Goal: Task Accomplishment & Management: Manage account settings

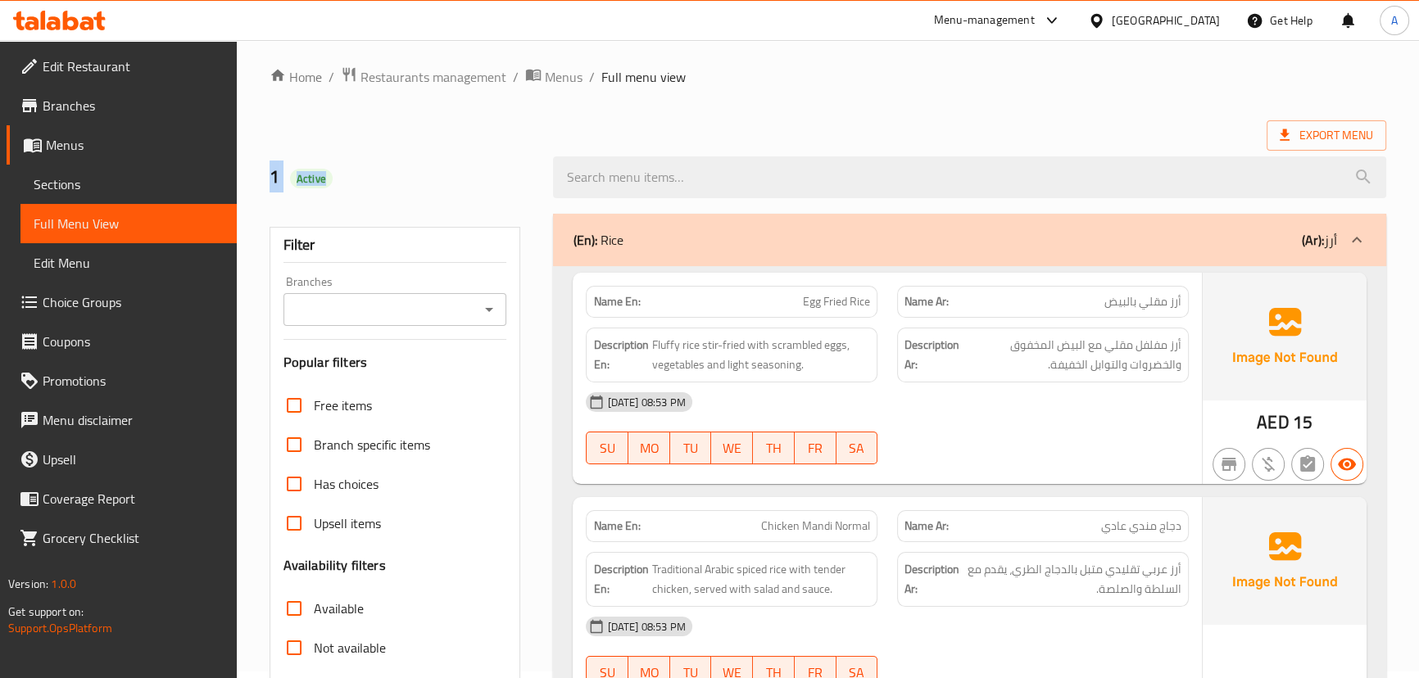
click at [392, 188] on h2 "1 Active" at bounding box center [402, 177] width 265 height 25
click at [397, 184] on h2 "1 Active" at bounding box center [402, 177] width 265 height 25
drag, startPoint x: 910, startPoint y: 138, endPoint x: 890, endPoint y: 199, distance: 64.5
click at [909, 138] on div "Export Menu" at bounding box center [828, 135] width 1117 height 30
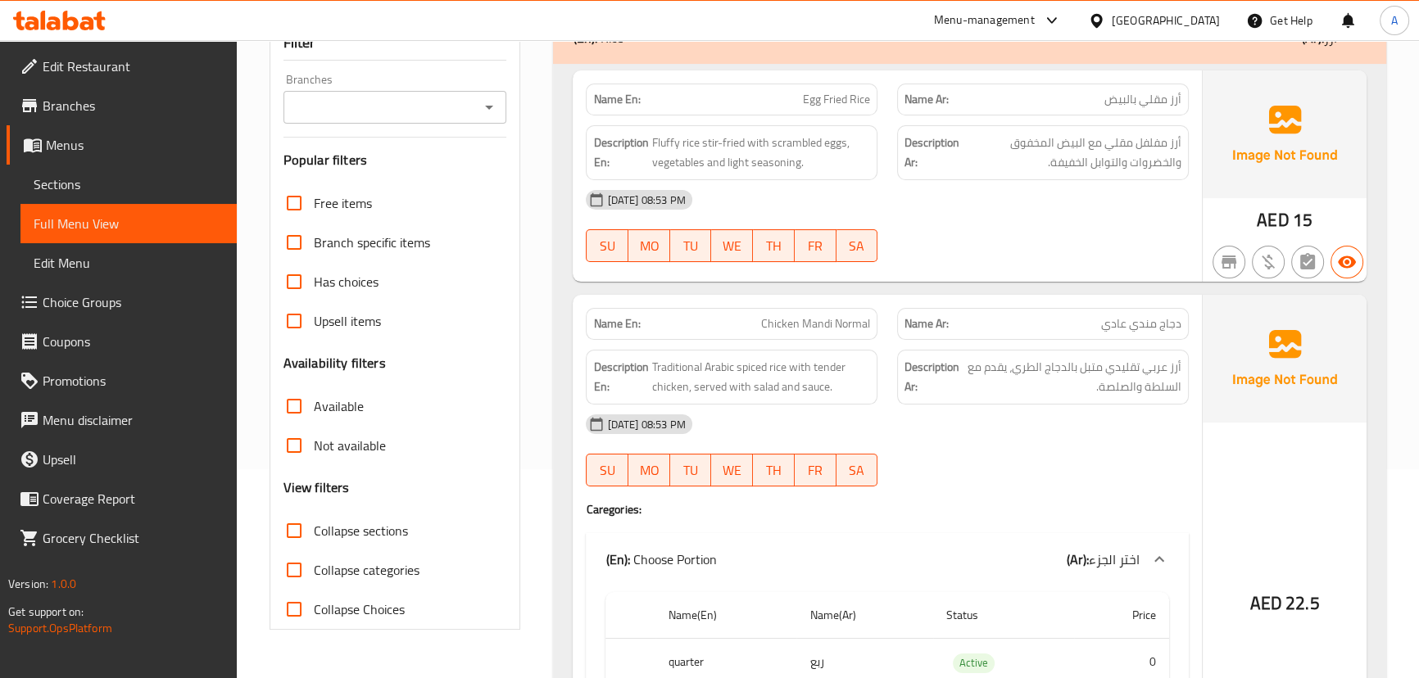
scroll to position [156, 0]
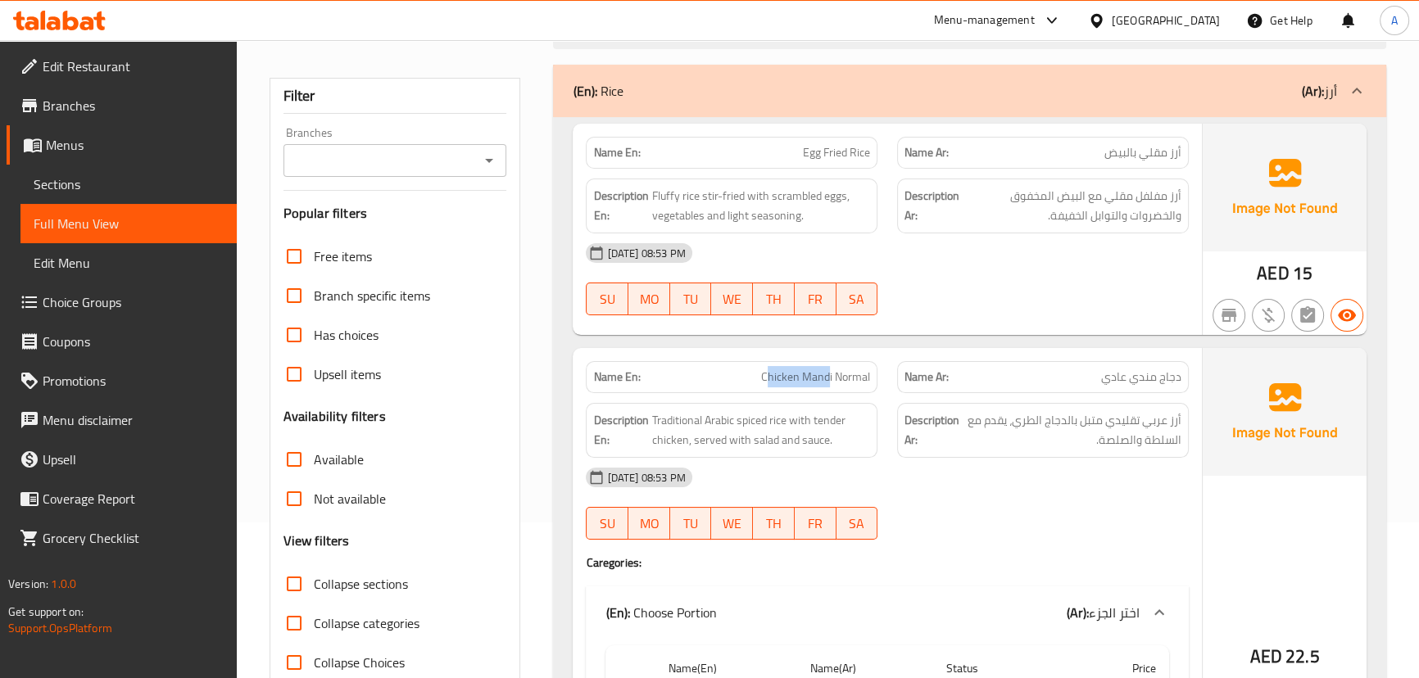
drag, startPoint x: 827, startPoint y: 374, endPoint x: 860, endPoint y: 369, distance: 33.1
click at [843, 374] on span "Chicken Mandi Normal" at bounding box center [815, 377] width 109 height 17
click at [932, 306] on div at bounding box center [1042, 316] width 311 height 20
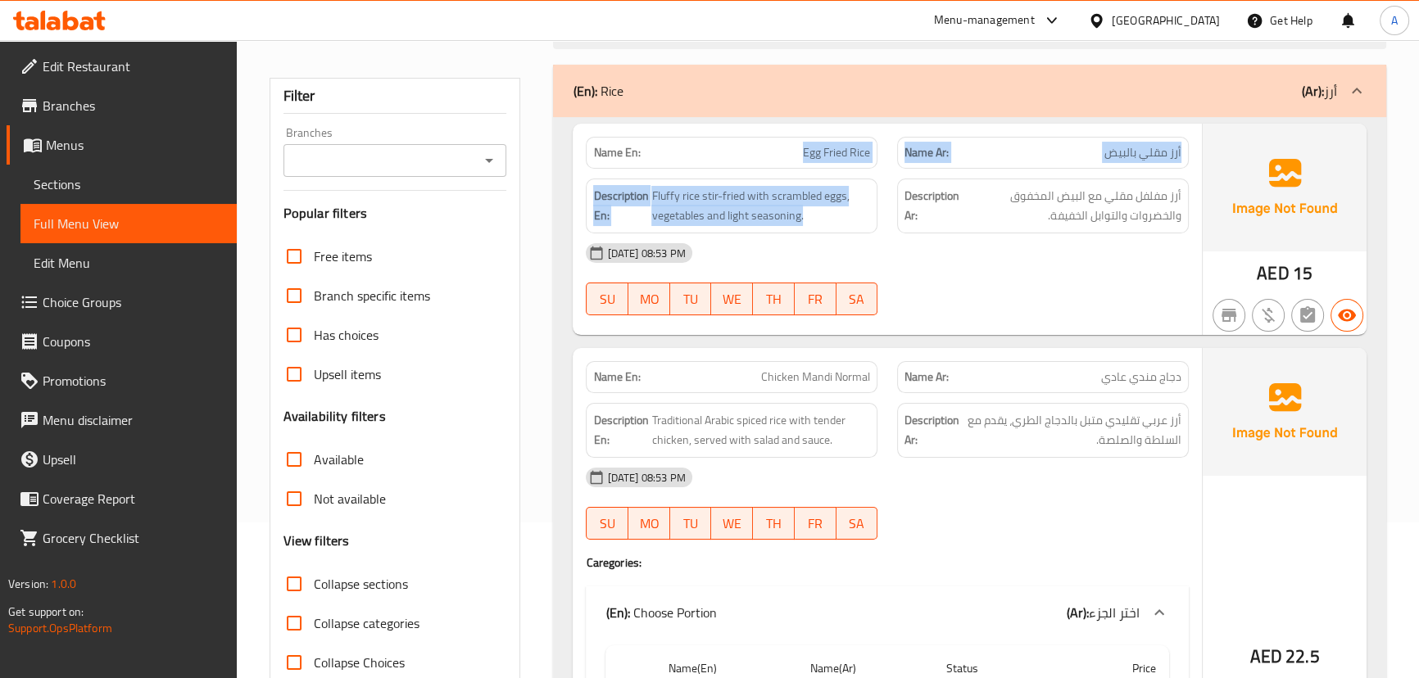
click at [950, 206] on div "Name En: Egg Fried Rice Name Ar: أرز مقلي بالبيض Description En: Fluffy rice st…" at bounding box center [887, 229] width 629 height 211
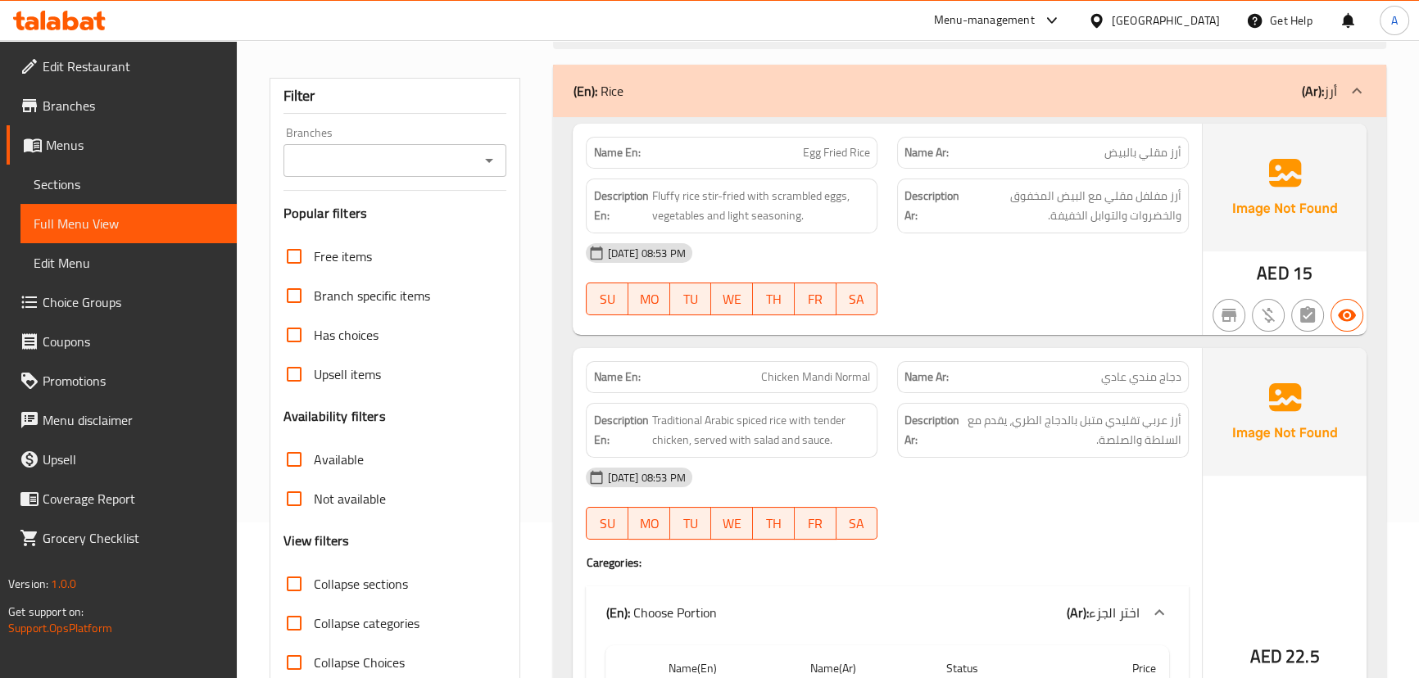
click at [989, 293] on div "[DATE] 08:53 PM SU MO TU WE TH FR SA" at bounding box center [887, 280] width 622 height 92
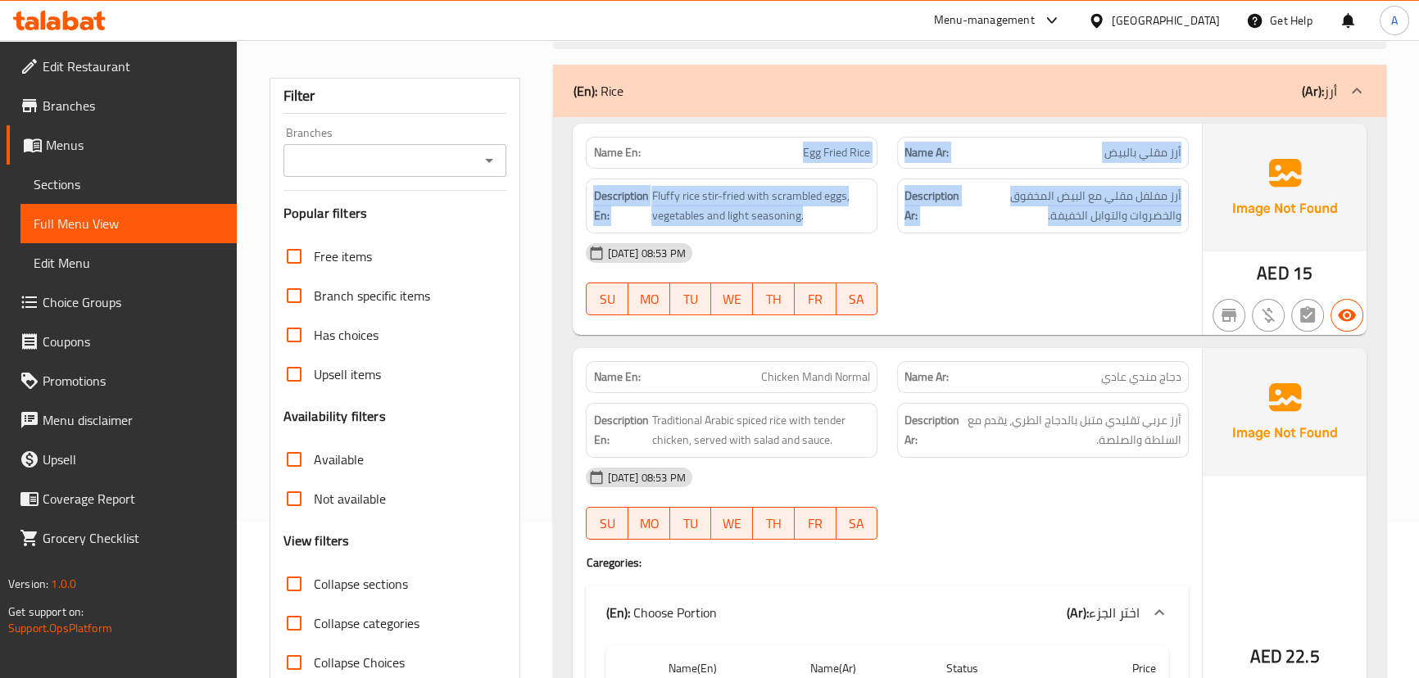
drag, startPoint x: 736, startPoint y: 137, endPoint x: 1020, endPoint y: 244, distance: 303.9
click at [1000, 221] on div "Name En: Egg Fried Rice Name Ar: أرز مقلي بالبيض Description En: Fluffy rice st…" at bounding box center [887, 229] width 629 height 211
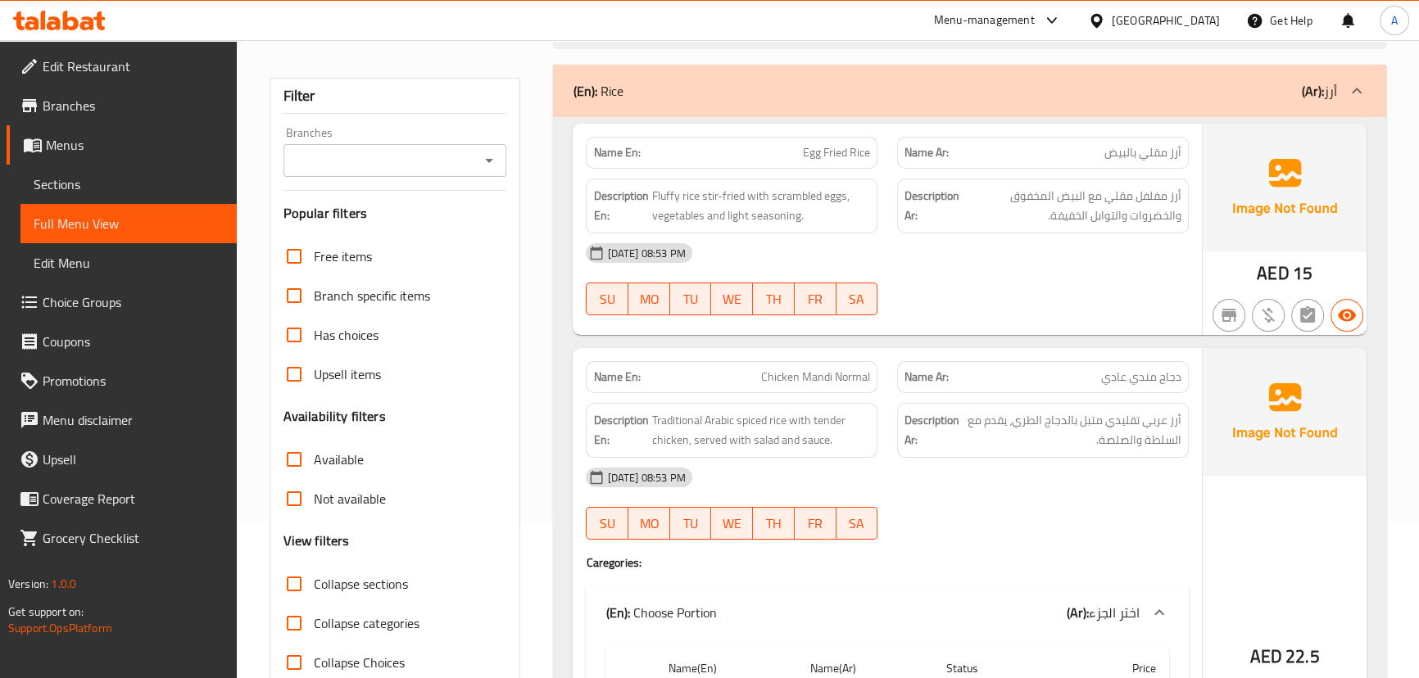
drag, startPoint x: 1025, startPoint y: 273, endPoint x: 1085, endPoint y: 218, distance: 81.2
click at [1030, 274] on div "[DATE] 08:53 PM SU MO TU WE TH FR SA" at bounding box center [887, 280] width 622 height 92
click at [1100, 205] on span "أرز مفلفل مقلي مع البيض المخفوق والخضروات والتوابل الخفيفة." at bounding box center [1072, 206] width 219 height 40
click at [1069, 264] on div "[DATE] 08:53 PM" at bounding box center [887, 253] width 622 height 39
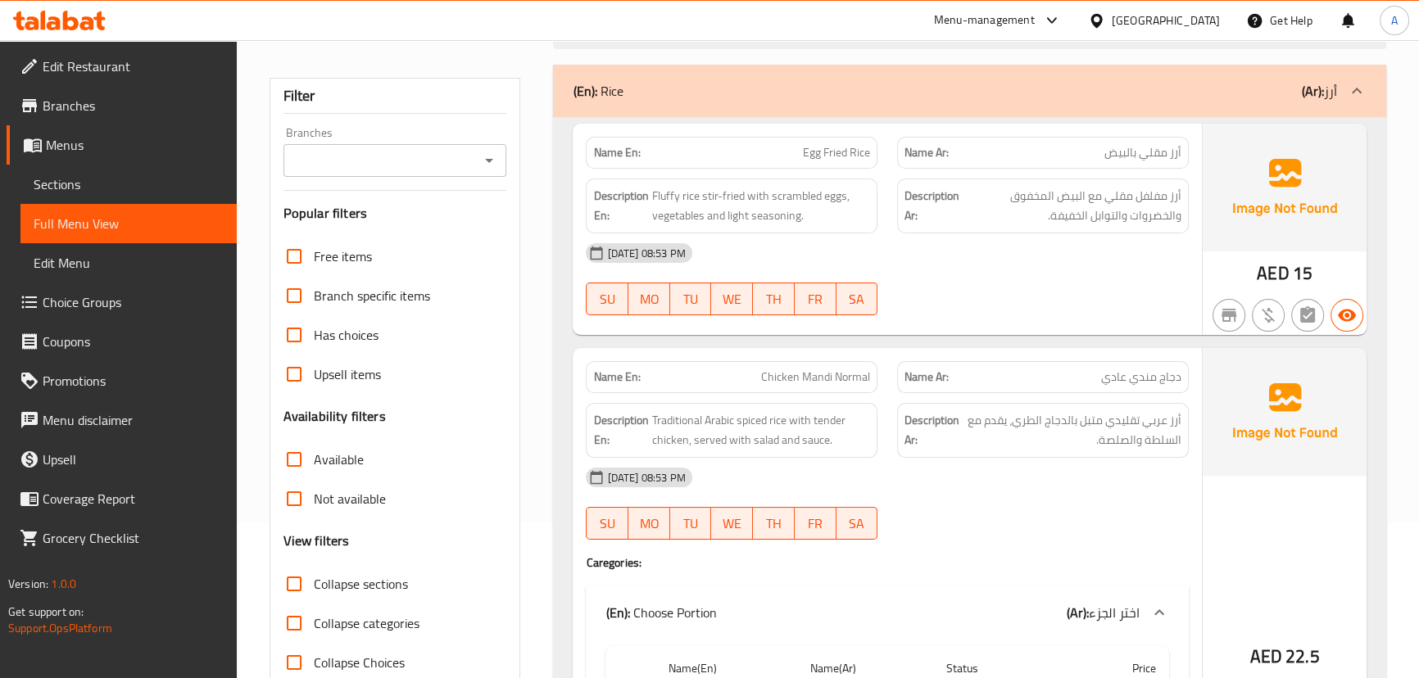
drag, startPoint x: 913, startPoint y: 192, endPoint x: 1017, endPoint y: 284, distance: 138.8
click at [954, 213] on div "Name En: Egg Fried Rice Name Ar: أرز مقلي بالبيض Description En: Fluffy rice st…" at bounding box center [887, 229] width 629 height 211
drag, startPoint x: 1021, startPoint y: 288, endPoint x: 971, endPoint y: 315, distance: 56.8
click at [1010, 295] on div "[DATE] 08:53 PM SU MO TU WE TH FR SA" at bounding box center [887, 280] width 622 height 92
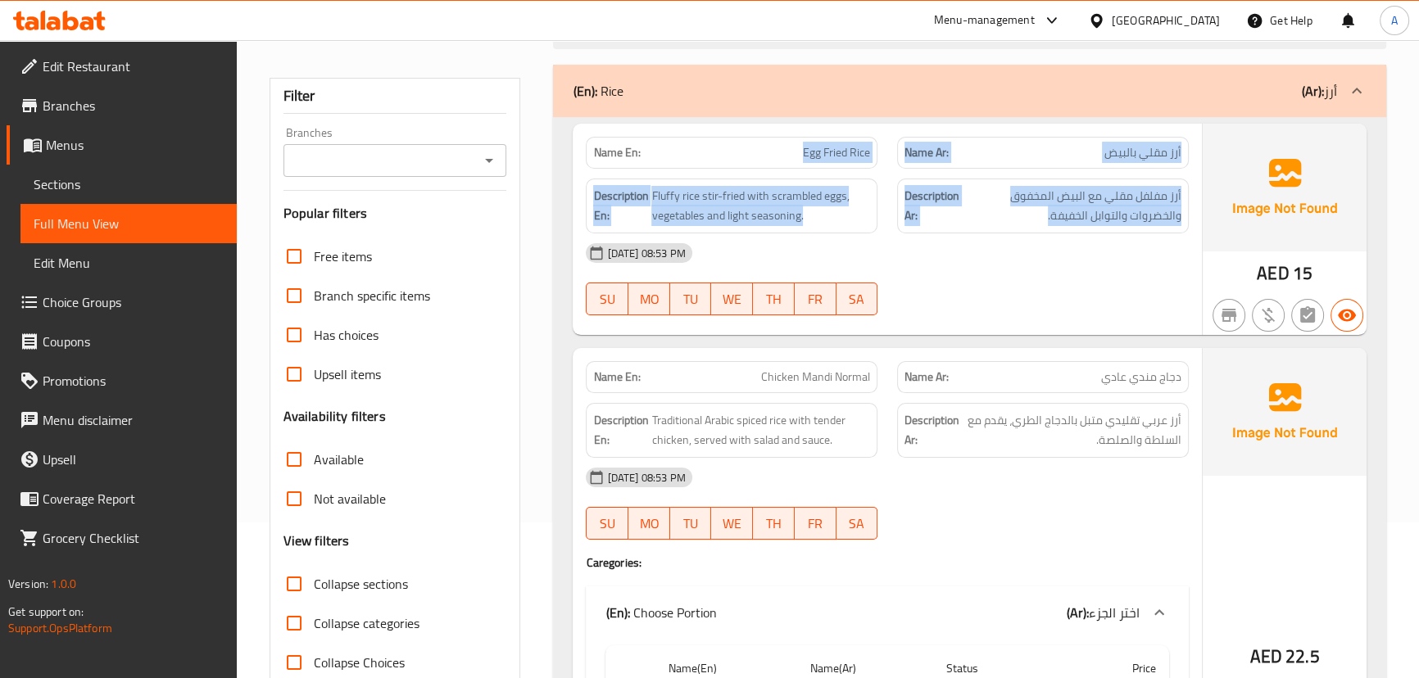
drag, startPoint x: 762, startPoint y: 147, endPoint x: 1007, endPoint y: 262, distance: 270.9
click at [992, 248] on div "Name En: Egg Fried Rice Name Ar: أرز مقلي بالبيض Description En: Fluffy rice st…" at bounding box center [887, 229] width 629 height 211
click at [1009, 267] on div "[DATE] 08:53 PM" at bounding box center [887, 253] width 622 height 39
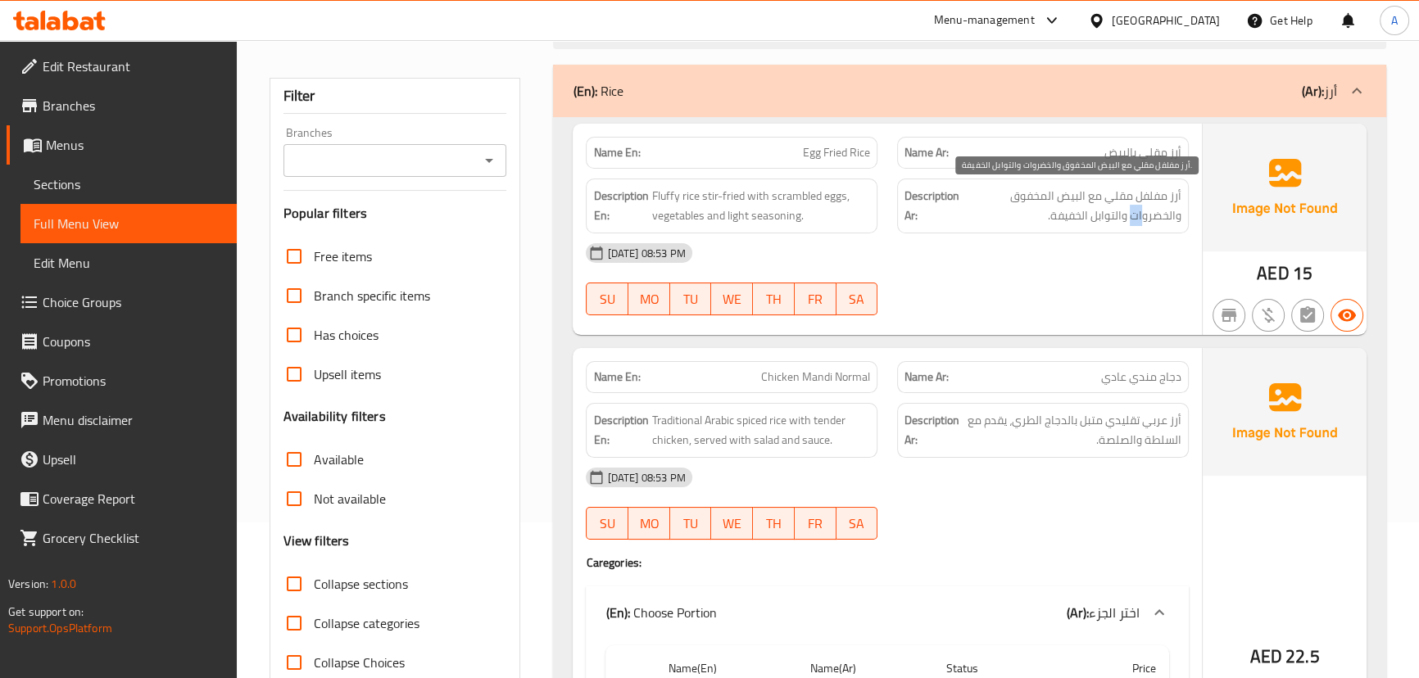
drag, startPoint x: 1131, startPoint y: 213, endPoint x: 1014, endPoint y: 235, distance: 118.4
click at [1014, 234] on div "Name En: Egg Fried Rice Name Ar: أرز مقلي بالبيض Description En: Fluffy rice st…" at bounding box center [887, 229] width 629 height 211
click at [1014, 257] on div "[DATE] 08:53 PM" at bounding box center [887, 253] width 622 height 39
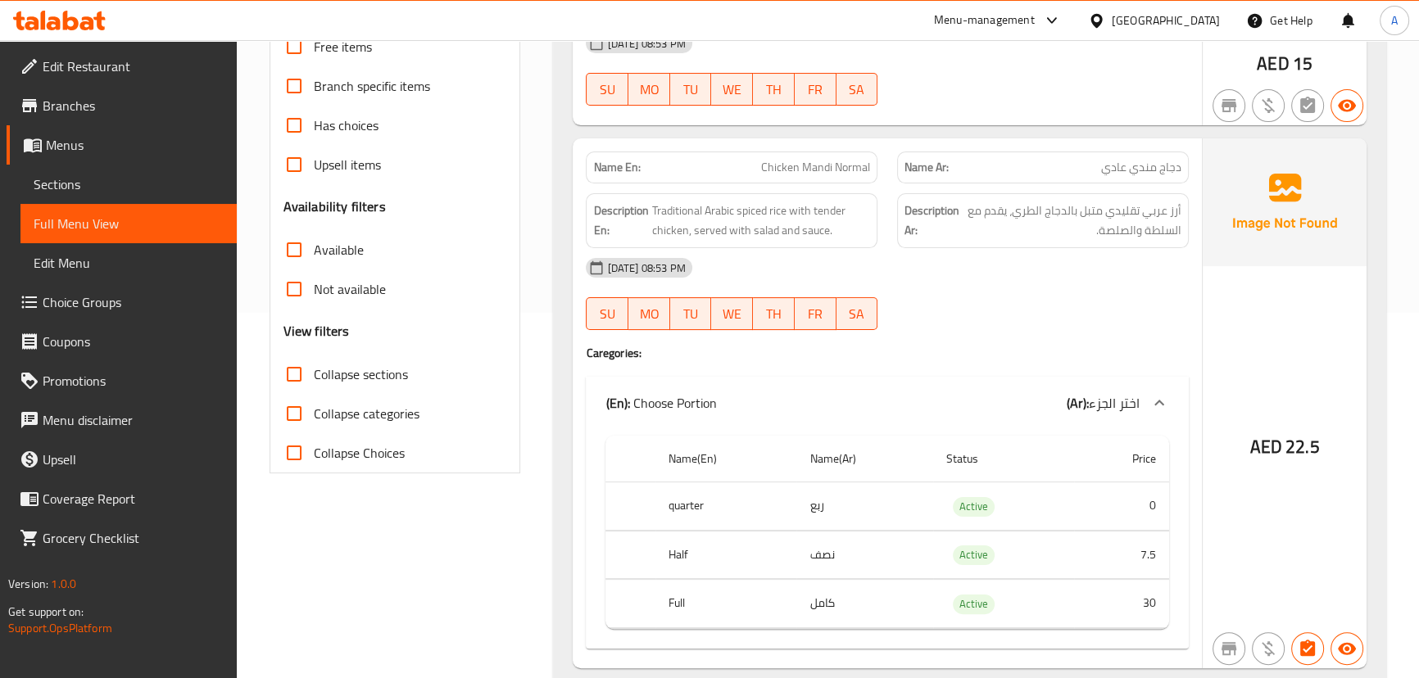
scroll to position [379, 0]
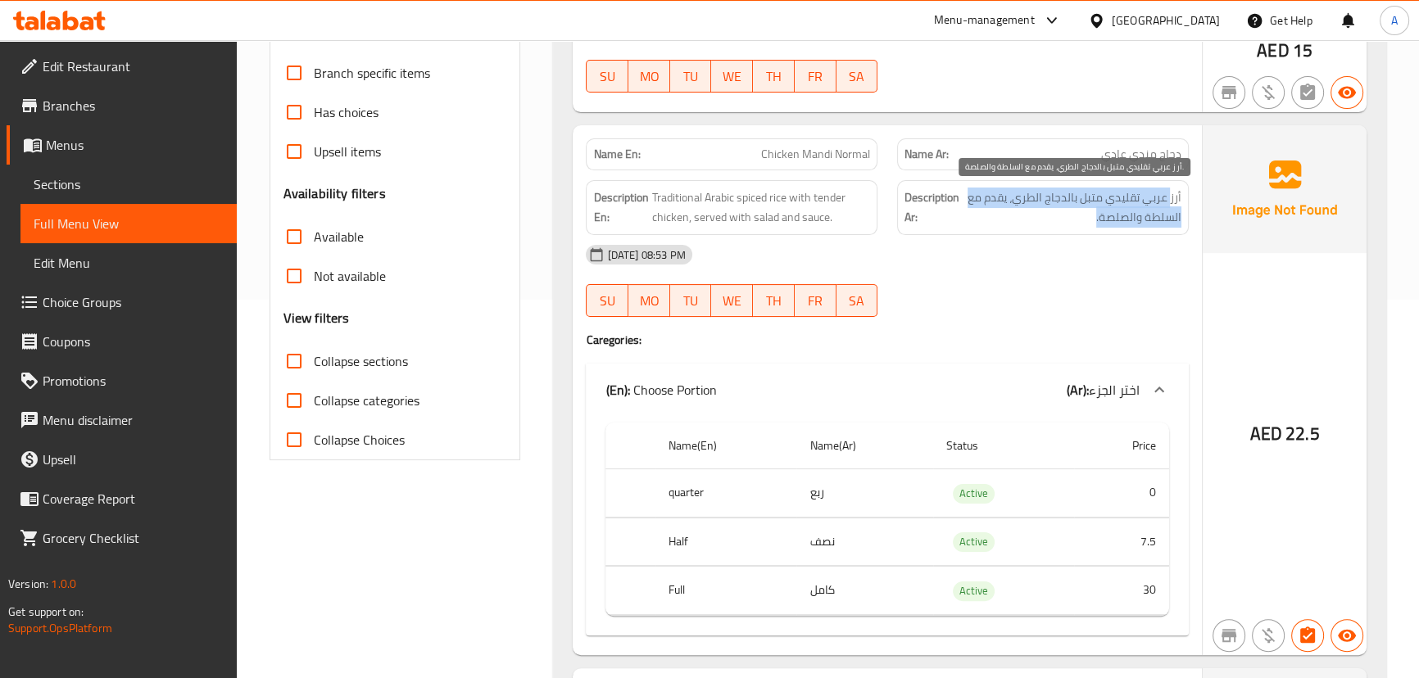
drag, startPoint x: 1172, startPoint y: 190, endPoint x: 1041, endPoint y: 207, distance: 132.2
click at [1041, 207] on span "أرز عربي تقليدي متبل بالدجاج الطري، يقدم مع السلطة والصلصة." at bounding box center [1072, 208] width 219 height 40
click at [1012, 197] on span "أرز عربي تقليدي متبل بالدجاج الطري، يقدم مع السلطة والصلصة." at bounding box center [1072, 208] width 219 height 40
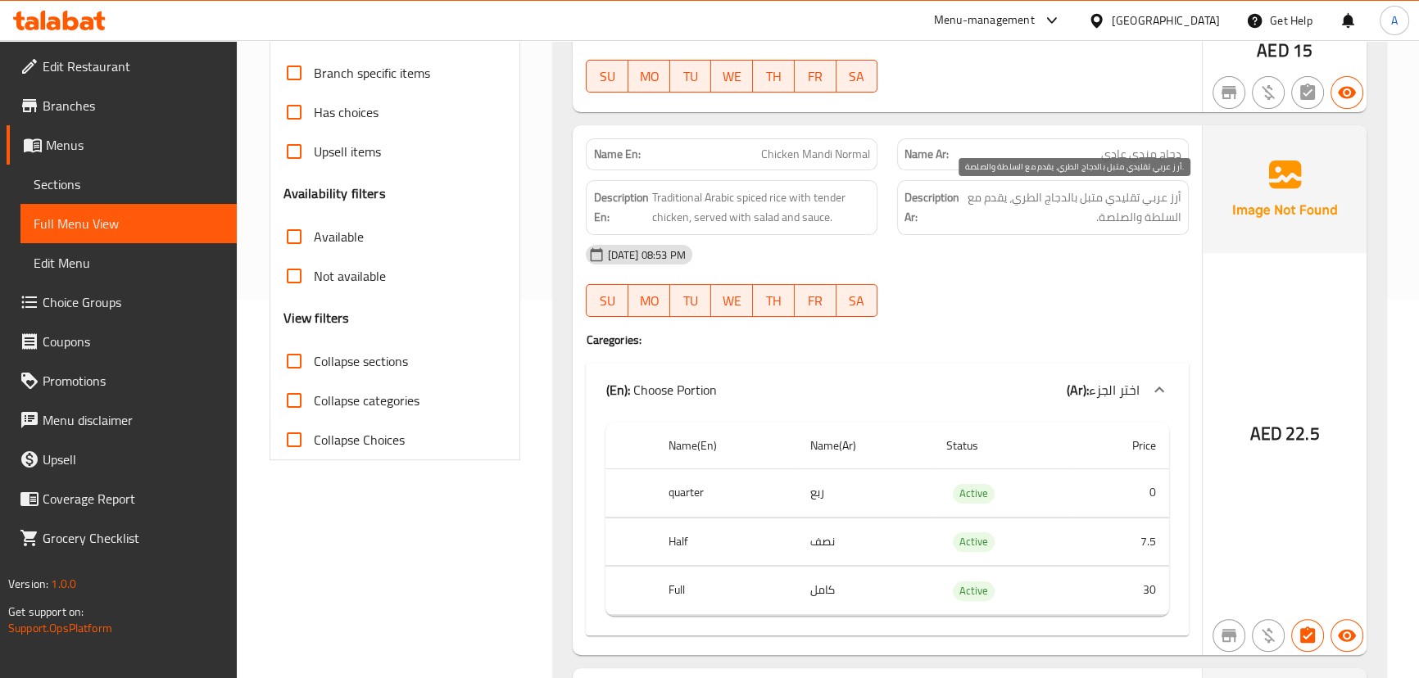
drag, startPoint x: 1045, startPoint y: 261, endPoint x: 1023, endPoint y: 263, distance: 21.4
click at [1043, 263] on div "[DATE] 08:53 PM" at bounding box center [887, 254] width 622 height 39
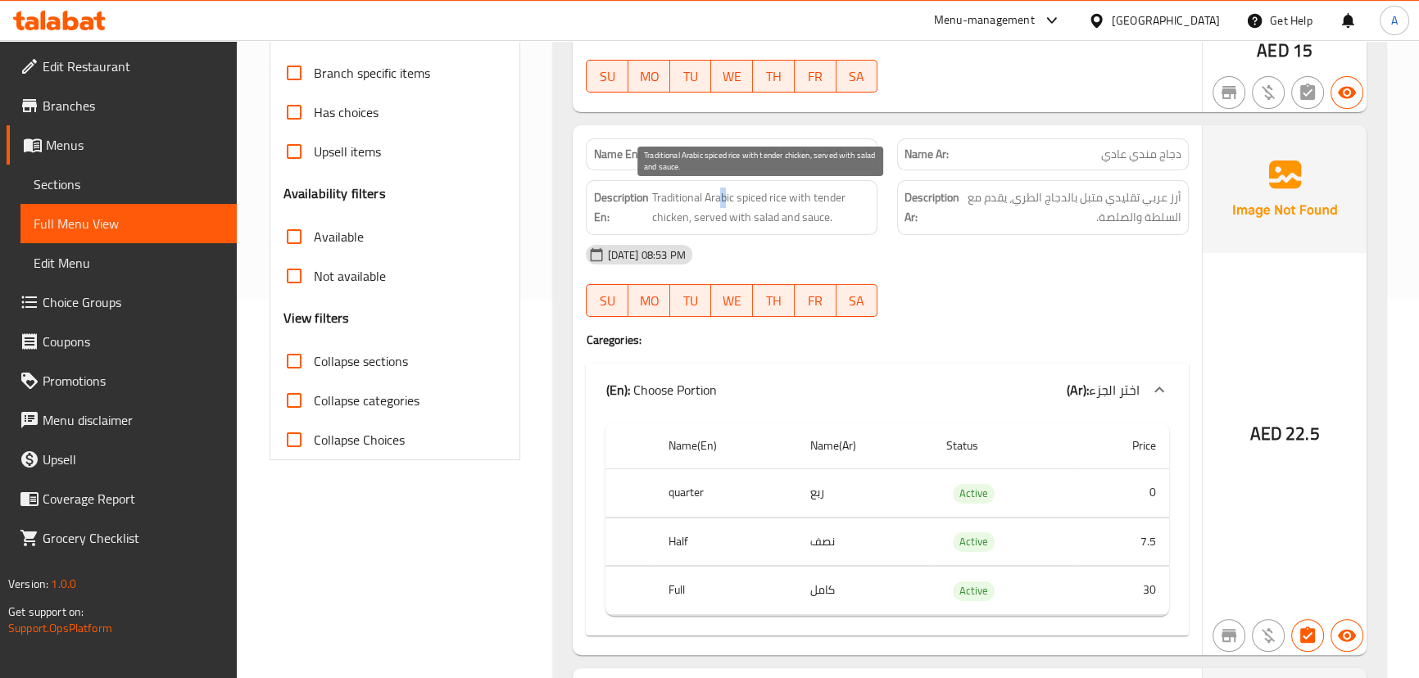
drag, startPoint x: 728, startPoint y: 194, endPoint x: 1056, endPoint y: 269, distance: 336.9
click at [969, 249] on div "Name En: Chicken Mandi Normal Name Ar: دجاج مندي عادي Description En: Tradition…" at bounding box center [887, 390] width 629 height 530
click at [1086, 277] on div "[DATE] 08:53 PM SU MO TU WE TH FR SA" at bounding box center [887, 281] width 622 height 92
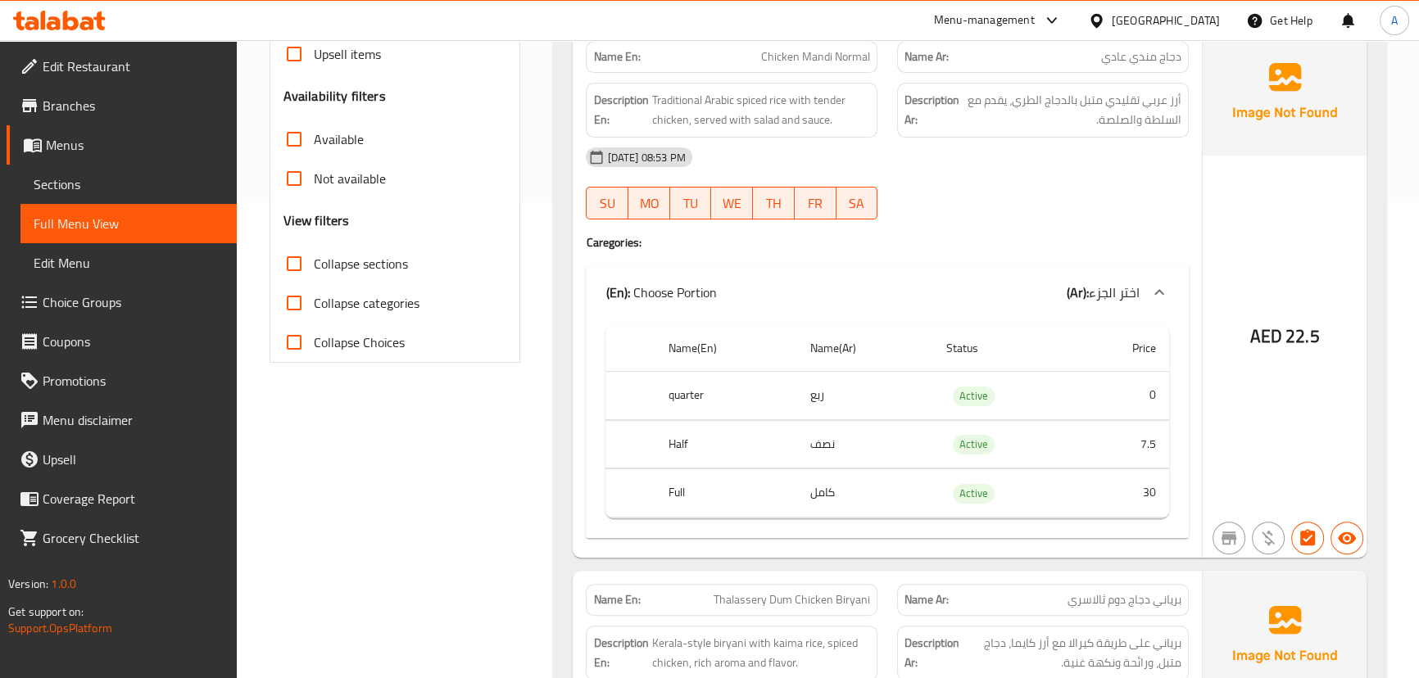
scroll to position [602, 0]
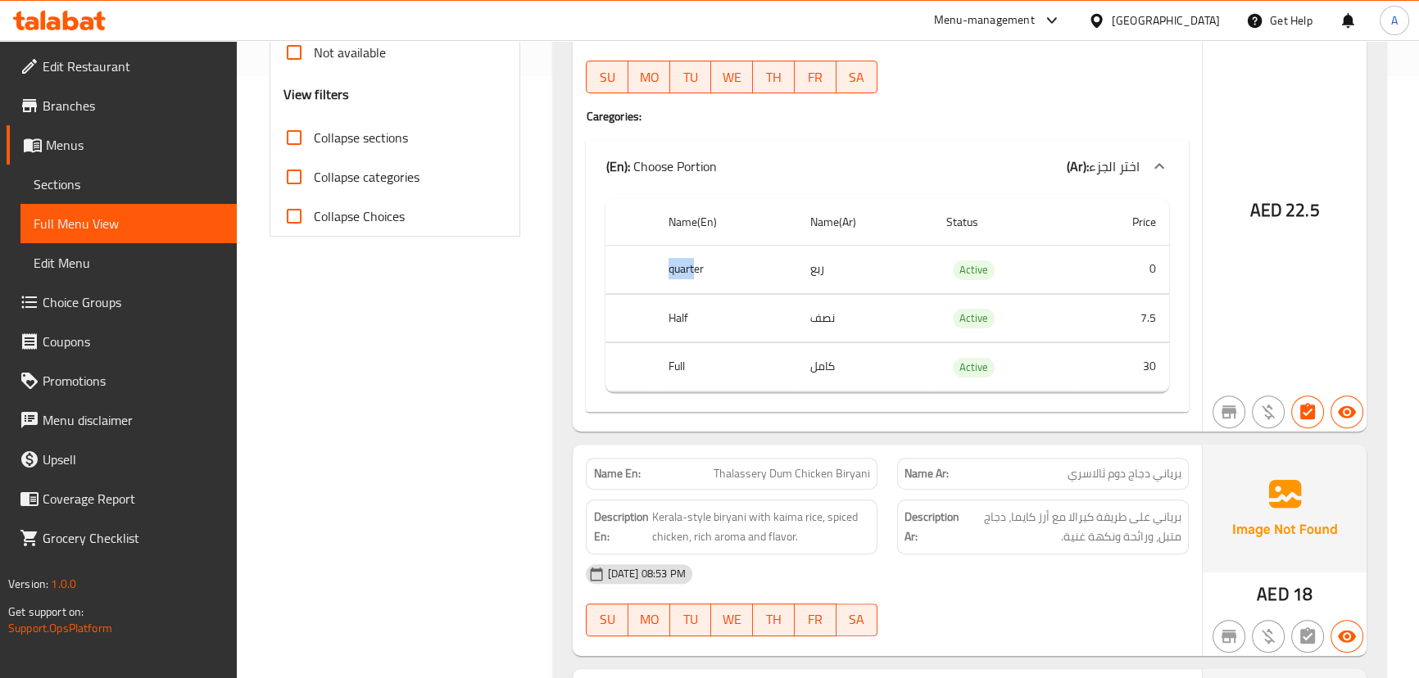
drag, startPoint x: 663, startPoint y: 271, endPoint x: 697, endPoint y: 271, distance: 33.6
click at [697, 271] on th "quarter" at bounding box center [726, 270] width 141 height 48
drag, startPoint x: 673, startPoint y: 322, endPoint x: 692, endPoint y: 332, distance: 22.0
click at [692, 320] on th "Half" at bounding box center [726, 318] width 141 height 48
drag, startPoint x: 683, startPoint y: 347, endPoint x: 732, endPoint y: 357, distance: 49.3
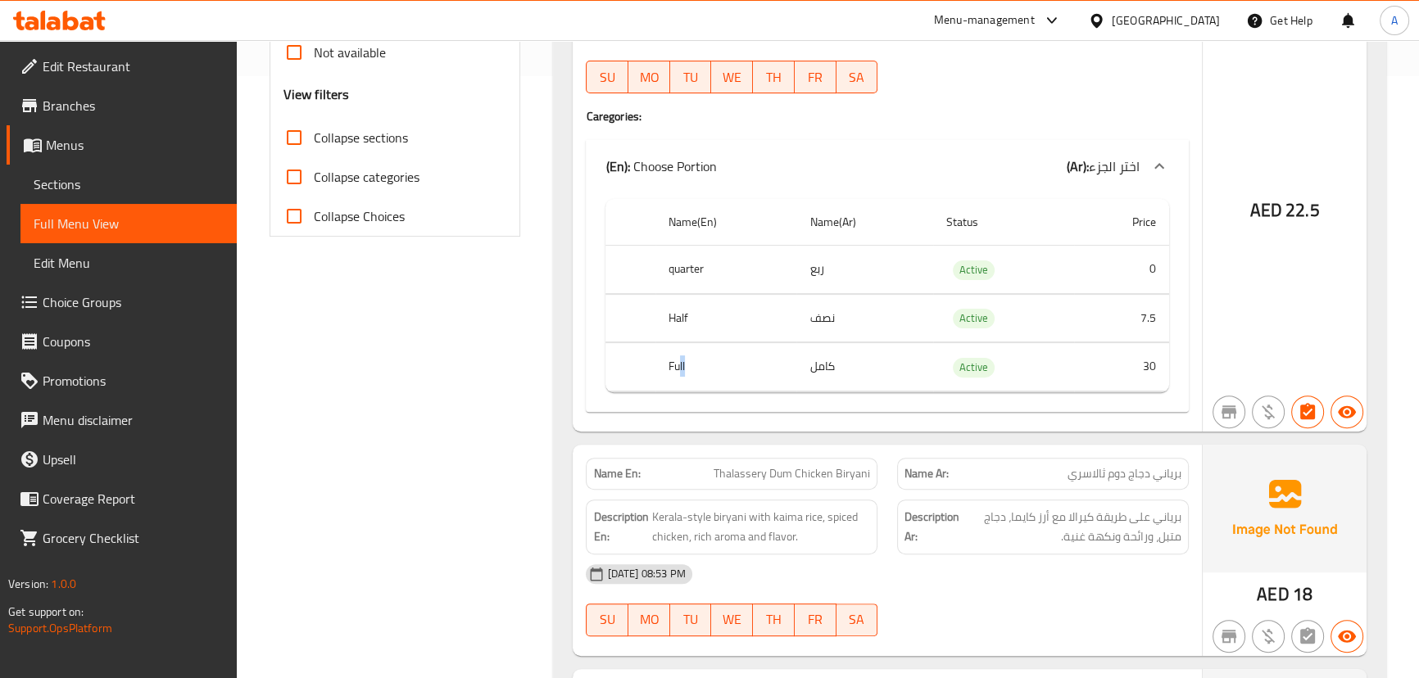
click at [711, 347] on th "Full" at bounding box center [726, 367] width 141 height 48
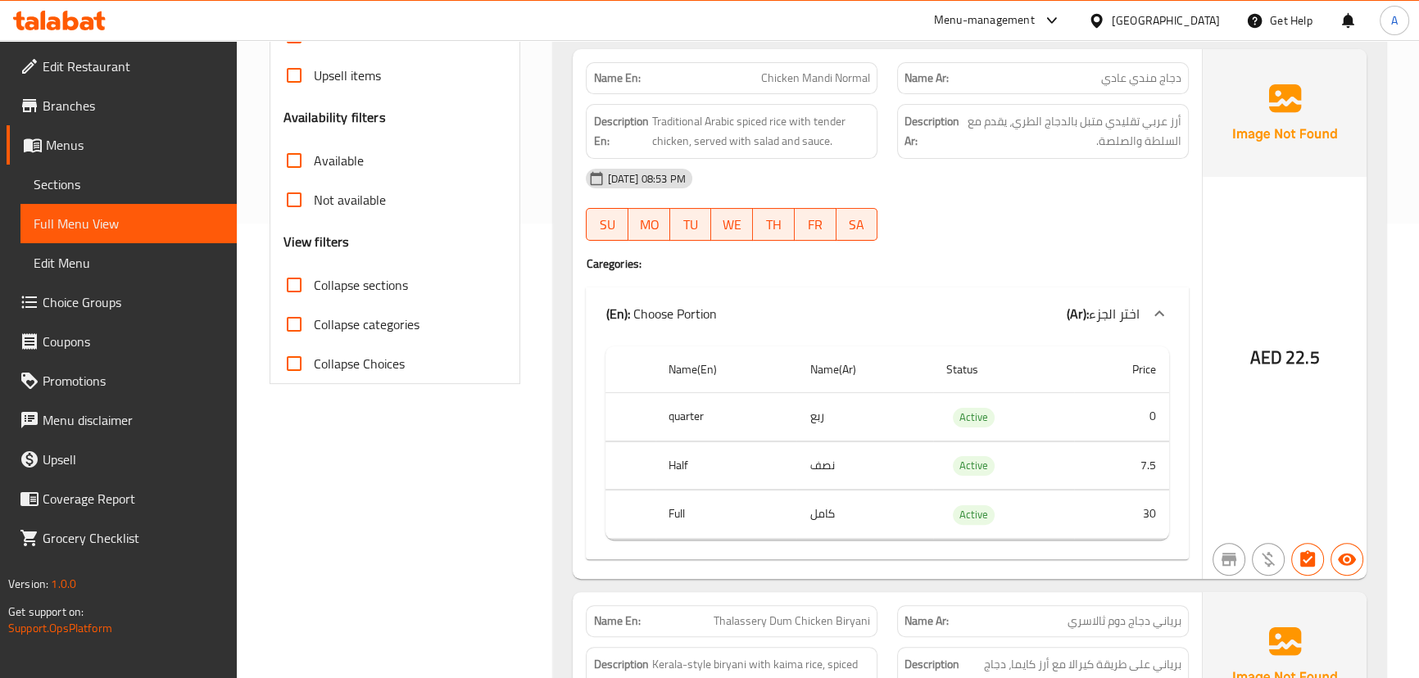
scroll to position [453, 0]
click at [774, 86] on span "Chicken Mandi Normal" at bounding box center [815, 79] width 109 height 17
drag, startPoint x: 774, startPoint y: 86, endPoint x: 856, endPoint y: 81, distance: 82.1
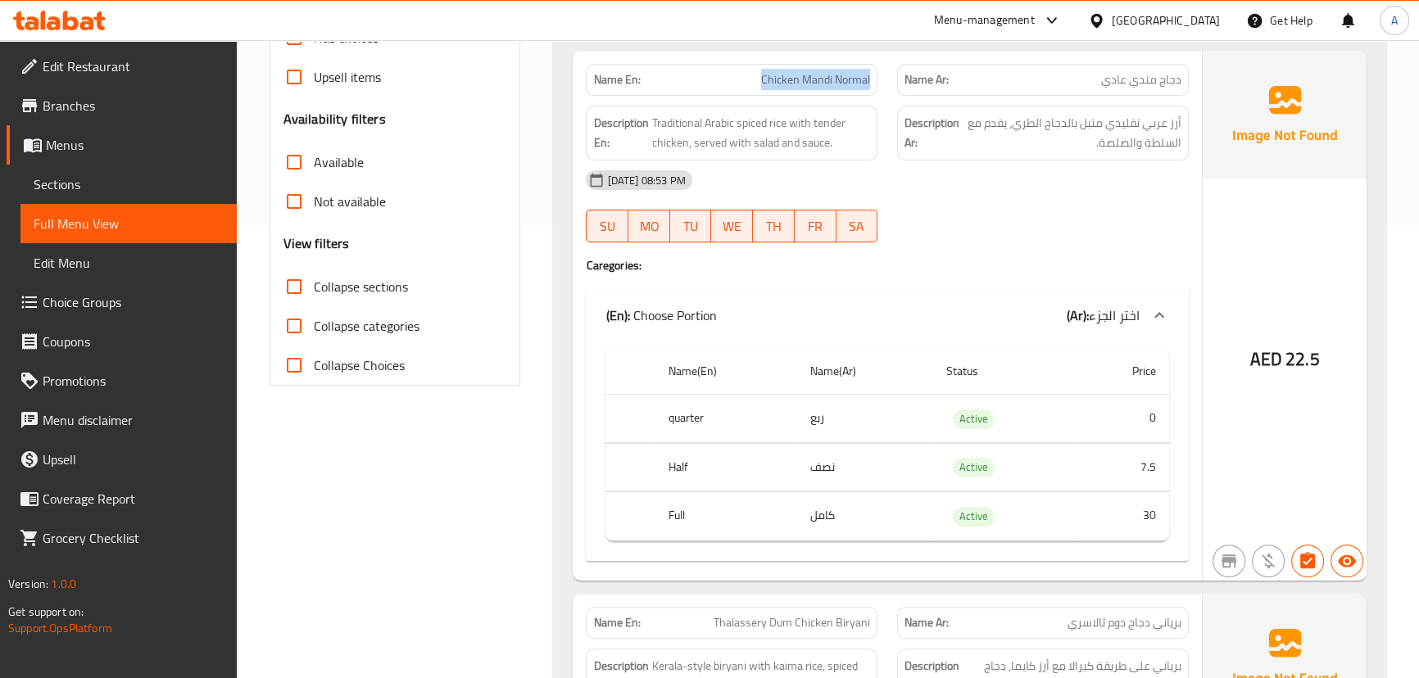
click at [856, 81] on span "Chicken Mandi Normal" at bounding box center [815, 79] width 109 height 17
copy span "Chicken Mandi Normal"
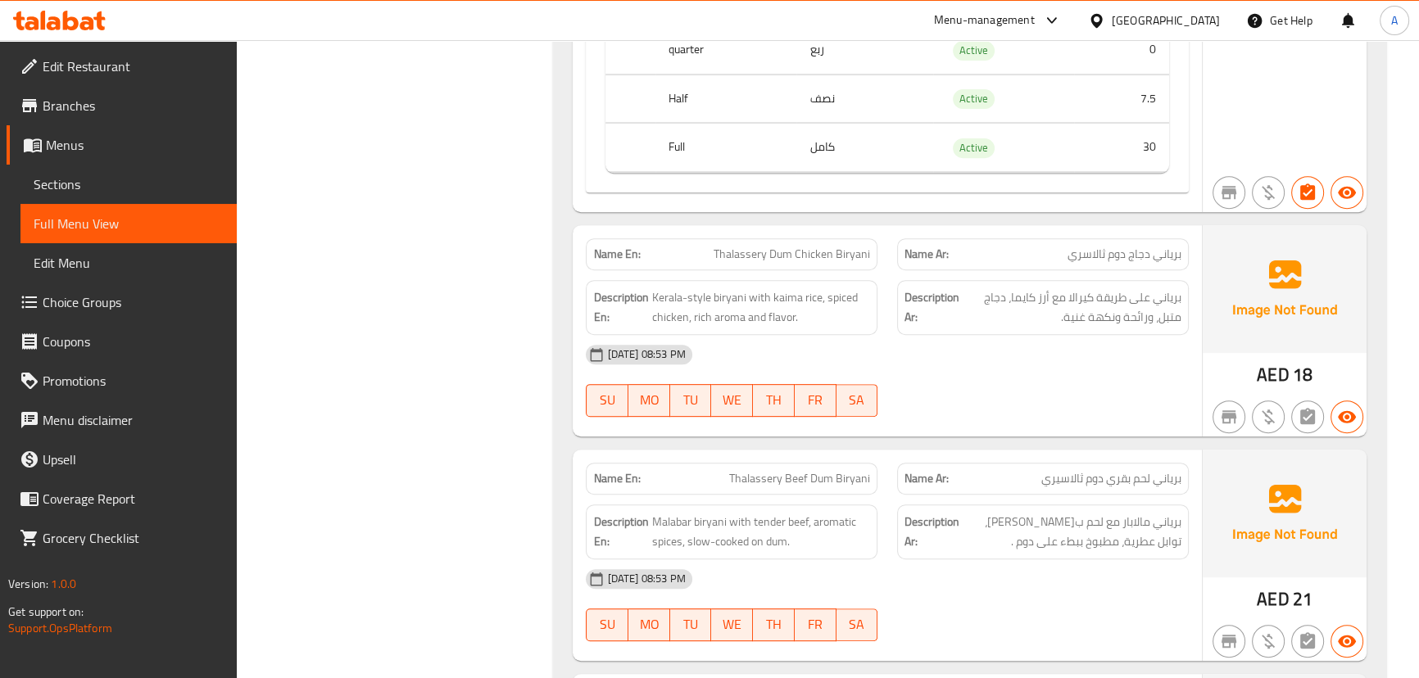
scroll to position [901, 0]
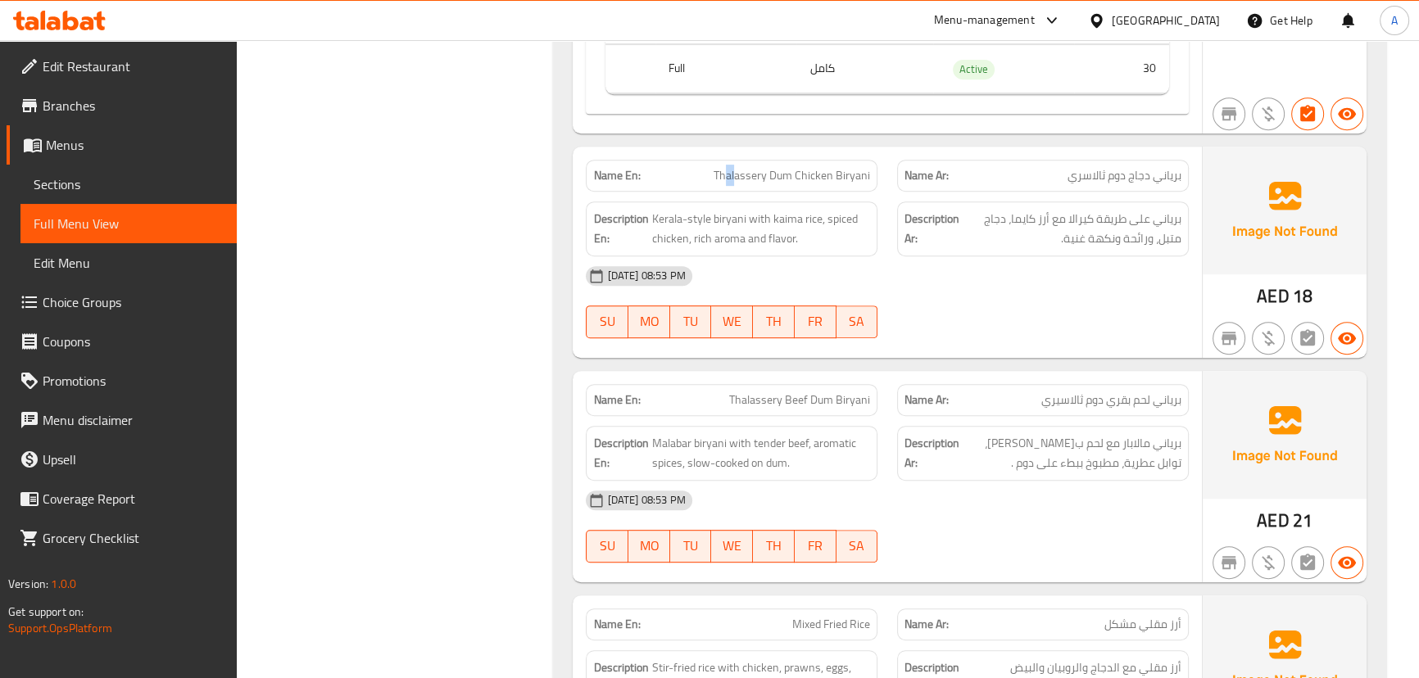
drag, startPoint x: 728, startPoint y: 174, endPoint x: 894, endPoint y: 254, distance: 184.0
click at [809, 214] on div "Name En: Thalassery Dum Chicken Biryani Name Ar: برياني دجاج دوم ثالاسري Descri…" at bounding box center [887, 252] width 629 height 211
click at [908, 266] on div "[DATE] 08:53 PM" at bounding box center [887, 275] width 622 height 39
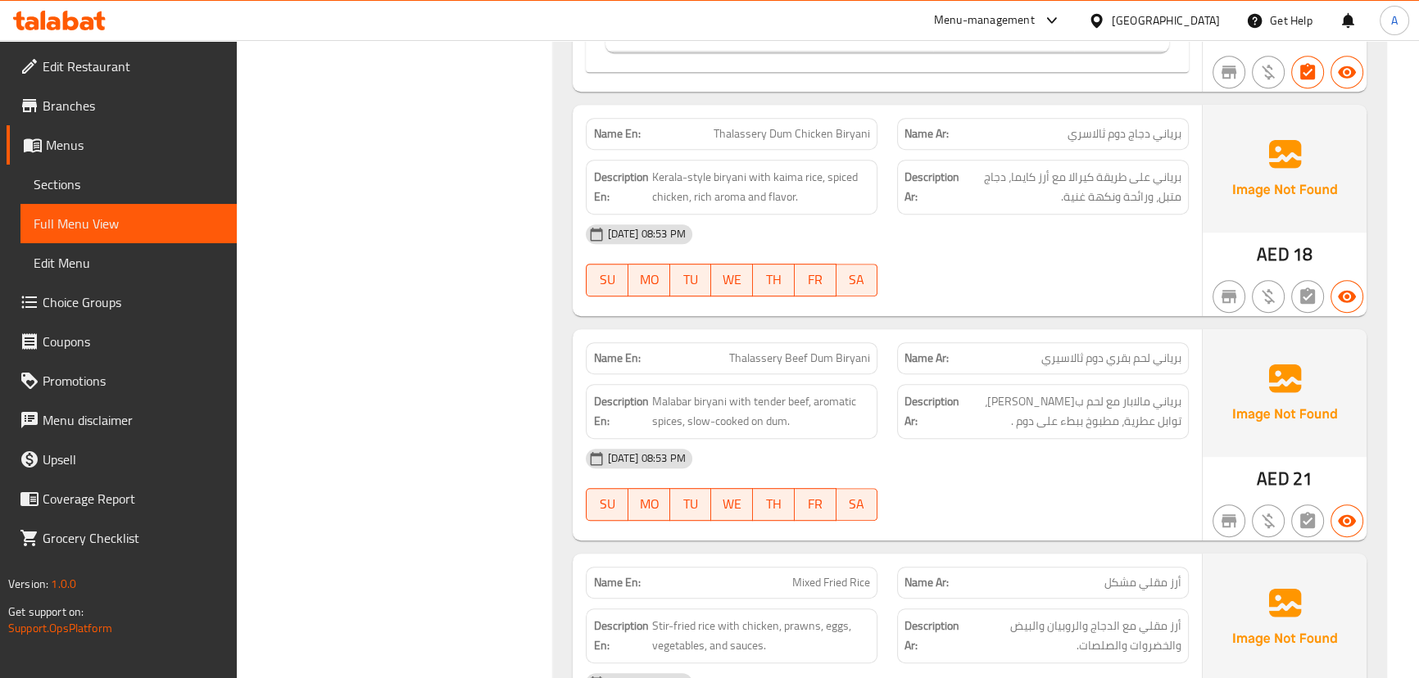
scroll to position [1123, 0]
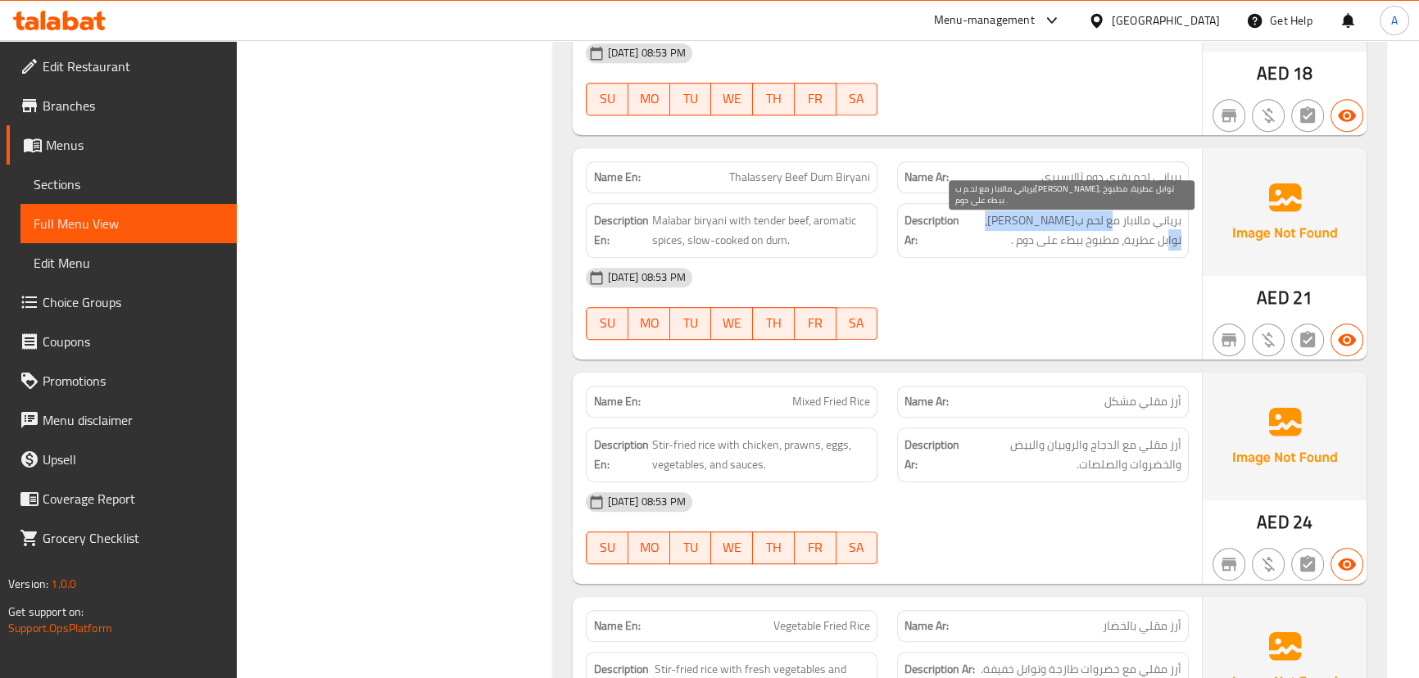
drag, startPoint x: 1077, startPoint y: 225, endPoint x: 1127, endPoint y: 251, distance: 56.4
click at [992, 233] on span "برياني مالابار مع لحم ب[PERSON_NAME]، توابل عطرية، مطبوخ ببطء على دوم ." at bounding box center [1072, 231] width 219 height 40
click at [1149, 240] on span "برياني مالابار مع لحم ب[PERSON_NAME]، توابل عطرية، مطبوخ ببطء على دوم ." at bounding box center [1072, 231] width 219 height 40
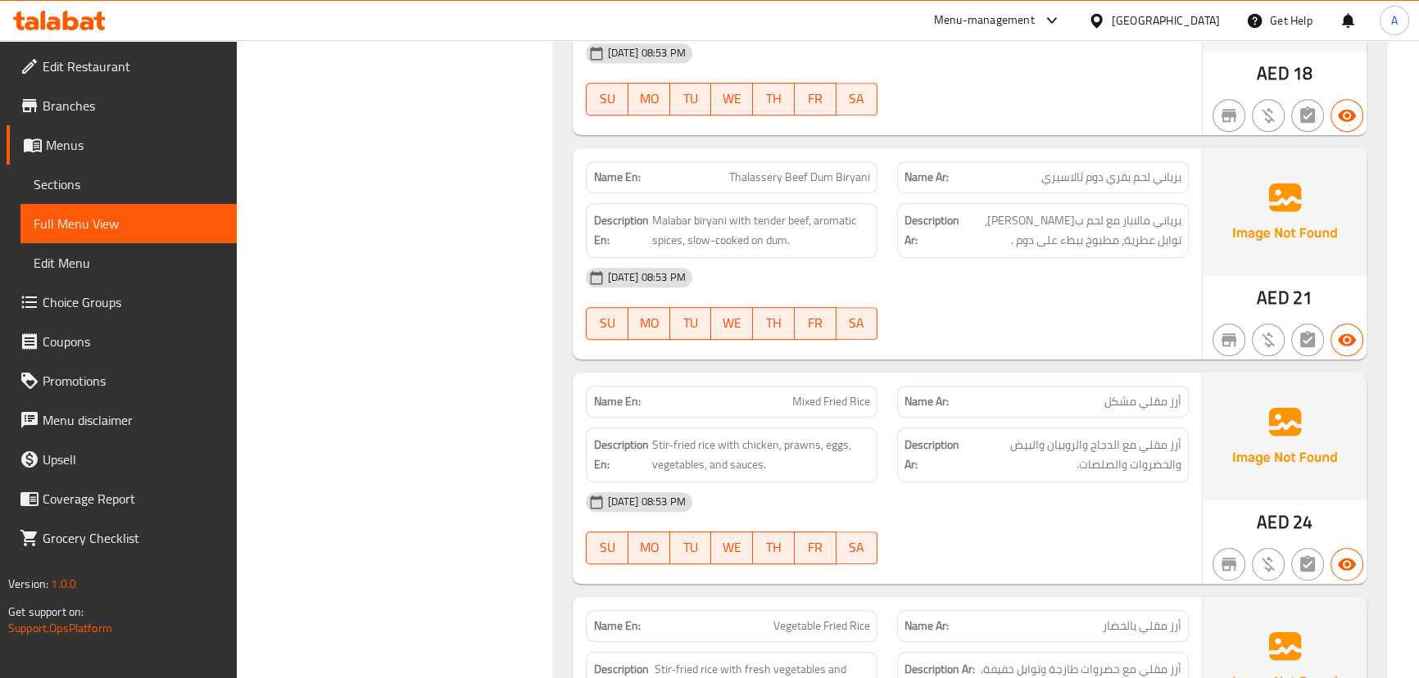
drag, startPoint x: 1111, startPoint y: 282, endPoint x: 1094, endPoint y: 284, distance: 17.3
click at [1107, 284] on div "[DATE] 08:53 PM" at bounding box center [887, 277] width 622 height 39
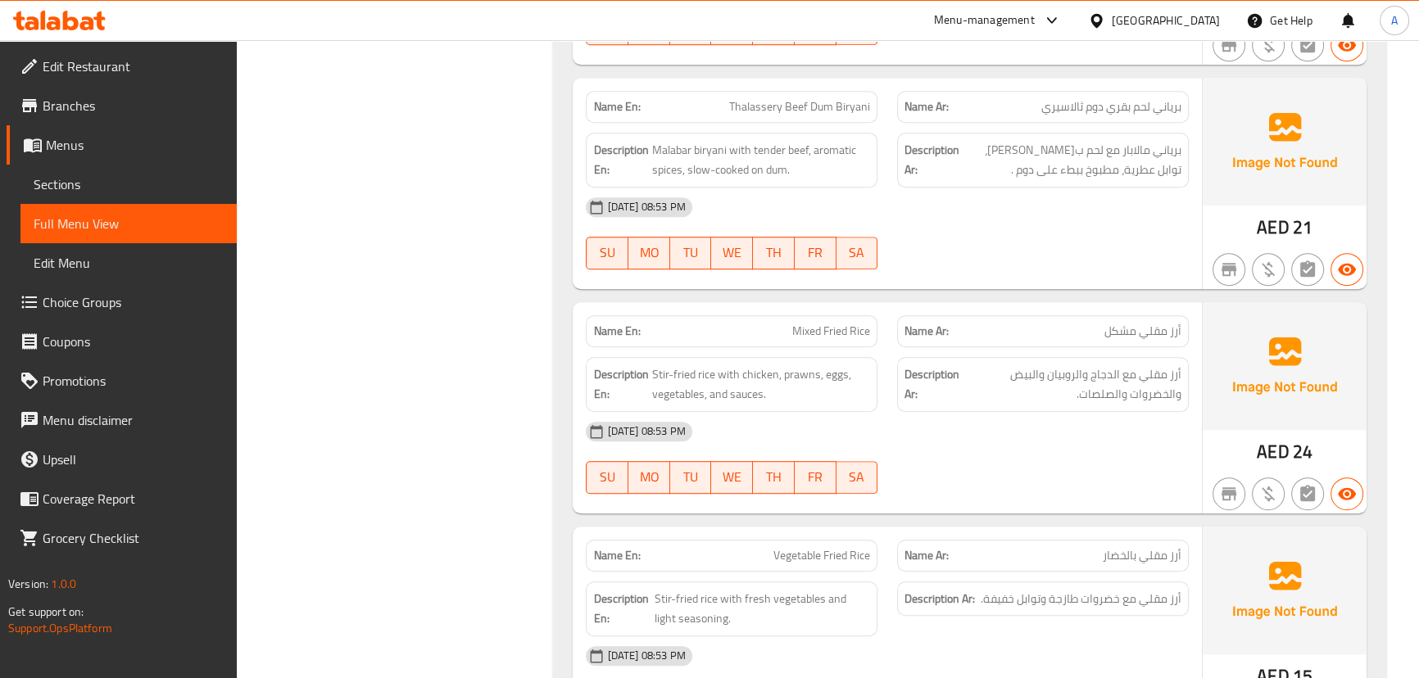
scroll to position [1347, 0]
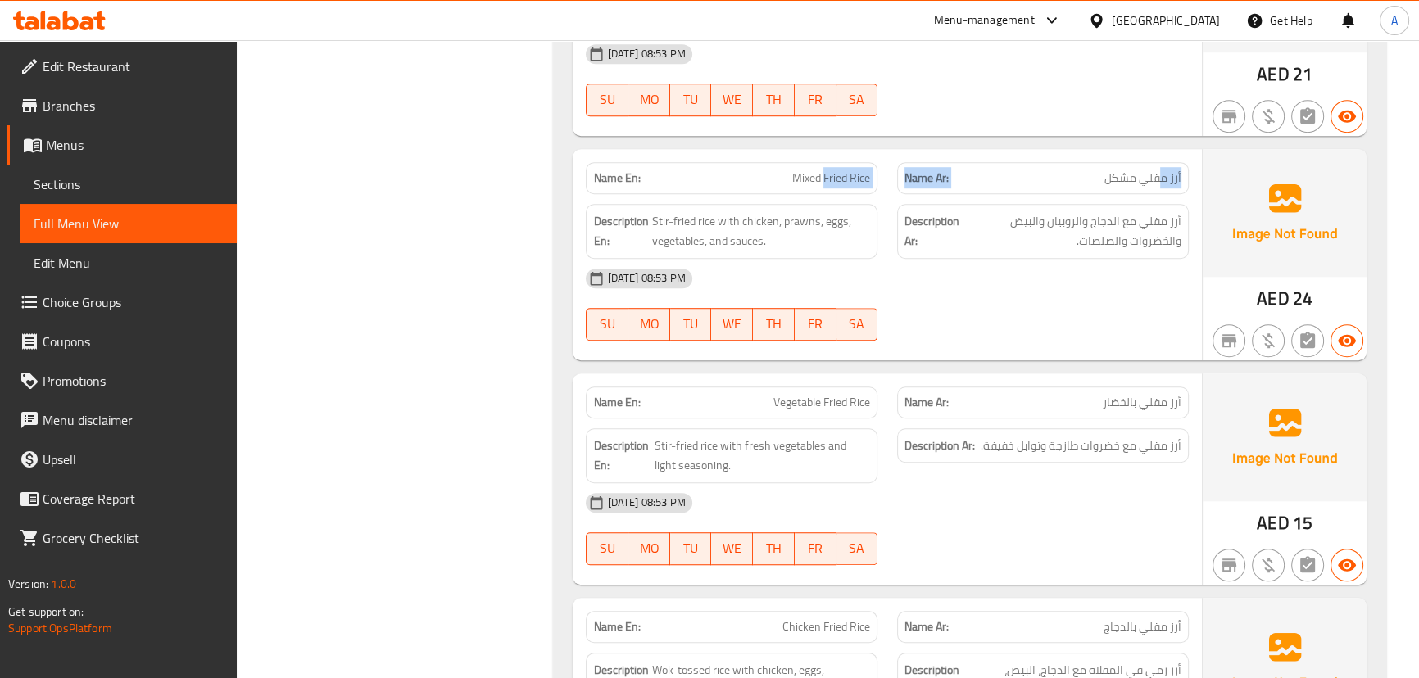
drag, startPoint x: 1161, startPoint y: 165, endPoint x: 819, endPoint y: 169, distance: 342.5
click at [819, 169] on div "Name En: Mixed Fried Rice Name Ar: أرز مقلي مشكل" at bounding box center [887, 178] width 622 height 52
click at [1090, 262] on div "[DATE] 08:53 PM" at bounding box center [887, 278] width 622 height 39
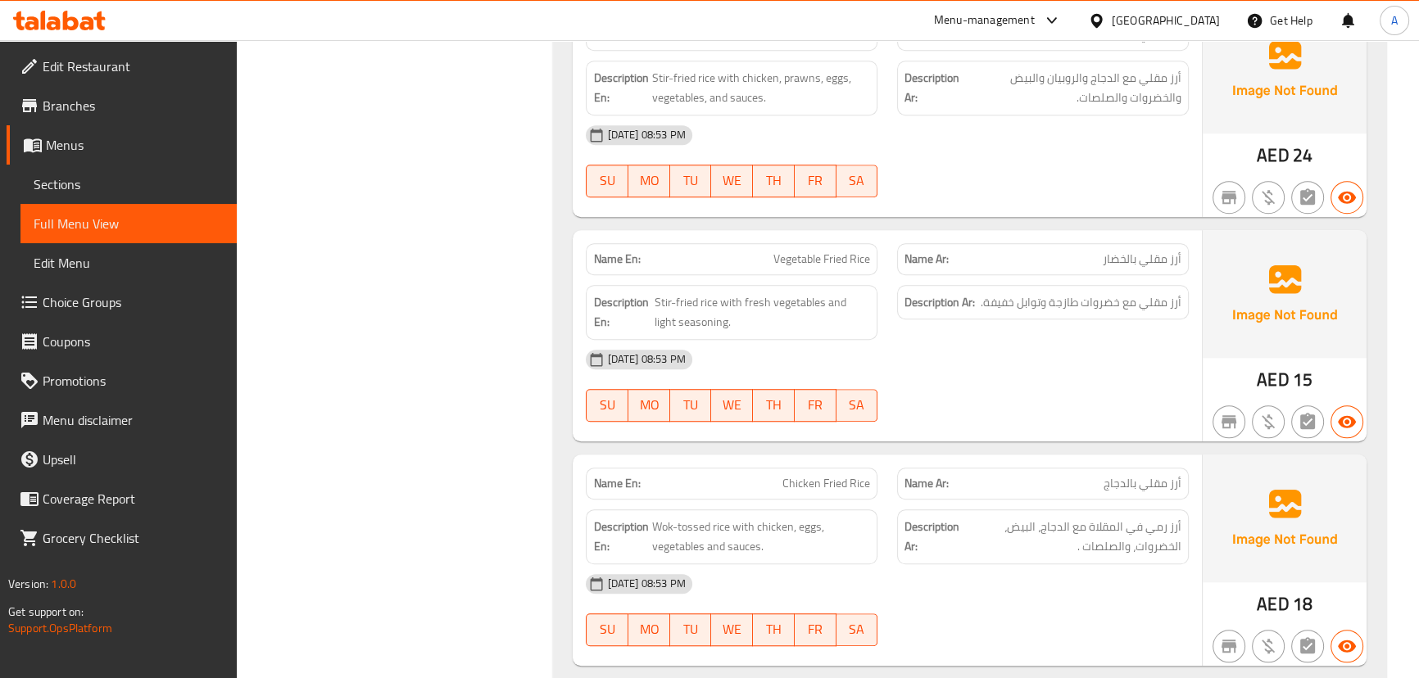
scroll to position [1496, 0]
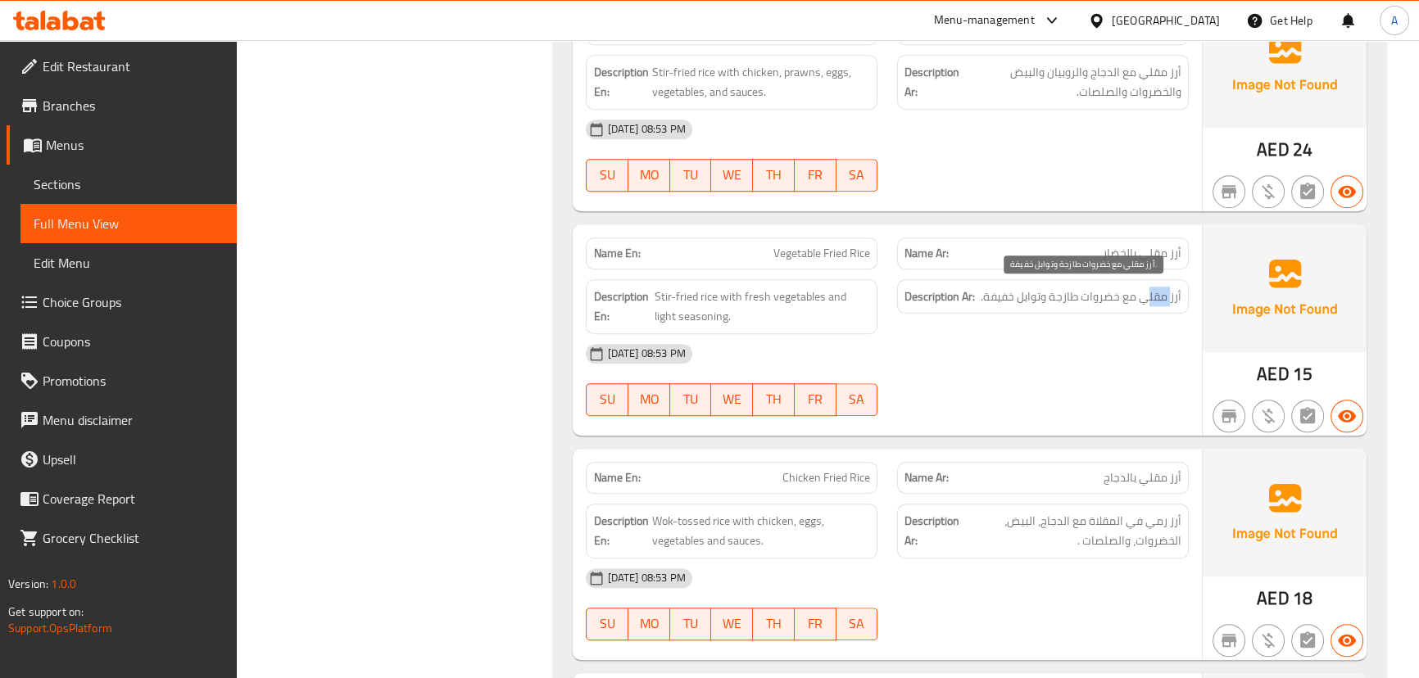
drag, startPoint x: 1146, startPoint y: 297, endPoint x: 1095, endPoint y: 324, distance: 57.9
click at [1096, 313] on div "Description Ar: أرز مقلي مع خضروات طازجة وتوابل خفيفة." at bounding box center [1042, 307] width 311 height 75
click at [1111, 368] on div "[DATE] 08:53 PM" at bounding box center [887, 353] width 622 height 39
drag, startPoint x: 1084, startPoint y: 288, endPoint x: 984, endPoint y: 304, distance: 101.2
click at [984, 303] on span "أرز مقلي مع خضروات طازجة وتوابل خفيفة." at bounding box center [1081, 297] width 201 height 20
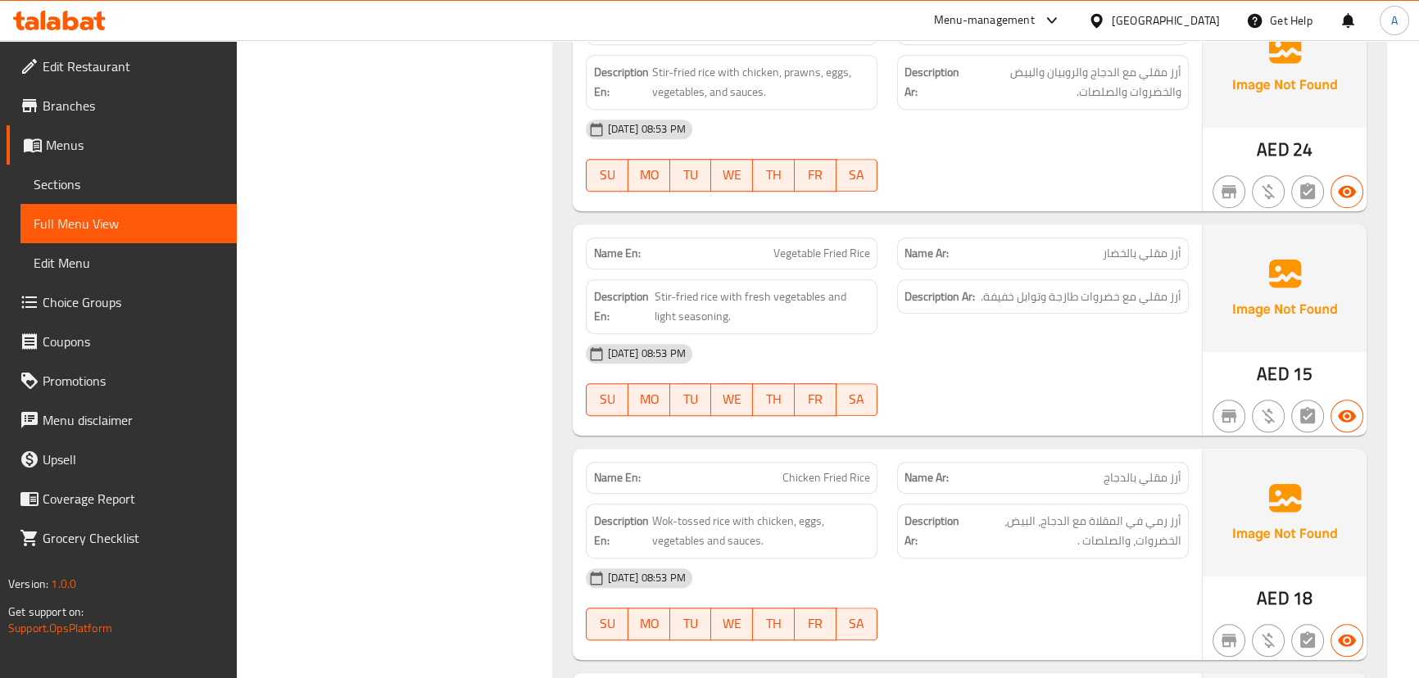
click at [1012, 360] on div "[DATE] 08:53 PM" at bounding box center [887, 353] width 622 height 39
drag, startPoint x: 734, startPoint y: 283, endPoint x: 1032, endPoint y: 371, distance: 311.1
click at [937, 345] on div "Name En: Vegetable Fried Rice Name Ar: أرز مقلي بالخضار Description En: Stir-fr…" at bounding box center [887, 330] width 629 height 211
click at [1044, 373] on div "[DATE] 08:53 PM SU MO TU WE TH FR SA" at bounding box center [887, 380] width 622 height 92
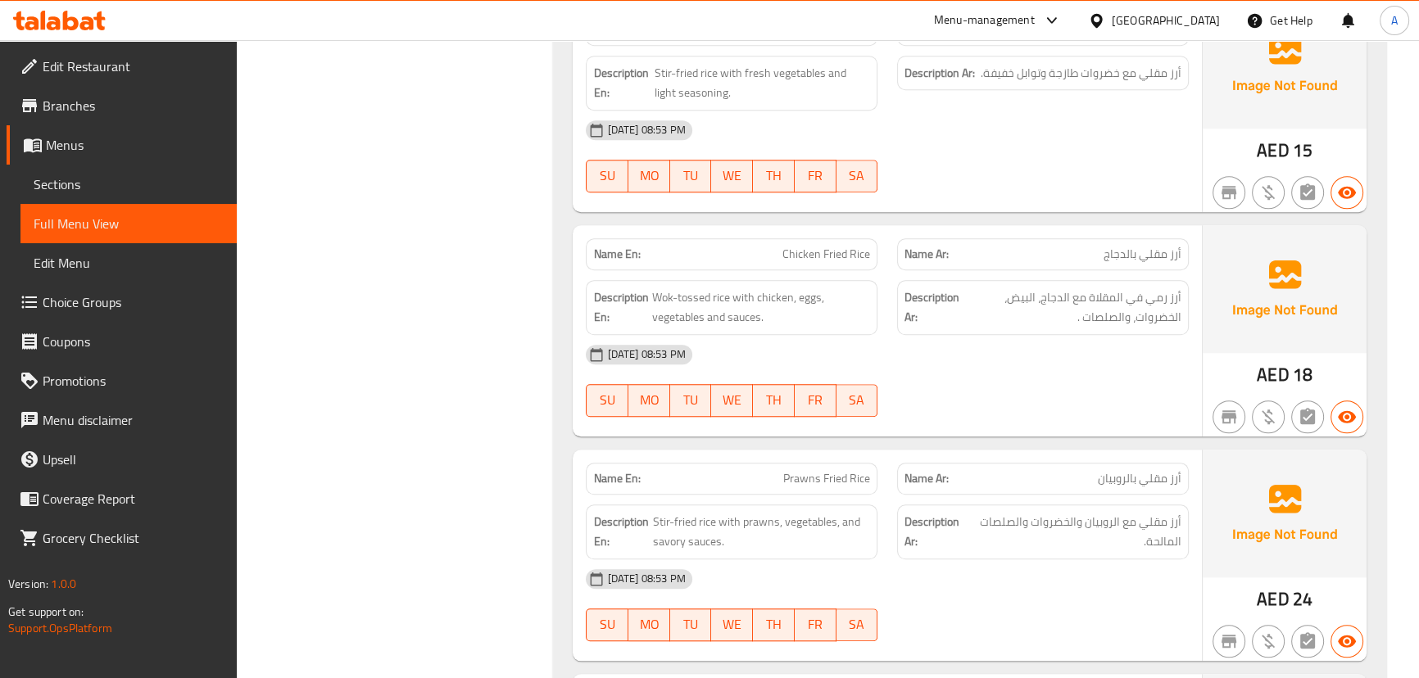
click at [1090, 369] on div "[DATE] 08:53 PM" at bounding box center [887, 354] width 622 height 39
drag, startPoint x: 1167, startPoint y: 302, endPoint x: 1141, endPoint y: 302, distance: 25.4
click at [1142, 301] on span "أرز رمي في المقلاة مع الدجاج، البيض، الخضروات، والصلصات ." at bounding box center [1072, 308] width 219 height 40
drag, startPoint x: 1129, startPoint y: 298, endPoint x: 1082, endPoint y: 298, distance: 47.5
click at [1082, 298] on span "أرز رمي في المقلاة مع الدجاج، البيض، الخضروات، والصلصات ." at bounding box center [1072, 308] width 219 height 40
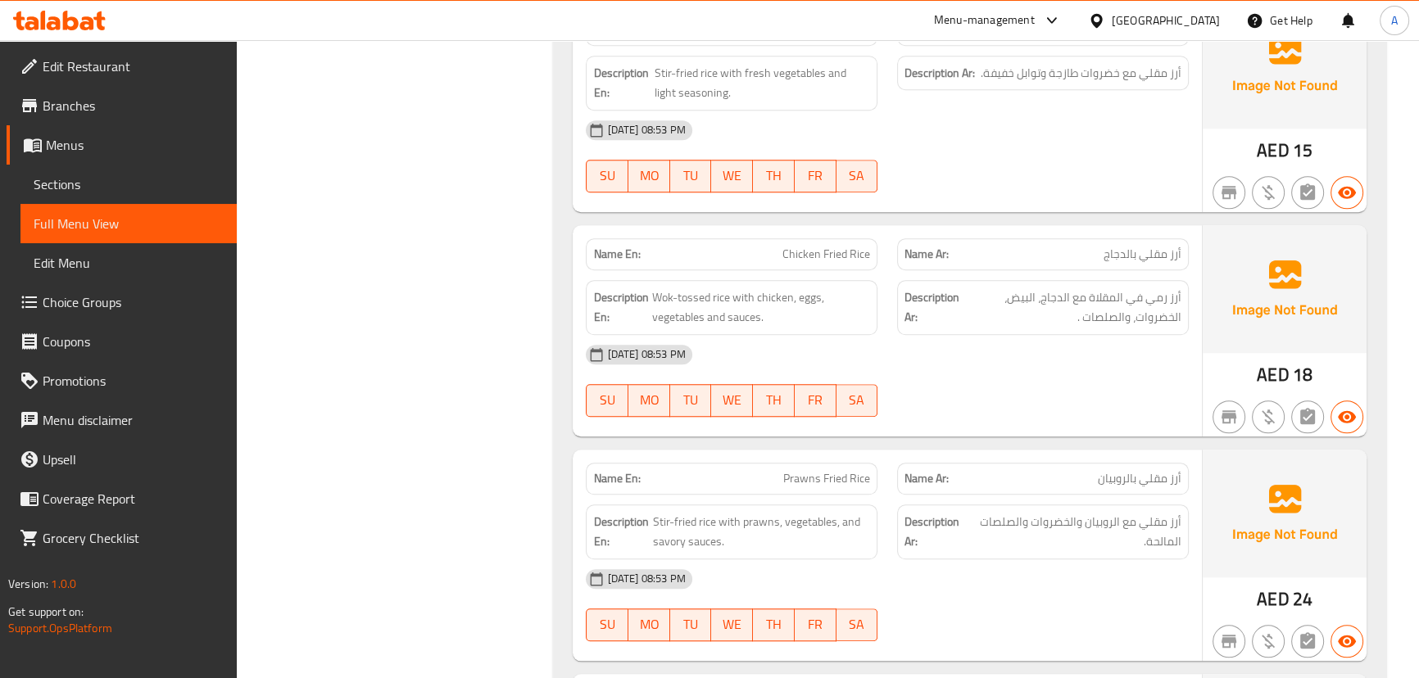
click at [1046, 361] on div "[DATE] 08:53 PM" at bounding box center [887, 354] width 622 height 39
drag, startPoint x: 1163, startPoint y: 294, endPoint x: 1139, endPoint y: 311, distance: 29.3
click at [1141, 309] on span "أرز رمي في المقلاة مع الدجاج، البيض، الخضروات، والصلصات ." at bounding box center [1072, 308] width 219 height 40
click at [1122, 310] on span "أرز رمي في المقلاة مع الدجاج، البيض، الخضروات، والصلصات ." at bounding box center [1072, 308] width 219 height 40
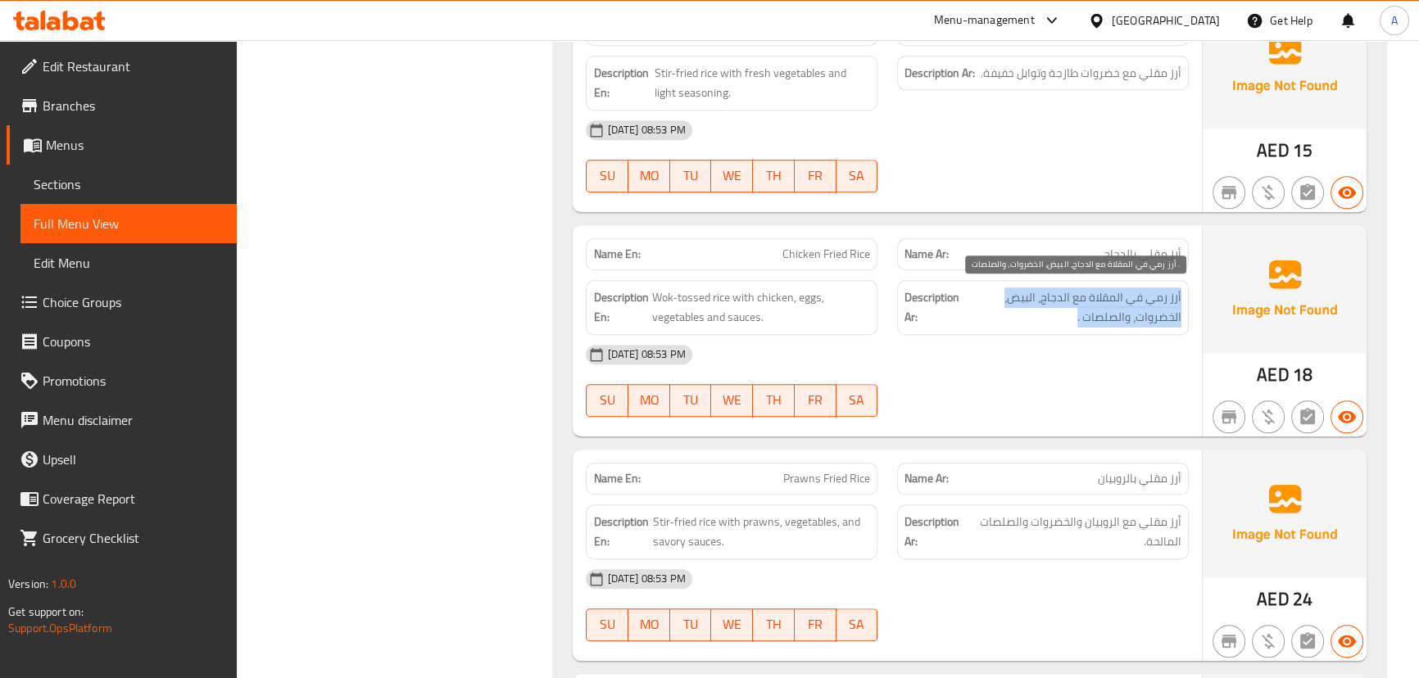
click at [1122, 310] on span "أرز رمي في المقلاة مع الدجاج، البيض، الخضروات، والصلصات ." at bounding box center [1072, 308] width 219 height 40
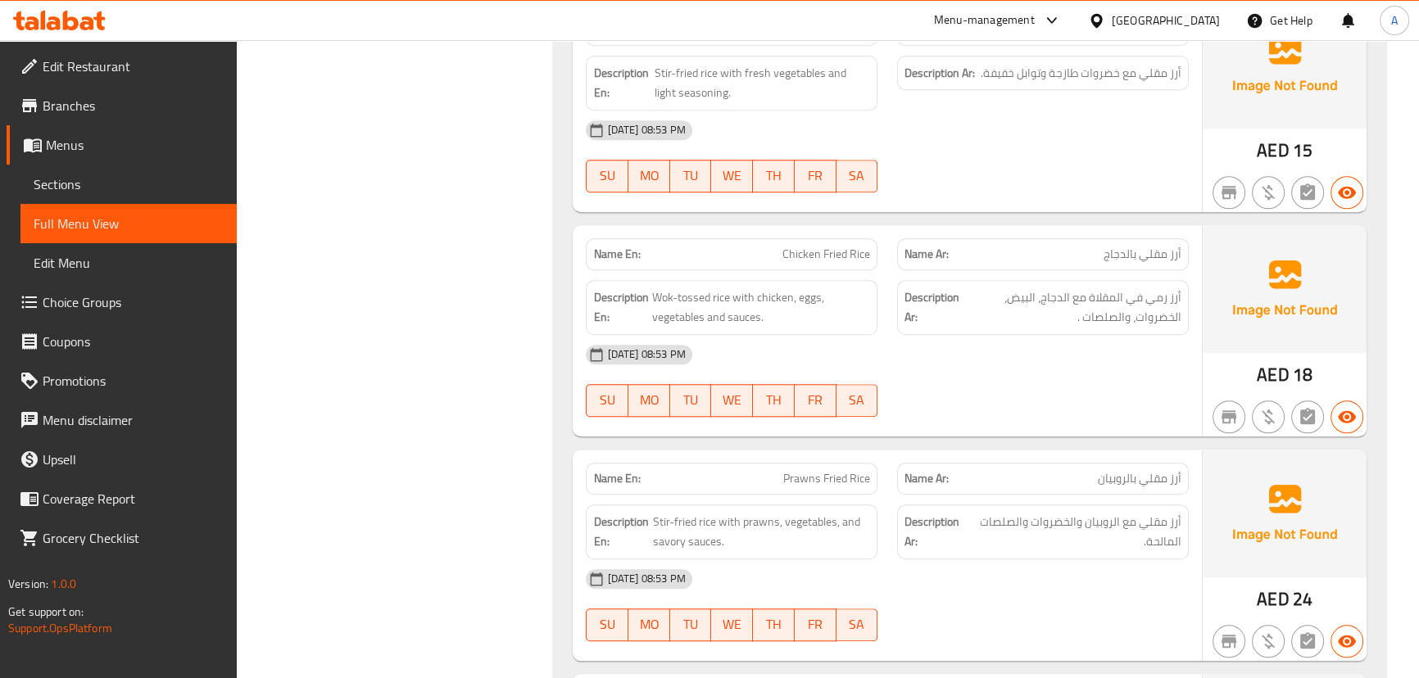
click at [1114, 355] on div "[DATE] 08:53 PM" at bounding box center [887, 354] width 622 height 39
drag, startPoint x: 1154, startPoint y: 311, endPoint x: 1054, endPoint y: 339, distance: 103.8
click at [1098, 328] on div "Description Ar: أرز رمي في المقلاة مع الدجاج، البيض، الخضروات، والصلصات ." at bounding box center [1043, 307] width 292 height 55
drag, startPoint x: 737, startPoint y: 295, endPoint x: 955, endPoint y: 367, distance: 228.8
click at [869, 341] on div "Name En: Chicken Fried Rice Name Ar: أرز مقلي بالدجاج Description En: Wok-tosse…" at bounding box center [887, 330] width 629 height 211
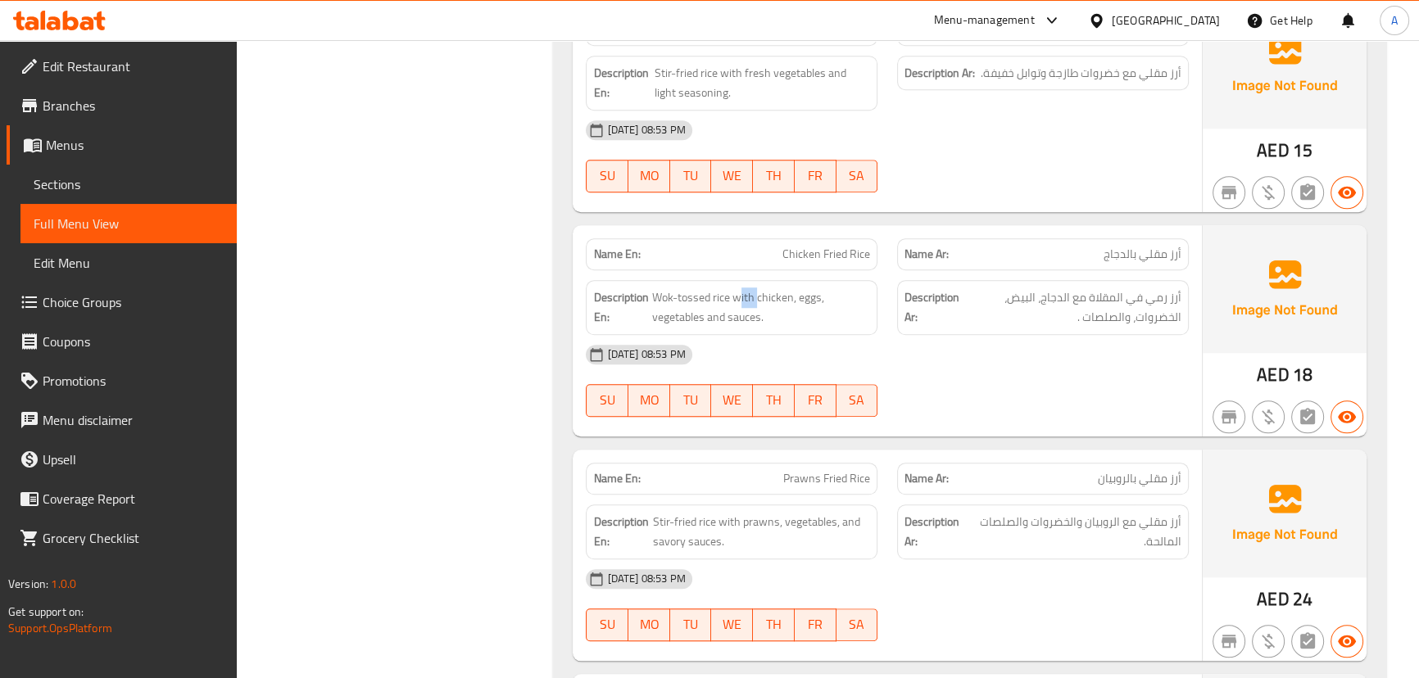
click at [962, 370] on div "[DATE] 08:53 PM" at bounding box center [887, 354] width 622 height 39
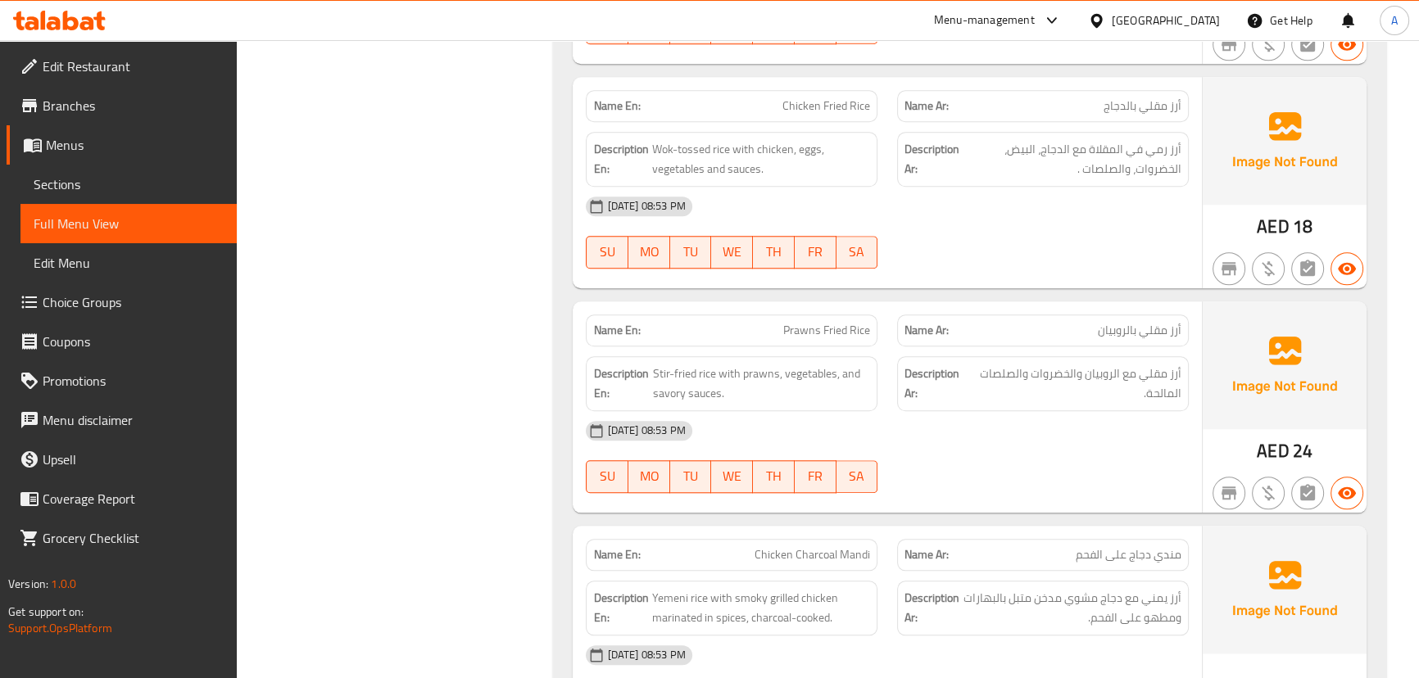
click at [938, 259] on div at bounding box center [1042, 269] width 311 height 20
click at [906, 336] on div "Name En: Prawns Fried Rice Name Ar: أرز مقلي بالروبيان" at bounding box center [887, 331] width 622 height 52
click at [957, 302] on div "Name En: Prawns Fried Rice Name Ar: أرز مقلي بالروبيان Description En: Stir-fri…" at bounding box center [887, 407] width 629 height 211
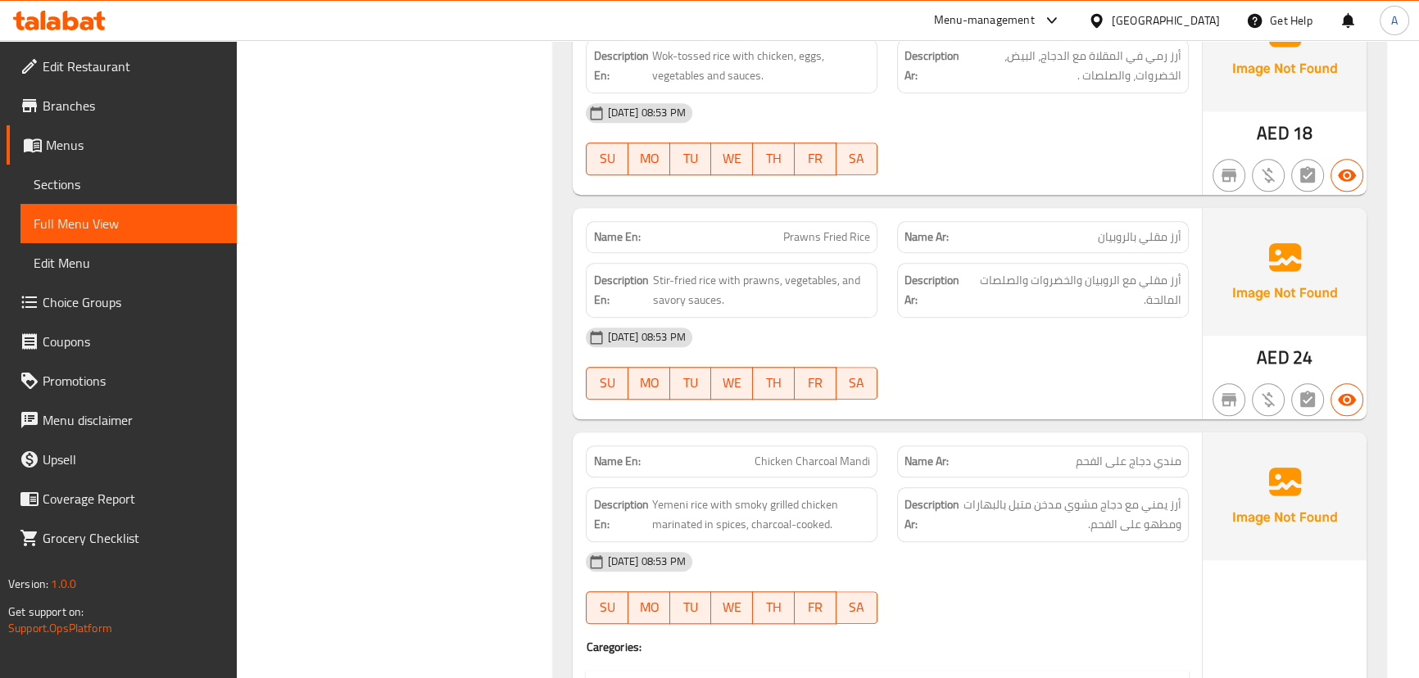
scroll to position [2017, 0]
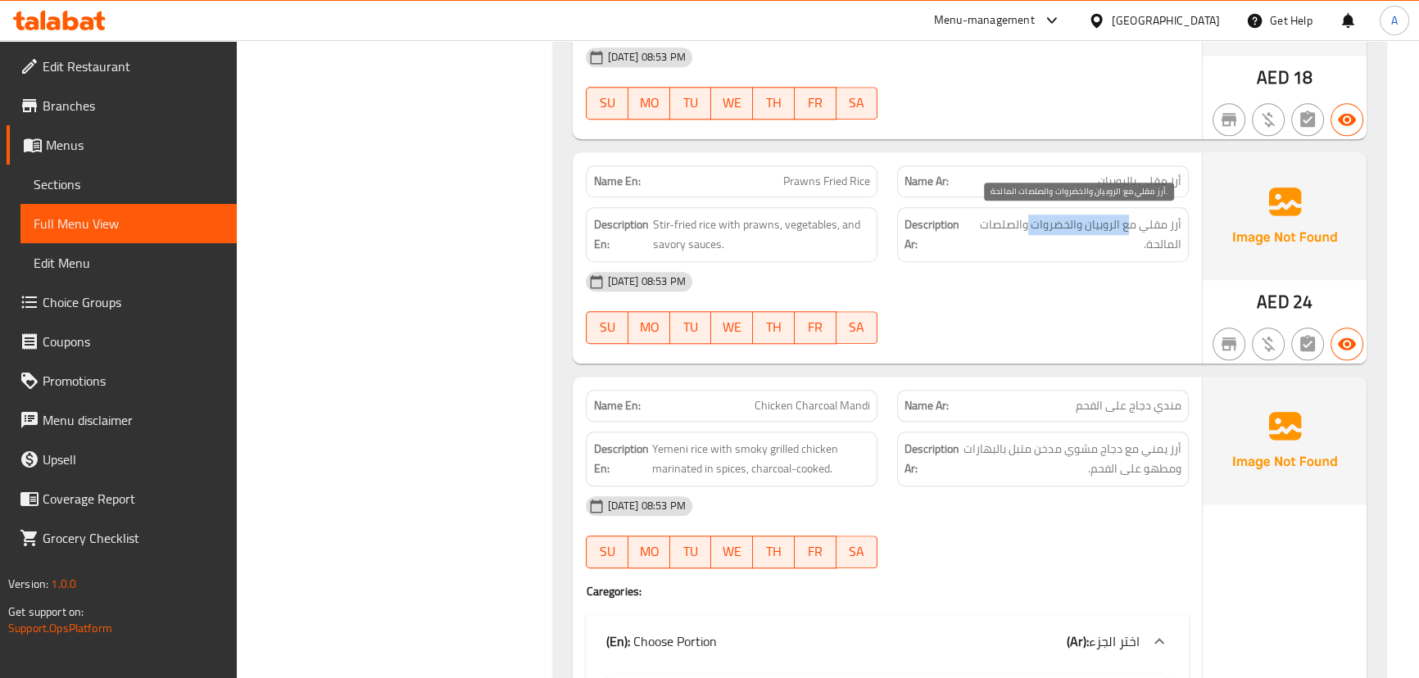
drag, startPoint x: 1128, startPoint y: 226, endPoint x: 1028, endPoint y: 281, distance: 113.3
click at [1028, 229] on span "أرز مقلي مع الروبيان والخضروات والصلصات المالحة." at bounding box center [1075, 235] width 211 height 40
click at [1030, 300] on div "[DATE] 08:53 PM SU MO TU WE TH FR SA" at bounding box center [887, 308] width 622 height 92
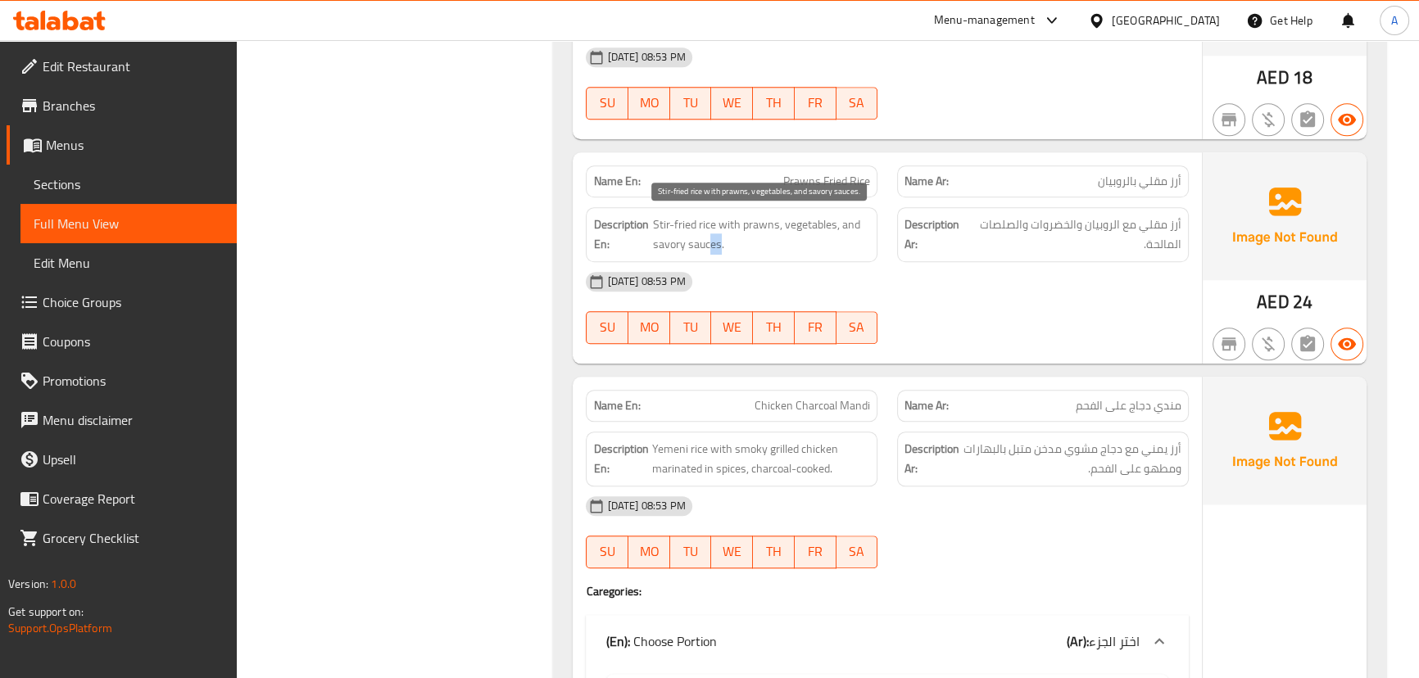
drag, startPoint x: 711, startPoint y: 242, endPoint x: 945, endPoint y: 267, distance: 234.9
click at [745, 242] on span "Stir-fried rice with prawns, vegetables, and savory sauces." at bounding box center [761, 235] width 217 height 40
click at [965, 278] on div "[DATE] 08:53 PM" at bounding box center [887, 281] width 622 height 39
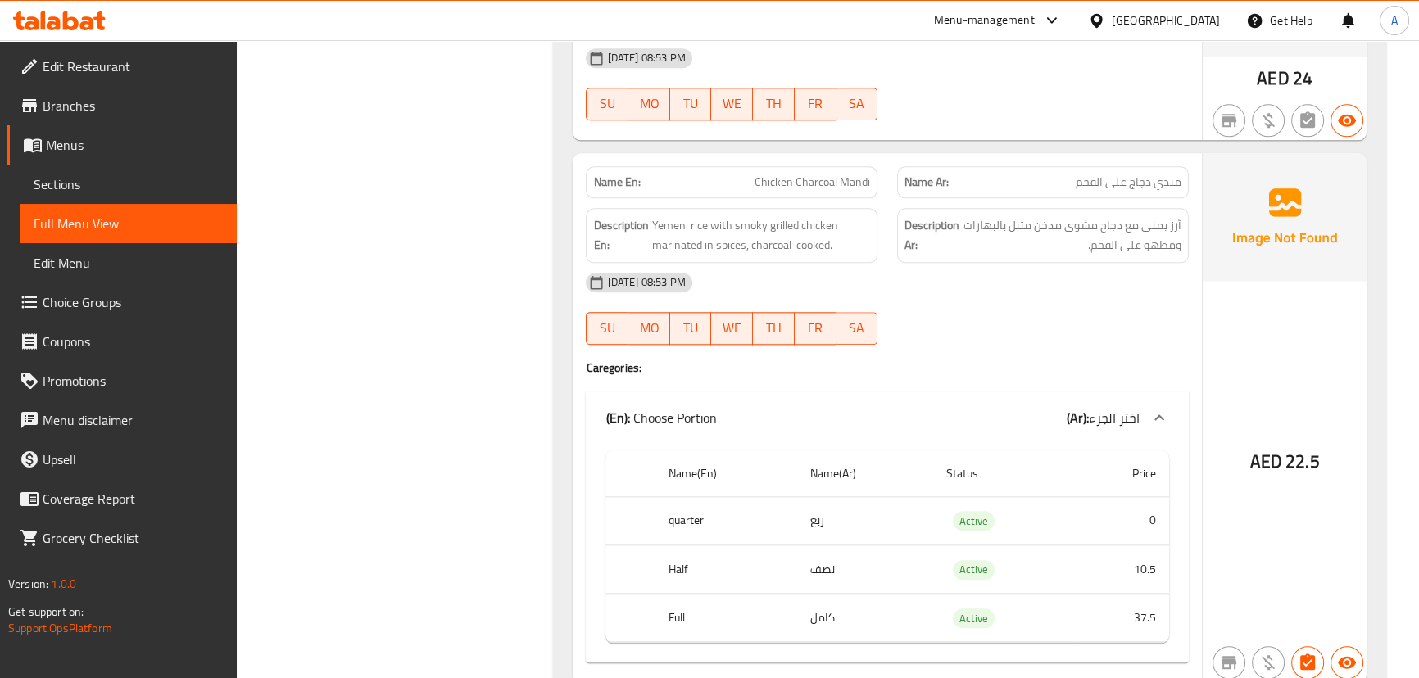
scroll to position [2316, 0]
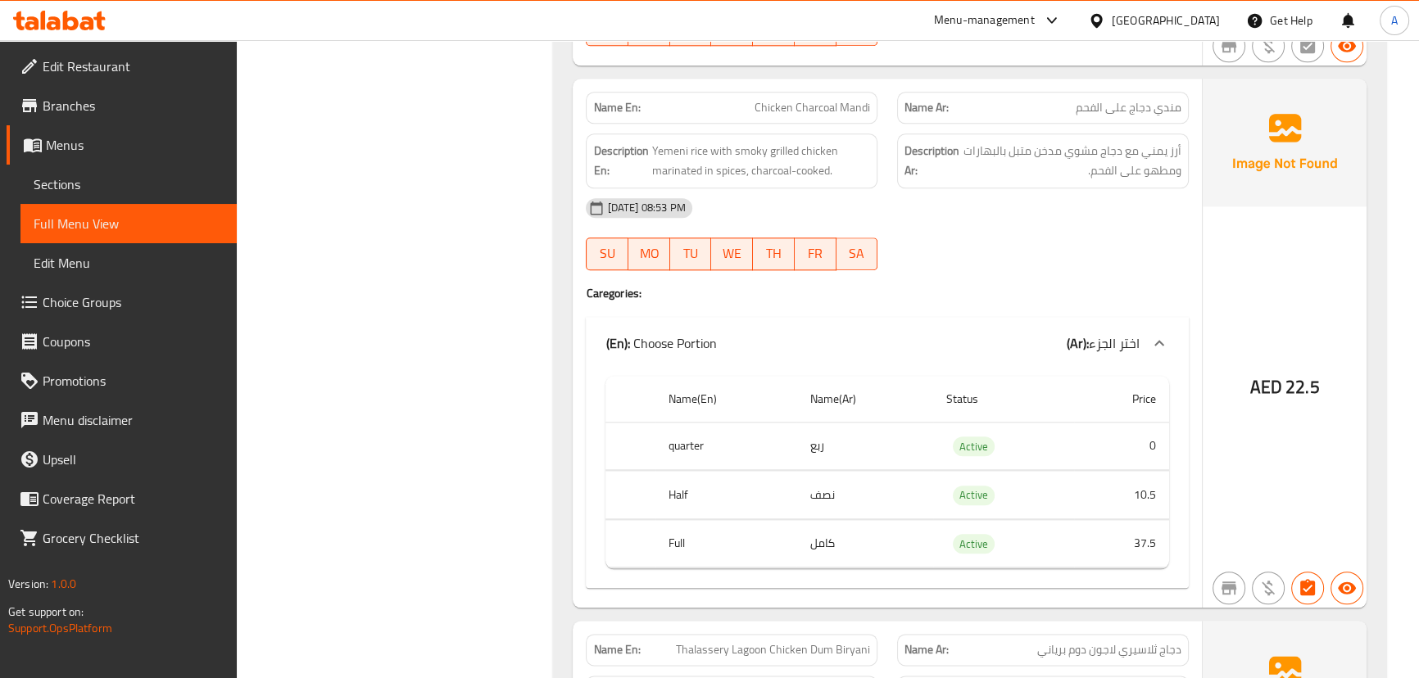
click at [778, 99] on span "Chicken Charcoal Mandi" at bounding box center [813, 107] width 116 height 17
drag, startPoint x: 786, startPoint y: 94, endPoint x: 842, endPoint y: 105, distance: 56.7
click at [842, 105] on span "Chicken Charcoal Mandi" at bounding box center [813, 107] width 116 height 17
copy span "Chicken Charcoal Mandi"
click at [1064, 185] on div "Name En: Chicken Charcoal Mandi Name Ar: مندي دجاج على الفحم Description En: Ye…" at bounding box center [887, 344] width 629 height 530
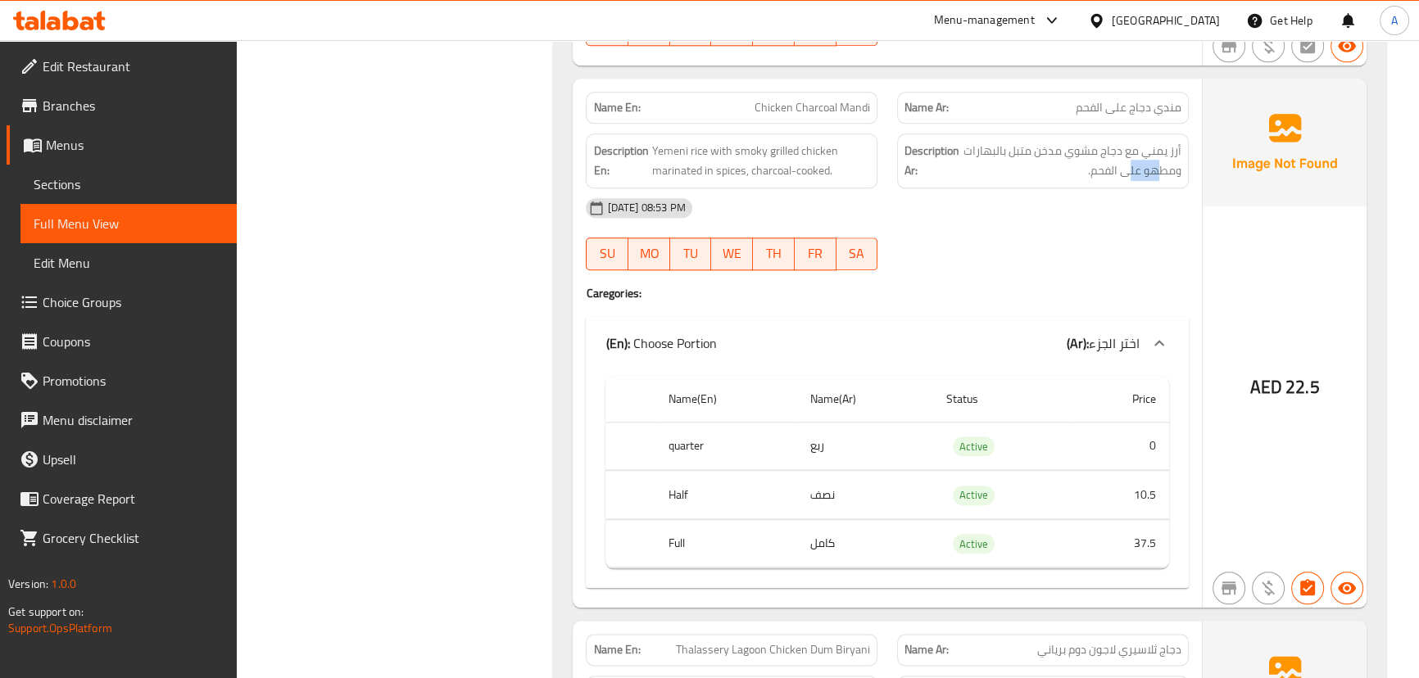
click at [1075, 222] on div "[DATE] 08:53 PM" at bounding box center [887, 207] width 622 height 39
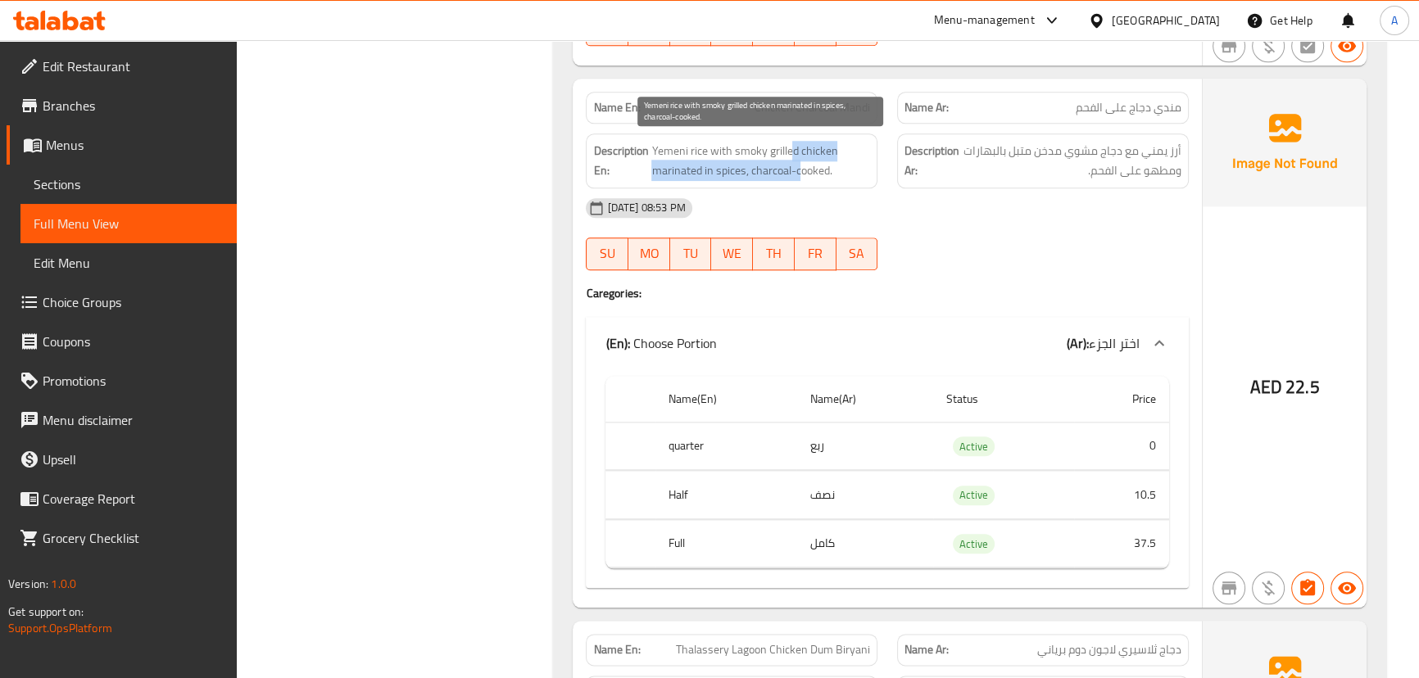
drag, startPoint x: 797, startPoint y: 158, endPoint x: 979, endPoint y: 220, distance: 192.3
click at [887, 191] on div "Name En: Chicken Charcoal Mandi Name Ar: مندي دجاج على الفحم Description En: Ye…" at bounding box center [887, 344] width 629 height 530
click at [980, 221] on div "[DATE] 08:53 PM" at bounding box center [887, 207] width 622 height 39
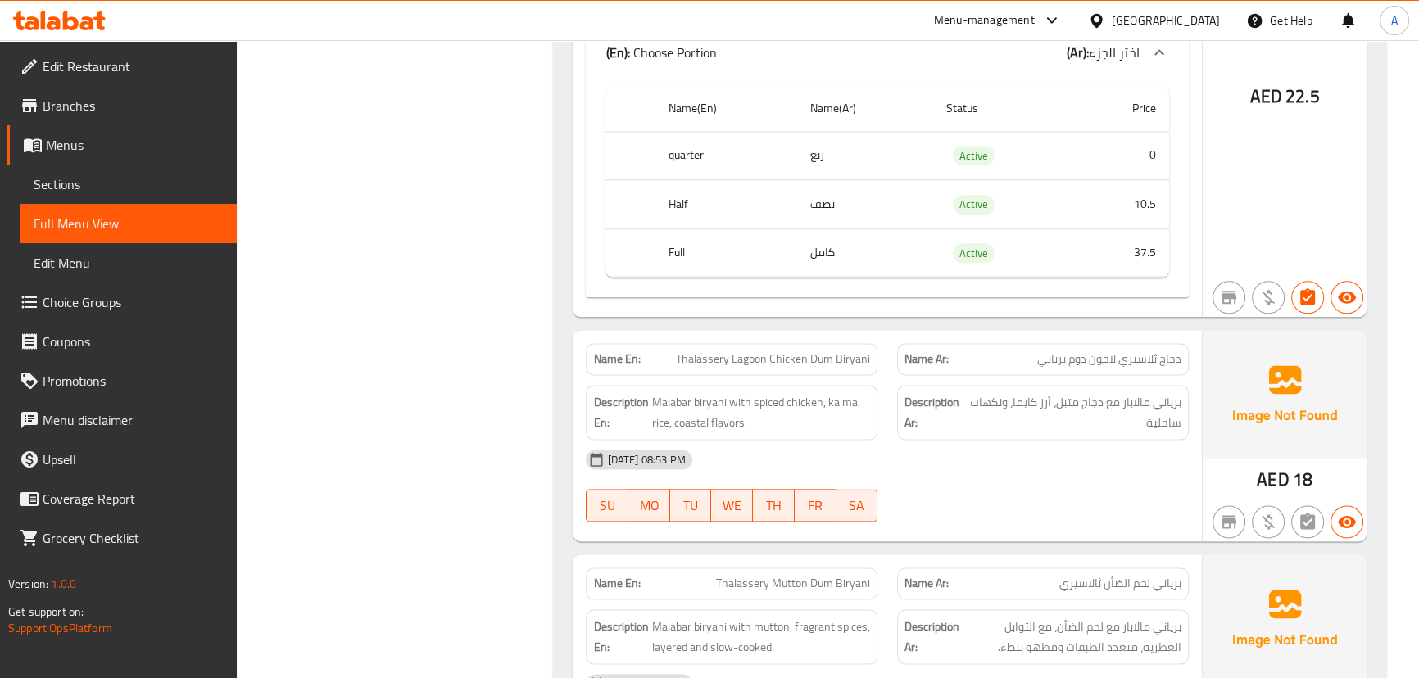
scroll to position [2756, 0]
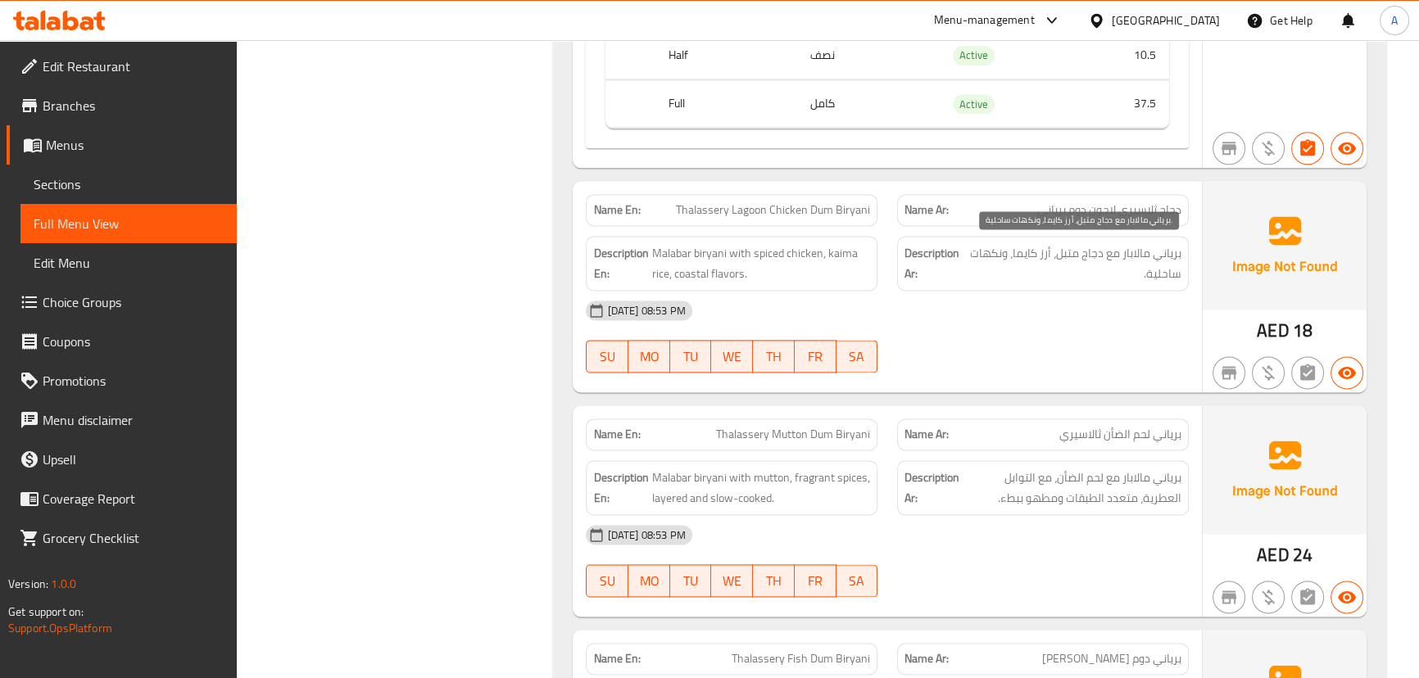
click at [1116, 249] on span "برياني مالابار مع دجاج متبل، أرز كايما، ونكهات ساحلية." at bounding box center [1075, 263] width 214 height 40
drag, startPoint x: 1071, startPoint y: 248, endPoint x: 1042, endPoint y: 248, distance: 28.7
click at [1044, 248] on span "برياني مالابار مع دجاج متبل، أرز كايما، ونكهات ساحلية." at bounding box center [1075, 263] width 214 height 40
click at [1022, 252] on span "برياني مالابار مع دجاج متبل، أرز كايما، ونكهات ساحلية." at bounding box center [1075, 263] width 214 height 40
drag, startPoint x: 1022, startPoint y: 252, endPoint x: 967, endPoint y: 253, distance: 54.9
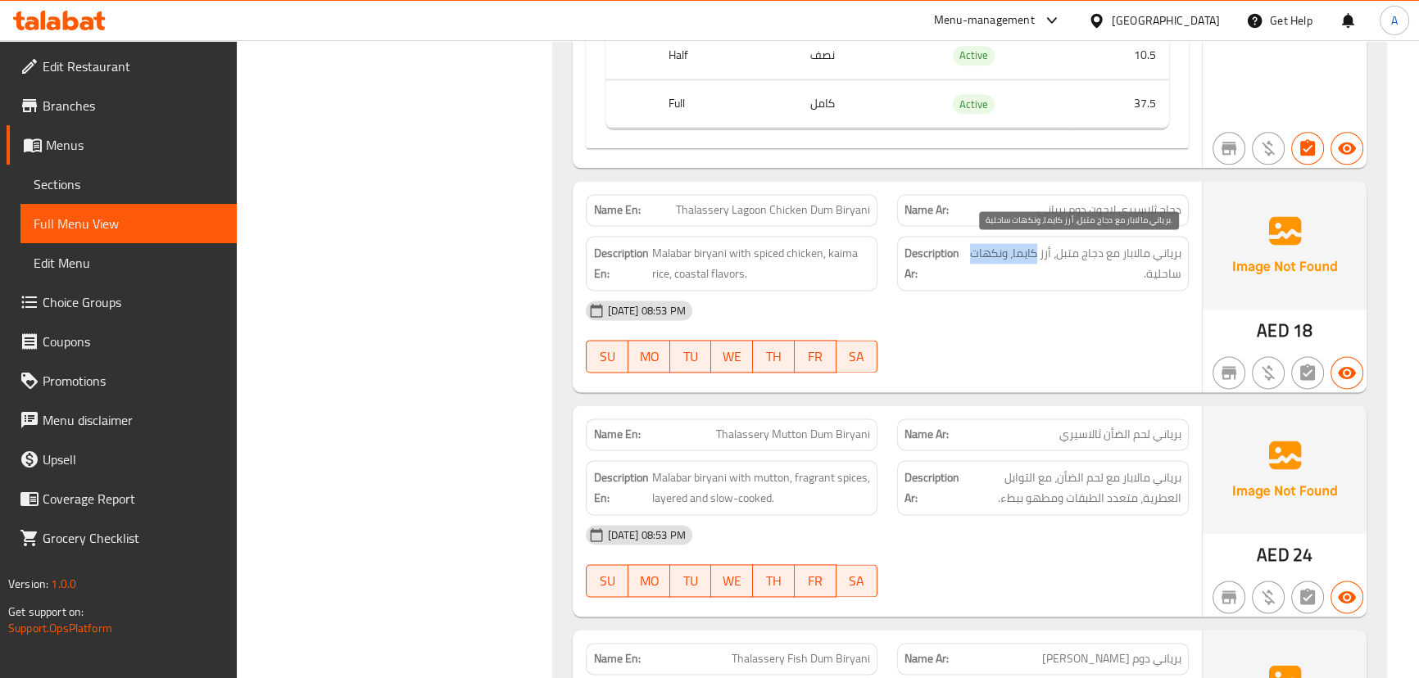
click at [968, 253] on span "برياني مالابار مع دجاج متبل، أرز كايما، ونكهات ساحلية." at bounding box center [1075, 263] width 214 height 40
click at [1053, 311] on div "[DATE] 08:53 PM" at bounding box center [887, 310] width 622 height 39
drag, startPoint x: 928, startPoint y: 251, endPoint x: 786, endPoint y: 254, distance: 142.6
click at [897, 252] on div "Description Ar: برياني مالابار مع دجاج متبل، أرز كايما، ونكهات ساحلية." at bounding box center [1043, 263] width 292 height 55
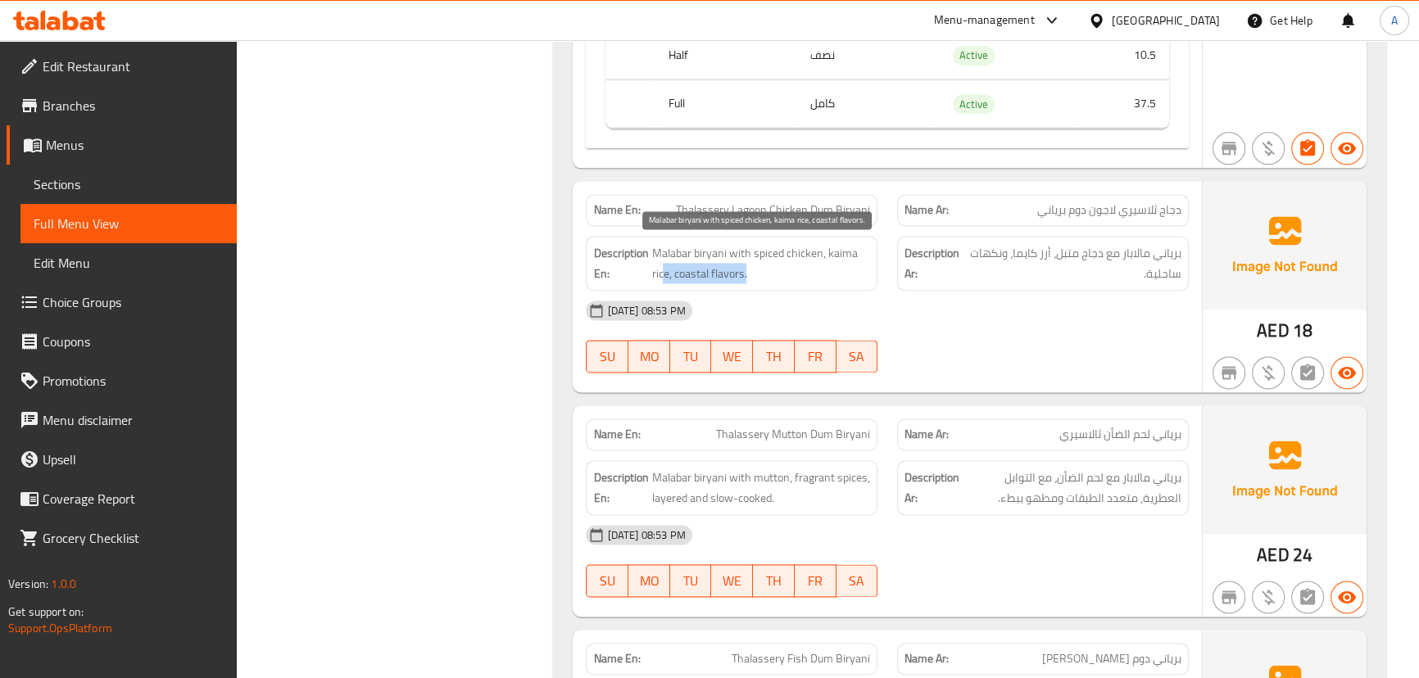
drag, startPoint x: 663, startPoint y: 261, endPoint x: 978, endPoint y: 318, distance: 320.7
click at [877, 290] on div "Name En: Thalassery Lagoon Chicken Dum Biryani Name Ar: دجاج ثلاسيري لاجون دوم …" at bounding box center [887, 286] width 629 height 211
click at [978, 318] on div "[DATE] 08:53 PM" at bounding box center [887, 310] width 622 height 39
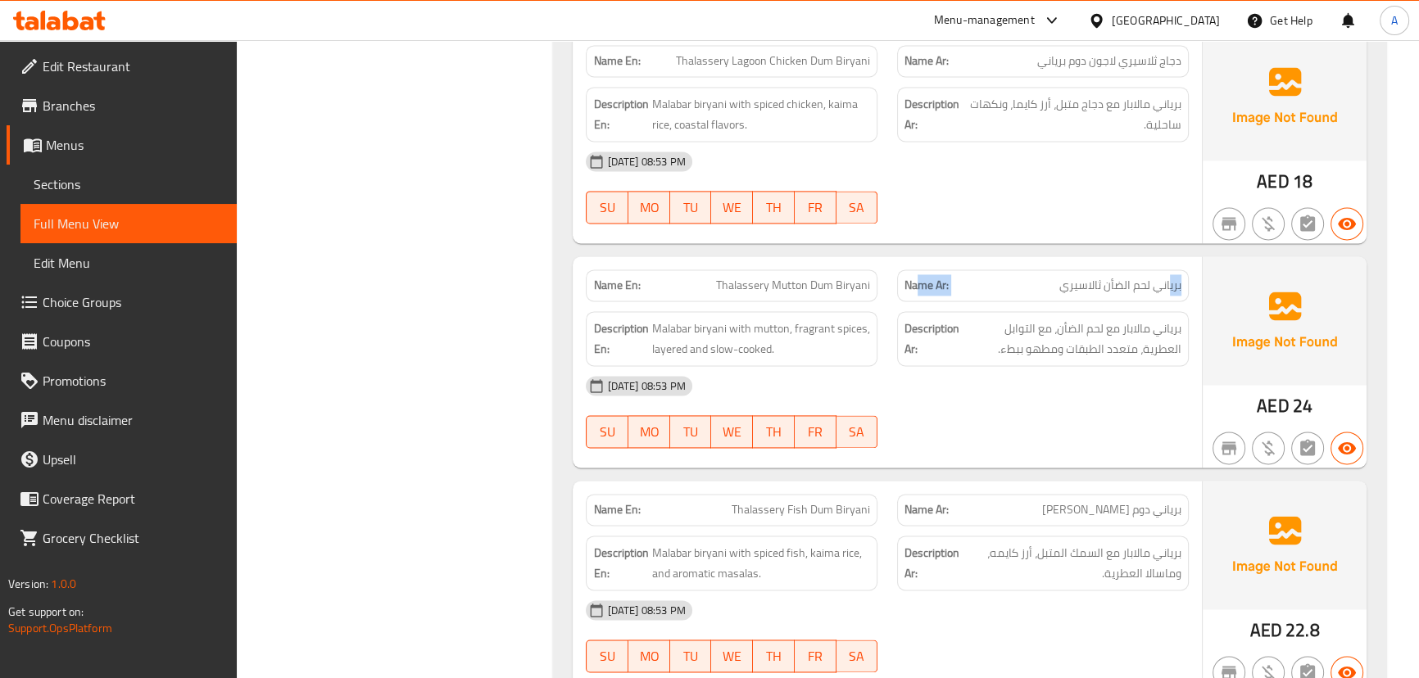
drag, startPoint x: 1169, startPoint y: 283, endPoint x: 862, endPoint y: 292, distance: 307.4
click at [911, 287] on p "Name Ar: برياني لحم الضأن ثالاسيري" at bounding box center [1043, 285] width 277 height 17
click at [716, 284] on p "Name En: Thalassery Mutton Dum Biryani" at bounding box center [731, 285] width 277 height 17
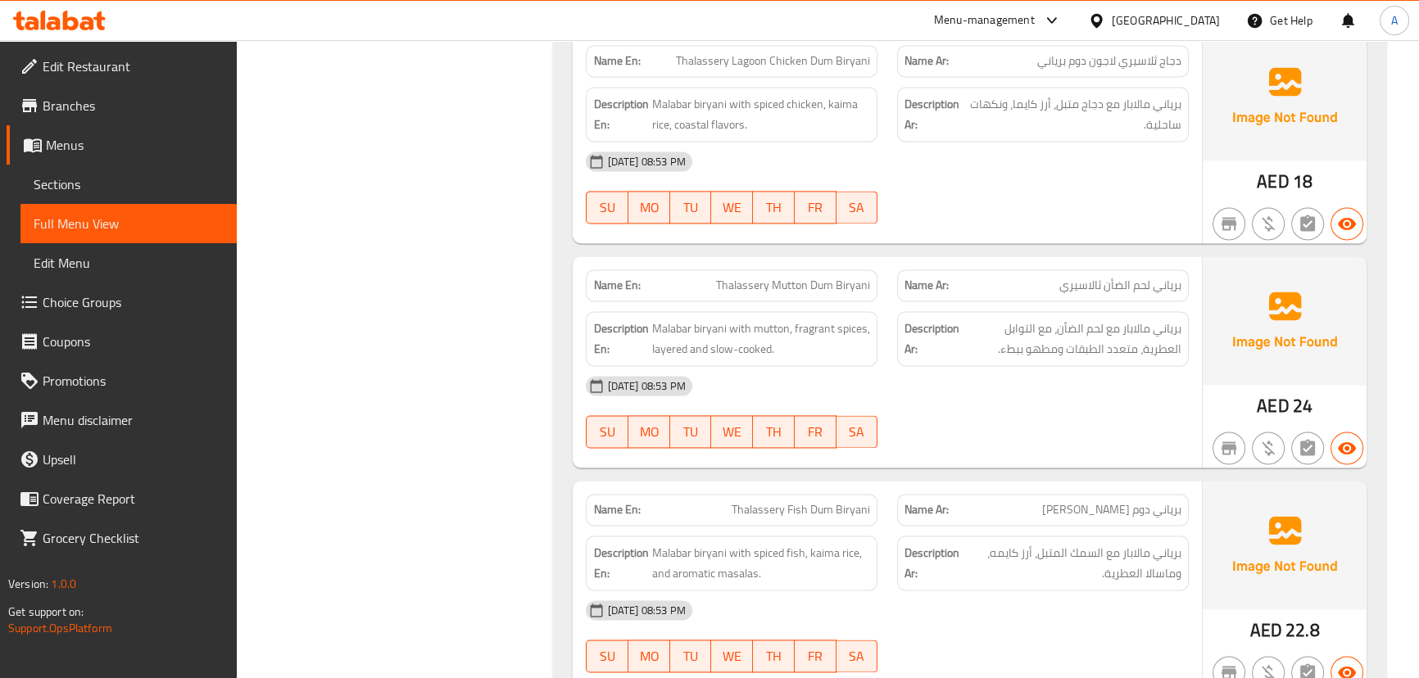
click at [1152, 287] on span "برياني لحم الضأن ثالاسيري" at bounding box center [1121, 285] width 122 height 17
drag, startPoint x: 1152, startPoint y: 287, endPoint x: 1028, endPoint y: 282, distance: 123.8
click at [1046, 279] on p "Name Ar: برياني لحم الضأن ثالاسيري" at bounding box center [1043, 285] width 277 height 17
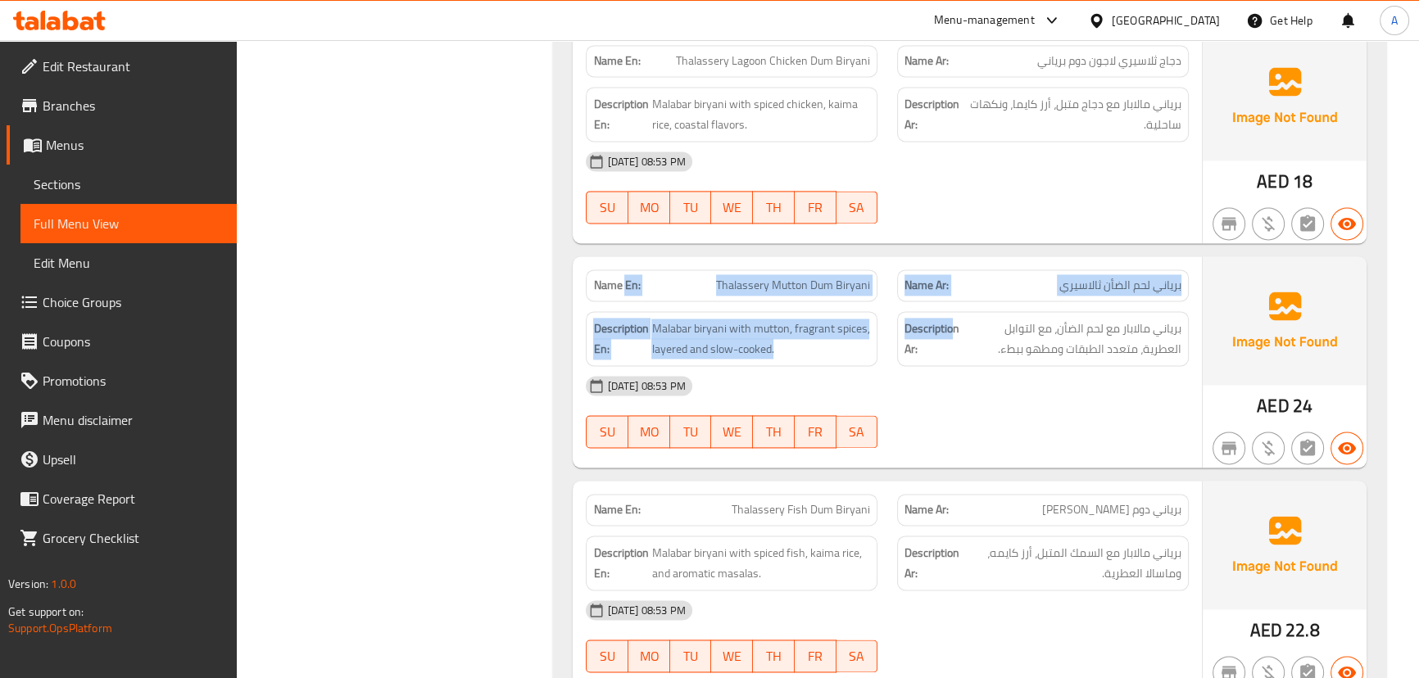
drag, startPoint x: 955, startPoint y: 322, endPoint x: 1111, endPoint y: 431, distance: 190.7
click at [1020, 331] on div "Name En: Thalassery Mutton Dum Biryani Name Ar: برياني لحم الضأن ثالاسيري Descr…" at bounding box center [887, 361] width 629 height 211
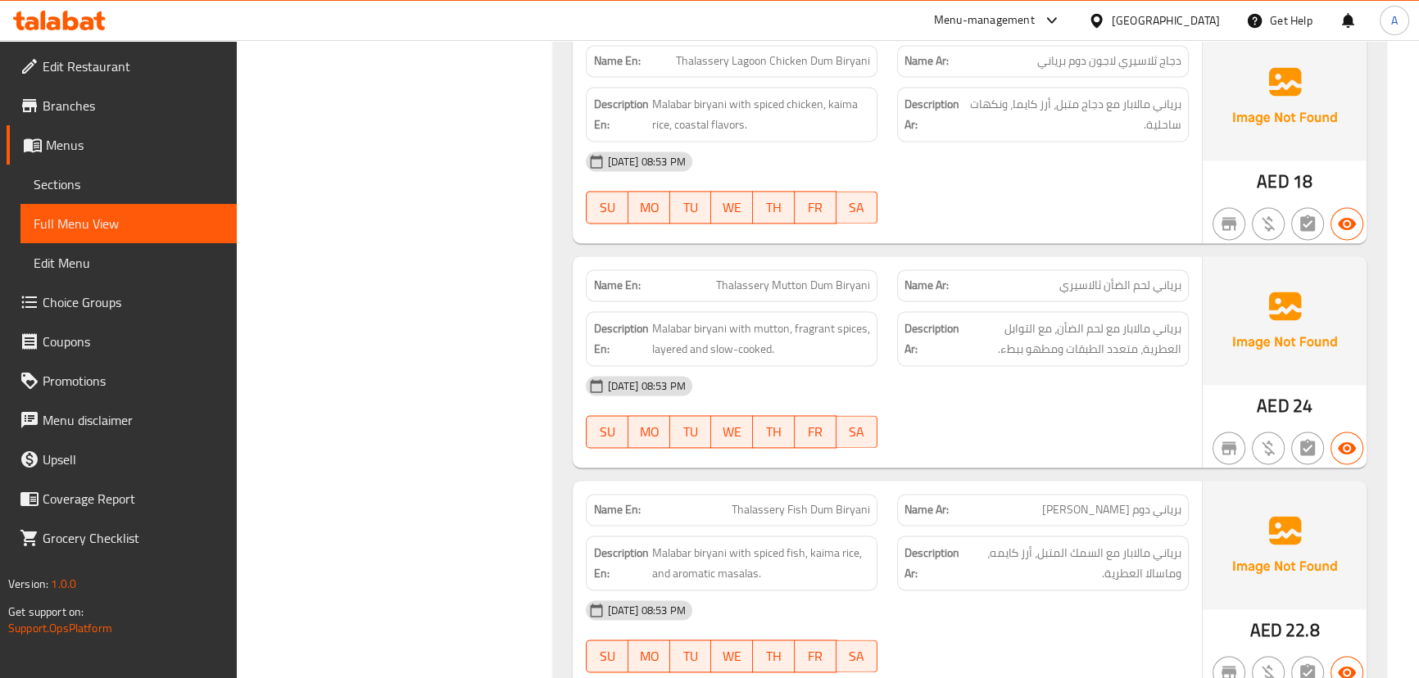
click at [1116, 442] on div at bounding box center [1042, 448] width 311 height 20
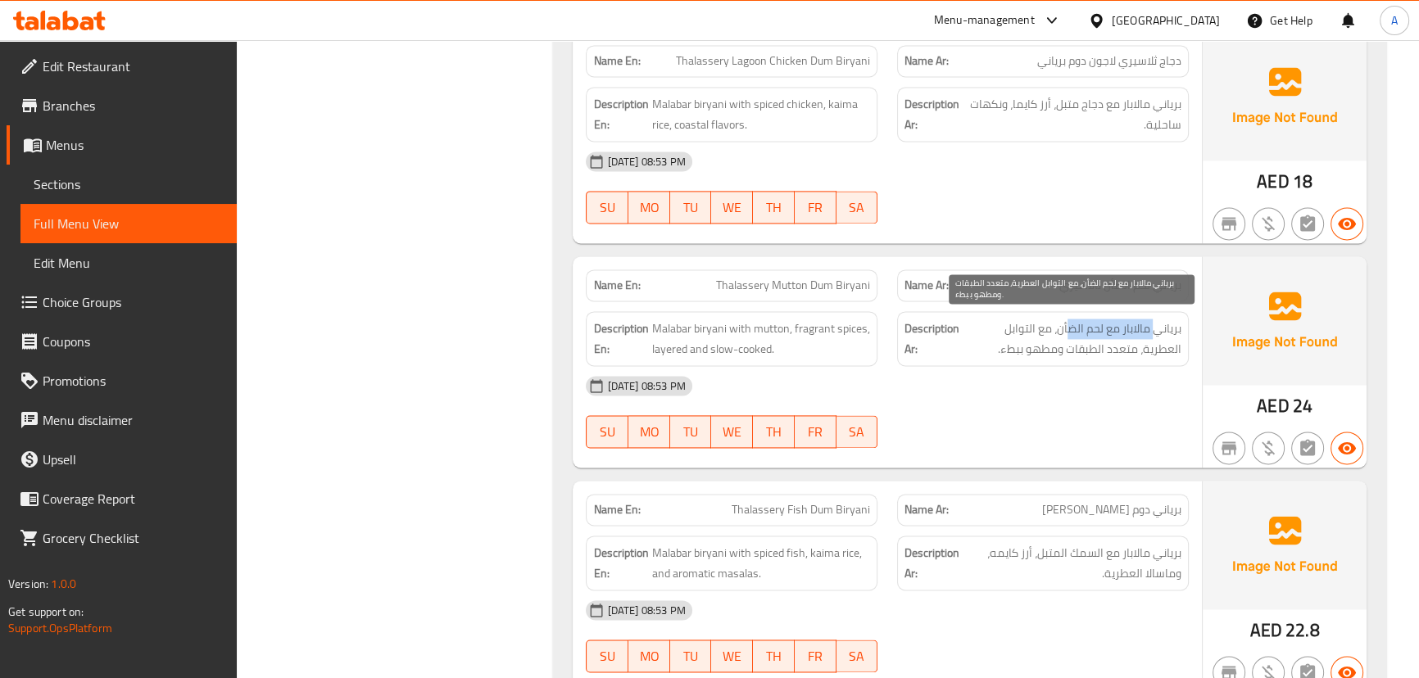
drag, startPoint x: 1155, startPoint y: 329, endPoint x: 1071, endPoint y: 324, distance: 84.5
click at [1071, 324] on span "برياني مالابار مع لحم الضأن، مع التوابل العطرية، متعدد الطبقات ومطهو ببطء." at bounding box center [1072, 339] width 219 height 40
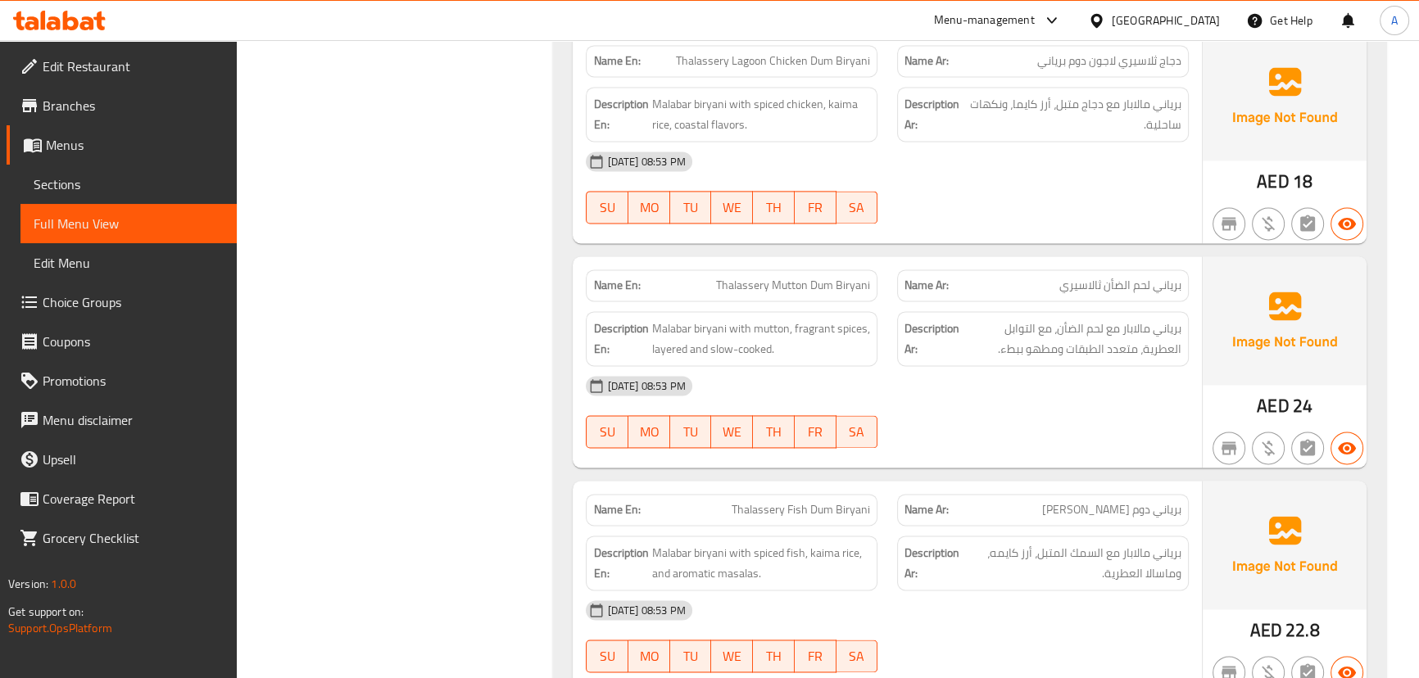
drag, startPoint x: 1078, startPoint y: 368, endPoint x: 1049, endPoint y: 325, distance: 51.4
click at [1077, 368] on div "[DATE] 08:53 PM" at bounding box center [887, 385] width 622 height 39
drag, startPoint x: 1001, startPoint y: 310, endPoint x: 1038, endPoint y: 388, distance: 87.2
click at [1000, 311] on div "Description Ar: برياني مالابار مع لحم الضأن، مع التوابل العطرية، متعدد الطبقات …" at bounding box center [1043, 338] width 292 height 55
click at [1046, 394] on div "[DATE] 08:53 PM" at bounding box center [887, 385] width 622 height 39
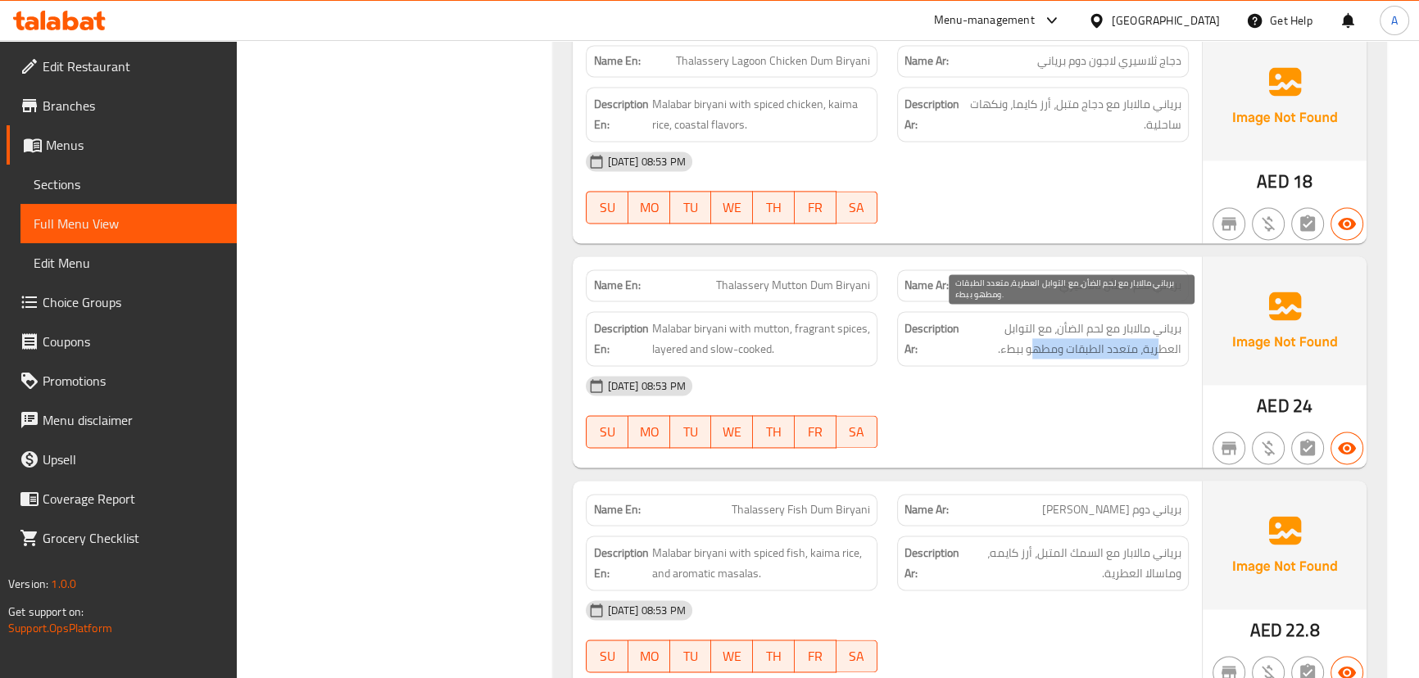
drag, startPoint x: 1161, startPoint y: 343, endPoint x: 1035, endPoint y: 344, distance: 126.2
click at [1035, 344] on span "برياني مالابار مع لحم الضأن، مع التوابل العطرية، متعدد الطبقات ومطهو ببطء." at bounding box center [1072, 339] width 219 height 40
click at [1033, 344] on span "برياني مالابار مع لحم الضأن، مع التوابل العطرية، متعدد الطبقات ومطهو ببطء." at bounding box center [1072, 339] width 219 height 40
drag, startPoint x: 1033, startPoint y: 344, endPoint x: 876, endPoint y: 346, distance: 157.3
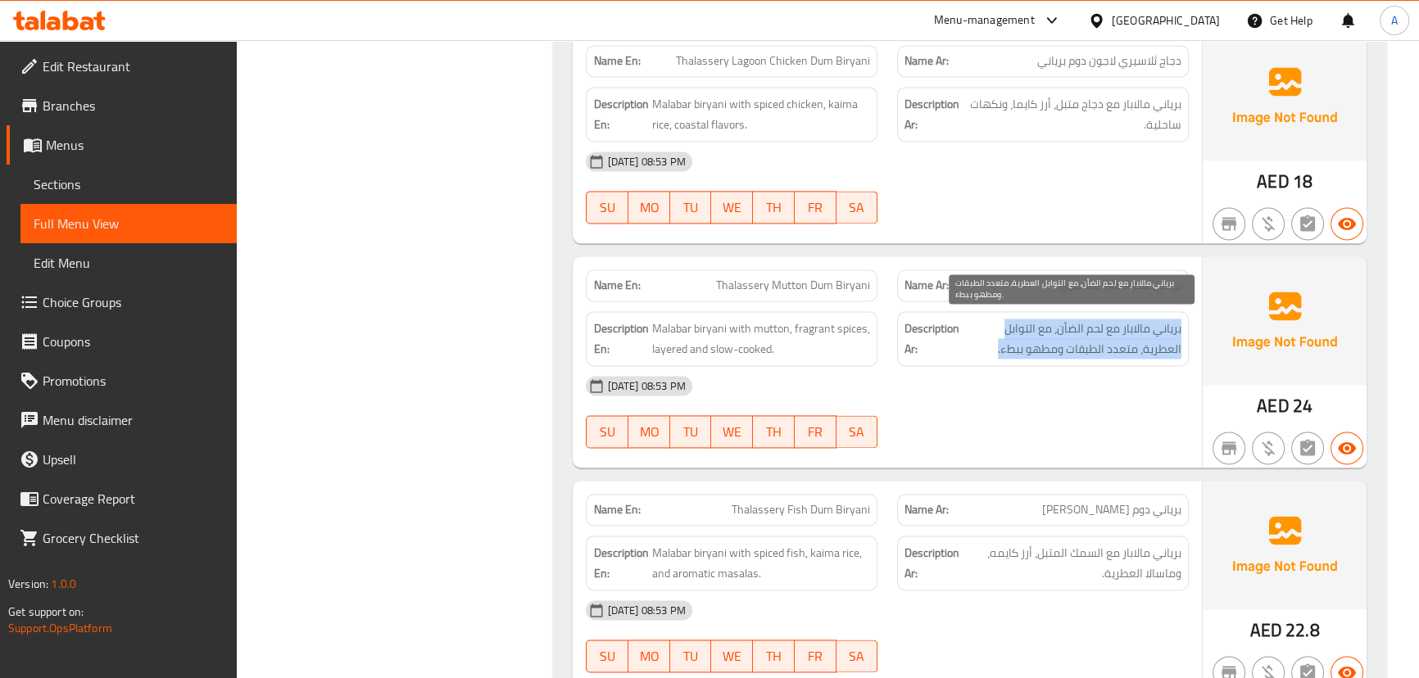
click at [1032, 344] on span "برياني مالابار مع لحم الضأن، مع التوابل العطرية، متعدد الطبقات ومطهو ببطء." at bounding box center [1072, 339] width 219 height 40
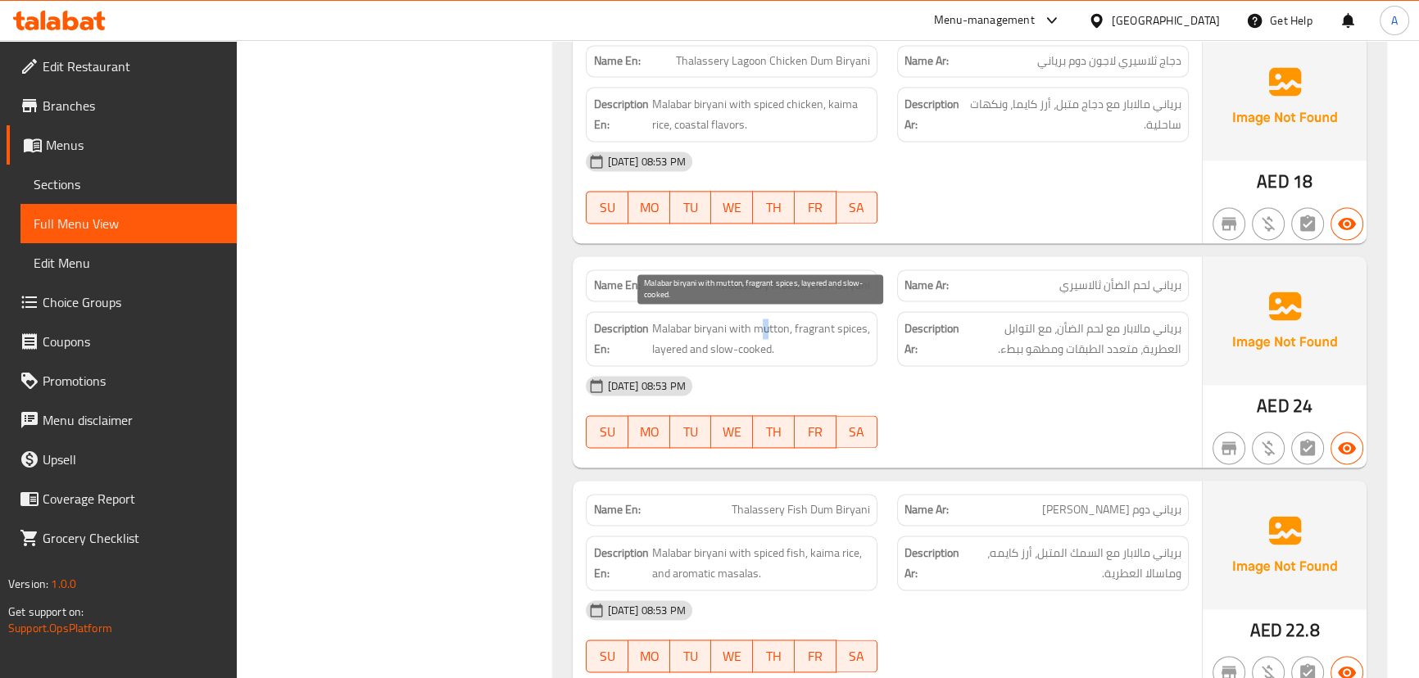
drag, startPoint x: 764, startPoint y: 307, endPoint x: 975, endPoint y: 386, distance: 225.6
click at [869, 350] on div "Description En: Malabar biryani with mutton, fragrant spices, layered and slow-…" at bounding box center [732, 338] width 292 height 55
click at [999, 395] on div "[DATE] 08:53 PM" at bounding box center [887, 385] width 622 height 39
drag, startPoint x: 774, startPoint y: 513, endPoint x: 992, endPoint y: 473, distance: 220.8
click at [935, 491] on div "Name En: Thalassery Fish Dum Biryani Name Ar: برياني دوم سمك ثالاسيري" at bounding box center [887, 510] width 622 height 52
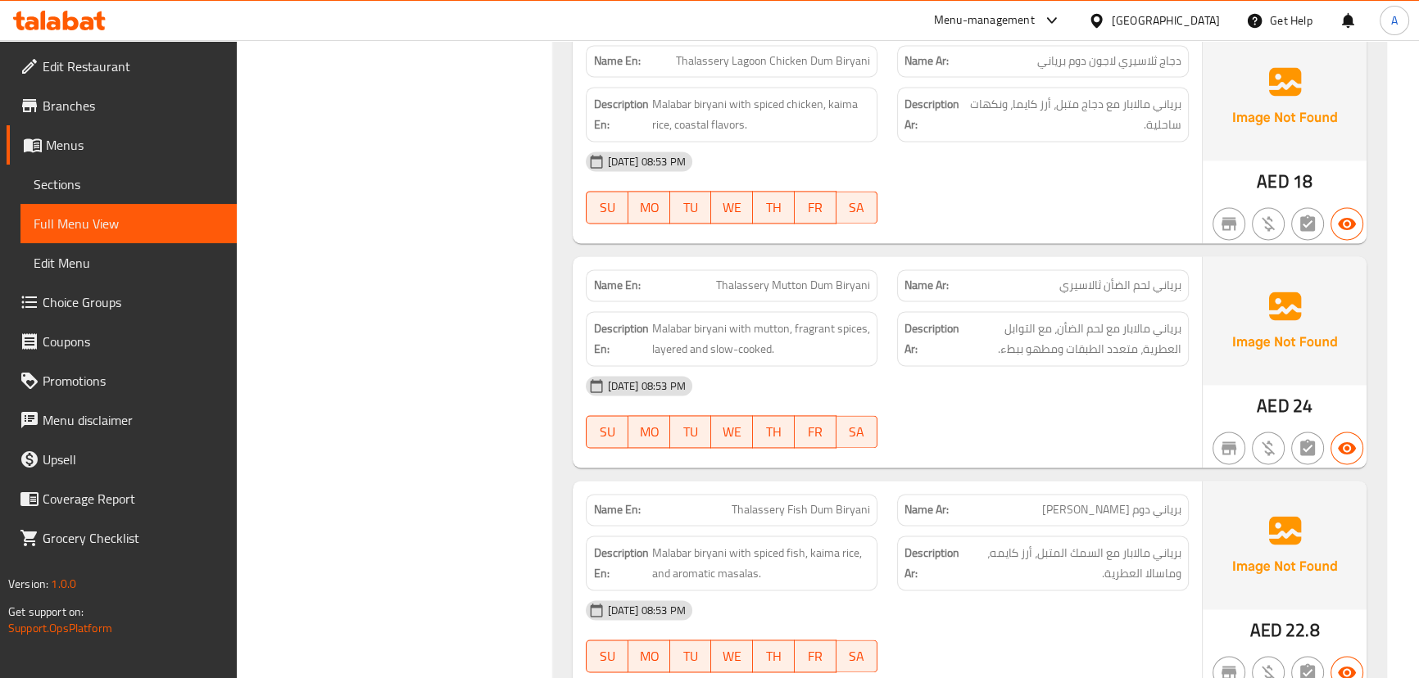
click at [1019, 451] on div at bounding box center [1042, 448] width 311 height 20
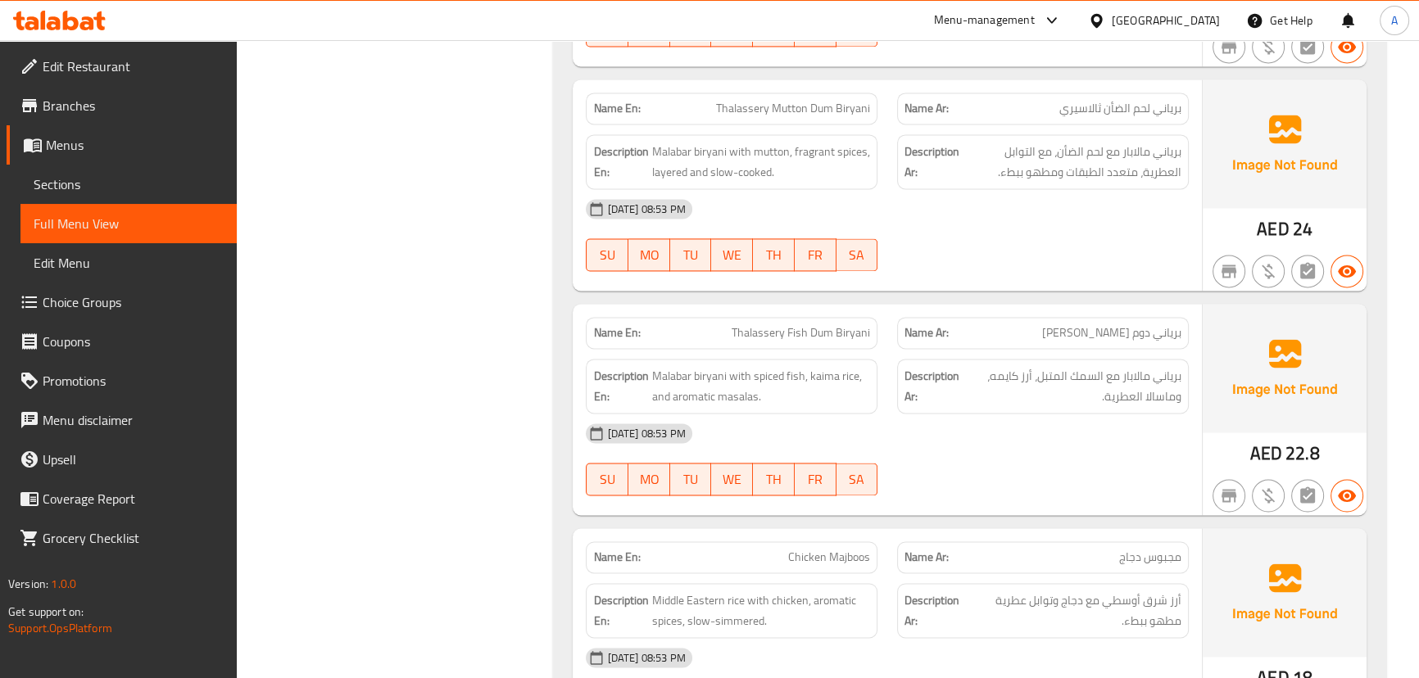
scroll to position [3129, 0]
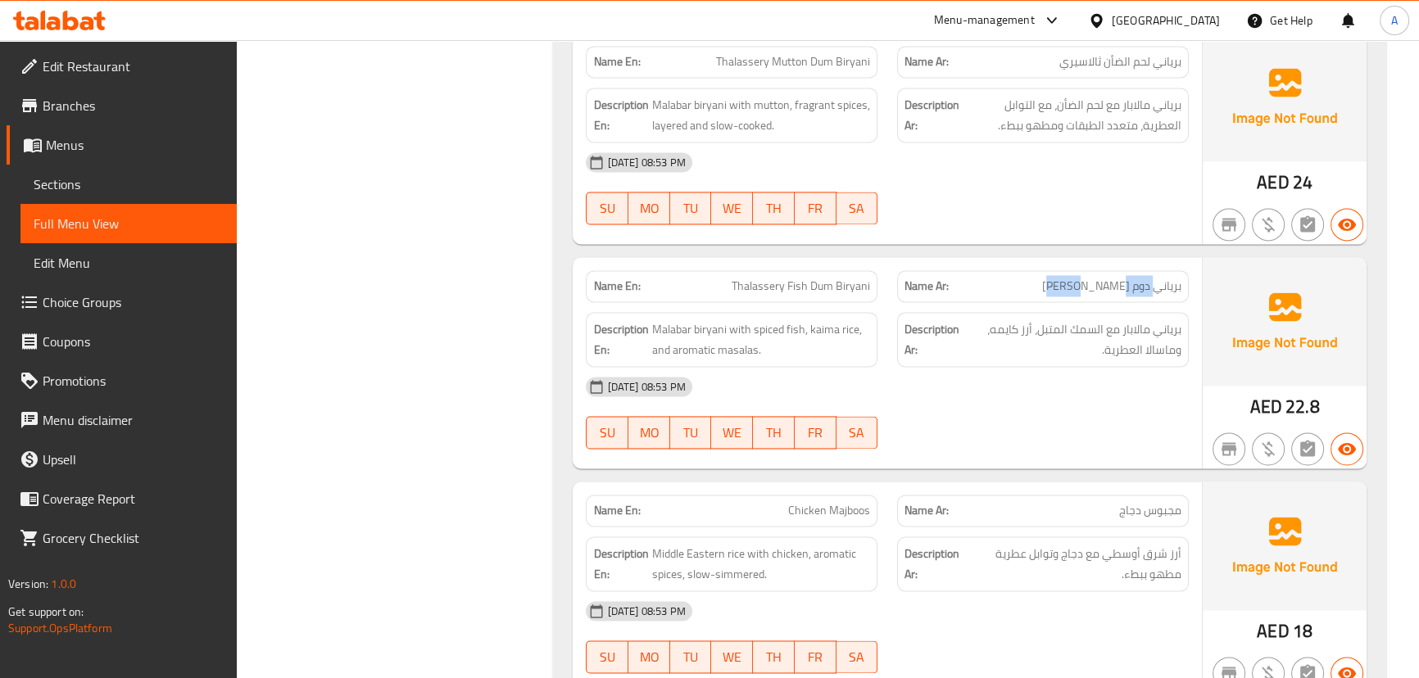
drag, startPoint x: 1157, startPoint y: 282, endPoint x: 1093, endPoint y: 286, distance: 64.0
click at [1093, 286] on span "برياني دوم [PERSON_NAME]" at bounding box center [1111, 286] width 139 height 17
drag, startPoint x: 730, startPoint y: 275, endPoint x: 1045, endPoint y: 371, distance: 328.9
click at [937, 327] on div "Name En: Thalassery Fish Dum Biryani Name Ar: برياني دوم سمك ثالاسيري Descripti…" at bounding box center [887, 362] width 629 height 211
click at [1056, 384] on div "[DATE] 08:53 PM" at bounding box center [887, 386] width 622 height 39
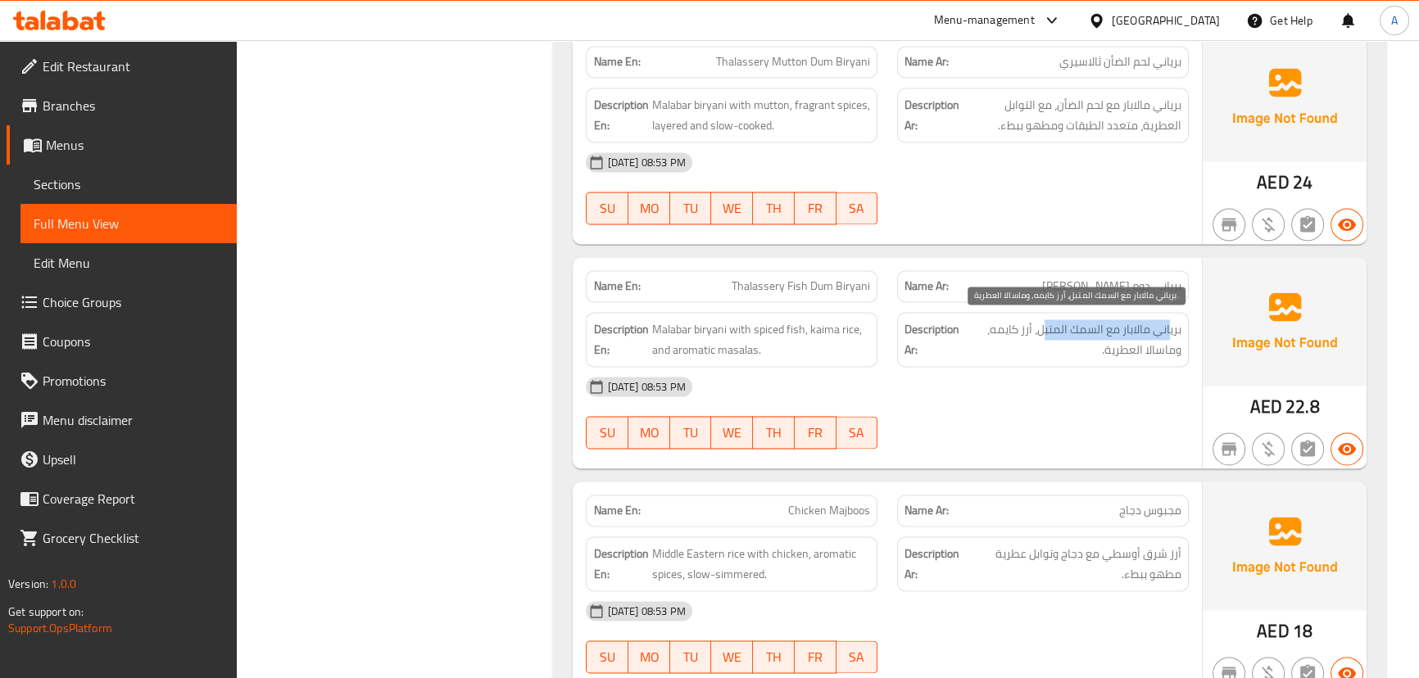
drag, startPoint x: 1168, startPoint y: 328, endPoint x: 1041, endPoint y: 332, distance: 127.1
click at [1041, 332] on span "برياني مالابار مع السمك المتبل، أرز كايمه، وماسالا العطرية." at bounding box center [1073, 340] width 218 height 40
click at [1005, 334] on span "برياني مالابار مع السمك المتبل، أرز كايمه، وماسالا العطرية." at bounding box center [1073, 340] width 218 height 40
click at [1022, 401] on div "[DATE] 08:53 PM" at bounding box center [887, 386] width 622 height 39
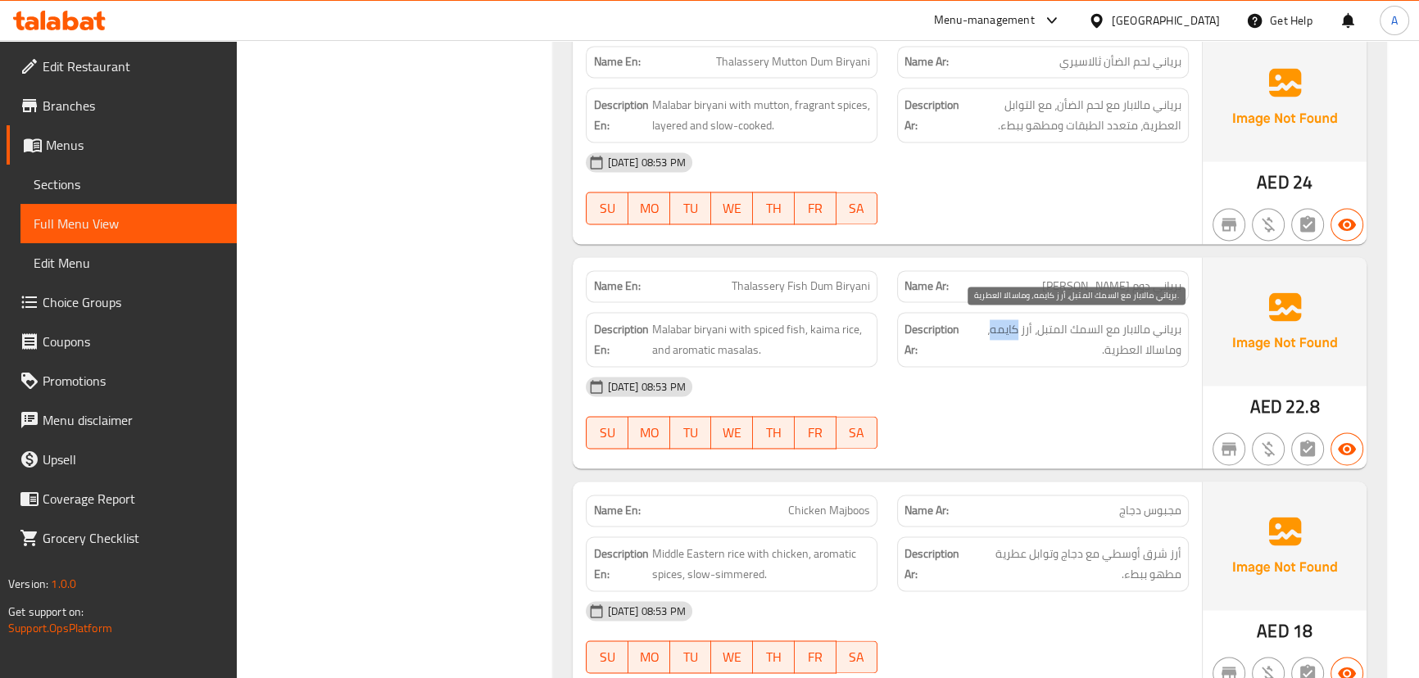
drag, startPoint x: 1005, startPoint y: 325, endPoint x: 986, endPoint y: 352, distance: 32.8
click at [987, 327] on span "برياني مالابار مع السمك المتبل، أرز كايمه، وماسالا العطرية." at bounding box center [1073, 340] width 218 height 40
click at [992, 379] on div "[DATE] 08:53 PM" at bounding box center [887, 386] width 622 height 39
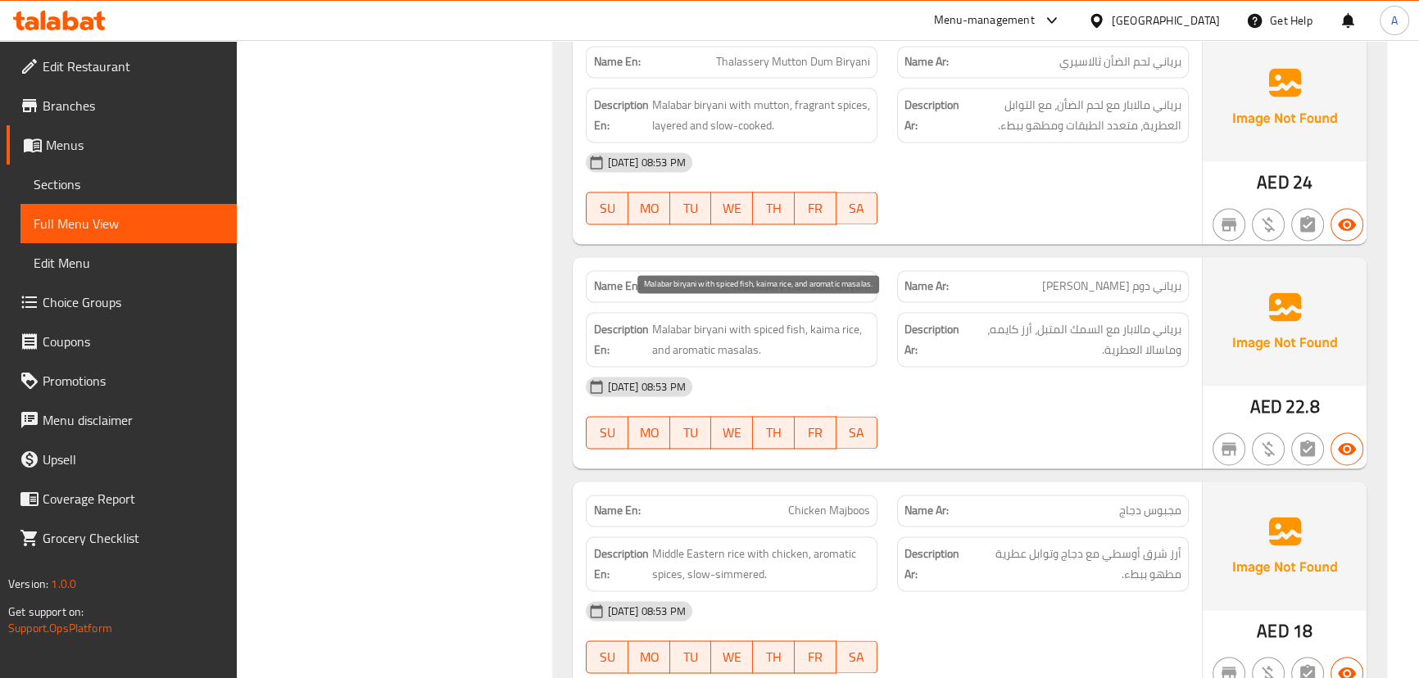
drag, startPoint x: 656, startPoint y: 332, endPoint x: 961, endPoint y: 420, distance: 318.0
click at [834, 383] on div "Name En: Thalassery Fish Dum Biryani Name Ar: برياني دوم سمك ثالاسيري Descripti…" at bounding box center [887, 362] width 629 height 211
drag, startPoint x: 961, startPoint y: 420, endPoint x: 1057, endPoint y: 384, distance: 102.1
click at [966, 420] on div "[DATE] 08:53 PM SU MO TU WE TH FR SA" at bounding box center [887, 413] width 622 height 92
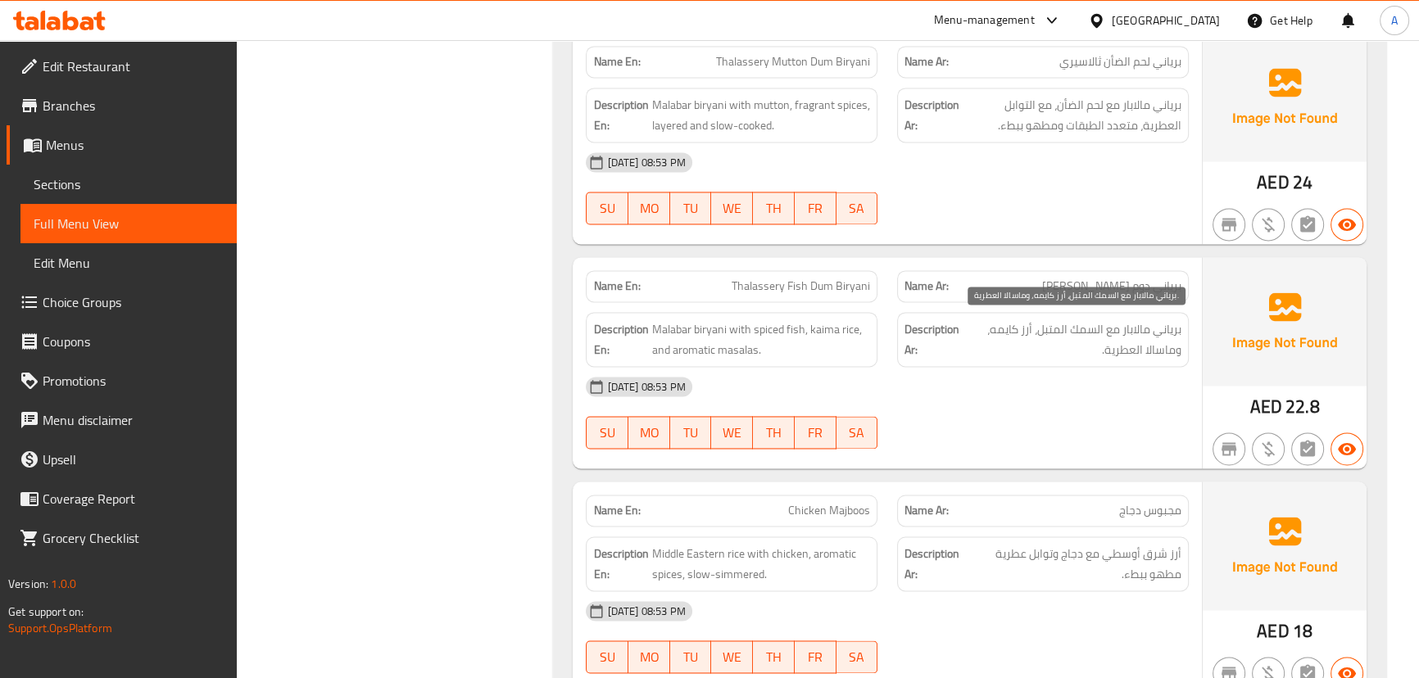
drag, startPoint x: 1131, startPoint y: 352, endPoint x: 1114, endPoint y: 360, distance: 18.3
click at [1124, 352] on span "برياني مالابار مع السمك المتبل، أرز كايمه، وماسالا العطرية." at bounding box center [1073, 340] width 218 height 40
click at [1093, 400] on div "[DATE] 08:53 PM" at bounding box center [887, 386] width 622 height 39
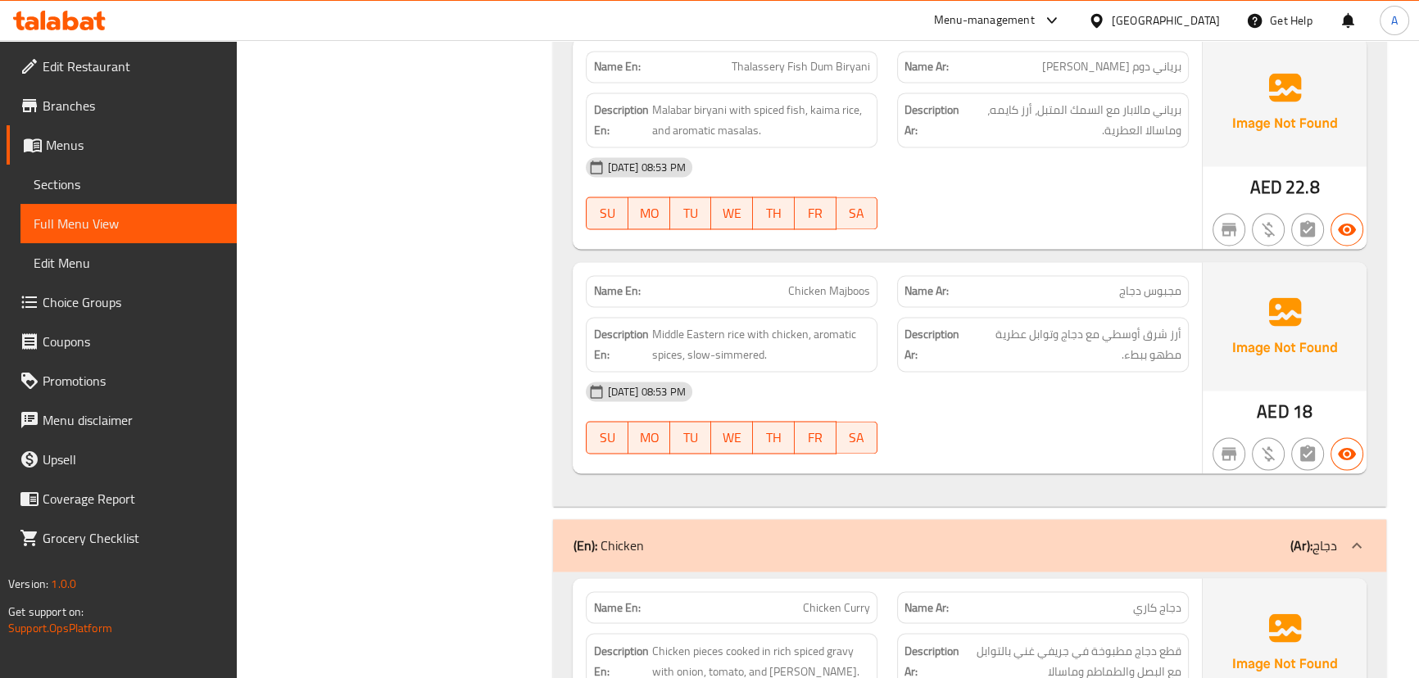
scroll to position [3351, 0]
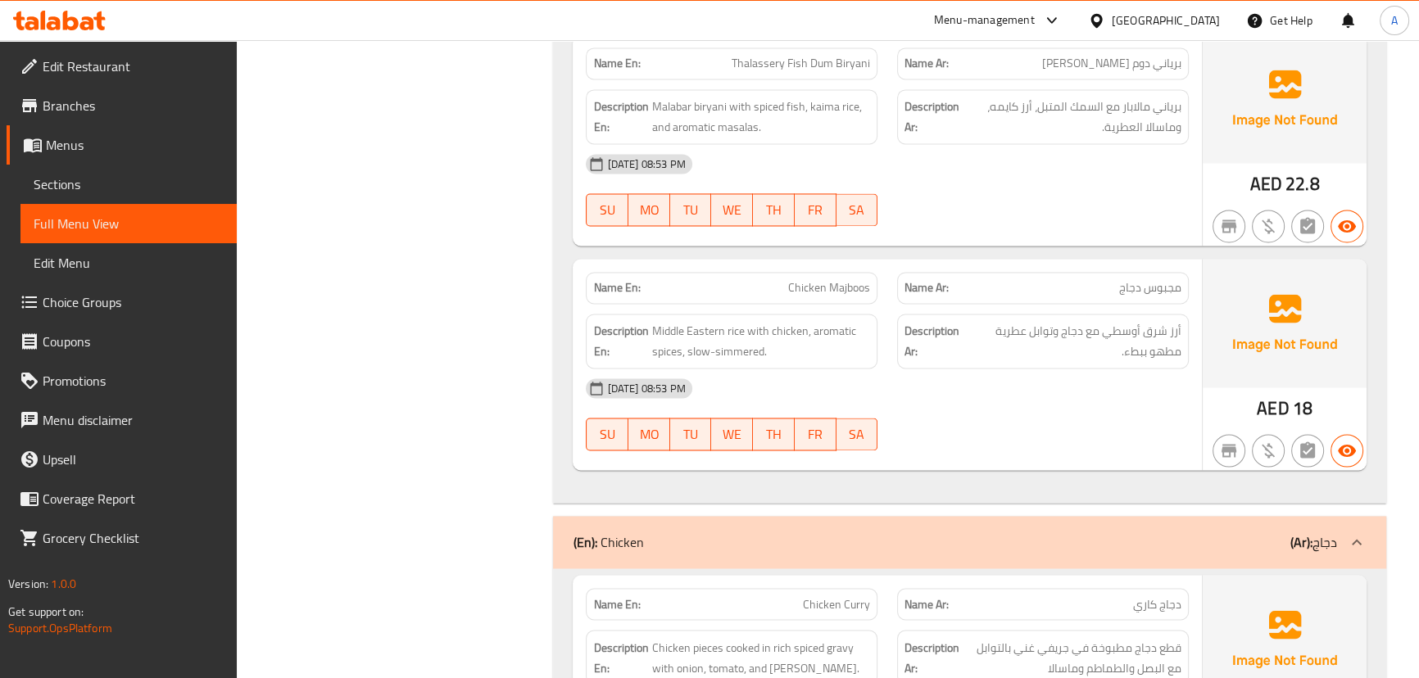
drag, startPoint x: 799, startPoint y: 288, endPoint x: 1005, endPoint y: 365, distance: 219.6
click at [898, 307] on div "Name En: Chicken Majboos Name Ar: مجبوس دجاج Description En: Middle Eastern ric…" at bounding box center [887, 364] width 629 height 211
click at [1005, 369] on div "[DATE] 08:53 PM" at bounding box center [887, 388] width 622 height 39
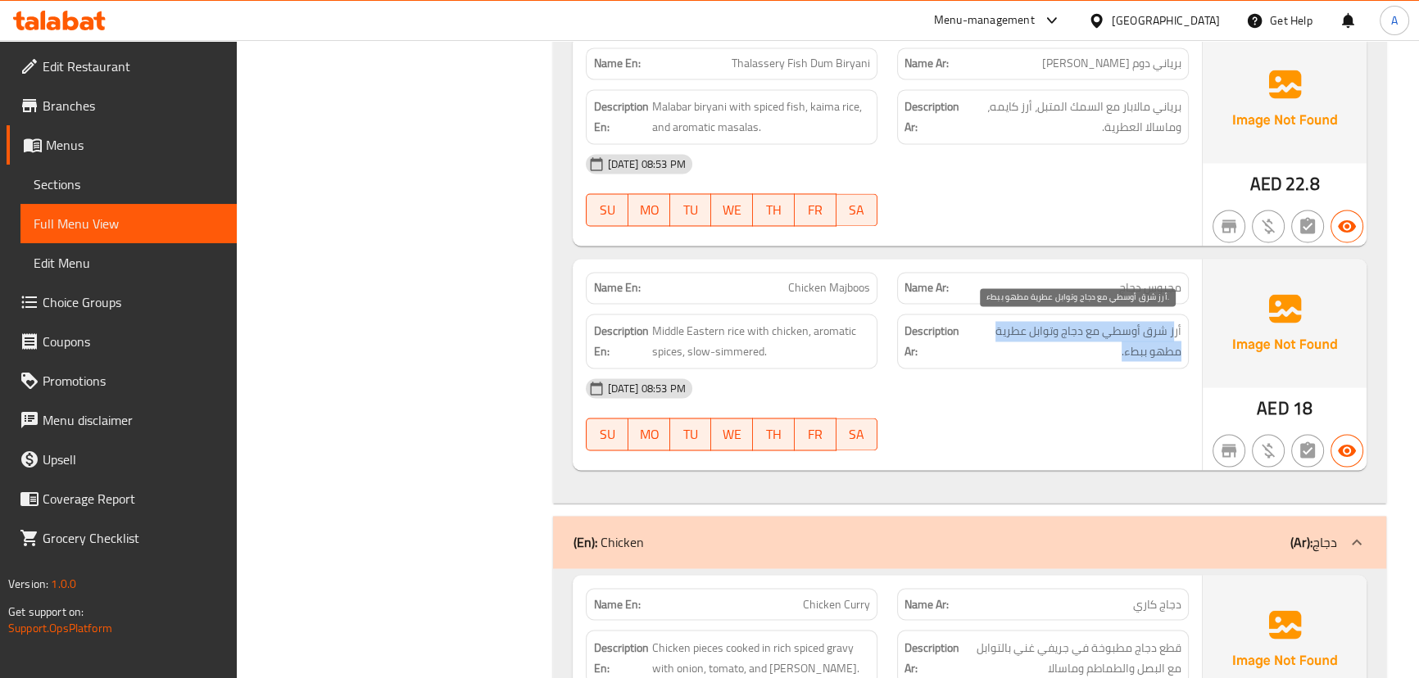
drag, startPoint x: 1173, startPoint y: 320, endPoint x: 1036, endPoint y: 338, distance: 138.7
click at [1036, 338] on span "أرز شرق أوسطي مع دجاج وتوابل عطرية مطهو ببطء." at bounding box center [1075, 341] width 213 height 40
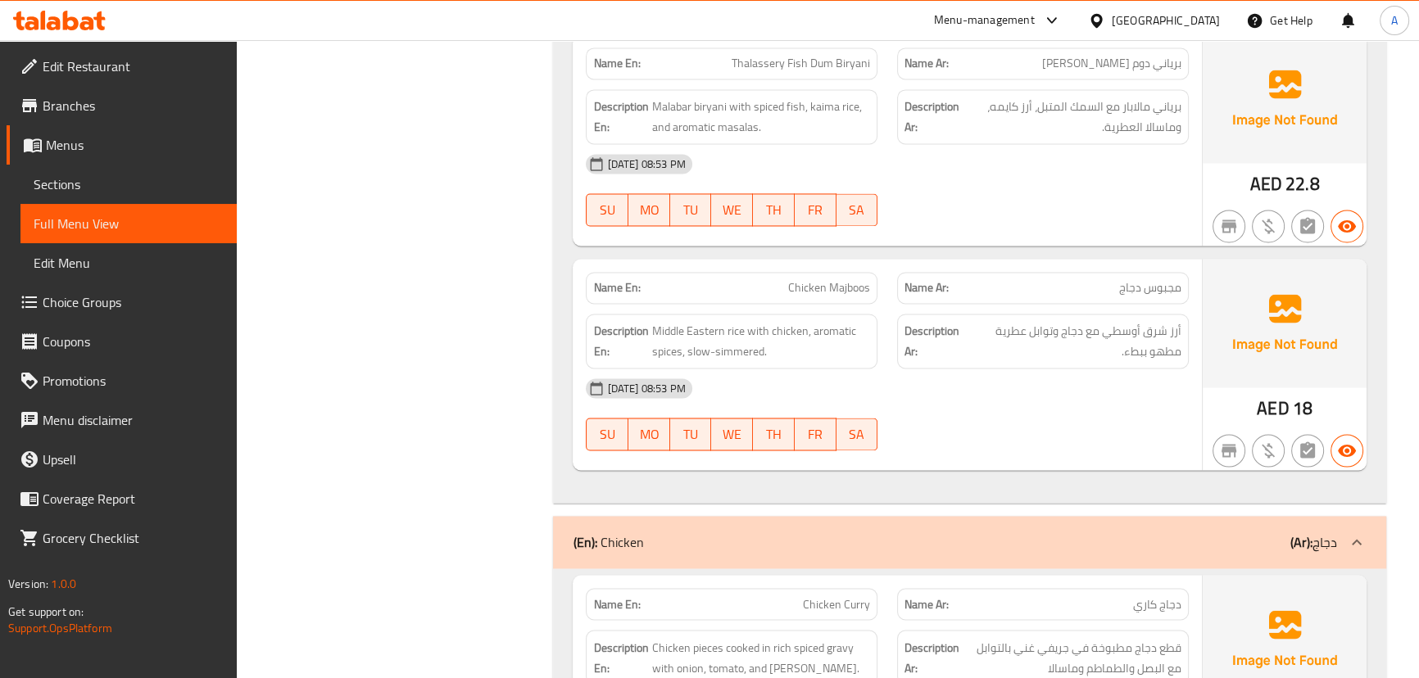
click at [1032, 383] on div "[DATE] 08:53 PM" at bounding box center [887, 388] width 622 height 39
drag, startPoint x: 1141, startPoint y: 341, endPoint x: 1098, endPoint y: 388, distance: 63.8
click at [1132, 342] on span "أرز شرق أوسطي مع دجاج وتوابل عطرية مطهو ببطء." at bounding box center [1075, 341] width 213 height 40
click at [1095, 393] on div "[DATE] 08:53 PM" at bounding box center [887, 388] width 622 height 39
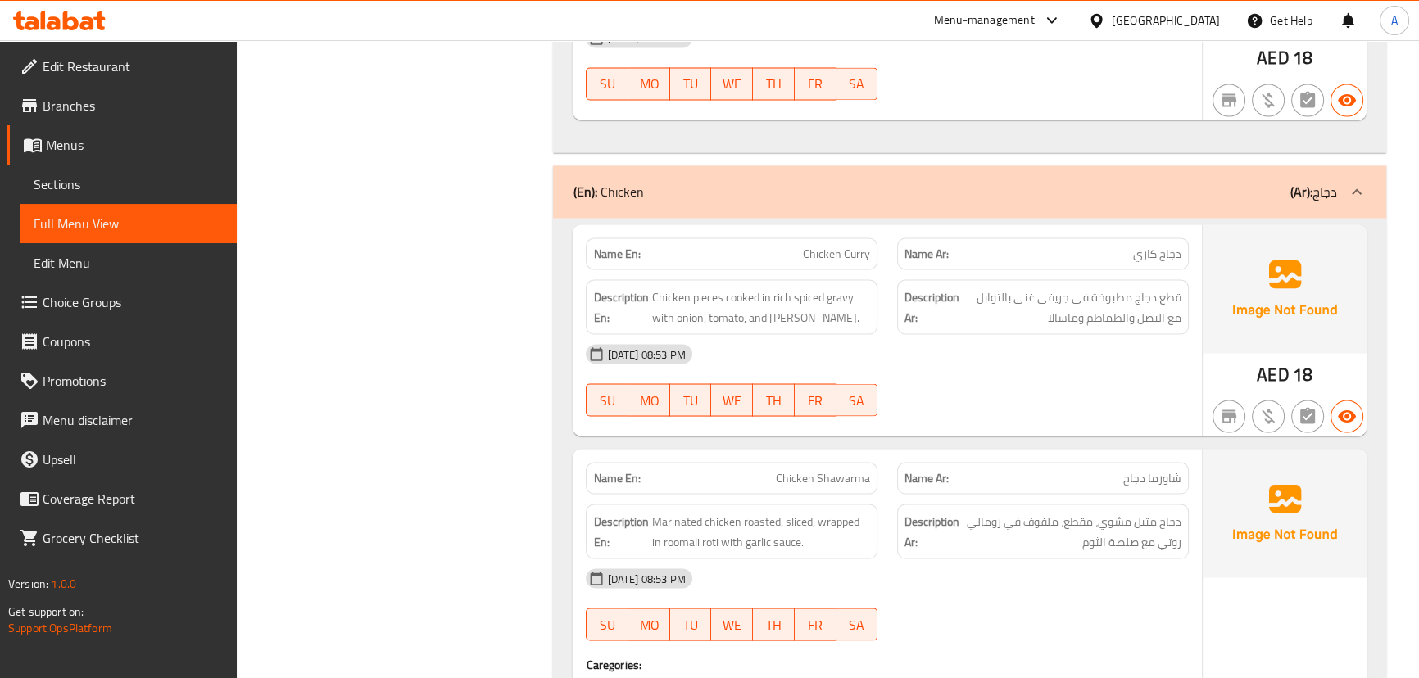
scroll to position [3724, 0]
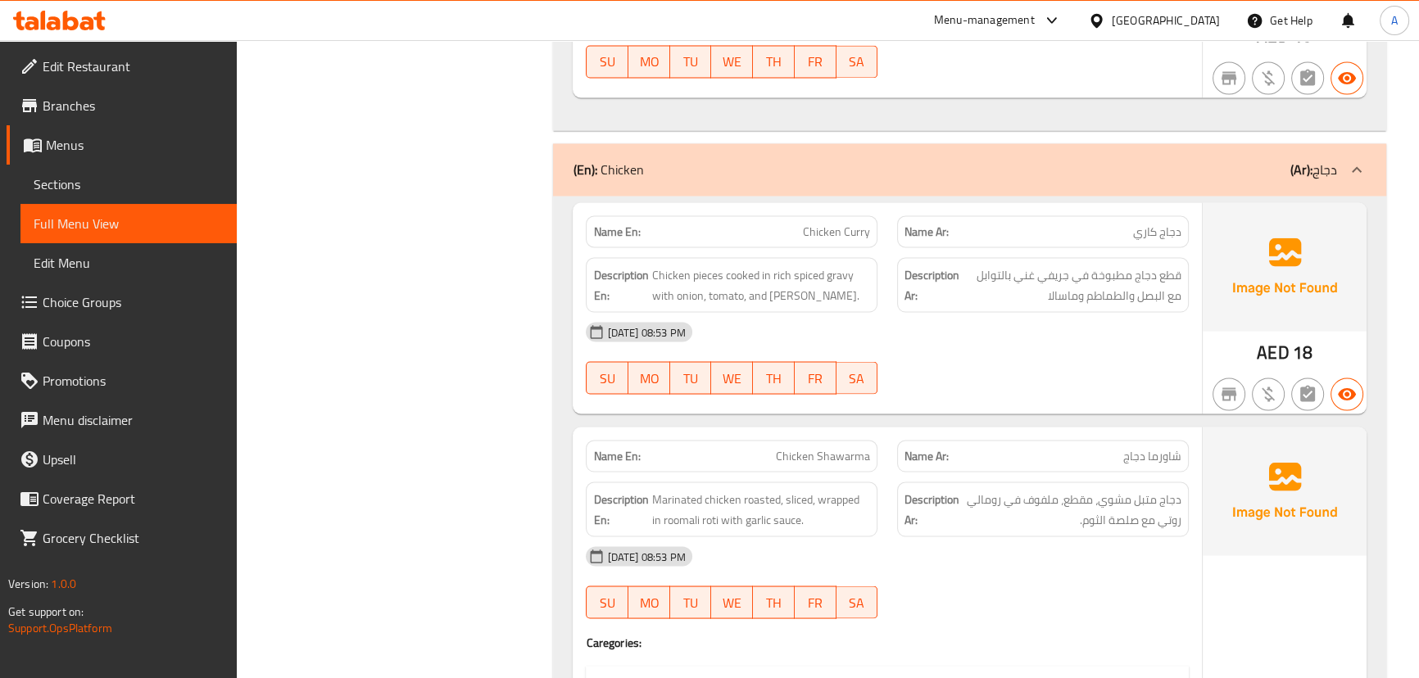
drag, startPoint x: 802, startPoint y: 233, endPoint x: 1004, endPoint y: 310, distance: 215.8
click at [953, 262] on div "Name En: Chicken Curry Name Ar: دجاج كاري Description En: Chicken pieces cooked…" at bounding box center [887, 307] width 629 height 211
click at [1024, 358] on div "[DATE] 08:53 PM SU MO TU WE TH FR SA" at bounding box center [887, 358] width 622 height 92
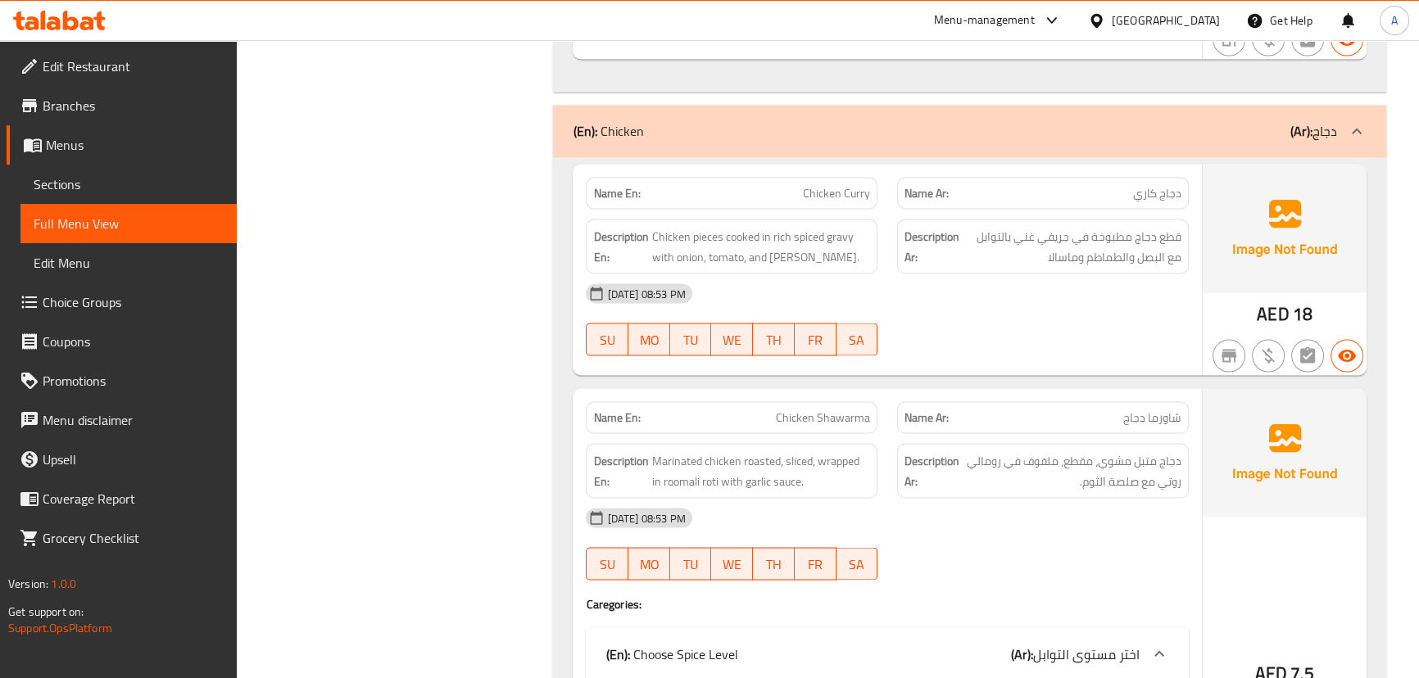
scroll to position [3799, 0]
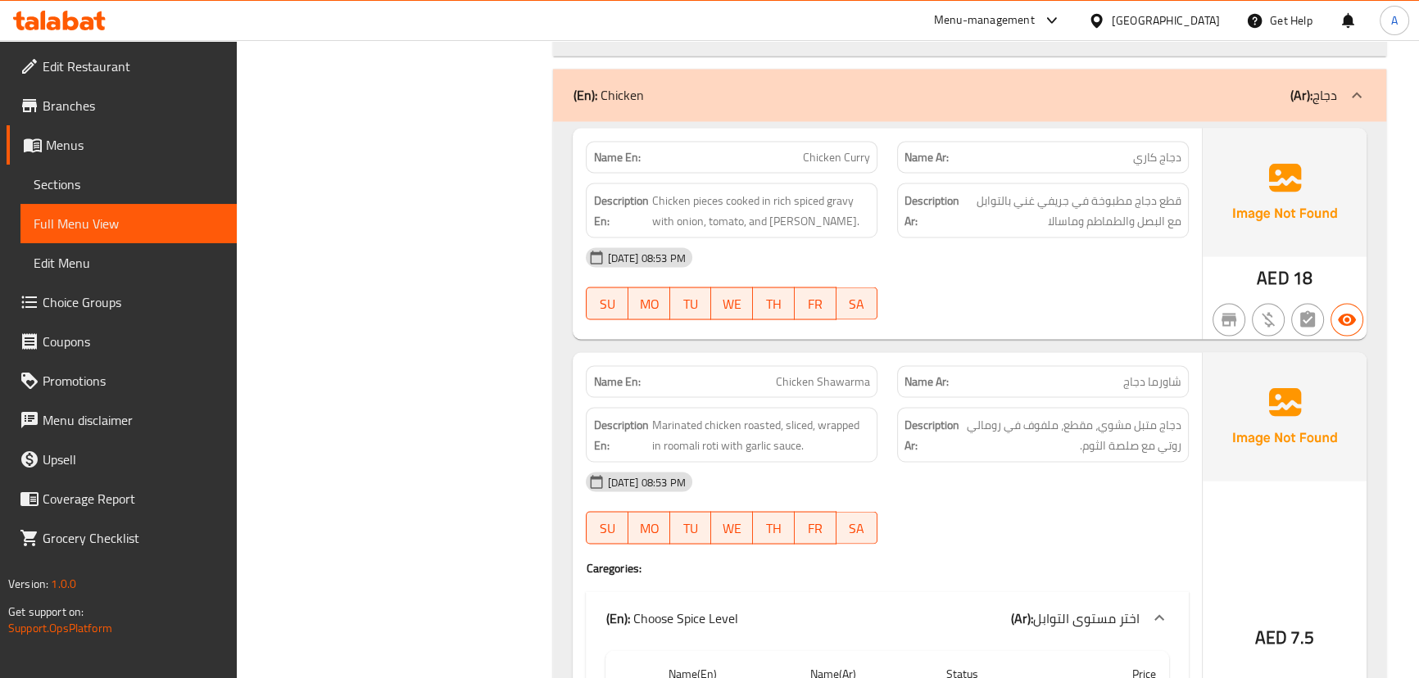
click at [934, 217] on div "Name En: Chicken Curry Name Ar: دجاج كاري Description En: Chicken pieces cooked…" at bounding box center [887, 233] width 629 height 211
click at [964, 263] on div "[DATE] 08:53 PM" at bounding box center [887, 257] width 622 height 39
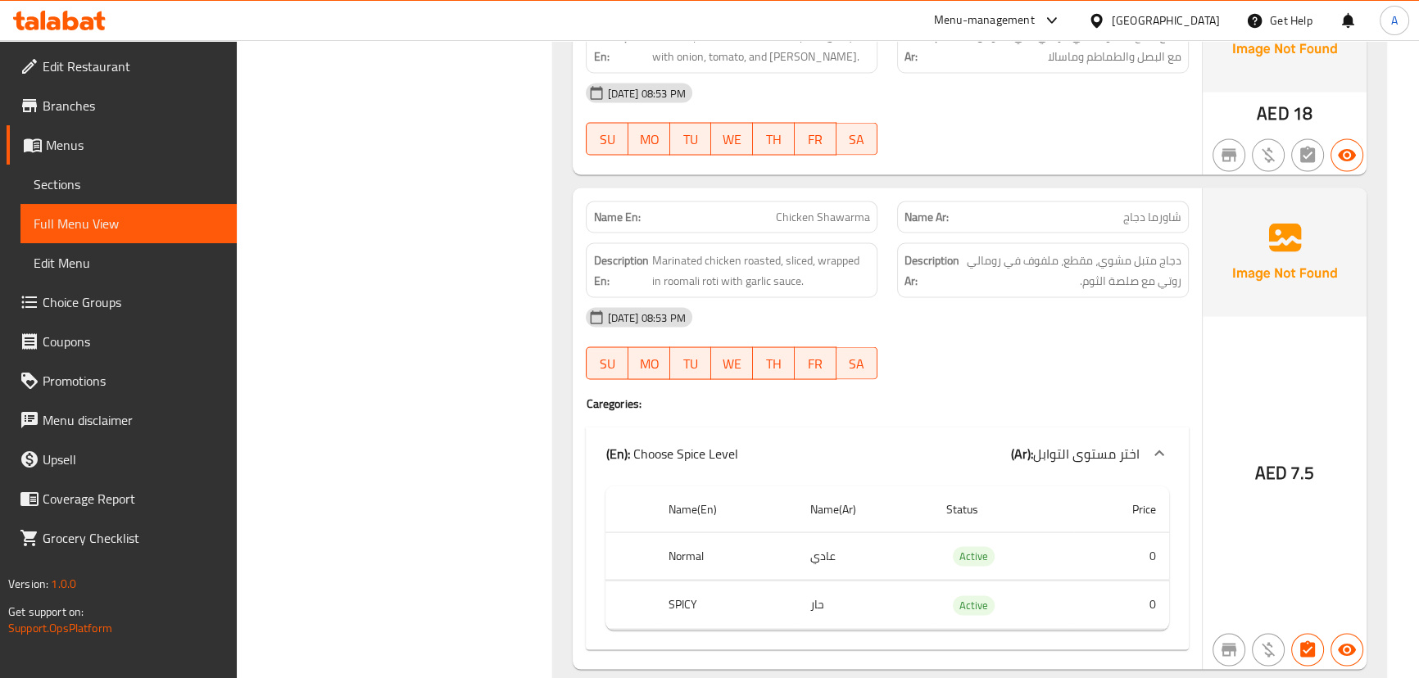
scroll to position [3873, 0]
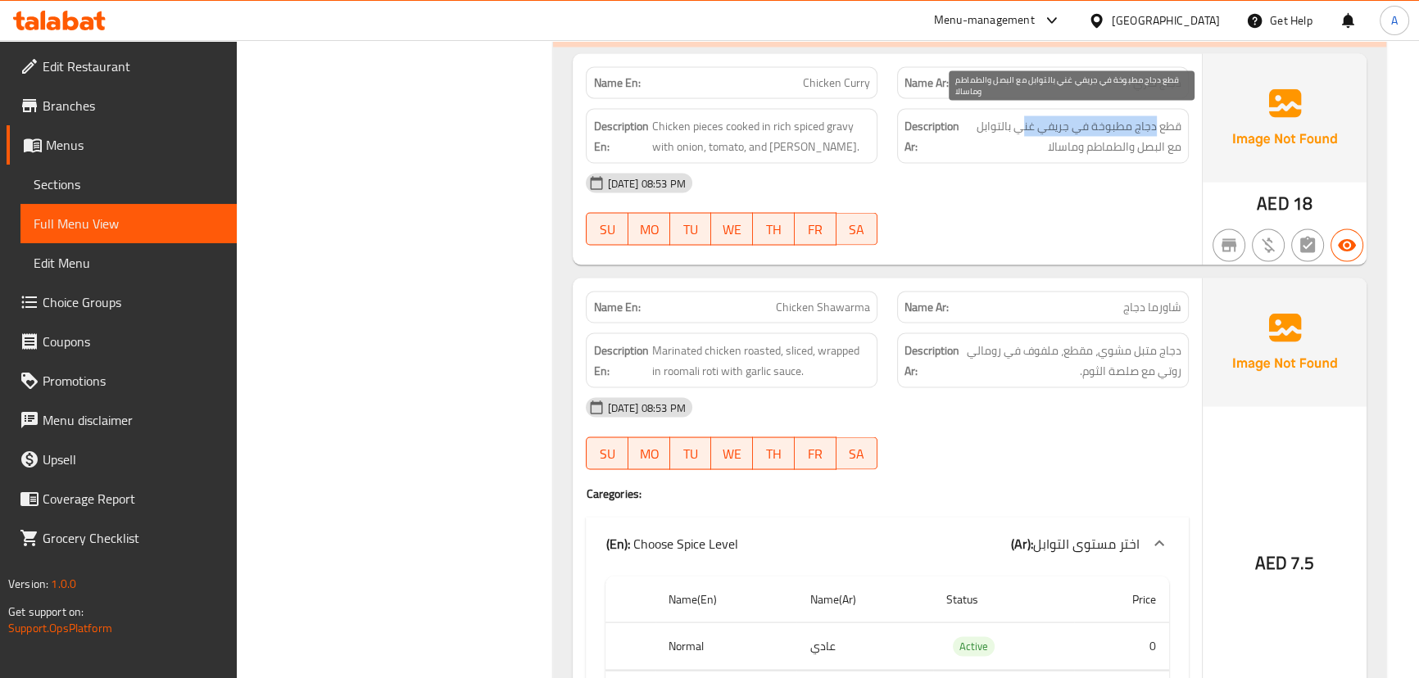
drag, startPoint x: 1120, startPoint y: 115, endPoint x: 1026, endPoint y: 115, distance: 94.2
click at [1026, 116] on span "قطع دجاج مطبوخة في جريفي غني بالتوابل مع البصل والطماطم وماسالا" at bounding box center [1072, 136] width 219 height 40
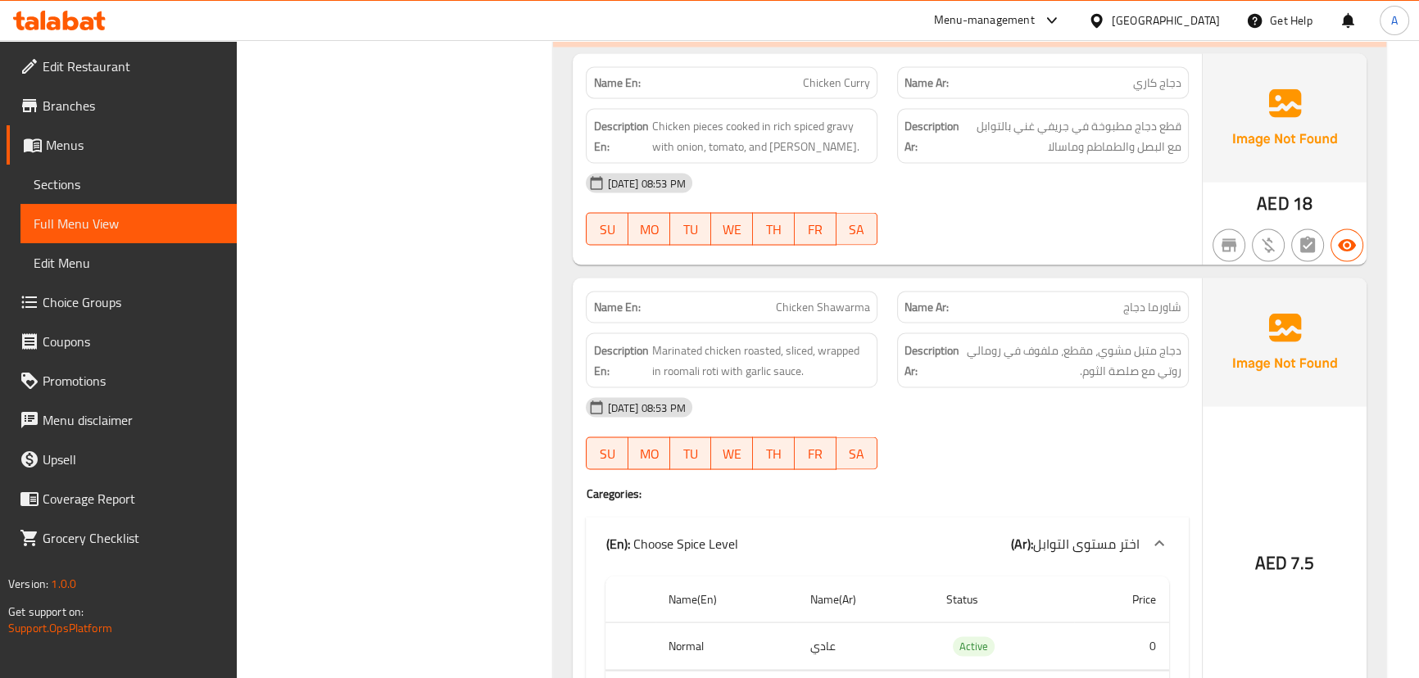
click at [1059, 242] on div at bounding box center [1042, 245] width 311 height 20
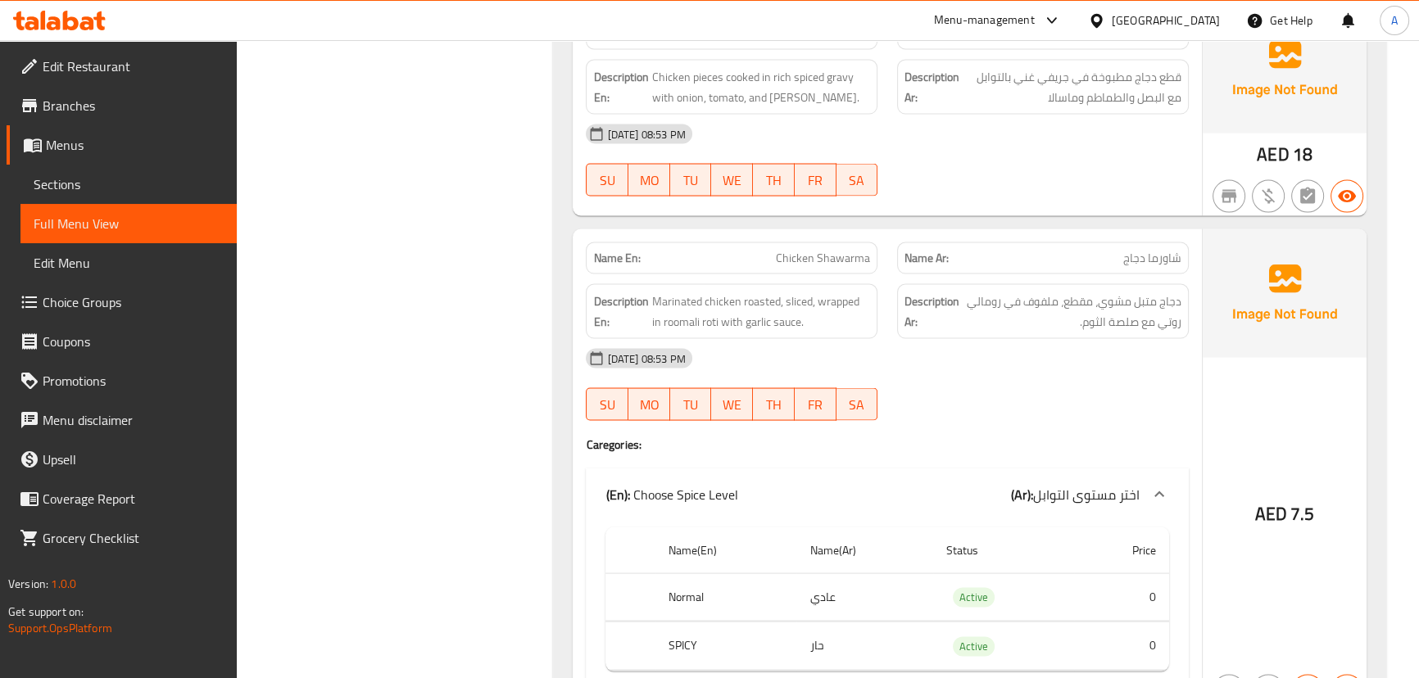
scroll to position [3948, 0]
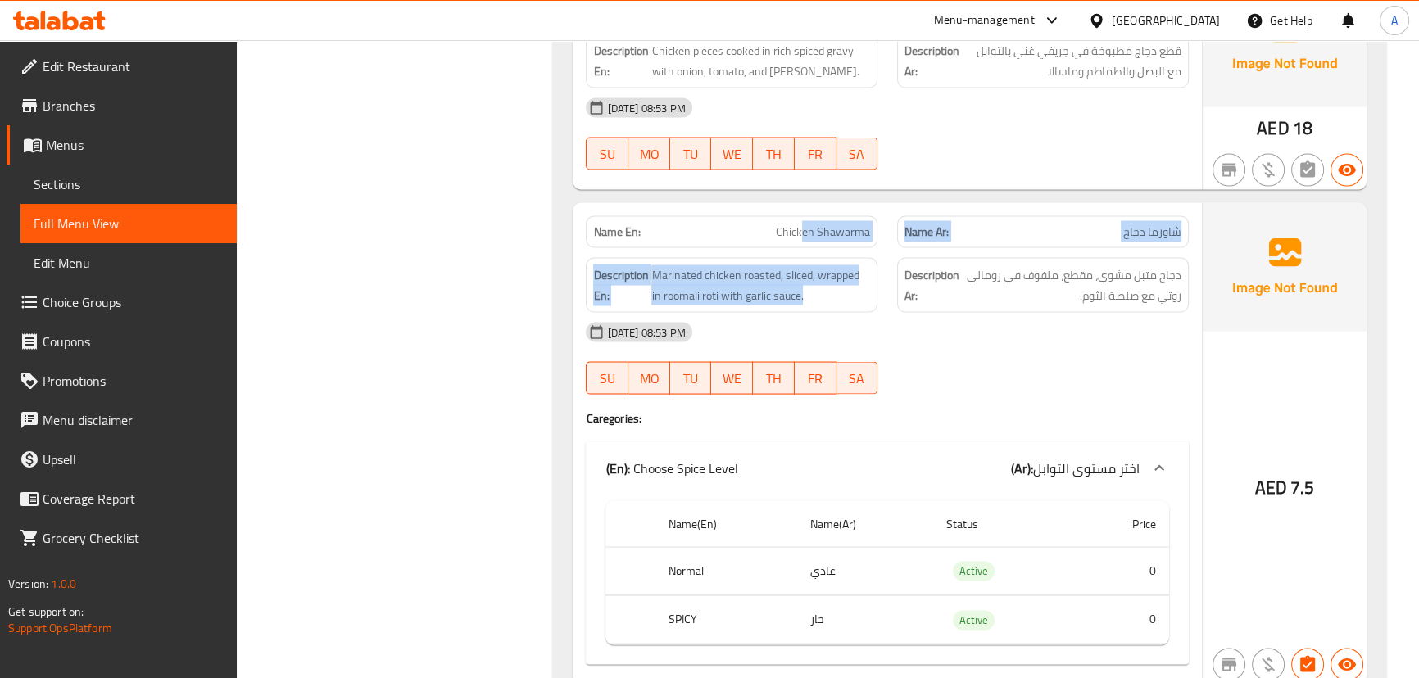
drag, startPoint x: 803, startPoint y: 233, endPoint x: 980, endPoint y: 296, distance: 187.9
click at [941, 268] on div "Name En: Chicken Shawarma Name Ar: شاورما دجاج Description En: Marinated chicke…" at bounding box center [887, 443] width 629 height 481
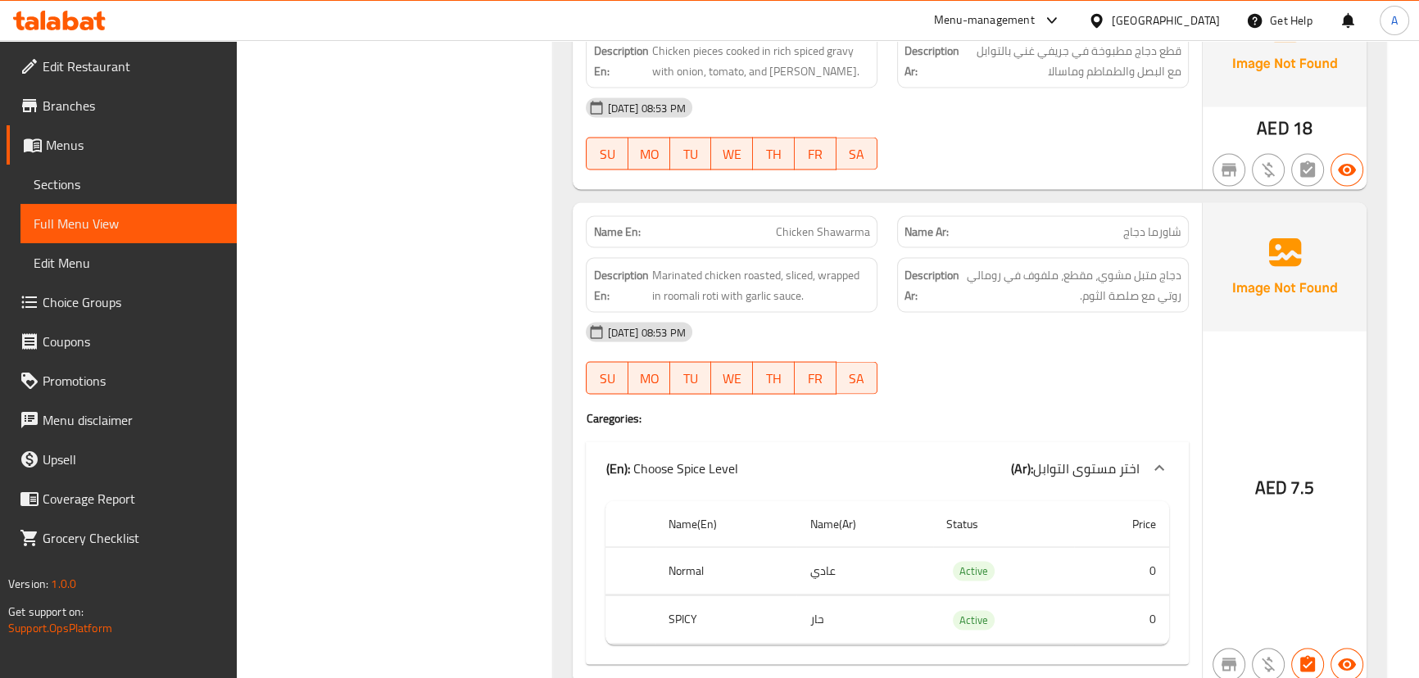
click at [1005, 334] on div "[DATE] 08:53 PM" at bounding box center [887, 332] width 622 height 39
drag, startPoint x: 1169, startPoint y: 268, endPoint x: 1149, endPoint y: 273, distance: 21.1
click at [1149, 273] on span "دجاج متبل مشوي، مقطع، ملفوف في رومالي روتي مع صلصة الثوم." at bounding box center [1072, 285] width 219 height 40
click at [1132, 314] on div "[DATE] 08:53 PM" at bounding box center [887, 332] width 622 height 39
click at [1098, 275] on span "دجاج متبل مشوي، مقطع، ملفوف في رومالي روتي مع صلصة الثوم." at bounding box center [1072, 285] width 219 height 40
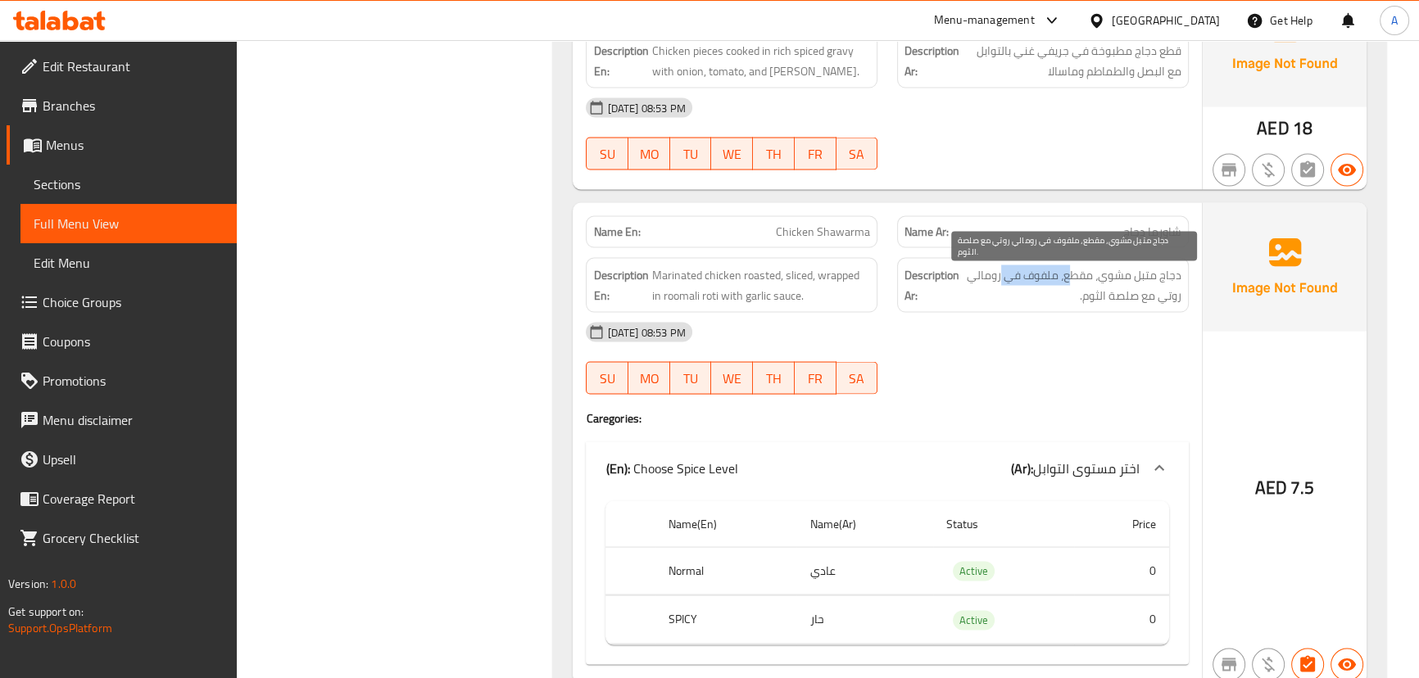
drag, startPoint x: 1068, startPoint y: 273, endPoint x: 1000, endPoint y: 272, distance: 68.0
click at [1000, 272] on span "دجاج متبل مشوي، مقطع، ملفوف في رومالي روتي مع صلصة الثوم." at bounding box center [1072, 285] width 219 height 40
drag, startPoint x: 1050, startPoint y: 293, endPoint x: 1093, endPoint y: 311, distance: 47.0
click at [1082, 302] on div "Description Ar: دجاج متبل مشوي، مقطع، ملفوف في رومالي روتي مع صلصة الثوم." at bounding box center [1043, 285] width 292 height 55
click at [1092, 322] on div "[DATE] 08:53 PM" at bounding box center [887, 332] width 622 height 39
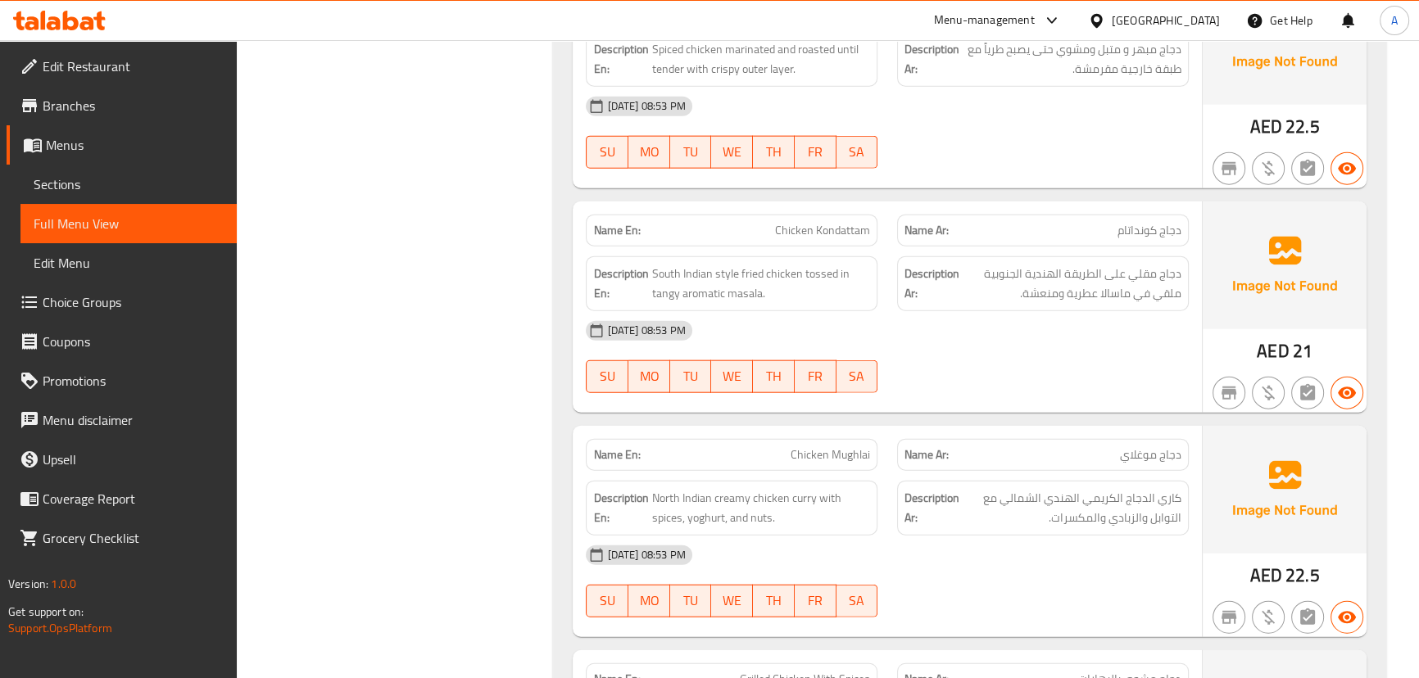
scroll to position [4990, 0]
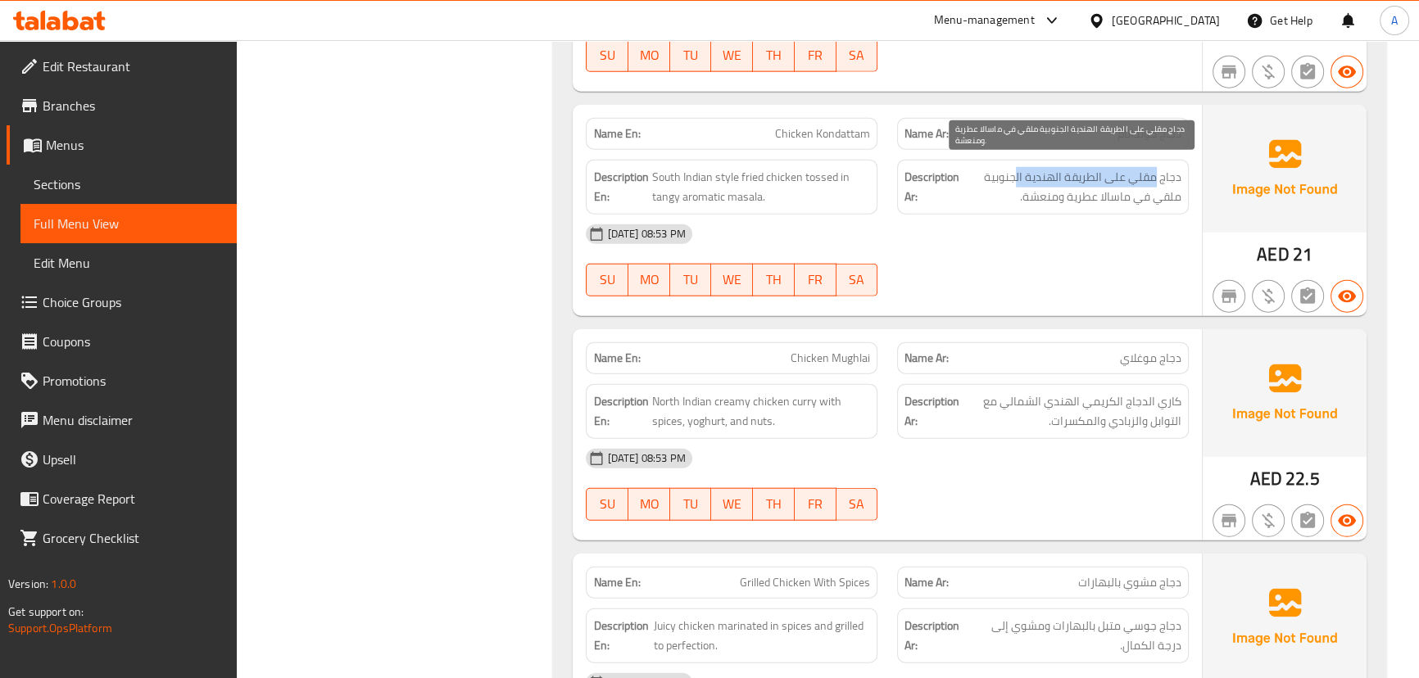
drag, startPoint x: 1156, startPoint y: 178, endPoint x: 1015, endPoint y: 179, distance: 140.9
click at [1015, 179] on span "دجاج مقلي على الطريقة الهندية الجنوبية ملقي في ماسالا عطرية ومنعشة." at bounding box center [1072, 187] width 219 height 40
drag, startPoint x: 1135, startPoint y: 188, endPoint x: 1037, endPoint y: 188, distance: 98.3
click at [1041, 188] on span "دجاج مقلي على الطريقة الهندية الجنوبية ملقي في ماسالا عطرية ومنعشة." at bounding box center [1072, 187] width 219 height 40
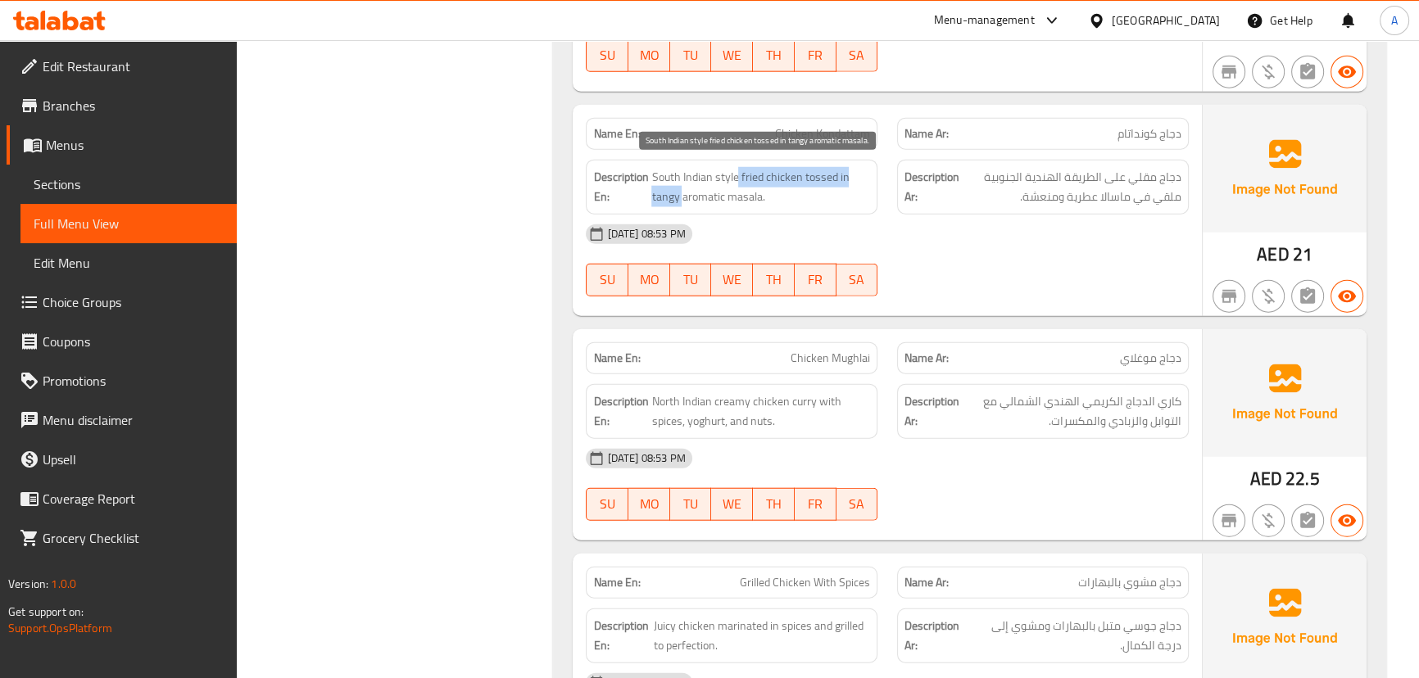
drag, startPoint x: 681, startPoint y: 180, endPoint x: 913, endPoint y: 224, distance: 235.9
click at [817, 193] on span "South Indian style fried chicken tossed in tangy aromatic masala." at bounding box center [760, 187] width 219 height 40
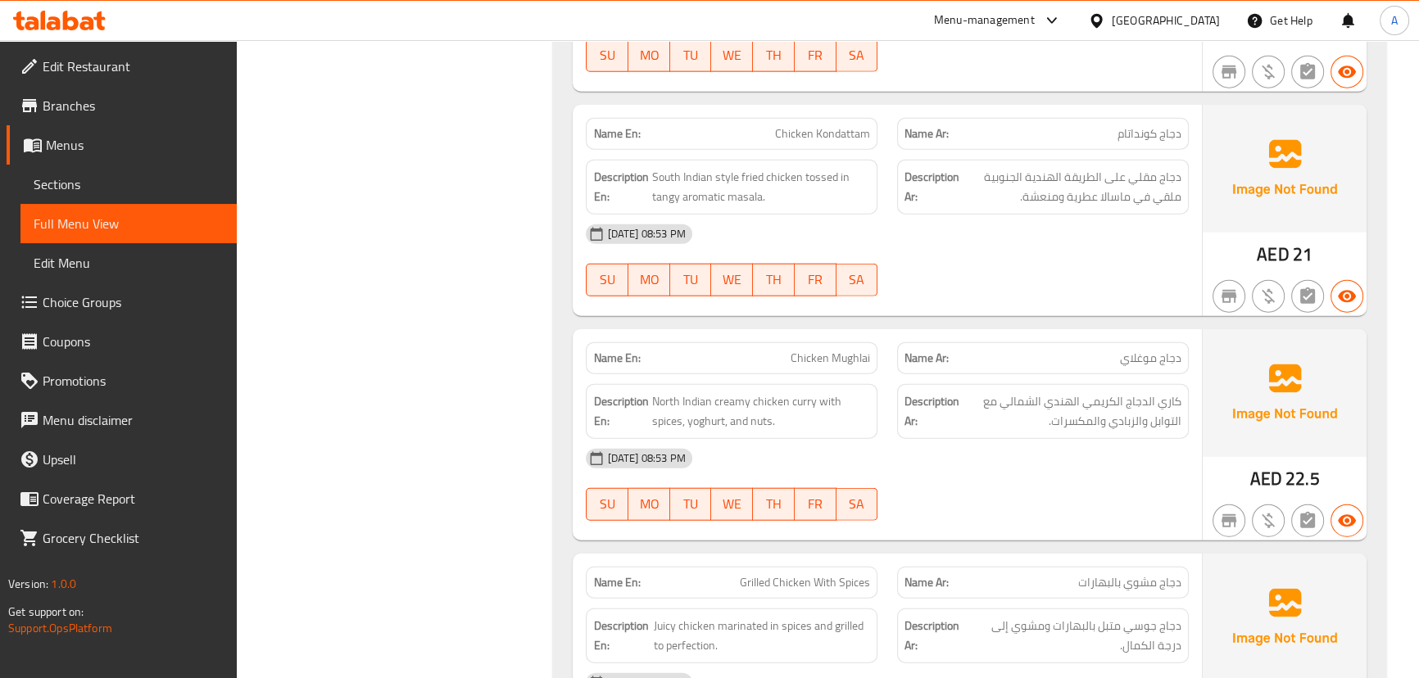
click at [916, 225] on div "[DATE] 08:53 PM" at bounding box center [887, 234] width 622 height 39
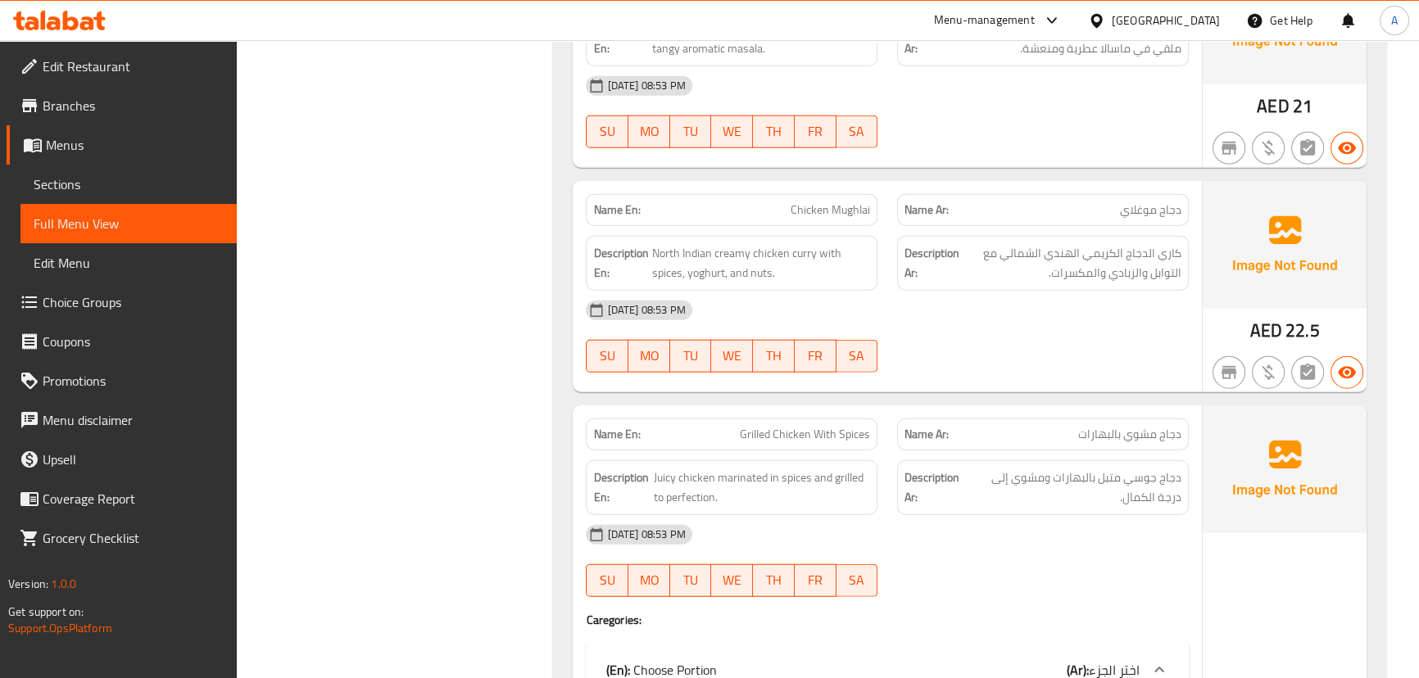
scroll to position [5139, 0]
drag, startPoint x: 883, startPoint y: 201, endPoint x: 963, endPoint y: 288, distance: 118.3
click at [911, 212] on div "Name En: Chicken Mughlai Name Ar: دجاج موغلاي" at bounding box center [887, 210] width 622 height 52
click at [970, 304] on div "[DATE] 08:53 PM" at bounding box center [887, 309] width 622 height 39
click at [1098, 362] on div at bounding box center [1042, 372] width 311 height 20
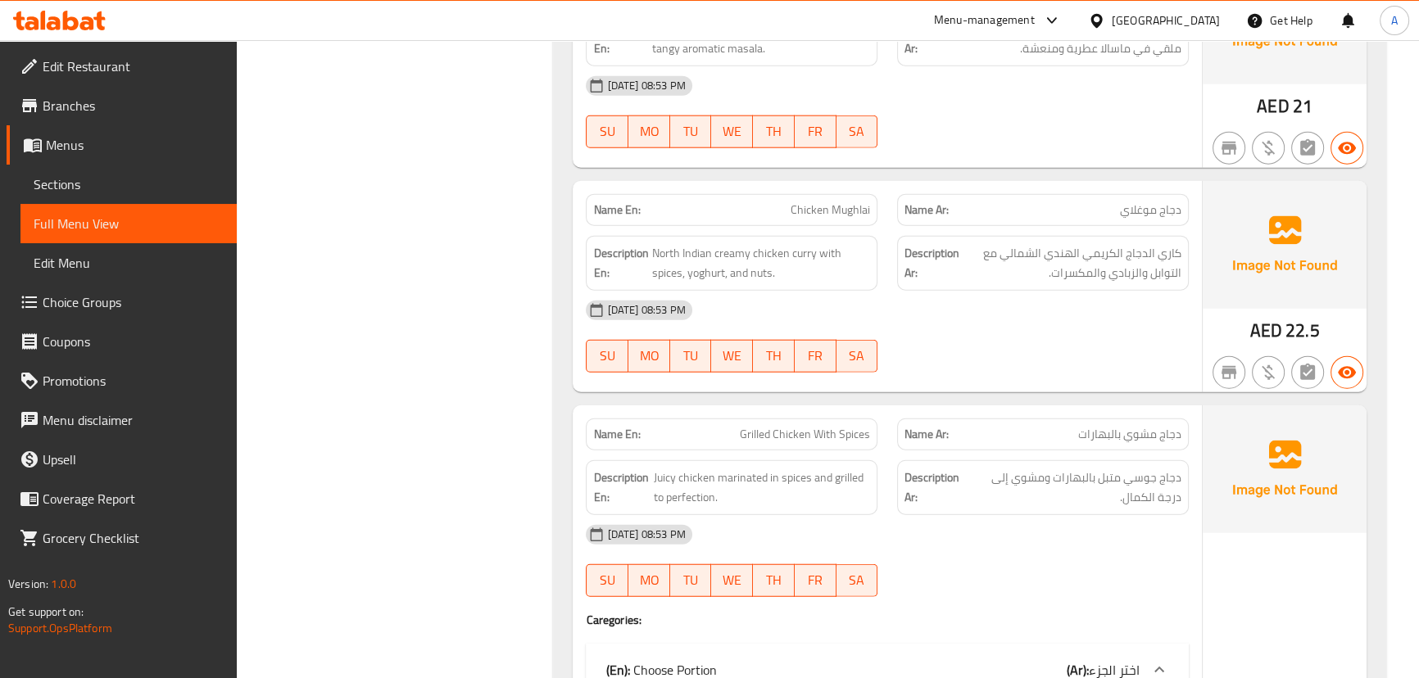
scroll to position [5289, 0]
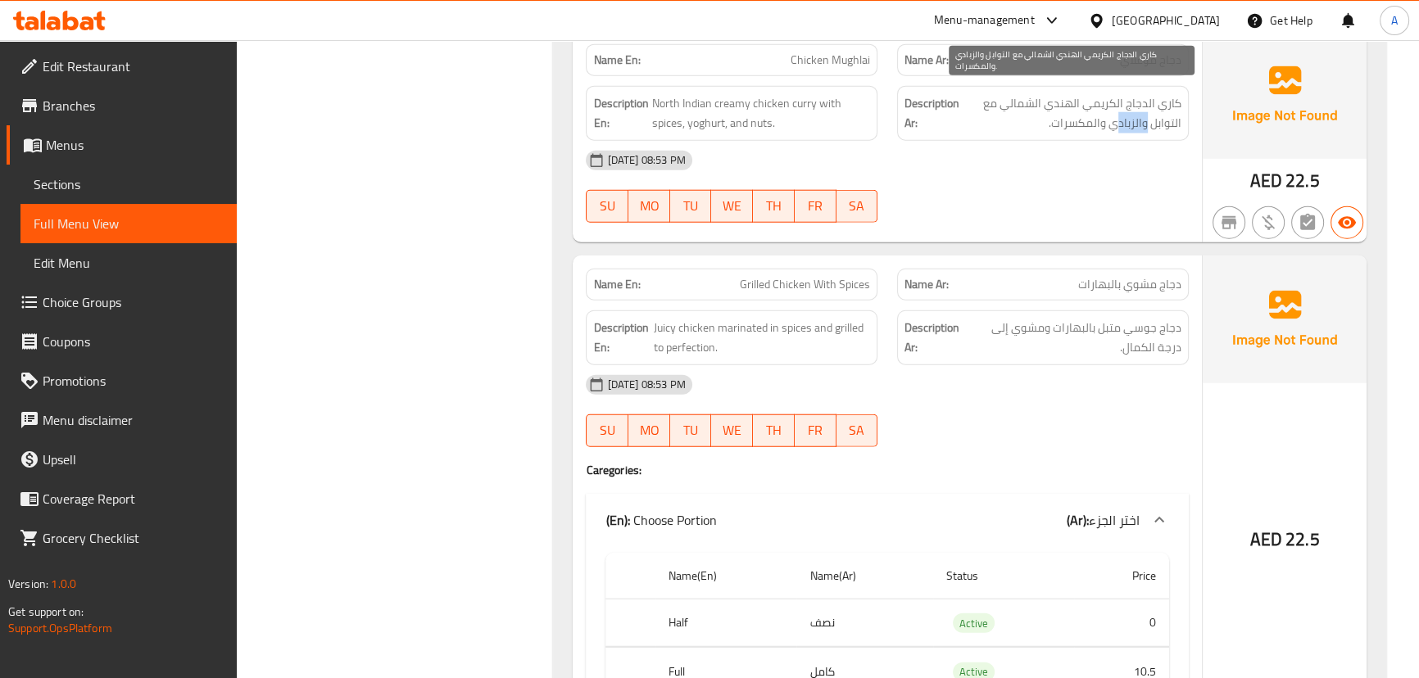
drag, startPoint x: 1146, startPoint y: 120, endPoint x: 1076, endPoint y: 139, distance: 72.9
click at [1090, 123] on span "كاري الدجاج الكريمي الهندي الشمالي مع التوابل والزبادي والمكسرات." at bounding box center [1072, 113] width 219 height 40
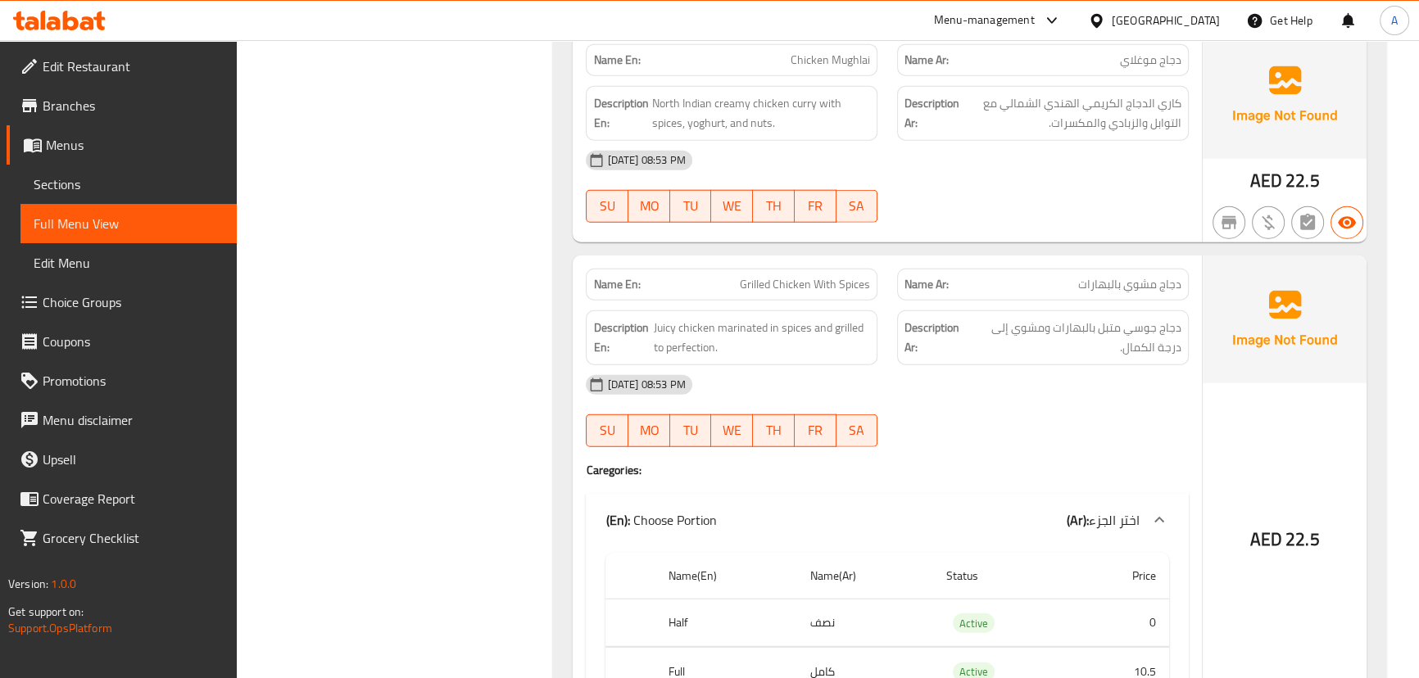
click at [1068, 166] on div "[DATE] 08:53 PM" at bounding box center [887, 160] width 622 height 39
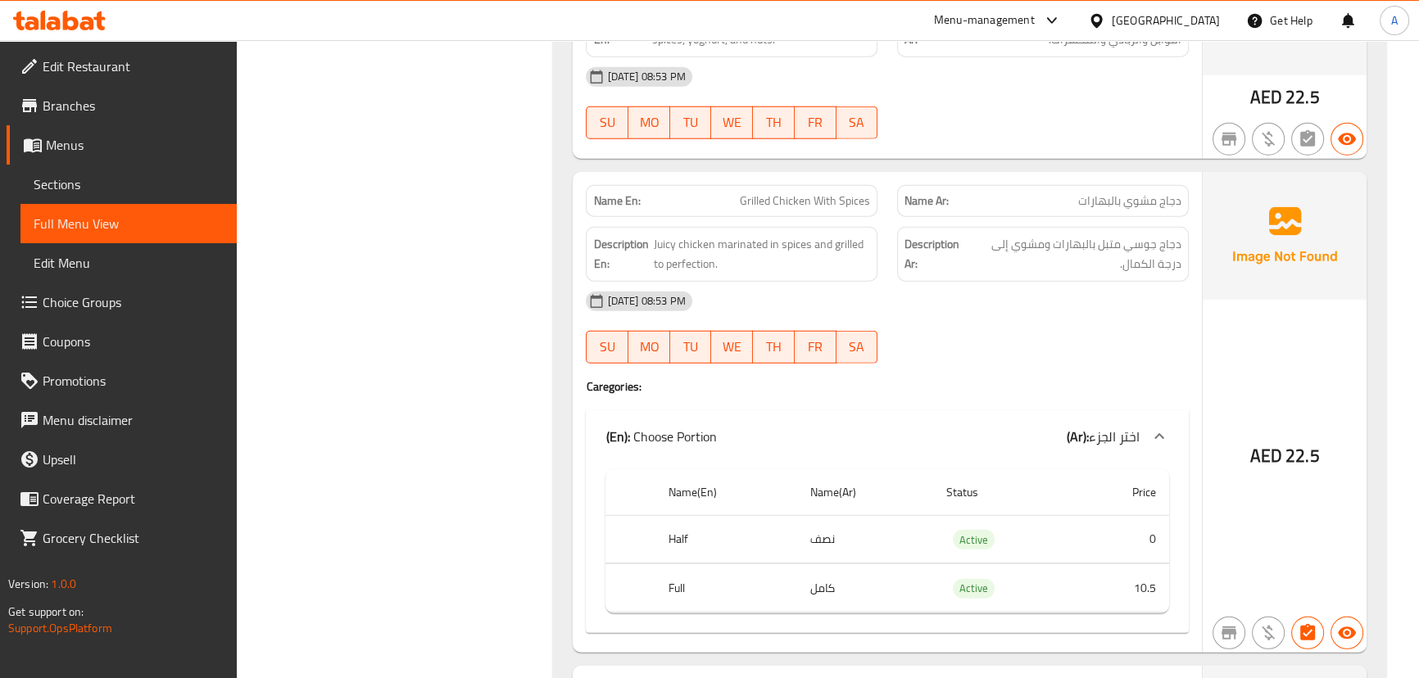
scroll to position [5438, 0]
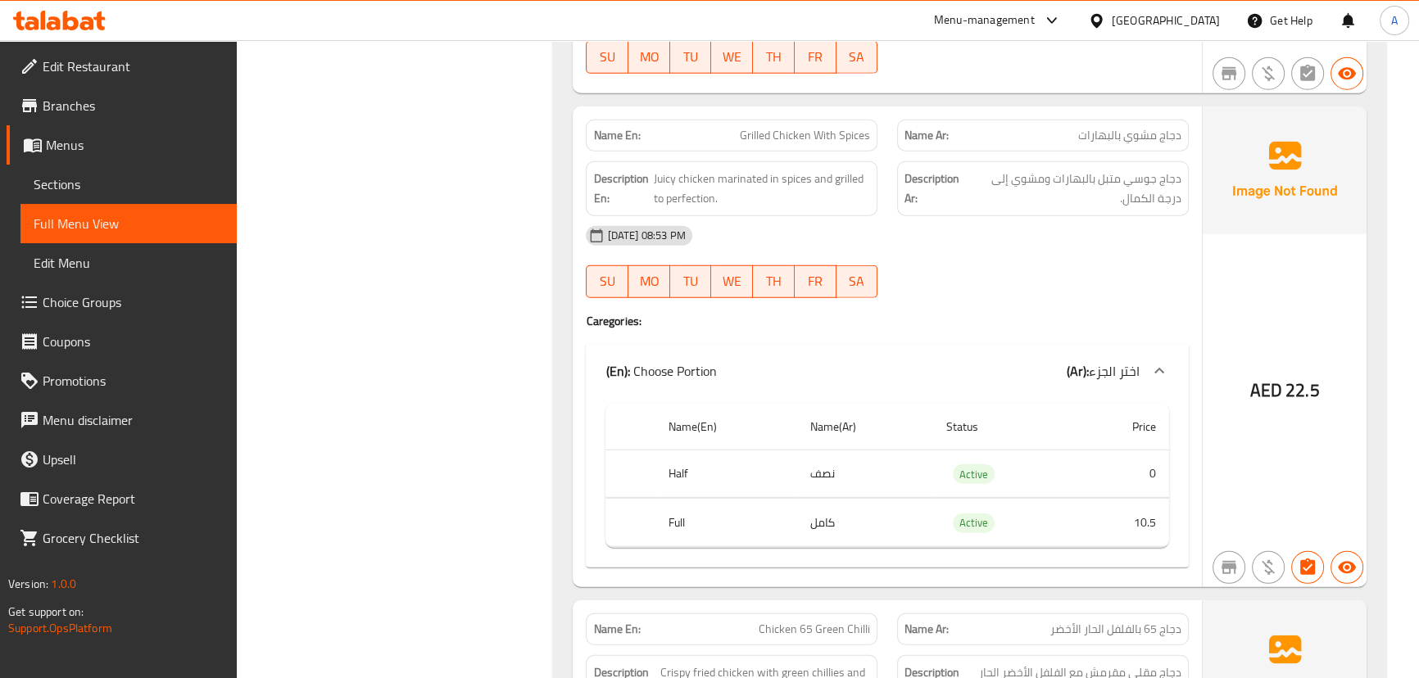
click at [751, 130] on span "Grilled Chicken With Spices" at bounding box center [805, 135] width 130 height 17
drag, startPoint x: 751, startPoint y: 130, endPoint x: 849, endPoint y: 126, distance: 97.6
click at [849, 127] on span "Grilled Chicken With Spices" at bounding box center [805, 135] width 130 height 17
copy span "Grilled Chicken With Spices"
click at [678, 511] on th "Full" at bounding box center [726, 523] width 141 height 48
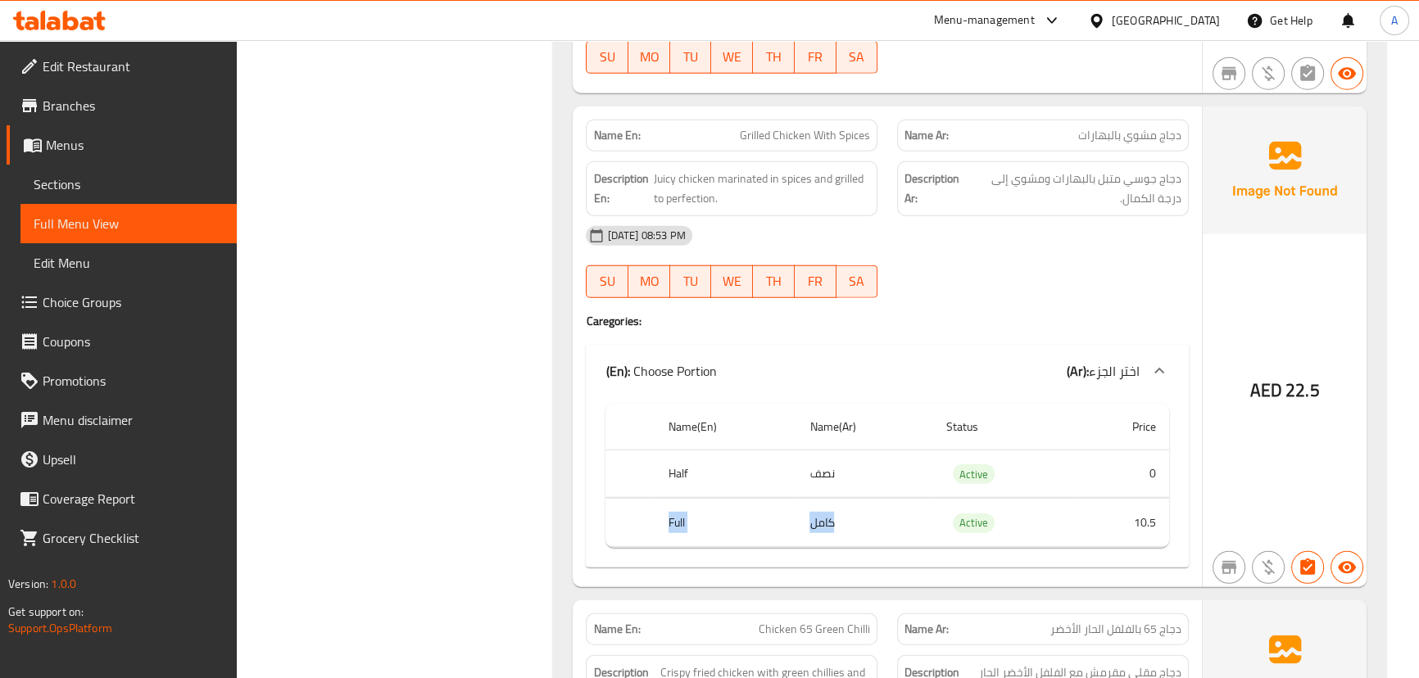
drag, startPoint x: 678, startPoint y: 511, endPoint x: 905, endPoint y: 524, distance: 226.5
click at [905, 524] on tr "Full كامل Active 10.5" at bounding box center [887, 523] width 563 height 48
click at [905, 524] on td "كامل" at bounding box center [864, 523] width 137 height 48
drag, startPoint x: 844, startPoint y: 516, endPoint x: 554, endPoint y: 511, distance: 290.1
click at [554, 511] on div "Name En: Chicken Curry Name Ar: دجاج كاري Description En: Chicken pieces cooked…" at bounding box center [969, 516] width 833 height 4069
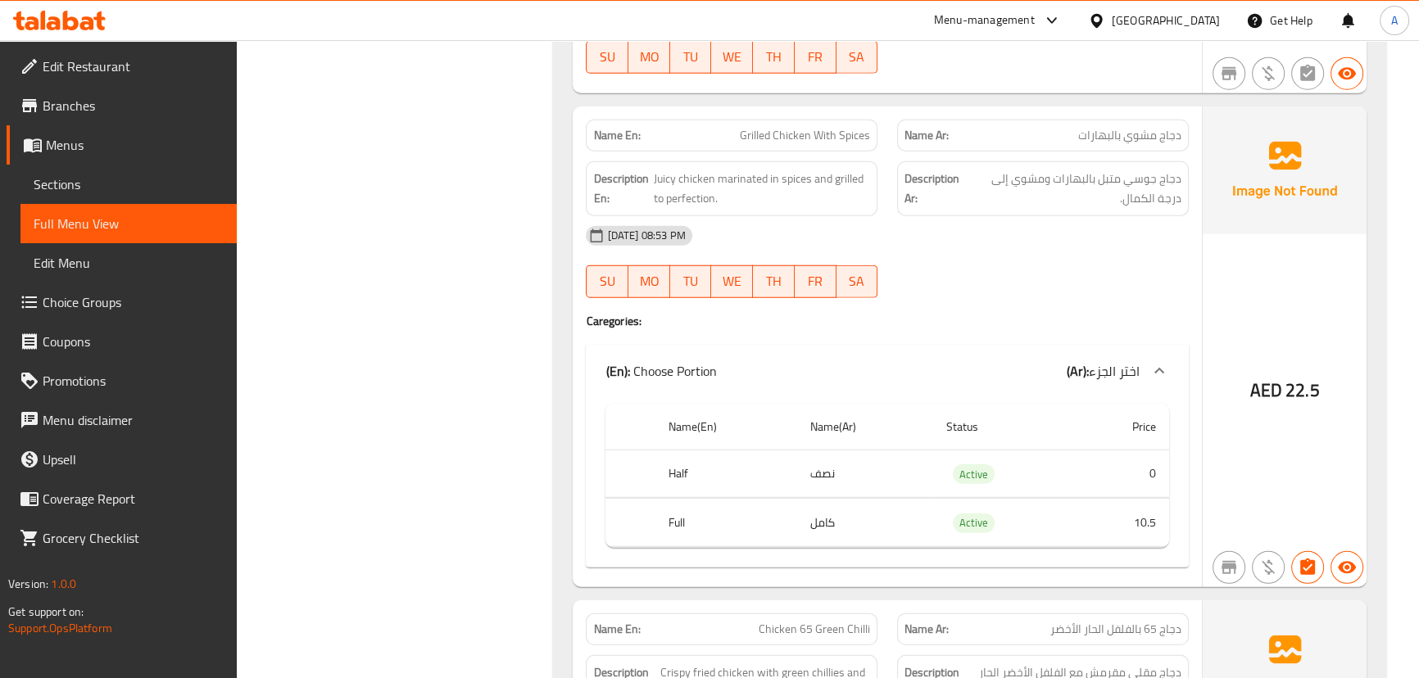
click at [1093, 178] on span "دجاج جوسي متبل بالبهارات ومشوي إلى درجة الكمال." at bounding box center [1075, 189] width 214 height 40
click at [1091, 224] on div "[DATE] 08:53 PM" at bounding box center [887, 235] width 622 height 39
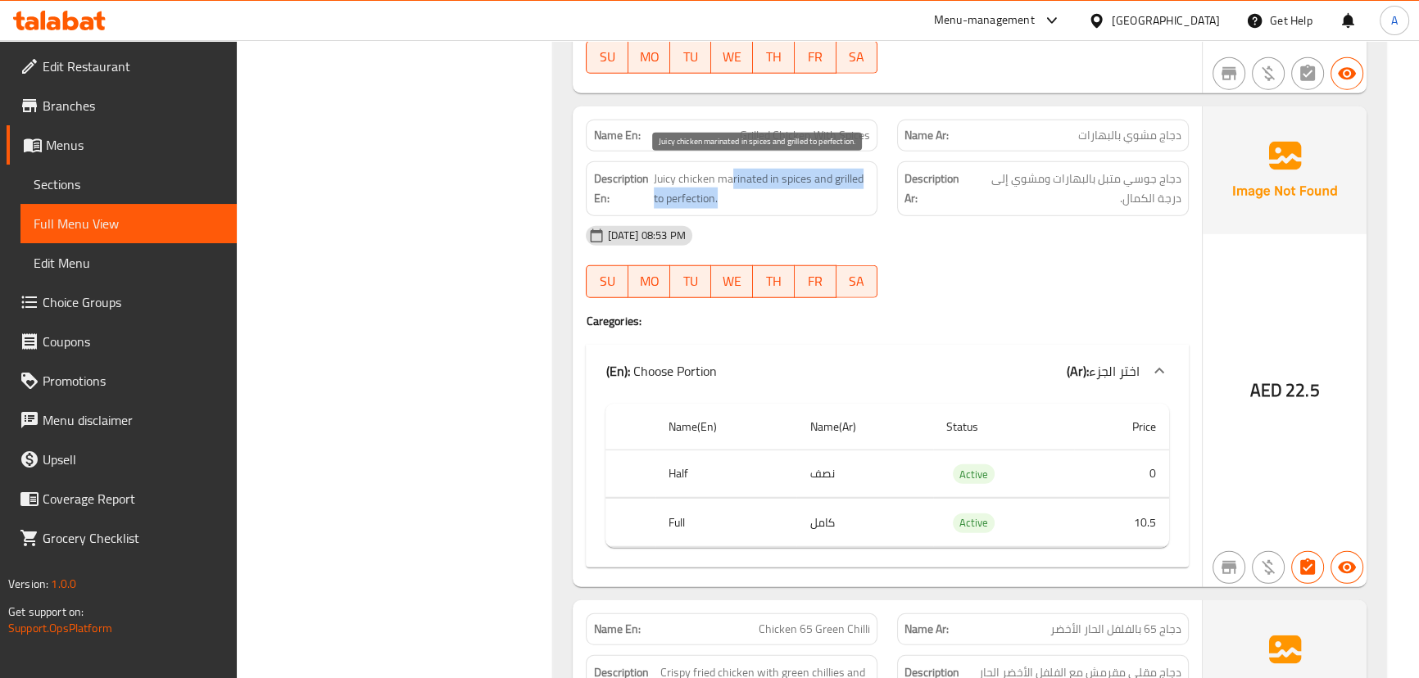
drag, startPoint x: 730, startPoint y: 179, endPoint x: 820, endPoint y: 188, distance: 90.5
click at [815, 187] on span "Juicy chicken marinated in spices and grilled to perfection." at bounding box center [762, 189] width 216 height 40
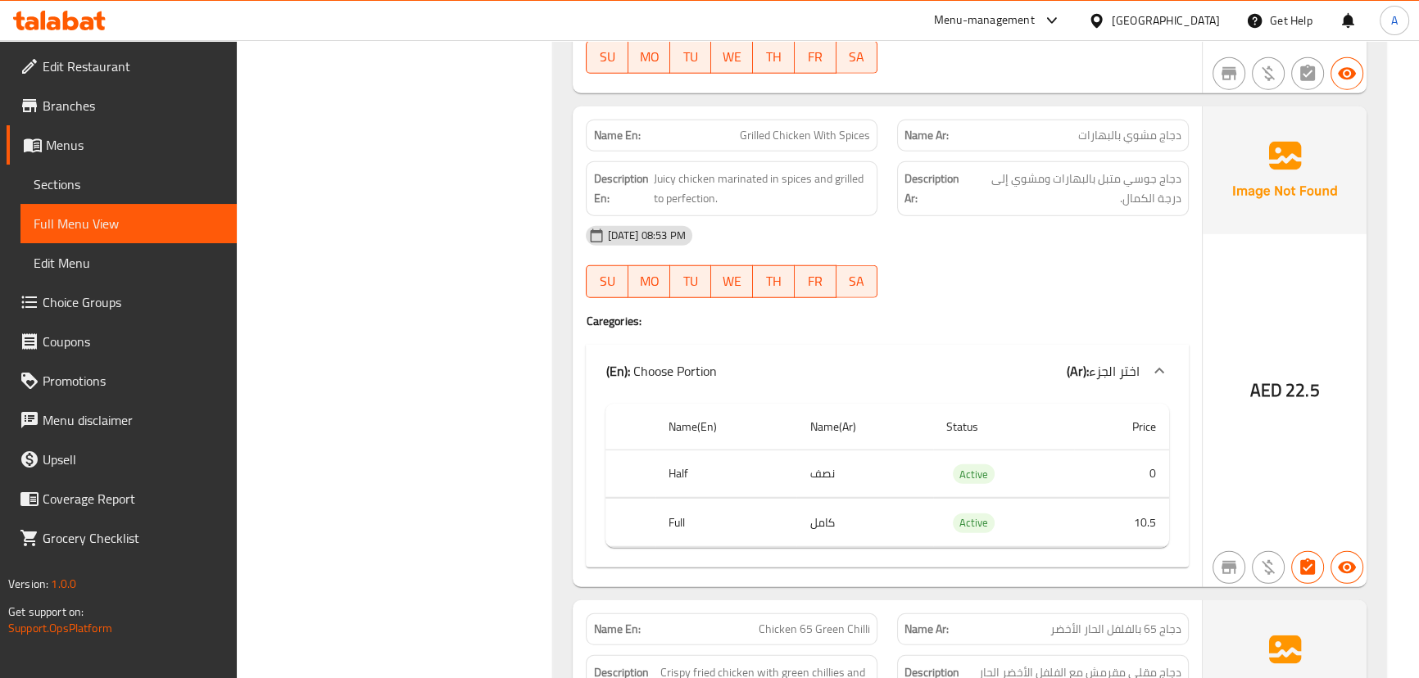
click at [982, 249] on div "[DATE] 08:53 PM SU MO TU WE TH FR SA" at bounding box center [887, 262] width 622 height 92
drag, startPoint x: 764, startPoint y: 122, endPoint x: 923, endPoint y: 125, distance: 159.8
click at [871, 122] on div "Name En: Grilled Chicken With Spices" at bounding box center [732, 136] width 292 height 32
drag, startPoint x: 923, startPoint y: 125, endPoint x: 980, endPoint y: 125, distance: 56.5
click at [951, 127] on p "Name Ar: دجاج مشوي بالبهارات" at bounding box center [1043, 135] width 277 height 17
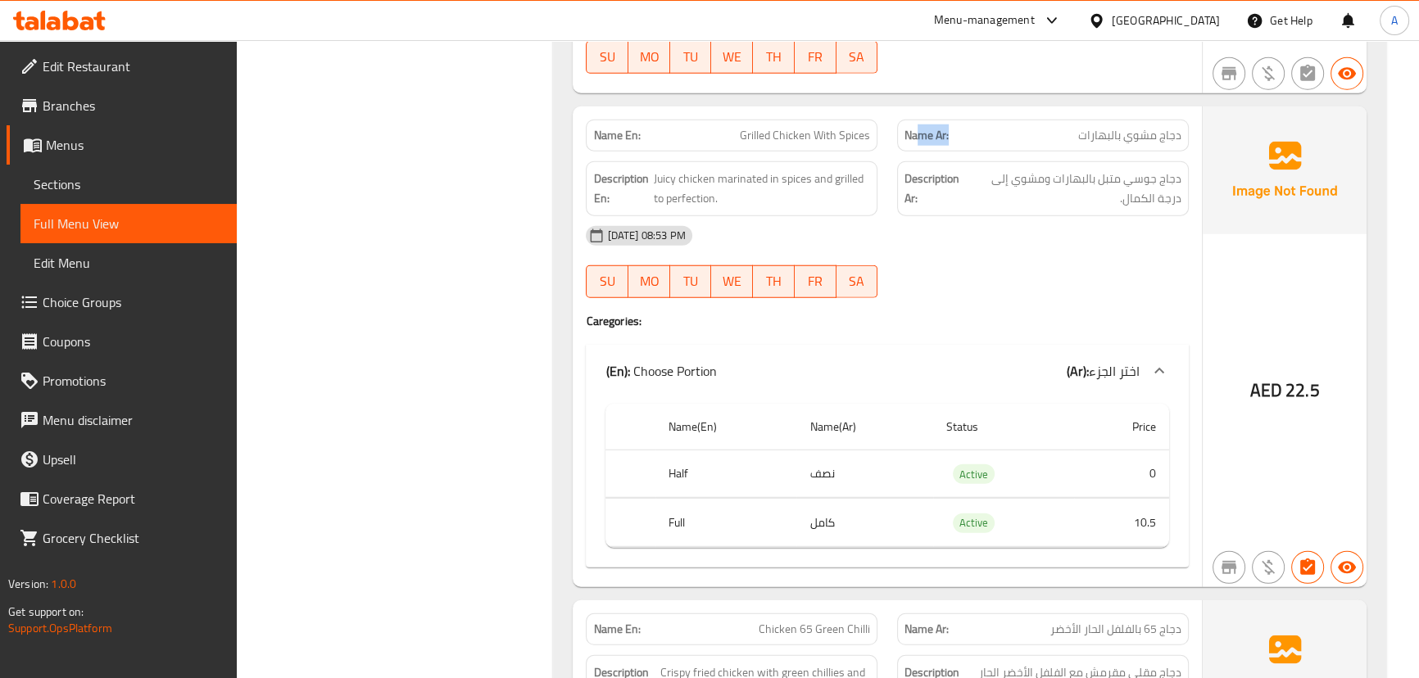
click at [1153, 152] on div "Description Ar: دجاج جوسي متبل بالبهارات ومشوي إلى درجة الكمال." at bounding box center [1042, 189] width 311 height 75
click at [1153, 140] on div "Name Ar: دجاج مشوي بالبهارات" at bounding box center [1043, 136] width 292 height 32
click at [1147, 169] on span "دجاج جوسي متبل بالبهارات ومشوي إلى درجة الكمال." at bounding box center [1075, 189] width 214 height 40
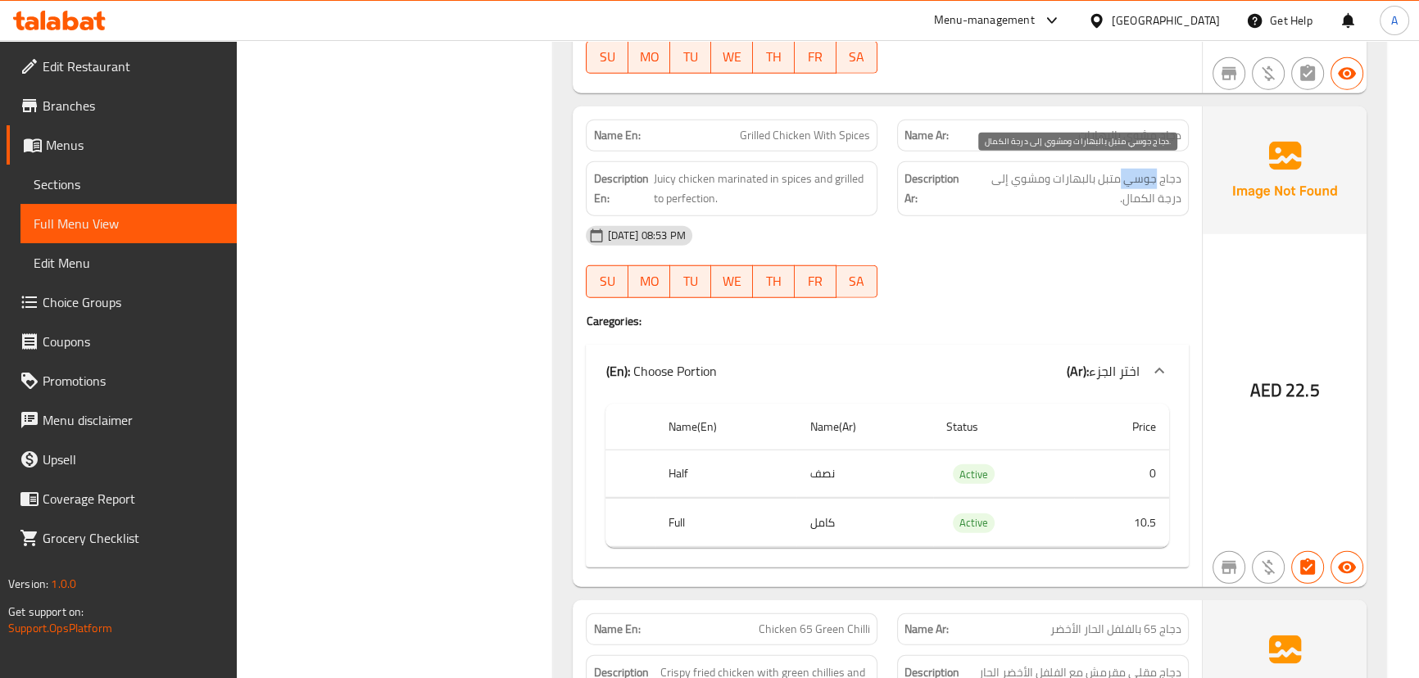
click at [1147, 169] on span "دجاج جوسي متبل بالبهارات ومشوي إلى درجة الكمال." at bounding box center [1075, 189] width 214 height 40
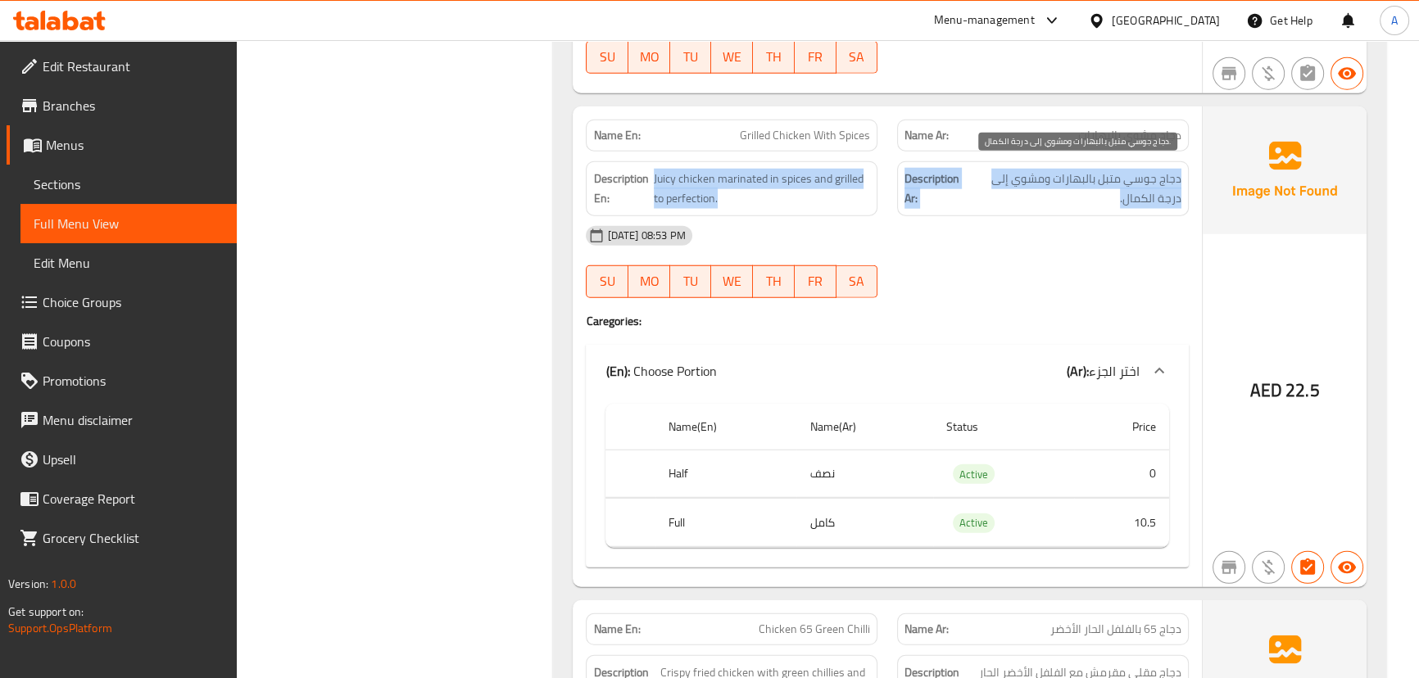
drag, startPoint x: 1147, startPoint y: 163, endPoint x: 772, endPoint y: 166, distance: 375.3
click at [781, 166] on div "Description En: Juicy chicken marinated in spices and grilled to perfection. De…" at bounding box center [887, 189] width 622 height 75
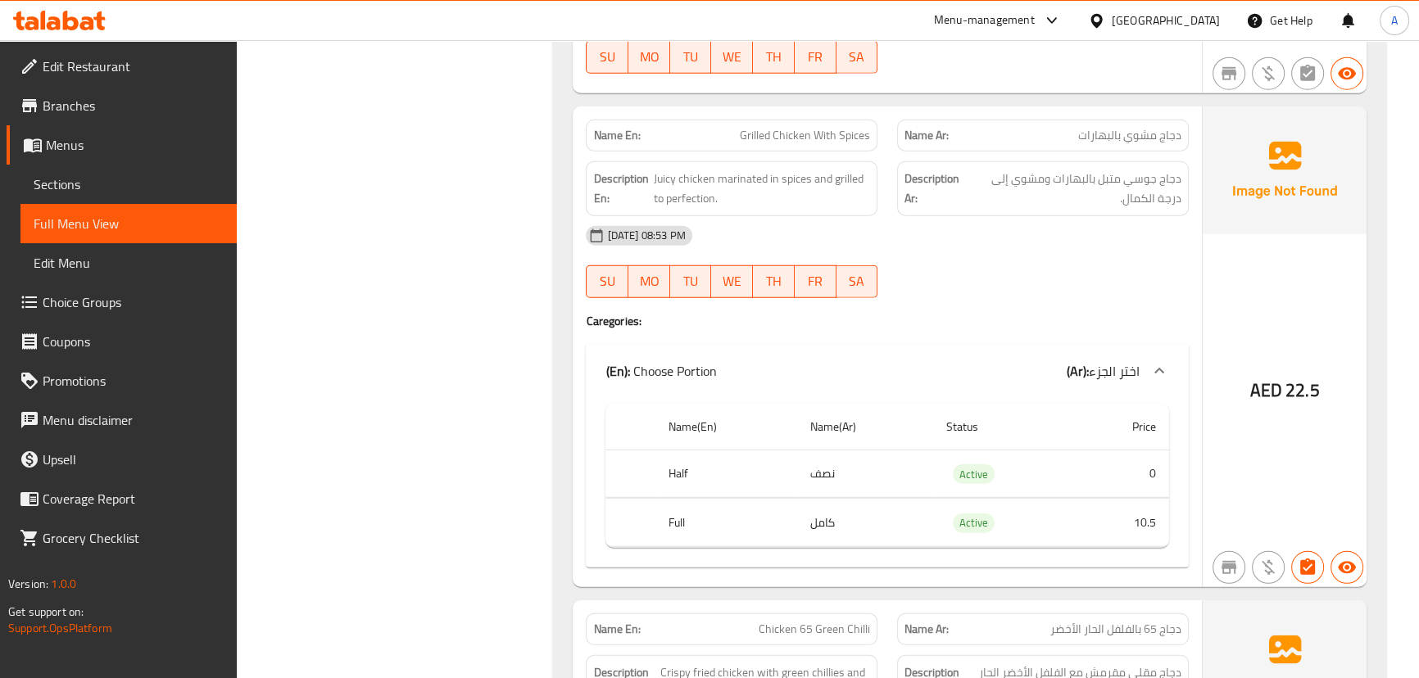
click at [1069, 292] on div at bounding box center [1042, 298] width 311 height 20
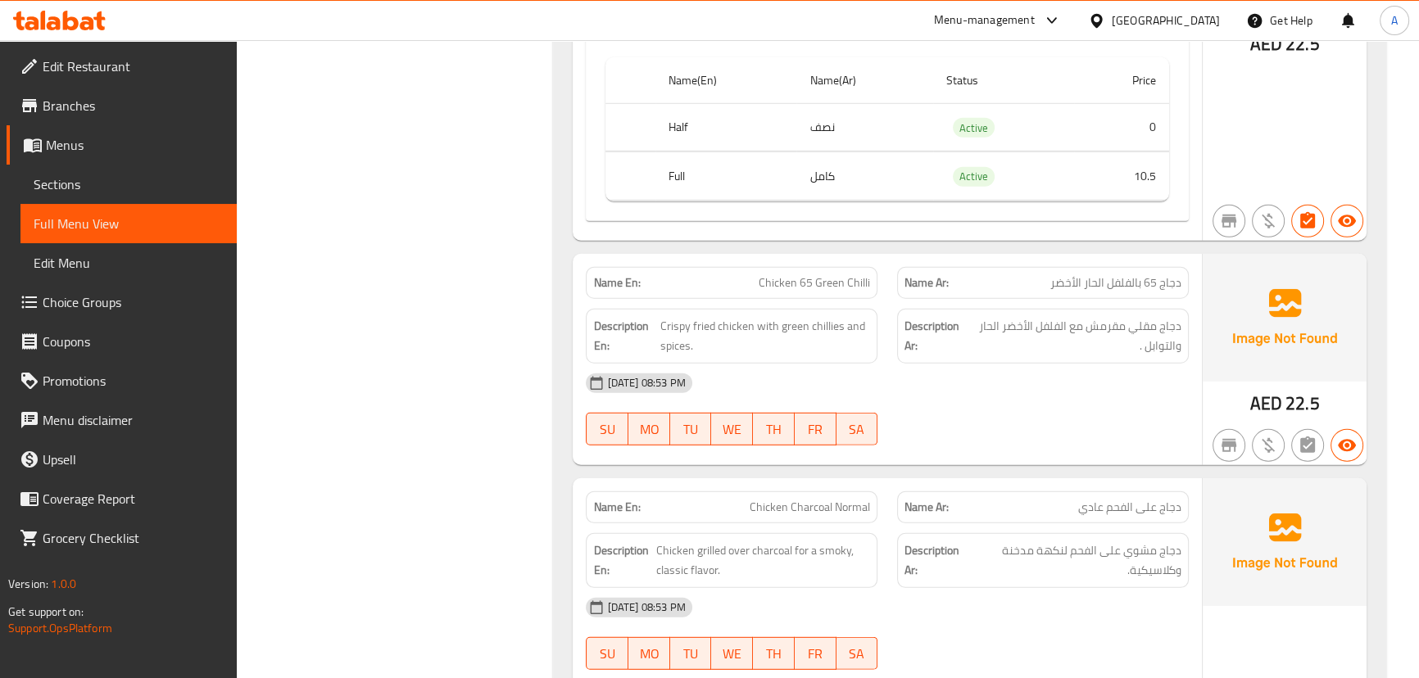
scroll to position [5810, 0]
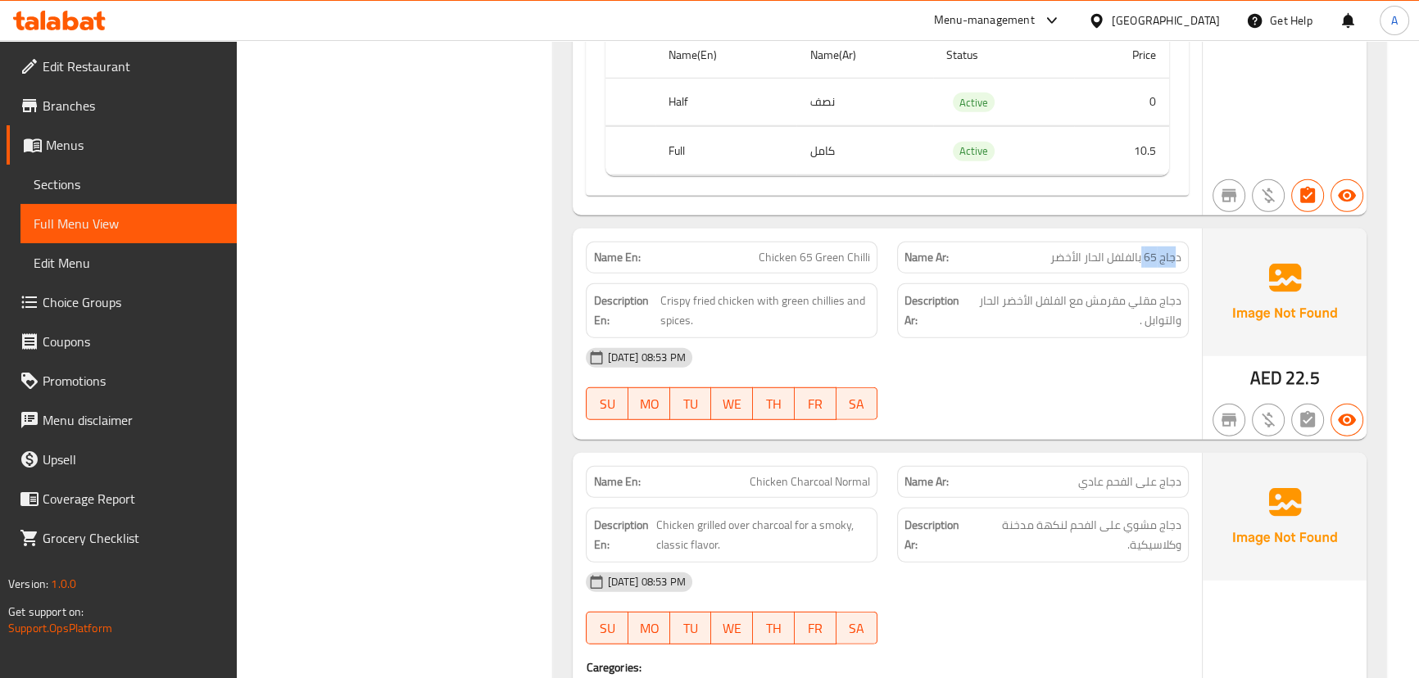
drag, startPoint x: 1178, startPoint y: 246, endPoint x: 1105, endPoint y: 284, distance: 82.1
click at [1137, 252] on span "دجاج 65 بالفلفل الحار الأخضر" at bounding box center [1116, 257] width 131 height 17
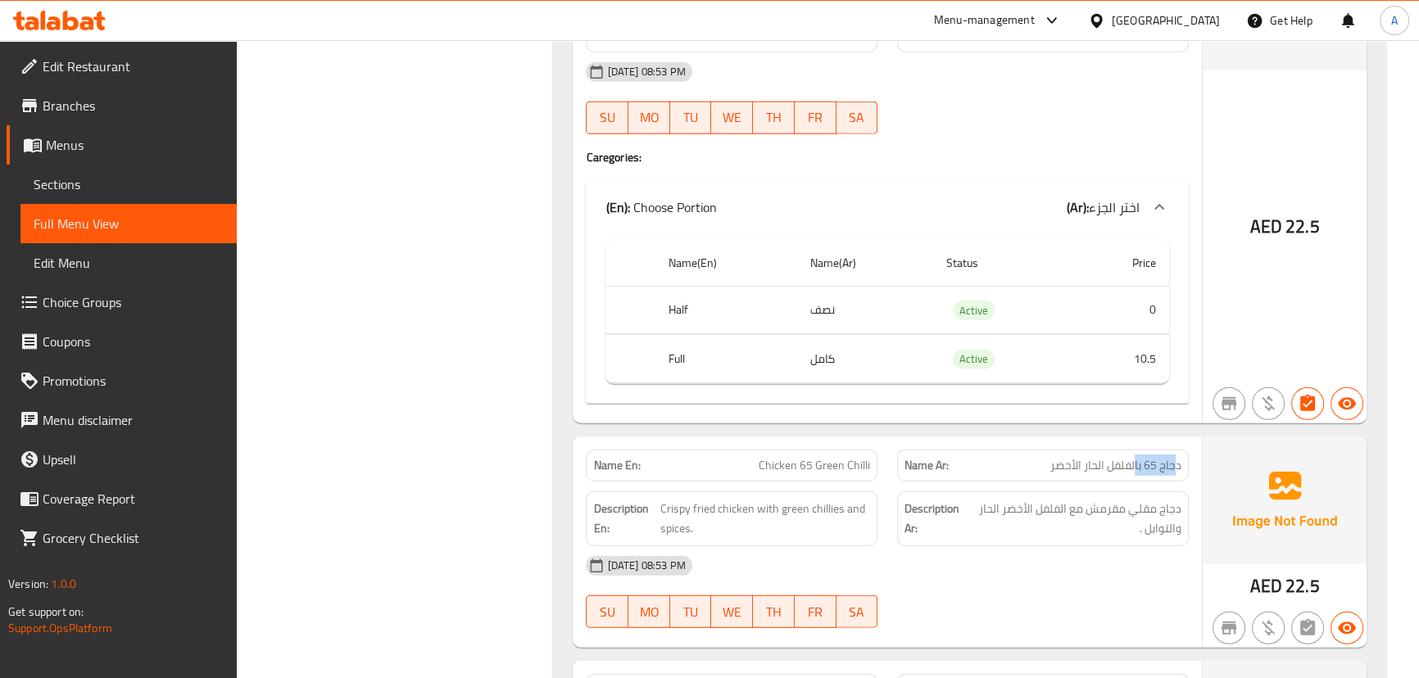
scroll to position [5736, 0]
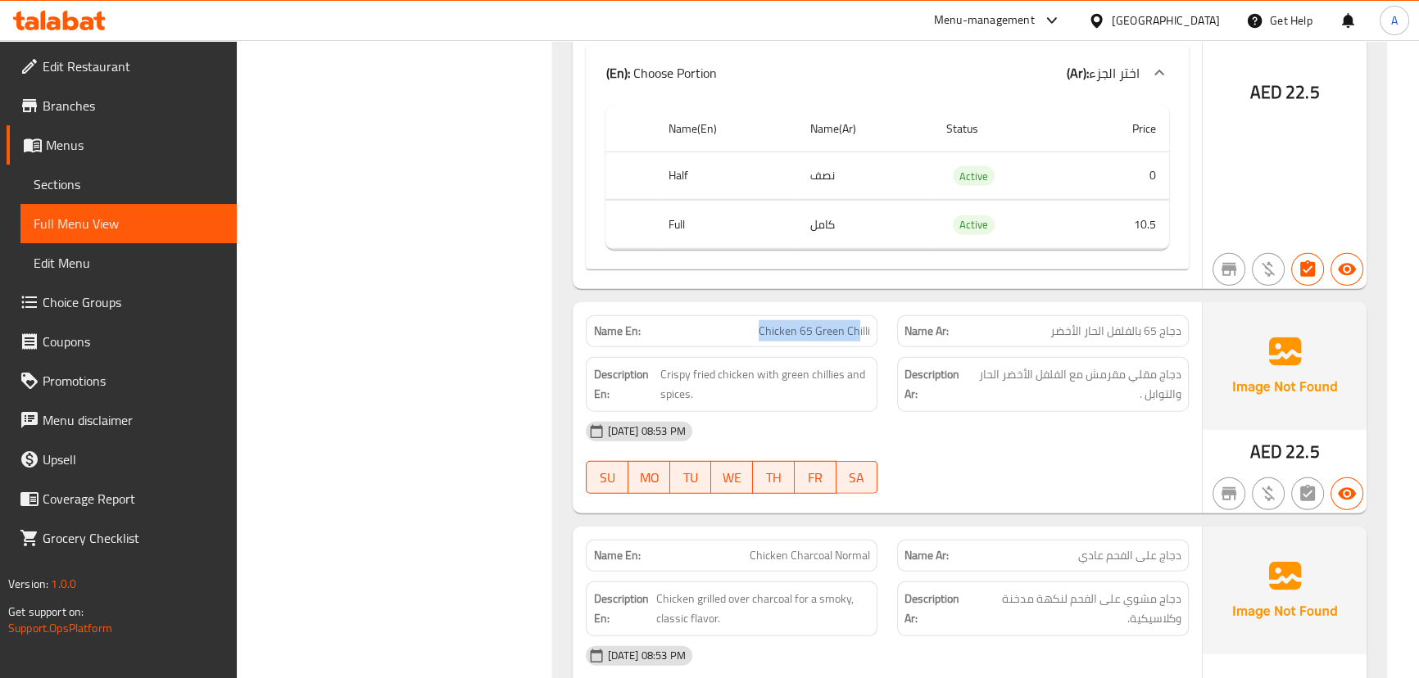
drag, startPoint x: 815, startPoint y: 320, endPoint x: 971, endPoint y: 366, distance: 163.3
click at [887, 320] on div "Name En: Chicken 65 Green Chilli Name Ar: دجاج 65 بالفلفل الحار الأخضر" at bounding box center [887, 332] width 622 height 52
click at [1023, 419] on div "[DATE] 08:53 PM" at bounding box center [887, 431] width 622 height 39
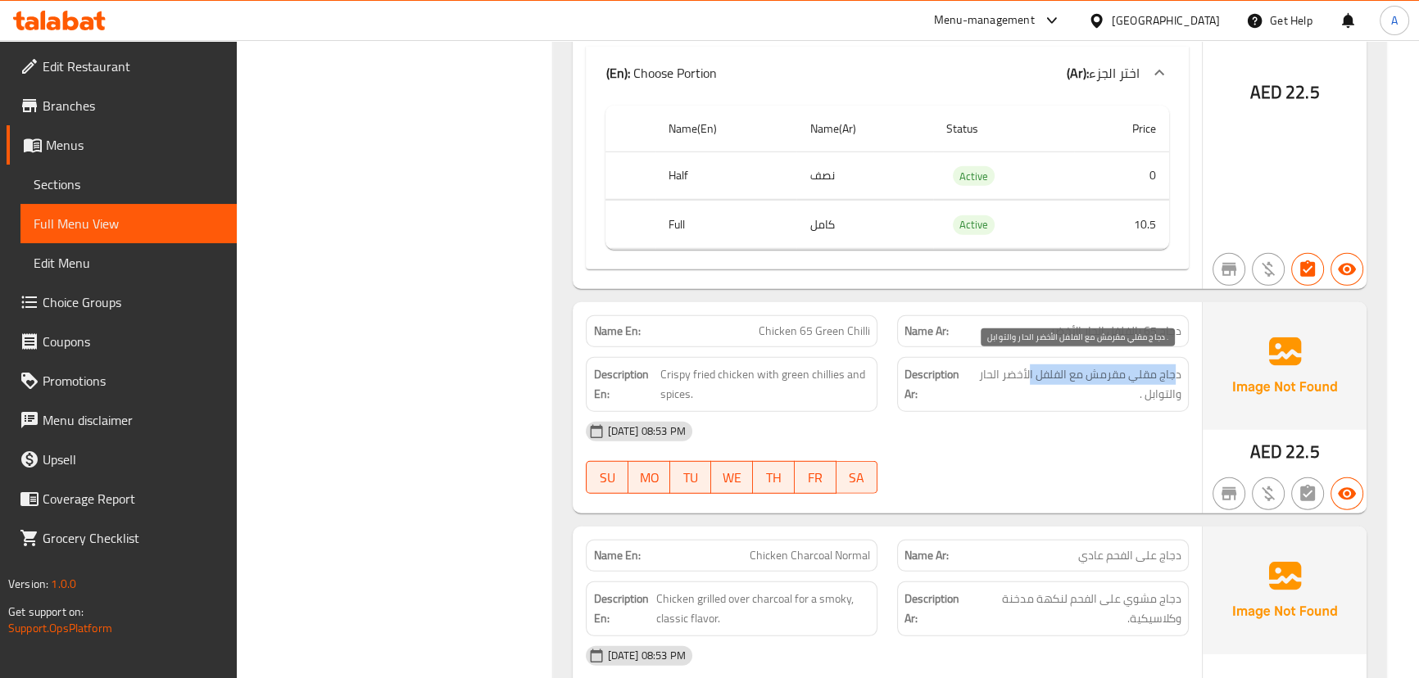
drag, startPoint x: 1177, startPoint y: 360, endPoint x: 988, endPoint y: 368, distance: 188.6
click at [998, 368] on span "دجاج مقلي مقرمش مع الفلفل الأخضر الحار والتوابل ." at bounding box center [1075, 385] width 213 height 40
click at [982, 368] on span "دجاج مقلي مقرمش مع الفلفل الأخضر الحار والتوابل ." at bounding box center [1075, 385] width 213 height 40
click at [1016, 370] on span "دجاج مقلي مقرمش مع الفلفل الأخضر الحار والتوابل ." at bounding box center [1075, 385] width 213 height 40
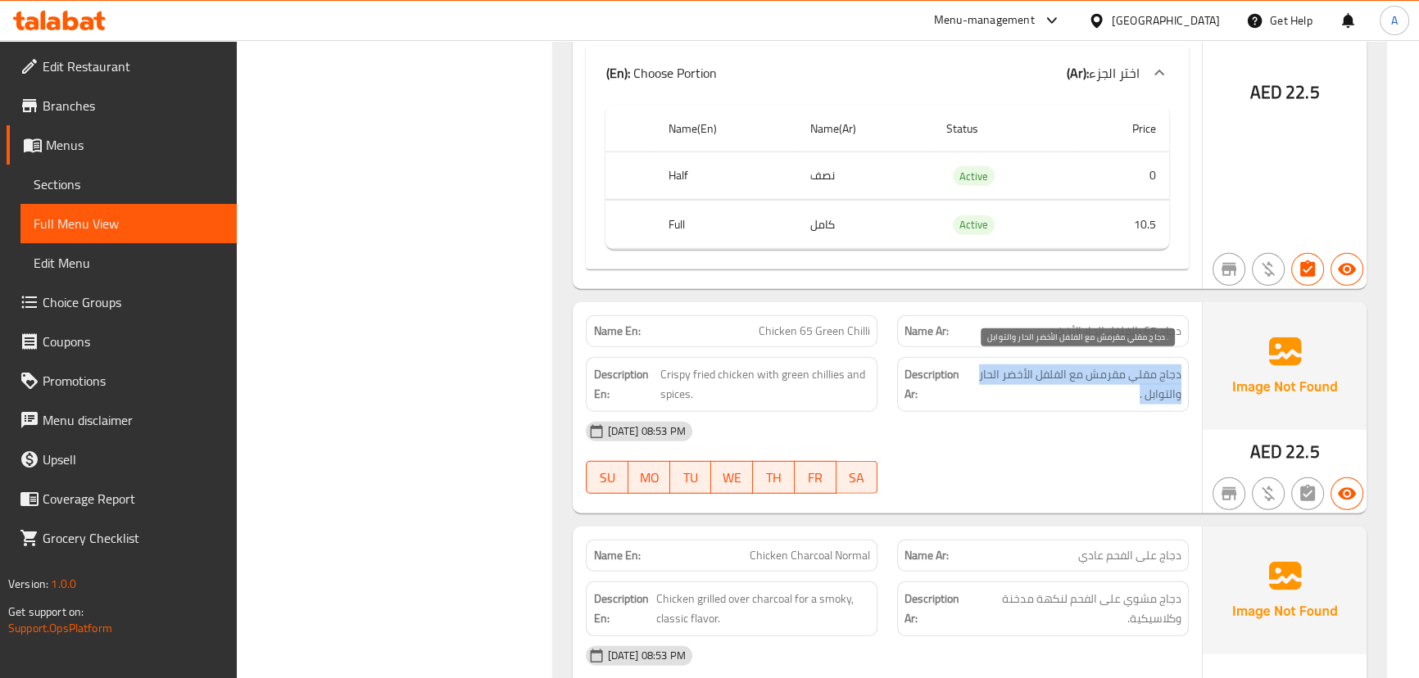
click at [1016, 370] on span "دجاج مقلي مقرمش مع الفلفل الأخضر الحار والتوابل ." at bounding box center [1075, 385] width 213 height 40
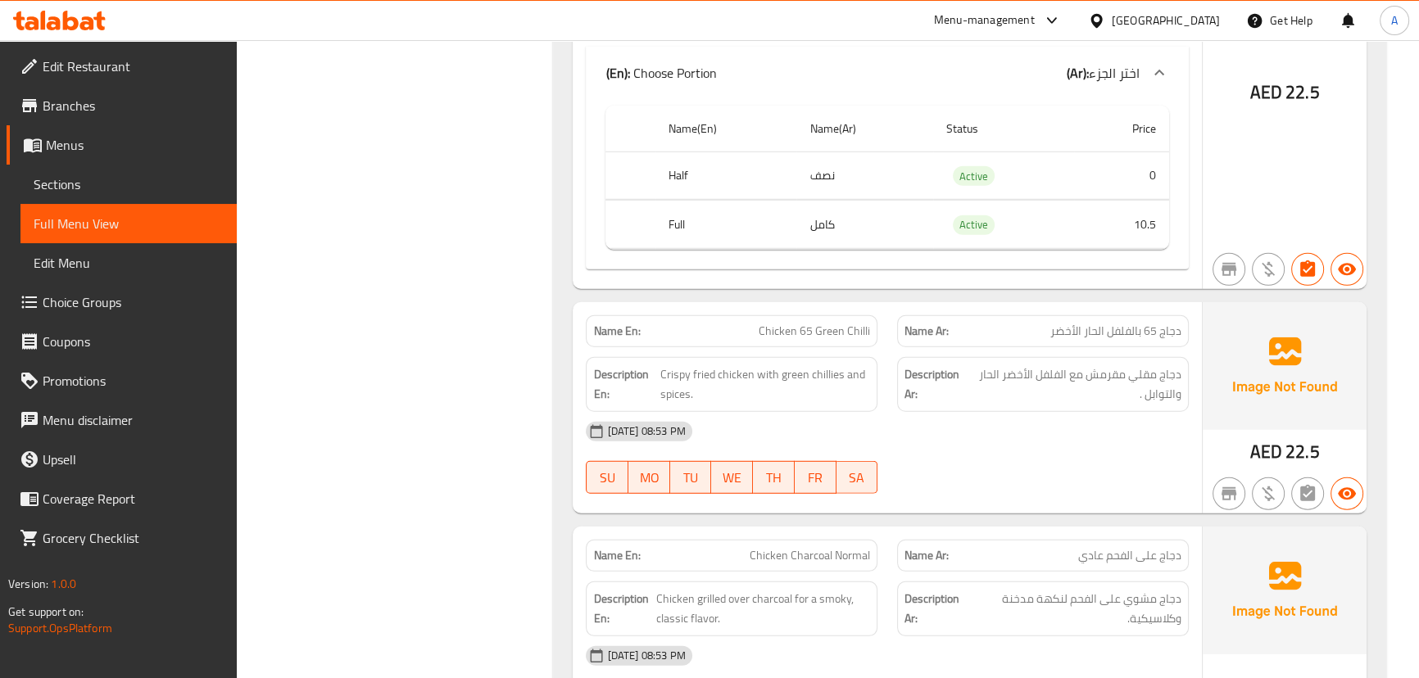
click at [1037, 456] on div "[DATE] 08:53 PM SU MO TU WE TH FR SA" at bounding box center [887, 458] width 622 height 92
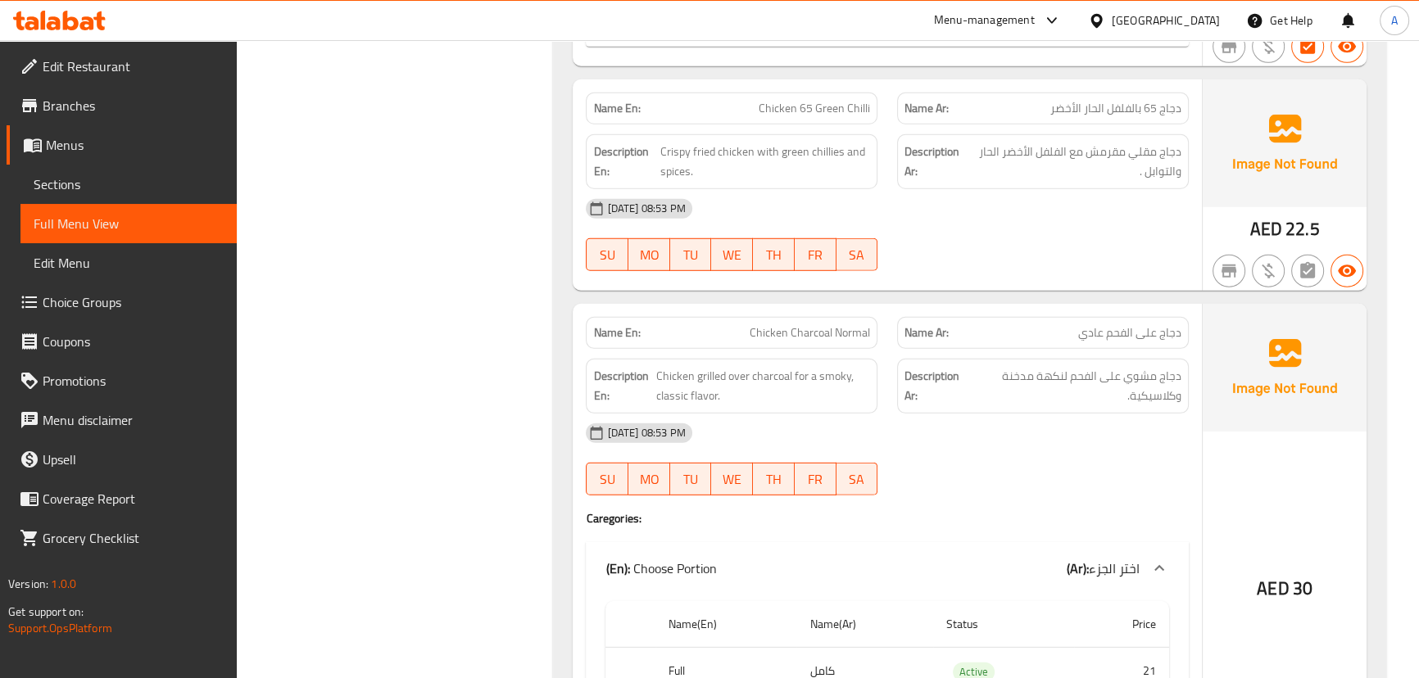
scroll to position [6108, 0]
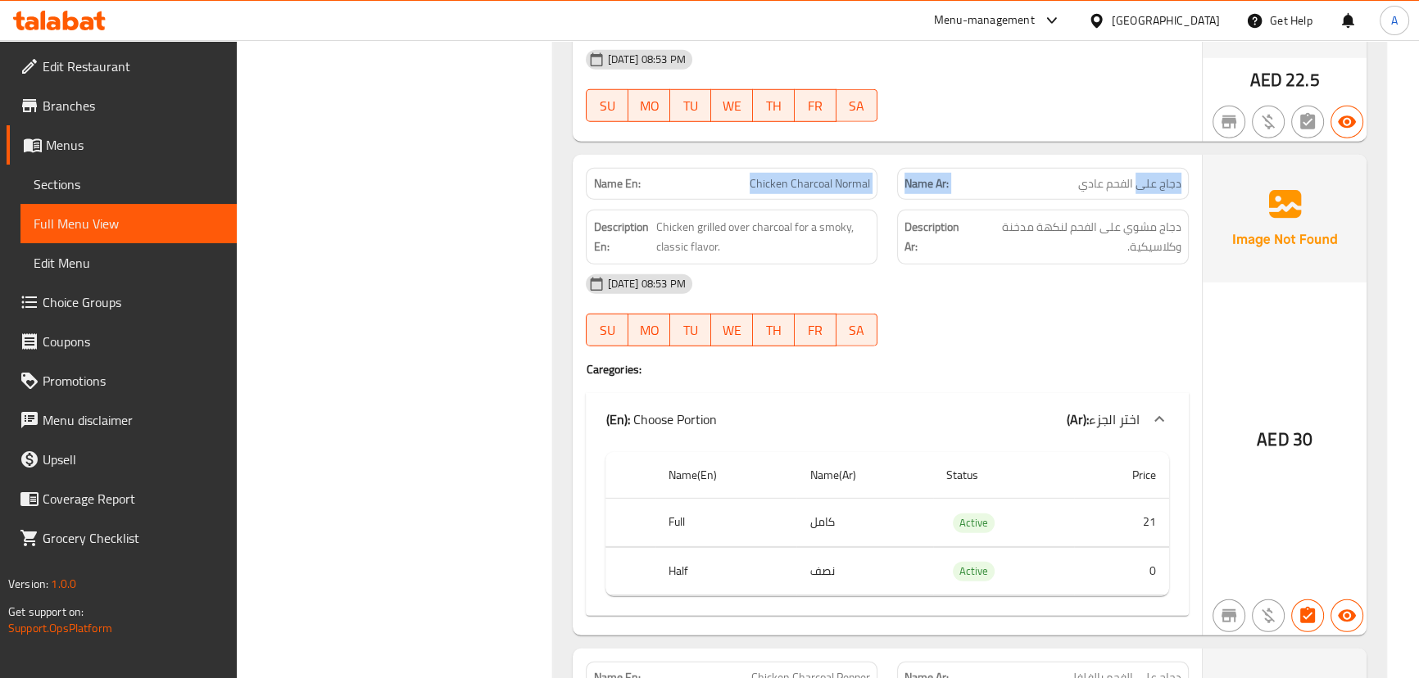
drag, startPoint x: 1139, startPoint y: 175, endPoint x: 687, endPoint y: 164, distance: 452.5
click at [687, 164] on div "Name En: Chicken Charcoal Normal Name Ar: دجاج على الفحم عادي" at bounding box center [887, 184] width 622 height 52
click at [1021, 280] on div "[DATE] 08:53 PM" at bounding box center [887, 284] width 622 height 39
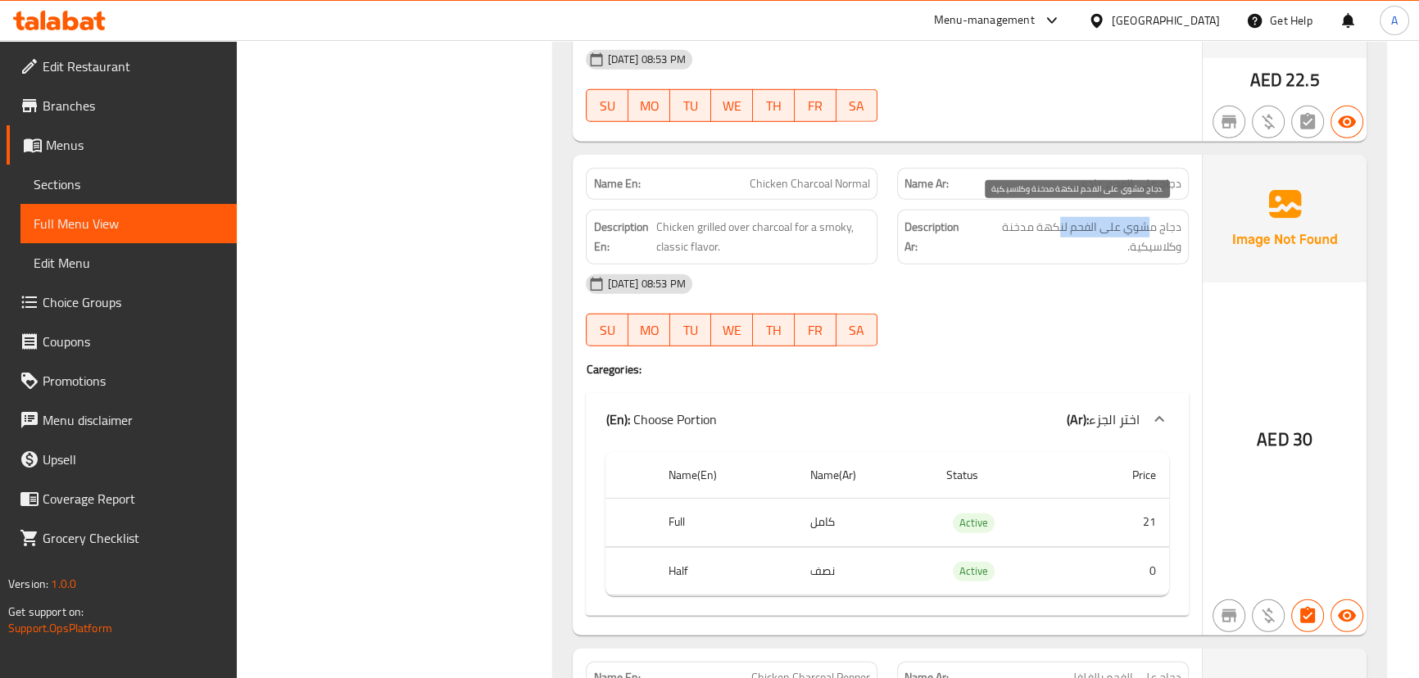
drag, startPoint x: 1154, startPoint y: 214, endPoint x: 995, endPoint y: 218, distance: 159.0
click at [1005, 218] on span "دجاج مشوي على الفحم لنكهة مدخنة وكلاسيكية." at bounding box center [1076, 237] width 211 height 40
click at [995, 218] on span "دجاج مشوي على الفحم لنكهة مدخنة وكلاسيكية." at bounding box center [1076, 237] width 211 height 40
click at [1005, 281] on div "[DATE] 08:53 PM" at bounding box center [887, 284] width 622 height 39
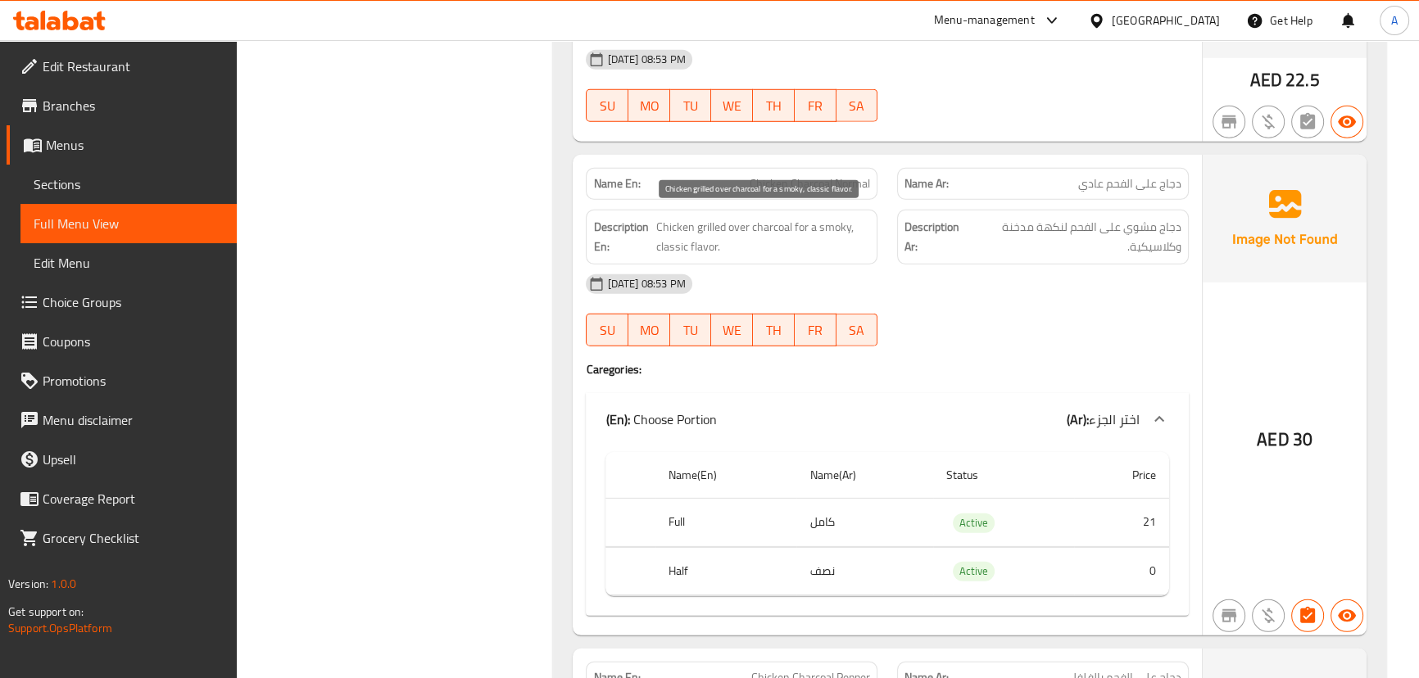
drag, startPoint x: 697, startPoint y: 225, endPoint x: 867, endPoint y: 251, distance: 171.5
click at [811, 225] on span "Chicken grilled over charcoal for a smoky, classic flavor." at bounding box center [763, 237] width 214 height 40
click at [994, 303] on div "[DATE] 08:53 PM SU MO TU WE TH FR SA" at bounding box center [887, 311] width 622 height 92
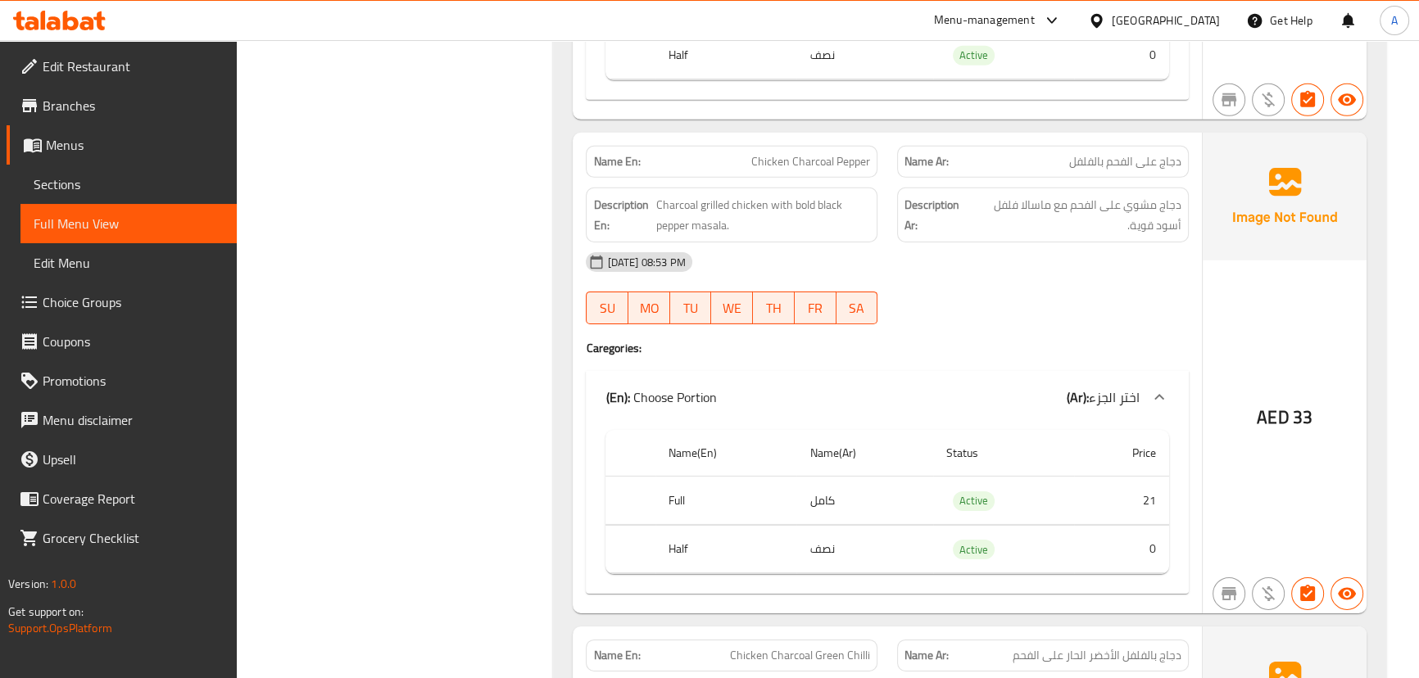
scroll to position [6629, 0]
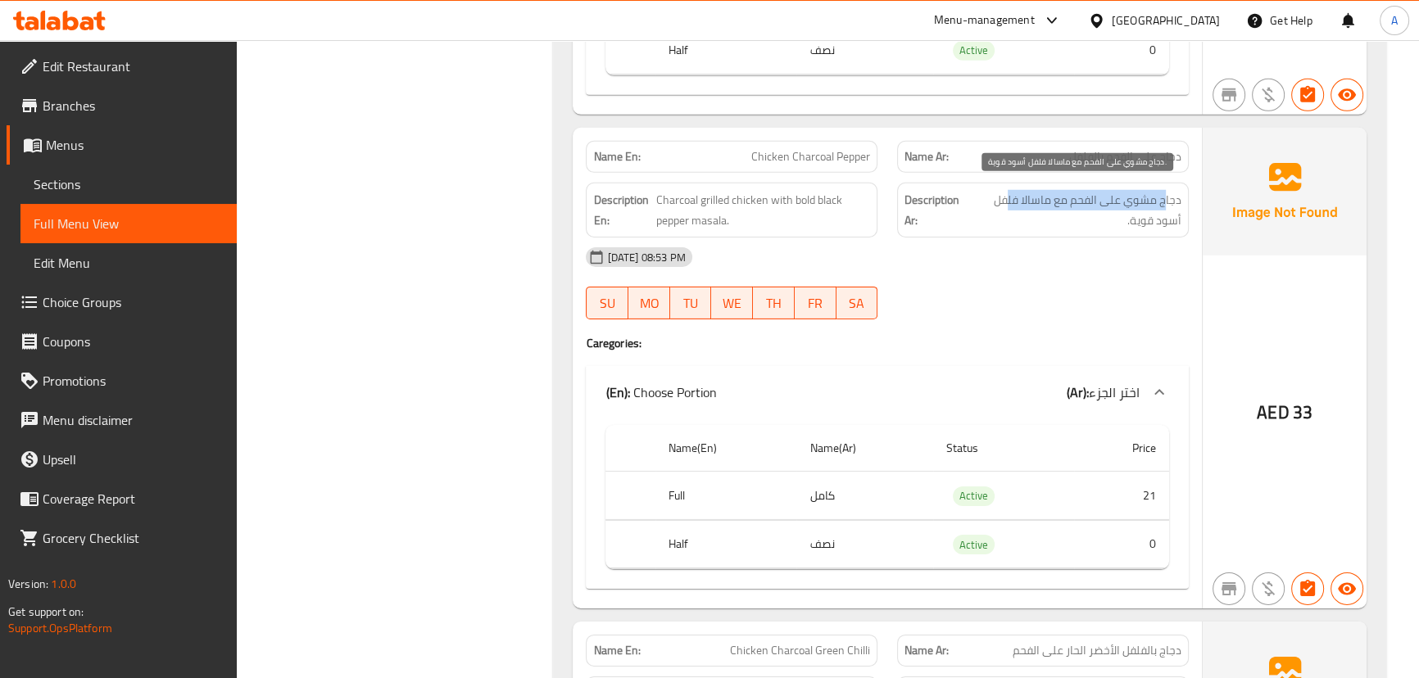
drag, startPoint x: 1164, startPoint y: 196, endPoint x: 1007, endPoint y: 197, distance: 156.5
click at [1007, 197] on span "دجاج مشوي على الفحم مع ماسالا فلفل أسود قوية." at bounding box center [1075, 210] width 212 height 40
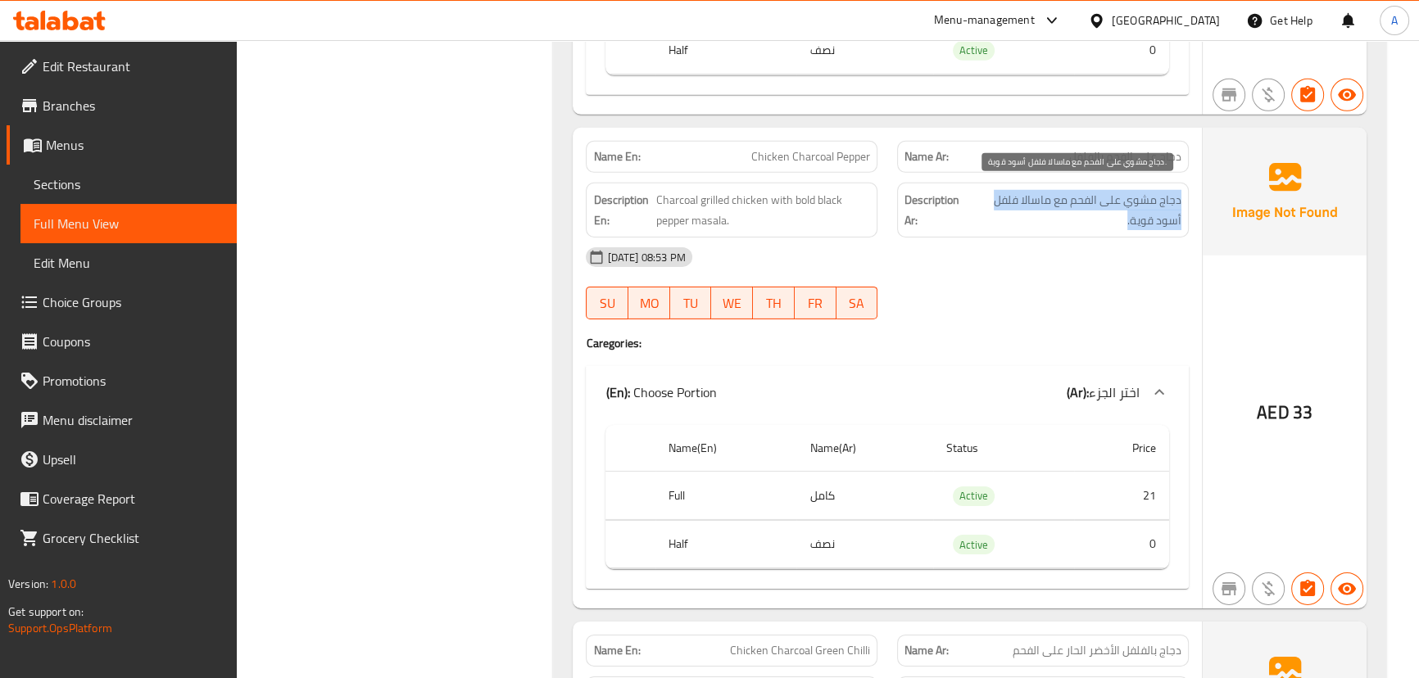
click at [1007, 197] on span "دجاج مشوي على الفحم مع ماسالا فلفل أسود قوية." at bounding box center [1075, 210] width 212 height 40
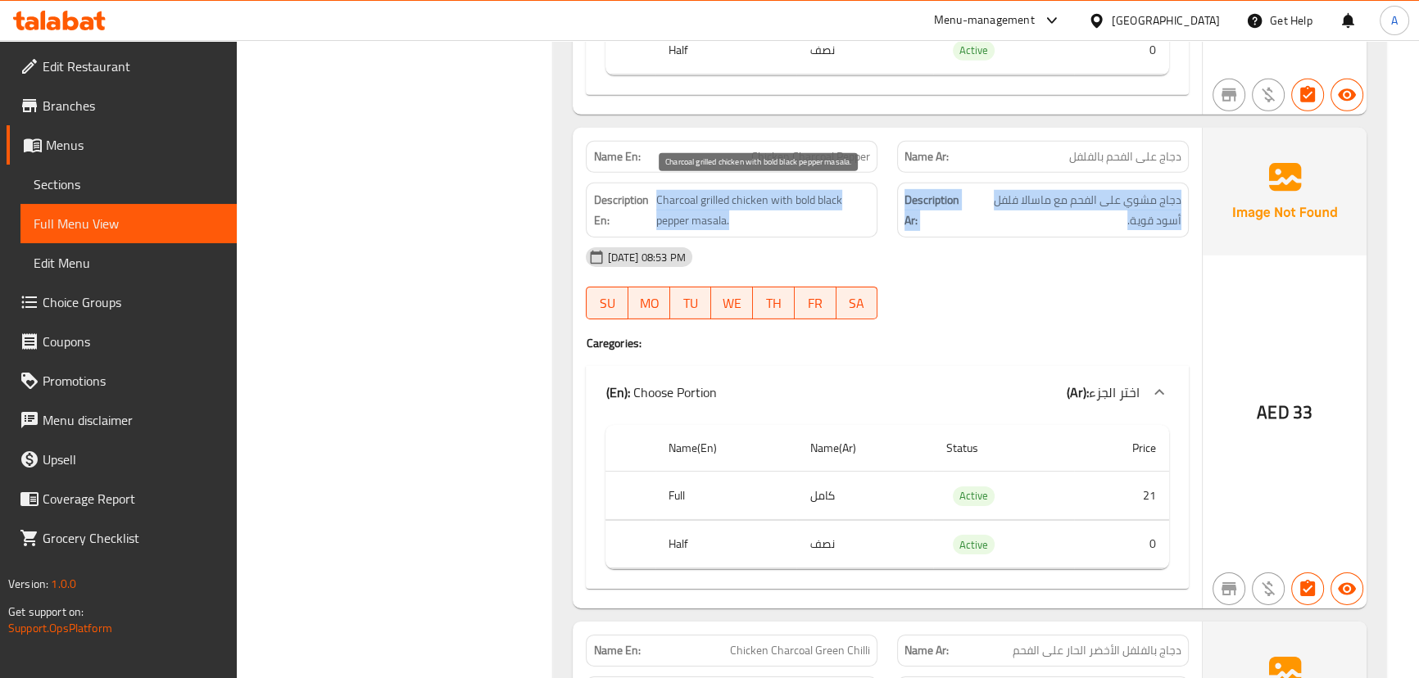
drag, startPoint x: 1007, startPoint y: 197, endPoint x: 735, endPoint y: 204, distance: 272.1
click at [735, 204] on div "Description En: Charcoal grilled chicken with bold black pepper masala. Descrip…" at bounding box center [887, 210] width 622 height 75
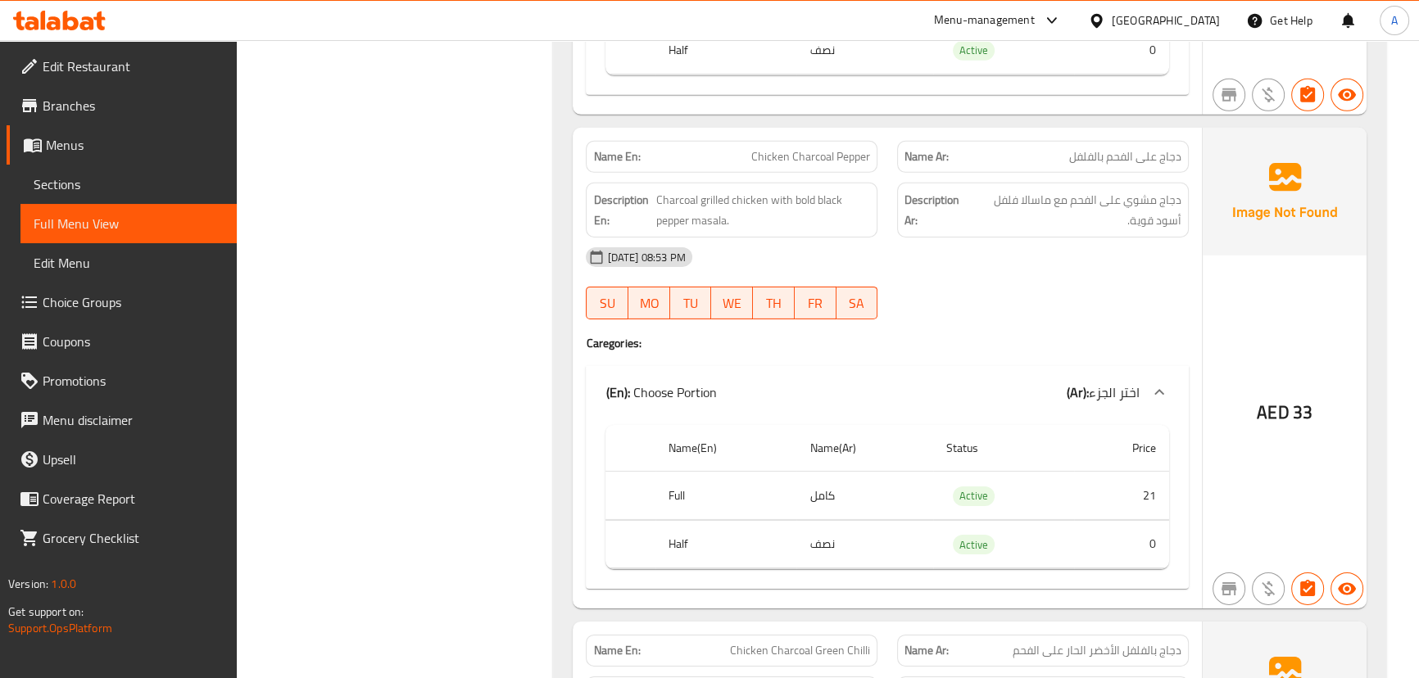
click at [981, 244] on div "[DATE] 08:53 PM" at bounding box center [887, 257] width 622 height 39
click at [1084, 204] on span "دجاج مشوي على الفحم مع ماسالا فلفل أسود قوية." at bounding box center [1075, 210] width 212 height 40
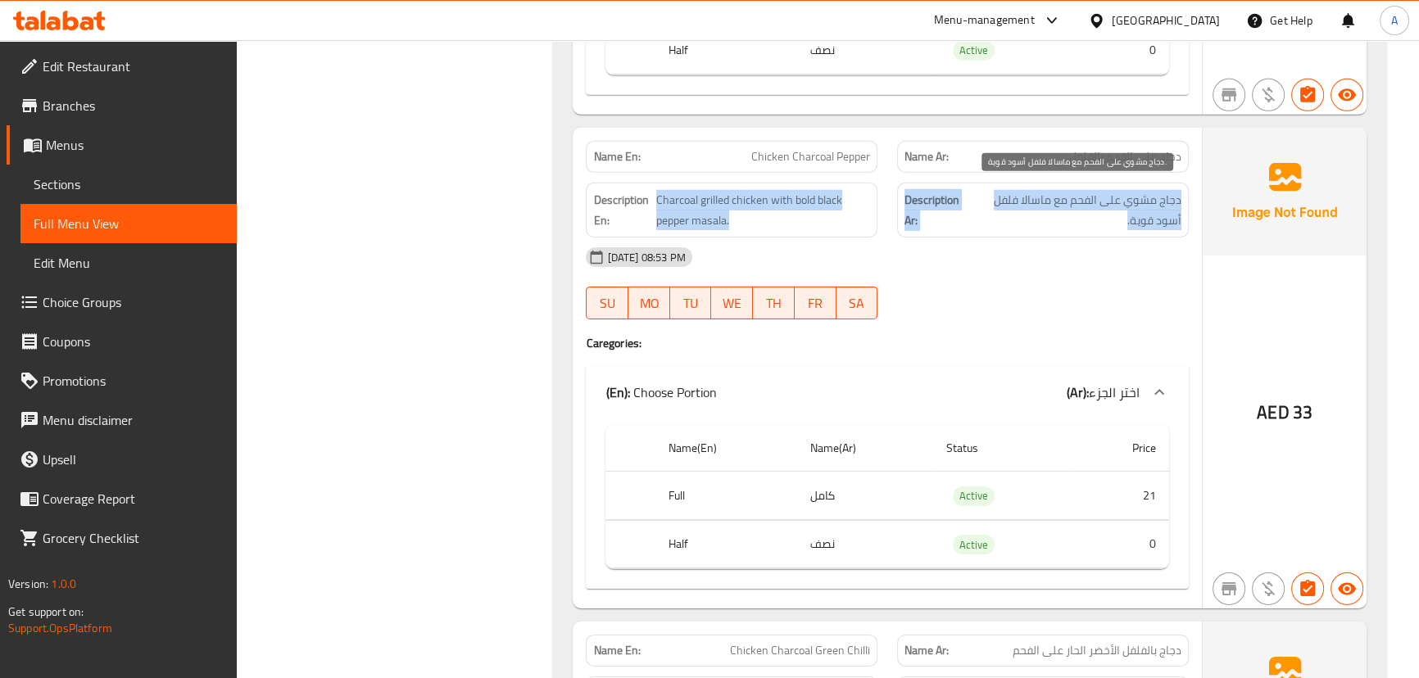
drag, startPoint x: 1084, startPoint y: 204, endPoint x: 986, endPoint y: 238, distance: 104.2
click at [861, 204] on div "Description En: Charcoal grilled chicken with bold black pepper masala. Descrip…" at bounding box center [887, 210] width 622 height 75
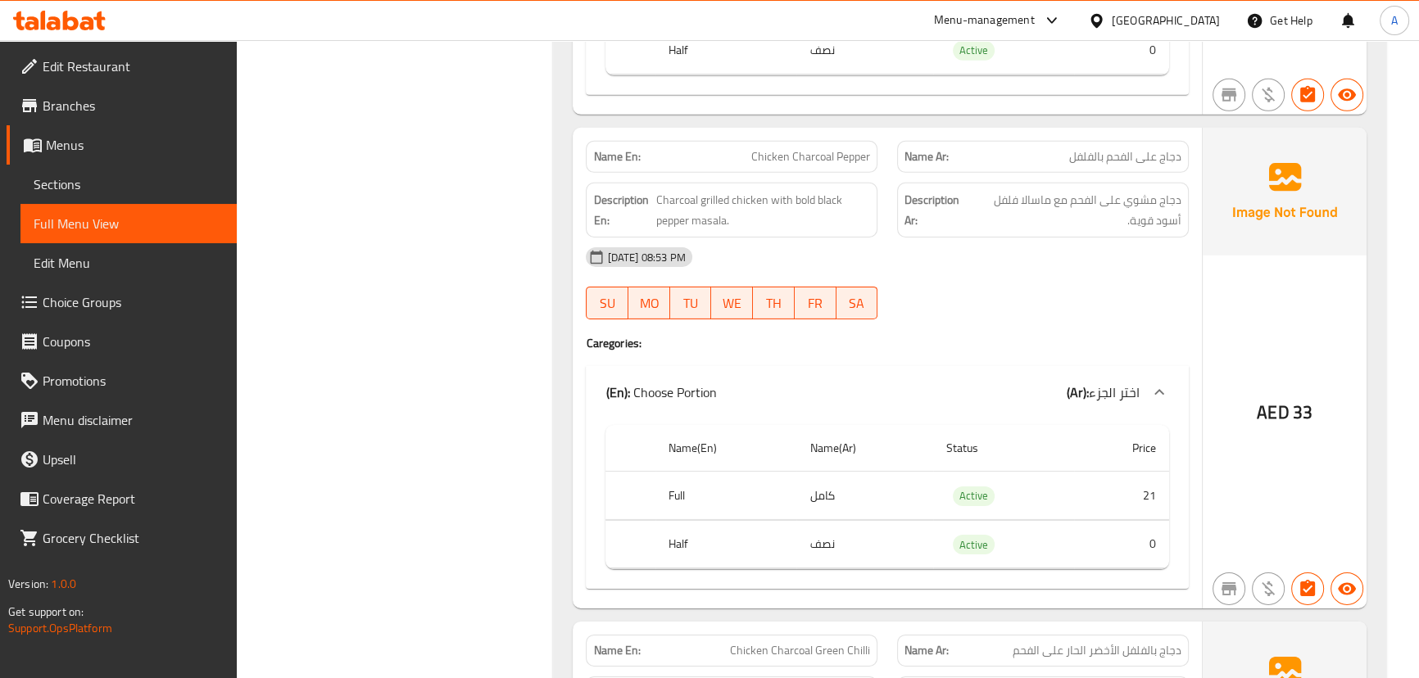
click at [1076, 264] on div "[DATE] 08:53 PM" at bounding box center [887, 257] width 622 height 39
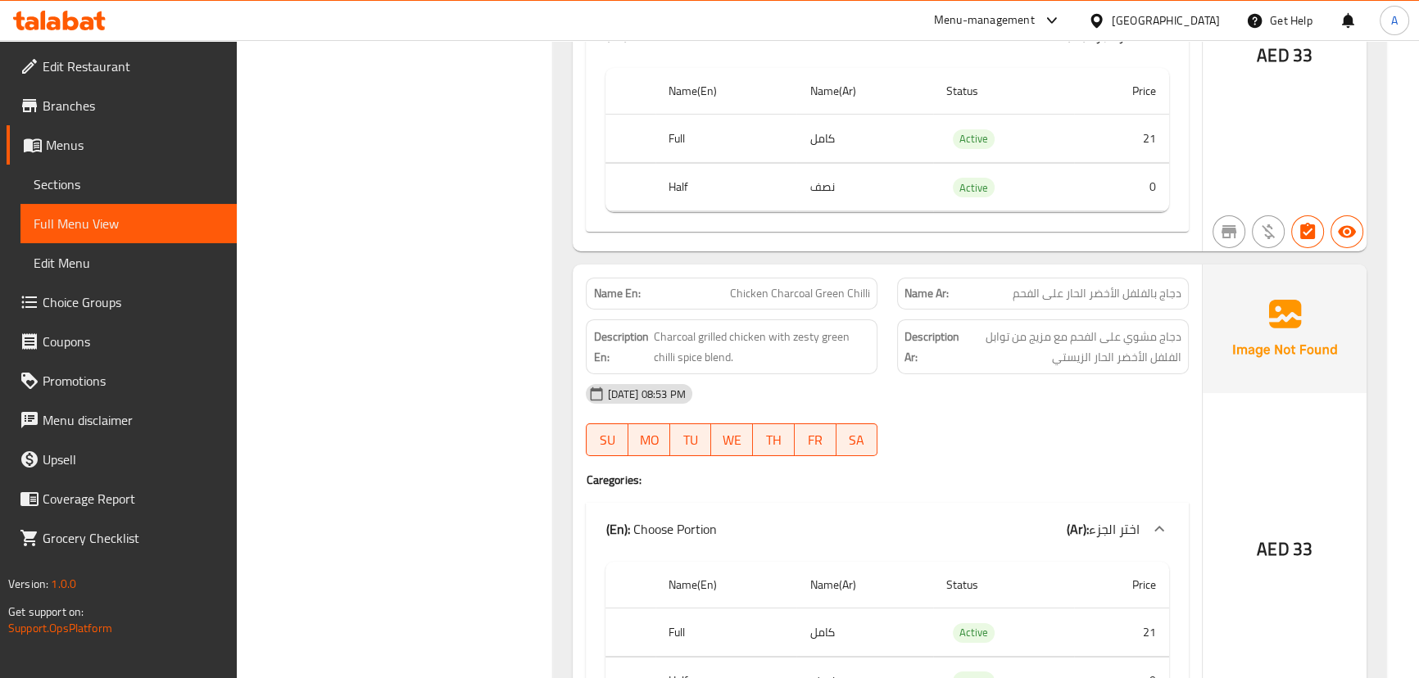
scroll to position [7002, 0]
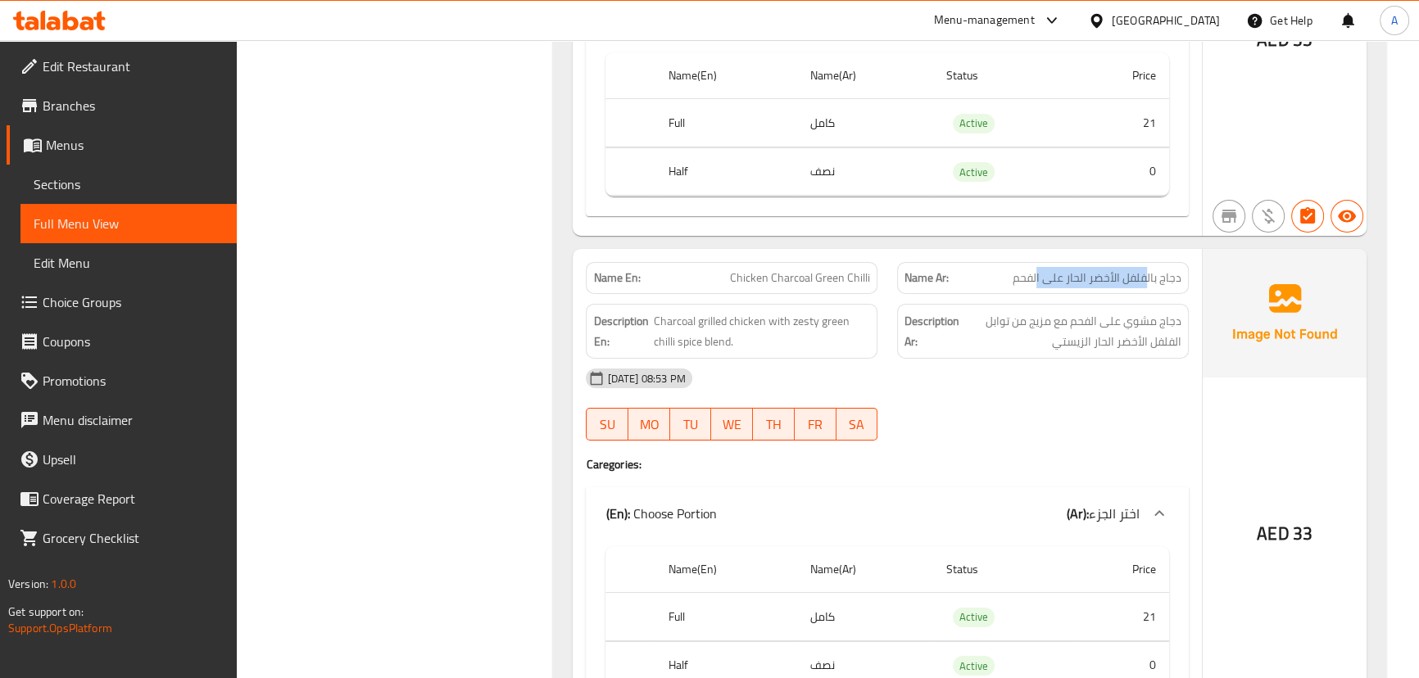
drag, startPoint x: 1132, startPoint y: 277, endPoint x: 1013, endPoint y: 279, distance: 119.6
click at [1037, 277] on span "دجاج بالفلفل الأخضر الحار على الفحم" at bounding box center [1097, 278] width 169 height 17
drag, startPoint x: 728, startPoint y: 264, endPoint x: 907, endPoint y: 311, distance: 185.6
click at [850, 270] on p "Name En: Chicken Charcoal Green Chilli" at bounding box center [731, 278] width 277 height 17
click at [1032, 398] on div "[DATE] 08:53 PM SU MO TU WE TH FR SA" at bounding box center [887, 405] width 622 height 92
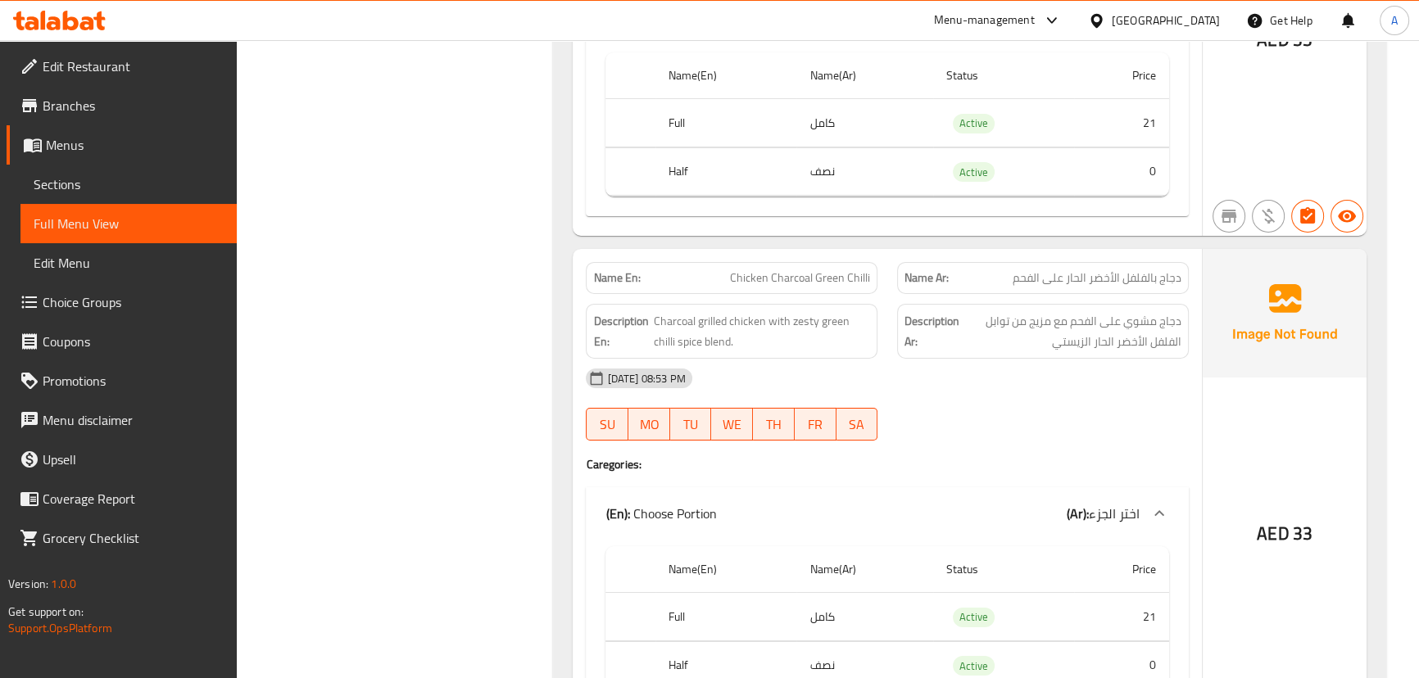
click at [1032, 398] on div "[DATE] 08:53 PM SU MO TU WE TH FR SA" at bounding box center [887, 405] width 622 height 92
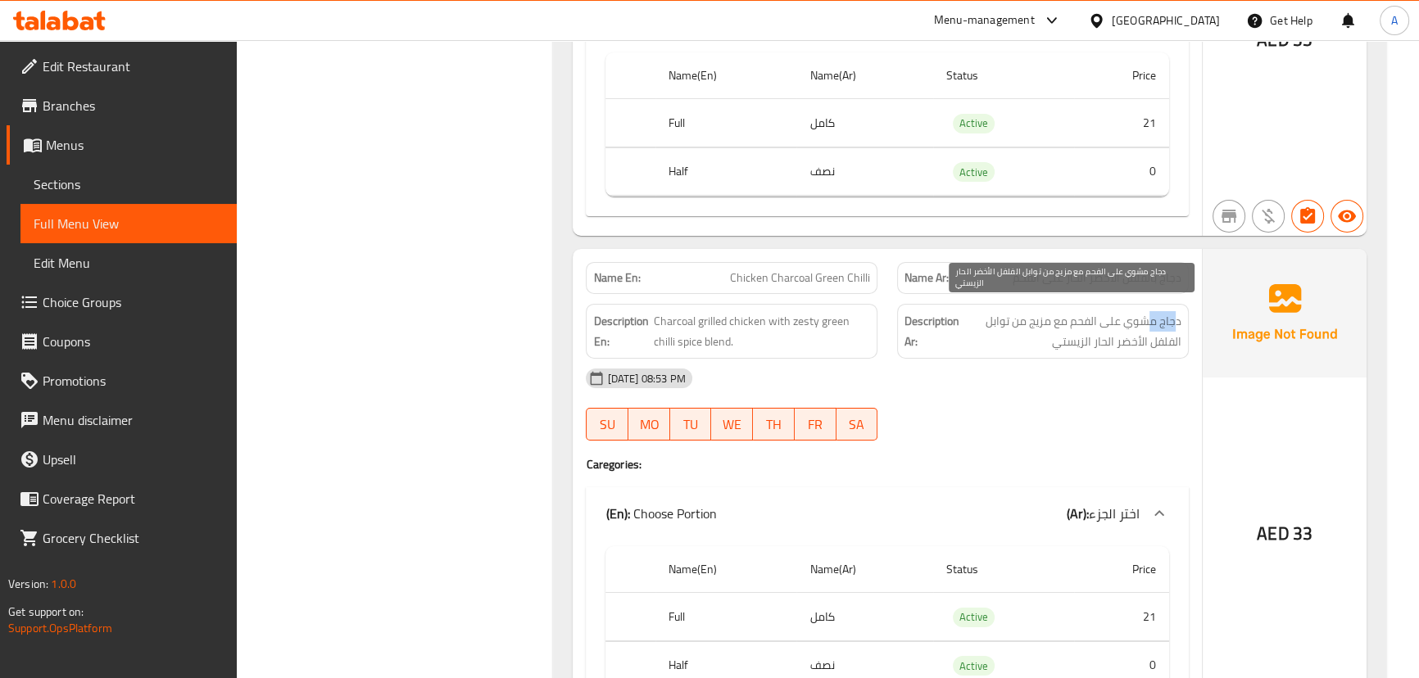
drag, startPoint x: 1173, startPoint y: 316, endPoint x: 1123, endPoint y: 316, distance: 50.0
click at [1134, 316] on span "دجاج مشوي على الفحم مع مزيج من توابل الفلفل الأخضر الحار الزيستي" at bounding box center [1072, 331] width 219 height 40
click at [1062, 316] on span "دجاج مشوي على الفحم مع مزيج من توابل الفلفل الأخضر الحار الزيستي" at bounding box center [1072, 331] width 219 height 40
click at [997, 316] on span "دجاج مشوي على الفحم مع مزيج من توابل الفلفل الأخضر الحار الزيستي" at bounding box center [1072, 331] width 219 height 40
click at [1155, 338] on span "دجاج مشوي على الفحم مع مزيج من توابل الفلفل الأخضر الحار الزيستي" at bounding box center [1072, 331] width 219 height 40
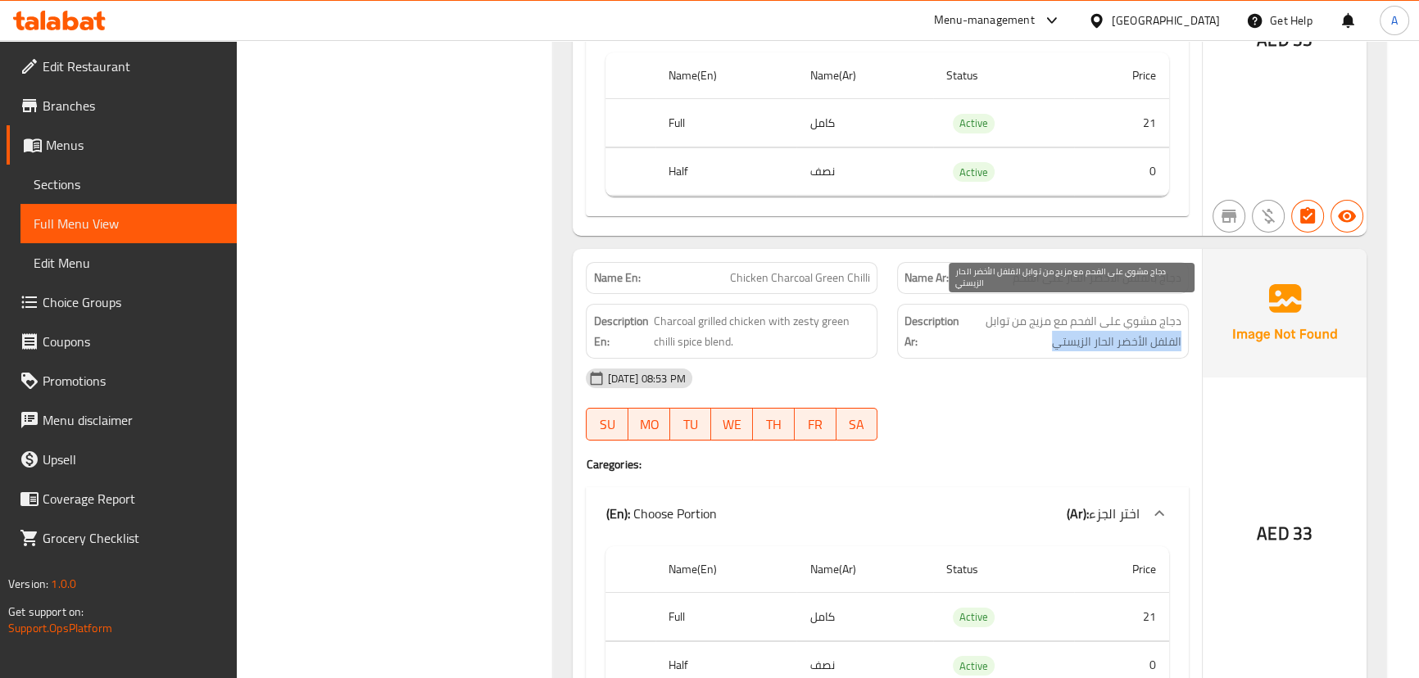
drag, startPoint x: 1155, startPoint y: 338, endPoint x: 1066, endPoint y: 338, distance: 89.3
click at [1088, 338] on span "دجاج مشوي على الفحم مع مزيج من توابل الفلفل الأخضر الحار الزيستي" at bounding box center [1072, 331] width 219 height 40
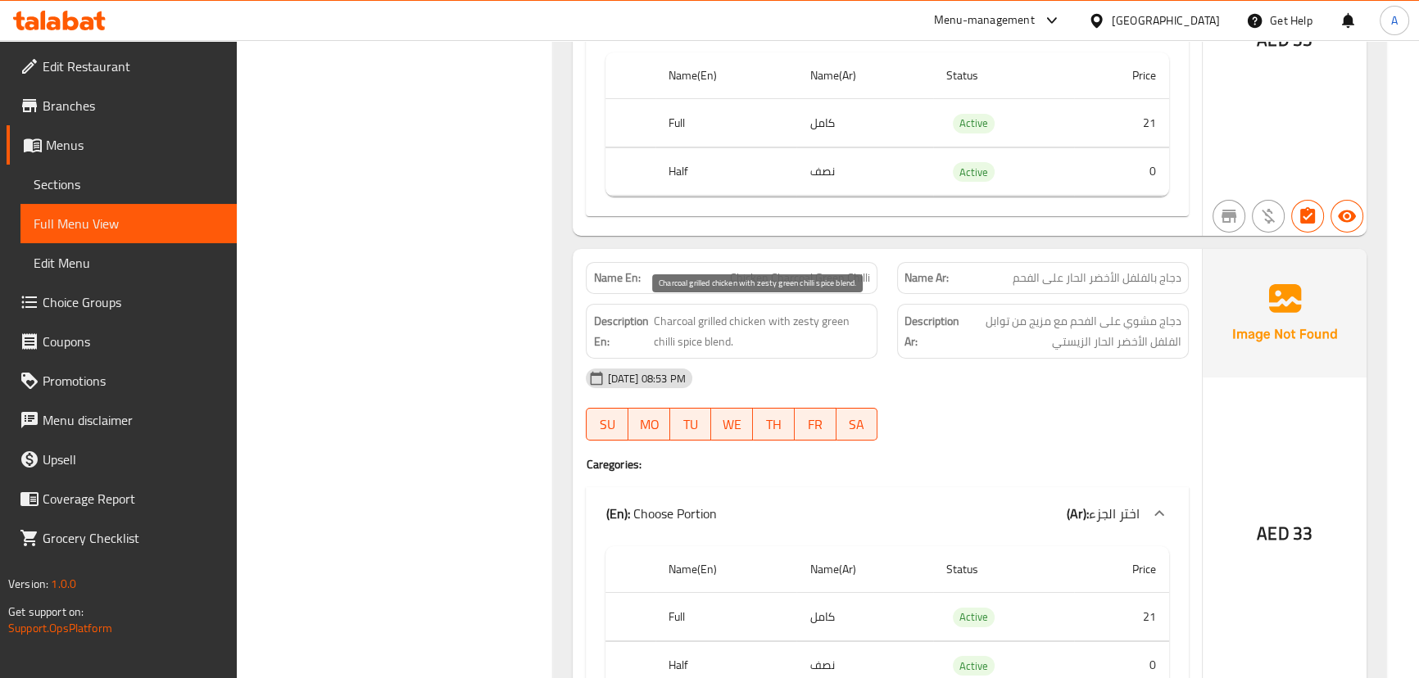
drag, startPoint x: 686, startPoint y: 335, endPoint x: 865, endPoint y: 365, distance: 182.0
click at [742, 334] on span "Charcoal grilled chicken with zesty green chilli spice blend." at bounding box center [762, 331] width 216 height 40
click at [969, 390] on div "[DATE] 08:53 PM SU MO TU WE TH FR SA" at bounding box center [887, 405] width 622 height 92
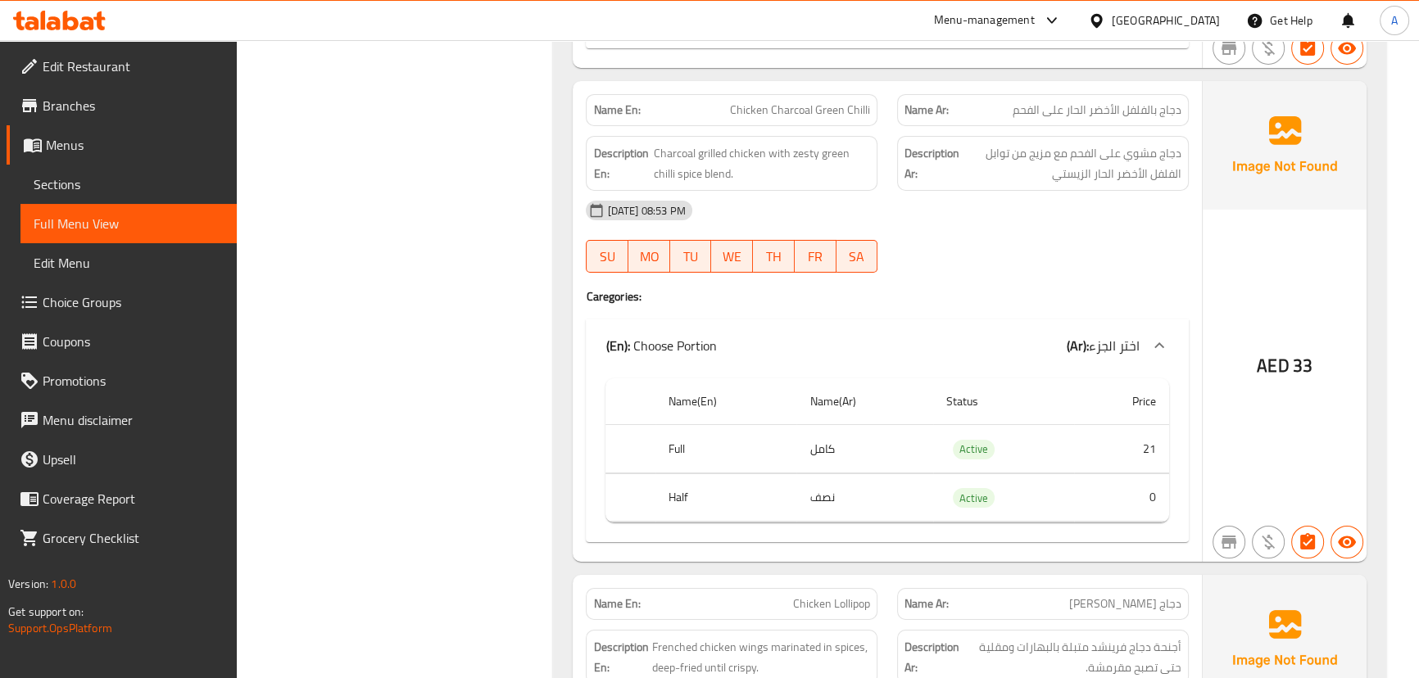
scroll to position [7226, 0]
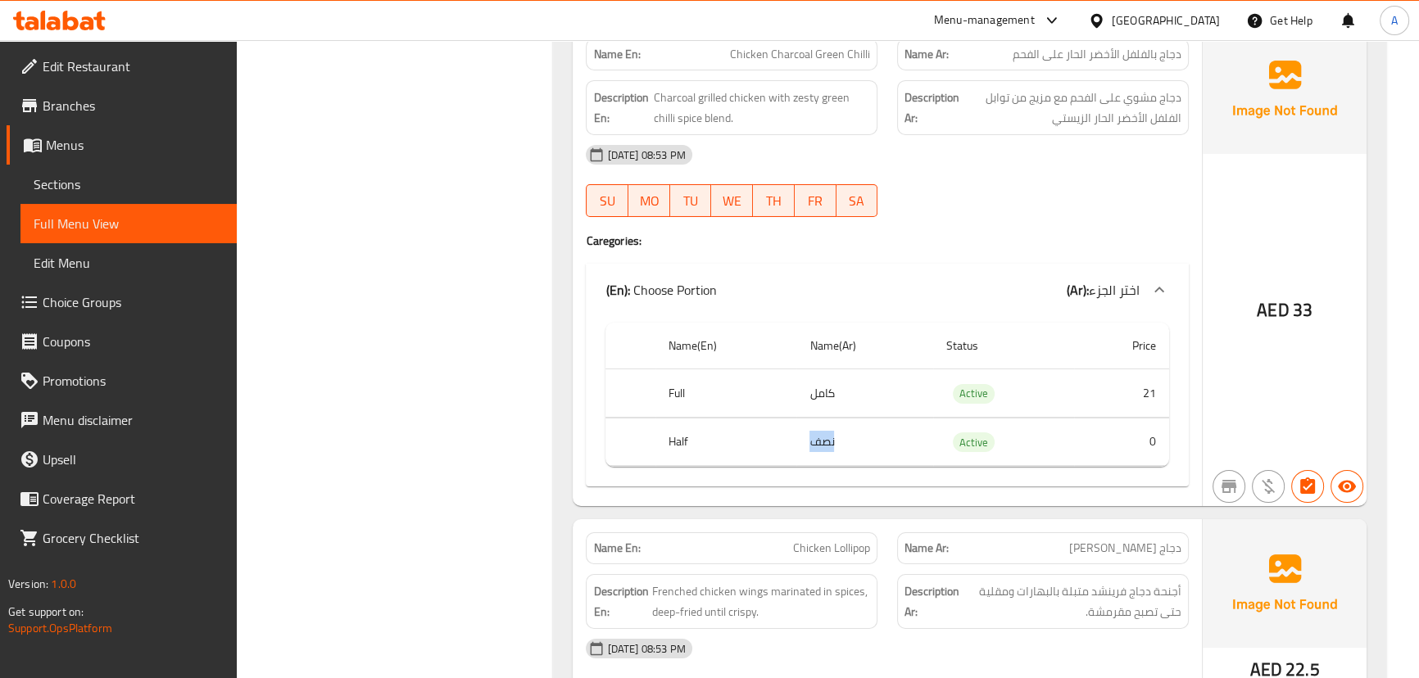
drag, startPoint x: 809, startPoint y: 425, endPoint x: 881, endPoint y: 435, distance: 72.8
click at [881, 435] on td "نصف" at bounding box center [864, 442] width 137 height 48
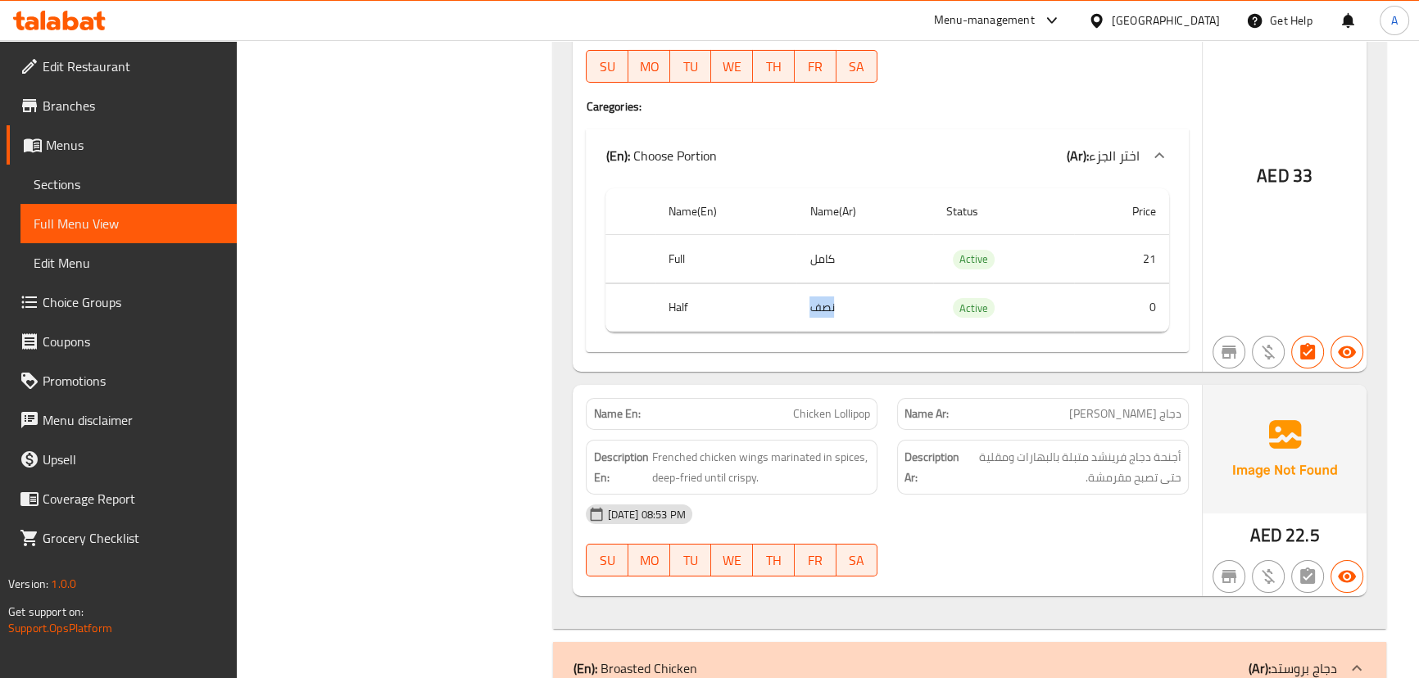
scroll to position [7375, 0]
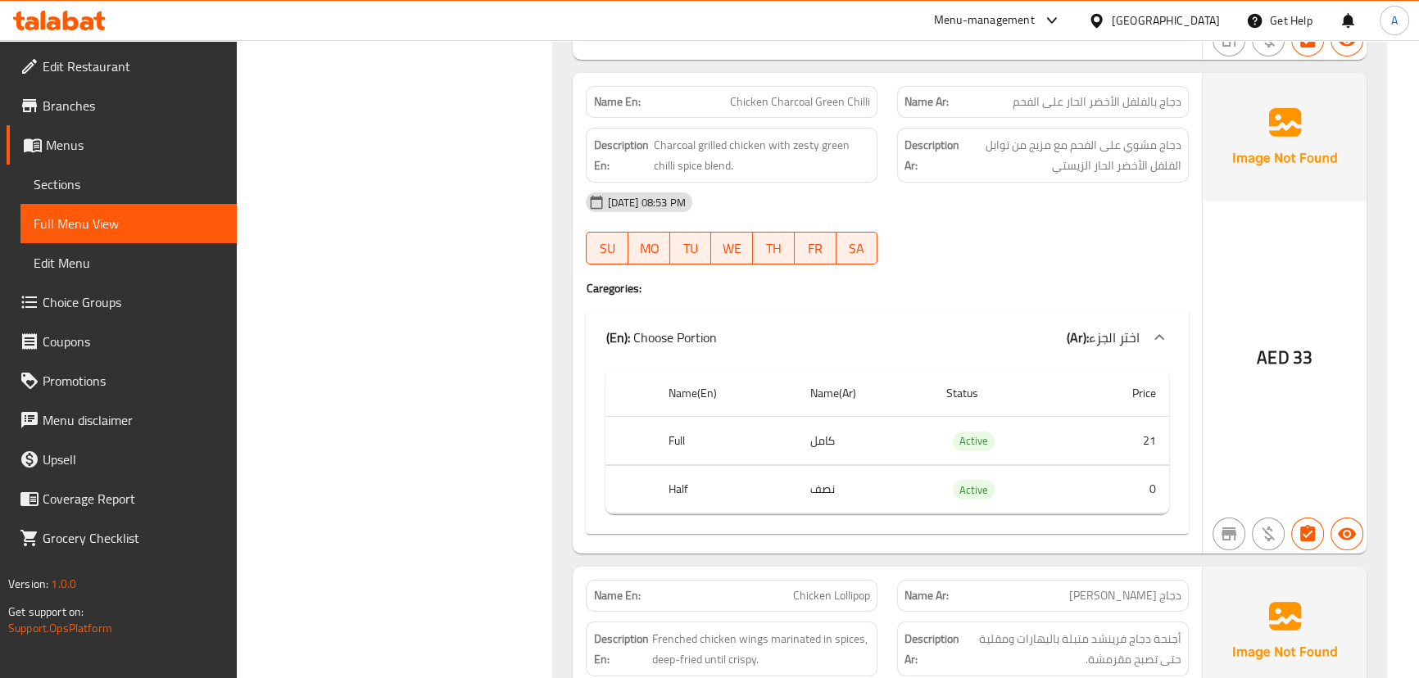
scroll to position [7151, 0]
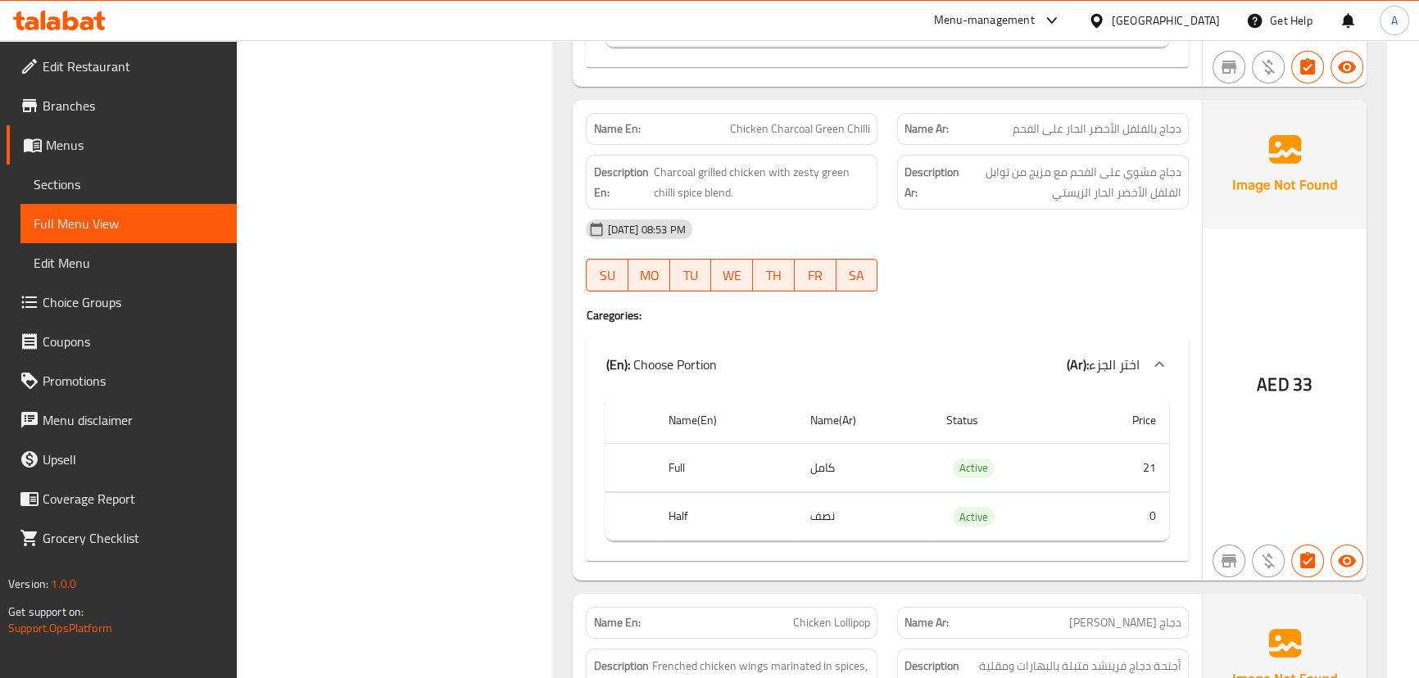
click at [763, 123] on span "Chicken Charcoal Green Chilli" at bounding box center [800, 128] width 140 height 17
drag, startPoint x: 763, startPoint y: 123, endPoint x: 869, endPoint y: 120, distance: 105.8
click at [869, 120] on span "Chicken Charcoal Green Chilli" at bounding box center [800, 128] width 140 height 17
copy span "Chicken Charcoal Green Chilli"
click at [103, 187] on span "Sections" at bounding box center [129, 185] width 190 height 20
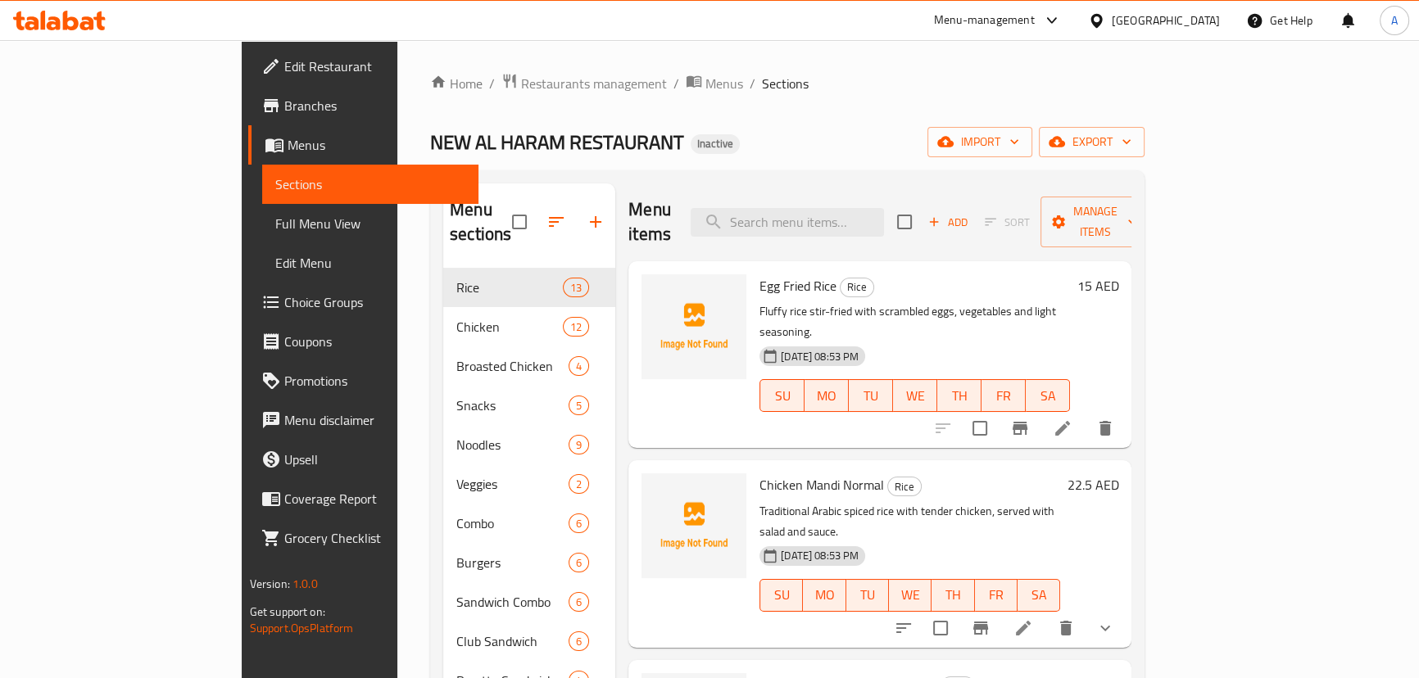
click at [866, 182] on div "Menu sections Rice 13 Chicken 12 Broasted Chicken 4 Snacks 5 Noodles 9 Veggies …" at bounding box center [787, 522] width 715 height 705
click at [866, 208] on input "search" at bounding box center [787, 222] width 193 height 29
paste input "Chicken Charcoal Green Chilli"
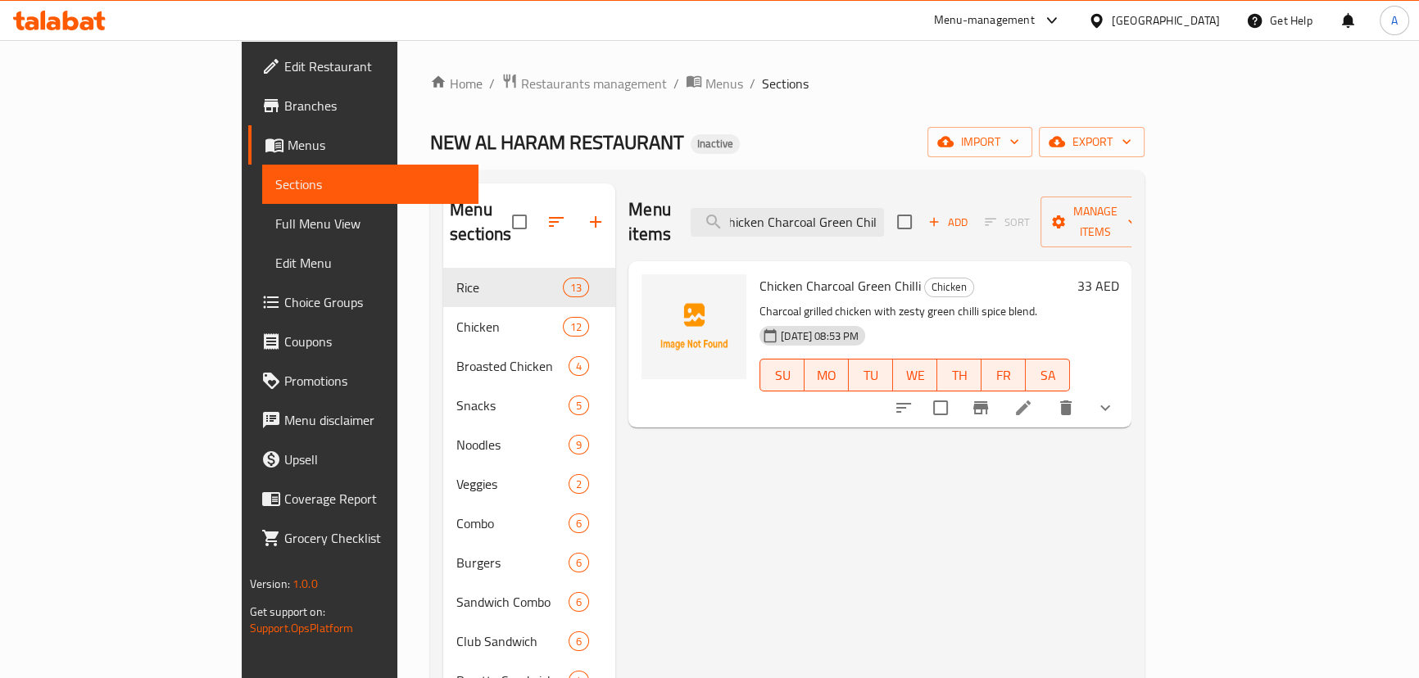
type input "Chicken Charcoal Green Chilli"
click at [1046, 393] on li at bounding box center [1024, 407] width 46 height 29
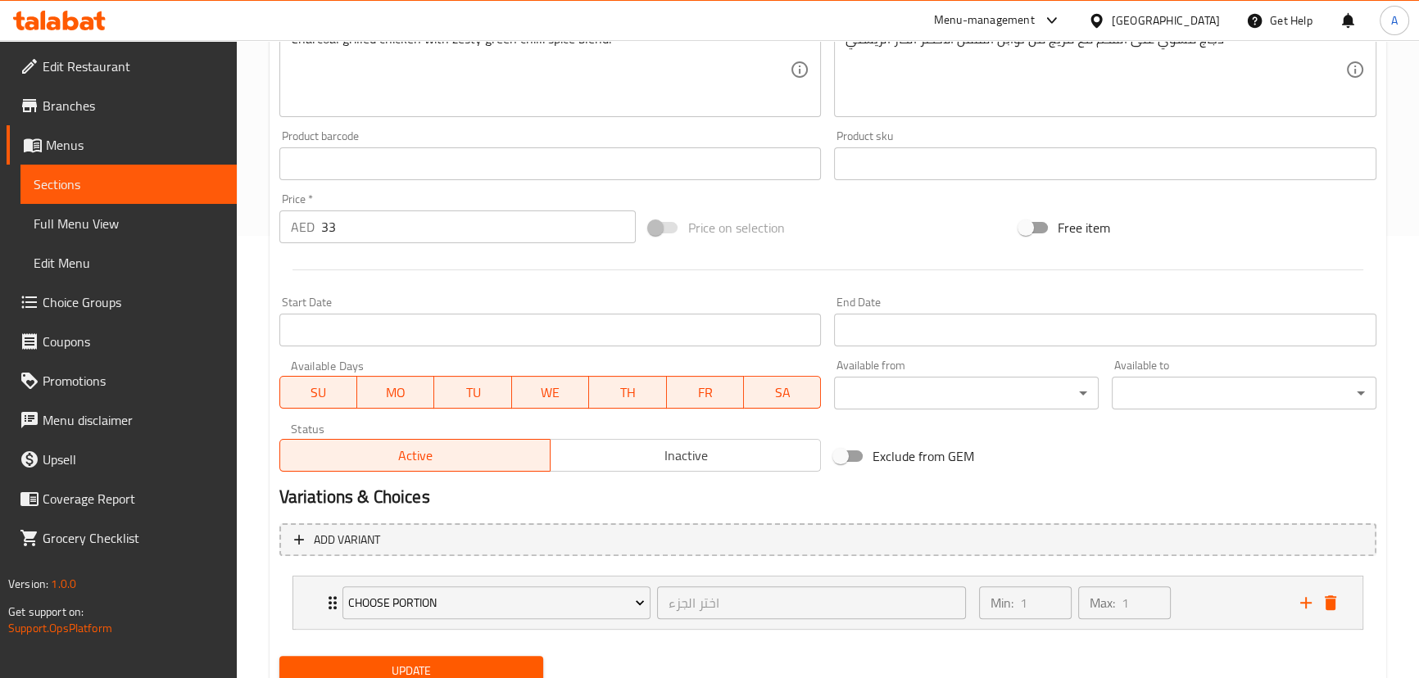
scroll to position [505, 0]
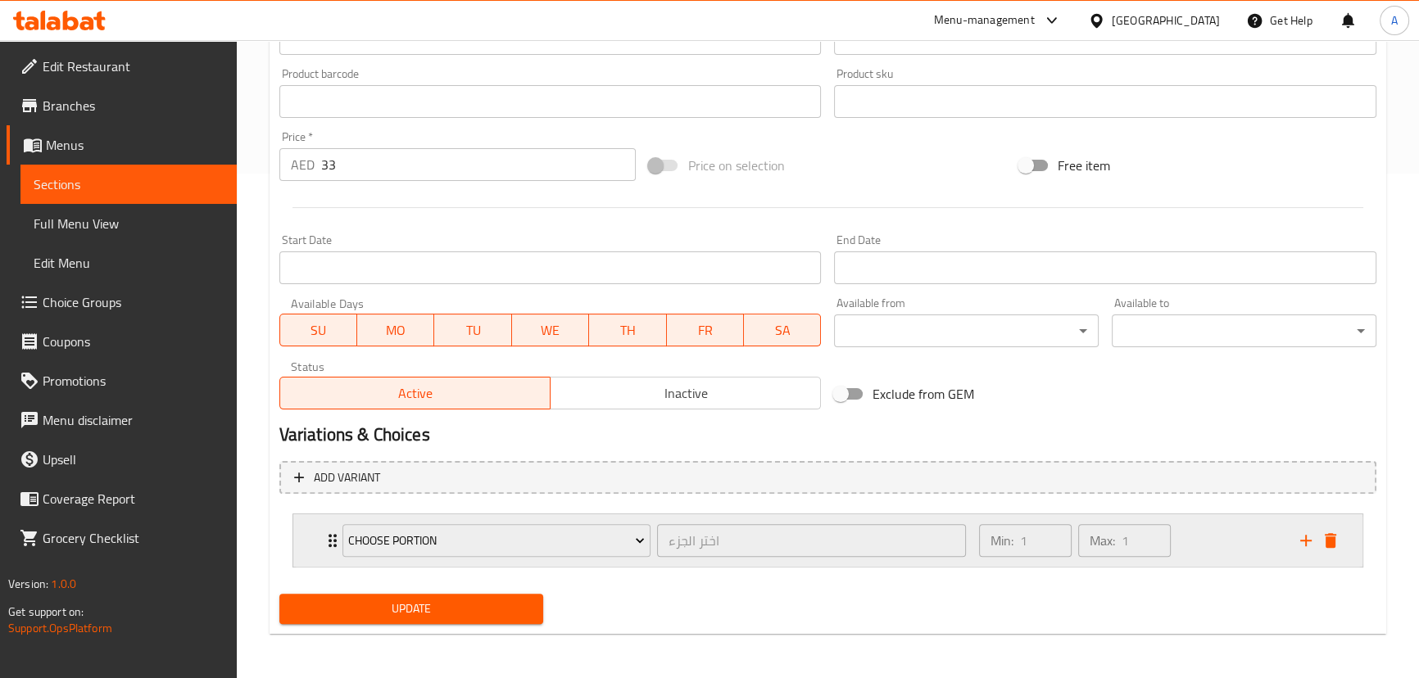
click at [329, 551] on div "Choose Portion اختر الجزء ​ Min: 1 ​ Max: 1 ​" at bounding box center [833, 541] width 1020 height 52
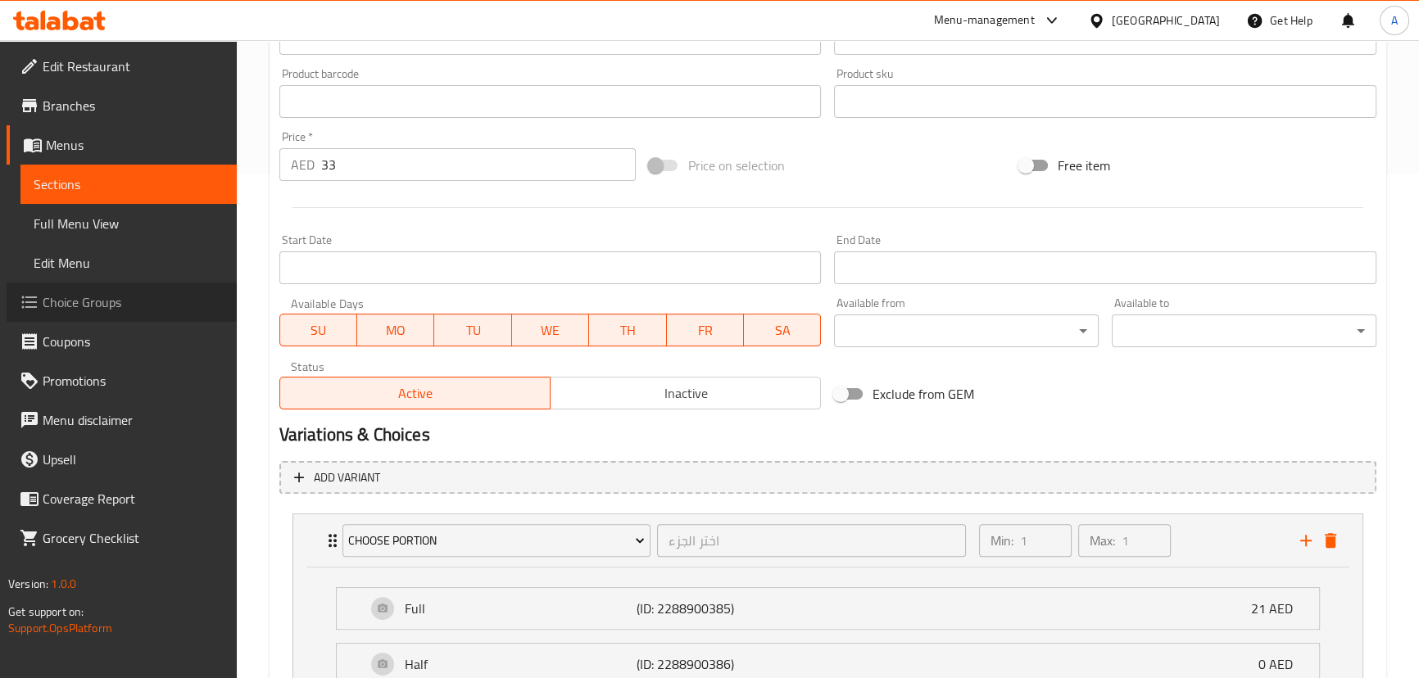
click at [111, 297] on span "Choice Groups" at bounding box center [133, 303] width 181 height 20
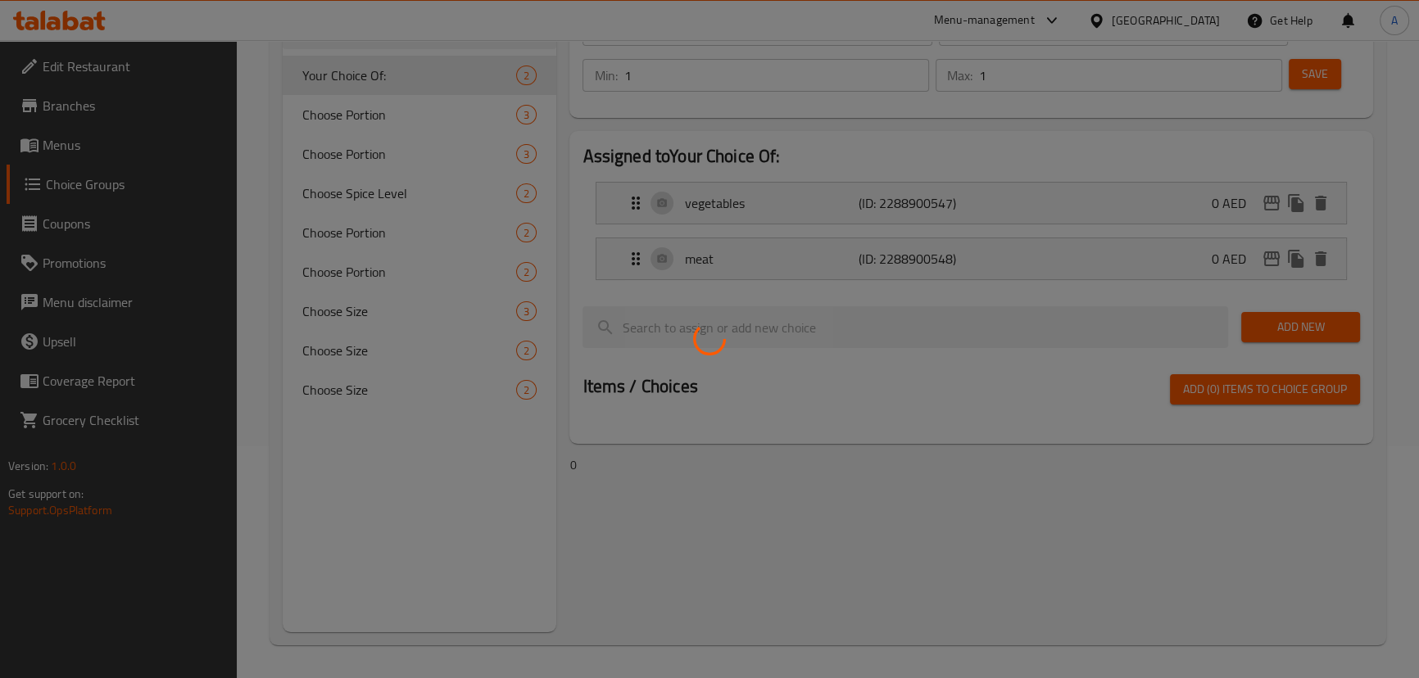
scroll to position [232, 0]
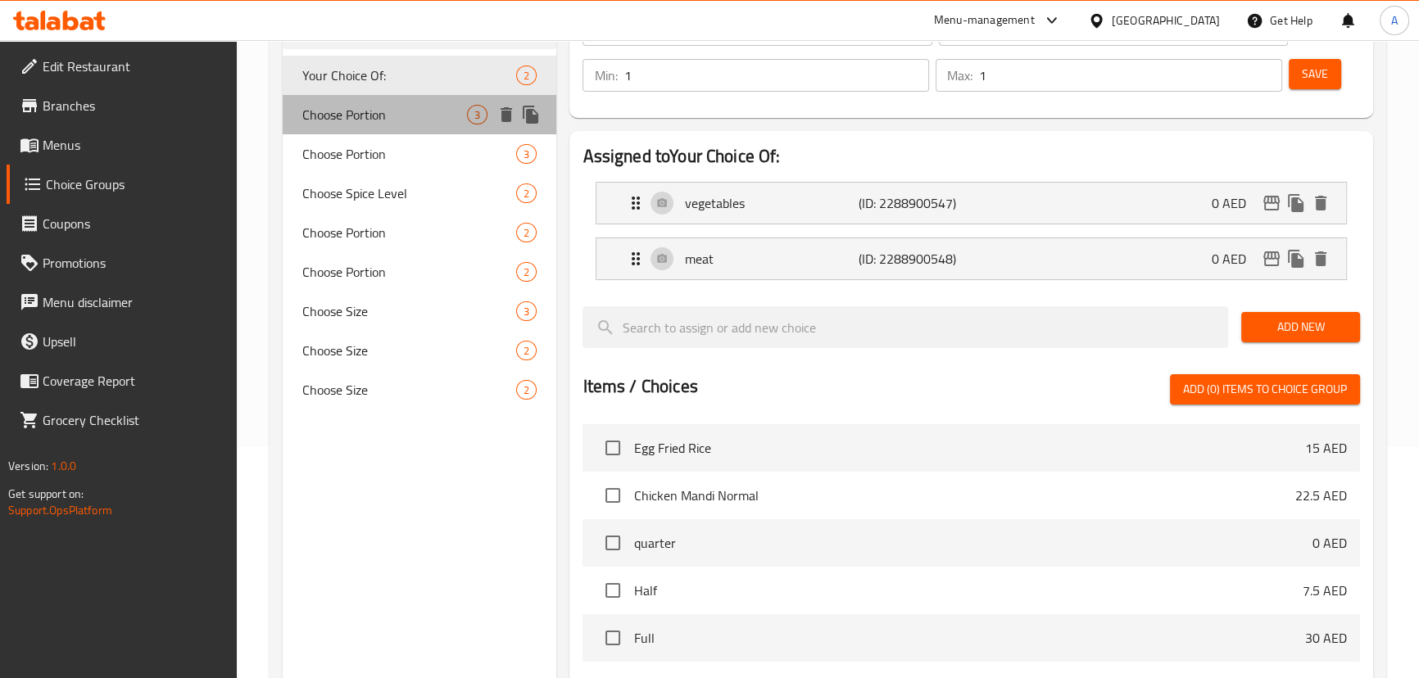
click at [433, 119] on span "Choose Portion" at bounding box center [385, 115] width 166 height 20
type input "Choose Portion"
type input "اختر الجزء"
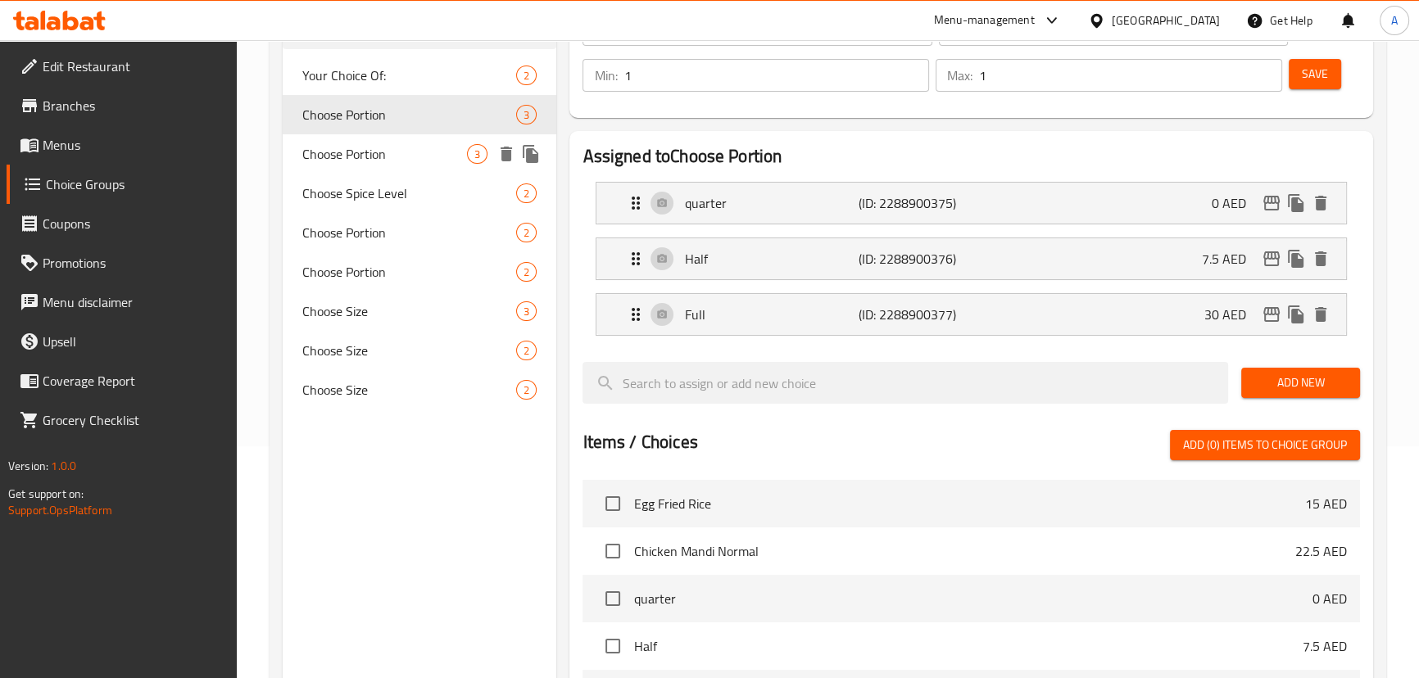
click at [416, 146] on span "Choose Portion" at bounding box center [385, 154] width 166 height 20
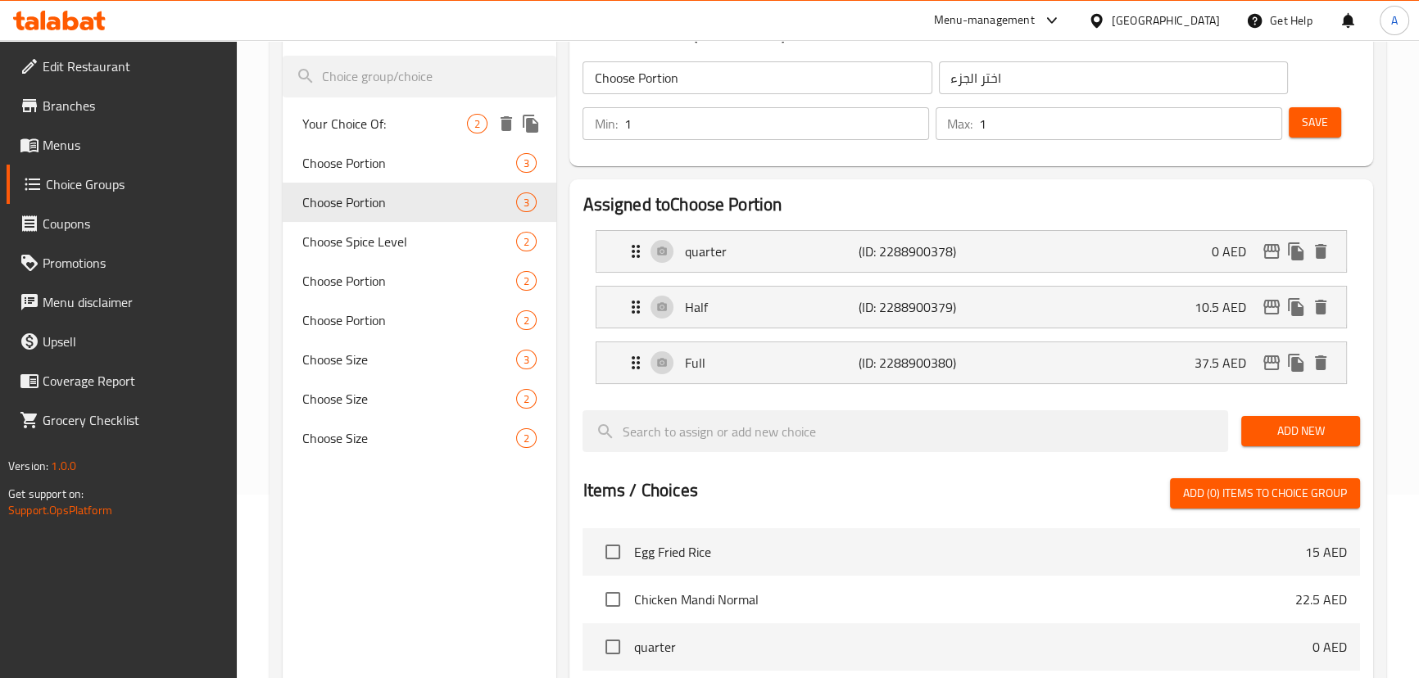
scroll to position [157, 0]
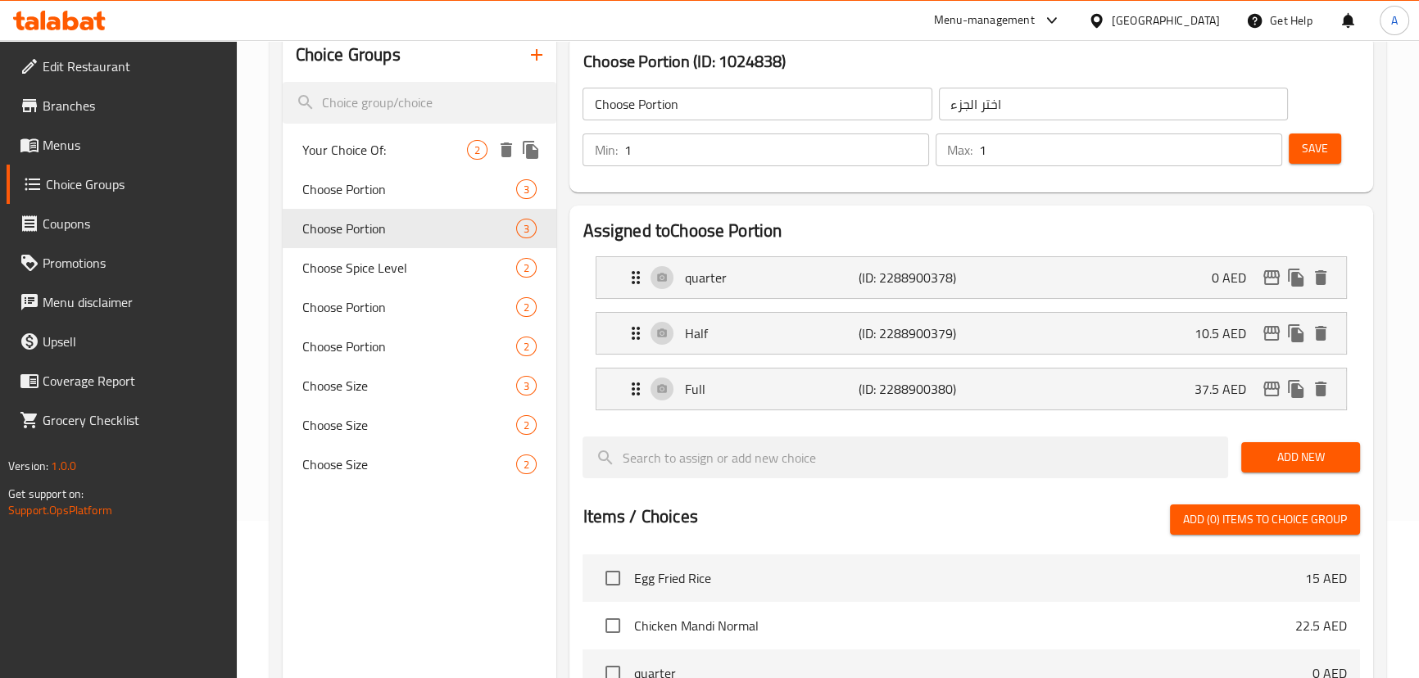
click at [360, 152] on span "Your Choice Of:" at bounding box center [385, 150] width 166 height 20
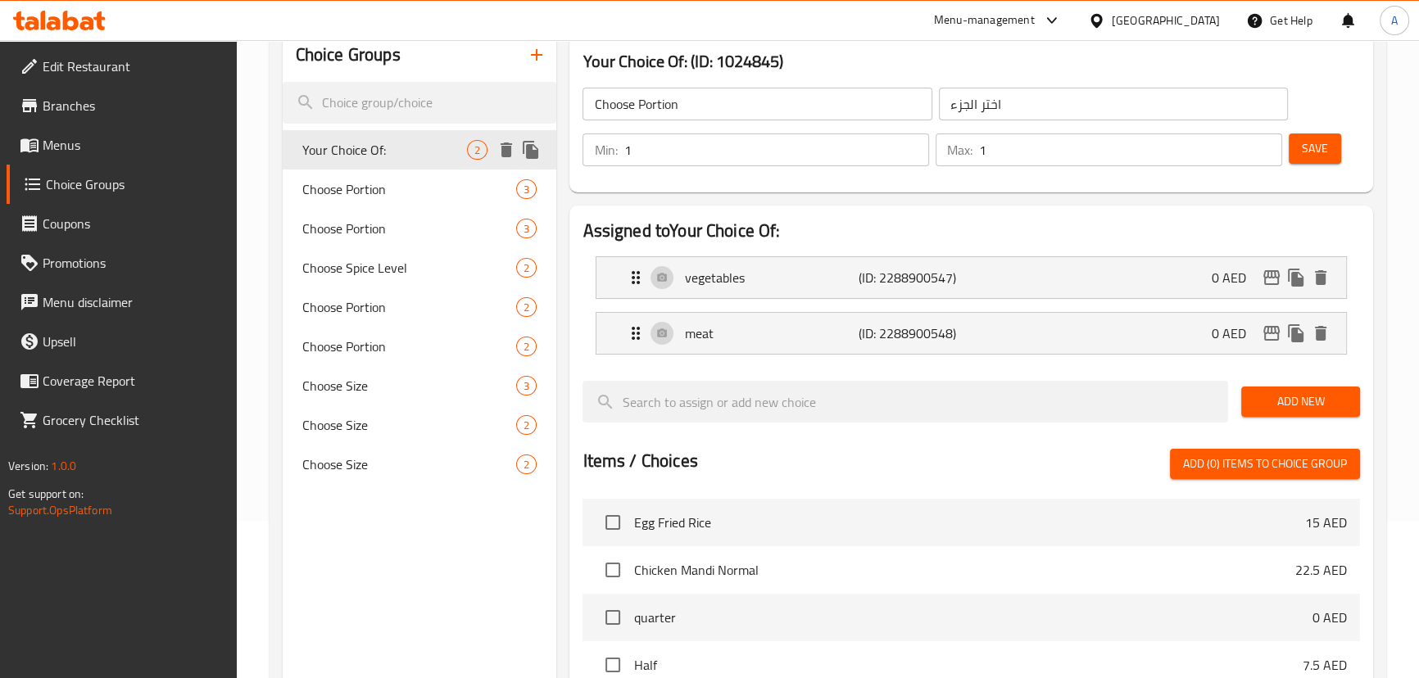
type input "Your Choice Of:"
type input "اختيارك من:"
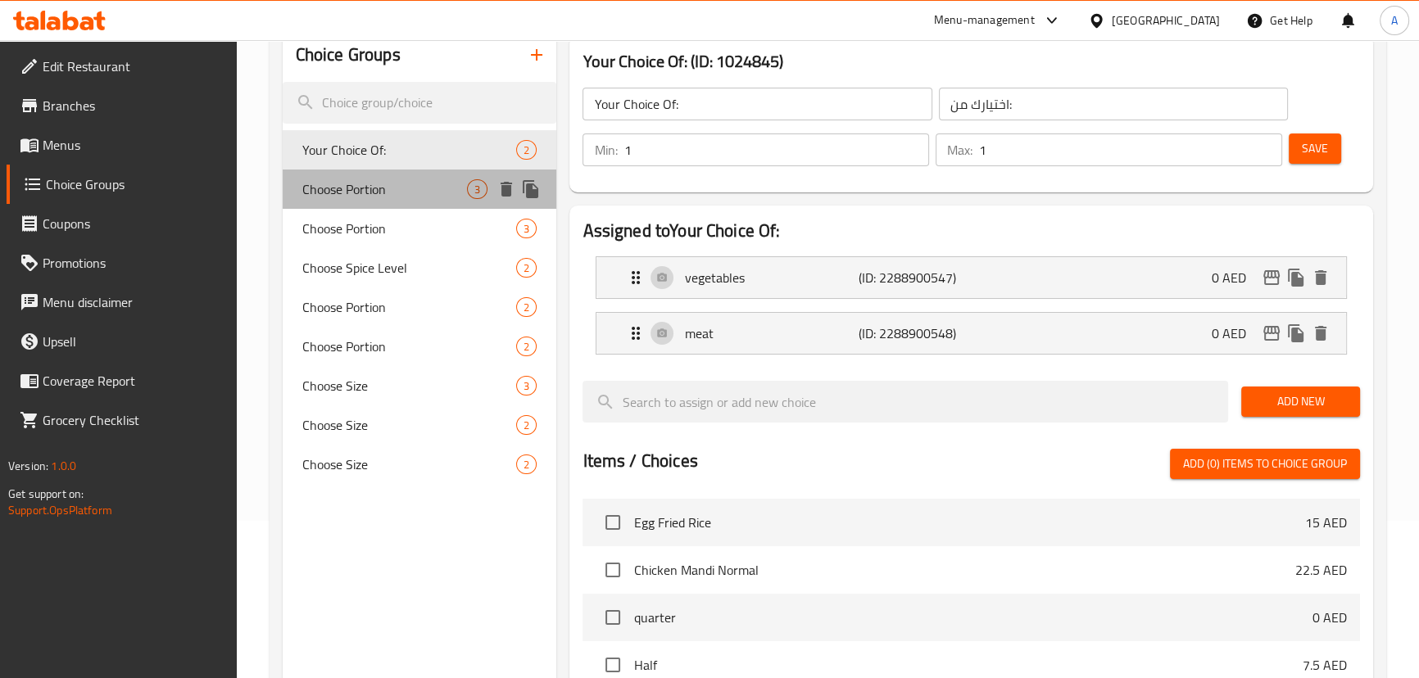
drag, startPoint x: 370, startPoint y: 184, endPoint x: 376, endPoint y: 270, distance: 86.2
click at [370, 185] on span "Choose Portion" at bounding box center [385, 189] width 166 height 20
type input "Choose Portion"
type input "اختر الجزء"
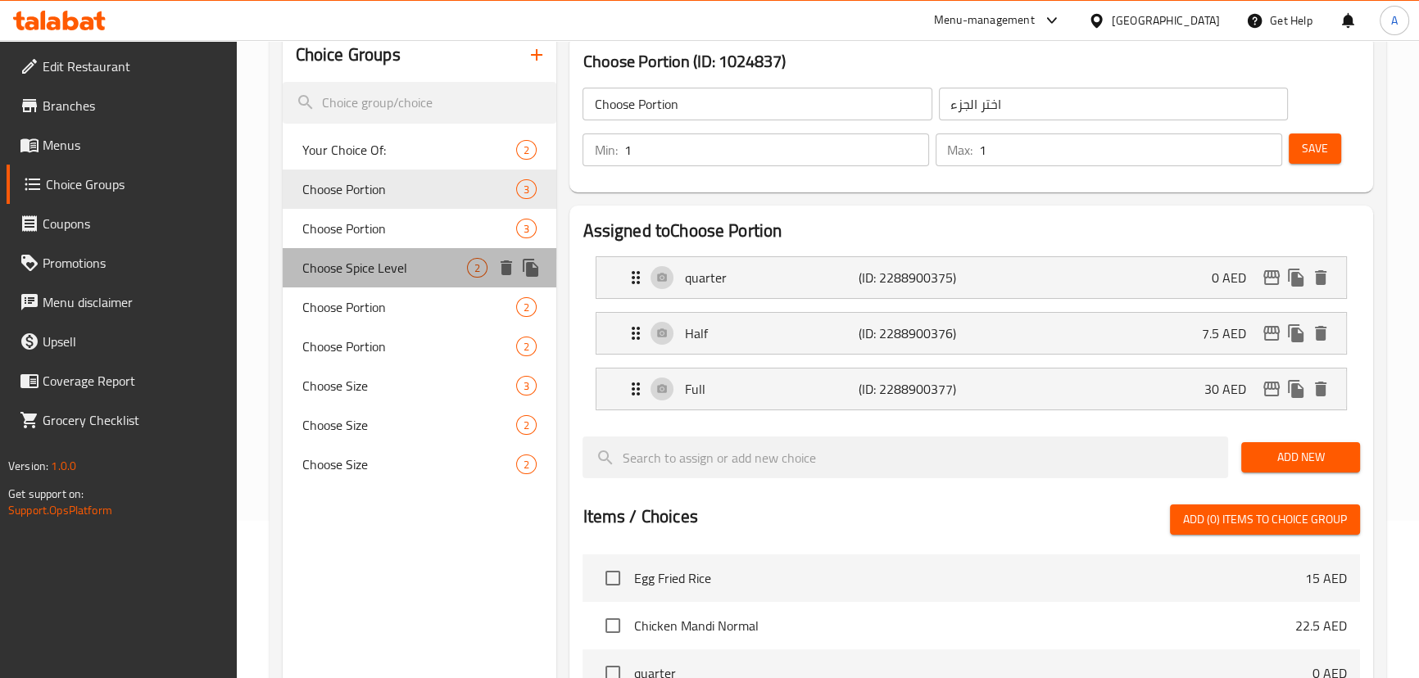
click at [376, 270] on span "Choose Spice Level" at bounding box center [385, 268] width 166 height 20
type input "Choose Spice Level"
type input "اختر مستوى التوابل"
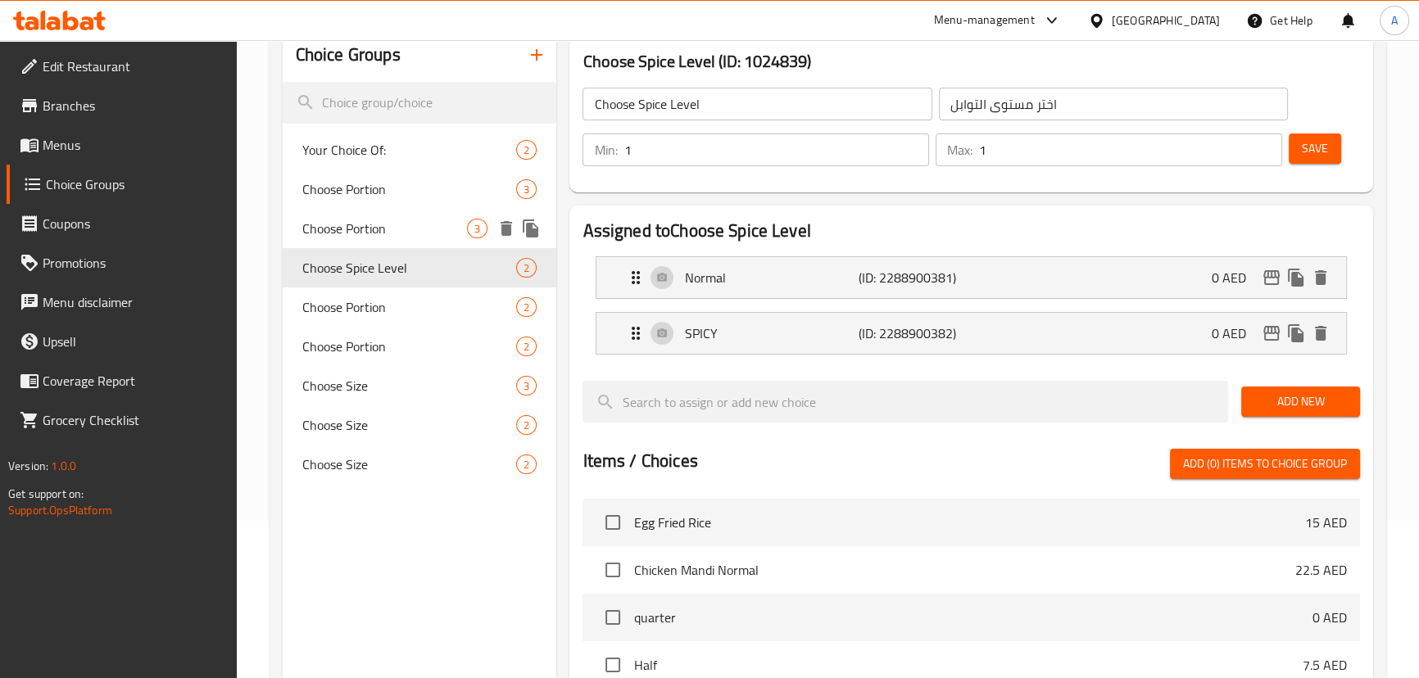
click at [375, 228] on span "Choose Portion" at bounding box center [385, 229] width 166 height 20
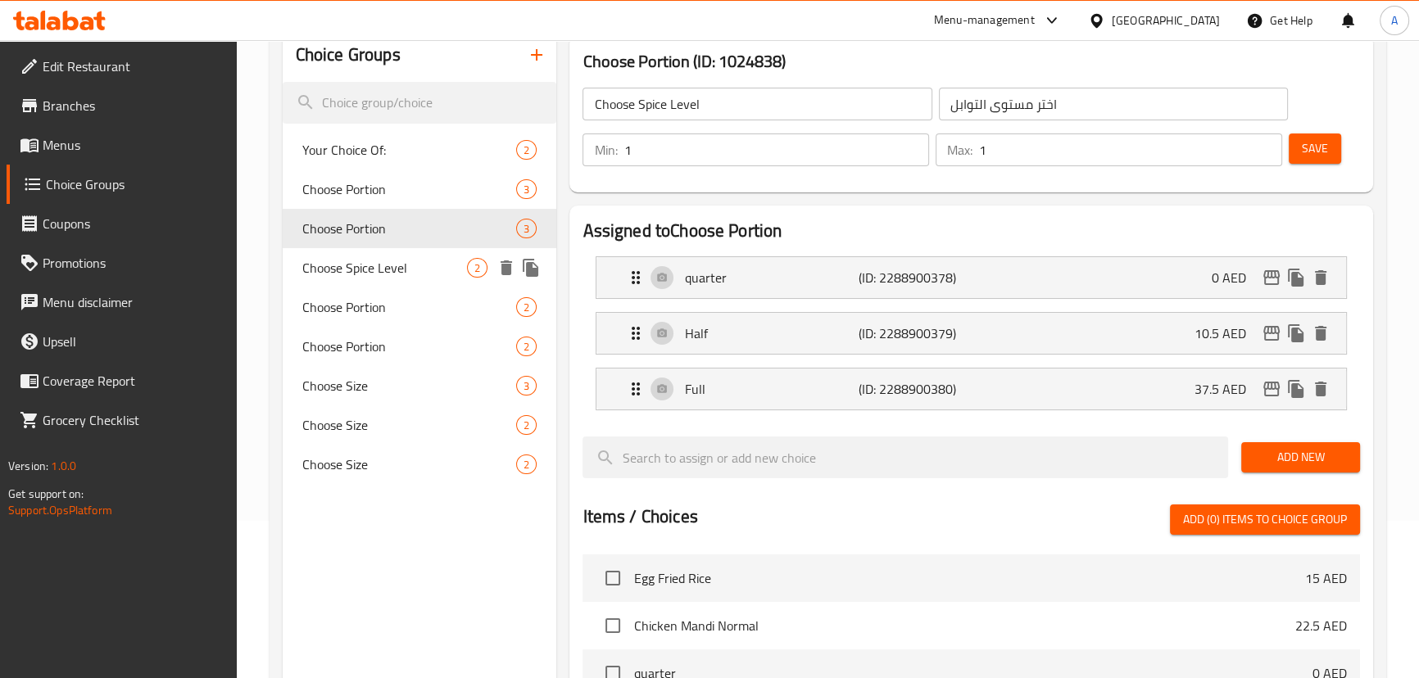
type input "Choose Portion"
type input "اختر الجزء"
click at [79, 145] on span "Menus" at bounding box center [133, 145] width 181 height 20
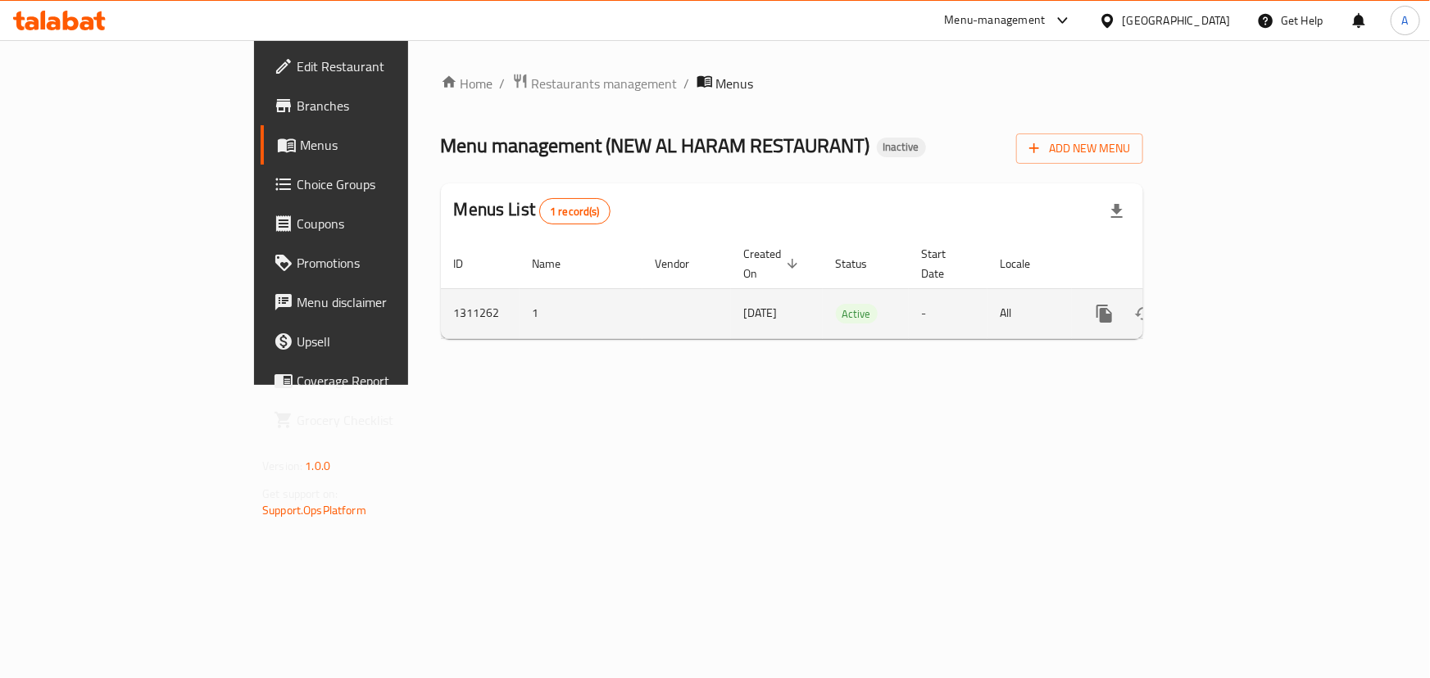
click at [1232, 304] on icon "enhanced table" at bounding box center [1223, 314] width 20 height 20
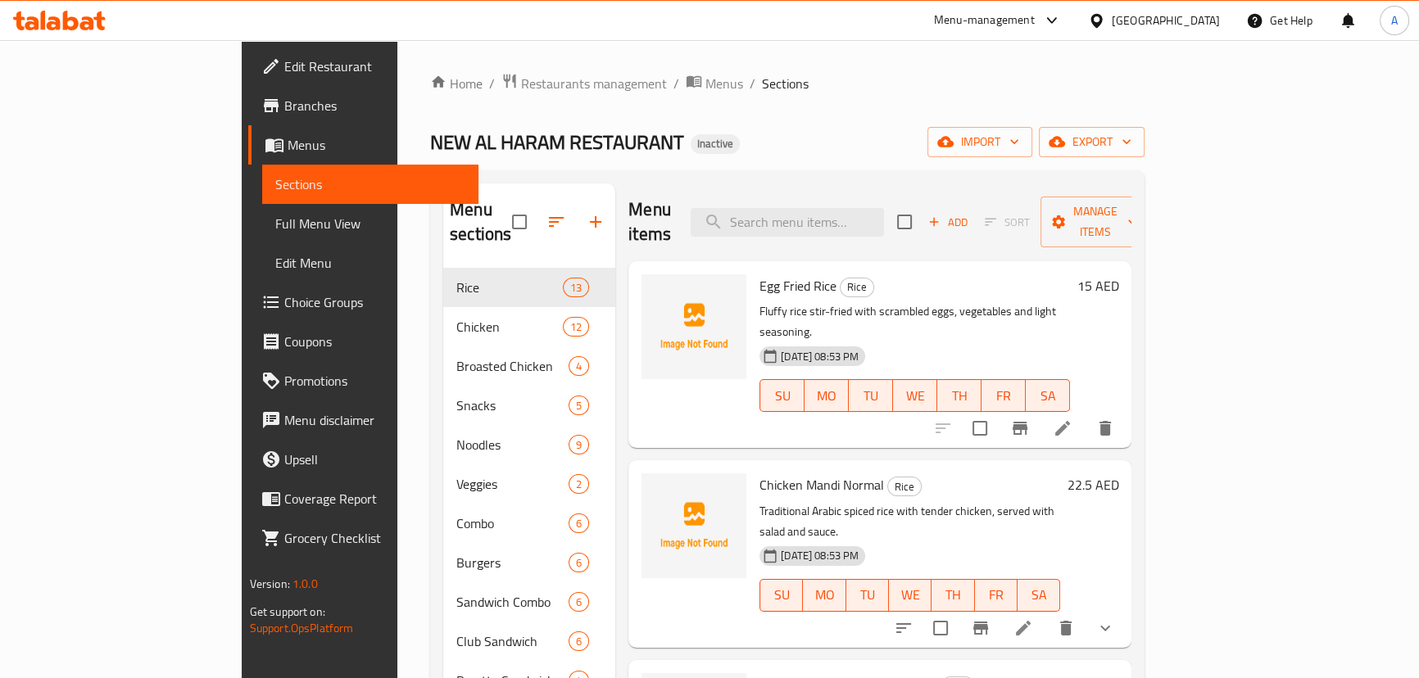
click at [262, 209] on link "Full Menu View" at bounding box center [370, 223] width 216 height 39
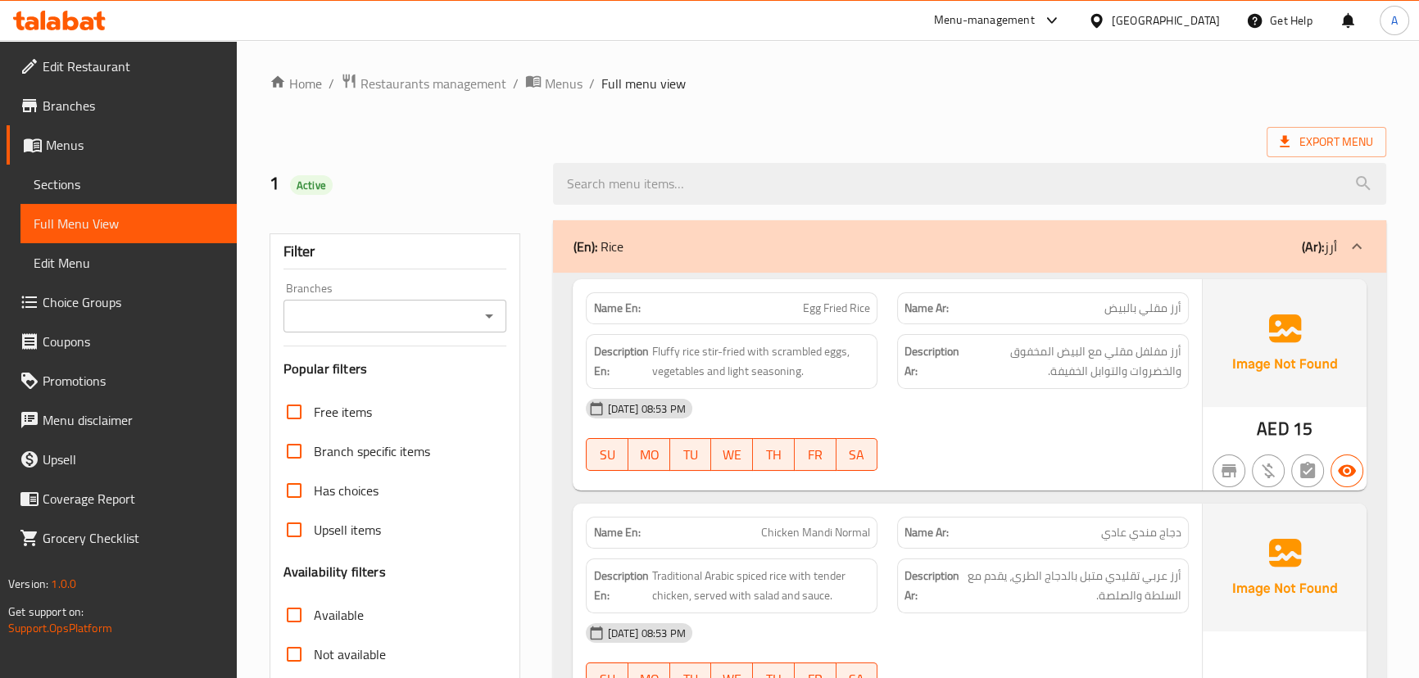
scroll to position [372, 0]
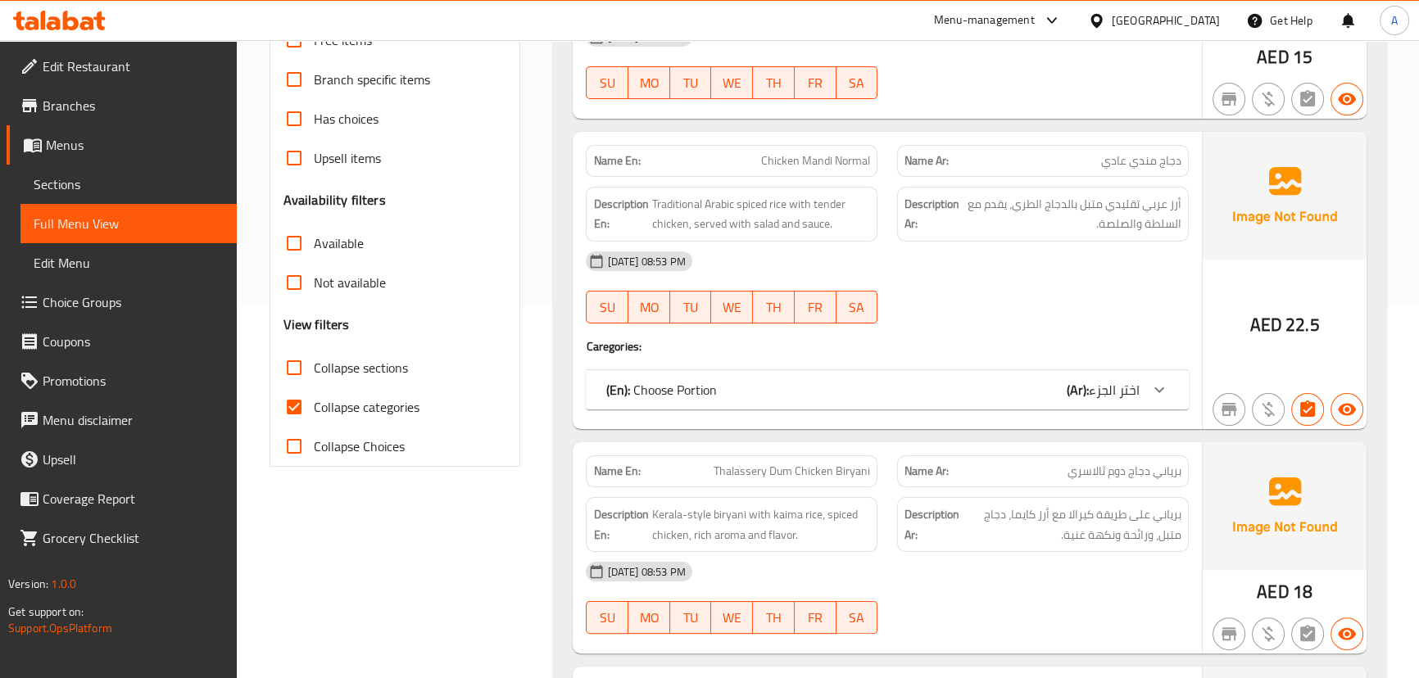
drag, startPoint x: 299, startPoint y: 410, endPoint x: 465, endPoint y: 595, distance: 248.4
click at [299, 411] on input "Collapse categories" at bounding box center [294, 407] width 39 height 39
checkbox input "false"
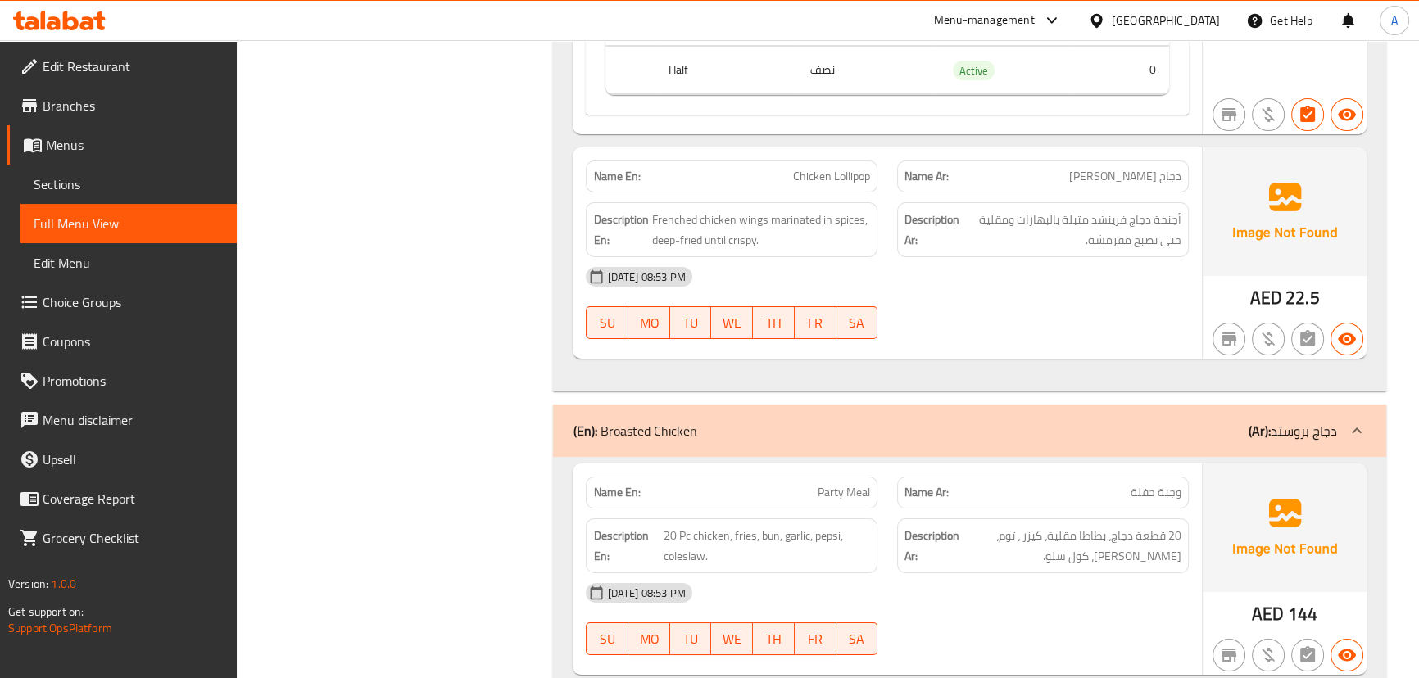
scroll to position [7604, 0]
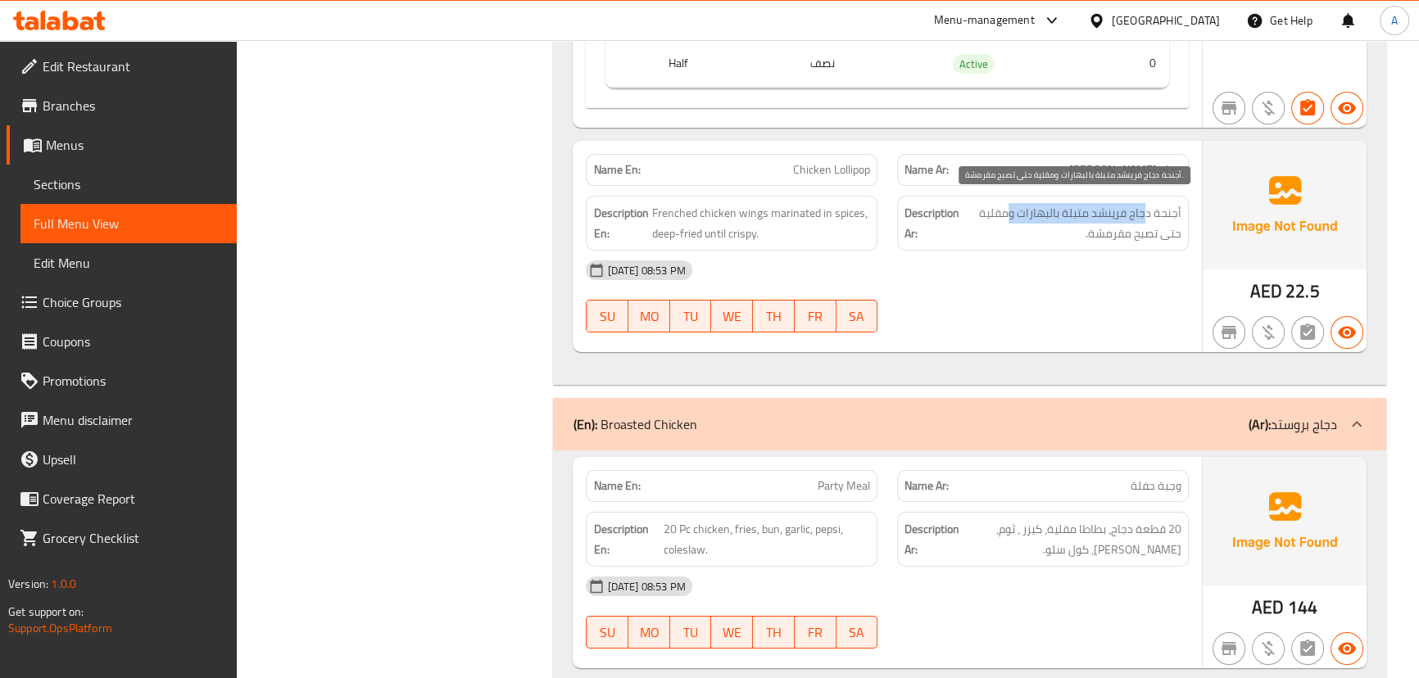
drag, startPoint x: 1147, startPoint y: 197, endPoint x: 1037, endPoint y: 212, distance: 110.8
click at [1008, 204] on span "أجنحة دجاج فرينشد متبلة بالبهارات ومقلية حتى تصبح مقرمشة." at bounding box center [1072, 223] width 219 height 40
click at [1125, 222] on span "أجنحة دجاج فرينشد متبلة بالبهارات ومقلية حتى تصبح مقرمشة." at bounding box center [1072, 223] width 219 height 40
click at [1125, 223] on span "أجنحة دجاج فرينشد متبلة بالبهارات ومقلية حتى تصبح مقرمشة." at bounding box center [1072, 223] width 219 height 40
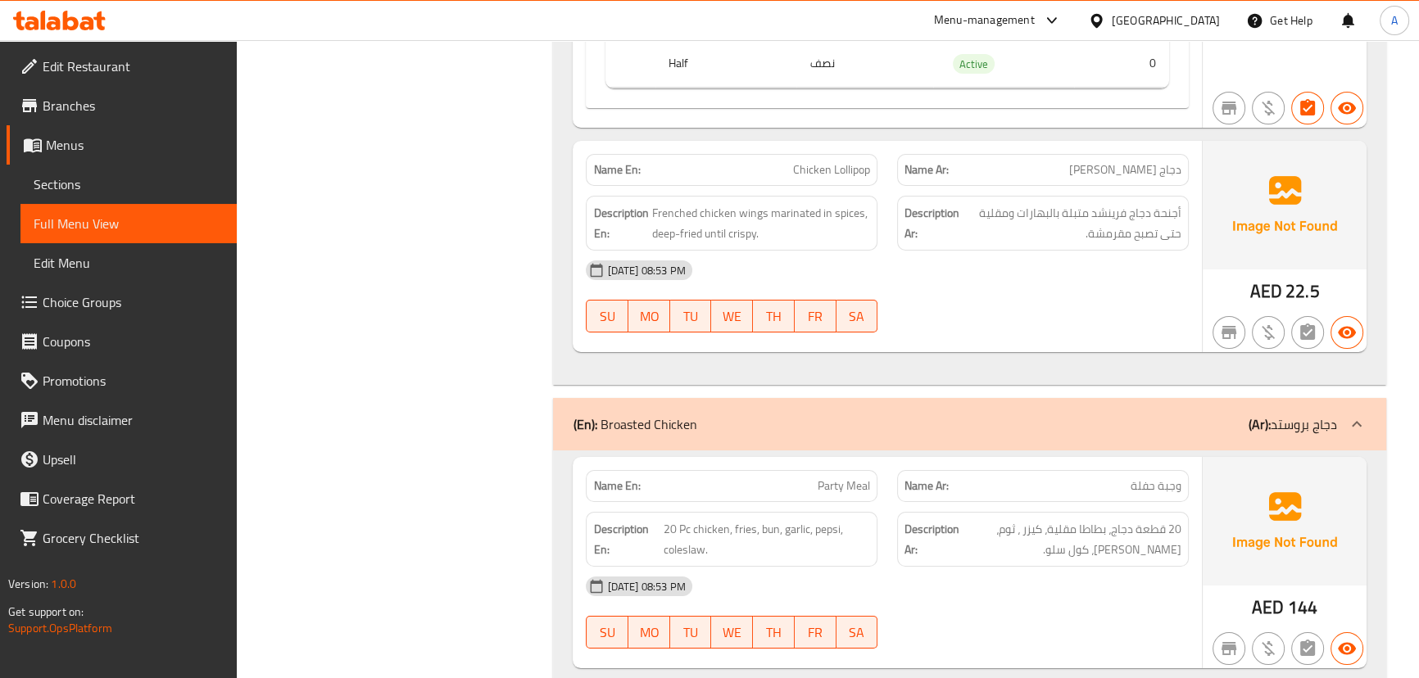
click at [1090, 300] on div "[DATE] 08:53 PM SU MO TU WE TH FR SA" at bounding box center [887, 297] width 622 height 92
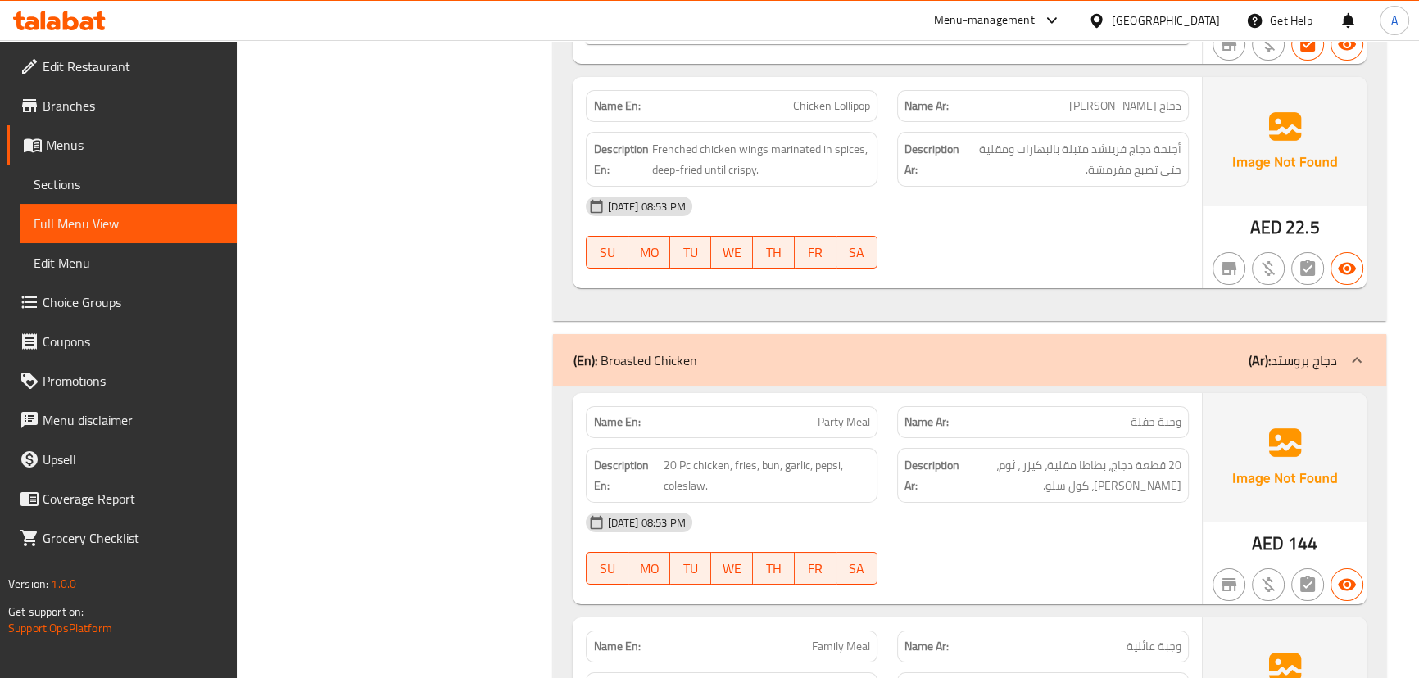
scroll to position [7827, 0]
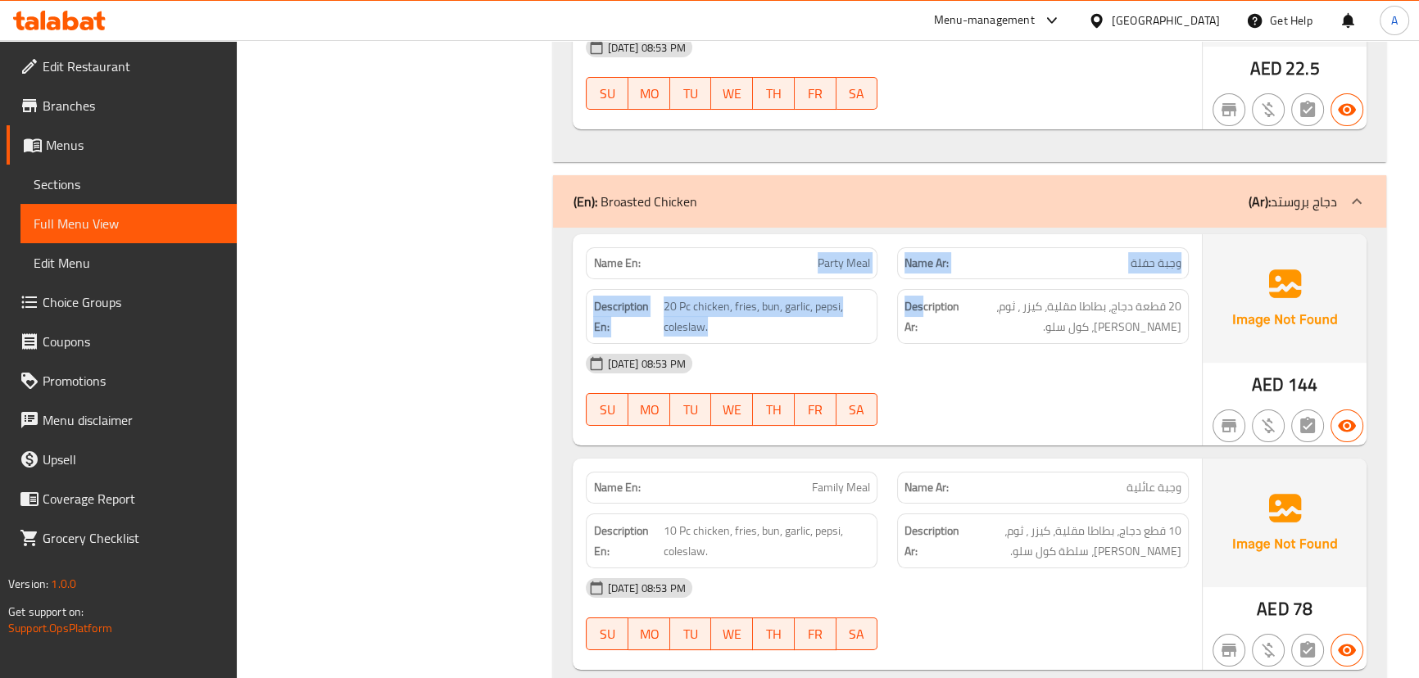
drag, startPoint x: 921, startPoint y: 275, endPoint x: 951, endPoint y: 303, distance: 40.6
click at [936, 282] on div "Name En: Party Meal Name Ar: وجبة حفلة Description En: 20 Pc chicken, fries, bu…" at bounding box center [887, 339] width 629 height 211
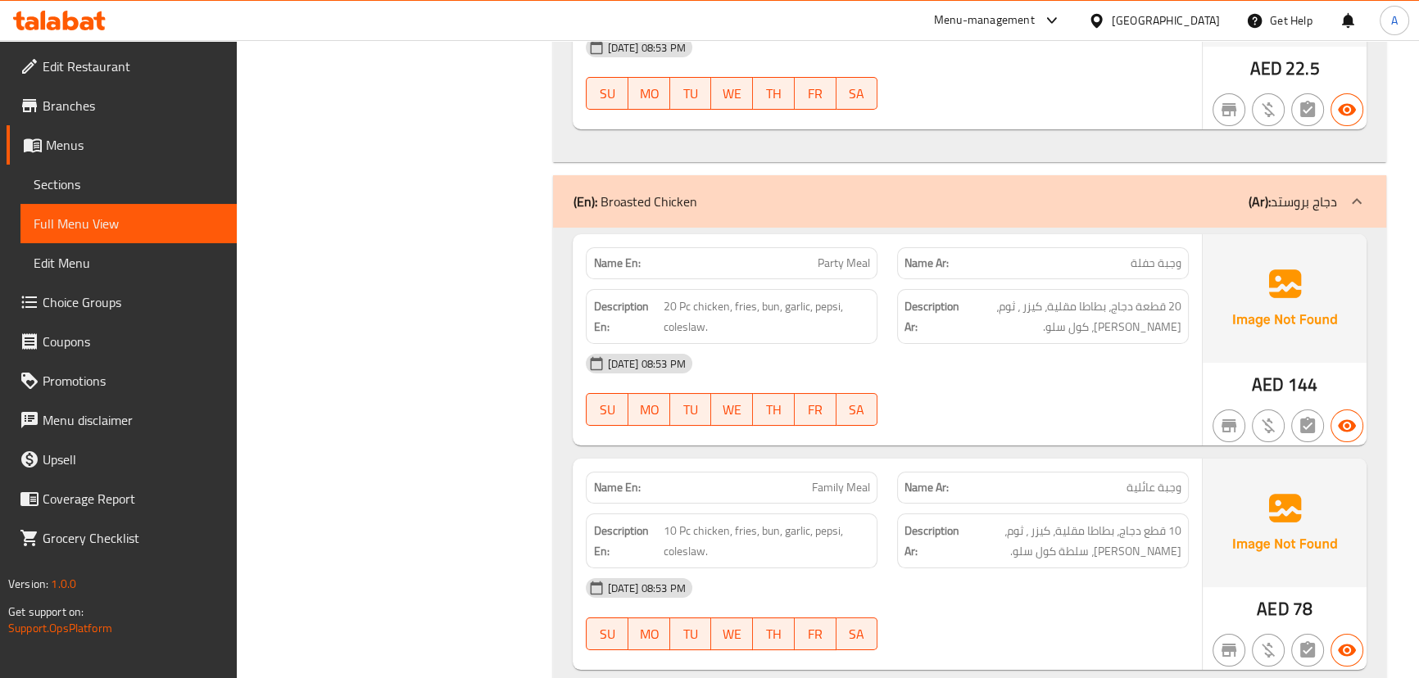
click at [985, 354] on div "[DATE] 08:53 PM" at bounding box center [887, 363] width 622 height 39
click at [1007, 366] on div "[DATE] 08:53 PM" at bounding box center [887, 363] width 622 height 39
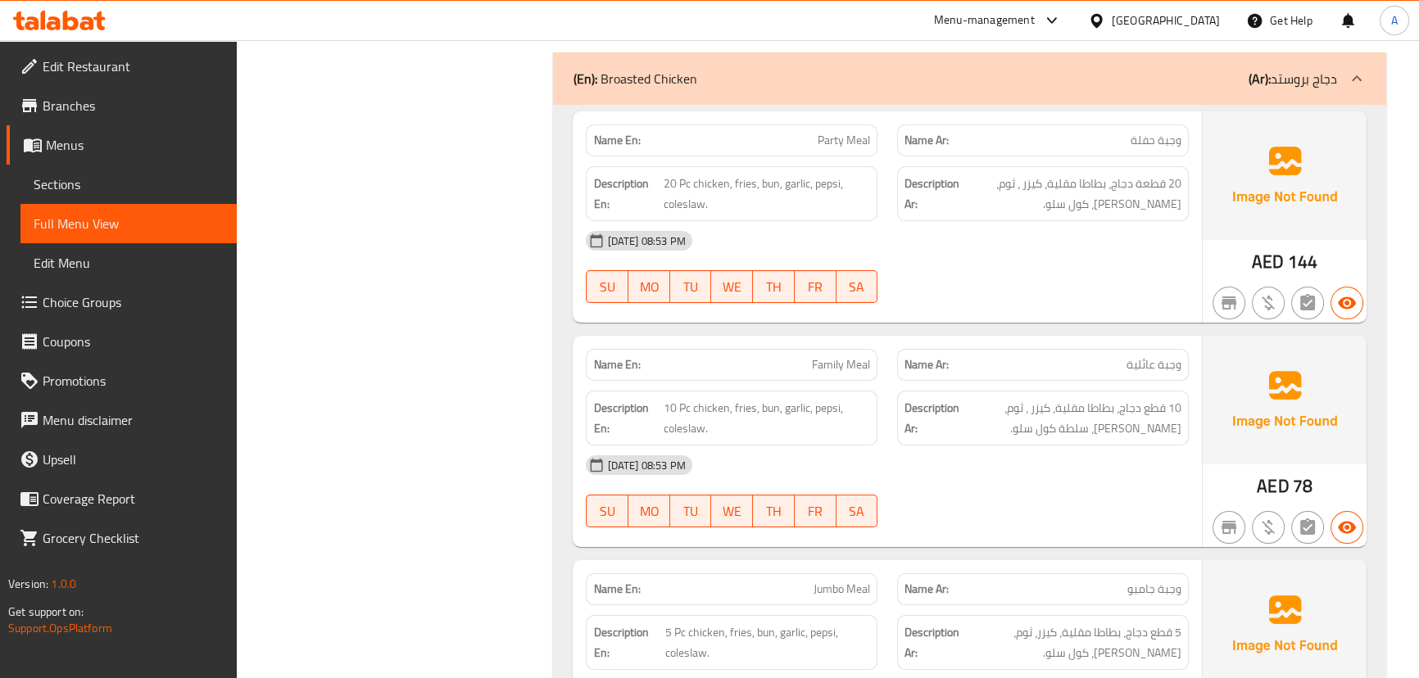
scroll to position [7976, 0]
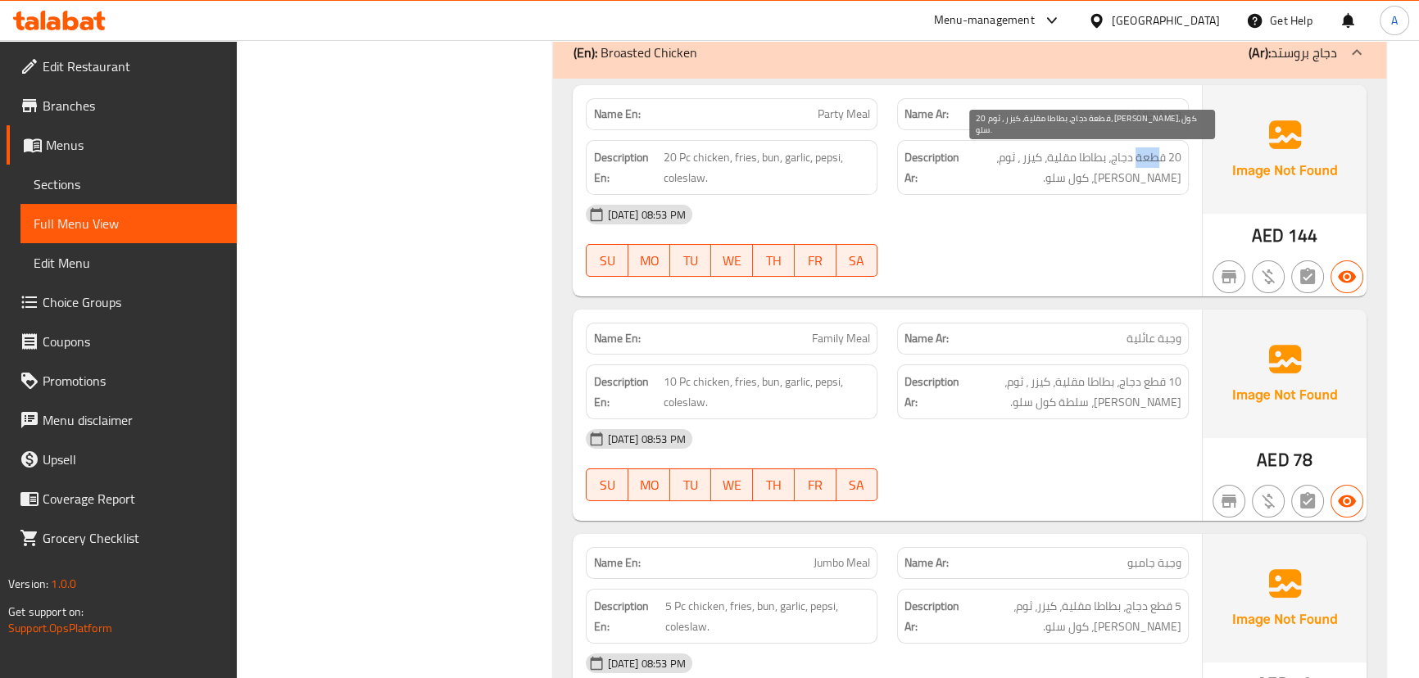
drag, startPoint x: 1162, startPoint y: 145, endPoint x: 1138, endPoint y: 144, distance: 23.8
click at [1138, 147] on span "20 قطعة دجاج، بطاطا مقلية، كيزر ، ثوم، [PERSON_NAME]، كول سلو." at bounding box center [1072, 167] width 219 height 40
drag, startPoint x: 1082, startPoint y: 144, endPoint x: 1038, endPoint y: 144, distance: 43.4
click at [1041, 147] on span "20 قطعة دجاج، بطاطا مقلية، كيزر ، ثوم، [PERSON_NAME]، كول سلو." at bounding box center [1072, 167] width 219 height 40
click at [1028, 147] on span "20 قطعة دجاج، بطاطا مقلية، كيزر ، ثوم، [PERSON_NAME]، كول سلو." at bounding box center [1072, 167] width 219 height 40
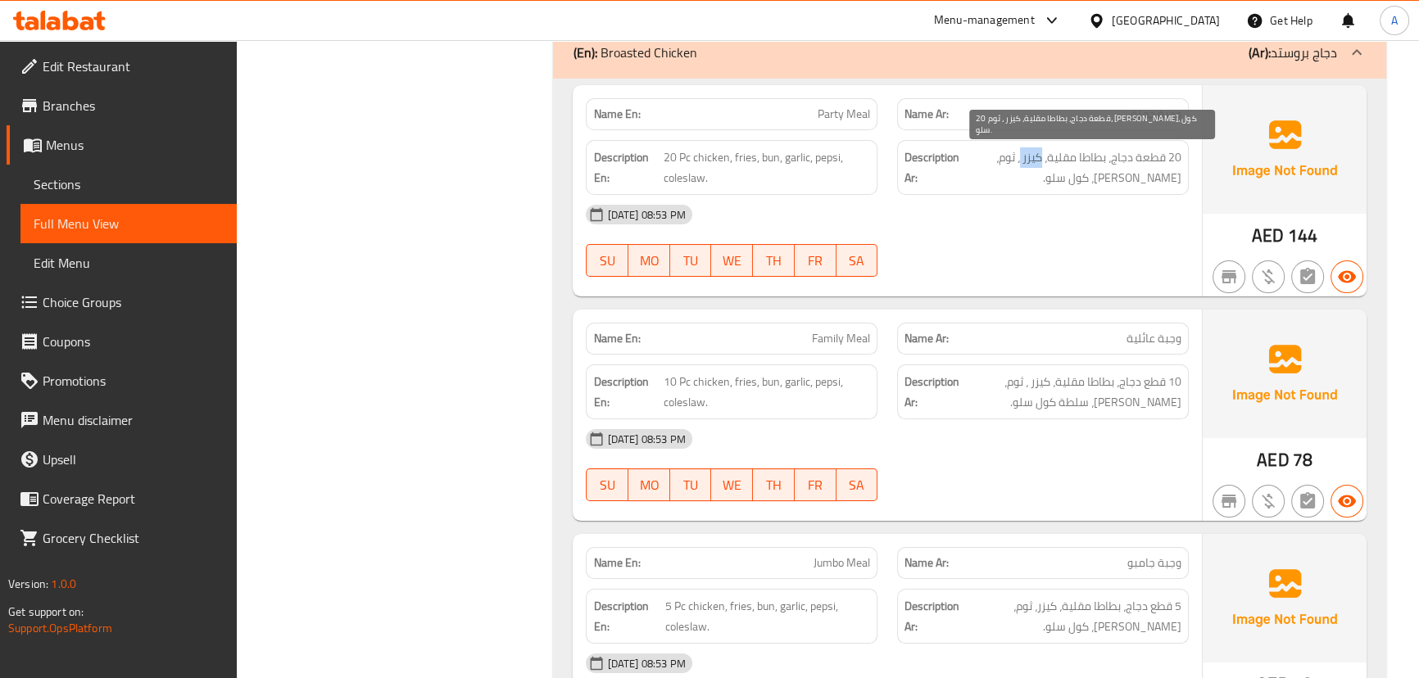
click at [1028, 147] on span "20 قطعة دجاج، بطاطا مقلية، كيزر ، ثوم، [PERSON_NAME]، كول سلو." at bounding box center [1072, 167] width 219 height 40
click at [1008, 147] on span "20 قطعة دجاج، بطاطا مقلية، كيزر ، ثوم، [PERSON_NAME]، كول سلو." at bounding box center [1072, 167] width 219 height 40
click at [1182, 174] on div "Description Ar: 20 قطعة دجاج، بطاطا مقلية، كيزر ، ثوم، بيبسي، كول سلو." at bounding box center [1043, 167] width 292 height 55
click at [1176, 169] on span "20 قطعة دجاج، بطاطا مقلية، كيزر ، ثوم، [PERSON_NAME]، كول سلو." at bounding box center [1072, 167] width 219 height 40
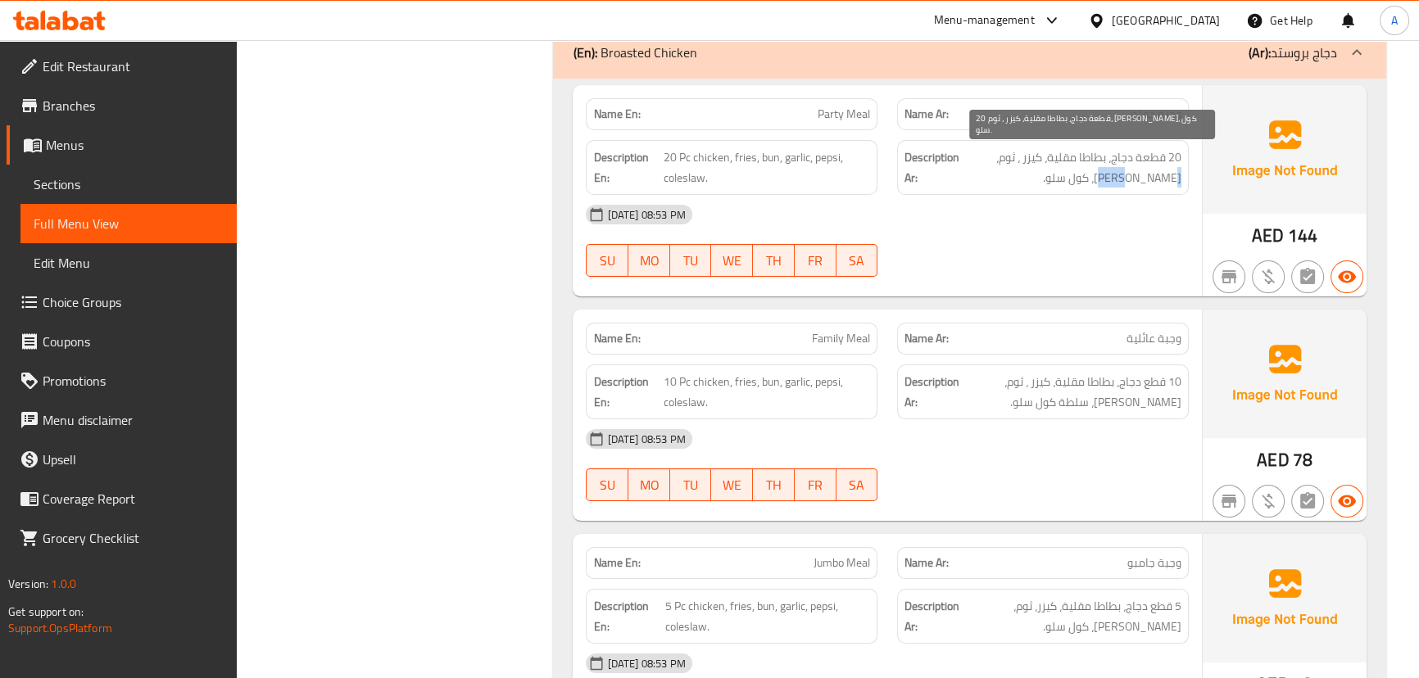
drag, startPoint x: 1176, startPoint y: 169, endPoint x: 1131, endPoint y: 169, distance: 45.1
click at [1173, 169] on span "20 قطعة دجاج، بطاطا مقلية، كيزر ، ثوم، [PERSON_NAME]، كول سلو." at bounding box center [1072, 167] width 219 height 40
click at [1124, 169] on span "20 قطعة دجاج، بطاطا مقلية، كيزر ، ثوم، [PERSON_NAME]، كول سلو." at bounding box center [1072, 167] width 219 height 40
drag, startPoint x: 1124, startPoint y: 169, endPoint x: 1103, endPoint y: 173, distance: 21.7
click at [1104, 172] on span "20 قطعة دجاج، بطاطا مقلية، كيزر ، ثوم، [PERSON_NAME]، كول سلو." at bounding box center [1072, 167] width 219 height 40
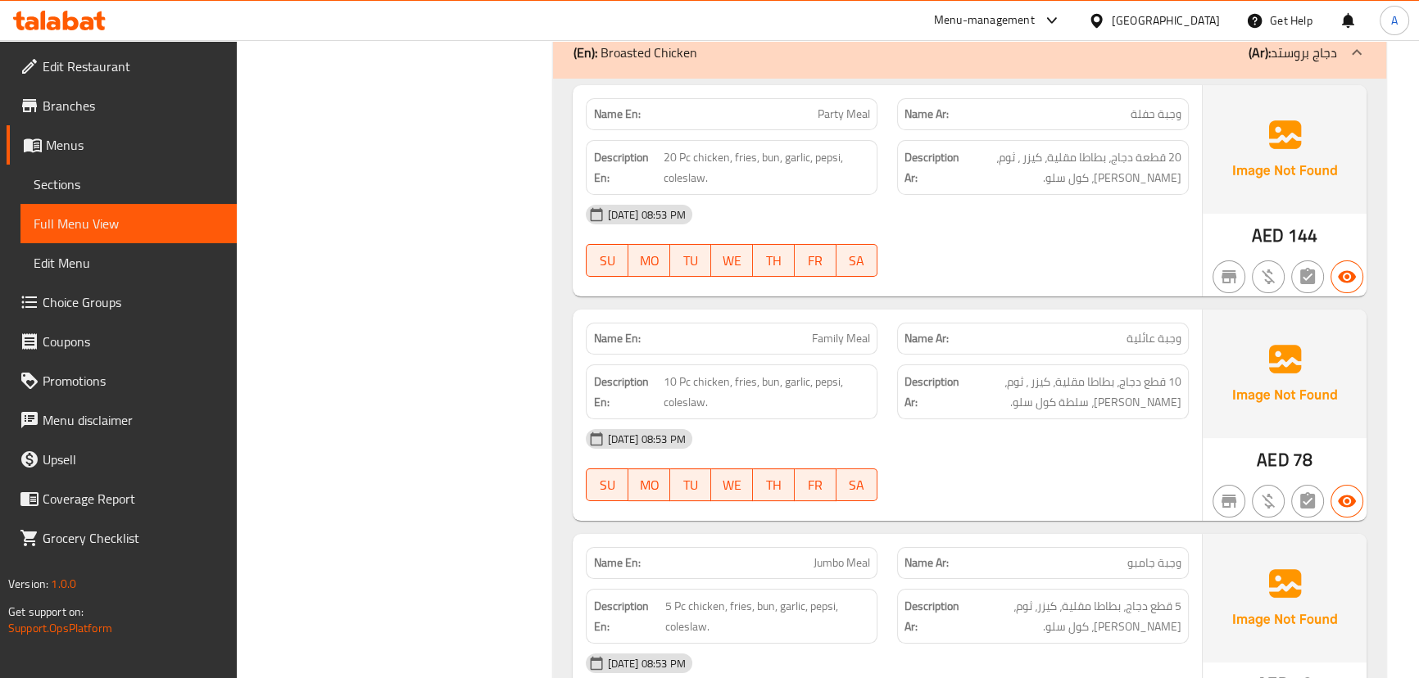
click at [1115, 214] on div "[DATE] 08:53 PM" at bounding box center [887, 214] width 622 height 39
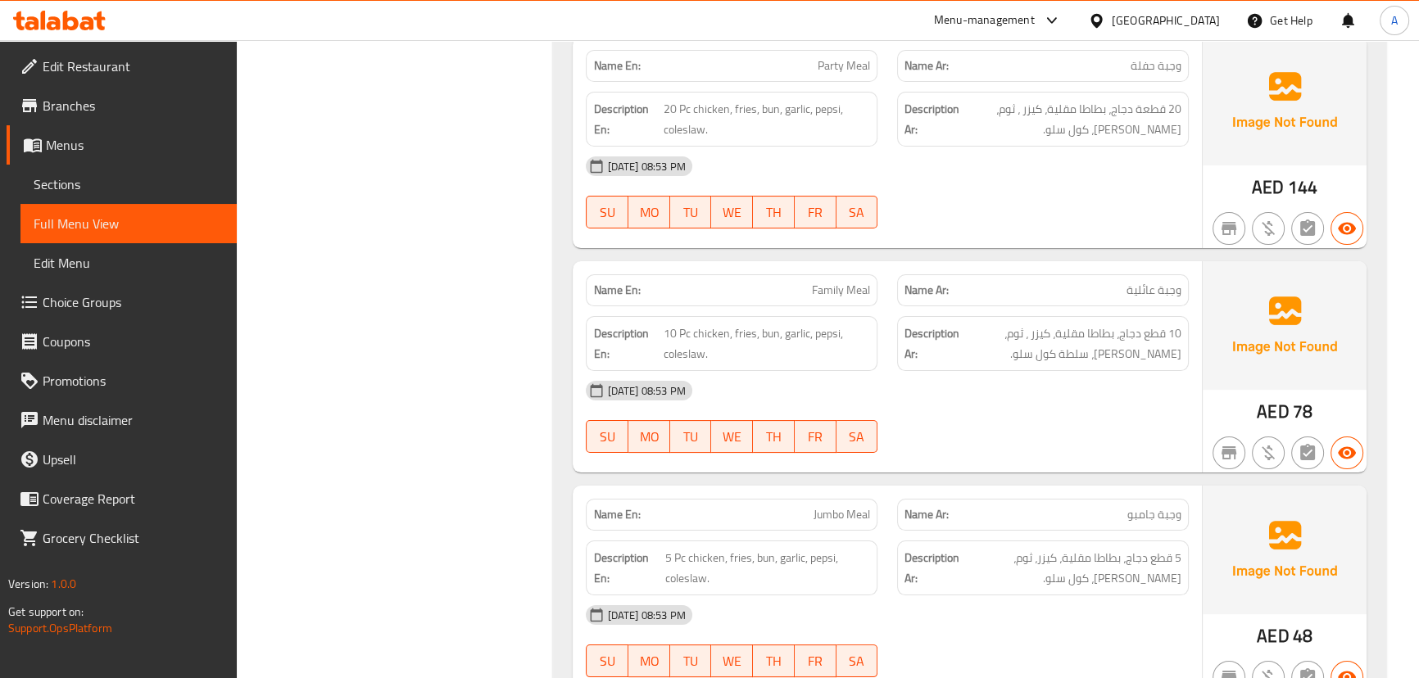
scroll to position [8051, 0]
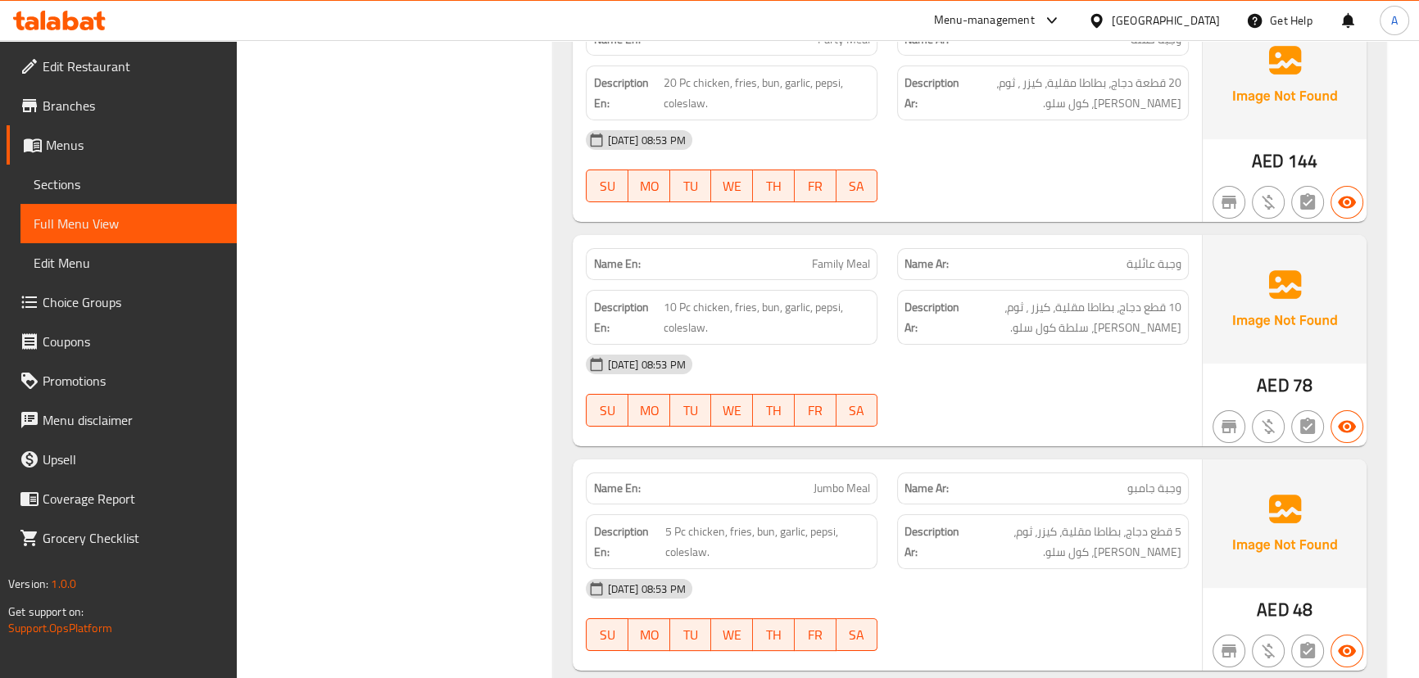
drag, startPoint x: 790, startPoint y: 257, endPoint x: 907, endPoint y: 278, distance: 119.0
click at [884, 263] on div "Name En: Family Meal" at bounding box center [731, 264] width 311 height 52
click at [985, 346] on div "[DATE] 08:53 PM" at bounding box center [887, 364] width 622 height 39
drag, startPoint x: 1161, startPoint y: 296, endPoint x: 1145, endPoint y: 301, distance: 17.1
click at [1145, 301] on span "10 قطع دجاج، بطاطا مقلية، كيزر ، ثوم، [PERSON_NAME]، سلطة كول سلو." at bounding box center [1072, 317] width 219 height 40
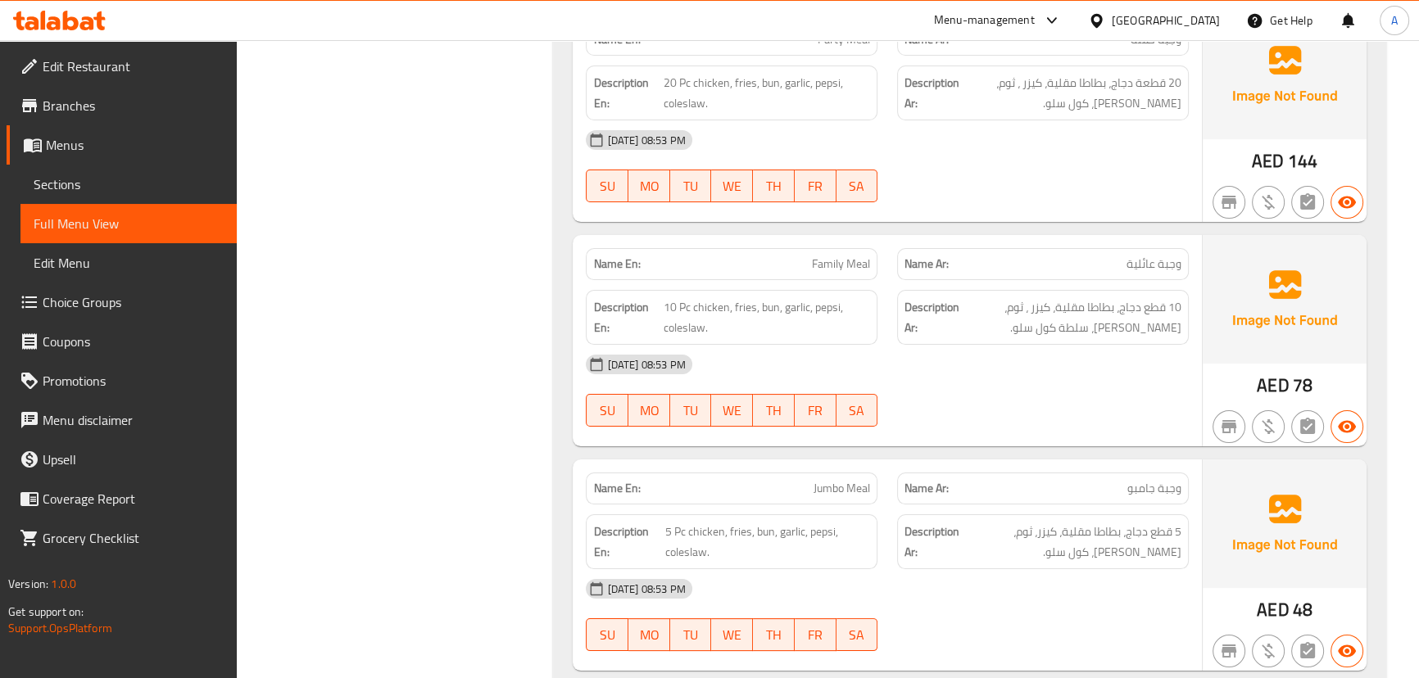
click at [1053, 352] on div "[DATE] 08:53 PM" at bounding box center [887, 364] width 622 height 39
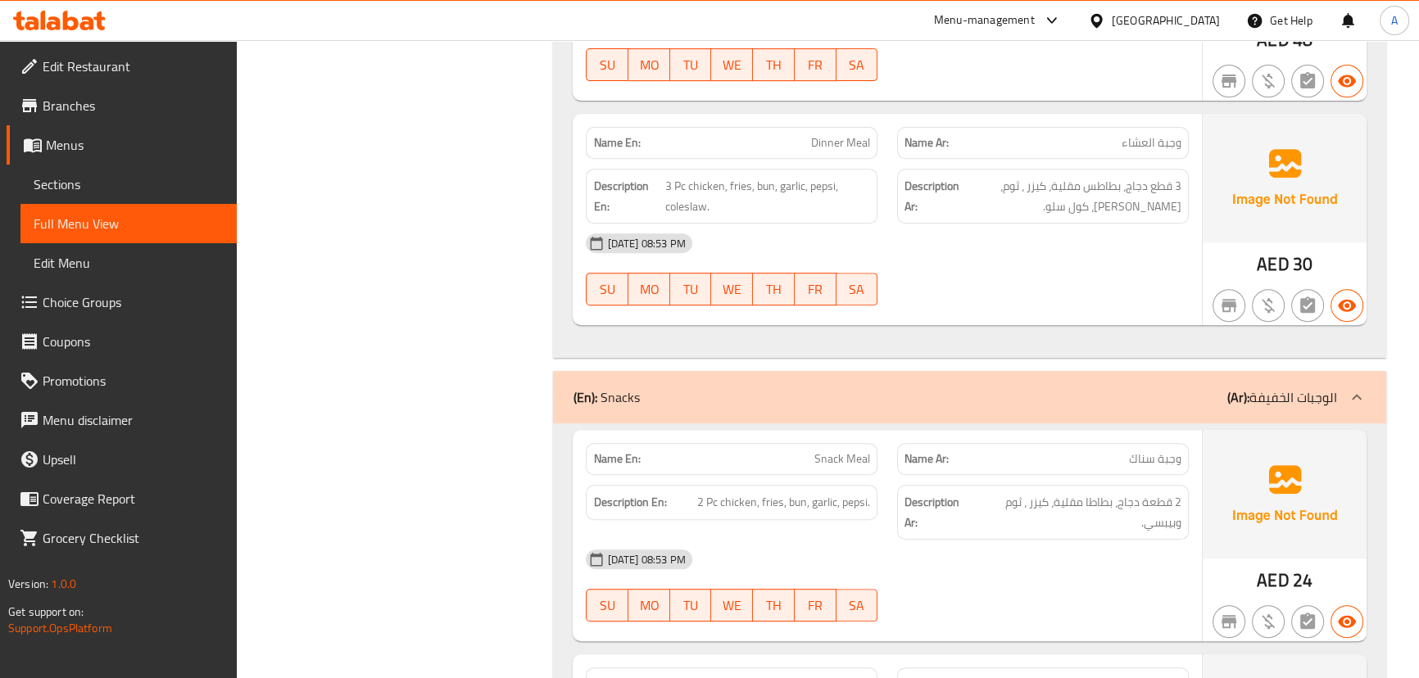
scroll to position [8647, 0]
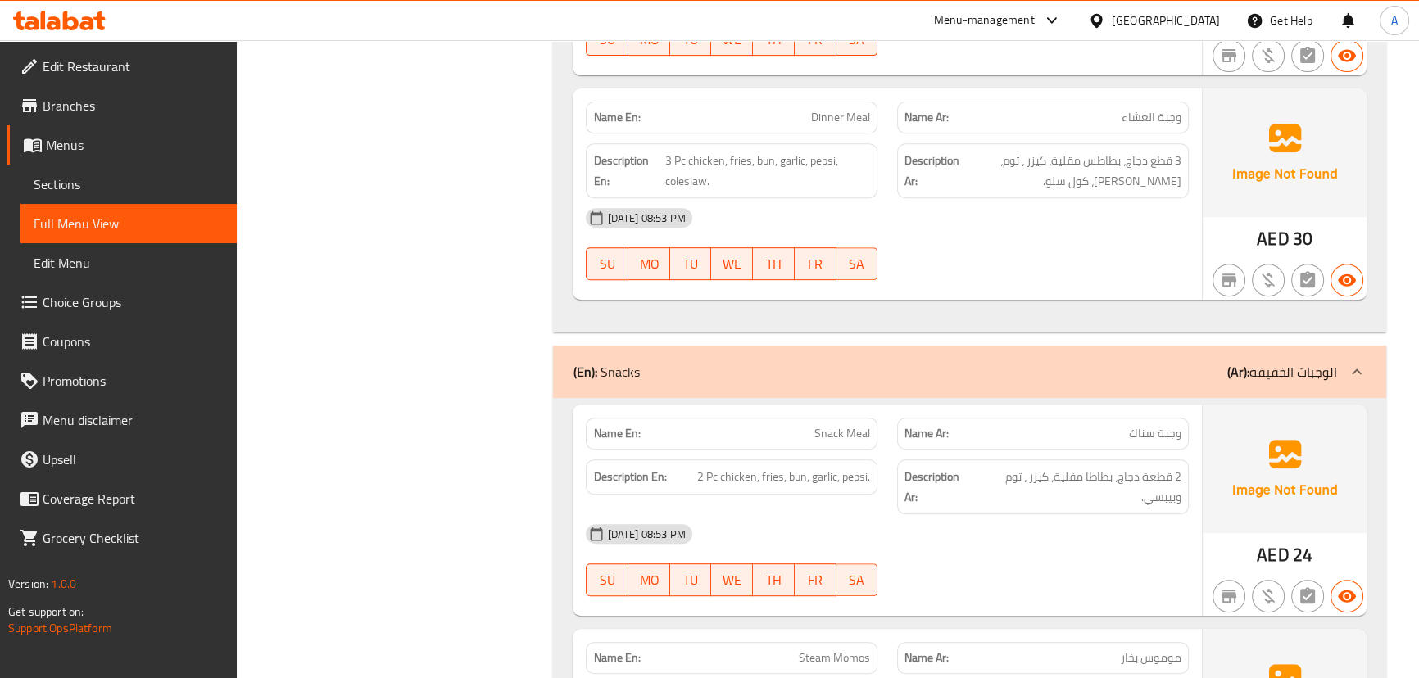
drag, startPoint x: 783, startPoint y: 418, endPoint x: 973, endPoint y: 521, distance: 216.3
click at [923, 439] on div "Name En: Snack Meal Name Ar: وجبة سناك Description En: 2 Pc chicken, fries, bun…" at bounding box center [887, 510] width 629 height 211
click at [992, 547] on div "[DATE] 08:53 PM SU MO TU WE TH FR SA" at bounding box center [887, 561] width 622 height 92
drag, startPoint x: 1178, startPoint y: 459, endPoint x: 1133, endPoint y: 464, distance: 45.3
click at [1139, 467] on span "2 قطعة دجاج، بطاطا مقلية، كيزر ، ثوم وبيبسي." at bounding box center [1078, 487] width 206 height 40
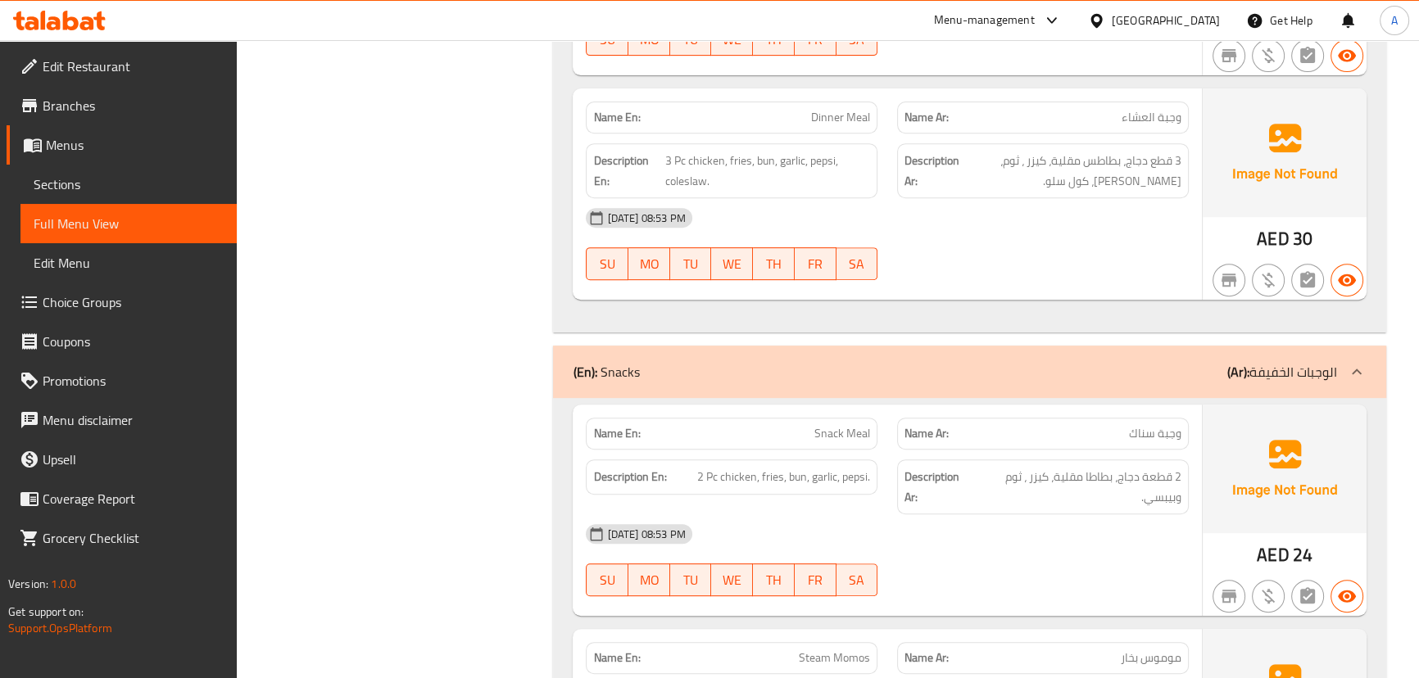
click at [1109, 515] on div "[DATE] 08:53 PM" at bounding box center [887, 534] width 622 height 39
click at [1059, 467] on span "2 قطعة دجاج، بطاطا مقلية، كيزر ، ثوم وبيبسي." at bounding box center [1078, 487] width 206 height 40
drag, startPoint x: 1047, startPoint y: 461, endPoint x: 1016, endPoint y: 461, distance: 31.1
click at [1016, 467] on span "2 قطعة دجاج، بطاطا مقلية، كيزر ، ثوم وبيبسي." at bounding box center [1078, 487] width 206 height 40
click at [1134, 468] on span "2 قطعة دجاج، بطاطا مقلية، كيزر ، ثوم وبيبسي." at bounding box center [1078, 487] width 206 height 40
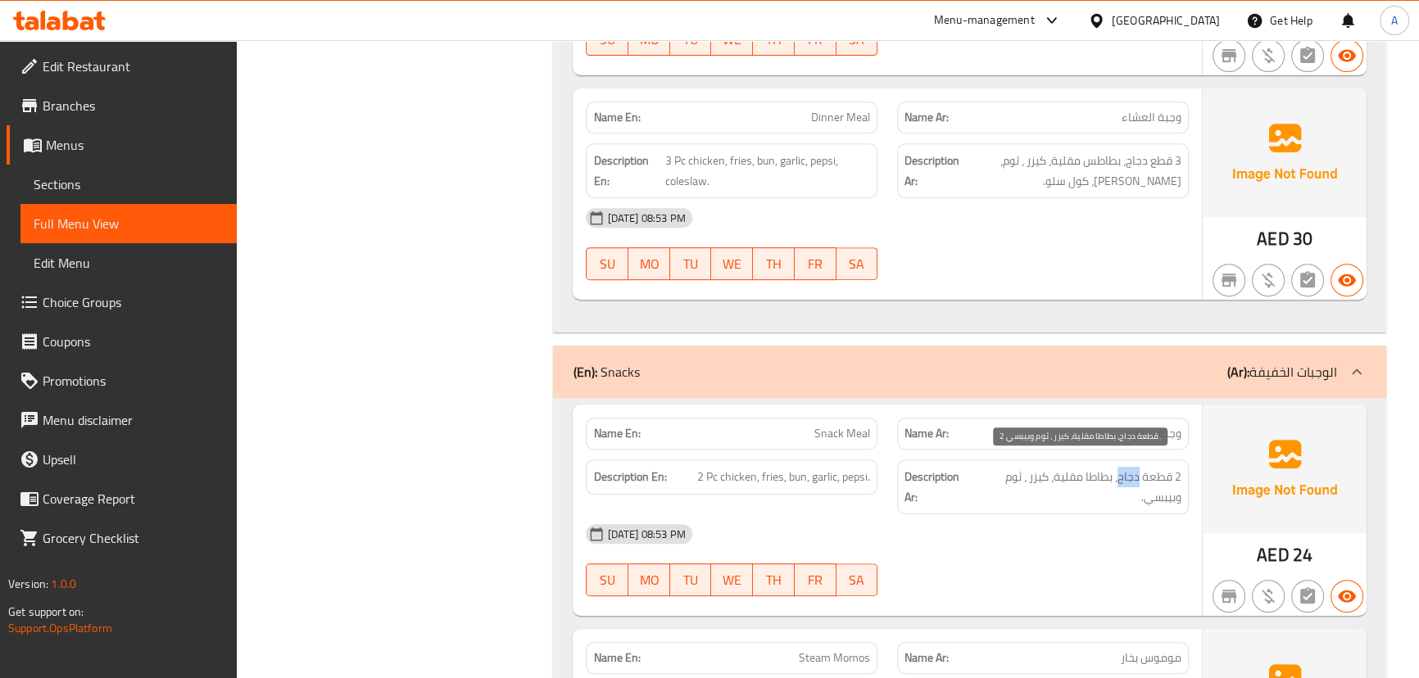
click at [1134, 468] on span "2 قطعة دجاج، بطاطا مقلية، كيزر ، ثوم وبيبسي." at bounding box center [1078, 487] width 206 height 40
drag, startPoint x: 1134, startPoint y: 468, endPoint x: 810, endPoint y: 467, distance: 323.7
click at [810, 467] on div "Description En: 2 Pc chicken, fries, bun, garlic, pepsi. Description Ar: 2 قطعة…" at bounding box center [887, 487] width 622 height 75
click at [1069, 555] on div "[DATE] 08:53 PM SU MO TU WE TH FR SA" at bounding box center [887, 561] width 622 height 92
click at [67, 187] on span "Sections" at bounding box center [129, 185] width 190 height 20
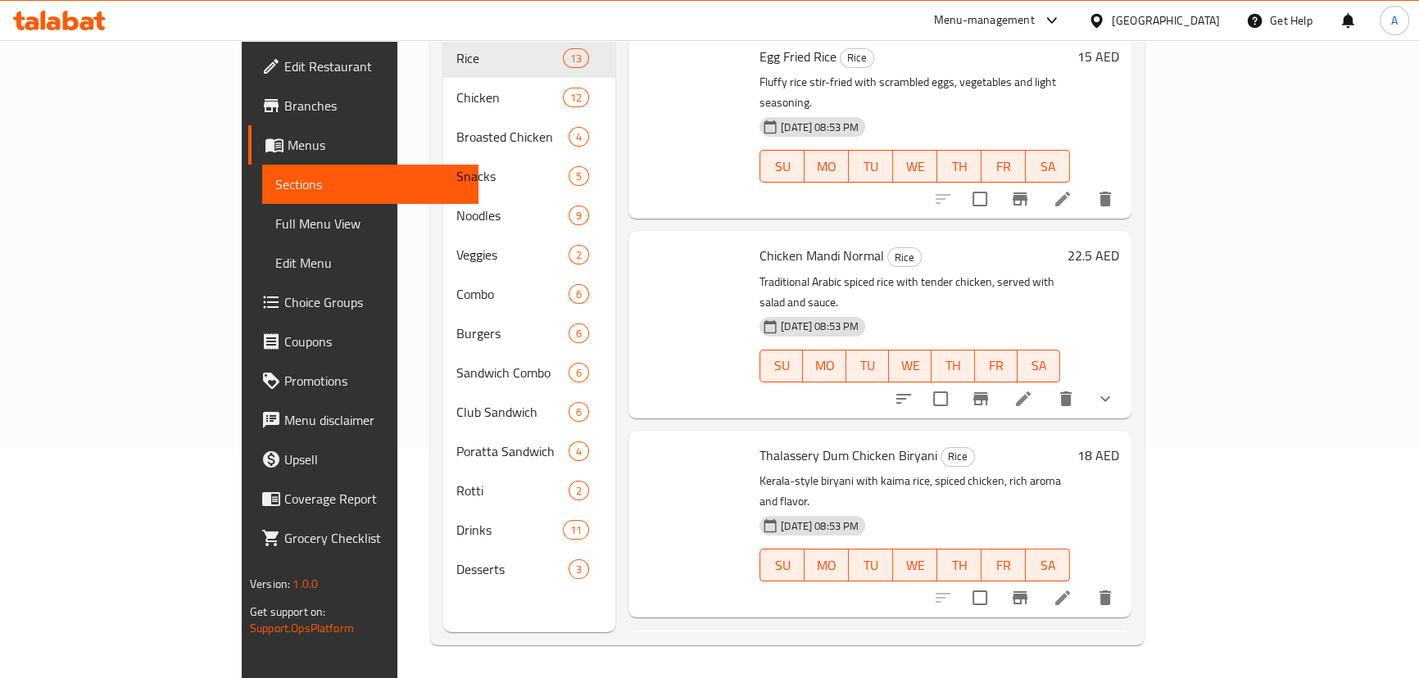
scroll to position [229, 0]
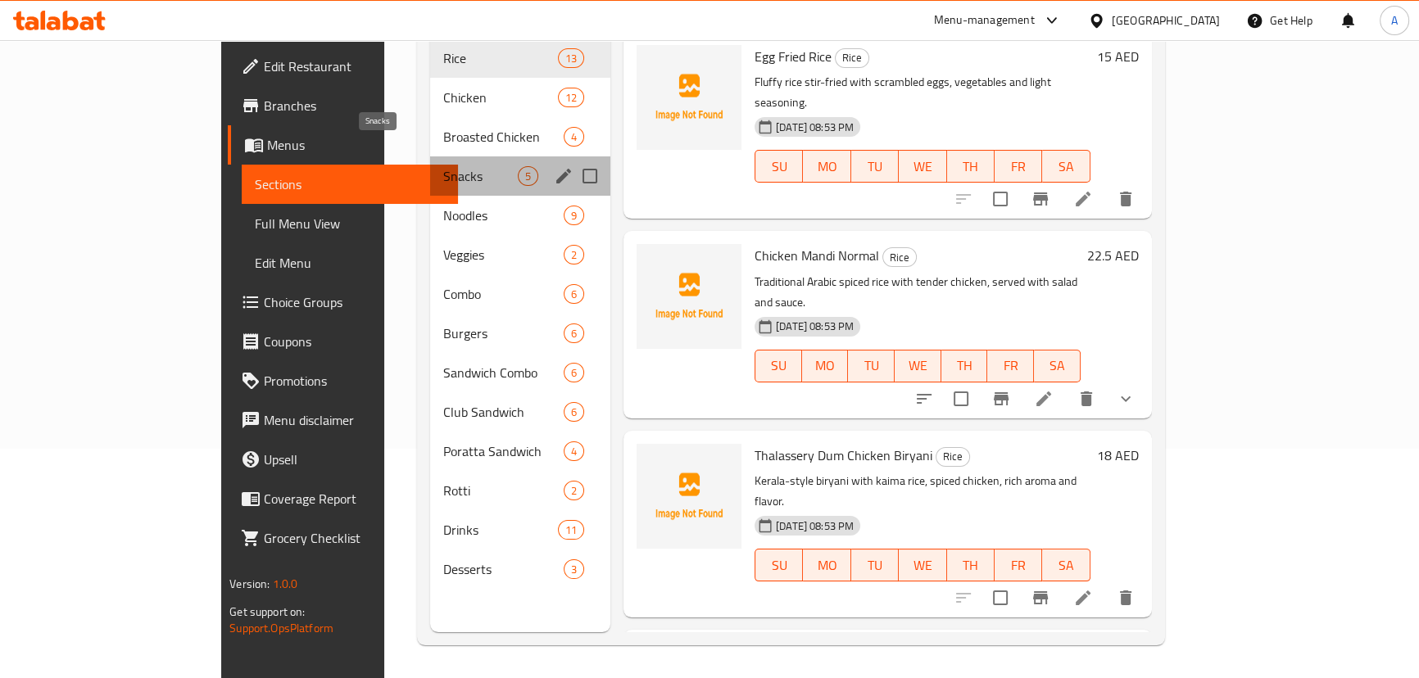
click at [443, 166] on span "Snacks" at bounding box center [480, 176] width 75 height 20
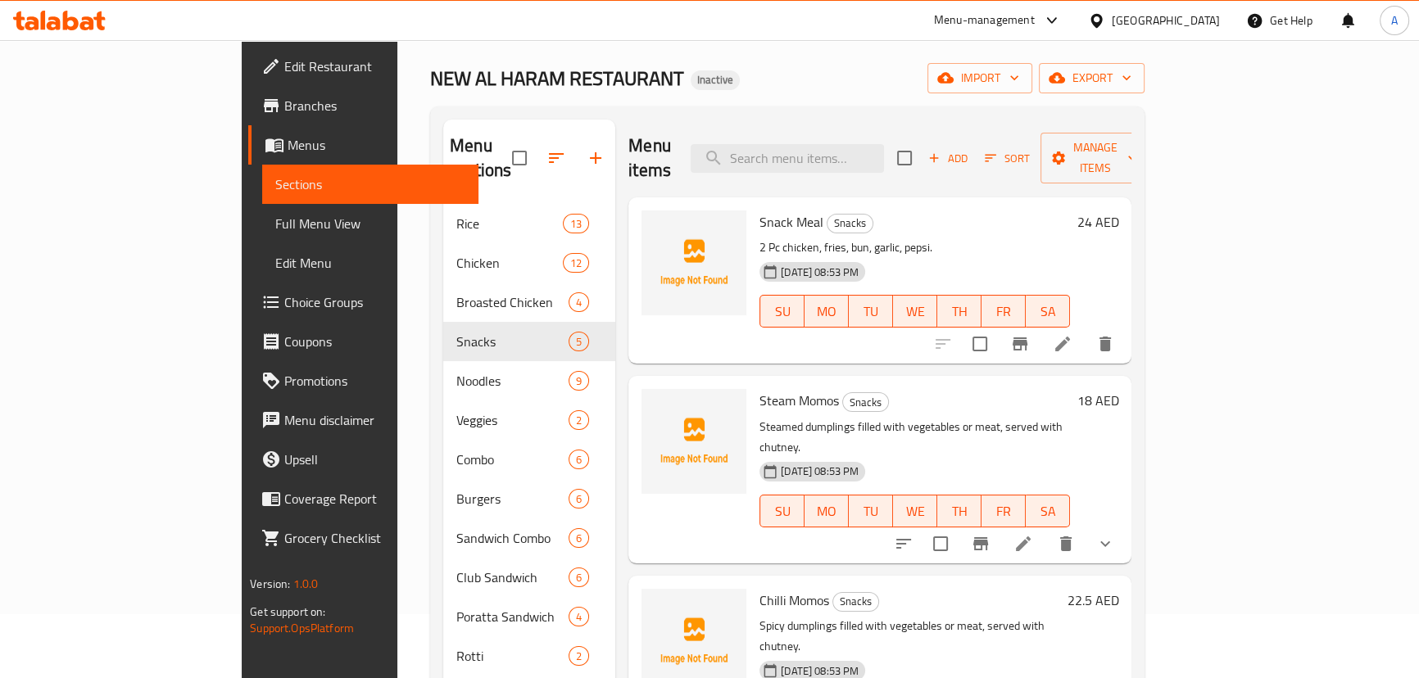
scroll to position [7, 0]
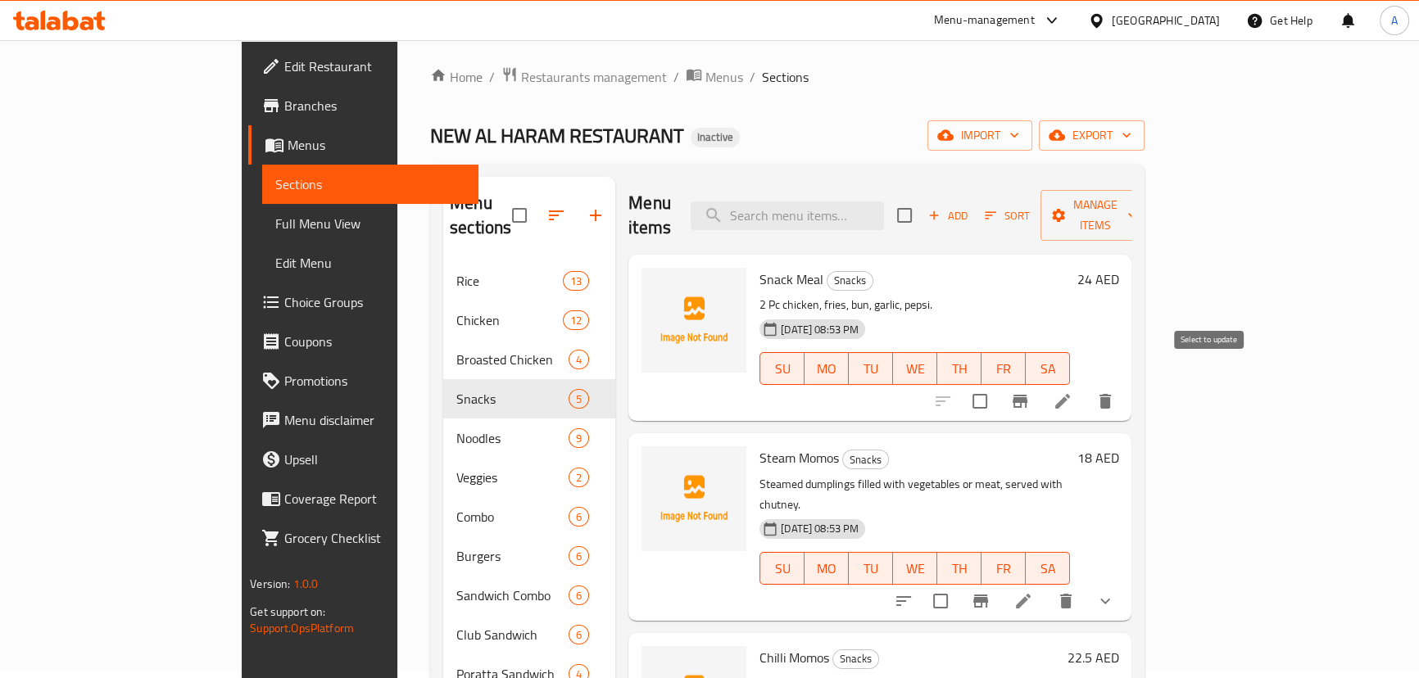
drag, startPoint x: 1212, startPoint y: 379, endPoint x: 1216, endPoint y: 318, distance: 60.8
click at [997, 384] on input "checkbox" at bounding box center [980, 401] width 34 height 34
click at [1137, 197] on span "Manage items" at bounding box center [1096, 215] width 84 height 41
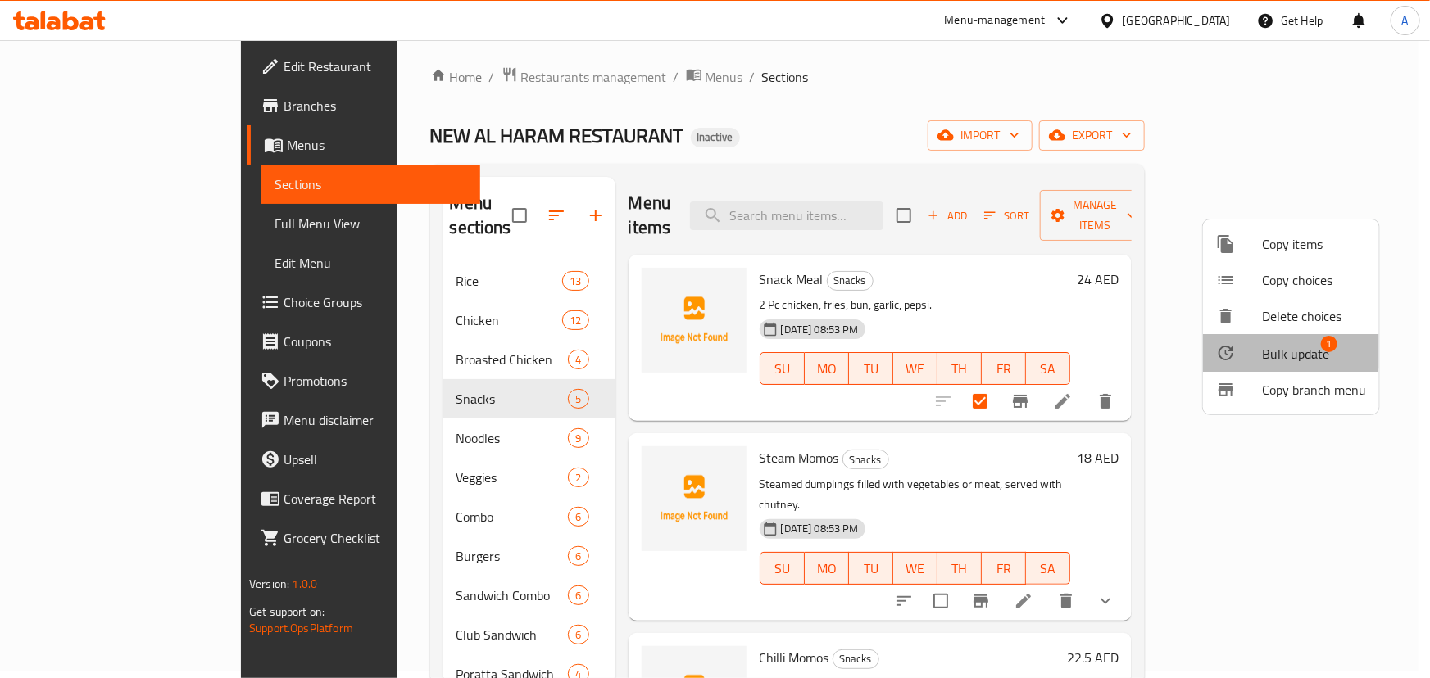
click at [1272, 336] on li "Bulk update 1" at bounding box center [1291, 353] width 176 height 38
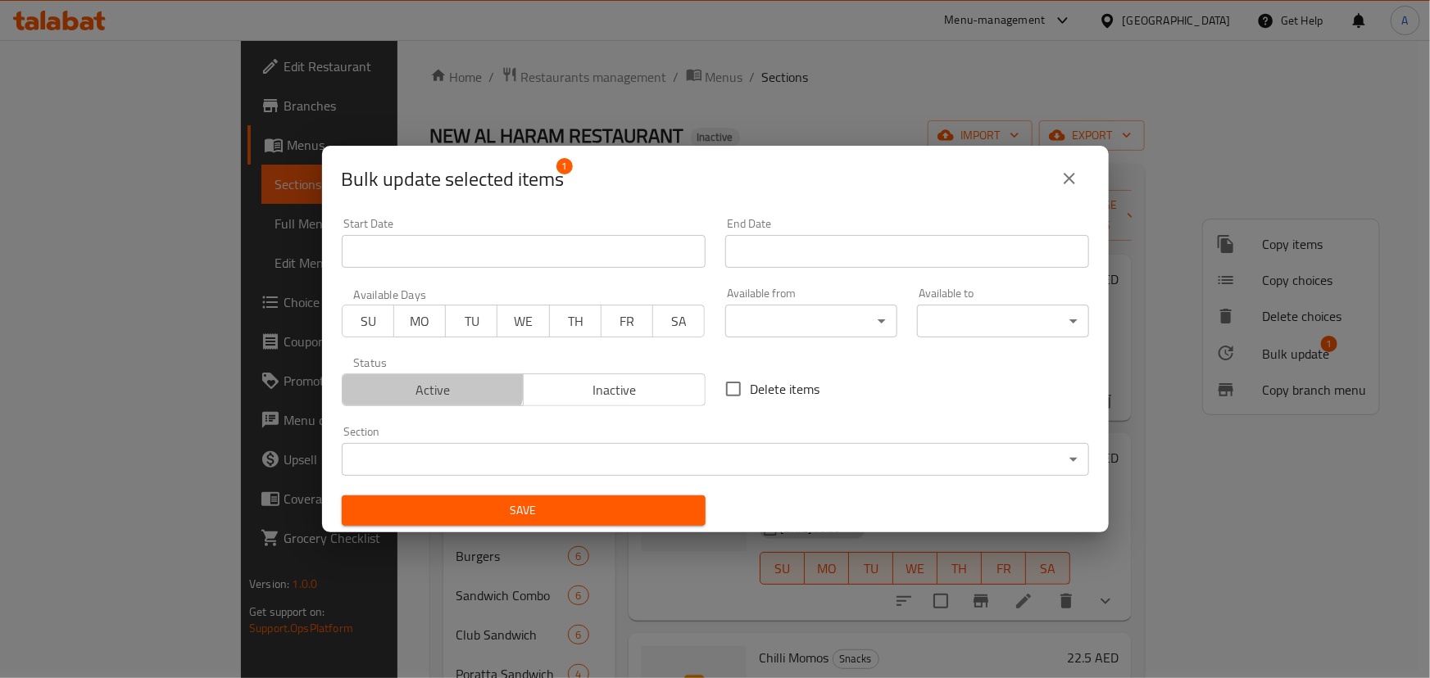
click at [426, 379] on span "Active" at bounding box center [433, 391] width 169 height 24
click at [516, 457] on body "​ Menu-management [GEOGRAPHIC_DATA] Get Help A Edit Restaurant Branches Menus S…" at bounding box center [715, 353] width 1430 height 638
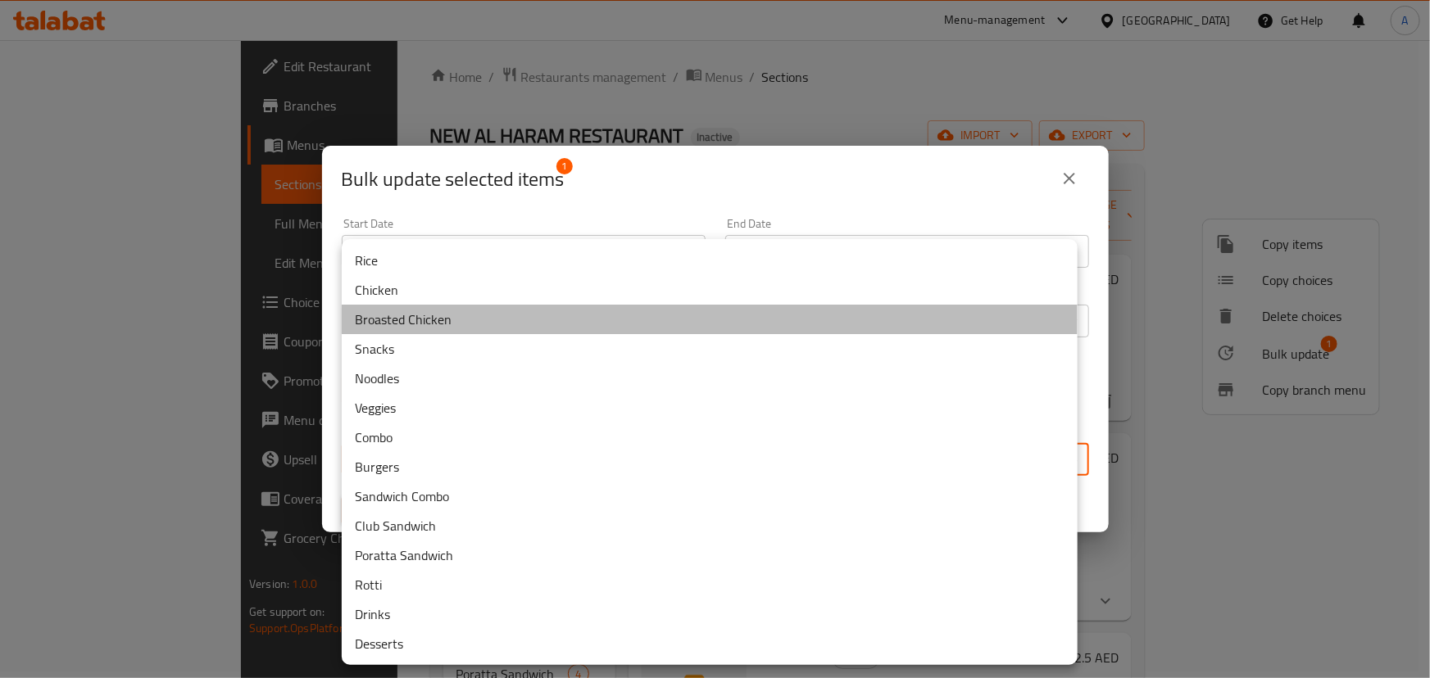
click at [407, 317] on li "Broasted Chicken" at bounding box center [710, 319] width 736 height 29
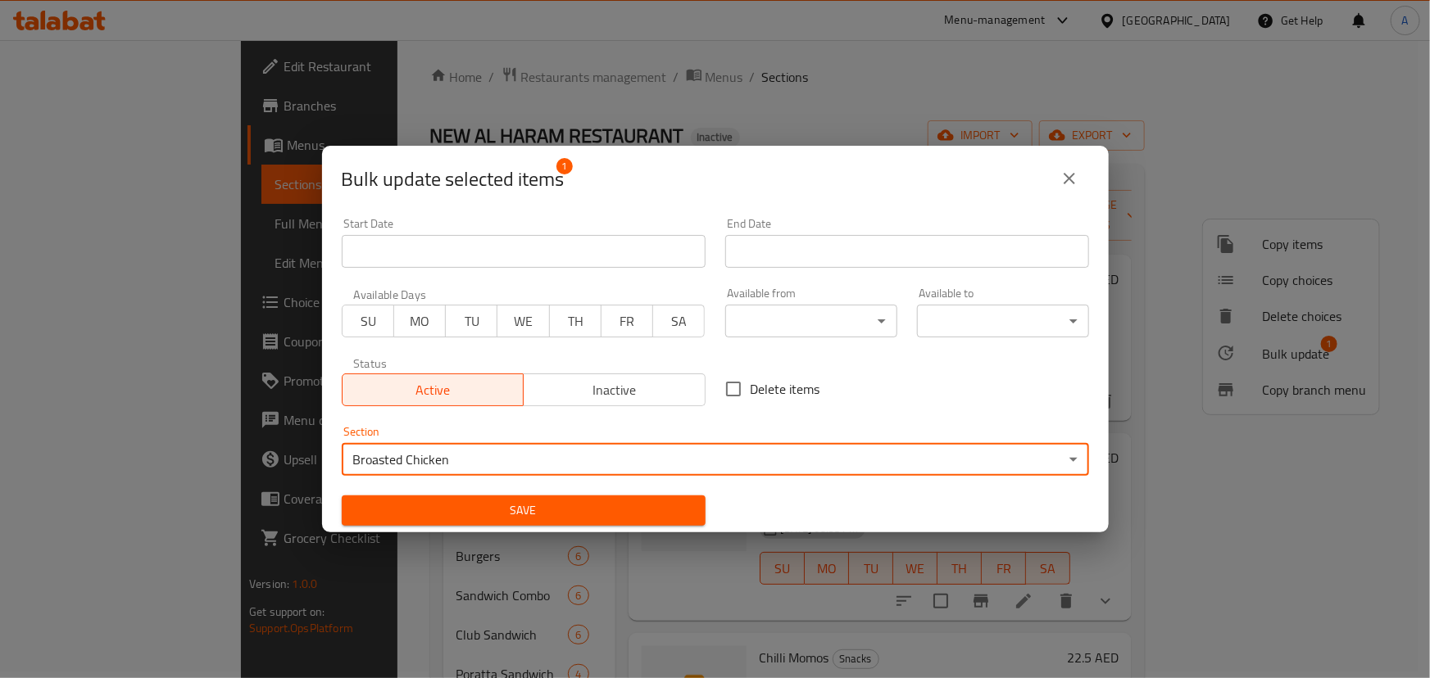
click at [574, 499] on button "Save" at bounding box center [524, 511] width 364 height 30
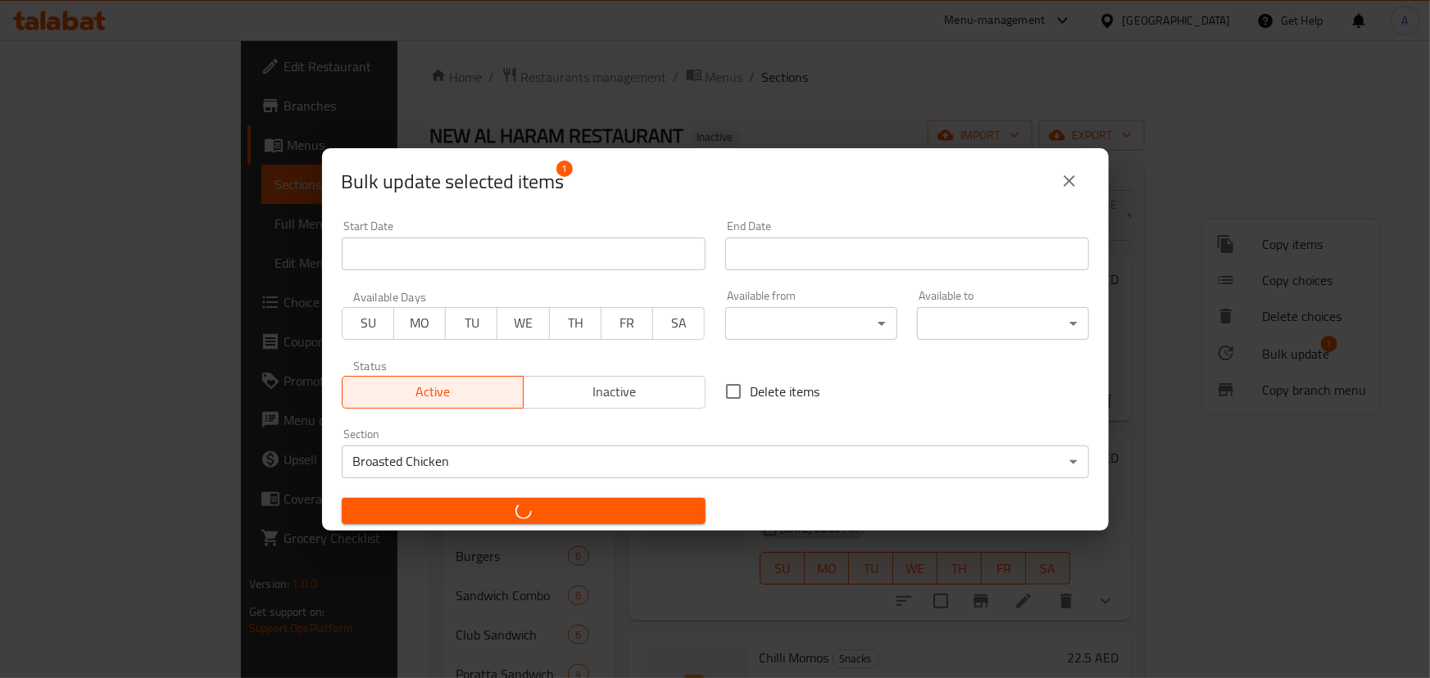
checkbox input "false"
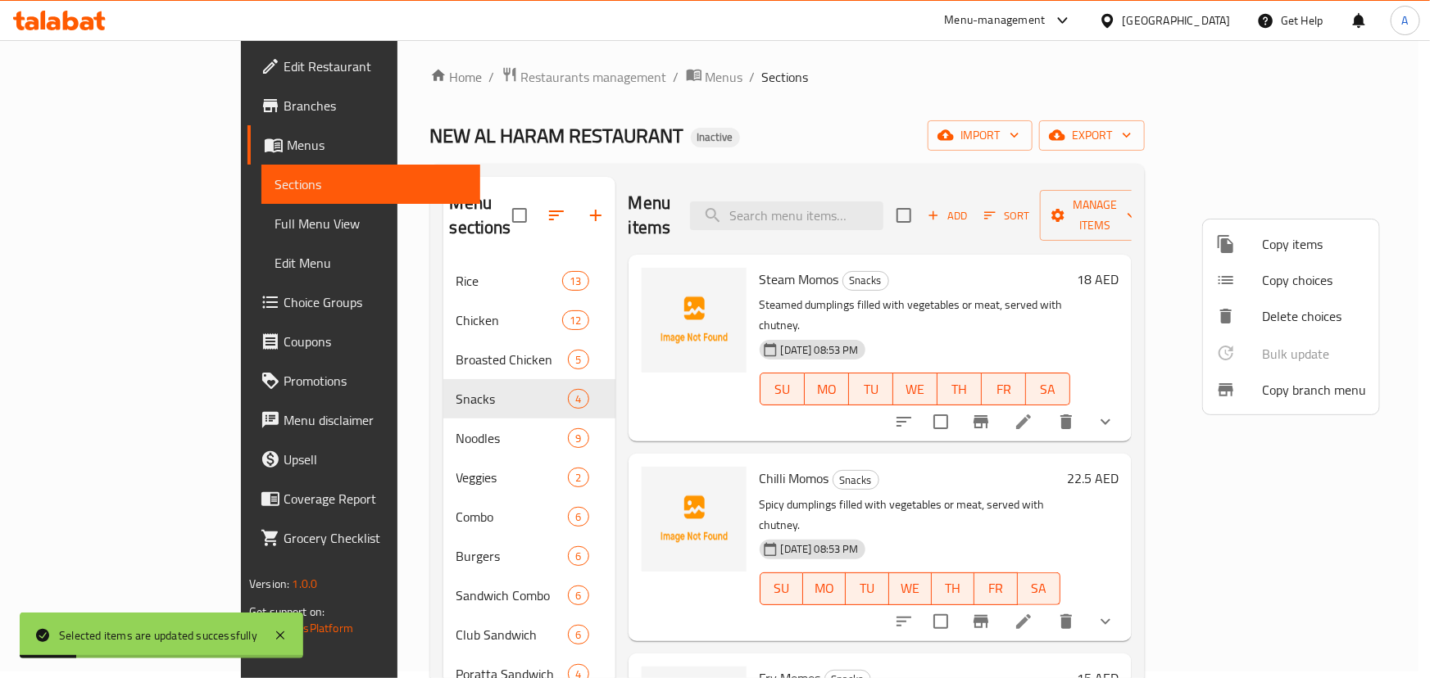
click at [80, 217] on div at bounding box center [715, 339] width 1430 height 678
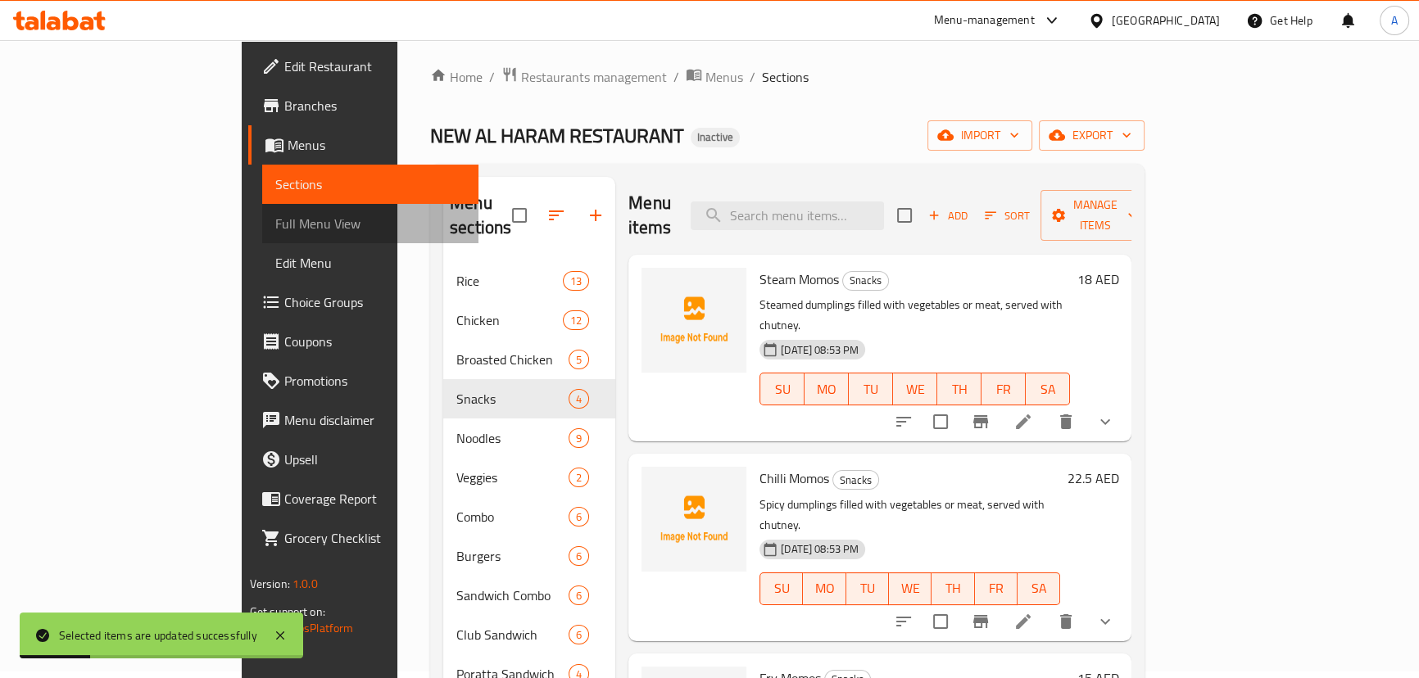
click at [275, 217] on span "Full Menu View" at bounding box center [370, 224] width 190 height 20
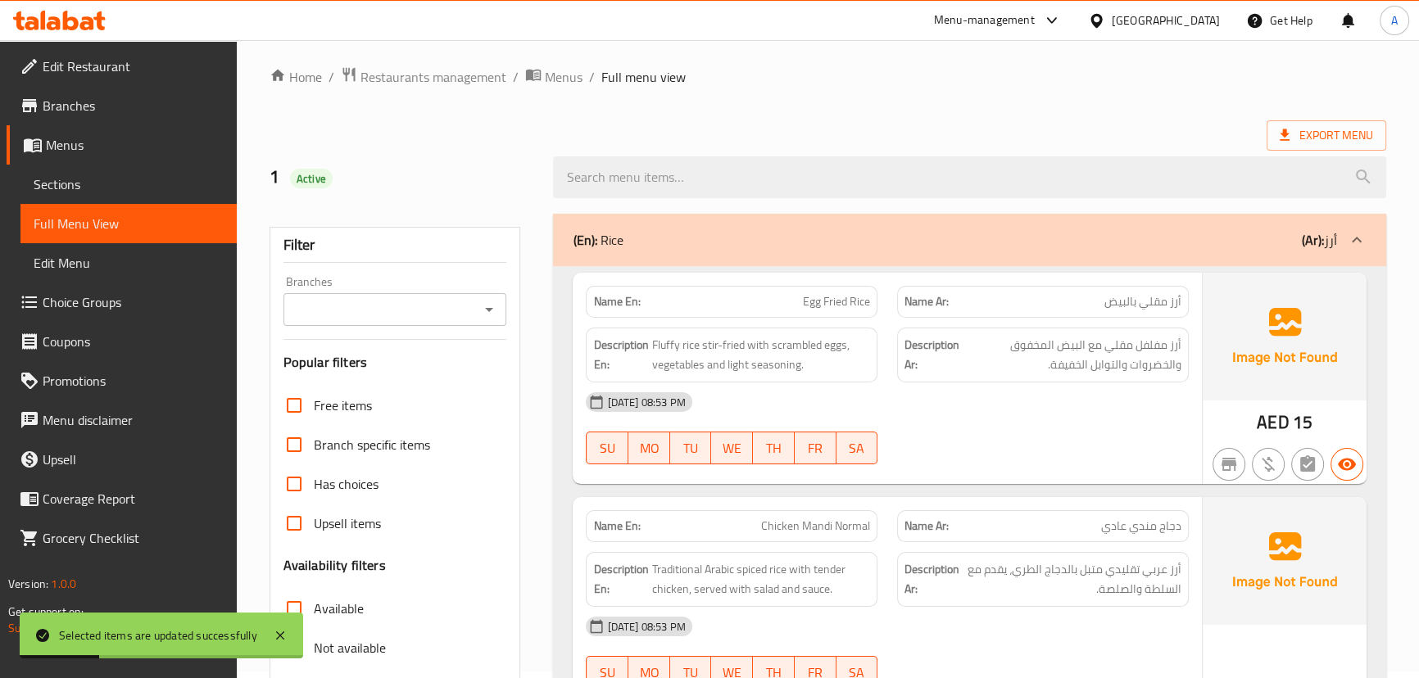
scroll to position [304, 0]
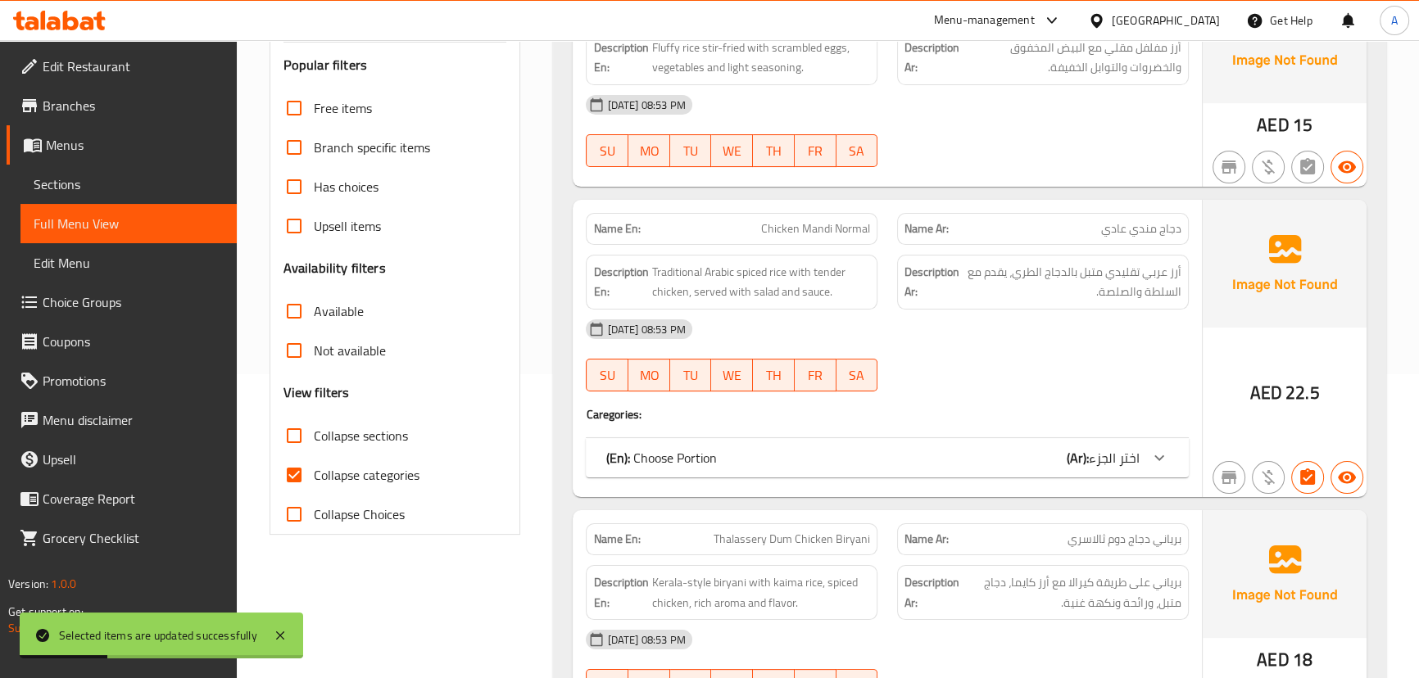
click at [309, 469] on input "Collapse categories" at bounding box center [294, 475] width 39 height 39
checkbox input "false"
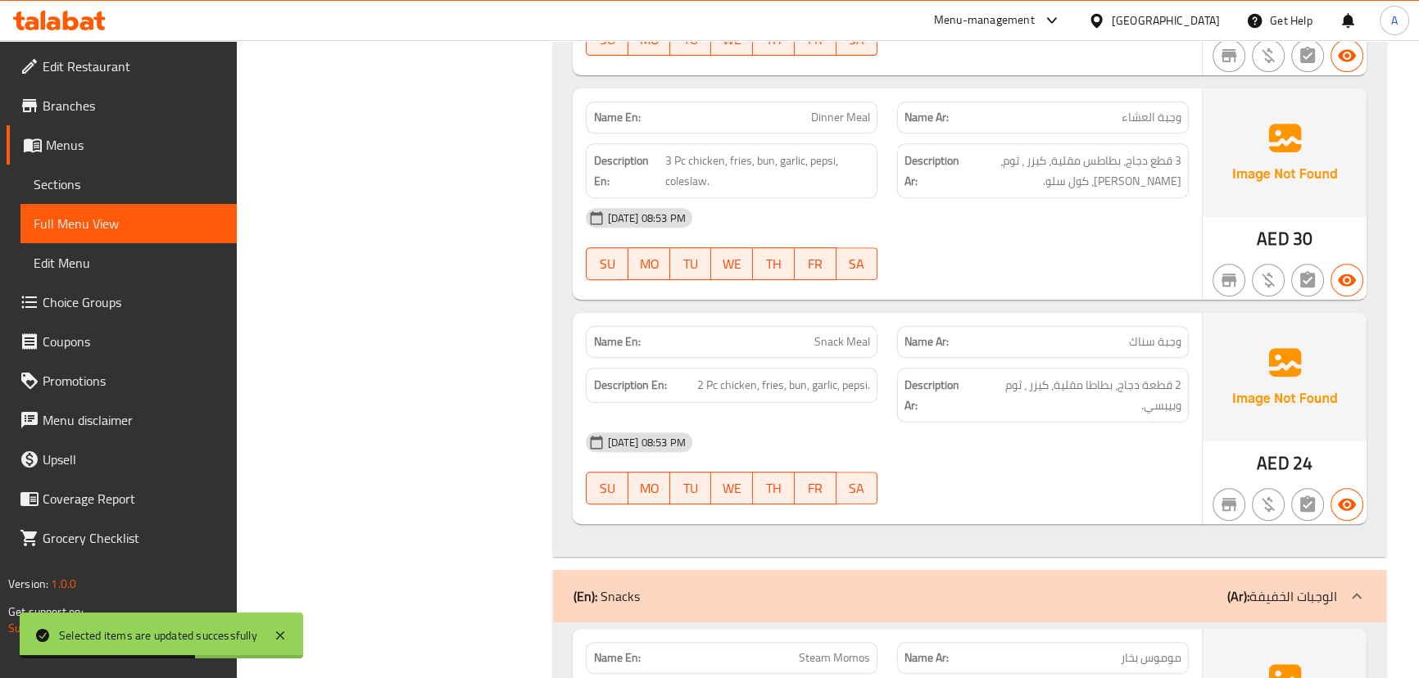
scroll to position [8796, 0]
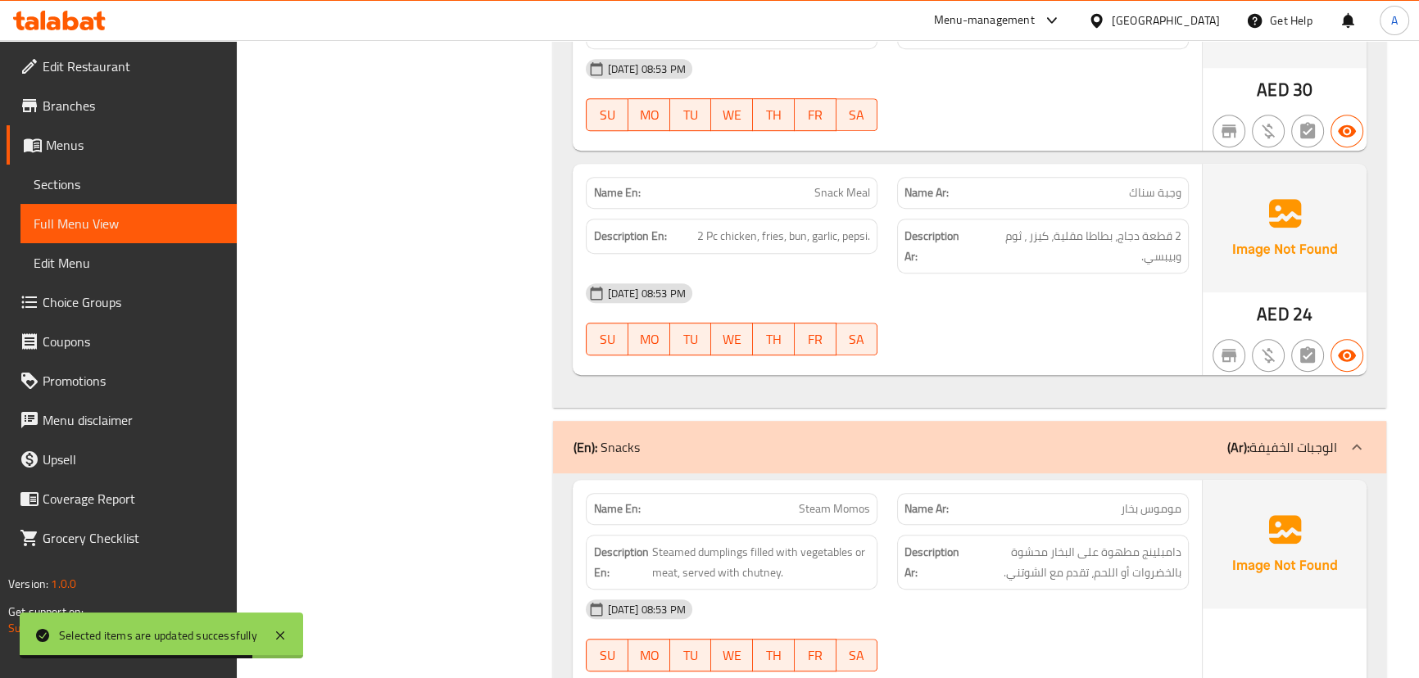
click at [1016, 238] on span "2 قطعة دجاج، بطاطا مقلية، كيزر ، ثوم وبيبسي." at bounding box center [1078, 246] width 206 height 40
click at [1011, 291] on div "[DATE] 08:53 PM" at bounding box center [887, 293] width 622 height 39
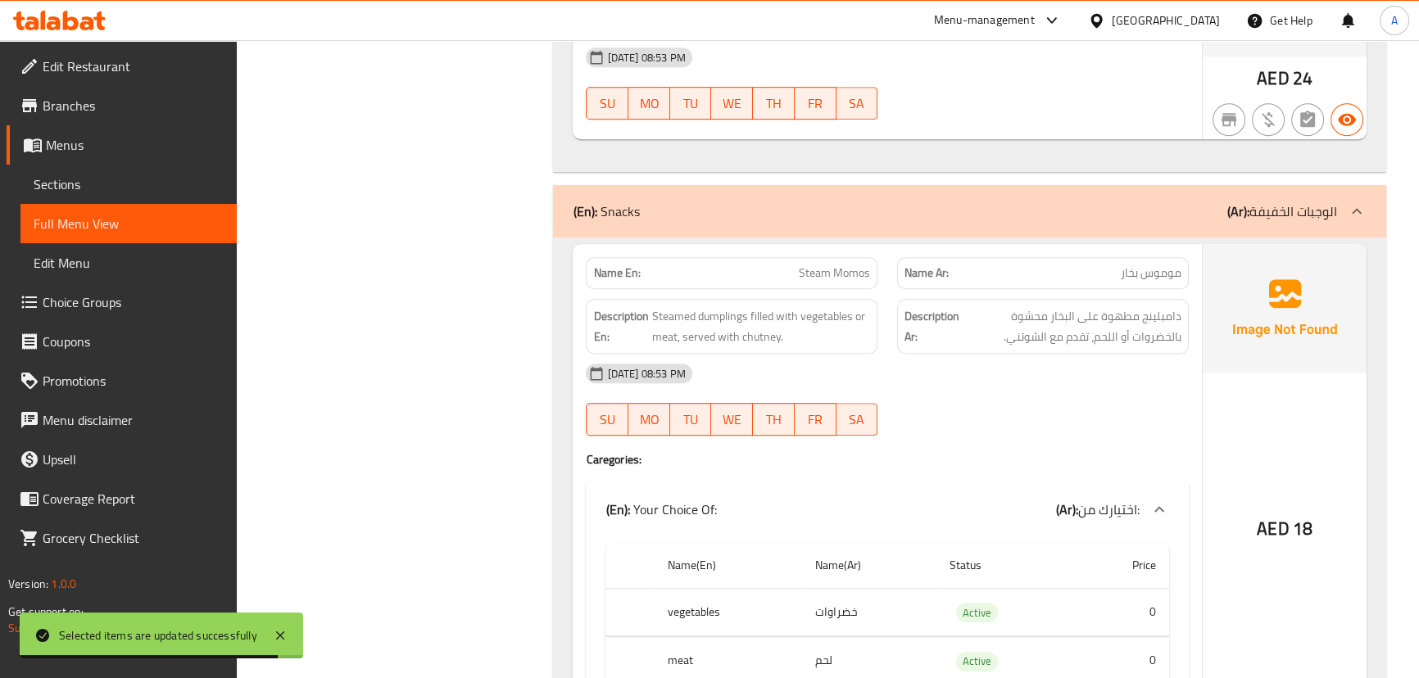
scroll to position [9094, 0]
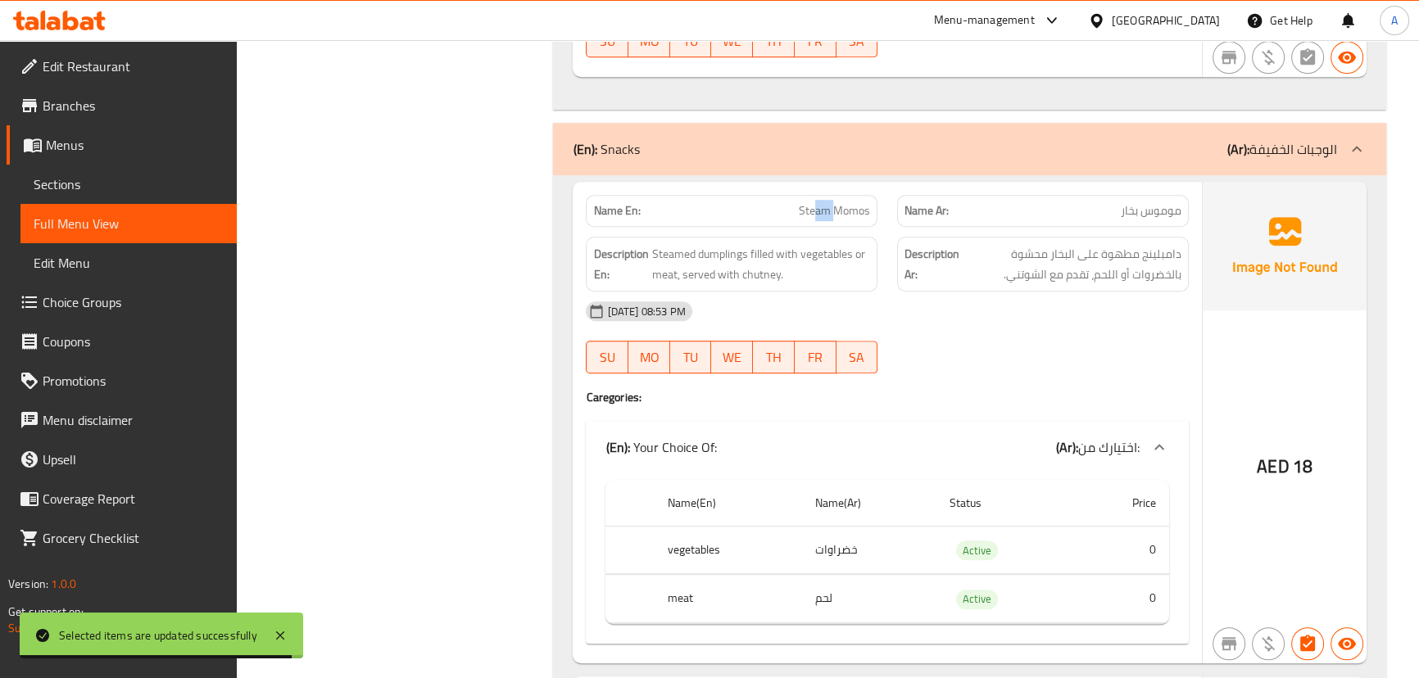
click at [928, 221] on div "Name En: Steam Momos Name Ar: موموس بخار Description En: Steamed dumplings fill…" at bounding box center [887, 422] width 629 height 481
click at [978, 292] on div "[DATE] 08:53 PM" at bounding box center [887, 311] width 622 height 39
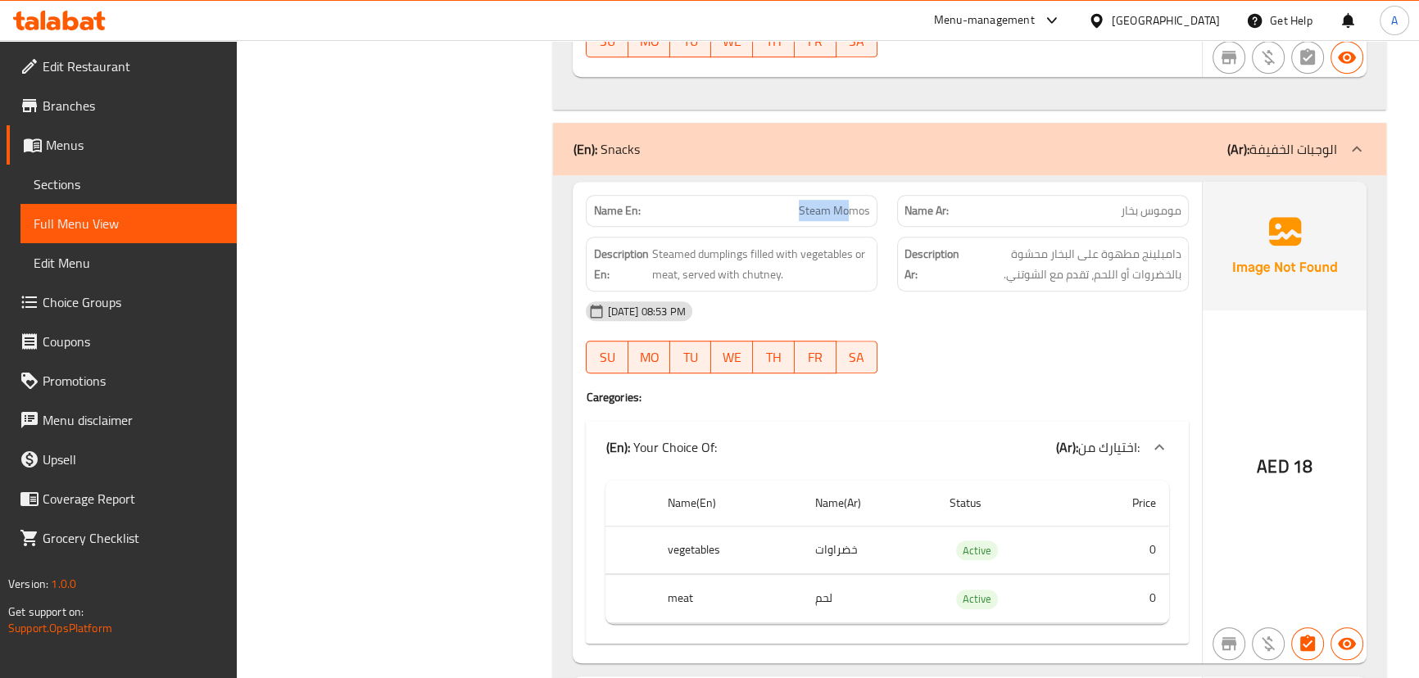
drag, startPoint x: 858, startPoint y: 211, endPoint x: 891, endPoint y: 225, distance: 35.3
click at [871, 216] on div "Name En: Steam Momos" at bounding box center [732, 211] width 292 height 32
drag, startPoint x: 973, startPoint y: 333, endPoint x: 984, endPoint y: 352, distance: 22.4
click at [983, 336] on div "[DATE] 08:53 PM SU MO TU WE TH FR SA" at bounding box center [887, 338] width 622 height 92
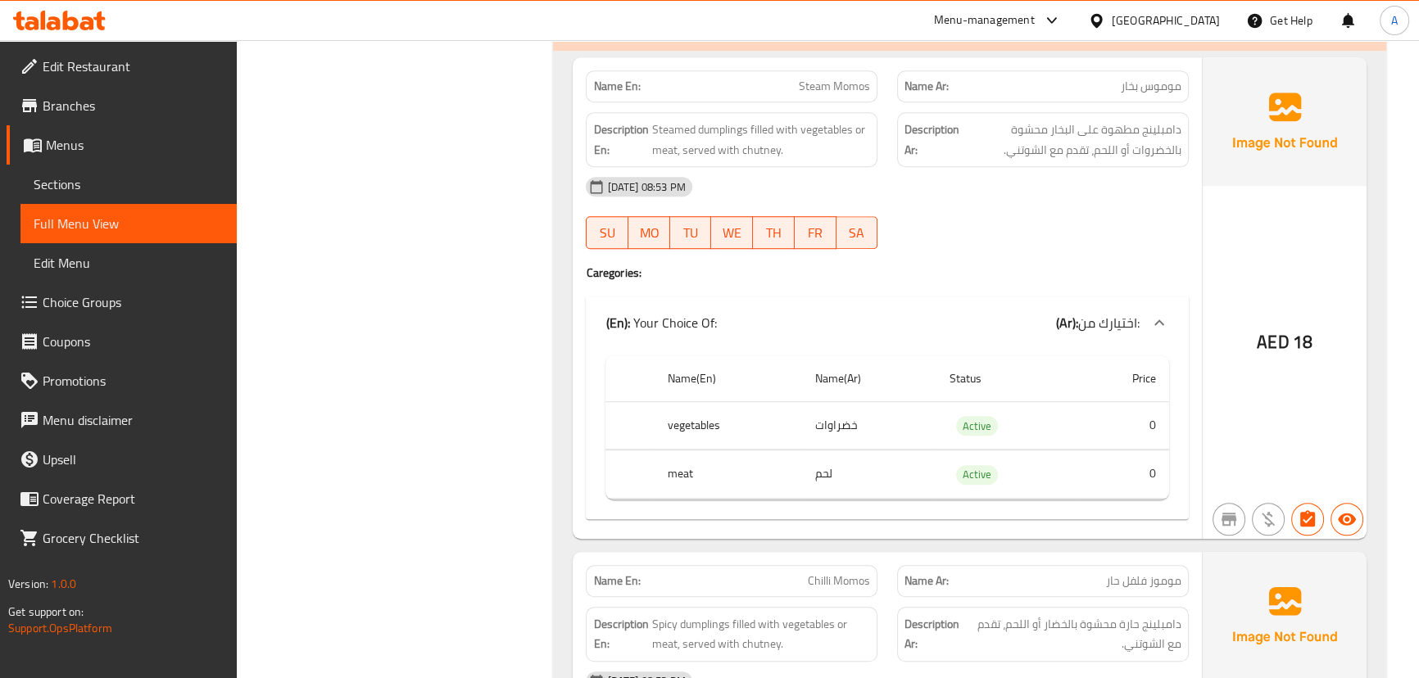
scroll to position [9243, 0]
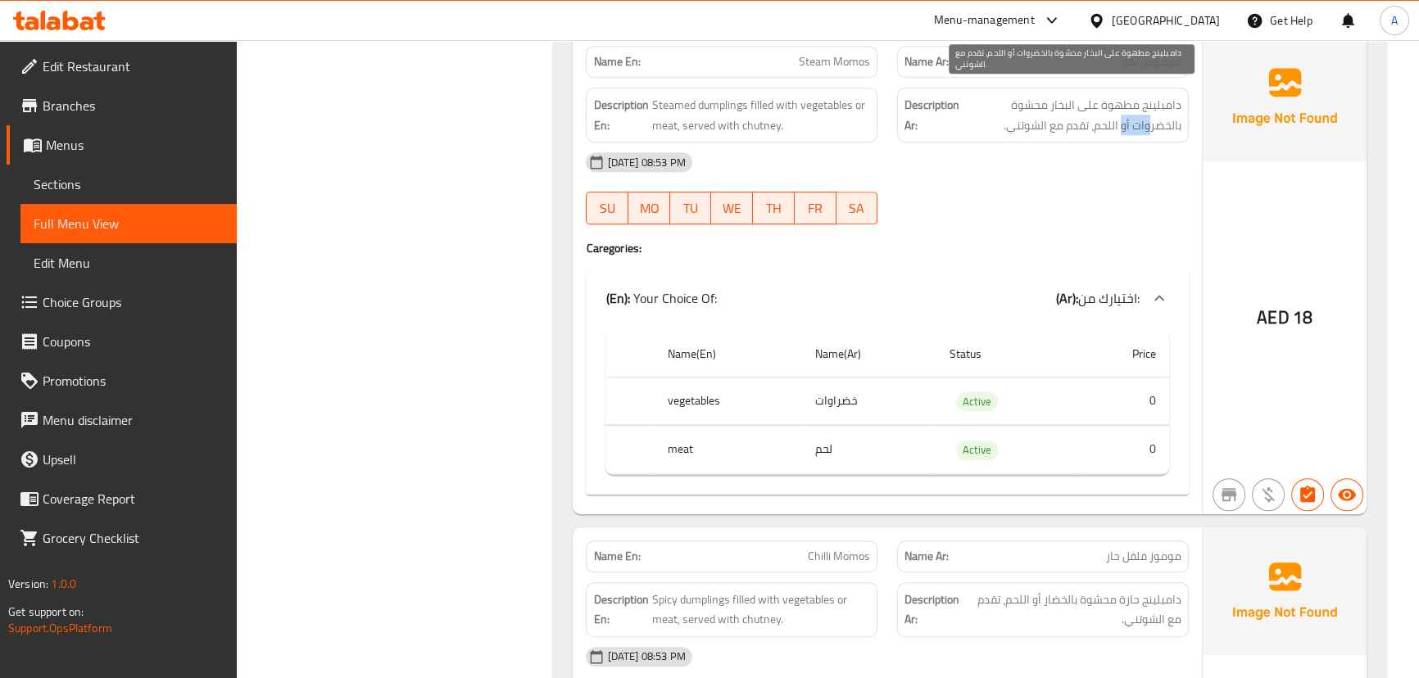
drag, startPoint x: 1141, startPoint y: 111, endPoint x: 1123, endPoint y: 111, distance: 18.0
click at [1123, 111] on span "دامبلينج مطهوة على البخار محشوة بالخضروات أو اللحم، تقدم مع الشوتني." at bounding box center [1072, 115] width 219 height 40
drag, startPoint x: 1082, startPoint y: 111, endPoint x: 1054, endPoint y: 115, distance: 28.9
click at [1057, 114] on span "دامبلينج مطهوة على البخار محشوة بالخضروات أو اللحم، تقدم مع الشوتني." at bounding box center [1072, 115] width 219 height 40
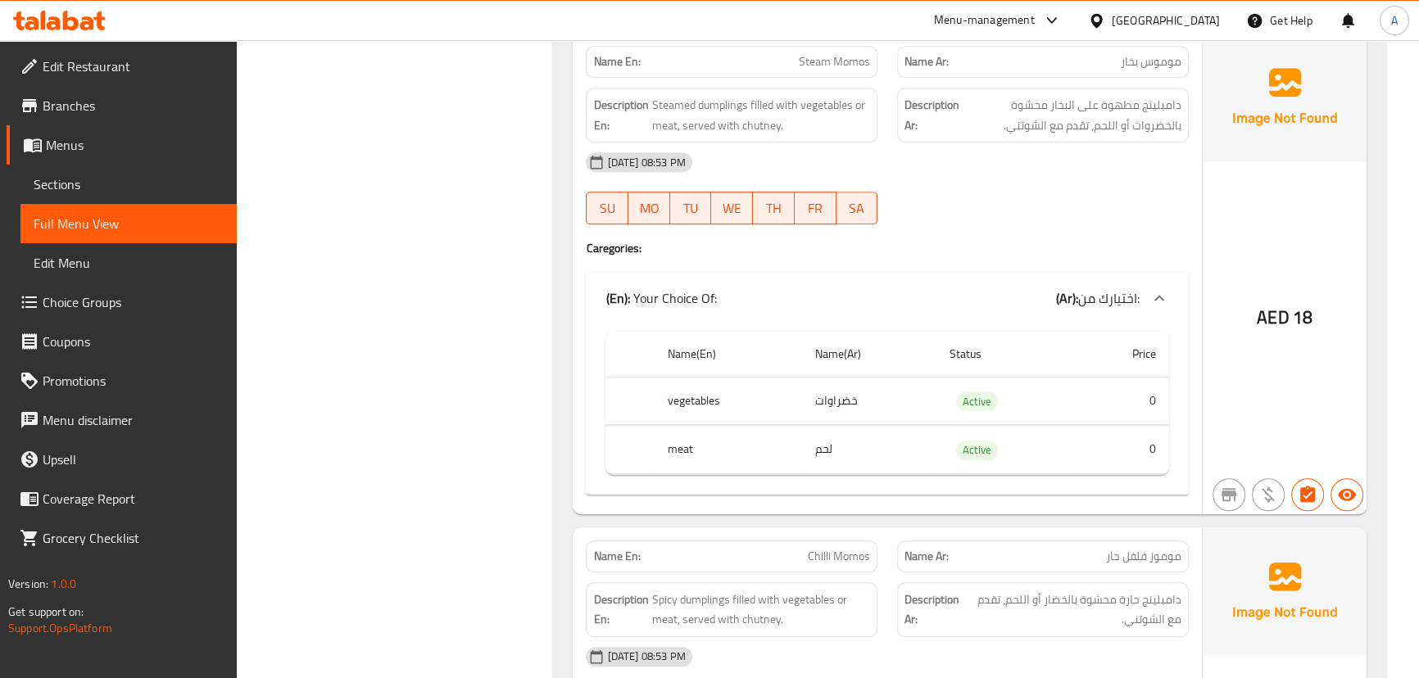
click at [1047, 171] on div "[DATE] 08:53 PM" at bounding box center [887, 162] width 622 height 39
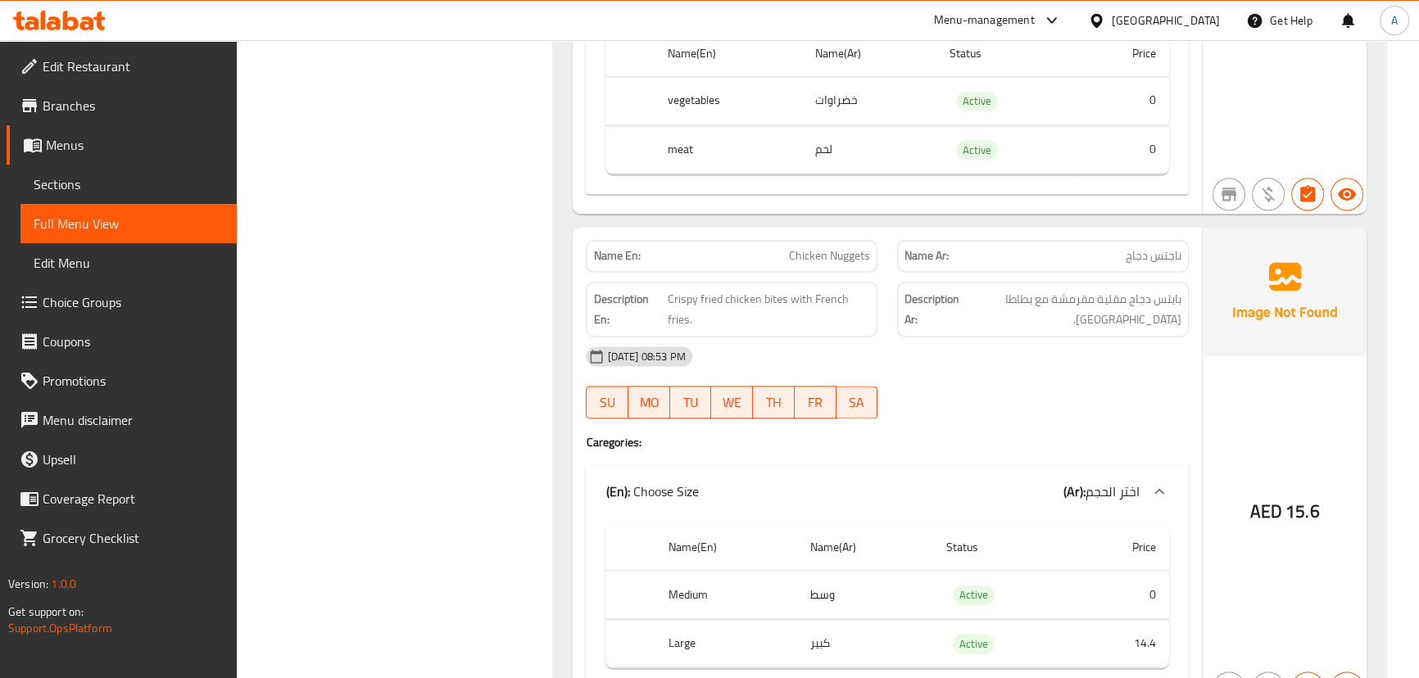
scroll to position [10584, 0]
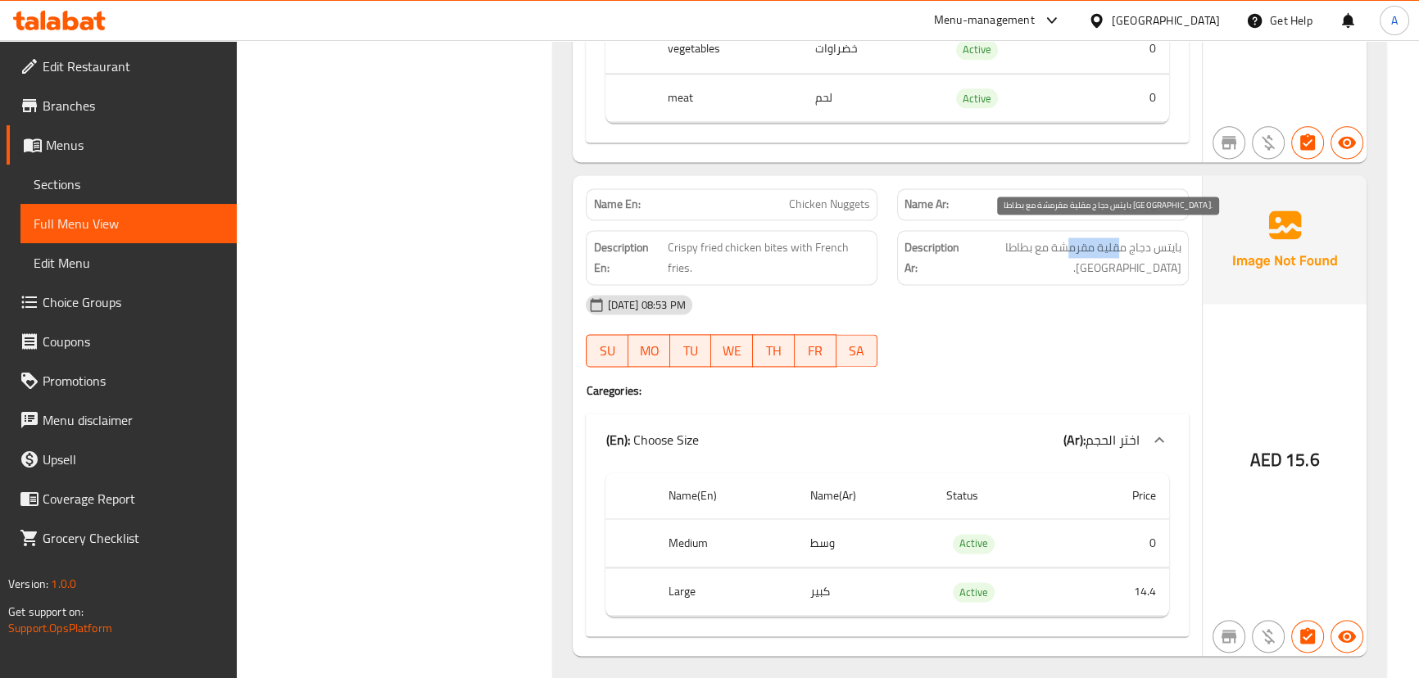
drag, startPoint x: 1121, startPoint y: 230, endPoint x: 1060, endPoint y: 231, distance: 60.6
click at [1065, 238] on span "بايتس دجاج مقلية مقرمشة مع بطاطا [GEOGRAPHIC_DATA]." at bounding box center [1072, 258] width 219 height 40
click at [1028, 285] on div "[DATE] 08:53 PM" at bounding box center [887, 304] width 622 height 39
drag, startPoint x: 802, startPoint y: 236, endPoint x: 987, endPoint y: 275, distance: 189.3
click at [915, 253] on div "Description En: Crispy fried chicken bites with French fries. Description Ar: ب…" at bounding box center [887, 257] width 622 height 75
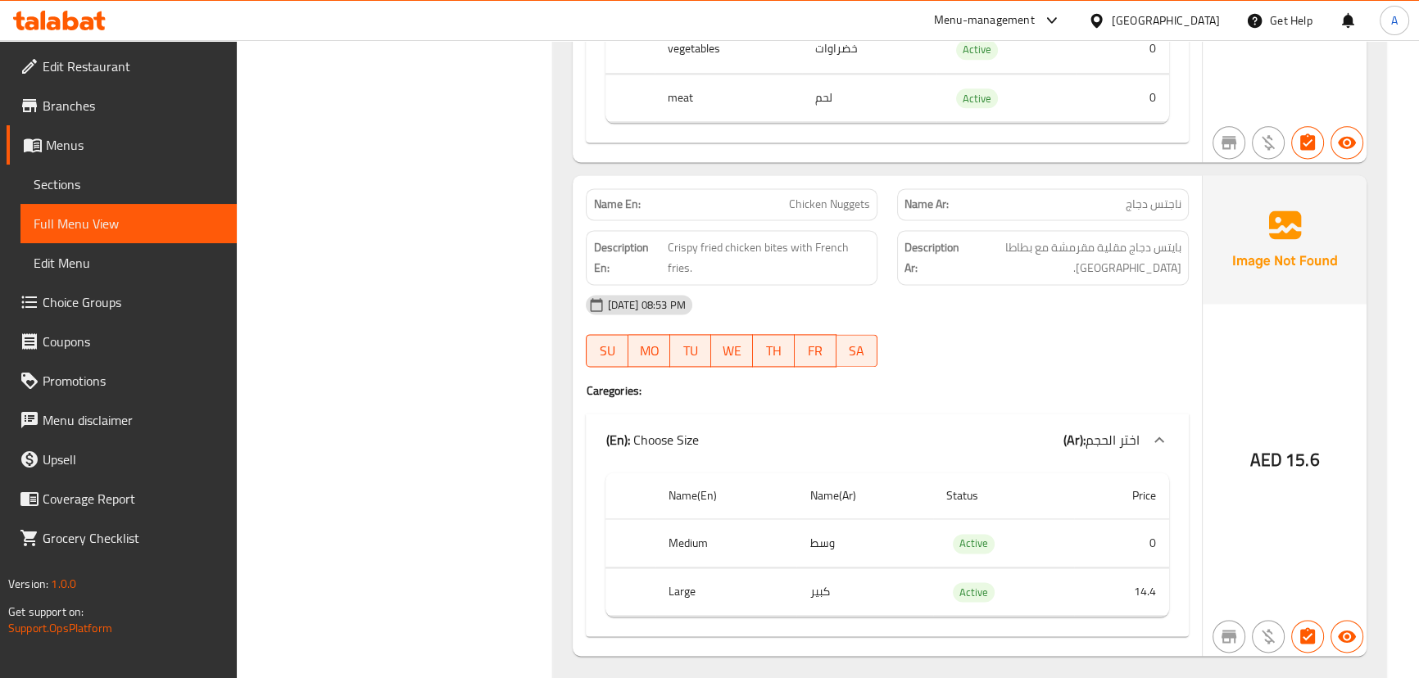
click at [1043, 304] on div "[DATE] 08:53 PM" at bounding box center [887, 304] width 622 height 39
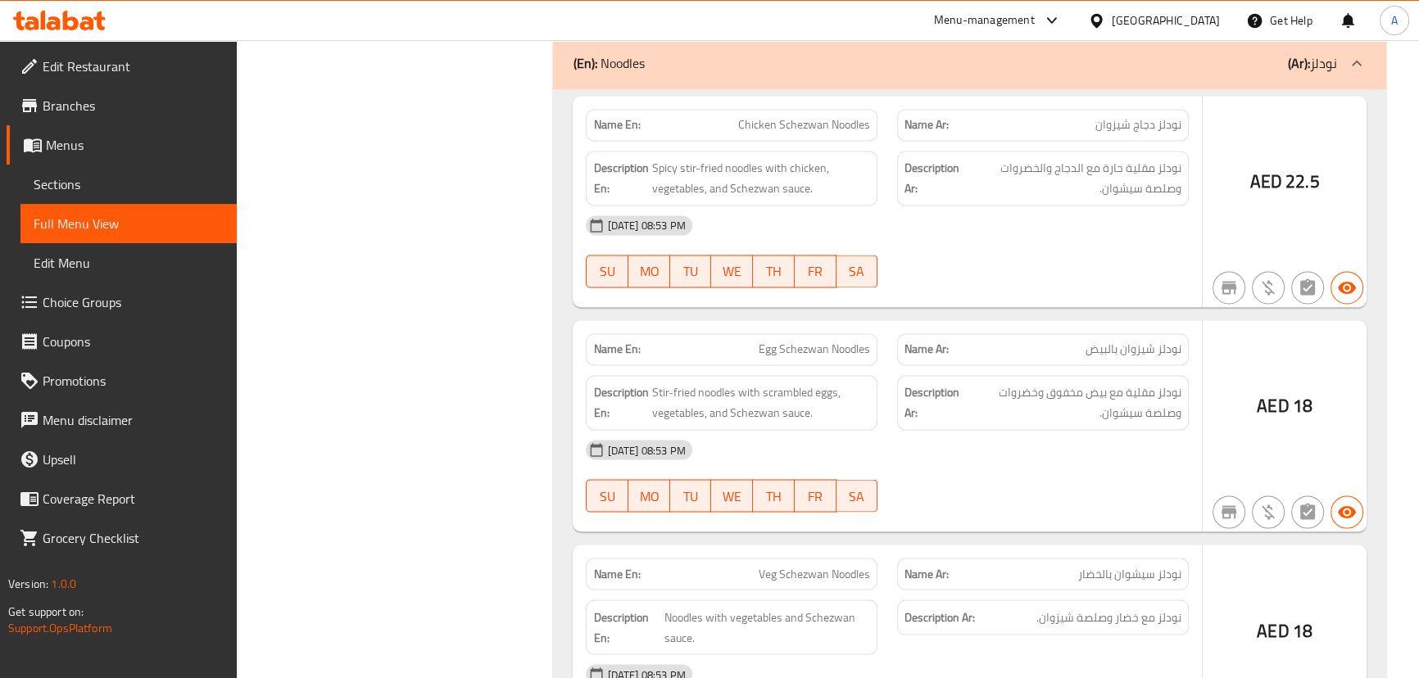
scroll to position [11254, 0]
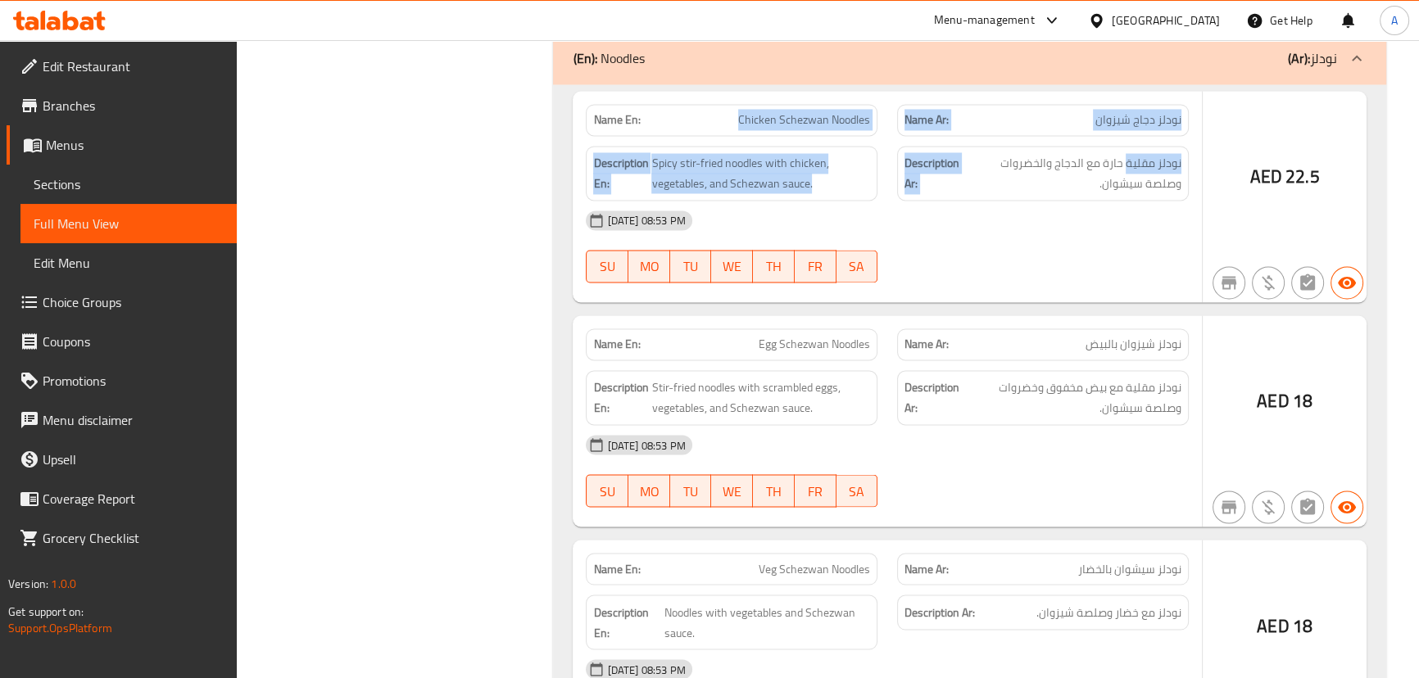
drag, startPoint x: 726, startPoint y: 105, endPoint x: 1153, endPoint y: 166, distance: 431.2
click at [1141, 165] on div "Name En: Chicken Schezwan Noodles Name Ar: نودلز دجاج شيزوان Description En: Sp…" at bounding box center [887, 196] width 629 height 211
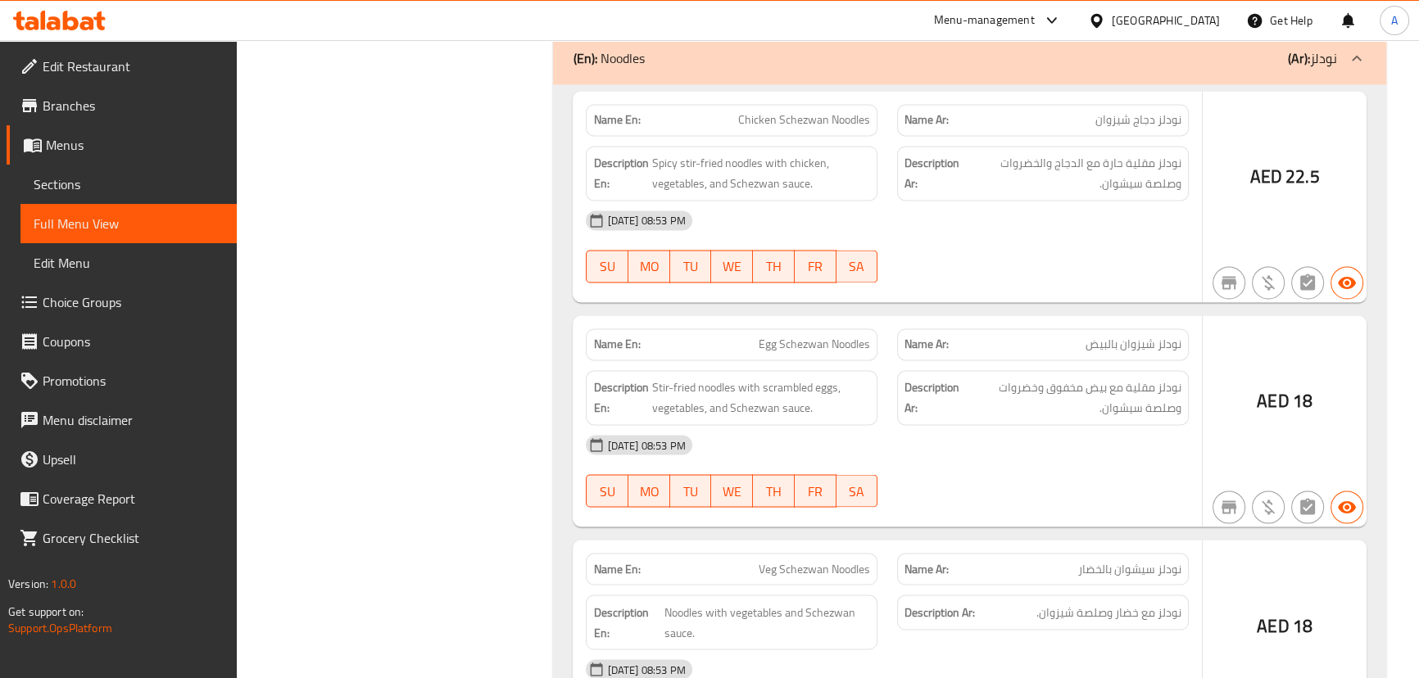
click at [1160, 223] on div "[DATE] 08:53 PM" at bounding box center [887, 220] width 622 height 39
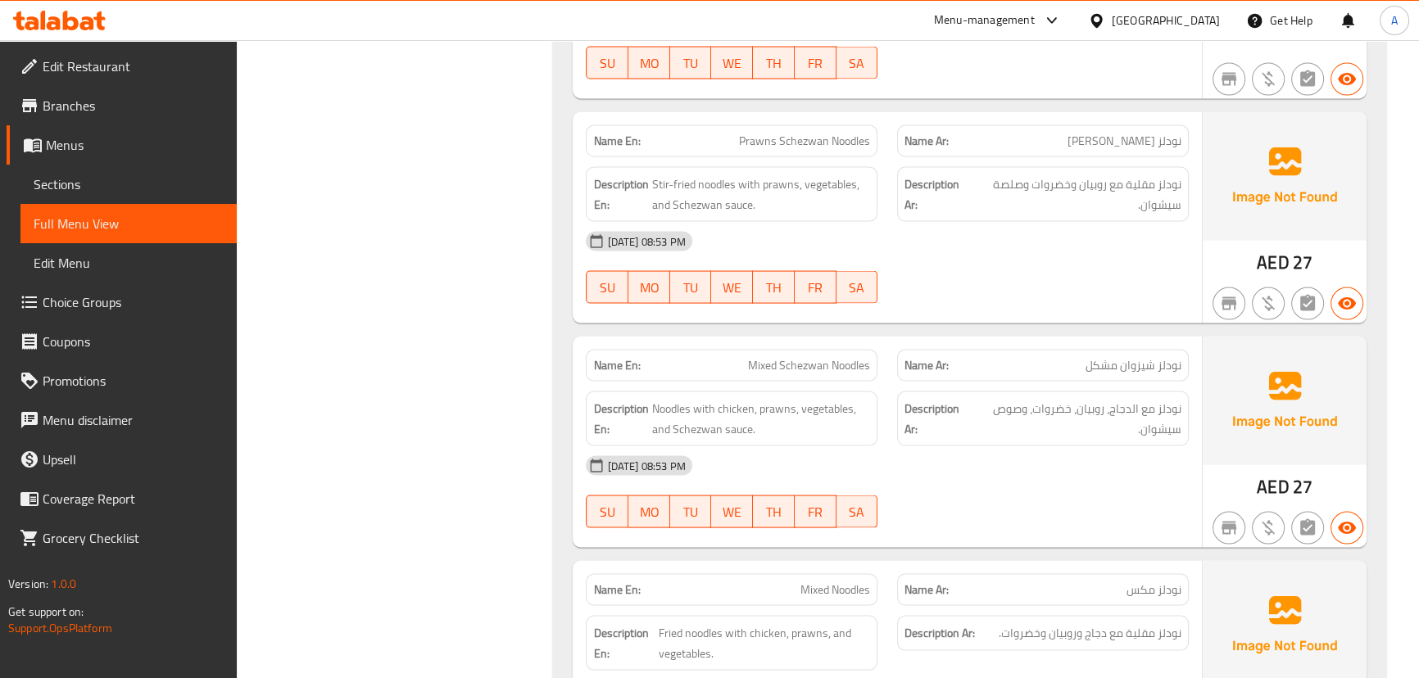
scroll to position [11999, 0]
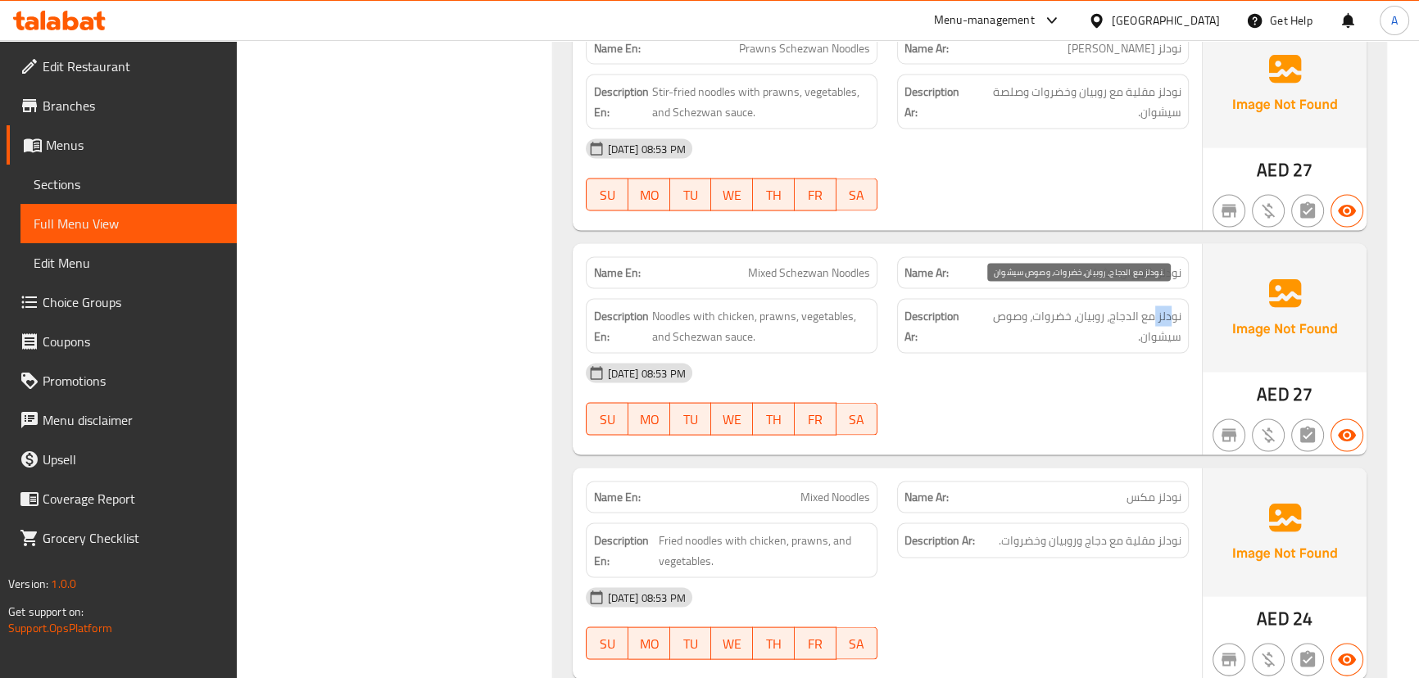
drag, startPoint x: 1172, startPoint y: 299, endPoint x: 1087, endPoint y: 319, distance: 87.5
click at [1147, 306] on span "نودلز مع الدجاج، روبيان، خضروات، وصوص سيشوان." at bounding box center [1076, 326] width 211 height 40
click at [1057, 314] on span "نودلز مع الدجاج، روبيان، خضروات، وصوص سيشوان." at bounding box center [1076, 326] width 211 height 40
click at [1037, 306] on span "نودلز مع الدجاج، روبيان، خضروات، وصوص سيشوان." at bounding box center [1076, 326] width 211 height 40
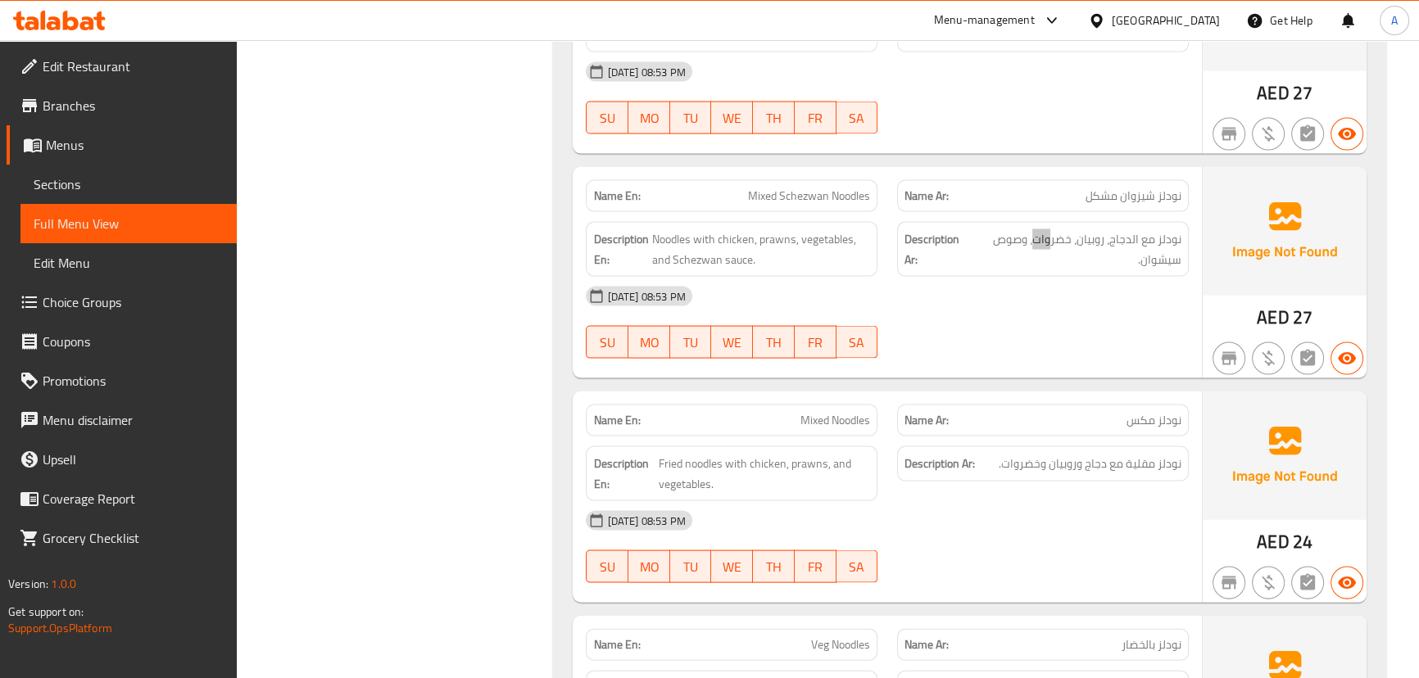
scroll to position [12148, 0]
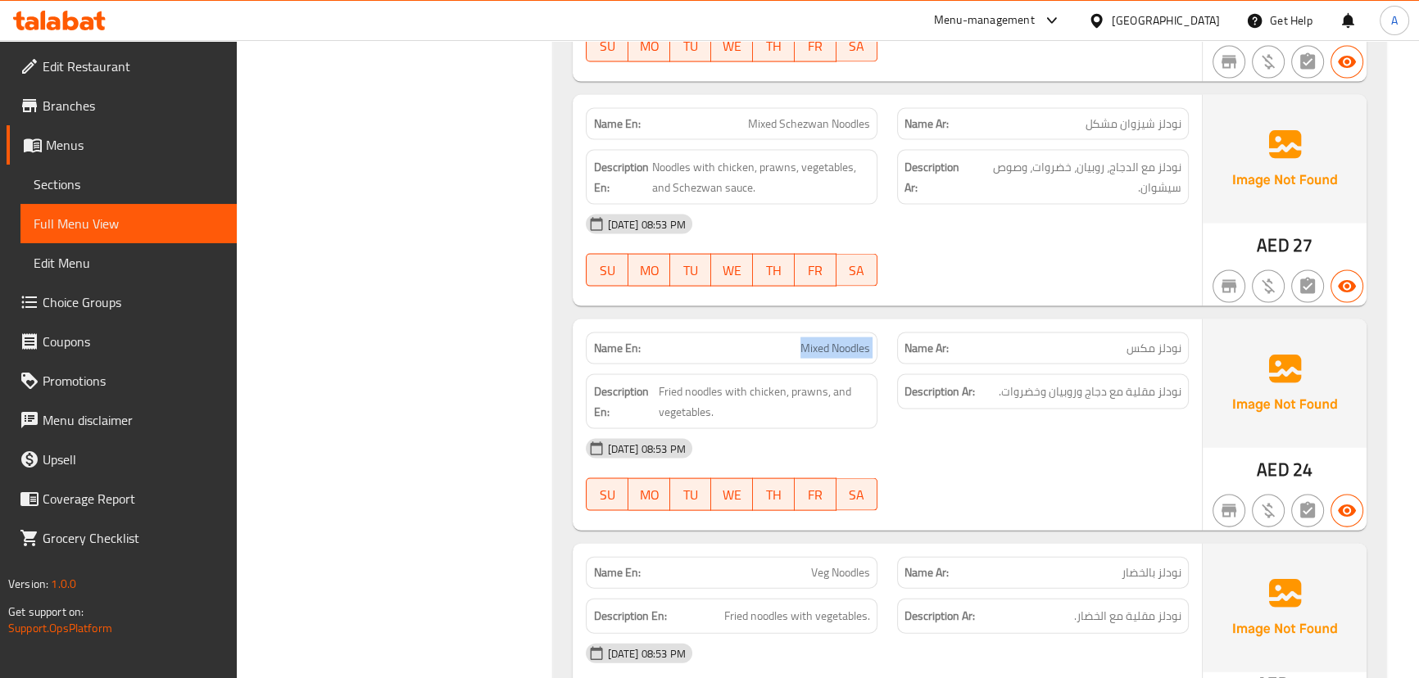
drag, startPoint x: 771, startPoint y: 326, endPoint x: 1004, endPoint y: 426, distance: 253.3
click at [955, 368] on div "Name En: Mixed Noodles Name Ar: نودلز مكس Description En: Fried noodles with ch…" at bounding box center [887, 425] width 629 height 211
click at [1017, 452] on div "[DATE] 08:53 PM" at bounding box center [887, 448] width 622 height 39
drag, startPoint x: 1159, startPoint y: 380, endPoint x: 1064, endPoint y: 393, distance: 96.7
click at [1069, 382] on span "نودلز مقلية مع دجاج وروبيان وخضروات." at bounding box center [1090, 392] width 183 height 20
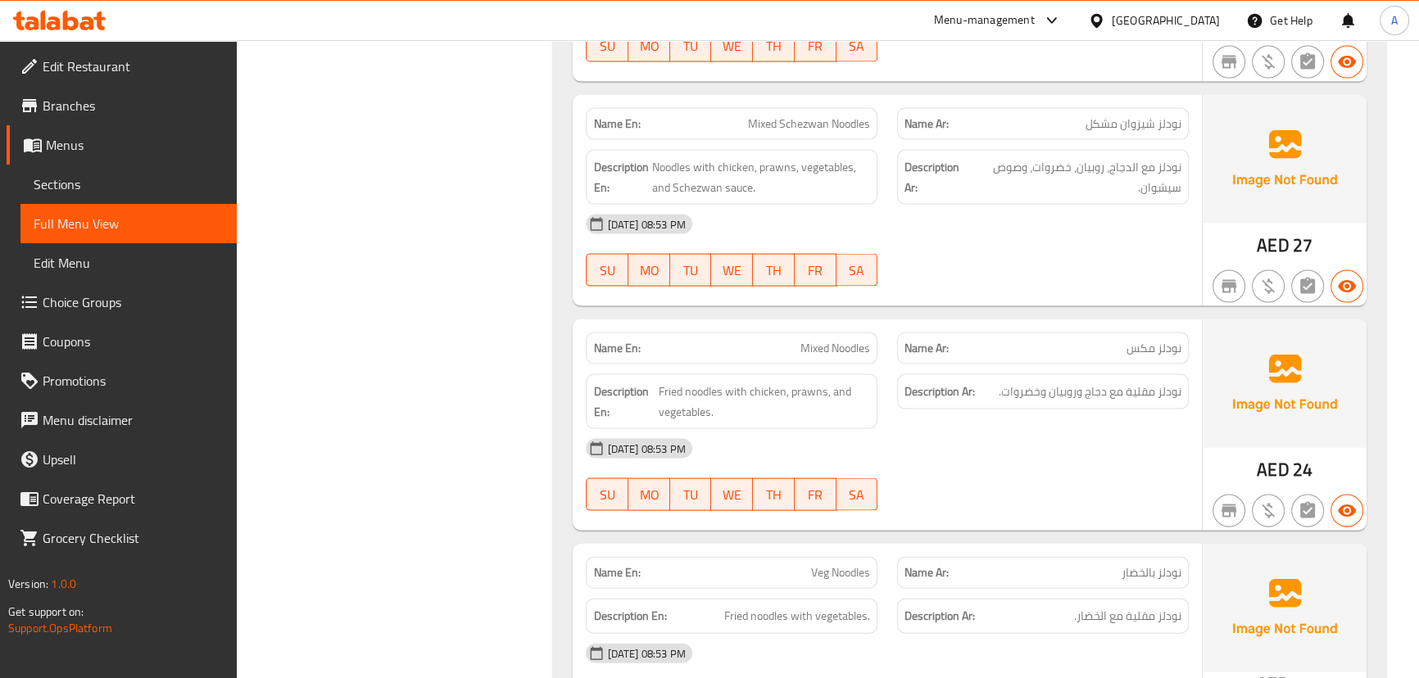
click at [1065, 450] on div "[DATE] 08:53 PM" at bounding box center [887, 448] width 622 height 39
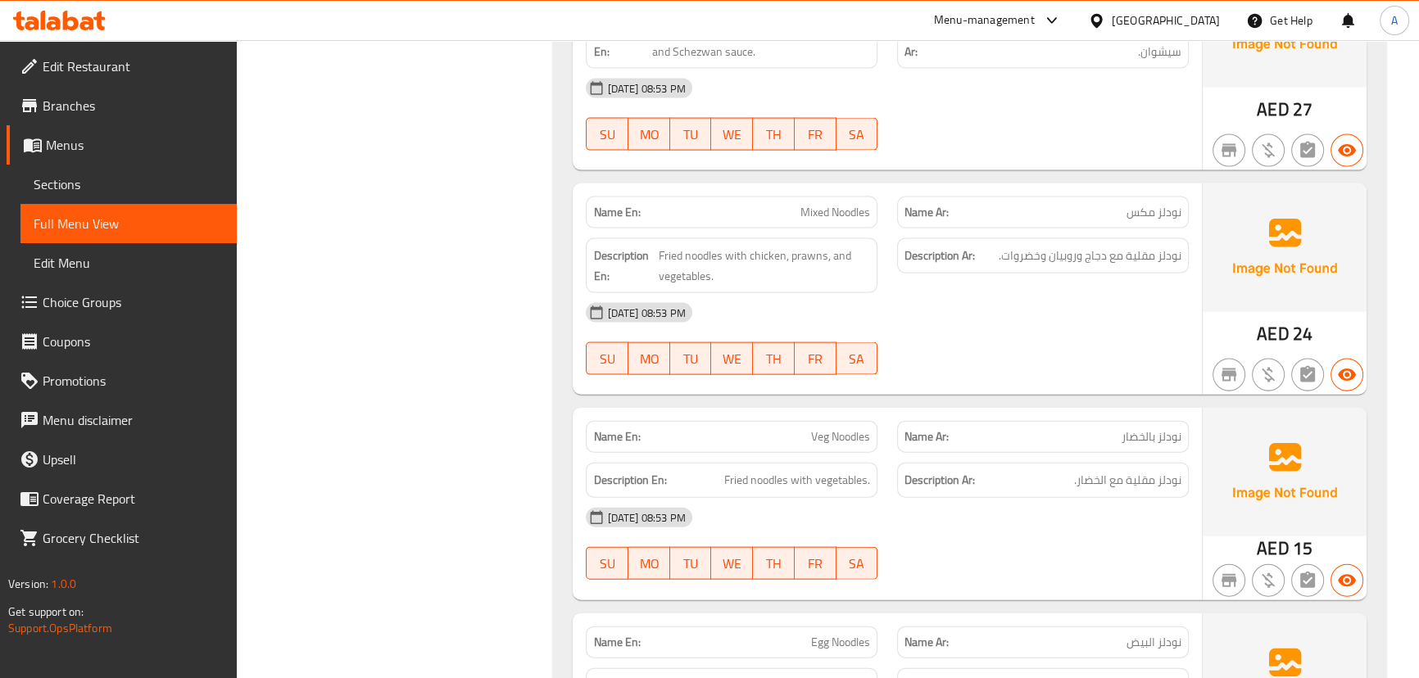
scroll to position [12446, 0]
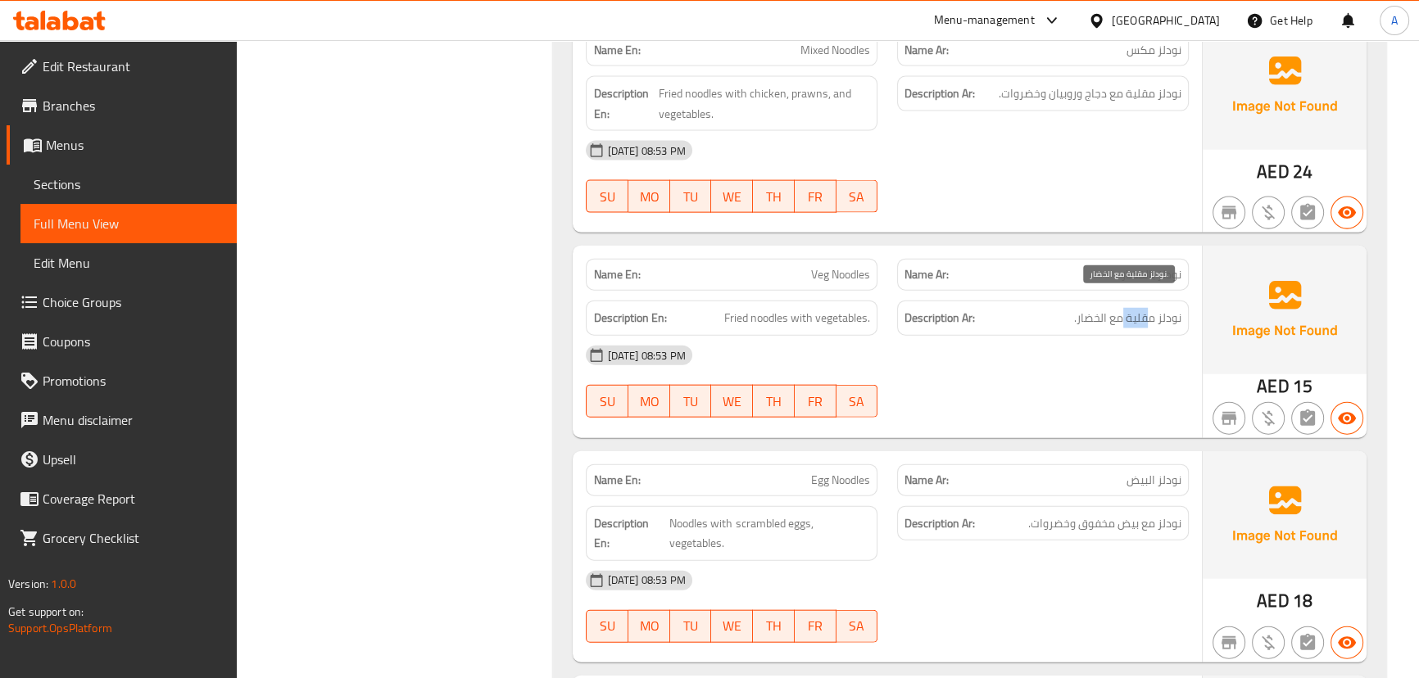
drag, startPoint x: 1148, startPoint y: 301, endPoint x: 1106, endPoint y: 303, distance: 41.9
click at [1111, 308] on span "نودلز مقلية مع الخضار." at bounding box center [1127, 318] width 107 height 20
click at [1081, 370] on div "[DATE] 08:53 PM SU MO TU WE TH FR SA" at bounding box center [887, 382] width 622 height 92
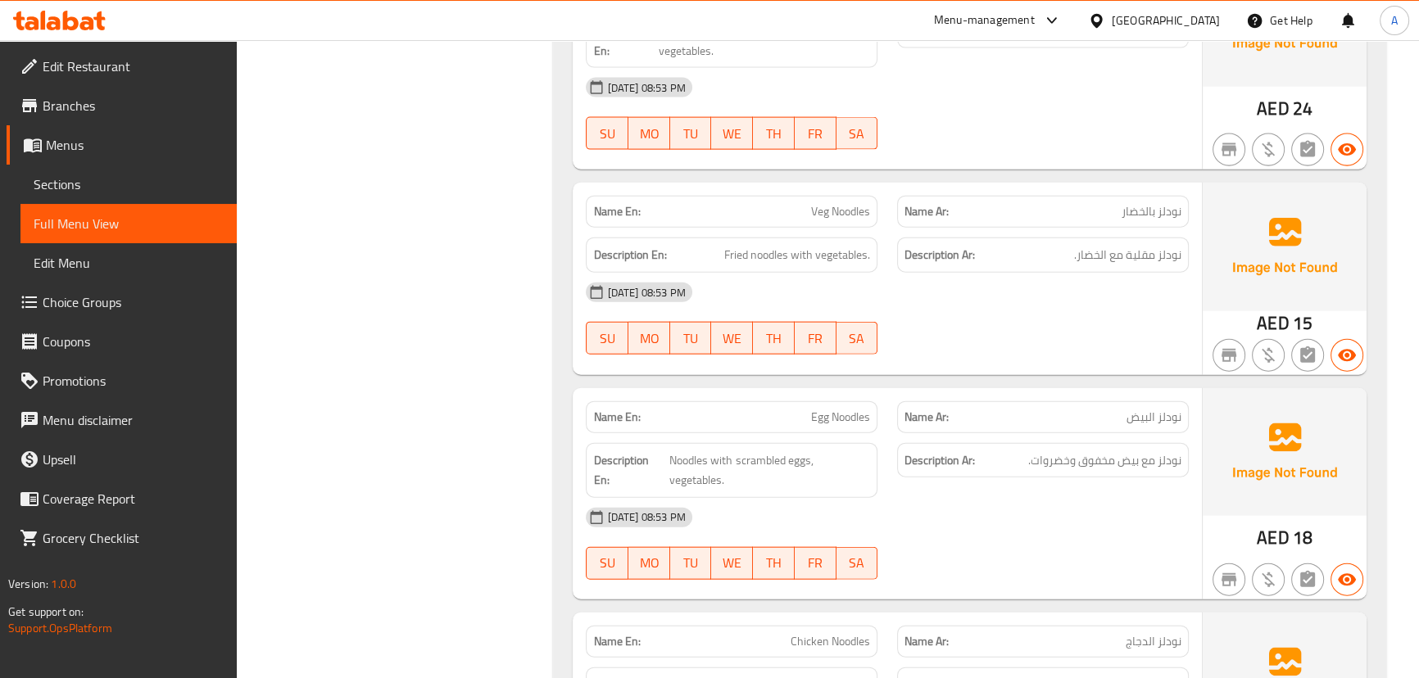
scroll to position [12595, 0]
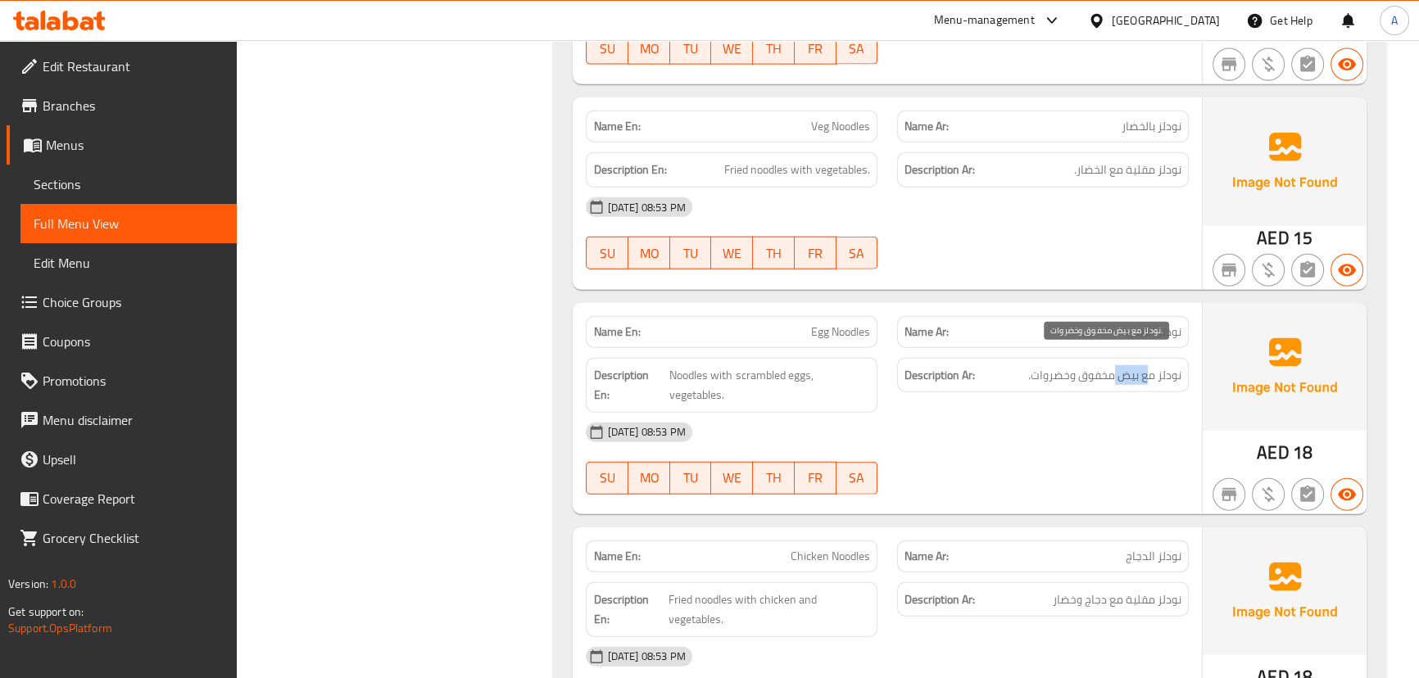
drag, startPoint x: 1149, startPoint y: 360, endPoint x: 1113, endPoint y: 360, distance: 36.1
click at [1114, 365] on span "نودلز مع بيض مخفوق وخضروات." at bounding box center [1104, 375] width 153 height 20
click at [1113, 365] on span "نودلز مع بيض مخفوق وخضروات." at bounding box center [1104, 375] width 153 height 20
drag, startPoint x: 1113, startPoint y: 360, endPoint x: 1046, endPoint y: 360, distance: 67.2
click at [1046, 365] on span "نودلز مع بيض مخفوق وخضروات." at bounding box center [1104, 375] width 153 height 20
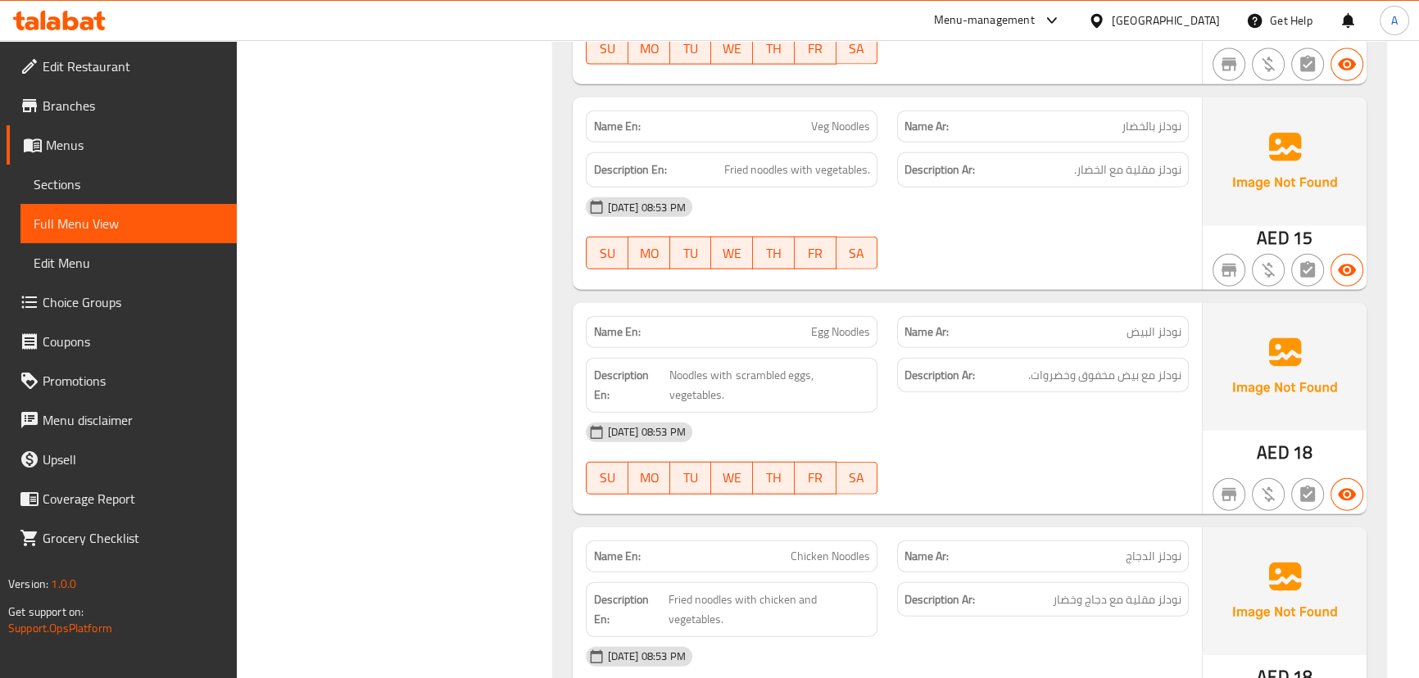
drag, startPoint x: 1032, startPoint y: 415, endPoint x: 774, endPoint y: 385, distance: 259.9
click at [1032, 417] on div "[DATE] 08:53 PM" at bounding box center [887, 432] width 622 height 39
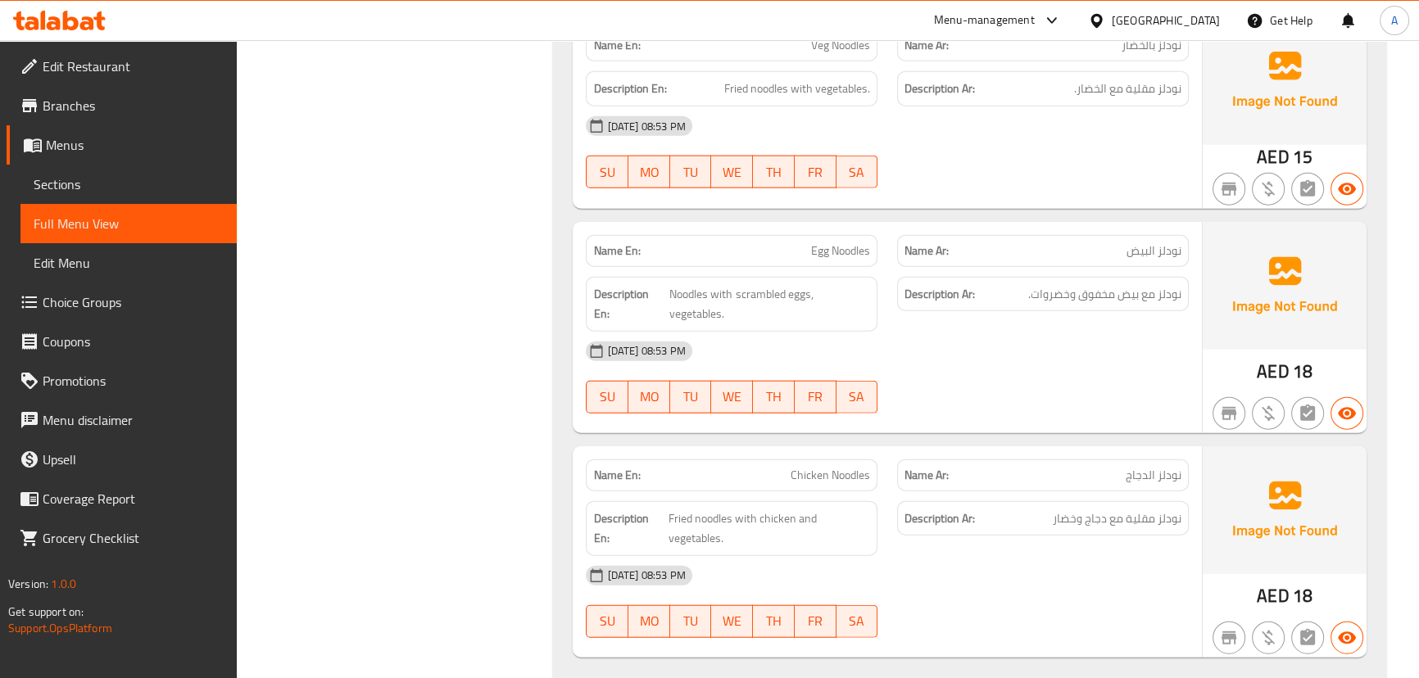
scroll to position [12818, 0]
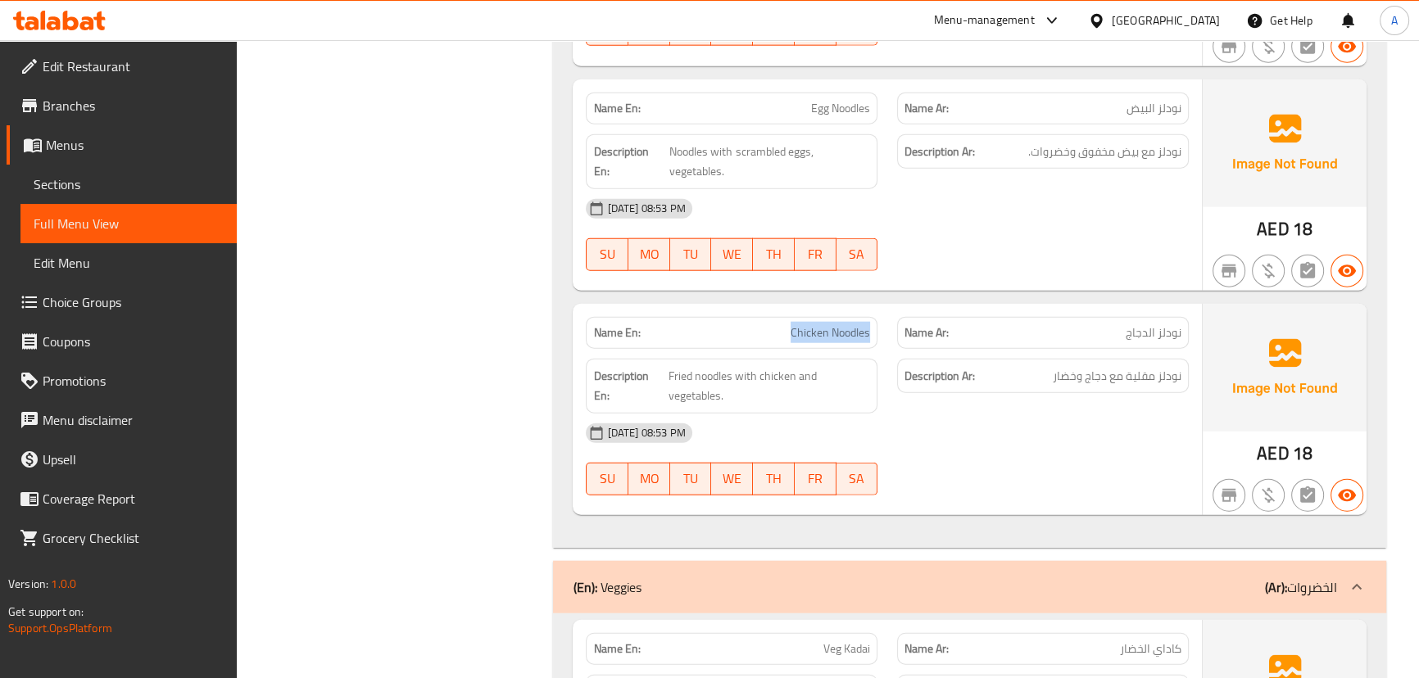
drag, startPoint x: 787, startPoint y: 299, endPoint x: 947, endPoint y: 315, distance: 160.6
click at [892, 307] on div "Name En: Chicken Noodles Name Ar: نودلز الدجاج" at bounding box center [887, 333] width 622 height 52
click at [1062, 414] on div "[DATE] 08:53 PM" at bounding box center [887, 433] width 622 height 39
drag, startPoint x: 1154, startPoint y: 343, endPoint x: 1073, endPoint y: 347, distance: 81.2
click at [1073, 366] on span "نودلز مقلية مع دجاج وخضار" at bounding box center [1117, 376] width 129 height 20
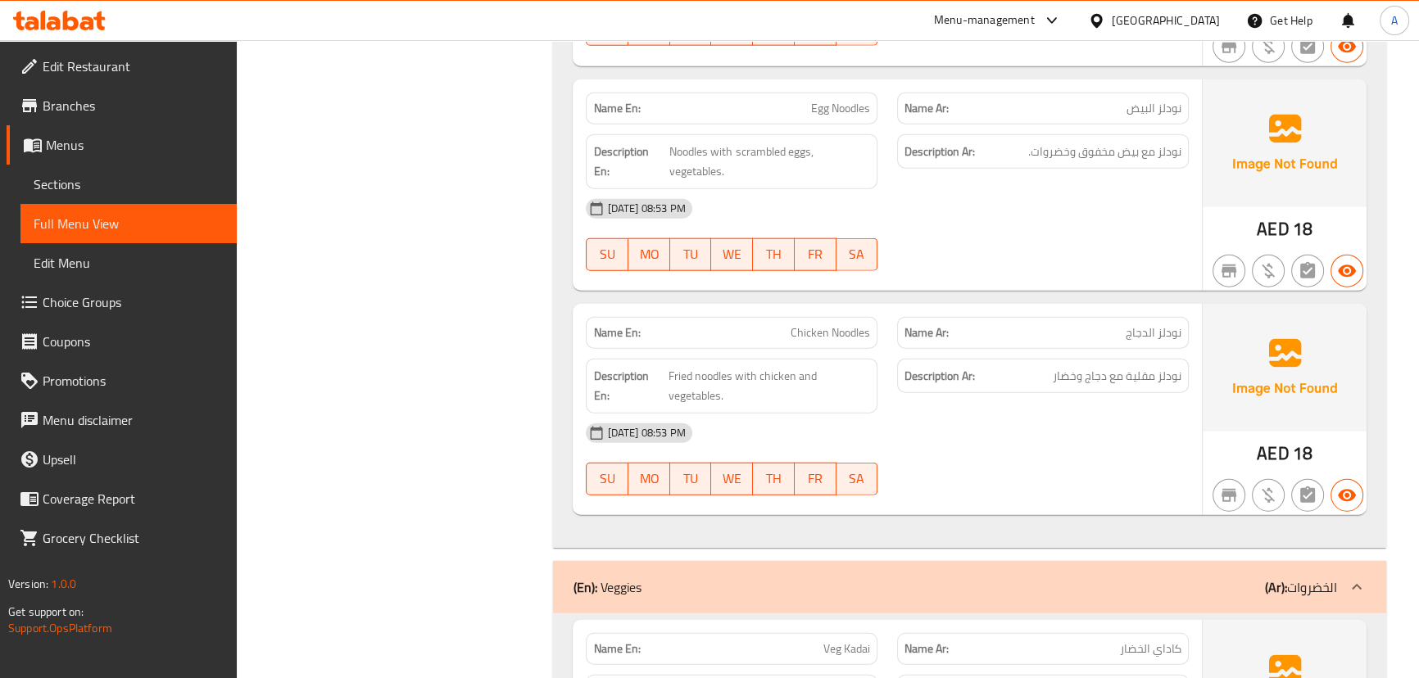
click at [1051, 414] on div "[DATE] 08:53 PM" at bounding box center [887, 433] width 622 height 39
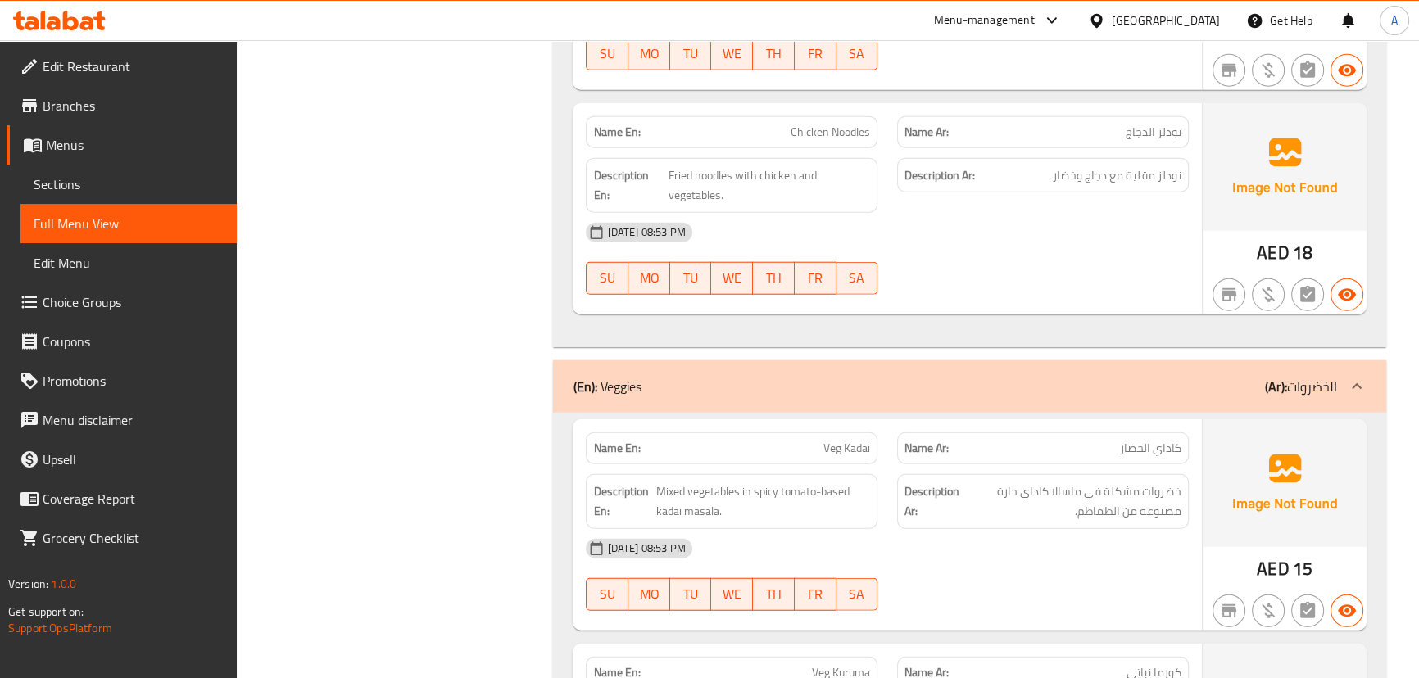
scroll to position [13042, 0]
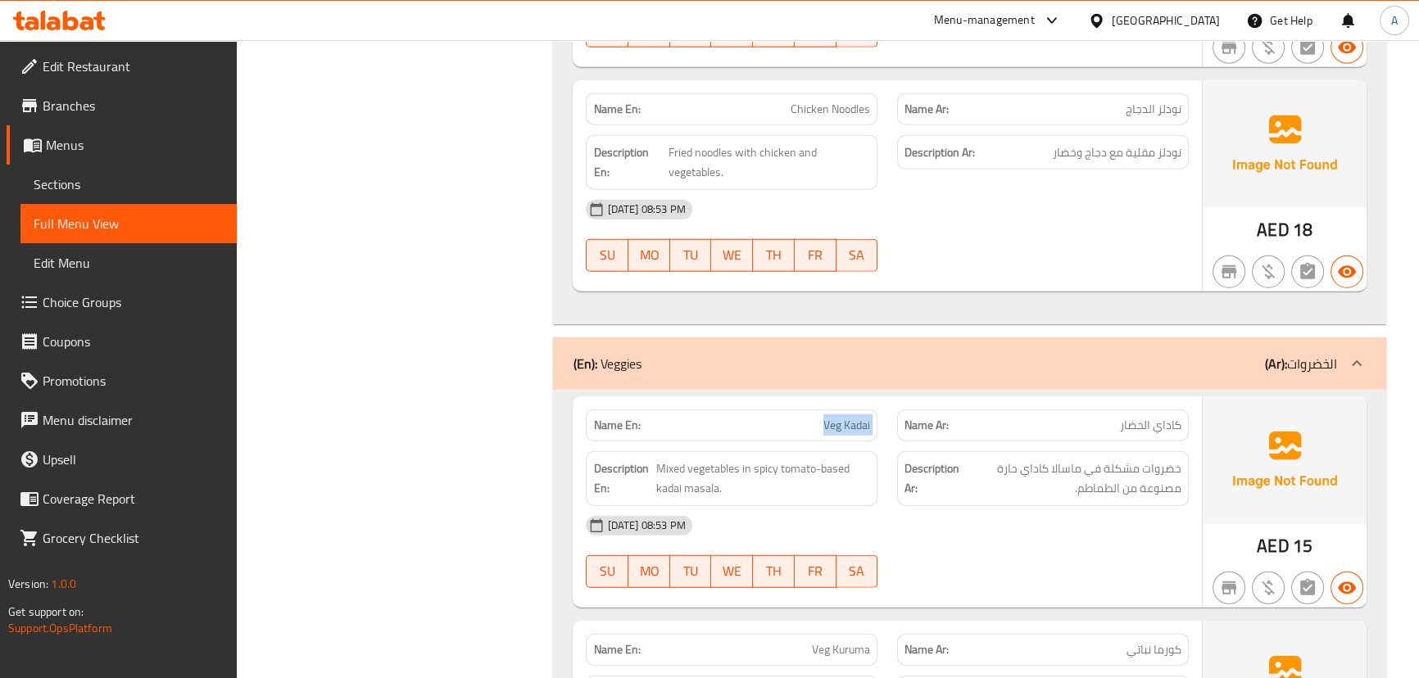
click at [927, 406] on div "Name En: Veg Kadai Name Ar: كاداي الخضار" at bounding box center [887, 426] width 622 height 52
click at [1022, 506] on div "[DATE] 08:53 PM" at bounding box center [887, 525] width 622 height 39
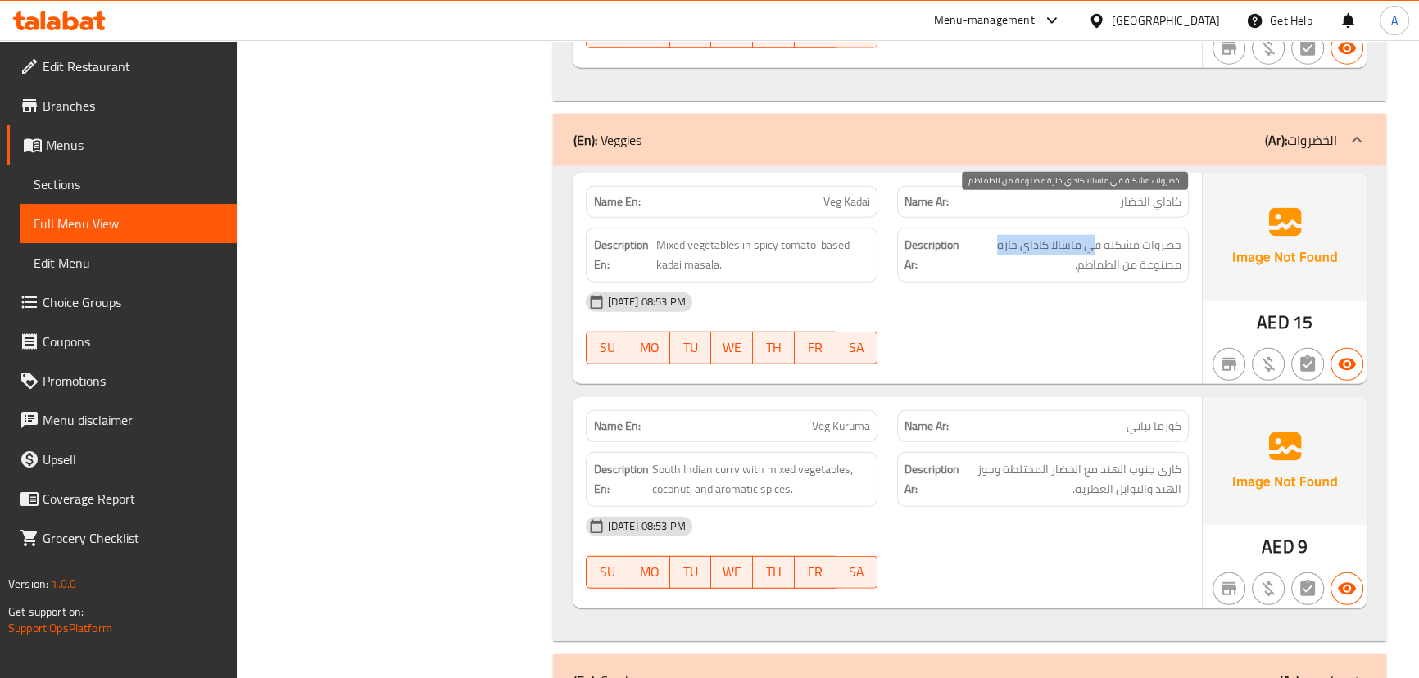
drag, startPoint x: 1097, startPoint y: 207, endPoint x: 997, endPoint y: 212, distance: 100.1
click at [997, 235] on span "خضروات مشكلة في ماسالا كاداي حارة مصنوعة من الطماطم." at bounding box center [1072, 255] width 219 height 40
drag, startPoint x: 1150, startPoint y: 232, endPoint x: 1076, endPoint y: 279, distance: 87.3
click at [1096, 241] on span "خضروات مشكلة في ماسالا كاداي حارة مصنوعة من الطماطم." at bounding box center [1072, 255] width 219 height 40
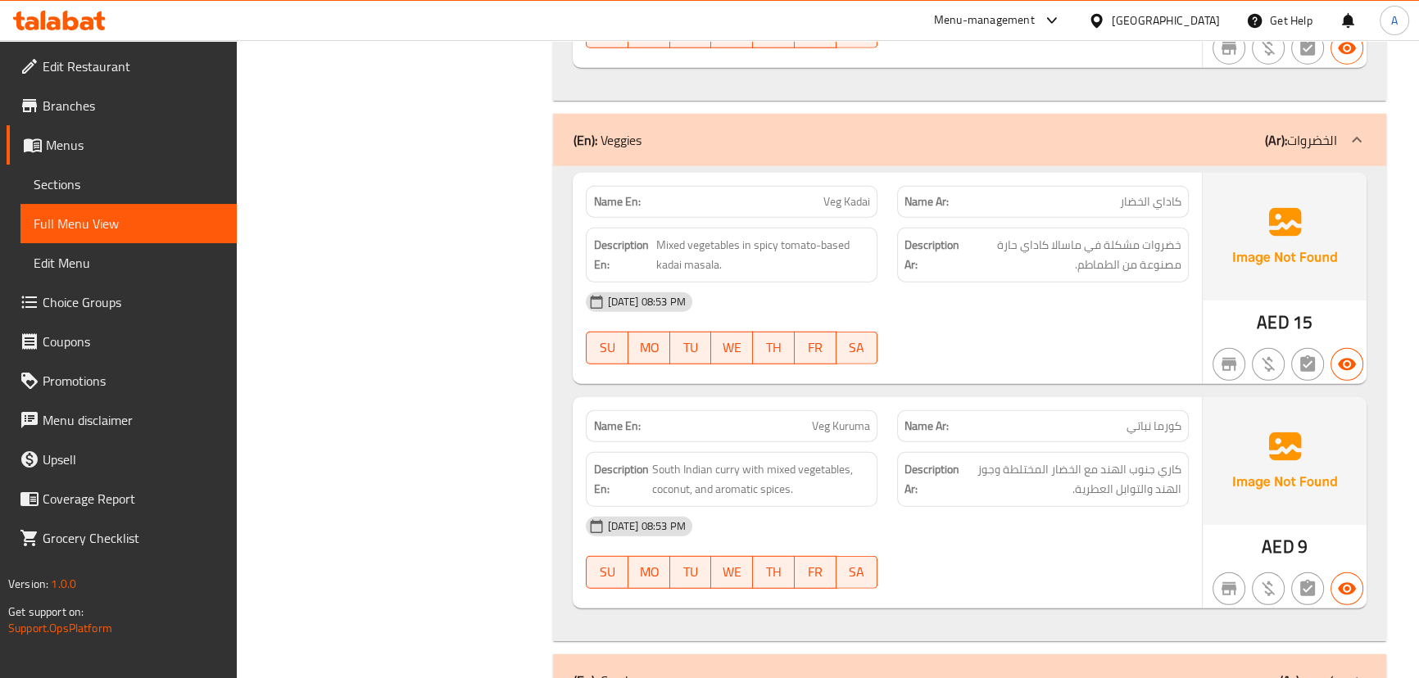
click at [1076, 283] on div "[DATE] 08:53 PM" at bounding box center [887, 302] width 622 height 39
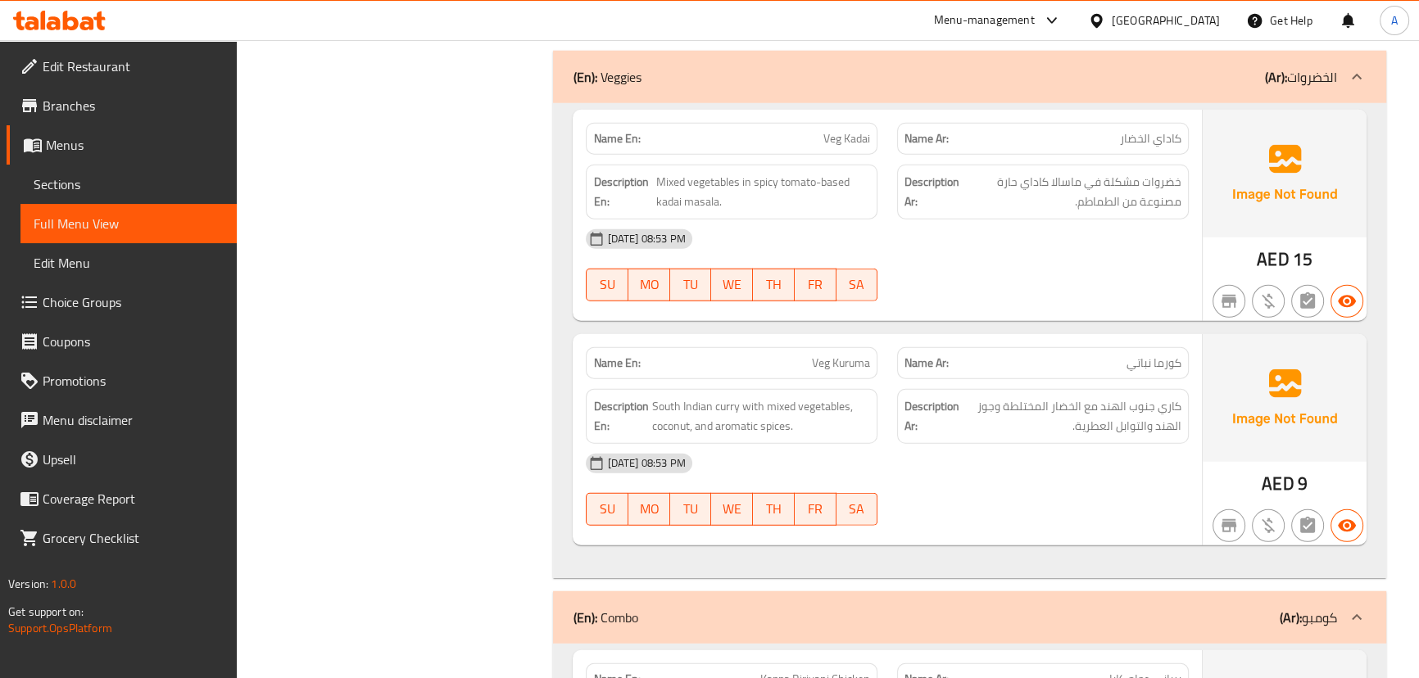
scroll to position [13489, 0]
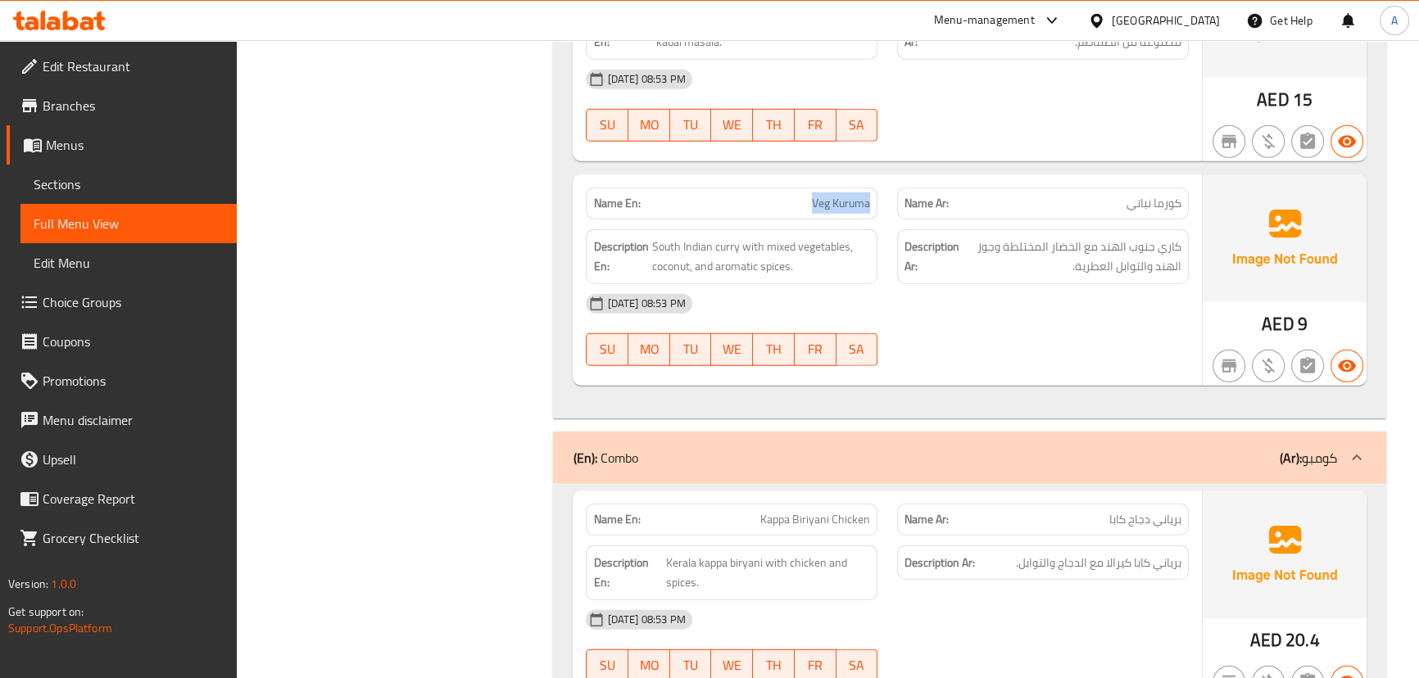
drag, startPoint x: 882, startPoint y: 160, endPoint x: 1040, endPoint y: 280, distance: 198.8
click at [928, 178] on div "Name En: Veg Kuruma Name Ar: كورما نباتي" at bounding box center [887, 204] width 622 height 52
click at [1050, 290] on div "[DATE] 08:53 PM SU MO TU WE TH FR SA" at bounding box center [887, 330] width 622 height 92
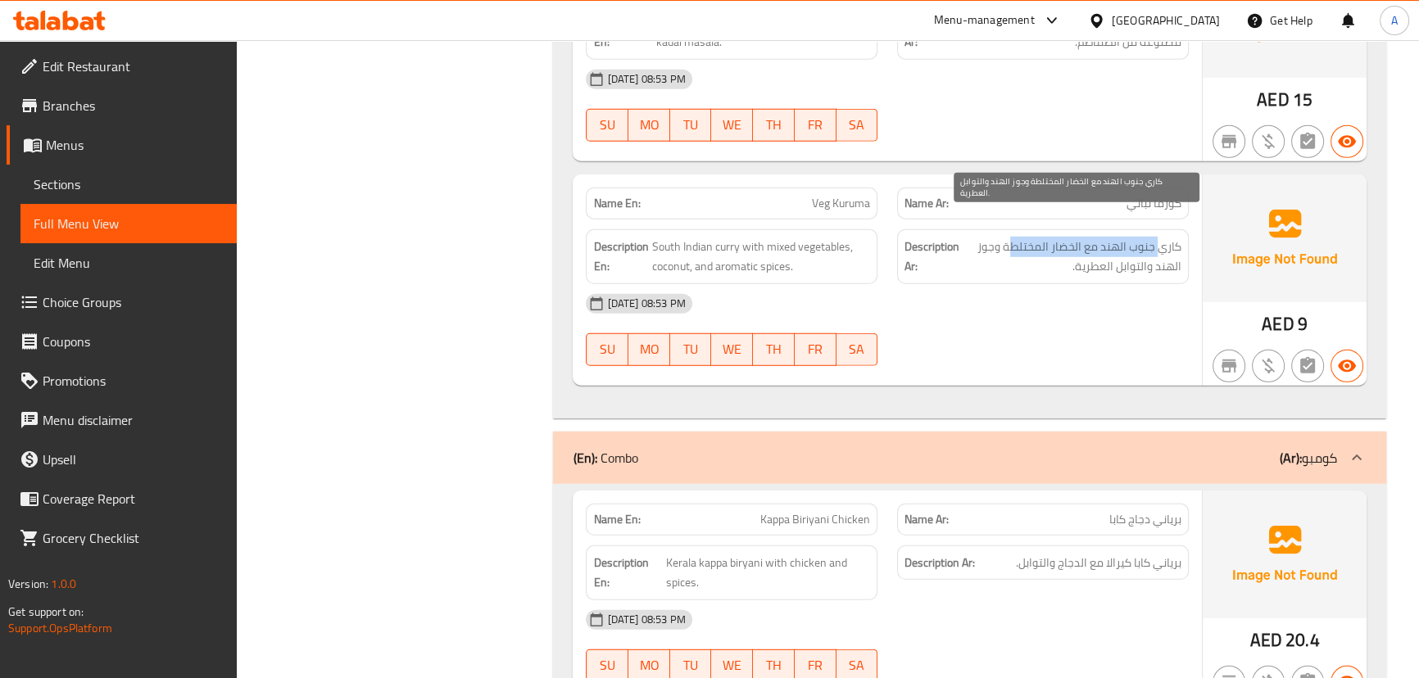
drag, startPoint x: 1158, startPoint y: 220, endPoint x: 1019, endPoint y: 221, distance: 138.5
click at [1008, 237] on span "كاري جنوب الهند مع الخضار المختلطة وجوز الهند والتوابل العطرية." at bounding box center [1072, 257] width 219 height 40
drag, startPoint x: 1132, startPoint y: 235, endPoint x: 1082, endPoint y: 243, distance: 50.5
click at [1104, 238] on span "كاري جنوب الهند مع الخضار المختلطة وجوز الهند والتوابل العطرية." at bounding box center [1072, 257] width 219 height 40
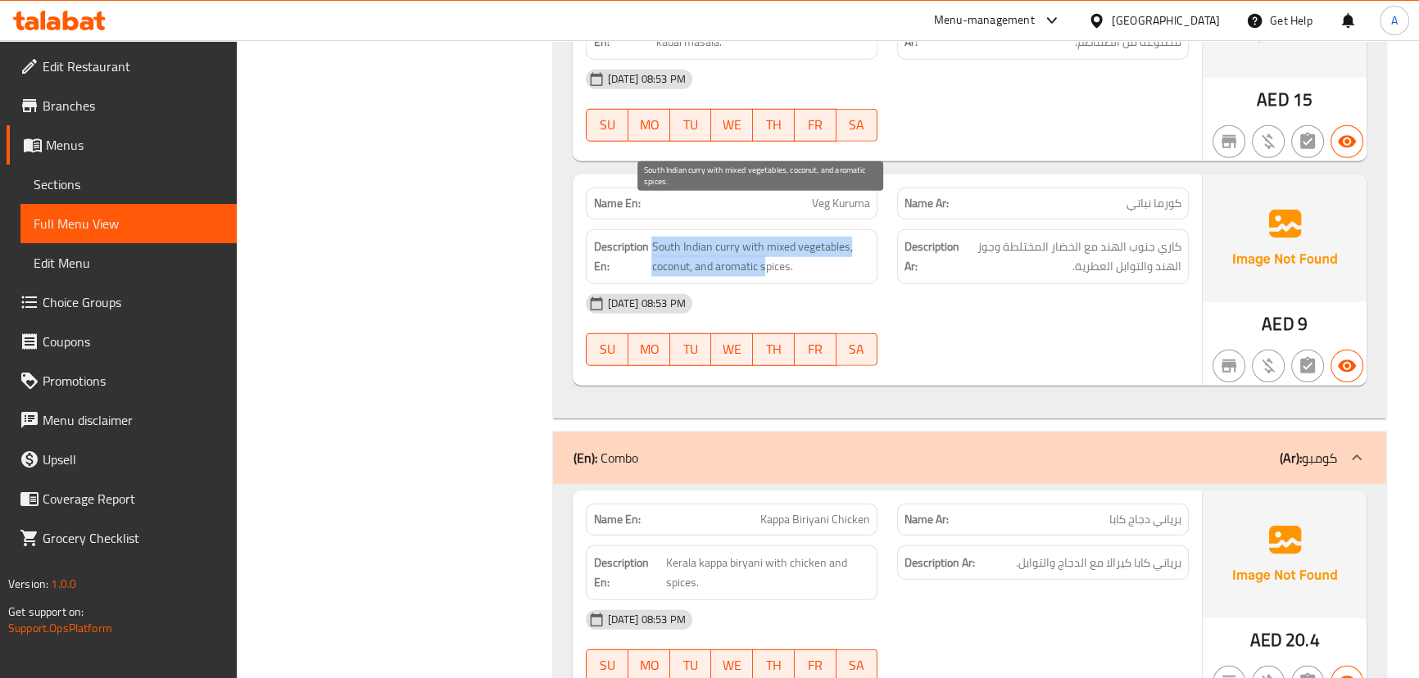
drag, startPoint x: 757, startPoint y: 229, endPoint x: 789, endPoint y: 231, distance: 32.1
click at [779, 237] on h6 "Description En: South Indian curry with mixed vegetables, coconut, and aromatic…" at bounding box center [731, 257] width 277 height 40
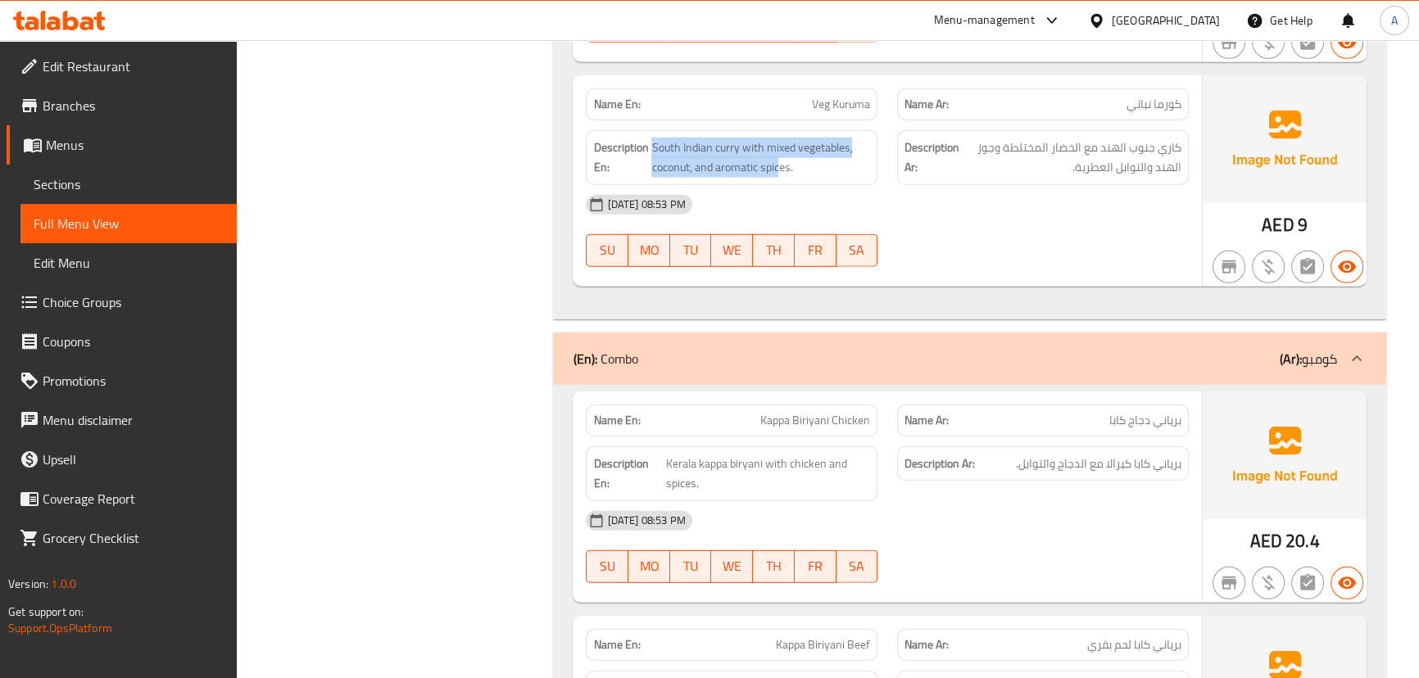
scroll to position [13787, 0]
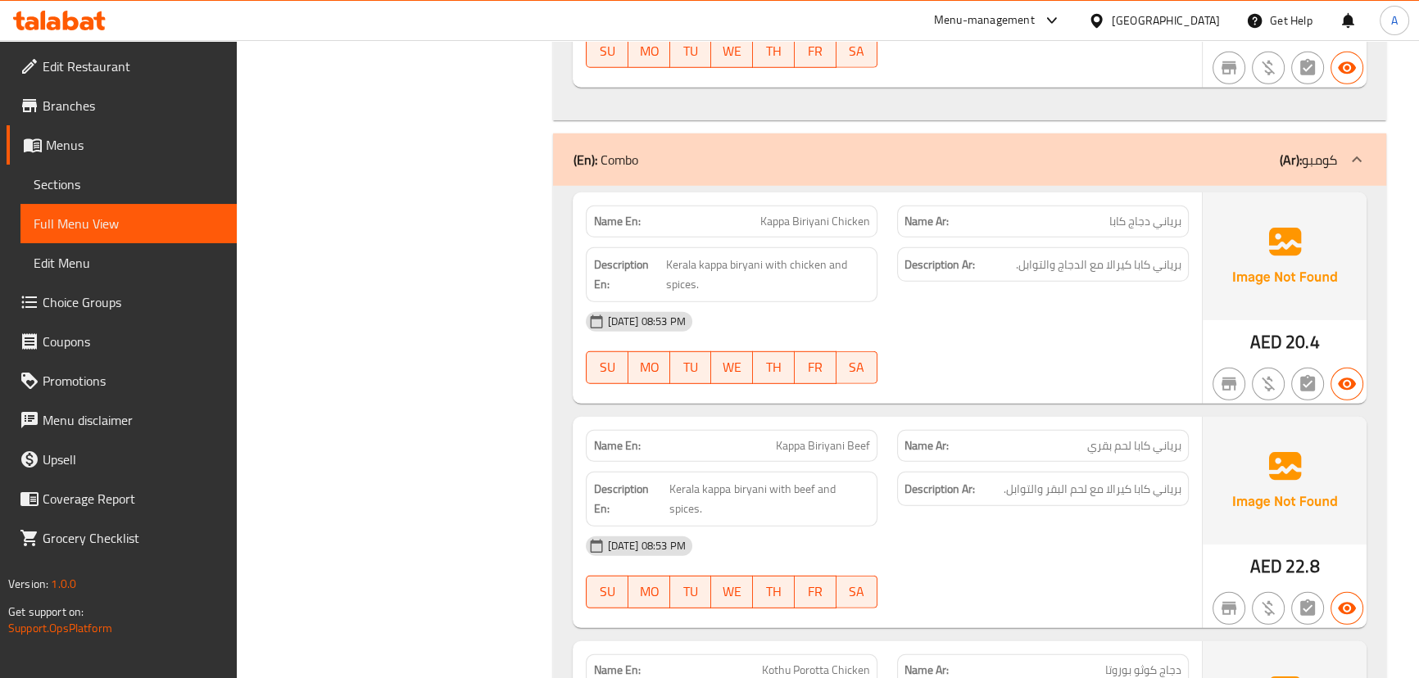
click at [1041, 367] on div "Name En: Kappa Biriyani Chicken Name Ar: برياني دجاج كابا Description En: [GEOG…" at bounding box center [887, 298] width 629 height 211
drag, startPoint x: 824, startPoint y: 182, endPoint x: 1014, endPoint y: 320, distance: 234.7
click at [882, 196] on div "Name En: Kappa Biriyani Chicken" at bounding box center [731, 222] width 311 height 52
click at [1023, 325] on div "[DATE] 08:53 PM SU MO TU WE TH FR SA" at bounding box center [887, 348] width 622 height 92
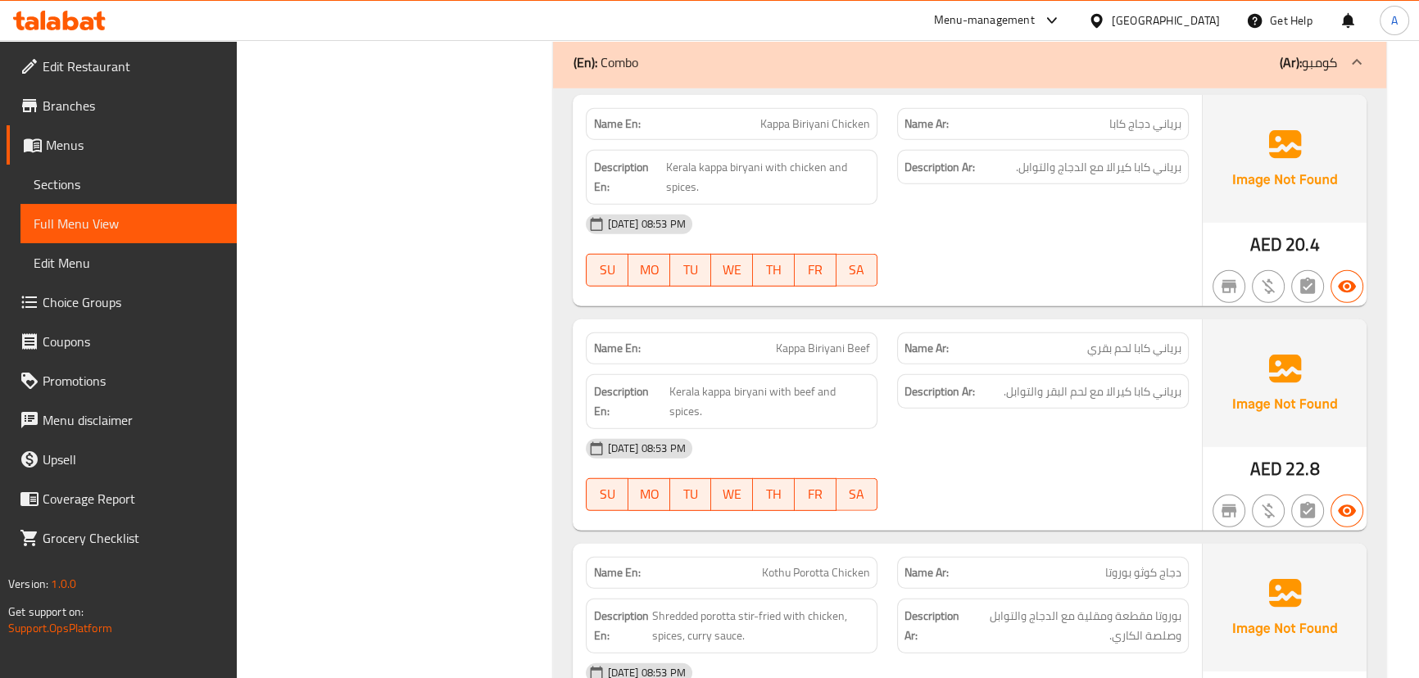
scroll to position [13861, 0]
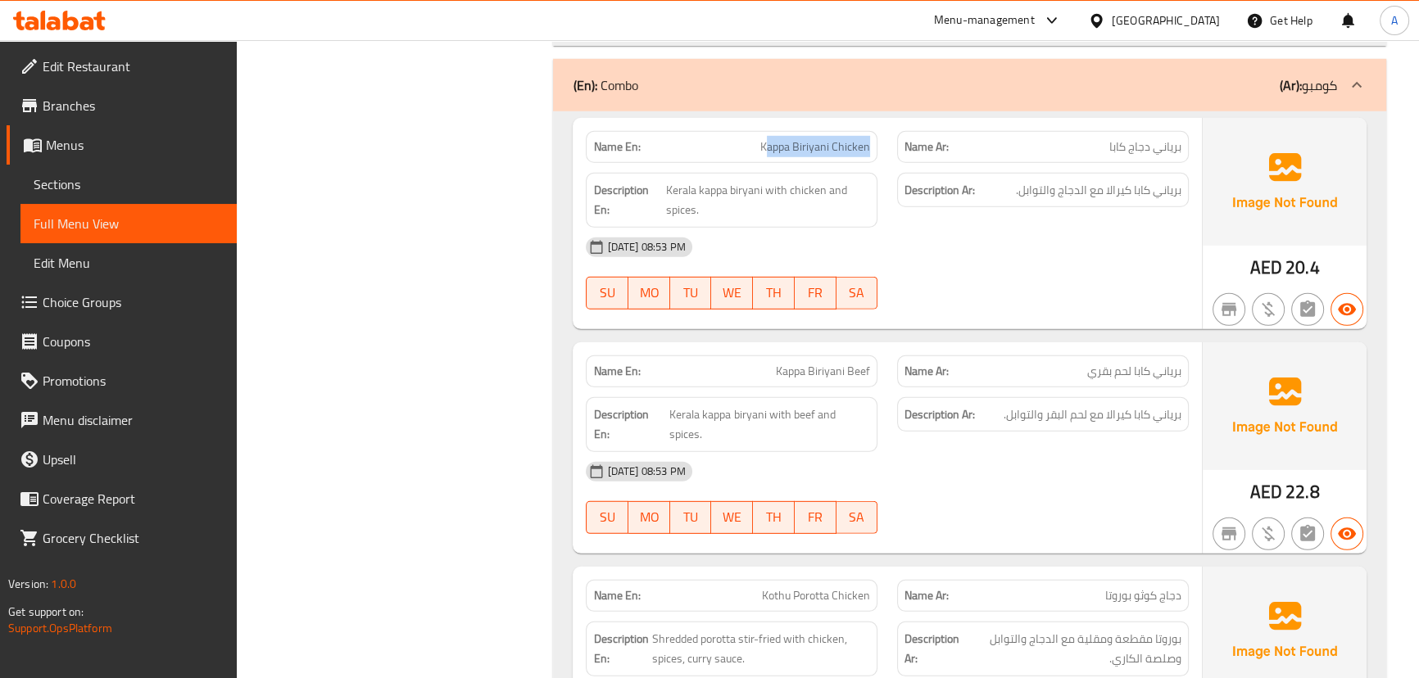
drag, startPoint x: 768, startPoint y: 87, endPoint x: 898, endPoint y: 106, distance: 131.6
click at [884, 121] on div "Name En: Kappa Biriyani Chicken" at bounding box center [731, 147] width 311 height 52
click at [1127, 300] on div at bounding box center [1042, 310] width 311 height 20
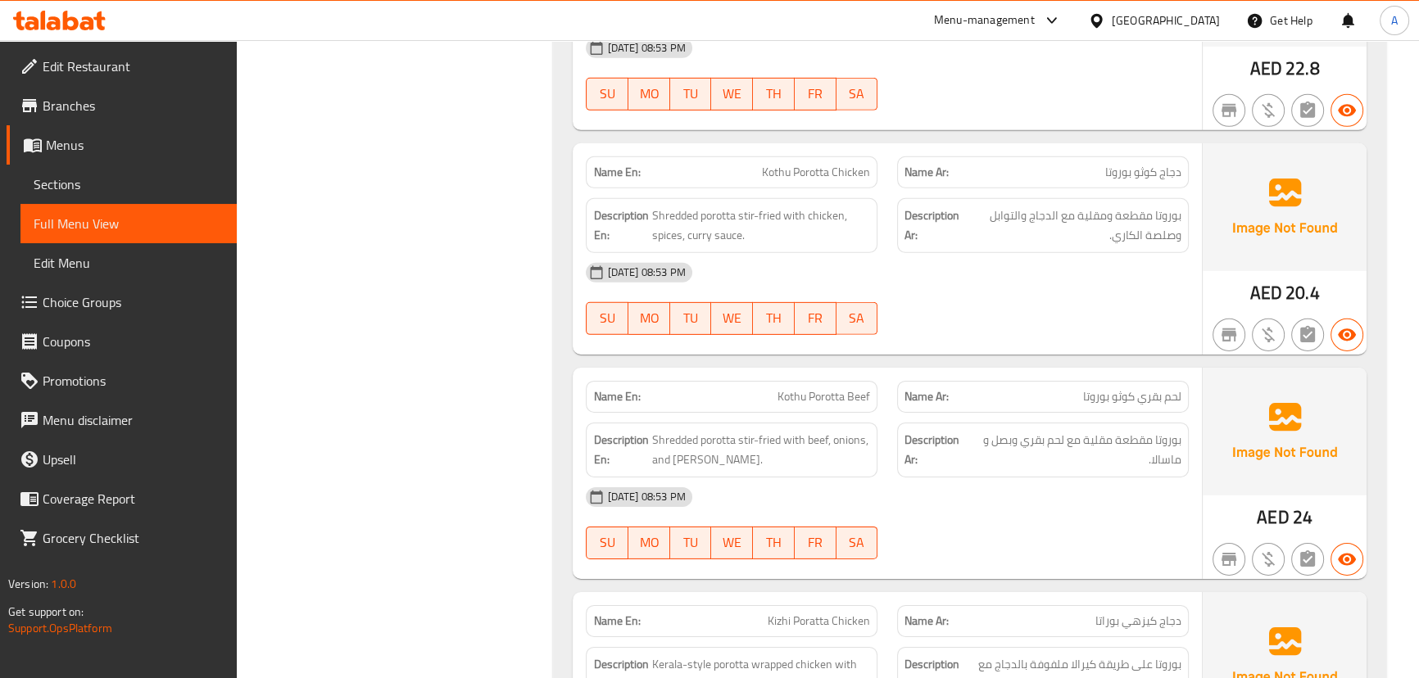
scroll to position [14308, 0]
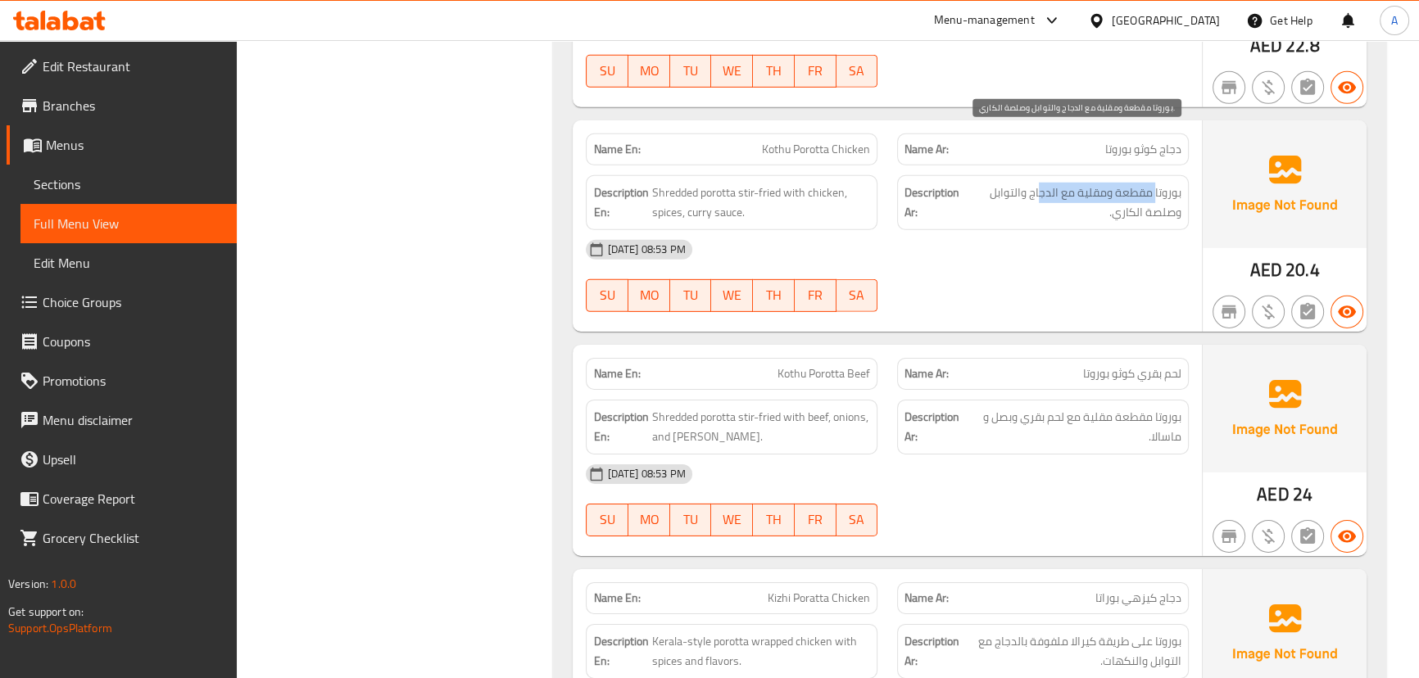
drag, startPoint x: 1065, startPoint y: 131, endPoint x: 1042, endPoint y: 131, distance: 22.9
click at [1042, 183] on span "بوروتا مقطعة ومقلية مع الدجاج والتوابل وصلصة الكاري." at bounding box center [1073, 203] width 216 height 40
click at [1077, 230] on div "[DATE] 08:53 PM" at bounding box center [887, 249] width 622 height 39
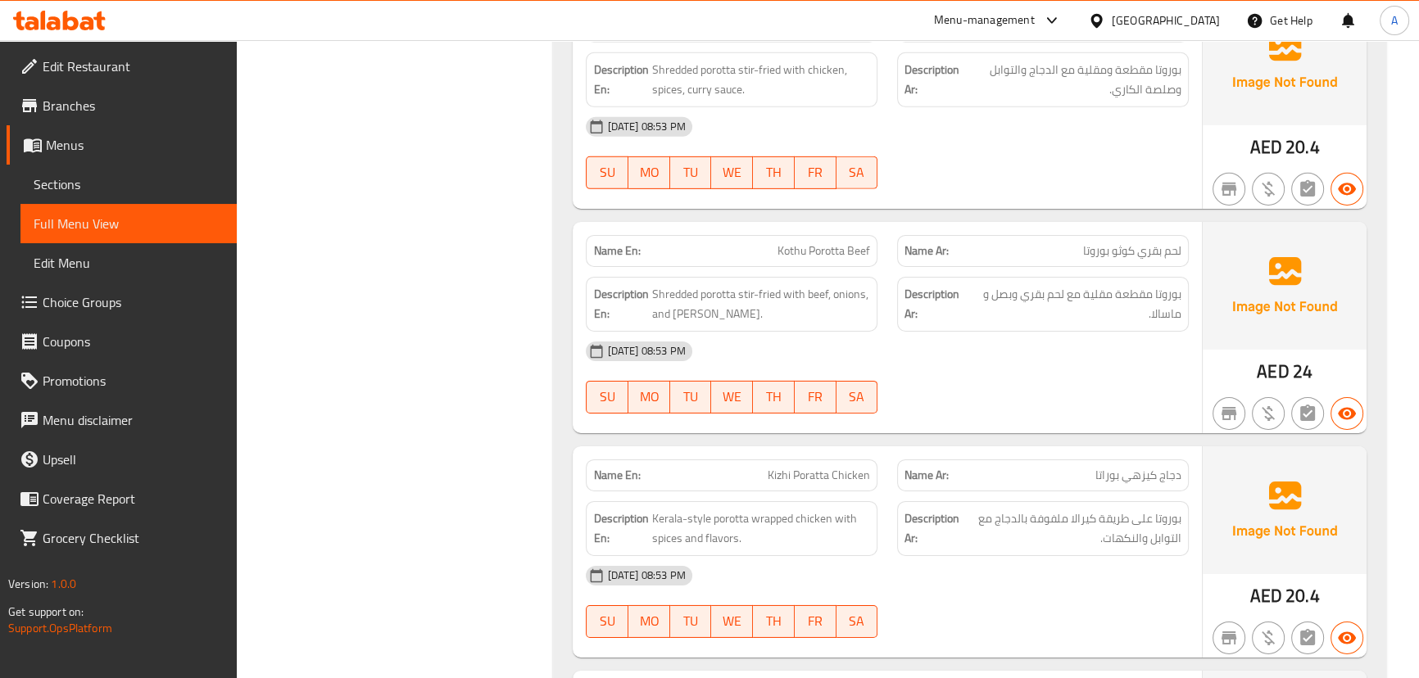
scroll to position [14457, 0]
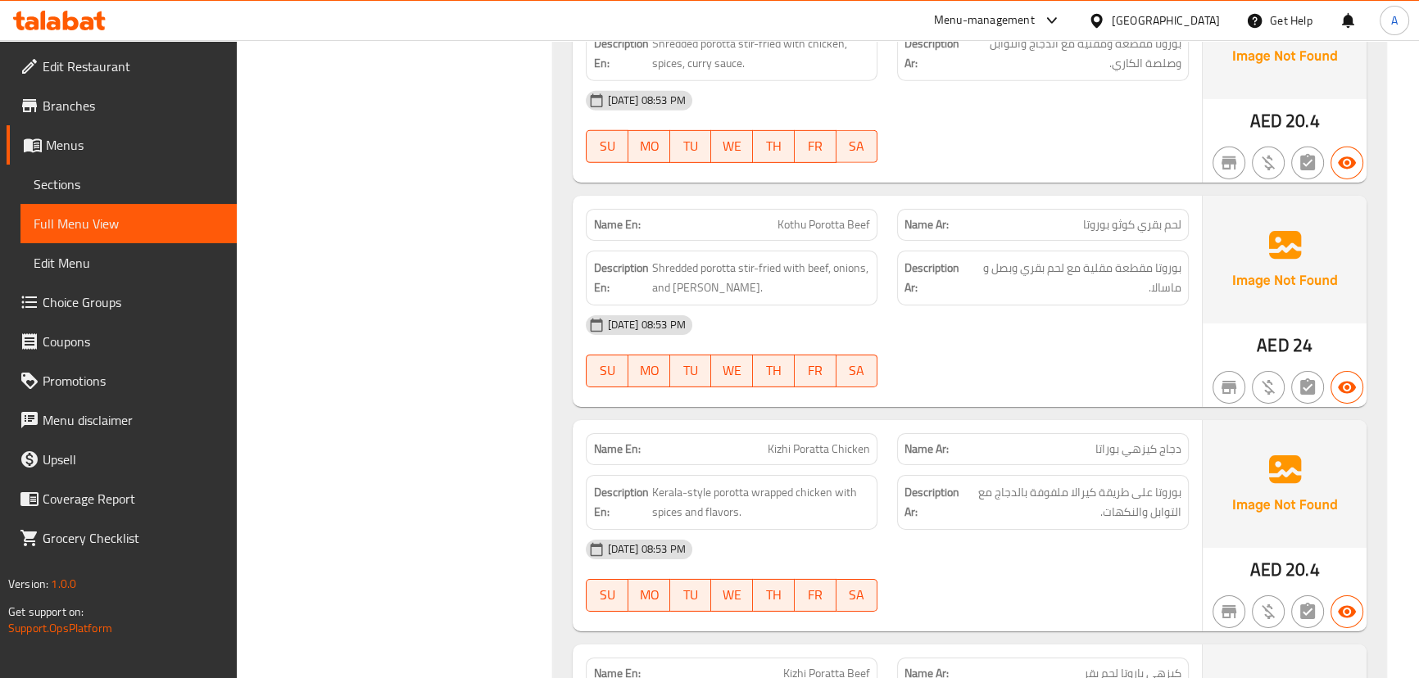
click at [1114, 315] on div "[DATE] 08:53 PM SU MO TU WE TH FR SA" at bounding box center [887, 352] width 622 height 92
drag, startPoint x: 1122, startPoint y: 204, endPoint x: 1025, endPoint y: 206, distance: 96.7
click at [1025, 251] on div "Description Ar: بوروتا مقطعة مقلية مع لحم بقري وبصل و ماسالا." at bounding box center [1043, 278] width 292 height 55
click at [1049, 306] on div "[DATE] 08:53 PM SU MO TU WE TH FR SA" at bounding box center [887, 352] width 622 height 92
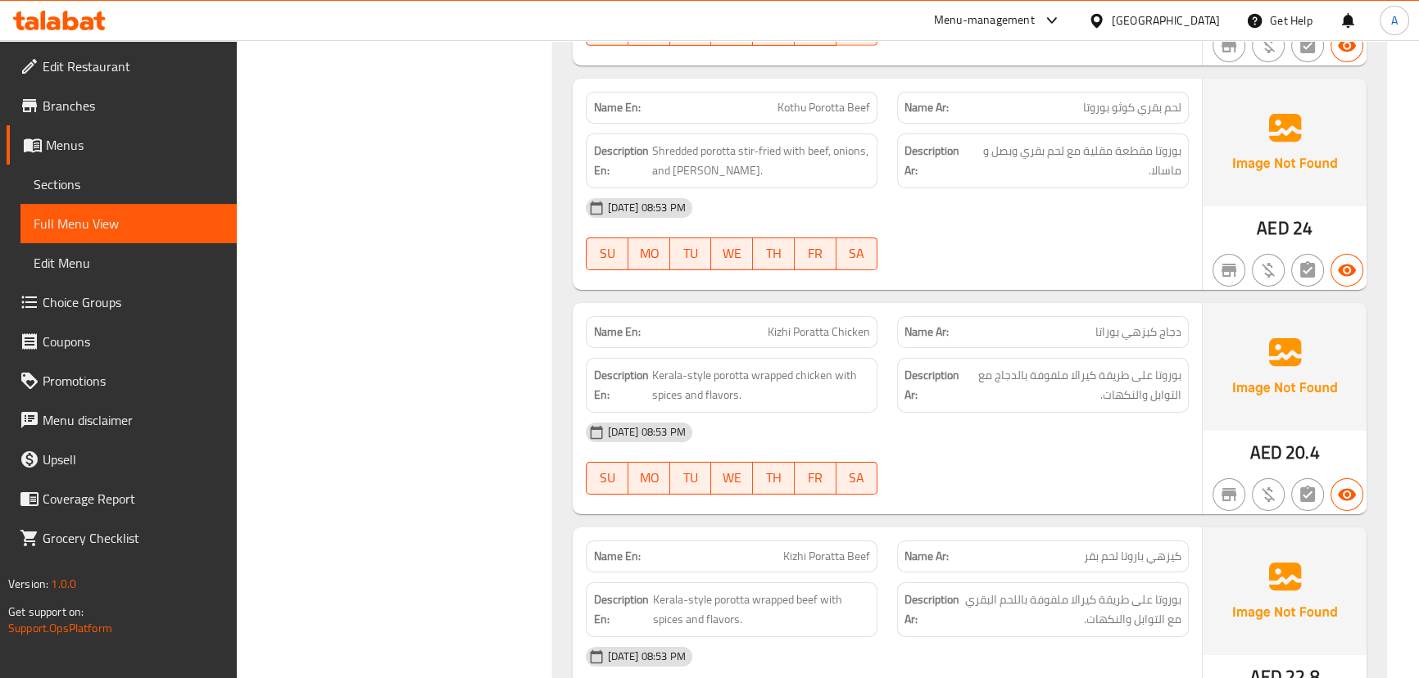
scroll to position [14606, 0]
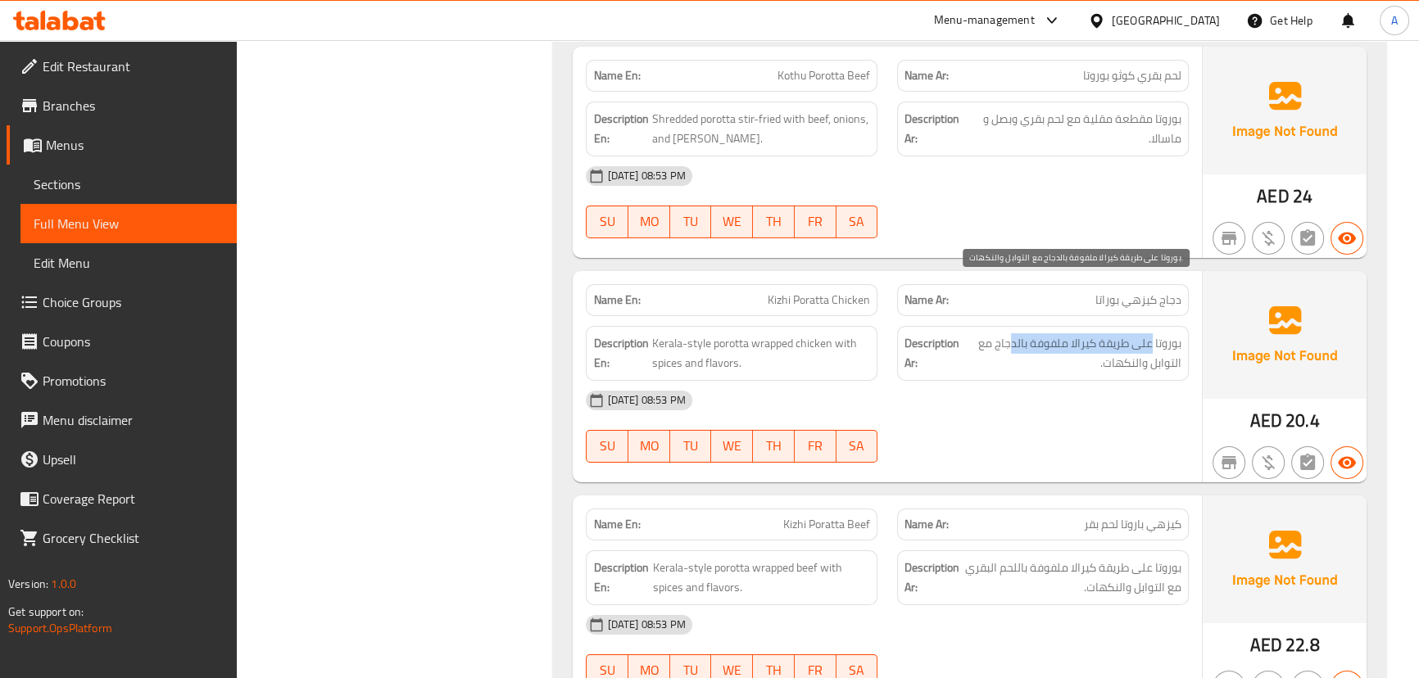
drag, startPoint x: 1150, startPoint y: 288, endPoint x: 1008, endPoint y: 284, distance: 141.8
click at [1008, 334] on span "بوروتا على طريقة كيرالا ملفوفة بالدجاج مع التوابل والنكهات." at bounding box center [1072, 354] width 219 height 40
drag, startPoint x: 1155, startPoint y: 298, endPoint x: 1130, endPoint y: 311, distance: 28.2
click at [1132, 334] on span "بوروتا على طريقة كيرالا ملفوفة بالدجاج مع التوابل والنكهات." at bounding box center [1072, 354] width 219 height 40
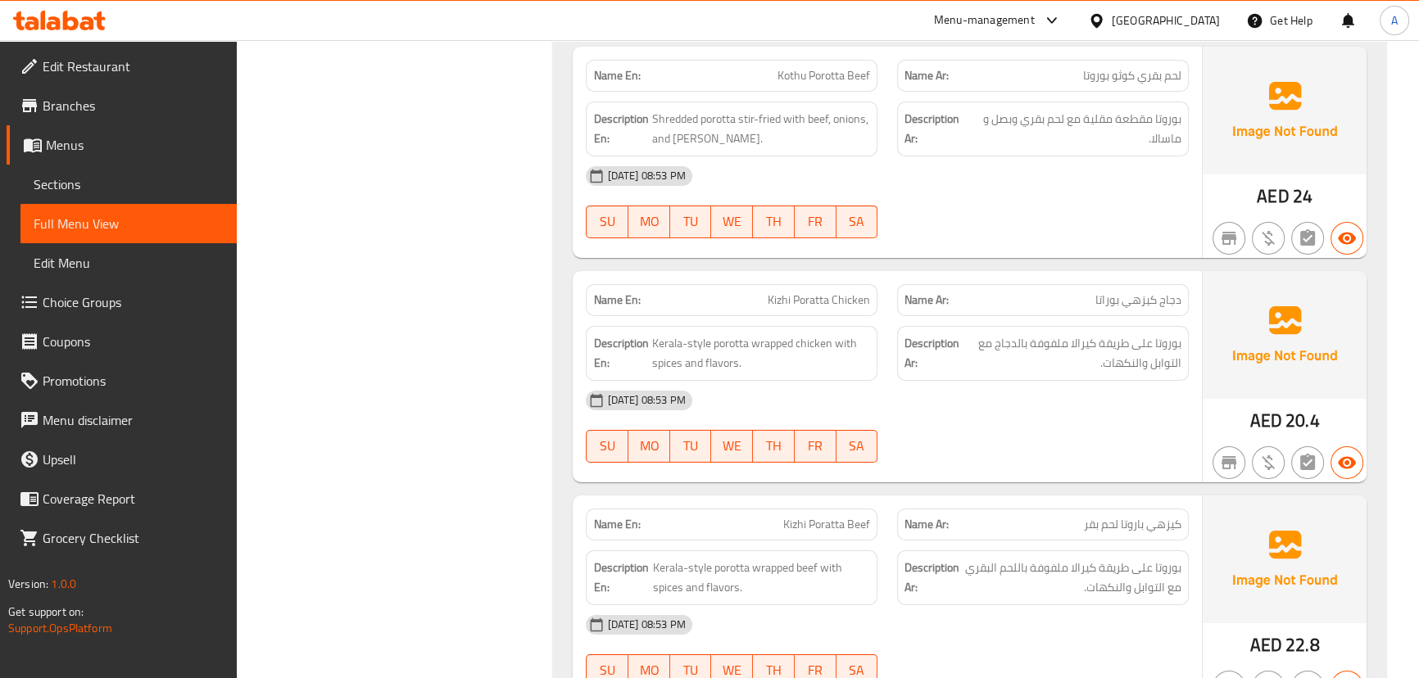
click at [1124, 381] on div "[DATE] 08:53 PM SU MO TU WE TH FR SA" at bounding box center [887, 427] width 622 height 92
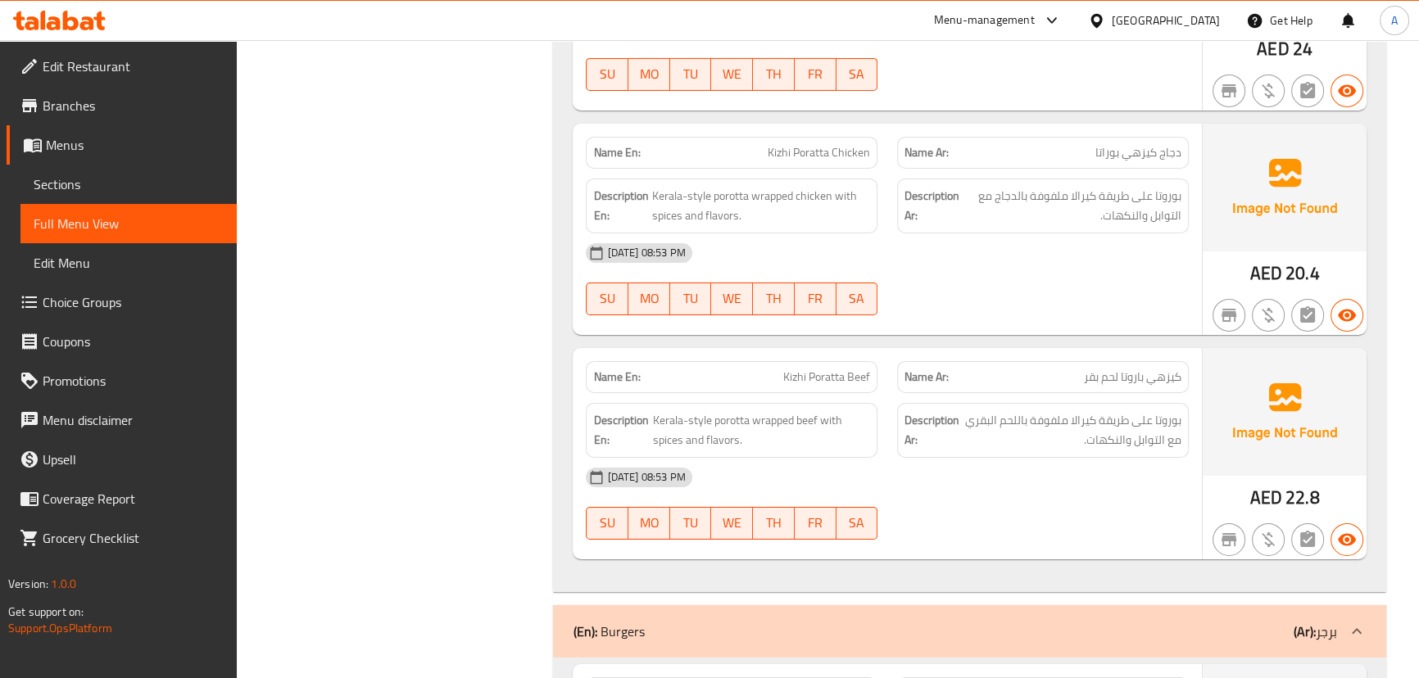
scroll to position [14755, 0]
drag, startPoint x: 1167, startPoint y: 326, endPoint x: 794, endPoint y: 321, distance: 372.9
click at [794, 350] on div "Name En: Kizhi Poratta Beef Name Ar: [PERSON_NAME] لحم بقر" at bounding box center [887, 376] width 622 height 52
click at [1014, 456] on div "[DATE] 08:53 PM SU MO TU WE TH FR SA" at bounding box center [887, 502] width 622 height 92
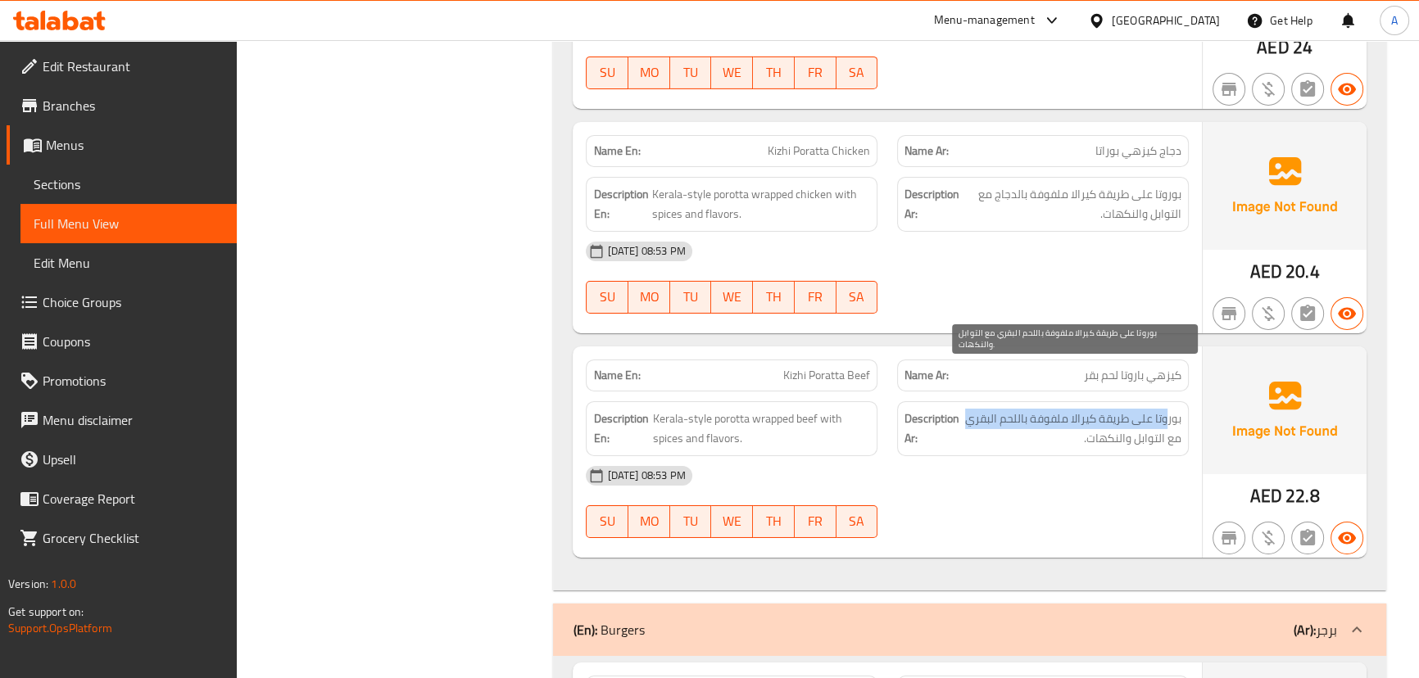
drag, startPoint x: 1169, startPoint y: 363, endPoint x: 967, endPoint y: 355, distance: 201.7
click at [967, 409] on span "بوروتا على طريقة كيرالا ملفوفة باللحم البقري مع التوابل والنكهات." at bounding box center [1072, 429] width 219 height 40
drag, startPoint x: 1146, startPoint y: 384, endPoint x: 1074, endPoint y: 379, distance: 72.3
click at [1095, 409] on span "بوروتا على طريقة كيرالا ملفوفة باللحم البقري مع التوابل والنكهات." at bounding box center [1072, 429] width 219 height 40
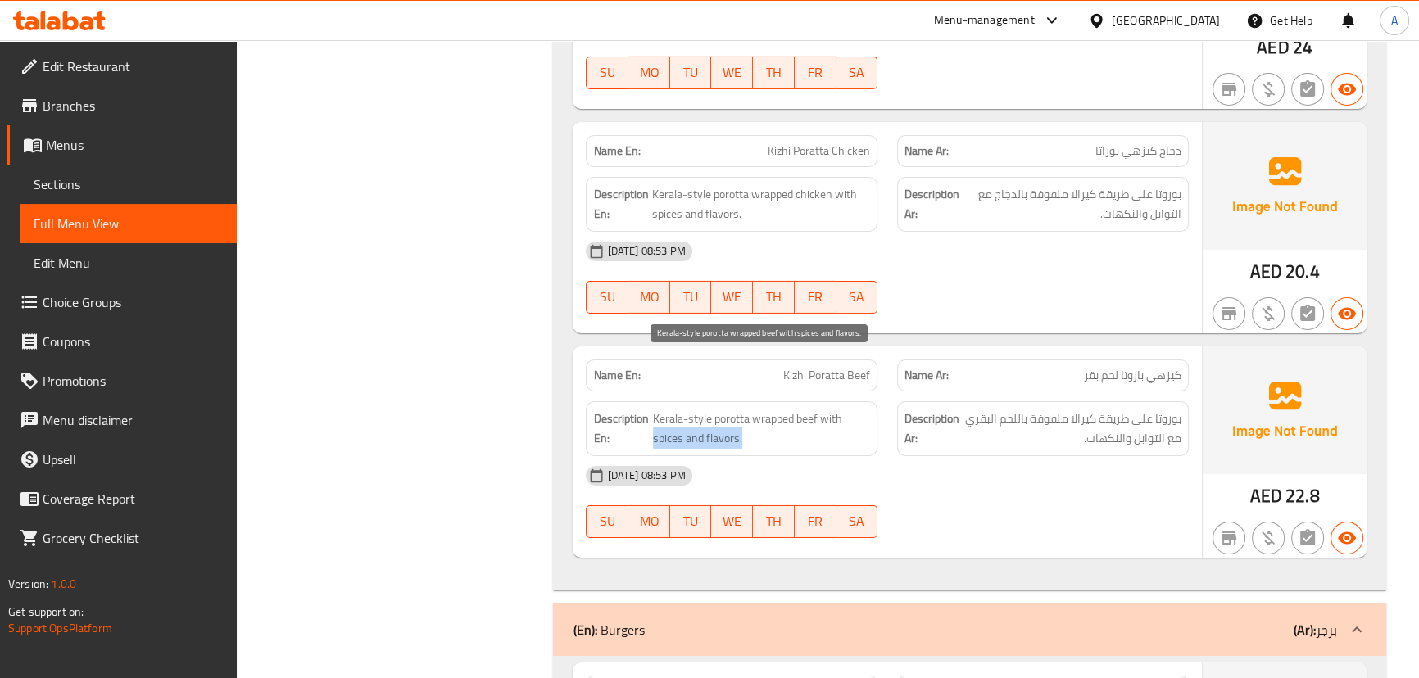
drag, startPoint x: 796, startPoint y: 374, endPoint x: 1021, endPoint y: 459, distance: 240.9
click at [880, 392] on div "Description En: Kerala-style porotta wrapped beef with spices and flavors." at bounding box center [731, 429] width 311 height 75
click at [1021, 459] on div "[DATE] 08:53 PM SU MO TU WE TH FR SA" at bounding box center [887, 502] width 622 height 92
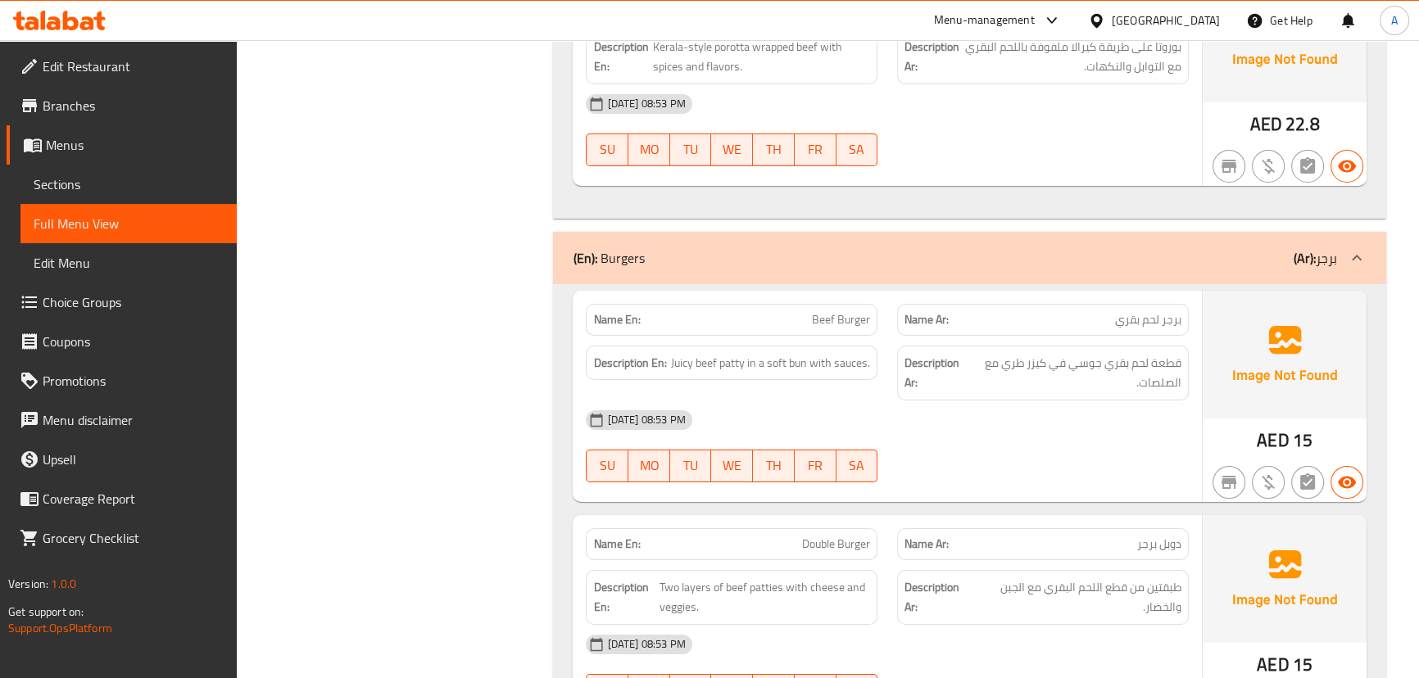
scroll to position [15202, 0]
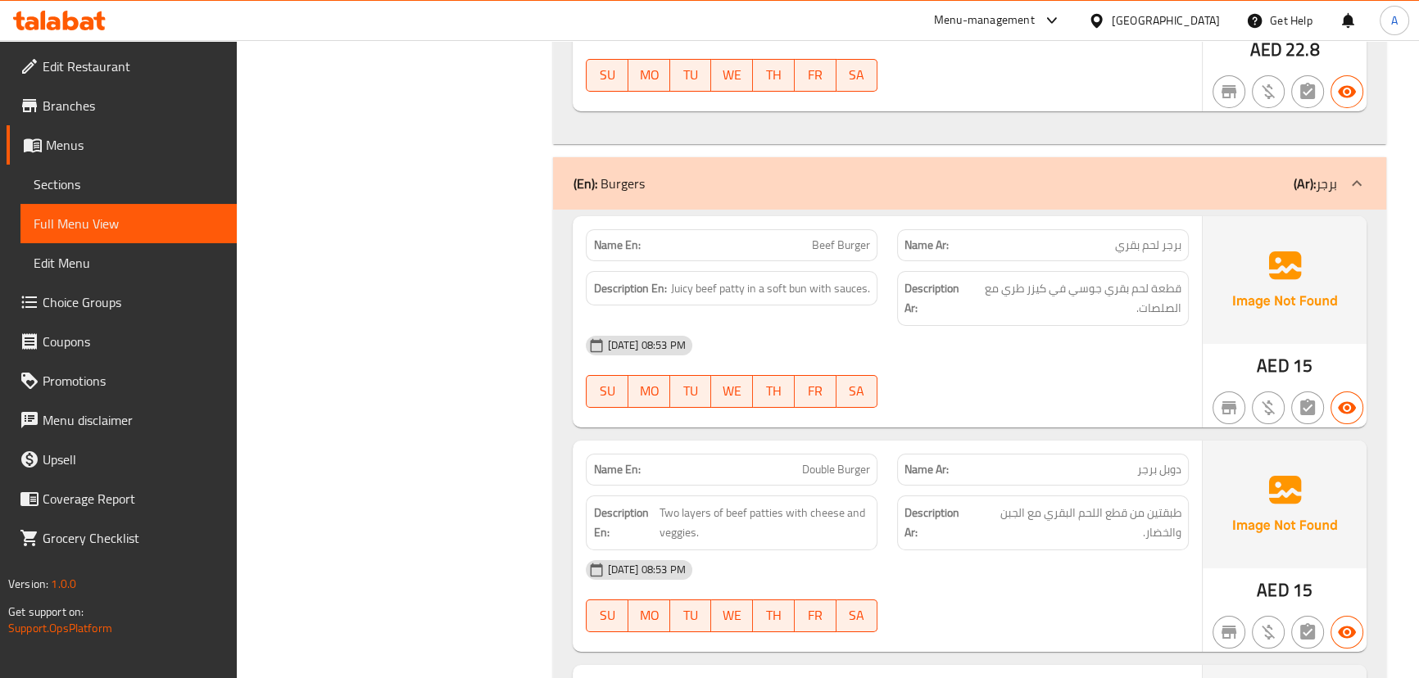
drag, startPoint x: 764, startPoint y: 191, endPoint x: 905, endPoint y: 275, distance: 165.0
click at [878, 234] on div "Name En: Beef Burger Name Ar: برجر لحم بقري Description En: Juicy beef patty in…" at bounding box center [887, 321] width 629 height 211
click at [937, 326] on div "[DATE] 08:53 PM SU MO TU WE TH FR SA" at bounding box center [887, 372] width 622 height 92
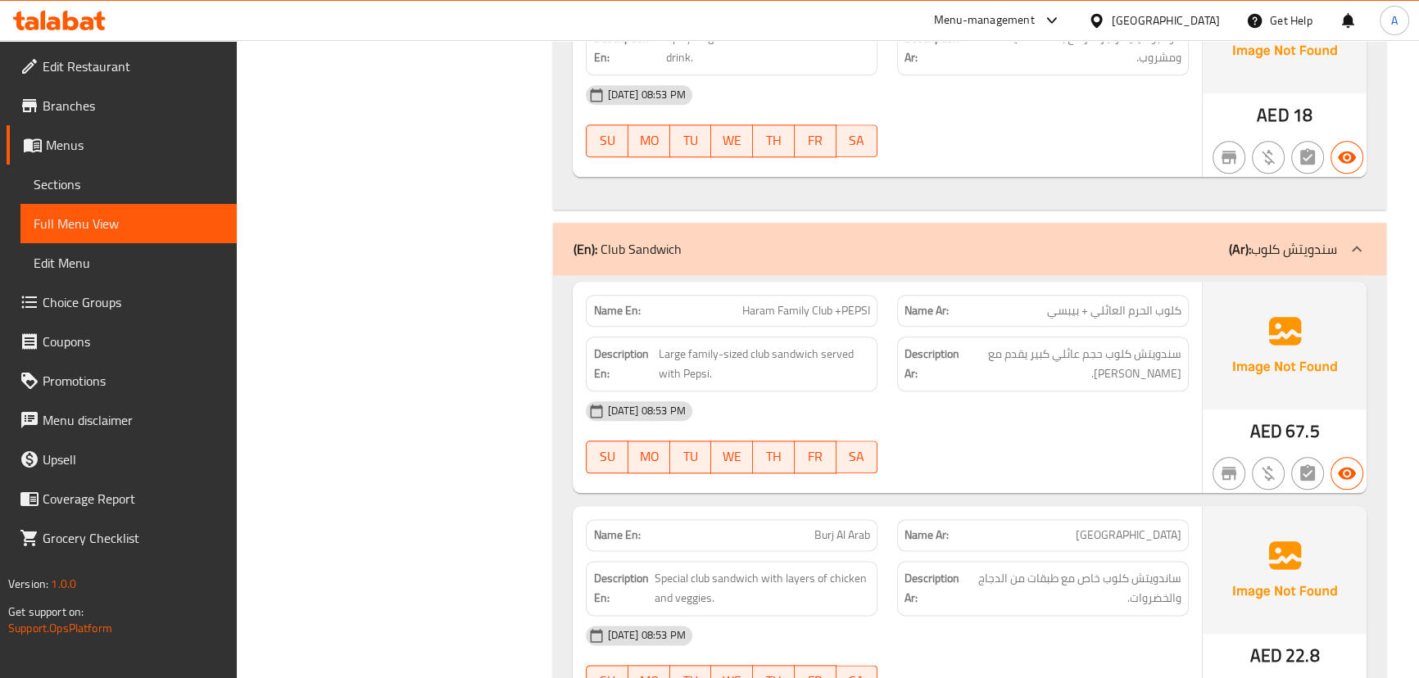
scroll to position [18033, 0]
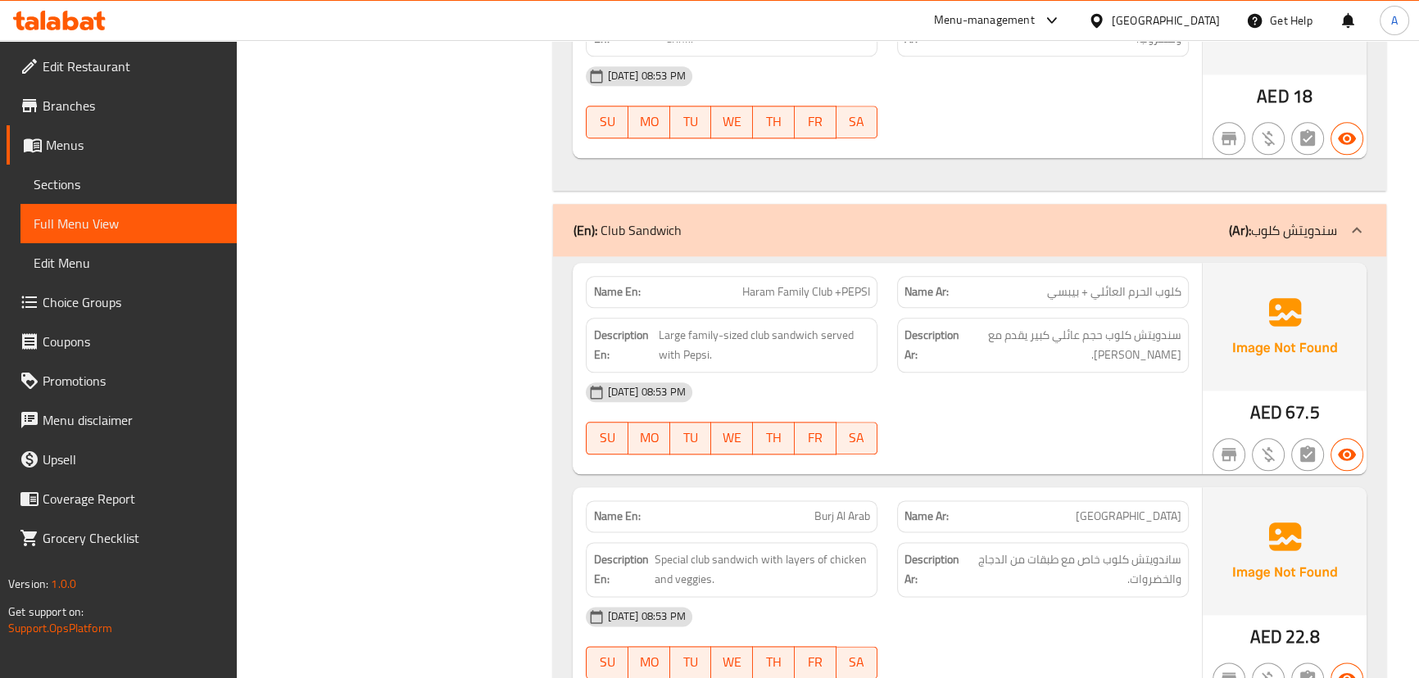
drag, startPoint x: 1137, startPoint y: 417, endPoint x: 789, endPoint y: 301, distance: 367.2
drag, startPoint x: 833, startPoint y: 243, endPoint x: 868, endPoint y: 260, distance: 39.2
click at [848, 263] on div "Name En: Haram Family Club +PEPSI Name Ar: كلوب الحرم العائلي + بيبسي Descripti…" at bounding box center [887, 368] width 629 height 211
click at [968, 373] on div "[DATE] 08:53 PM SU MO TU WE TH FR SA" at bounding box center [887, 419] width 622 height 92
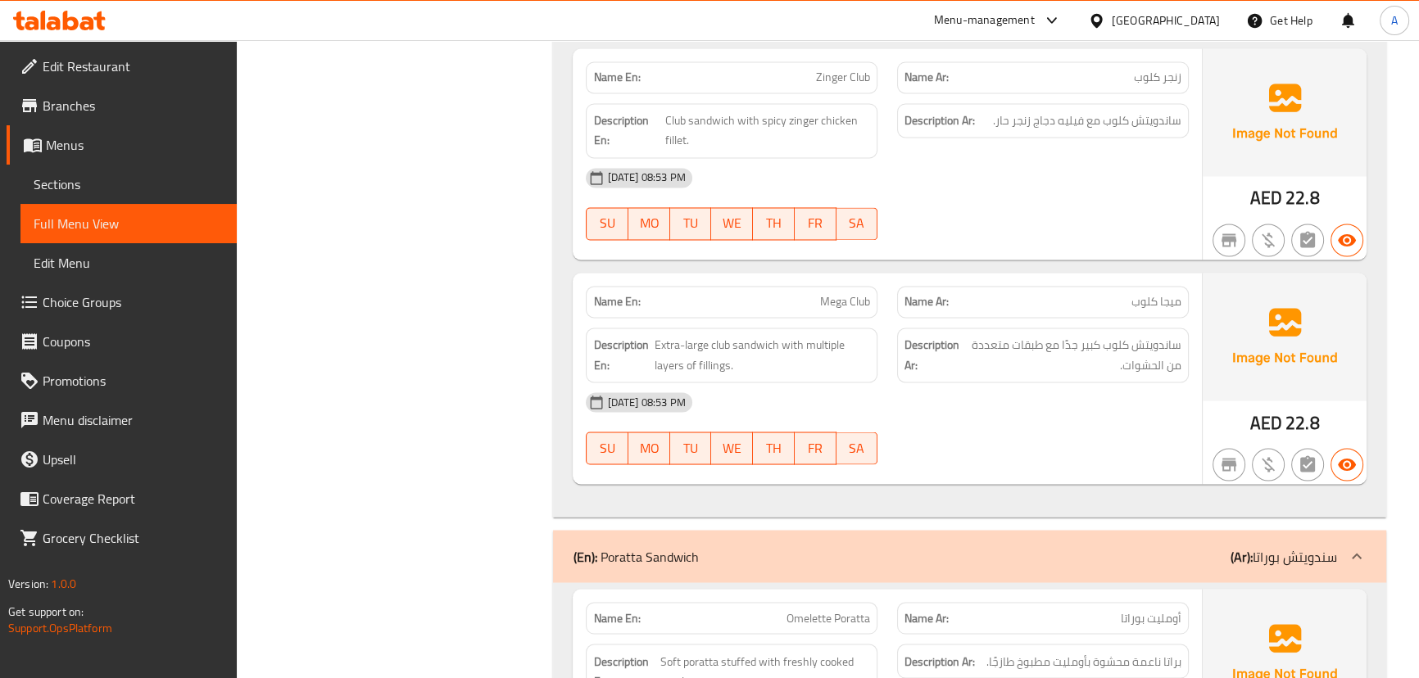
scroll to position [19150, 0]
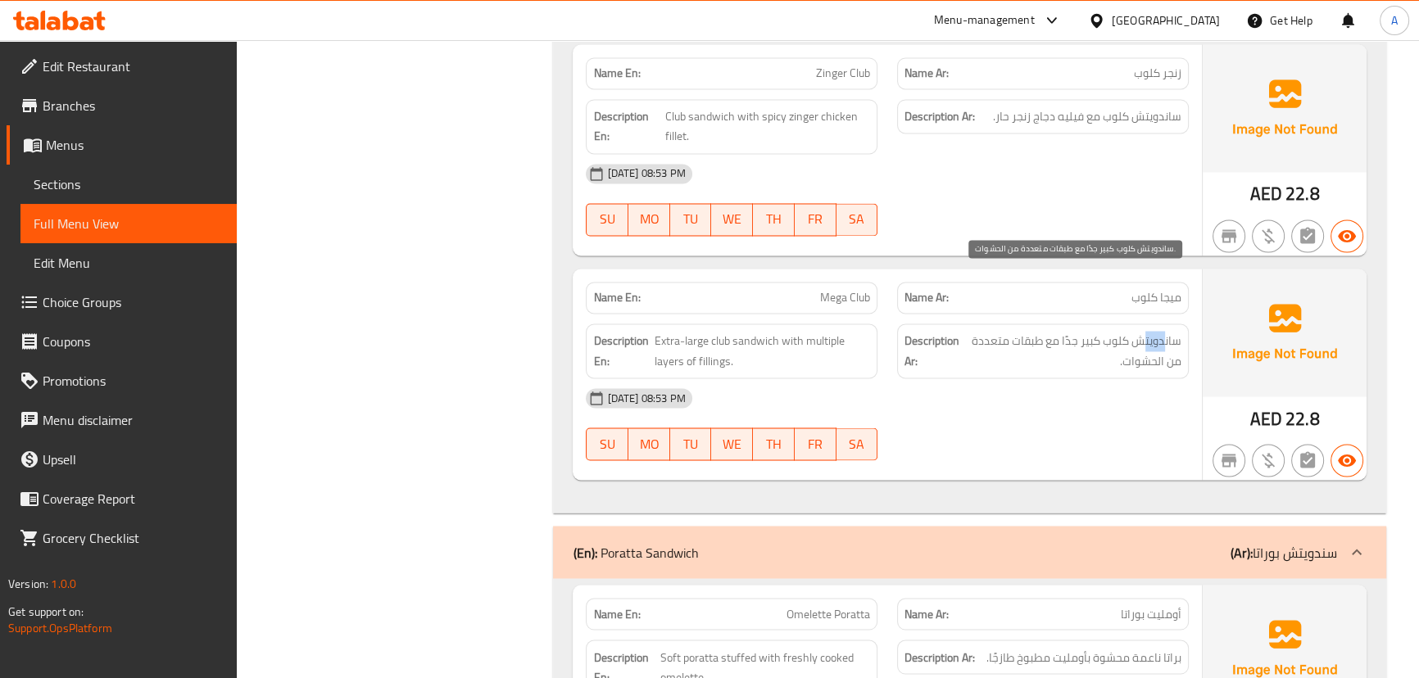
drag, startPoint x: 1166, startPoint y: 282, endPoint x: 1125, endPoint y: 282, distance: 41.0
click at [1132, 331] on span "ساندويتش كلوب كبير جدًا مع طبقات متعددة من الحشوات." at bounding box center [1072, 351] width 217 height 40
click at [1087, 379] on div "[DATE] 08:53 PM" at bounding box center [887, 398] width 622 height 39
click at [997, 379] on div "[DATE] 08:53 PM SU MO TU WE TH FR SA" at bounding box center [887, 425] width 622 height 92
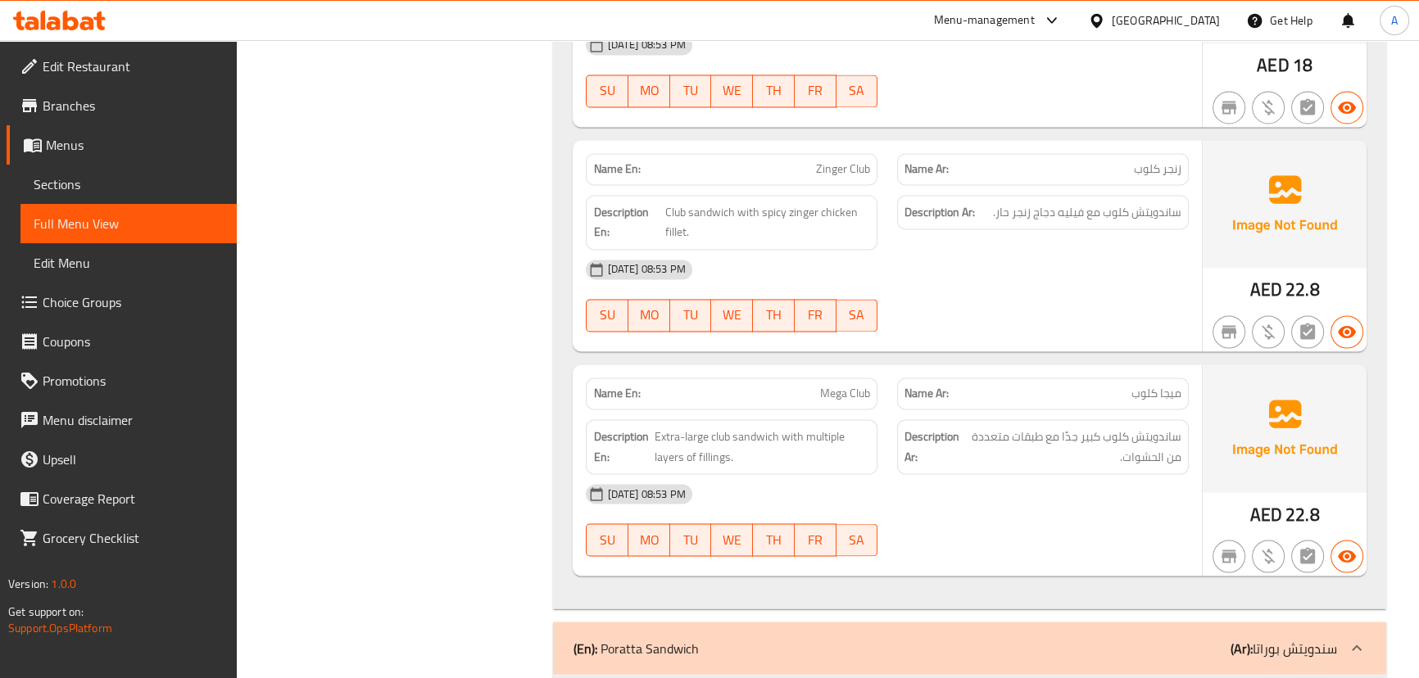
scroll to position [19029, 0]
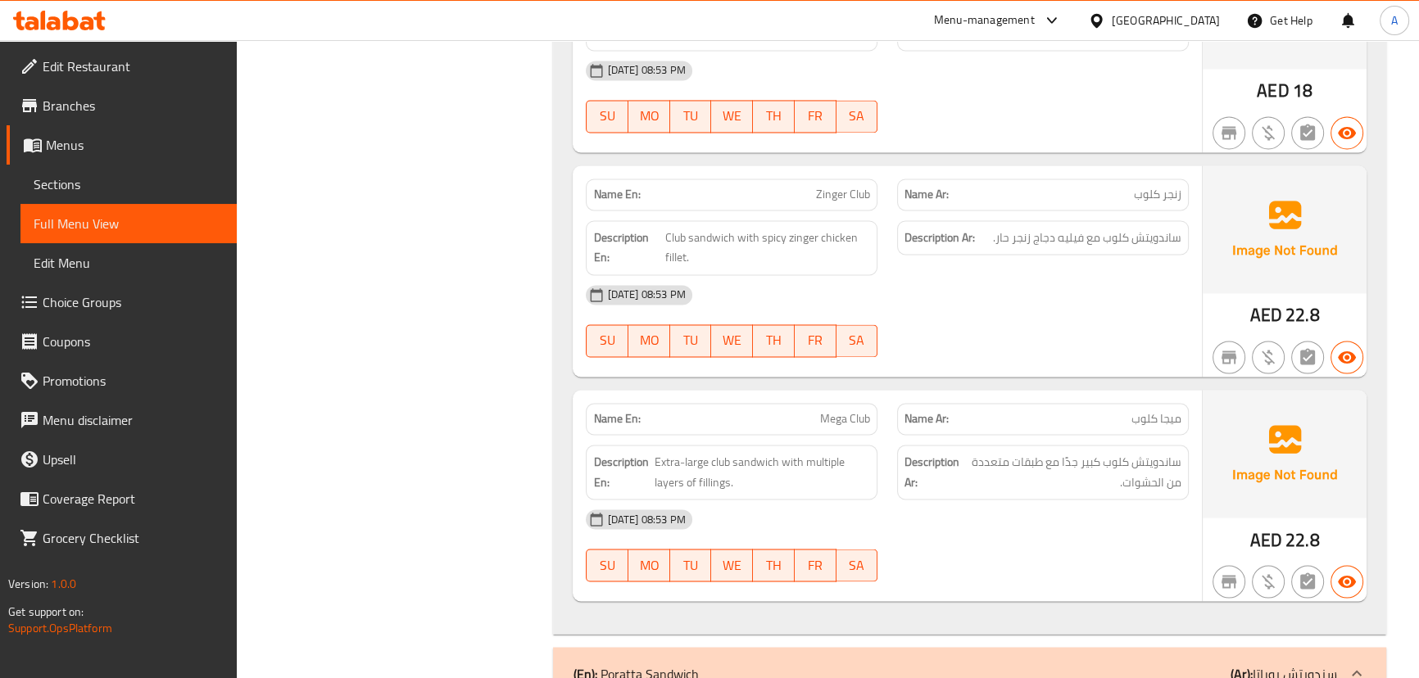
click at [1116, 228] on span "ساندويتش كلوب مع فيليه دجاج زنجر حار." at bounding box center [1087, 238] width 188 height 20
drag, startPoint x: 768, startPoint y: 354, endPoint x: 1101, endPoint y: 344, distance: 333.7
click at [1064, 393] on div "Name En: Mega Club Name Ar: ميجا كلوب" at bounding box center [887, 419] width 622 height 52
click at [1101, 403] on div "Name Ar: ميجا كلوب" at bounding box center [1043, 419] width 292 height 32
click at [75, 185] on span "Sections" at bounding box center [129, 185] width 190 height 20
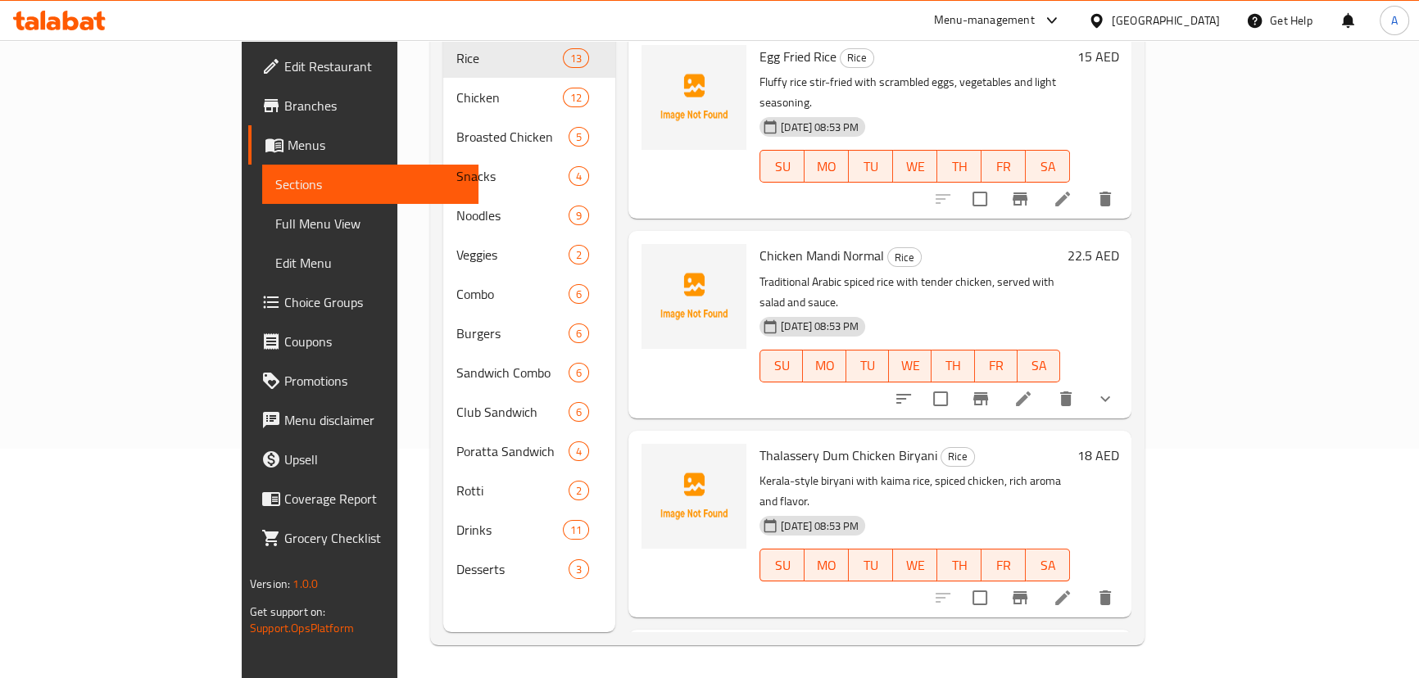
scroll to position [229, 0]
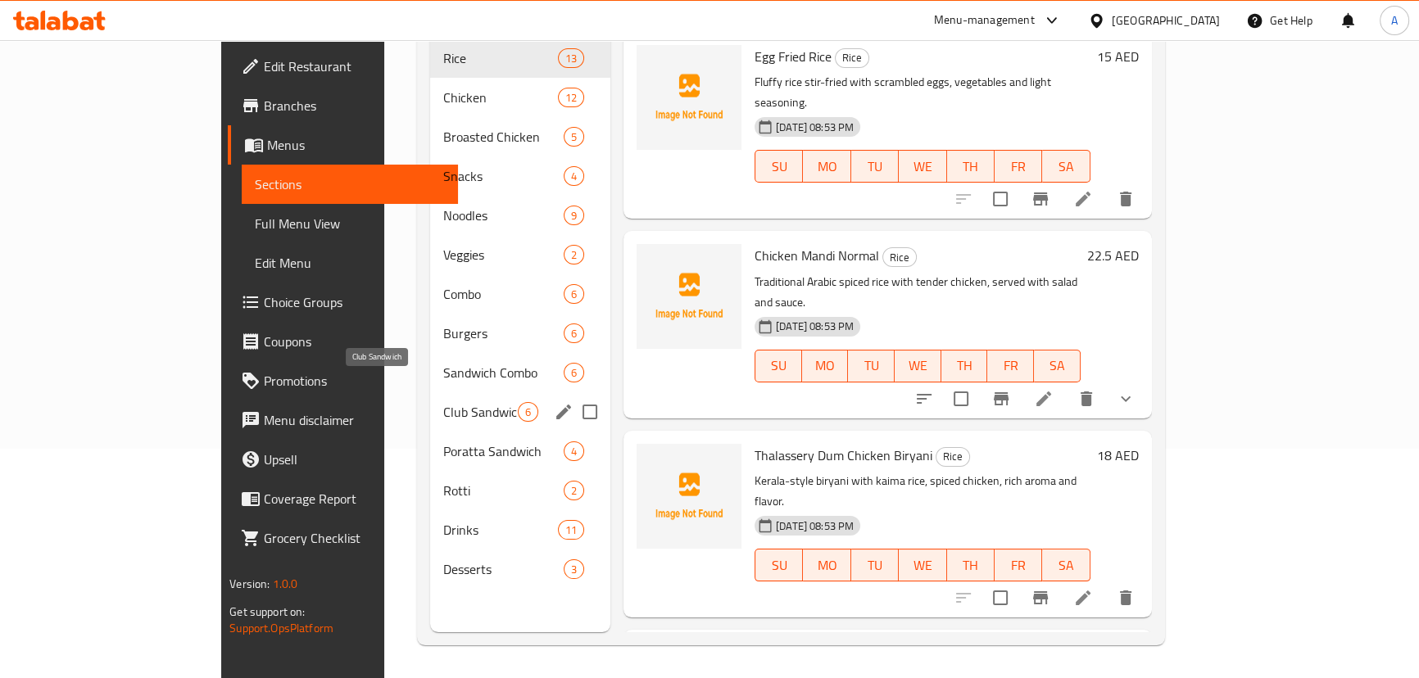
click at [443, 402] on span "Club Sandwich" at bounding box center [480, 412] width 75 height 20
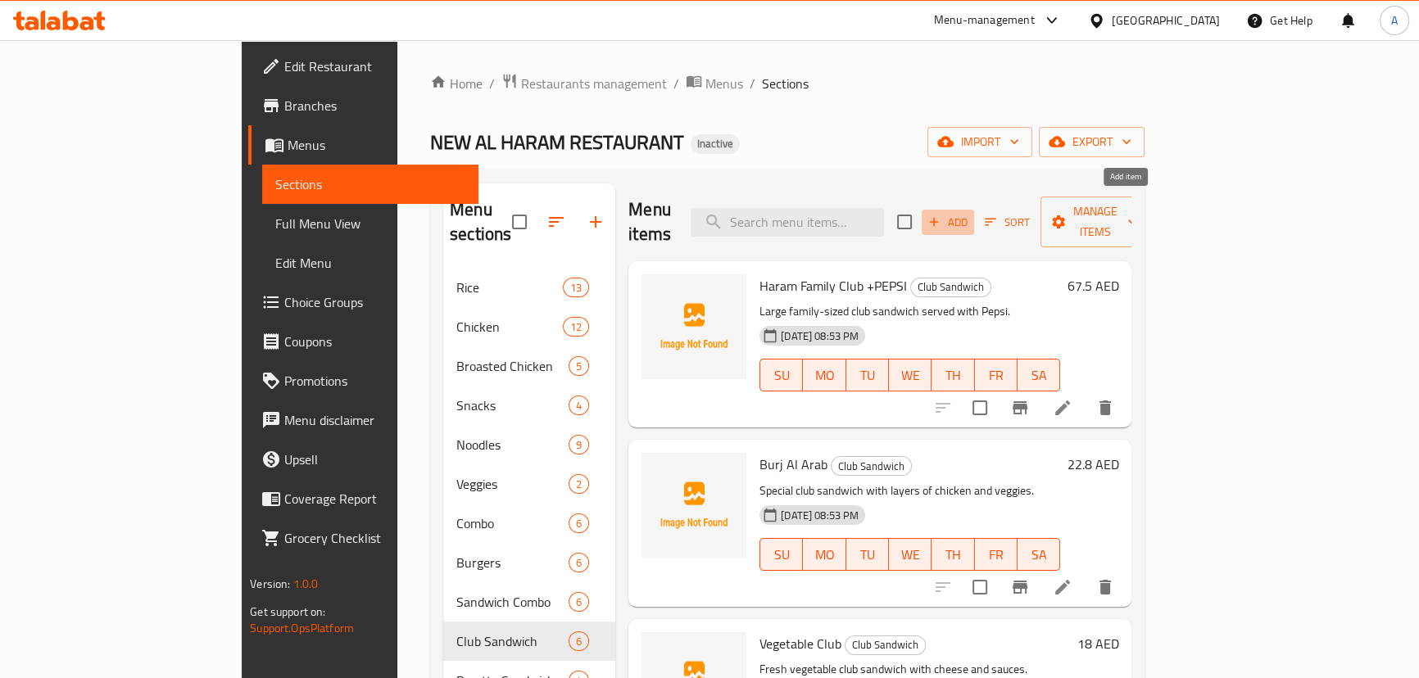
click at [974, 210] on button "Add" at bounding box center [948, 222] width 52 height 25
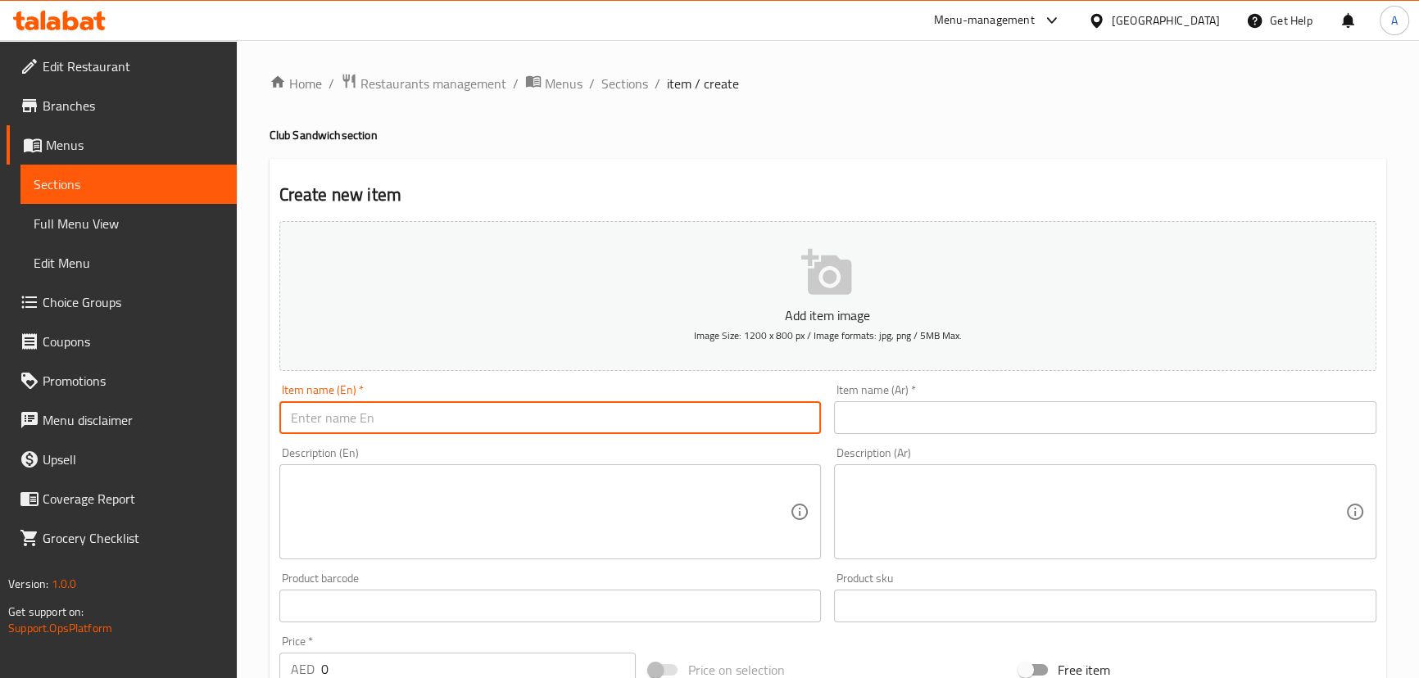
click at [397, 426] on input "text" at bounding box center [550, 418] width 542 height 33
type input "Chicken Club"
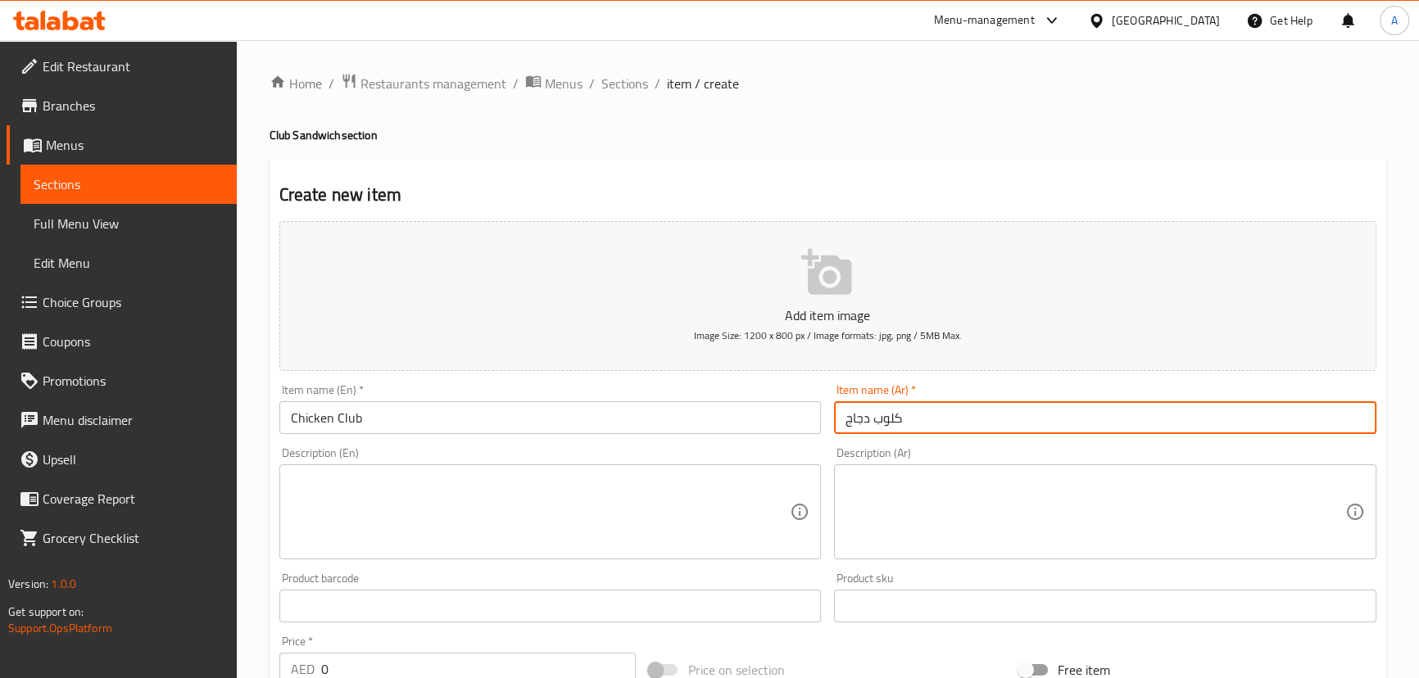
type input "كلوب دجاج"
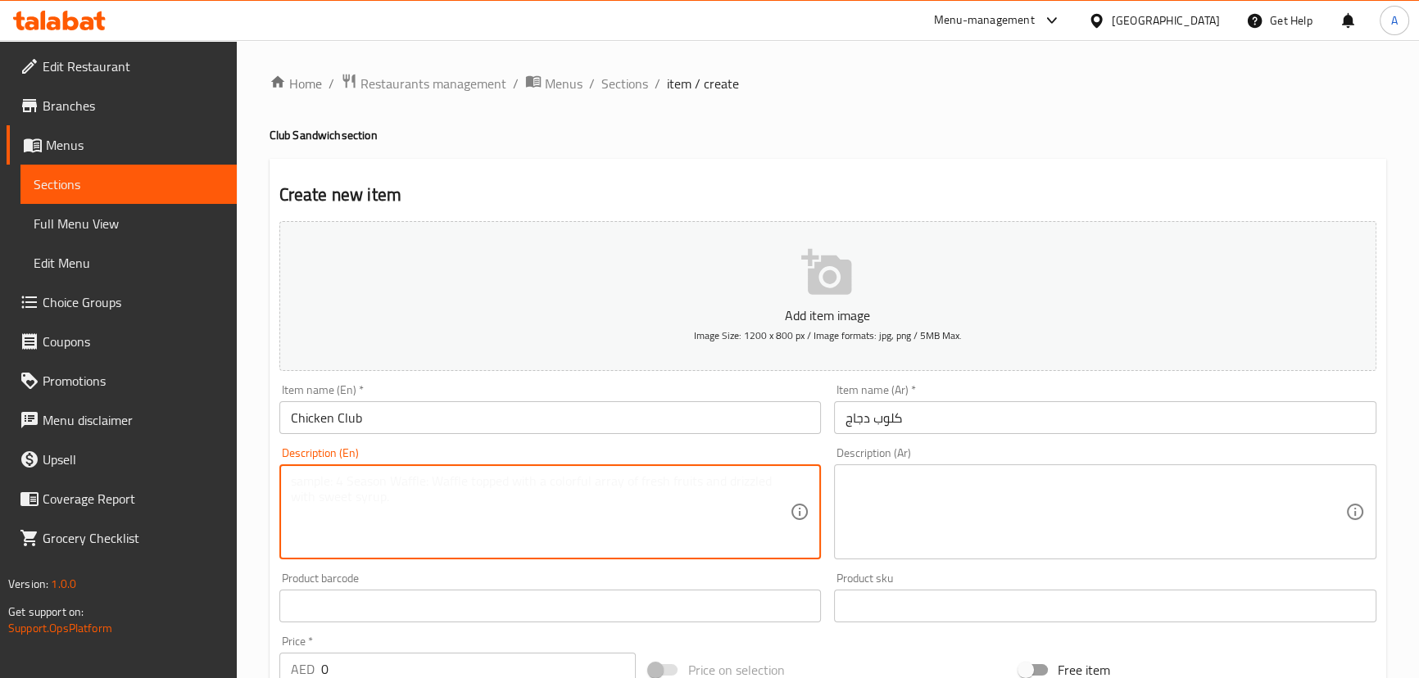
paste textarea "Classic chicken club sandwich with lettuce and mayo"
type textarea "Classic chicken club sandwich with lettuce and mayo"
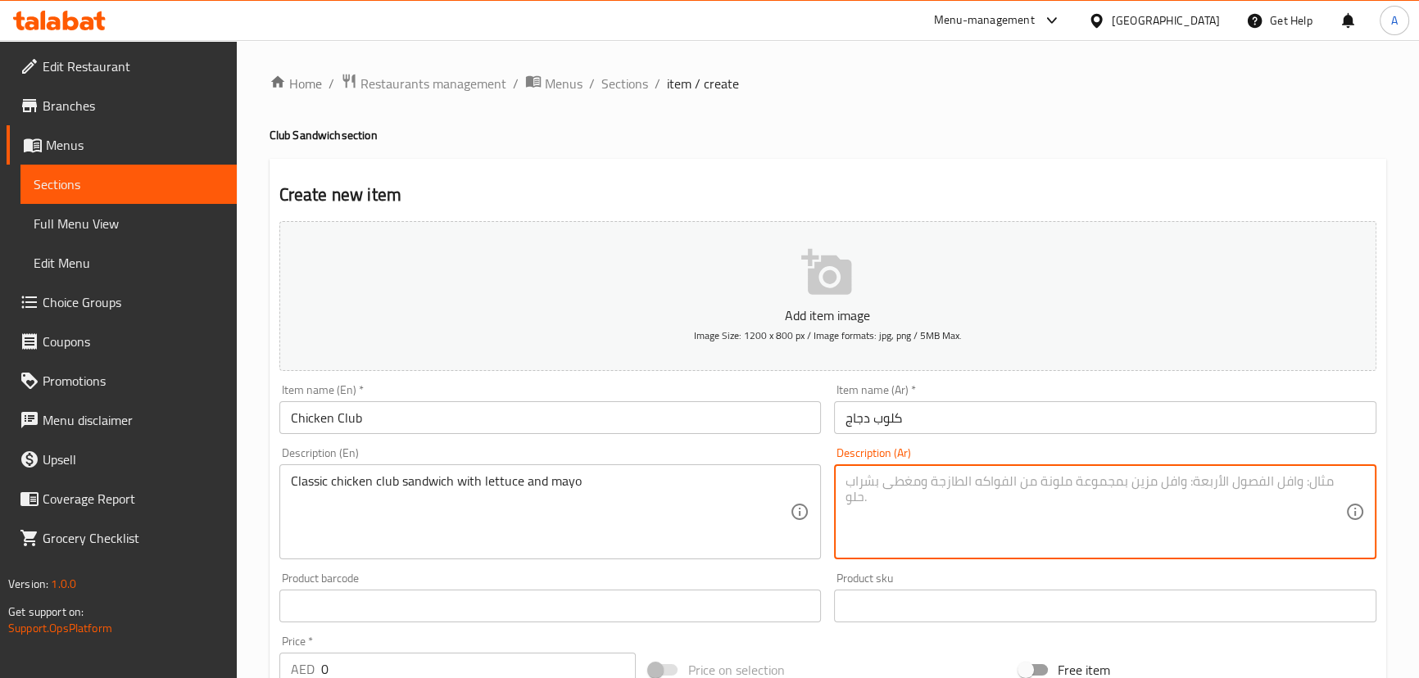
click at [1023, 515] on textarea at bounding box center [1096, 513] width 500 height 78
type textarea "s"
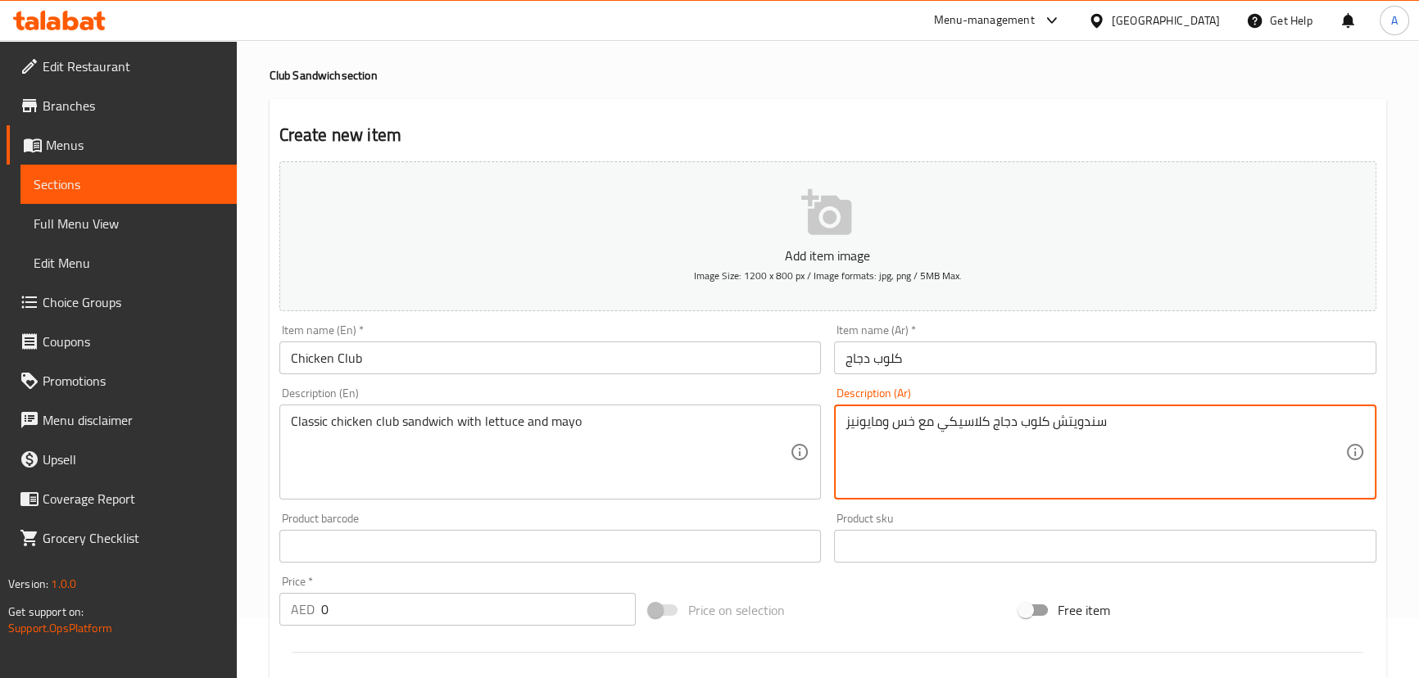
scroll to position [148, 0]
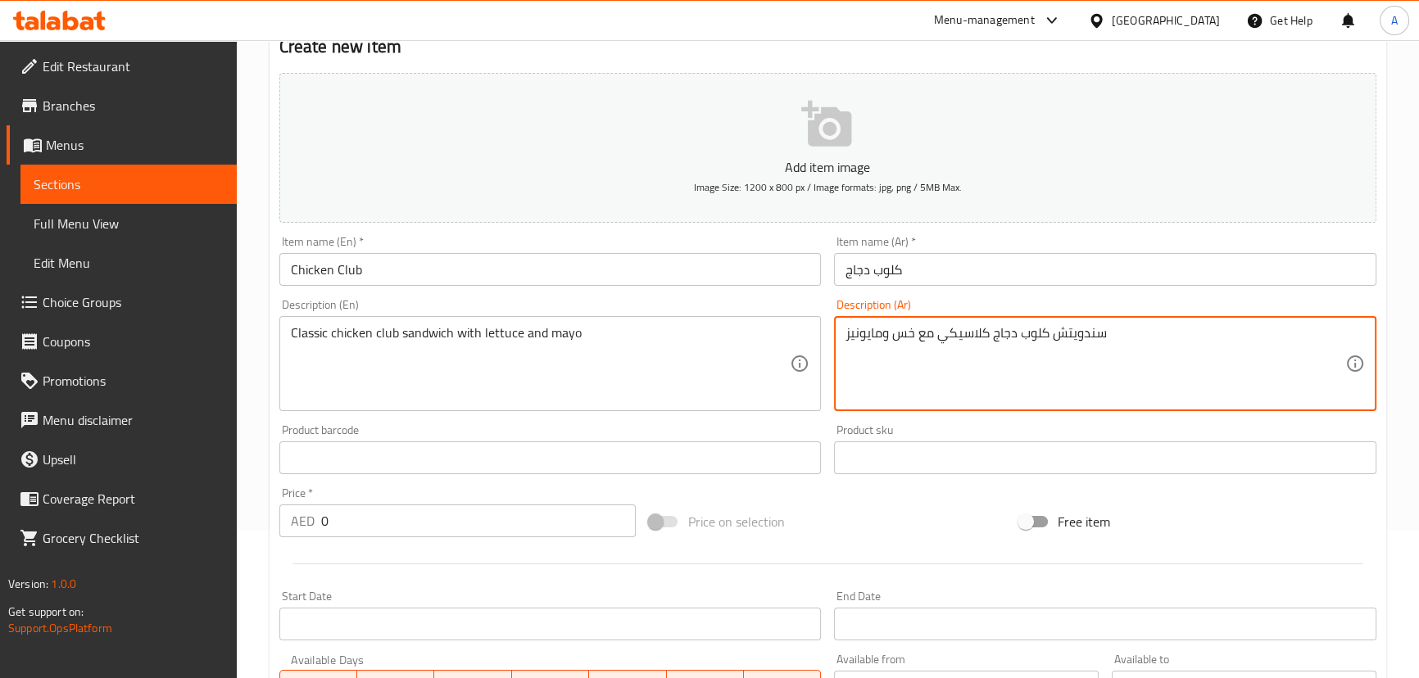
type textarea "سندويتش كلوب دجاج كلاسيكي مع خس ومايونيز"
click at [279, 506] on div "Price   * AED 0 Price *" at bounding box center [457, 513] width 357 height 50
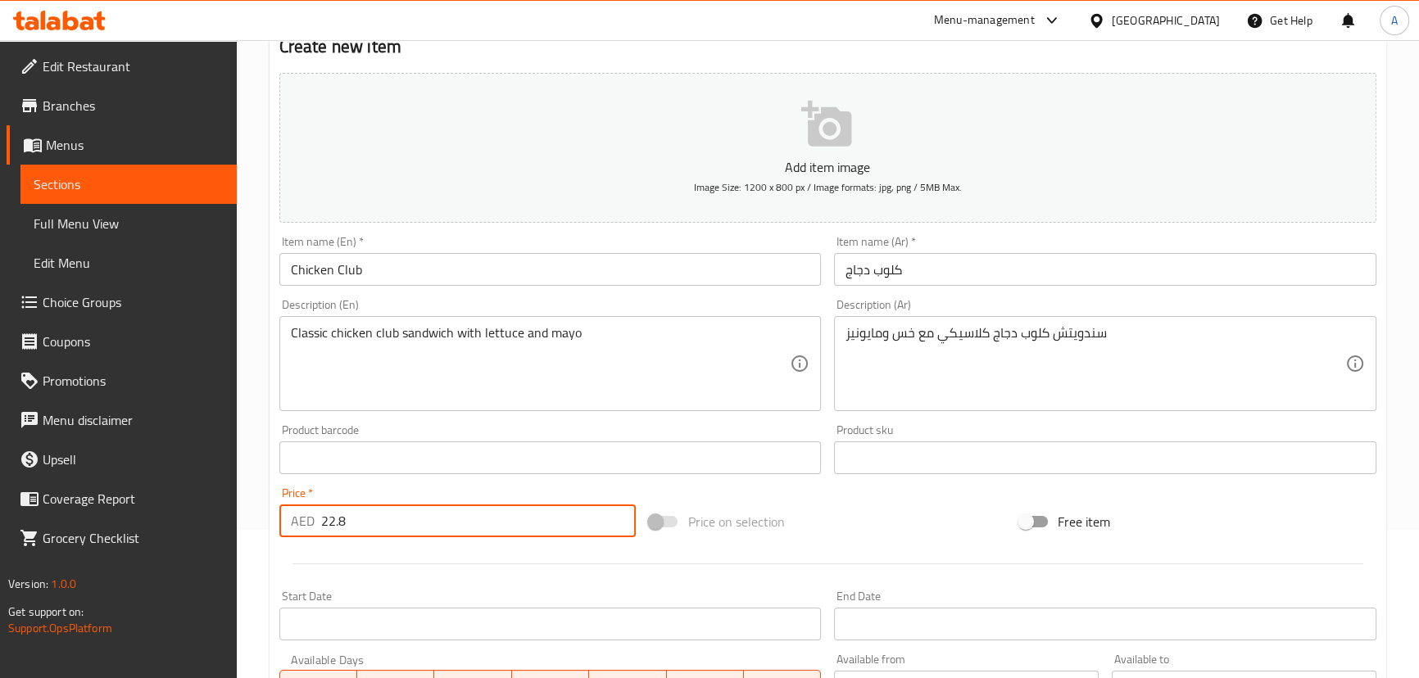
type input "22.8"
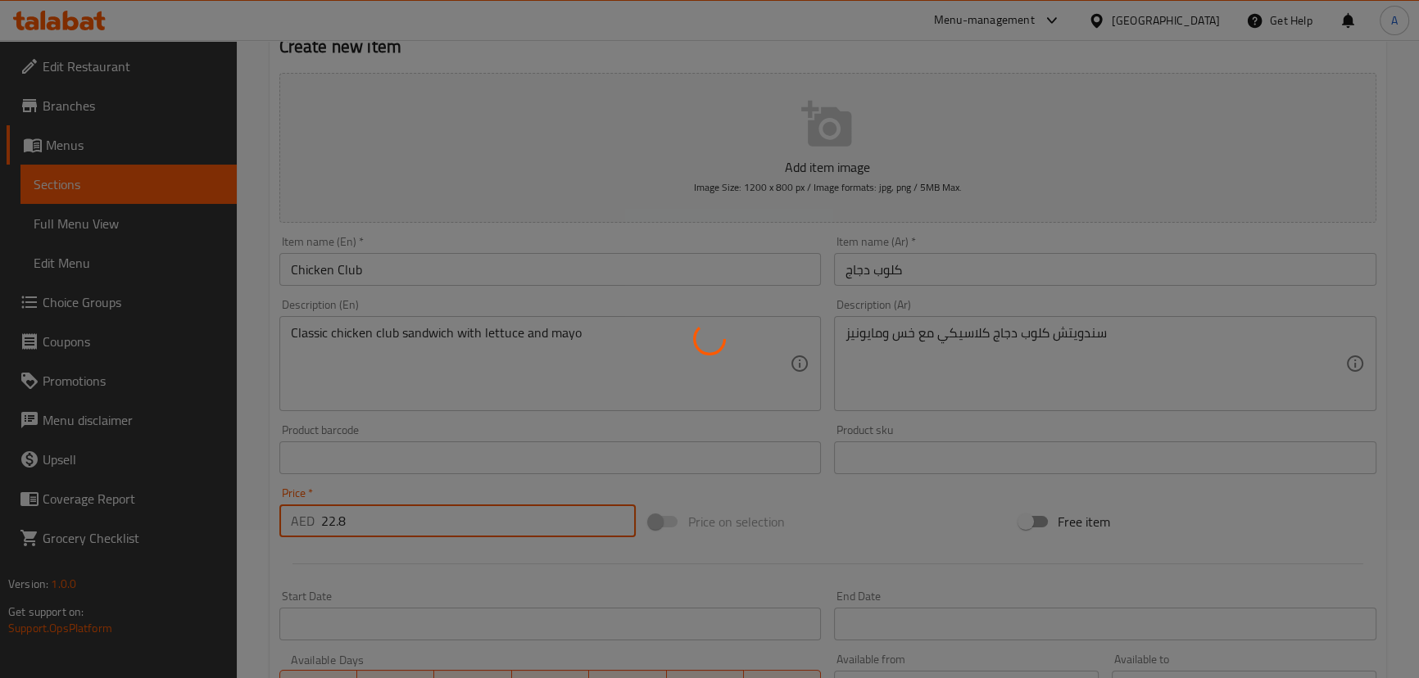
type input "0"
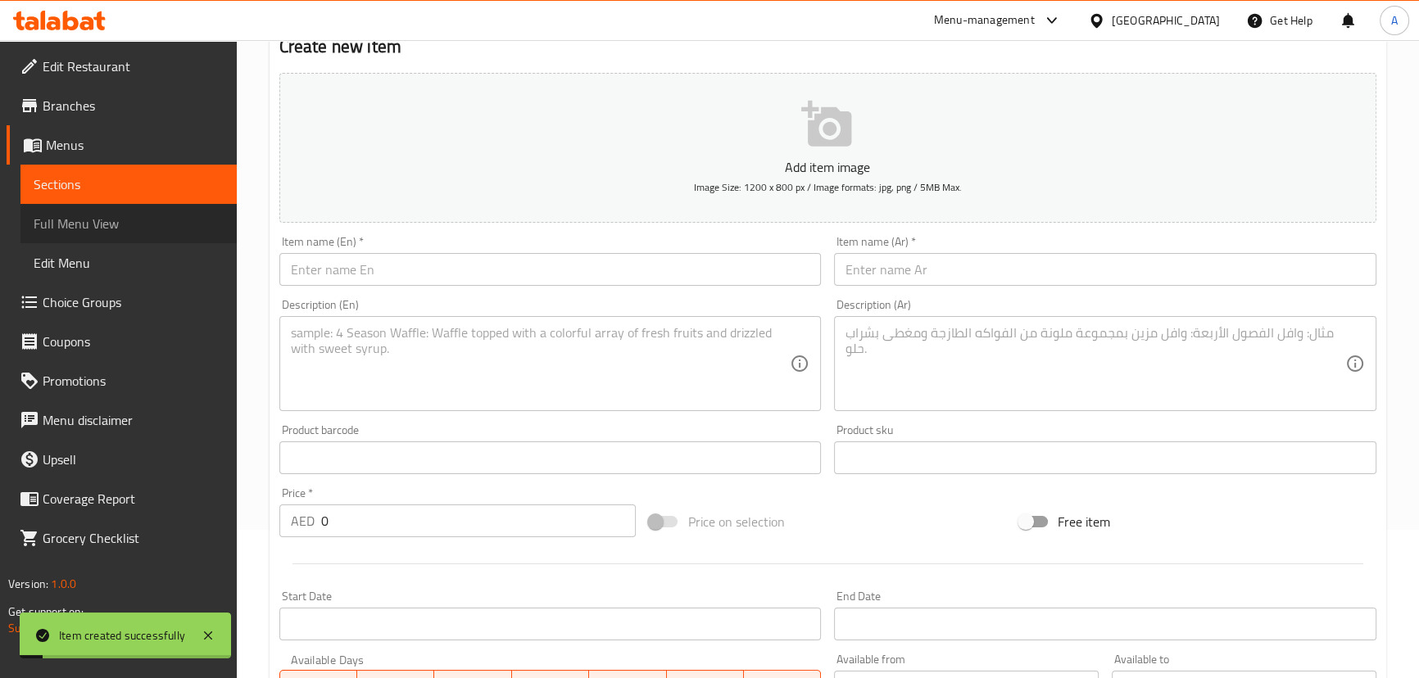
click at [89, 214] on span "Full Menu View" at bounding box center [129, 224] width 190 height 20
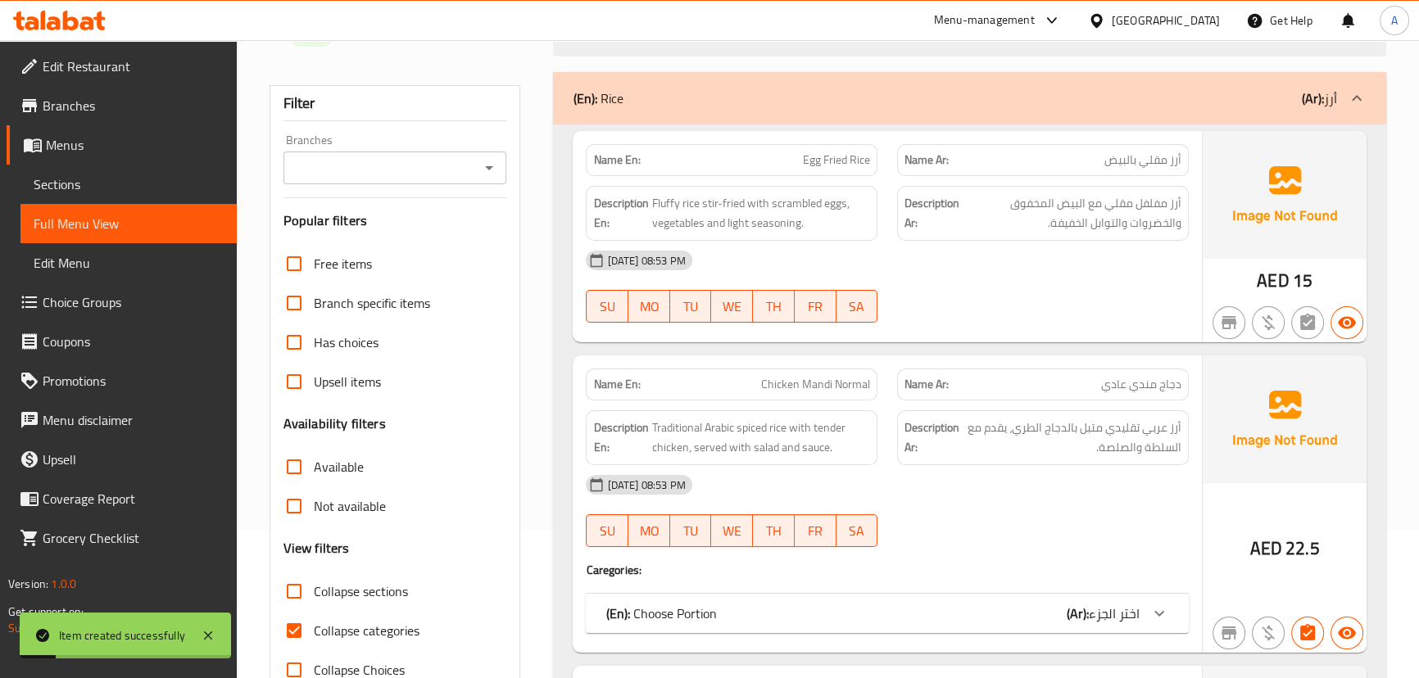
scroll to position [521, 0]
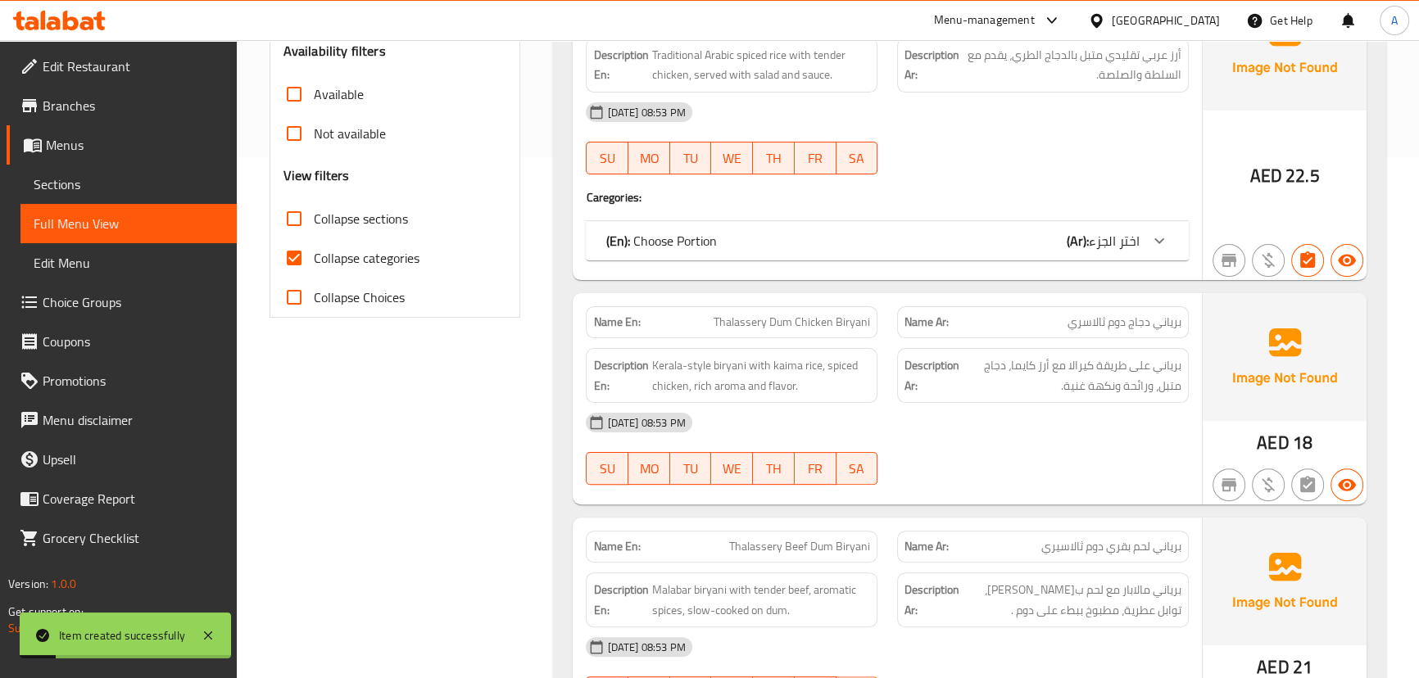
click at [295, 247] on input "Collapse categories" at bounding box center [294, 257] width 39 height 39
checkbox input "false"
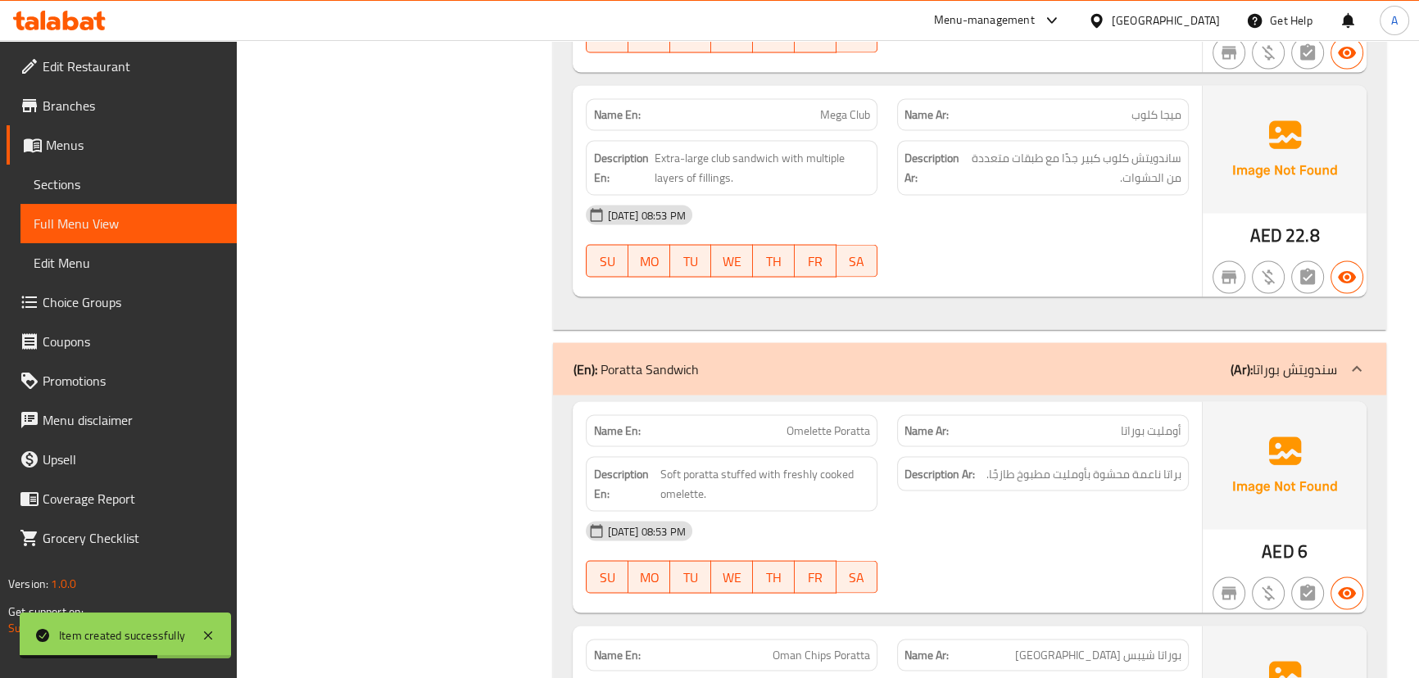
scroll to position [19636, 0]
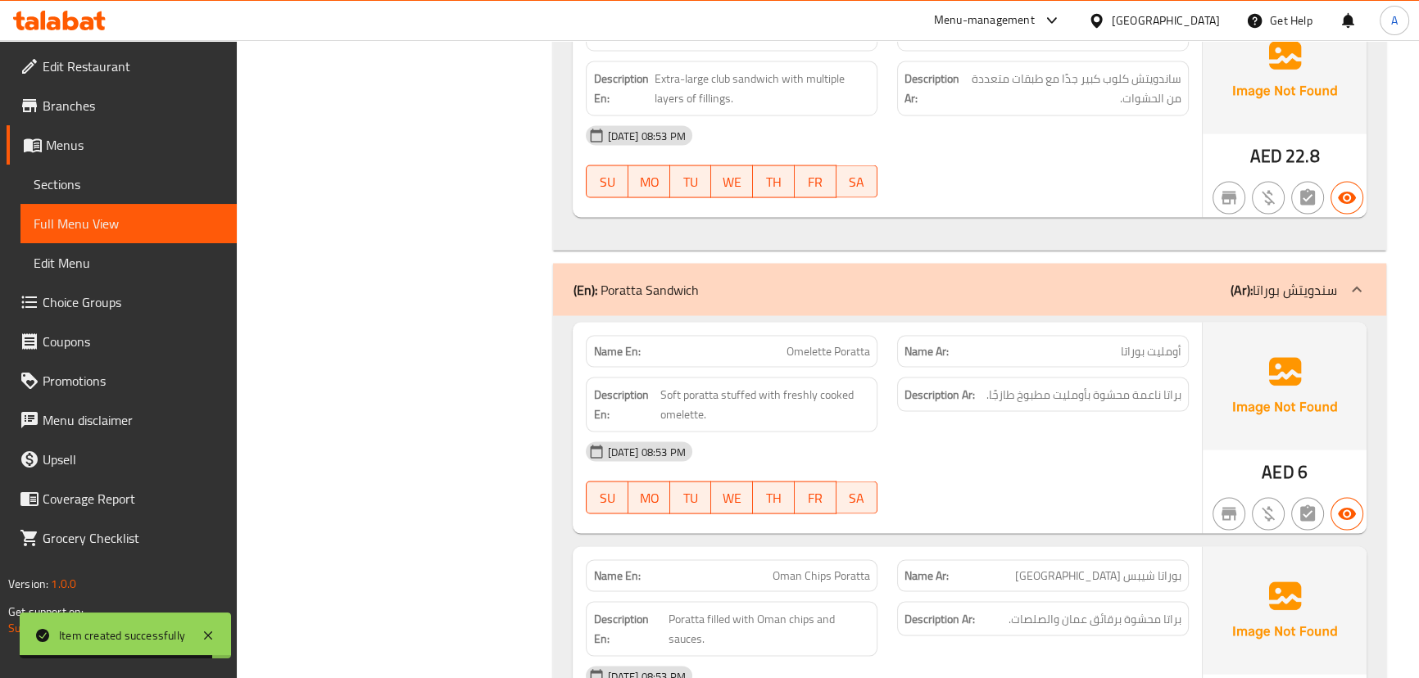
drag, startPoint x: 745, startPoint y: 280, endPoint x: 989, endPoint y: 332, distance: 249.6
click at [974, 323] on div "Name En: Omelette Poratta Name Ar: أومليت بوراتا Description En: Soft poratta s…" at bounding box center [887, 428] width 629 height 211
drag, startPoint x: 1024, startPoint y: 422, endPoint x: 1014, endPoint y: 423, distance: 10.7
click at [1027, 433] on div "[DATE] 08:53 PM SU MO TU WE TH FR SA" at bounding box center [887, 479] width 622 height 92
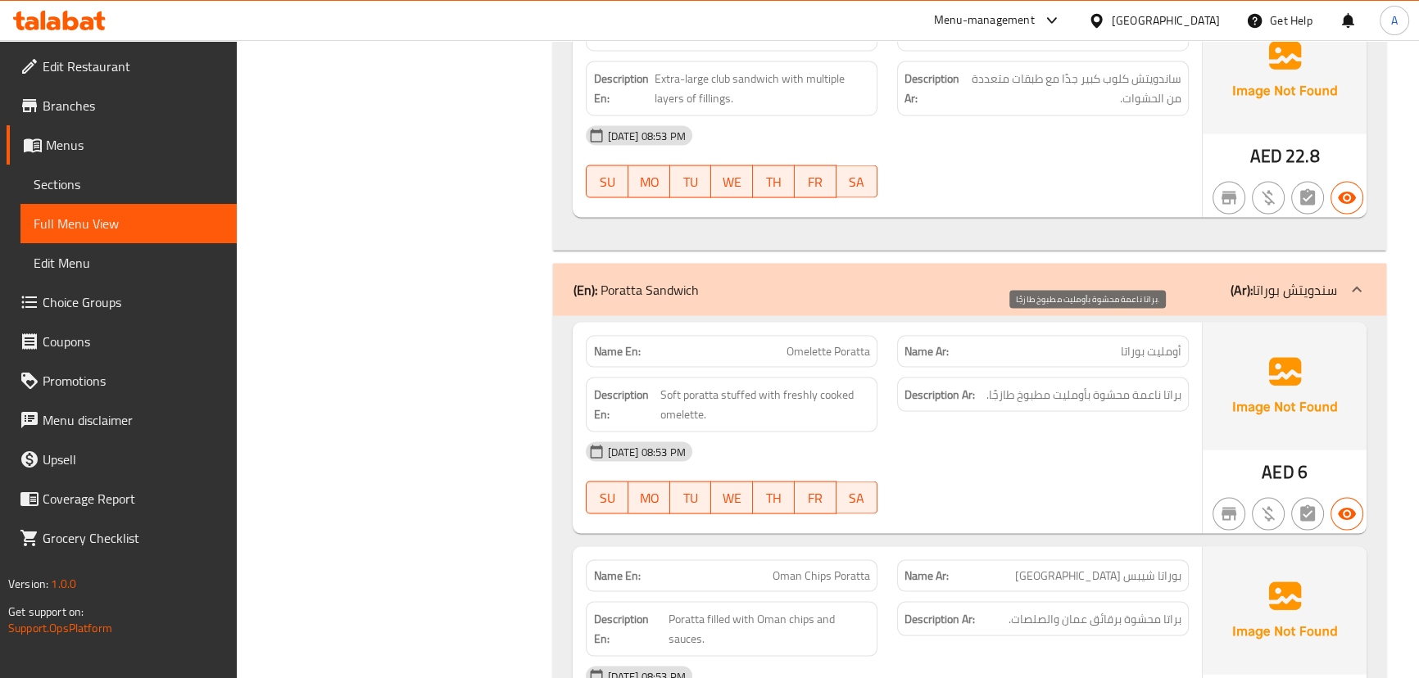
click at [1128, 385] on span "براتا ناعمة محشوة بأومليت مطبوخ طازجًا." at bounding box center [1084, 395] width 195 height 20
click at [1120, 433] on div "[DATE] 08:53 PM SU MO TU WE TH FR SA" at bounding box center [887, 479] width 622 height 92
drag, startPoint x: 1082, startPoint y: 329, endPoint x: 1049, endPoint y: 355, distance: 41.5
click at [1069, 385] on span "براتا ناعمة محشوة بأومليت مطبوخ طازجًا." at bounding box center [1084, 395] width 195 height 20
click at [1049, 433] on div "[DATE] 08:53 PM" at bounding box center [887, 452] width 622 height 39
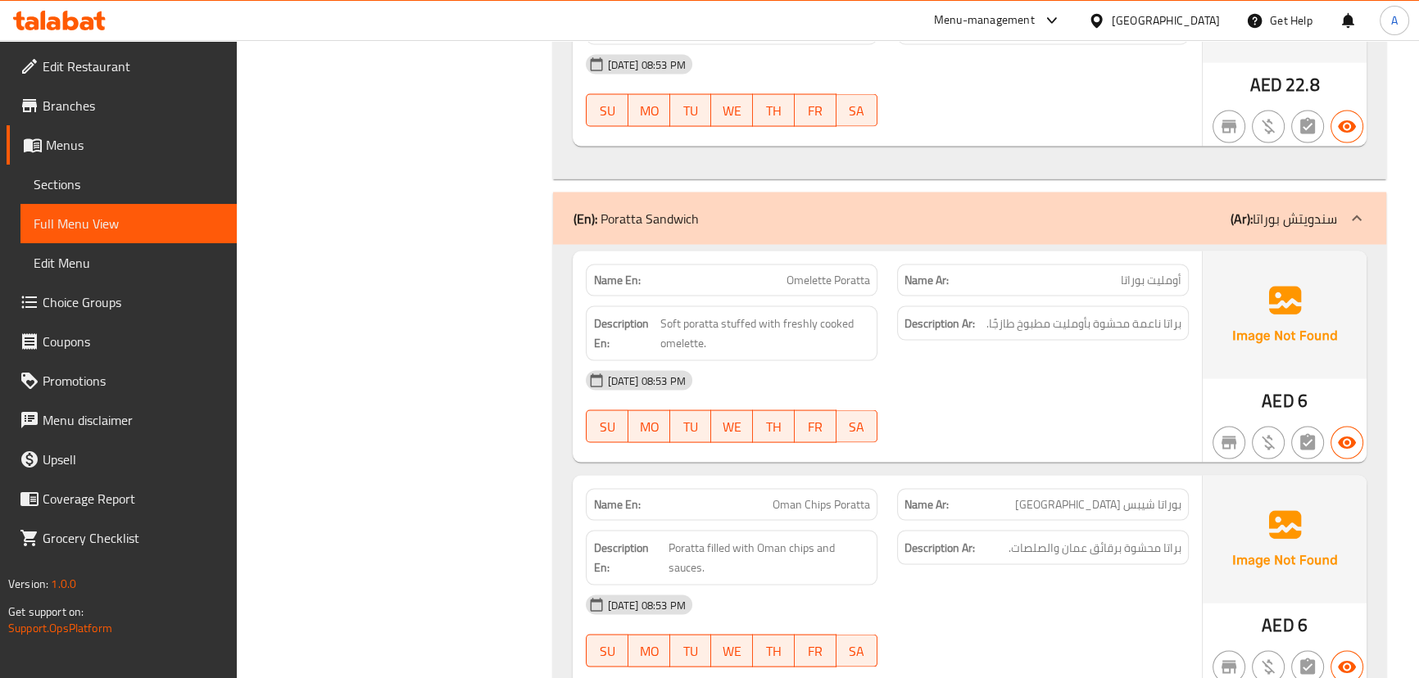
scroll to position [19860, 0]
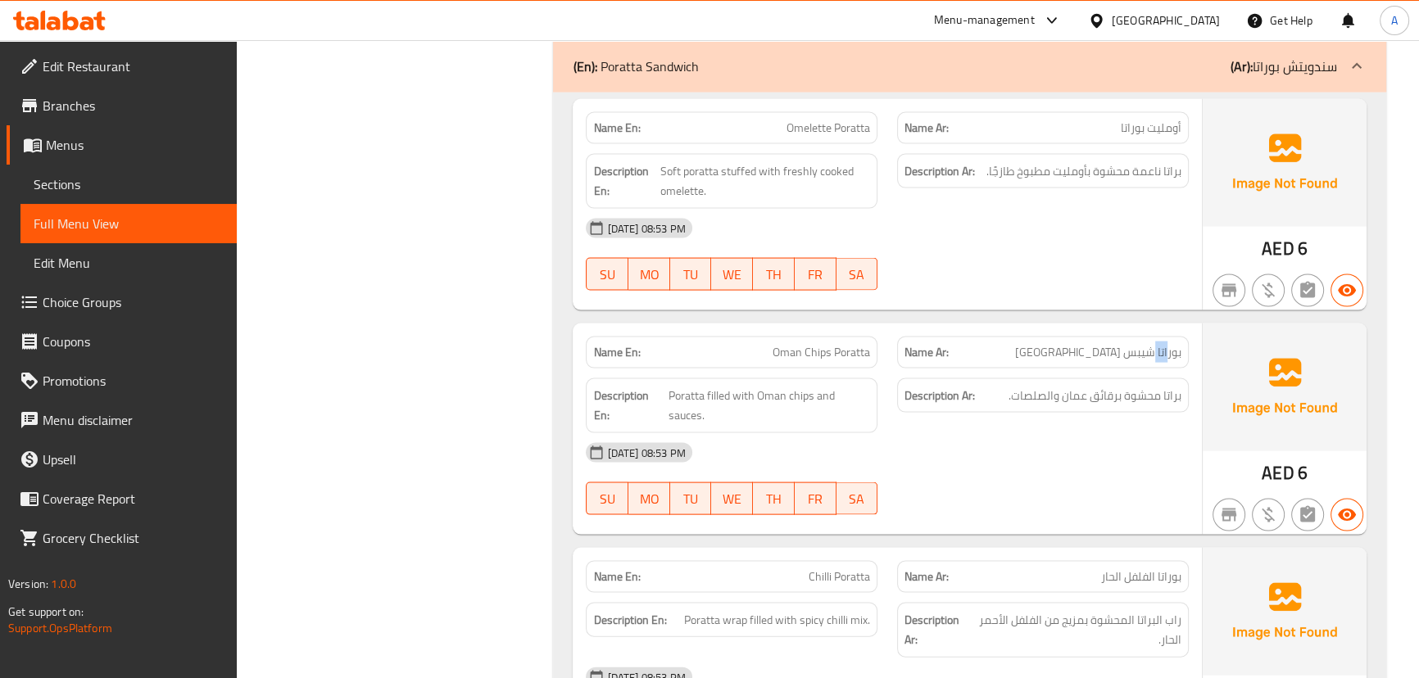
drag, startPoint x: 1134, startPoint y: 284, endPoint x: 1105, endPoint y: 313, distance: 40.6
click at [1114, 337] on div "Name Ar: بوراتا شيبس [GEOGRAPHIC_DATA]" at bounding box center [1043, 353] width 292 height 32
click at [1102, 369] on div "Description Ar: براتا محشوة برقائق عمان والصلصات." at bounding box center [1042, 406] width 311 height 75
drag, startPoint x: 1164, startPoint y: 329, endPoint x: 1090, endPoint y: 330, distance: 73.8
click at [1092, 386] on span "براتا محشوة برقائق عمان والصلصات." at bounding box center [1095, 396] width 173 height 20
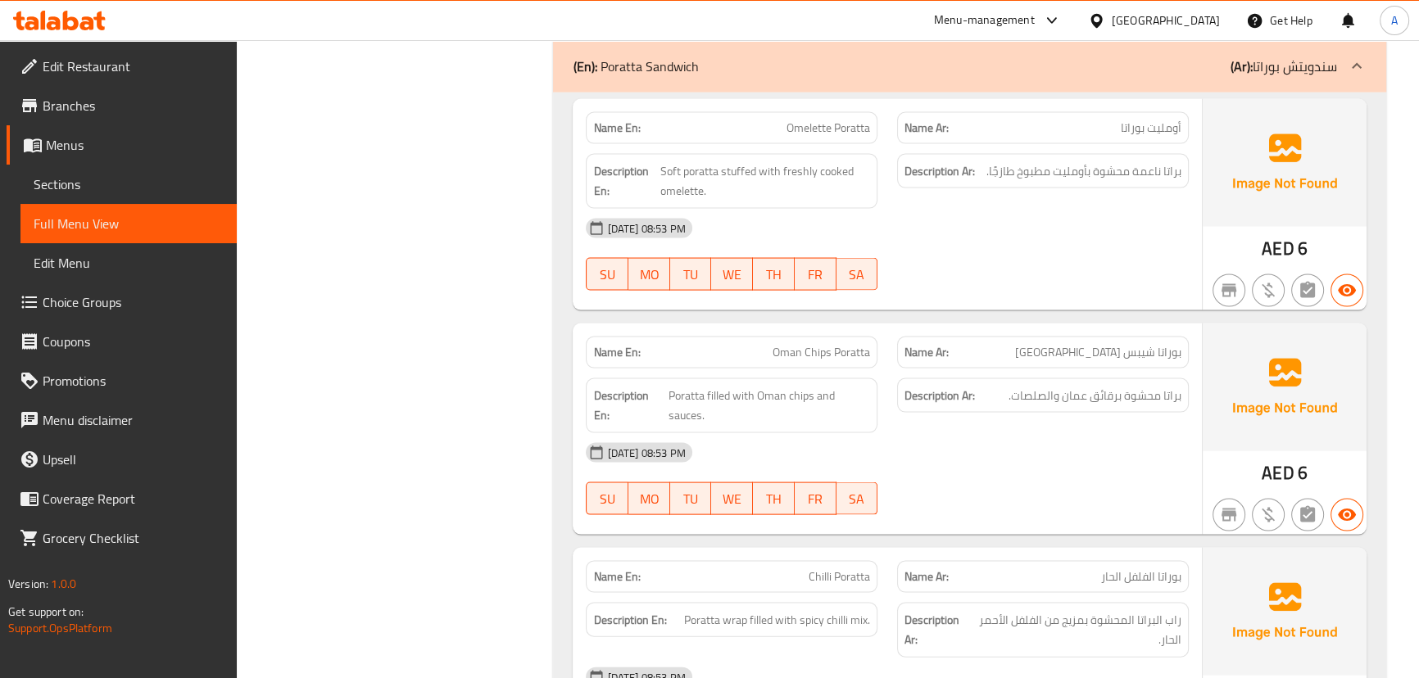
click at [1048, 433] on div "[DATE] 08:53 PM" at bounding box center [887, 452] width 622 height 39
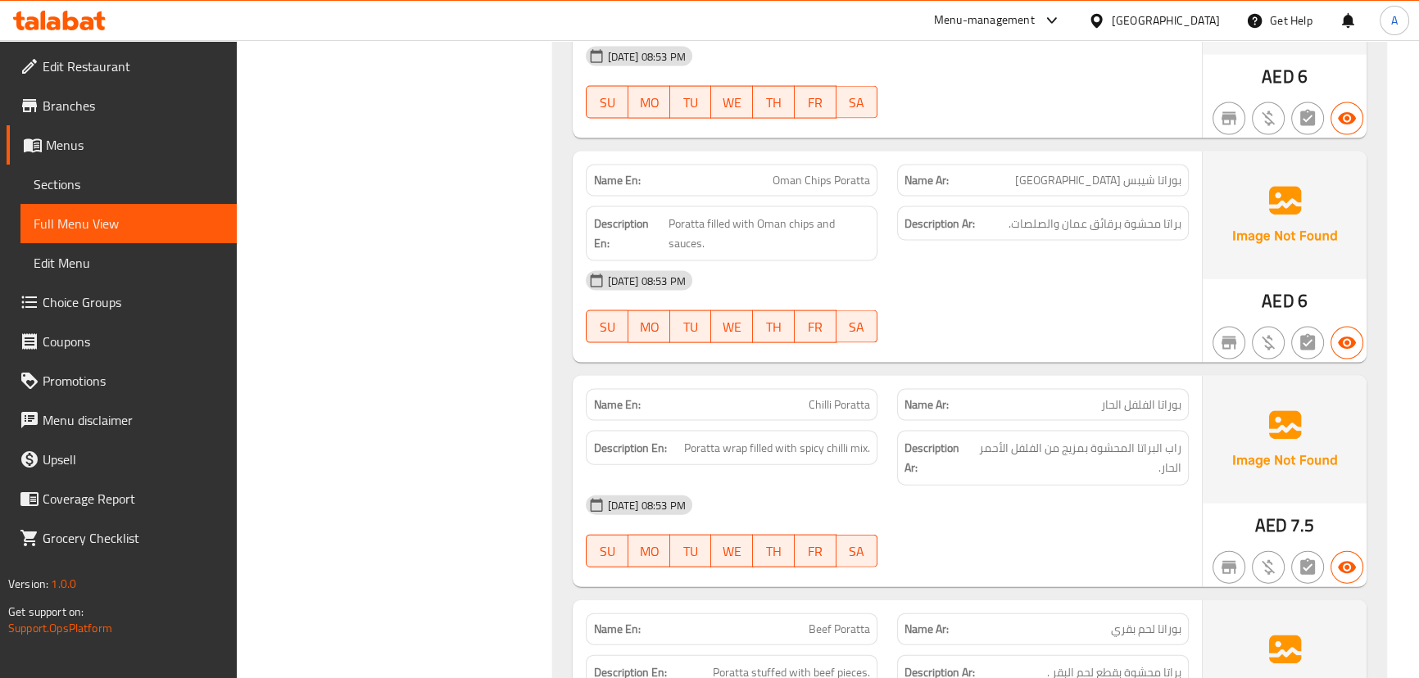
scroll to position [20083, 0]
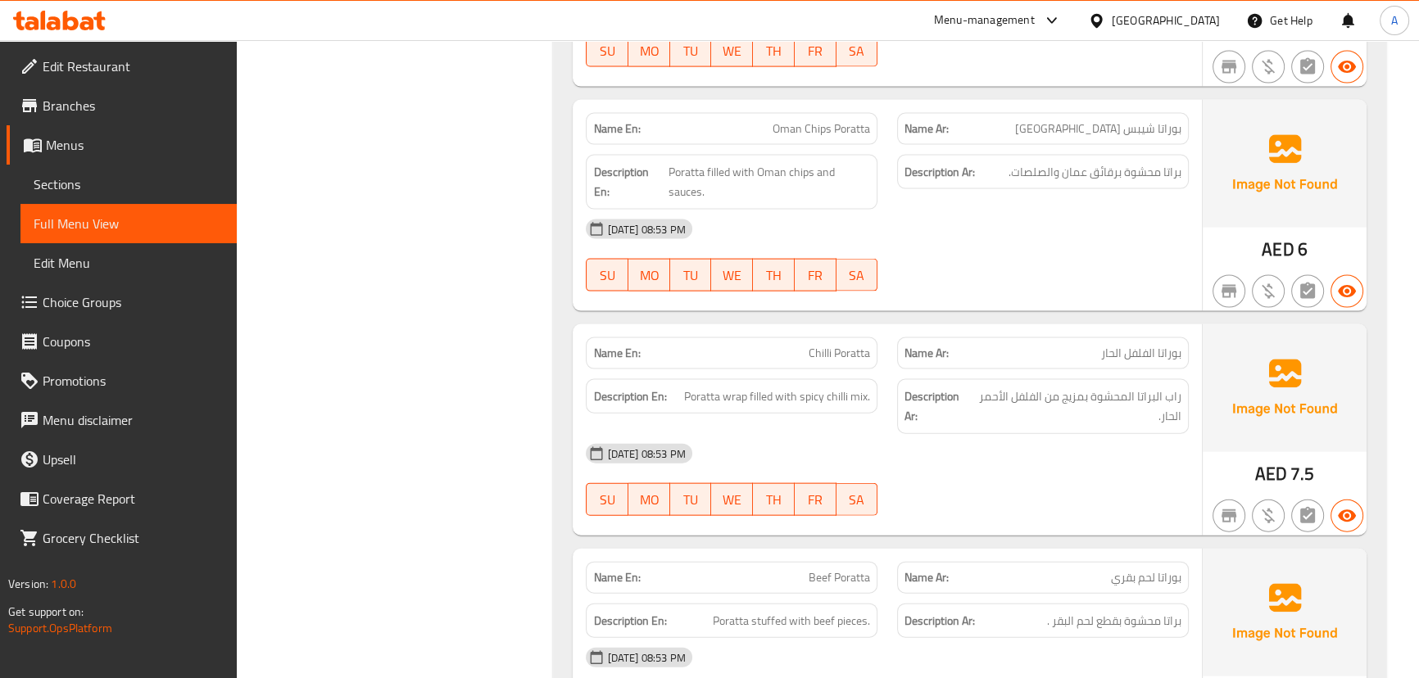
click at [1131, 434] on div "[DATE] 08:53 PM" at bounding box center [887, 453] width 622 height 39
drag, startPoint x: 1144, startPoint y: 295, endPoint x: 1130, endPoint y: 302, distance: 15.4
click at [1138, 345] on span "بوراتا الفلفل الحار" at bounding box center [1141, 353] width 80 height 17
drag, startPoint x: 1167, startPoint y: 328, endPoint x: 973, endPoint y: 348, distance: 195.3
click at [995, 387] on span "راب البراتا المحشوة بمزيج من الفلفل الأحمر الحار." at bounding box center [1077, 407] width 209 height 40
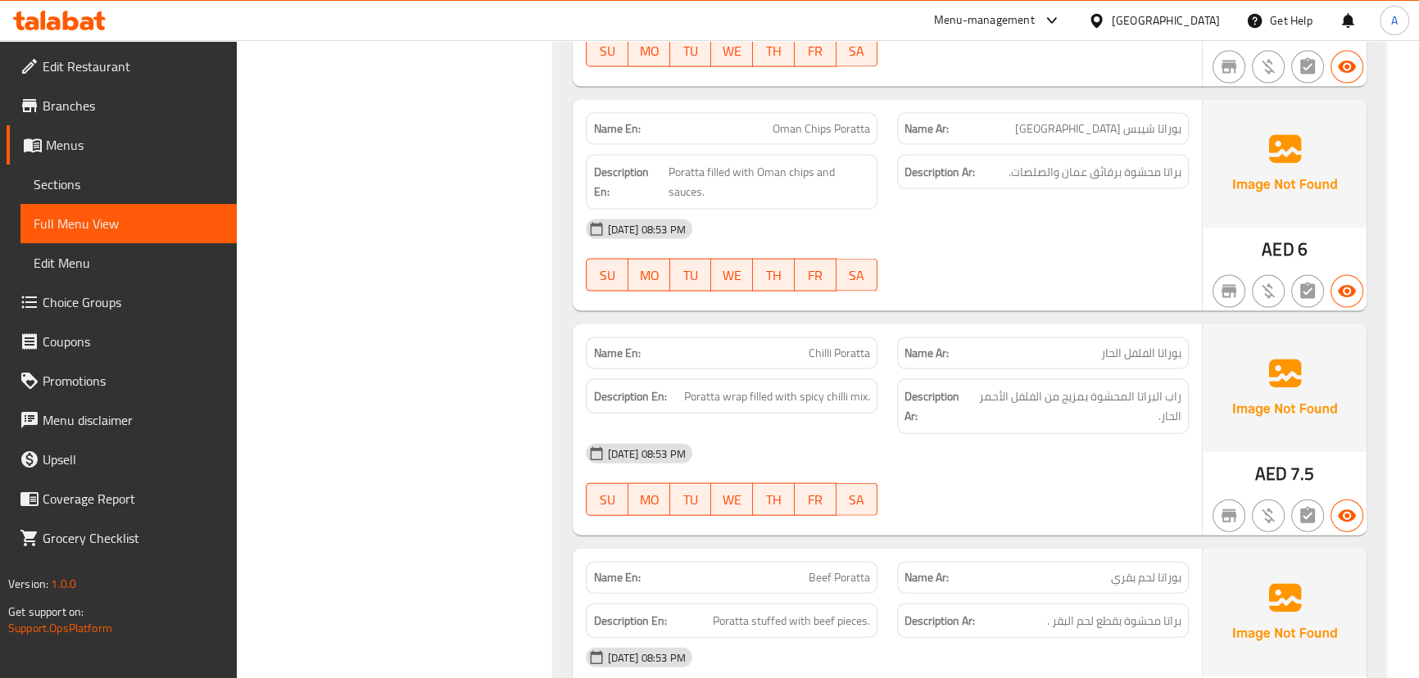
click at [962, 434] on div "[DATE] 08:53 PM" at bounding box center [887, 453] width 622 height 39
drag, startPoint x: 697, startPoint y: 335, endPoint x: 938, endPoint y: 383, distance: 245.7
click at [837, 387] on span "Poratta wrap filled with spicy chilli mix." at bounding box center [777, 397] width 186 height 20
click at [991, 434] on div "[DATE] 08:53 PM" at bounding box center [887, 453] width 622 height 39
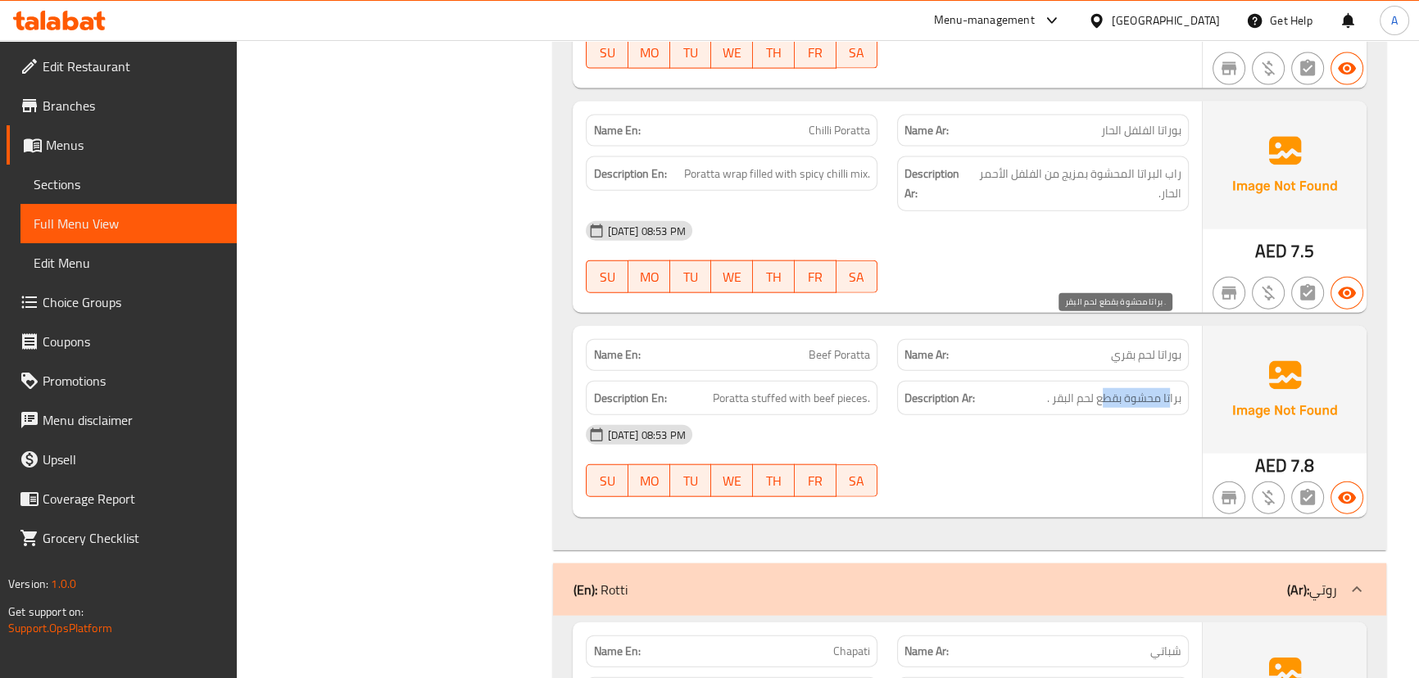
drag, startPoint x: 1172, startPoint y: 334, endPoint x: 919, endPoint y: 338, distance: 253.2
click at [1099, 388] on span "براتا محشوة بقطع لحم البقر ." at bounding box center [1114, 398] width 134 height 20
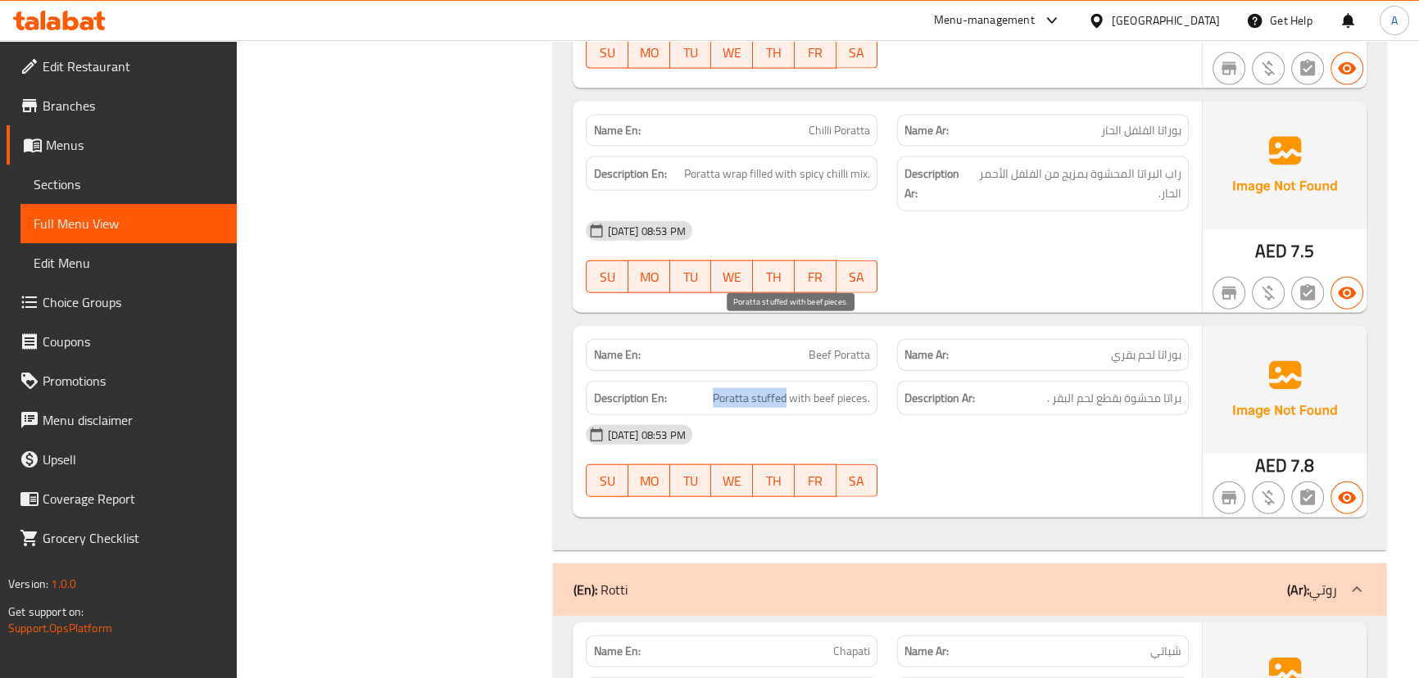
drag, startPoint x: 853, startPoint y: 342, endPoint x: 1043, endPoint y: 379, distance: 193.7
click at [951, 356] on div "Name En: Beef Poratta Name Ar: بوراتا لحم بقري Description En: Poratta stuffed …" at bounding box center [887, 422] width 629 height 192
click at [1043, 415] on div "[DATE] 08:53 PM" at bounding box center [887, 434] width 622 height 39
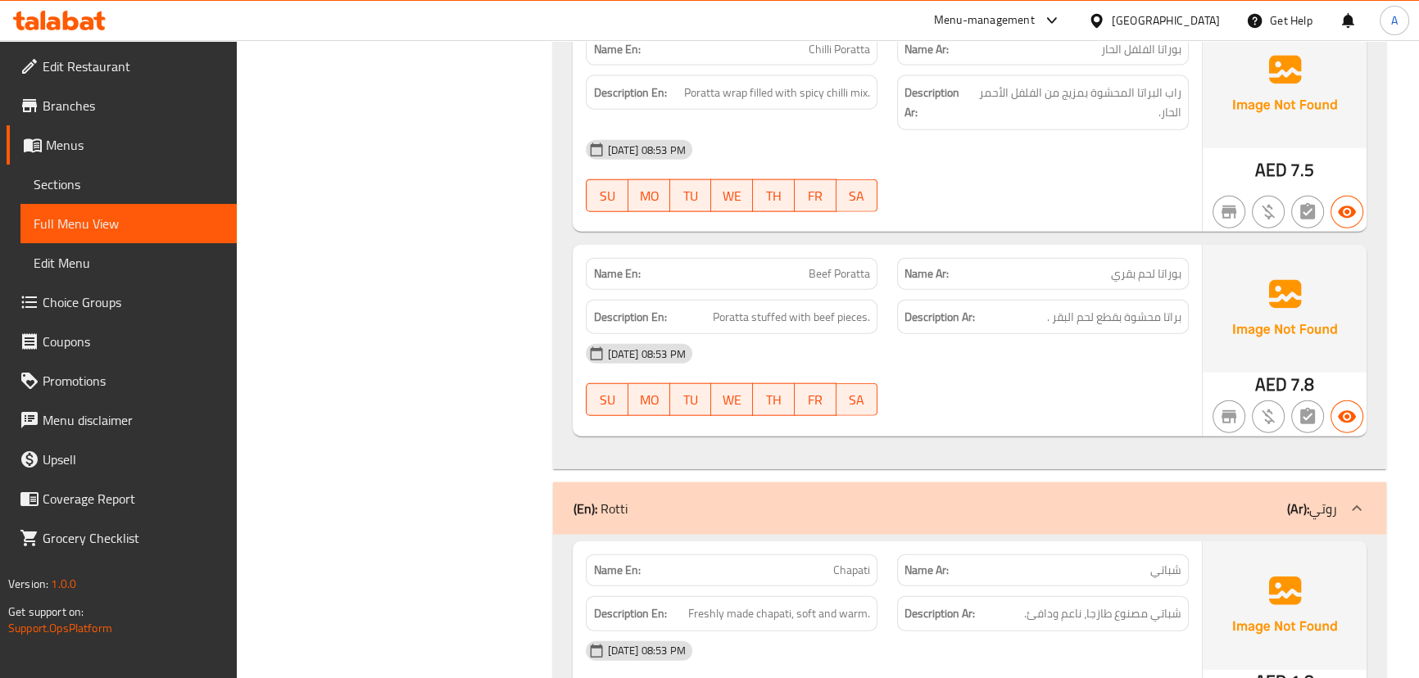
scroll to position [20530, 0]
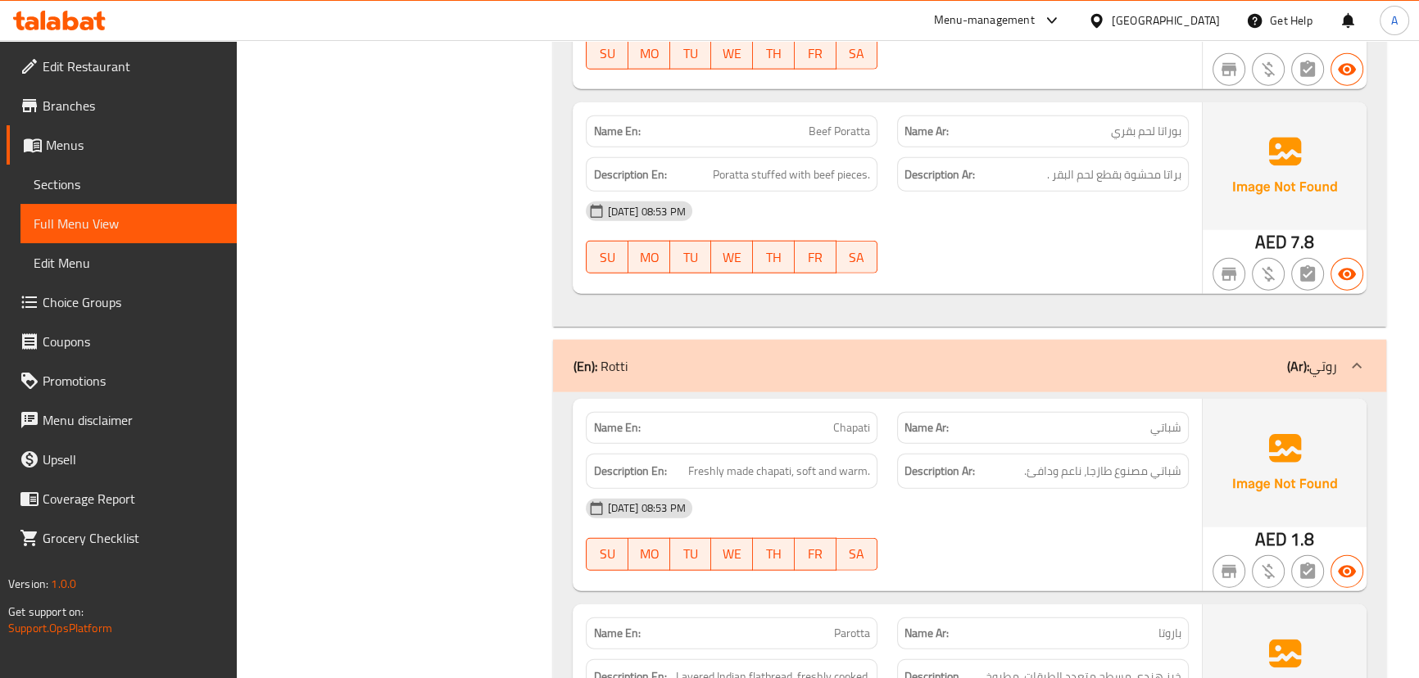
drag, startPoint x: 819, startPoint y: 359, endPoint x: 967, endPoint y: 449, distance: 173.6
click at [910, 399] on div "Name En: Chapati Name Ar: شباتي Description En: Freshly made chapati, soft and …" at bounding box center [887, 495] width 629 height 192
click at [969, 489] on div "[DATE] 08:53 PM" at bounding box center [887, 508] width 622 height 39
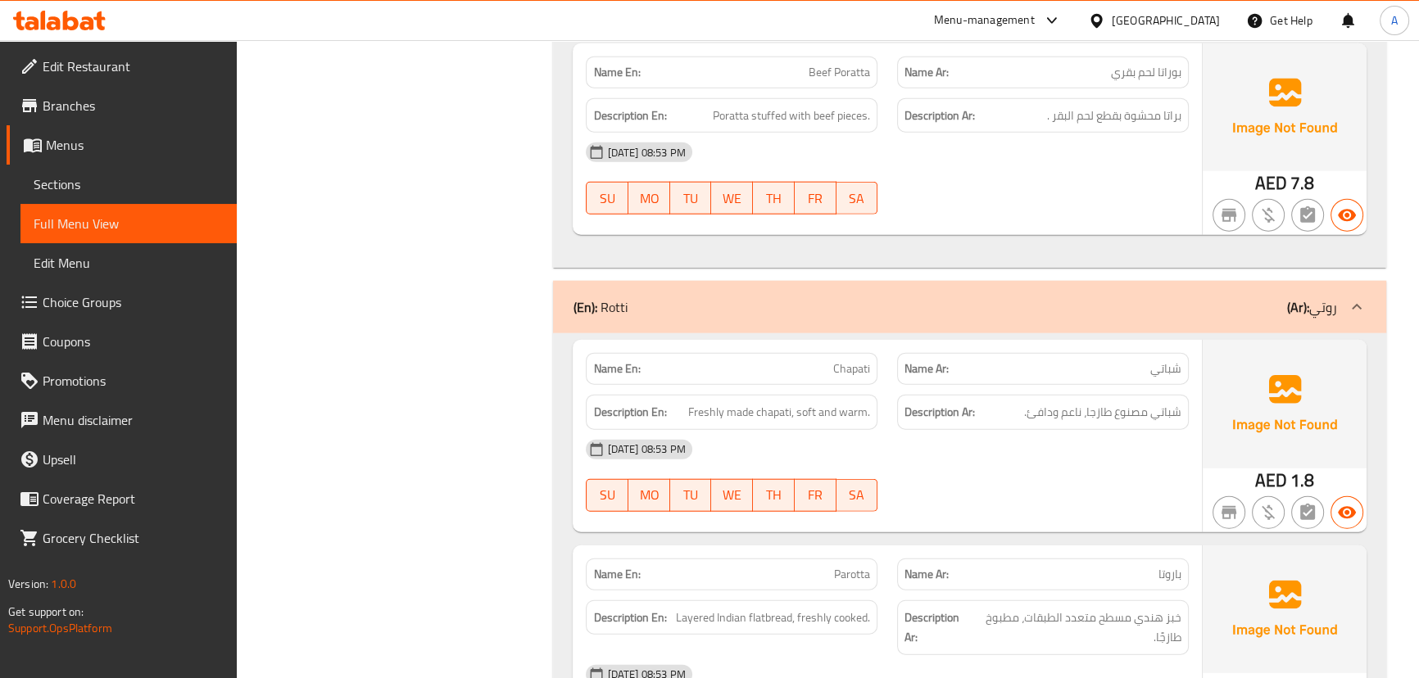
scroll to position [20679, 0]
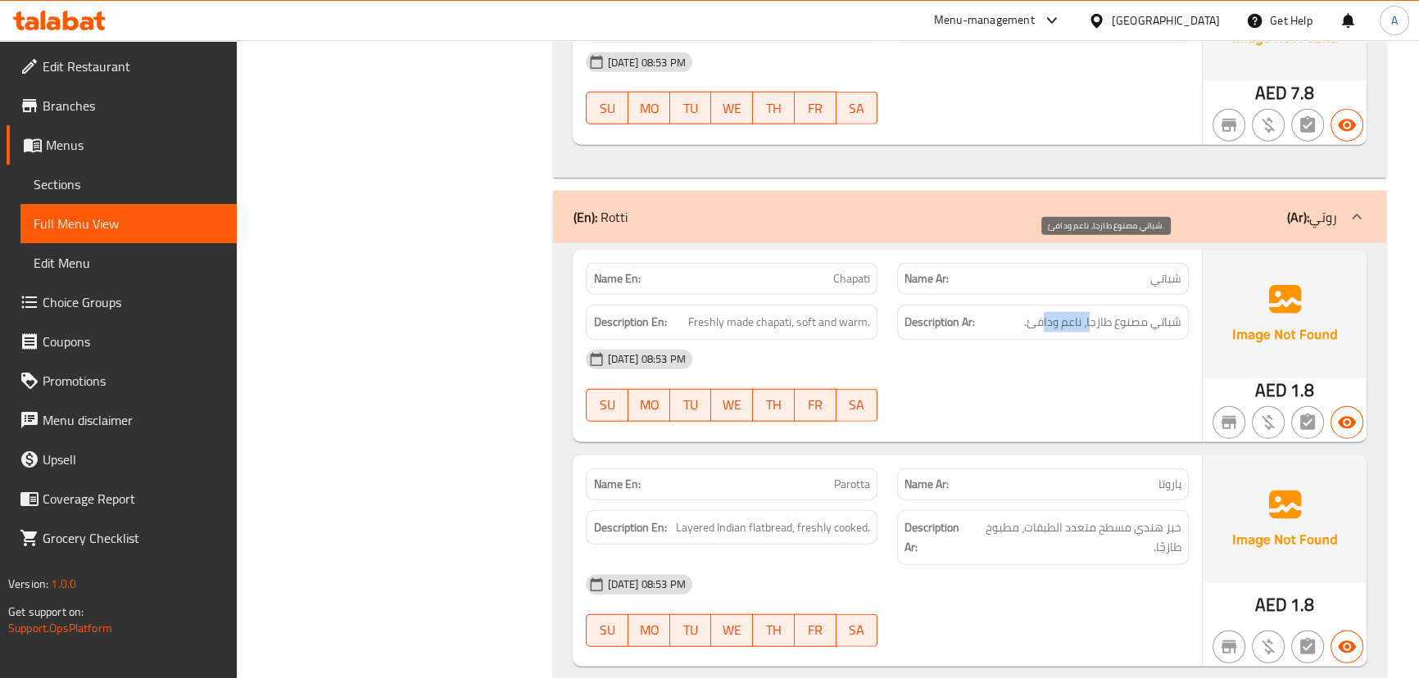
drag, startPoint x: 1073, startPoint y: 256, endPoint x: 1023, endPoint y: 316, distance: 78.5
click at [1041, 312] on span "شباتي مصنوع طازجا، ناعم ودافئ." at bounding box center [1102, 322] width 157 height 20
drag, startPoint x: 1023, startPoint y: 342, endPoint x: 957, endPoint y: 388, distance: 80.0
click at [1021, 347] on div "[DATE] 08:53 PM SU MO TU WE TH FR SA" at bounding box center [887, 386] width 622 height 92
drag, startPoint x: 796, startPoint y: 433, endPoint x: 1001, endPoint y: 384, distance: 209.7
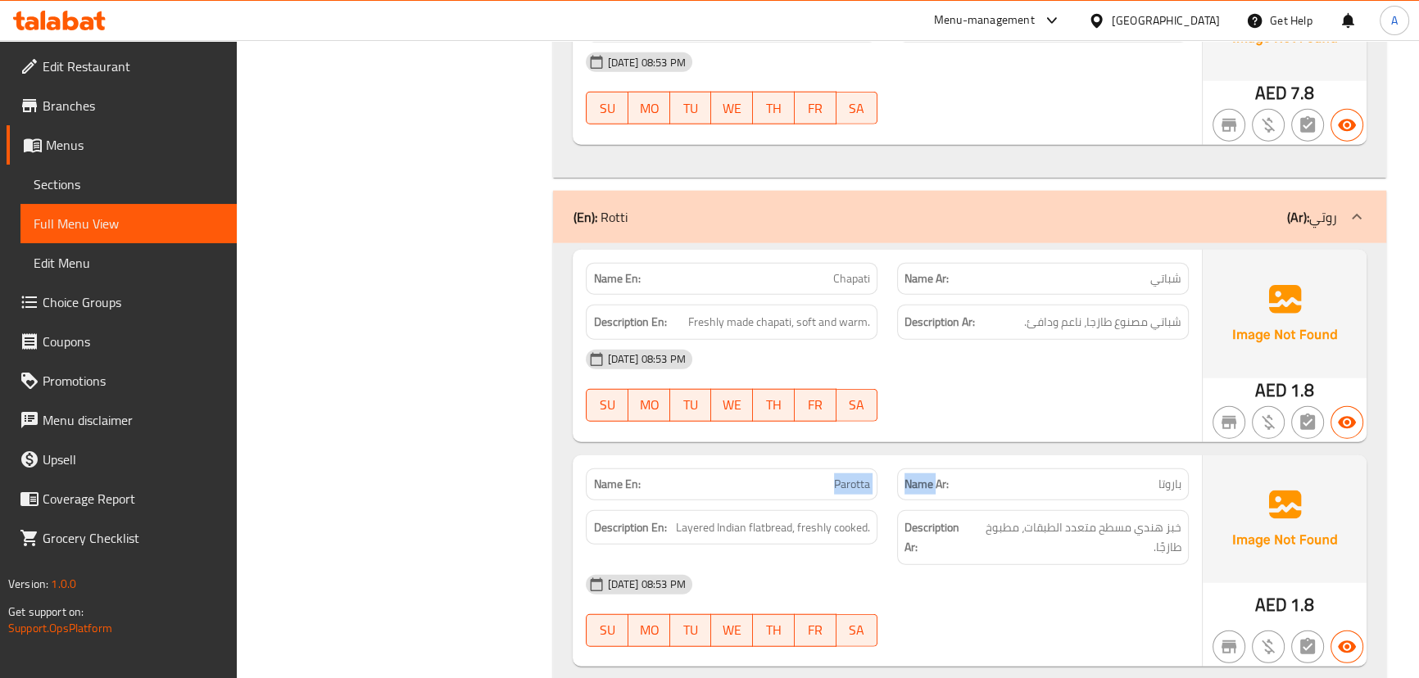
click at [967, 459] on div "Name En: Parotta Name Ar: [PERSON_NAME]" at bounding box center [887, 485] width 622 height 52
click at [1011, 376] on div "Name En: Chapati Name Ar: شباتي Description En: Freshly made chapati, soft and …" at bounding box center [887, 346] width 629 height 192
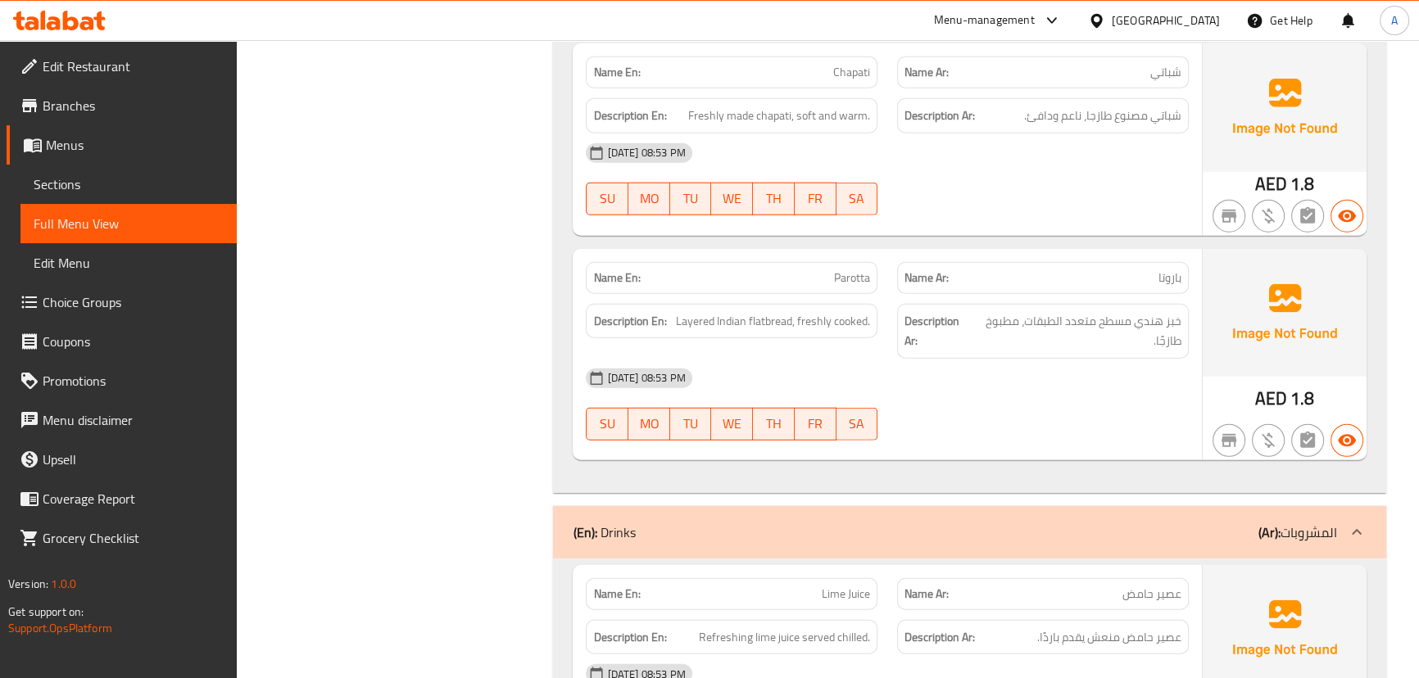
scroll to position [20903, 0]
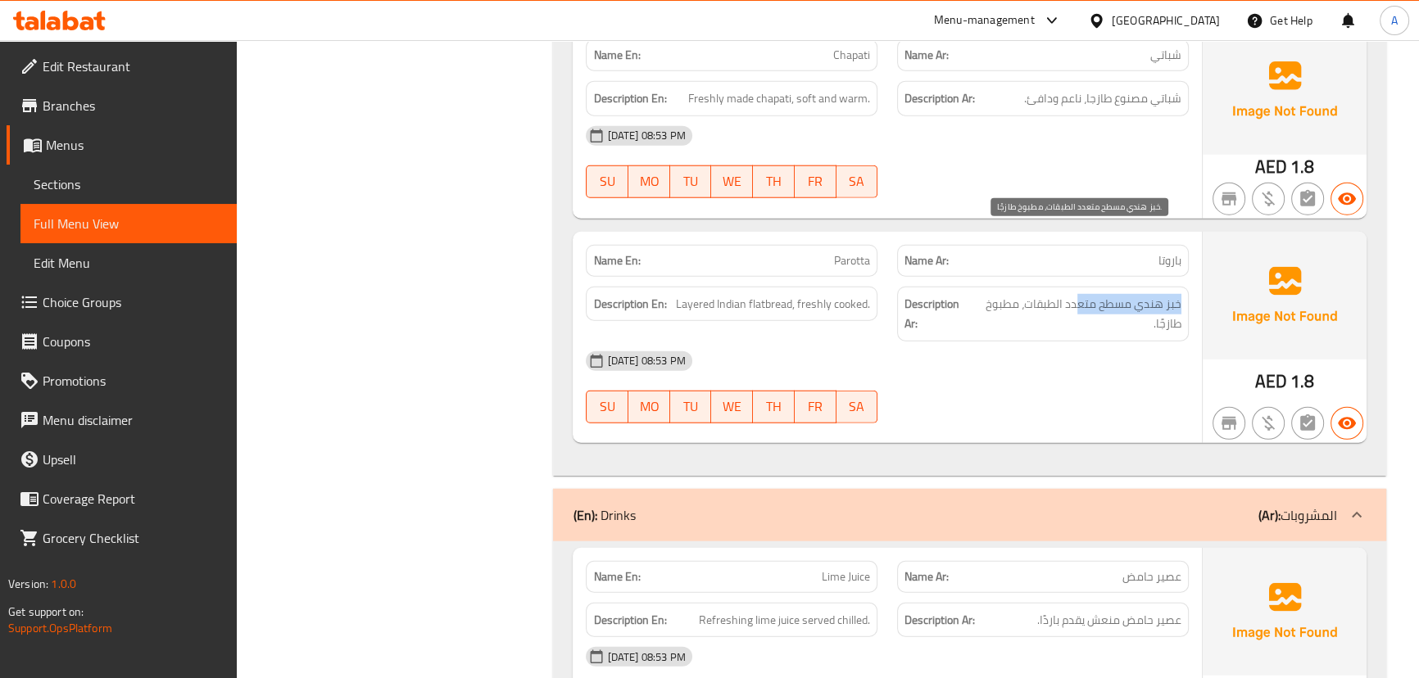
drag, startPoint x: 1180, startPoint y: 238, endPoint x: 1082, endPoint y: 239, distance: 98.3
click at [1082, 294] on span "خبز هندي مسطح متعدد الطبقات، مطبوخ طازجًا." at bounding box center [1077, 314] width 208 height 40
click at [1059, 342] on div "[DATE] 08:53 PM SU MO TU WE TH FR SA" at bounding box center [887, 388] width 622 height 92
drag, startPoint x: 1004, startPoint y: 241, endPoint x: 984, endPoint y: 270, distance: 35.5
click at [990, 294] on span "خبز هندي مسطح متعدد الطبقات، مطبوخ طازجًا." at bounding box center [1077, 314] width 208 height 40
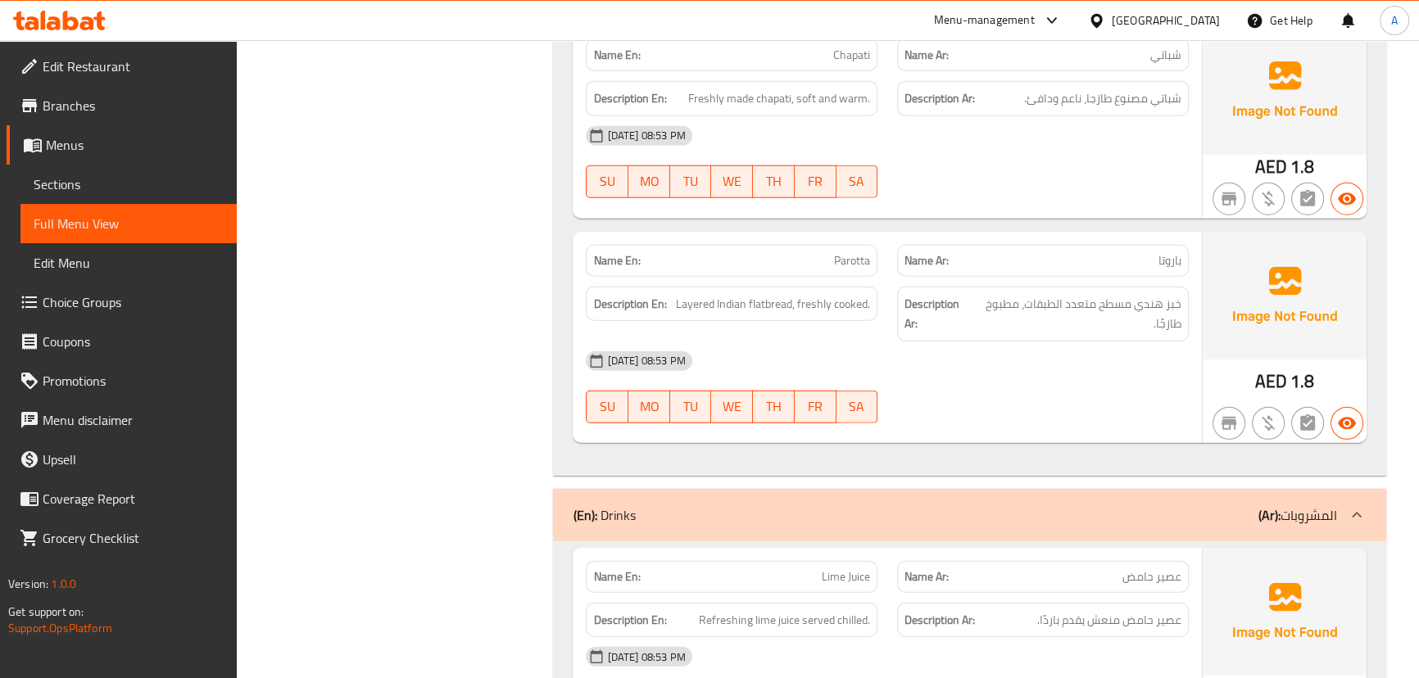
click at [984, 342] on div "[DATE] 08:53 PM" at bounding box center [887, 361] width 622 height 39
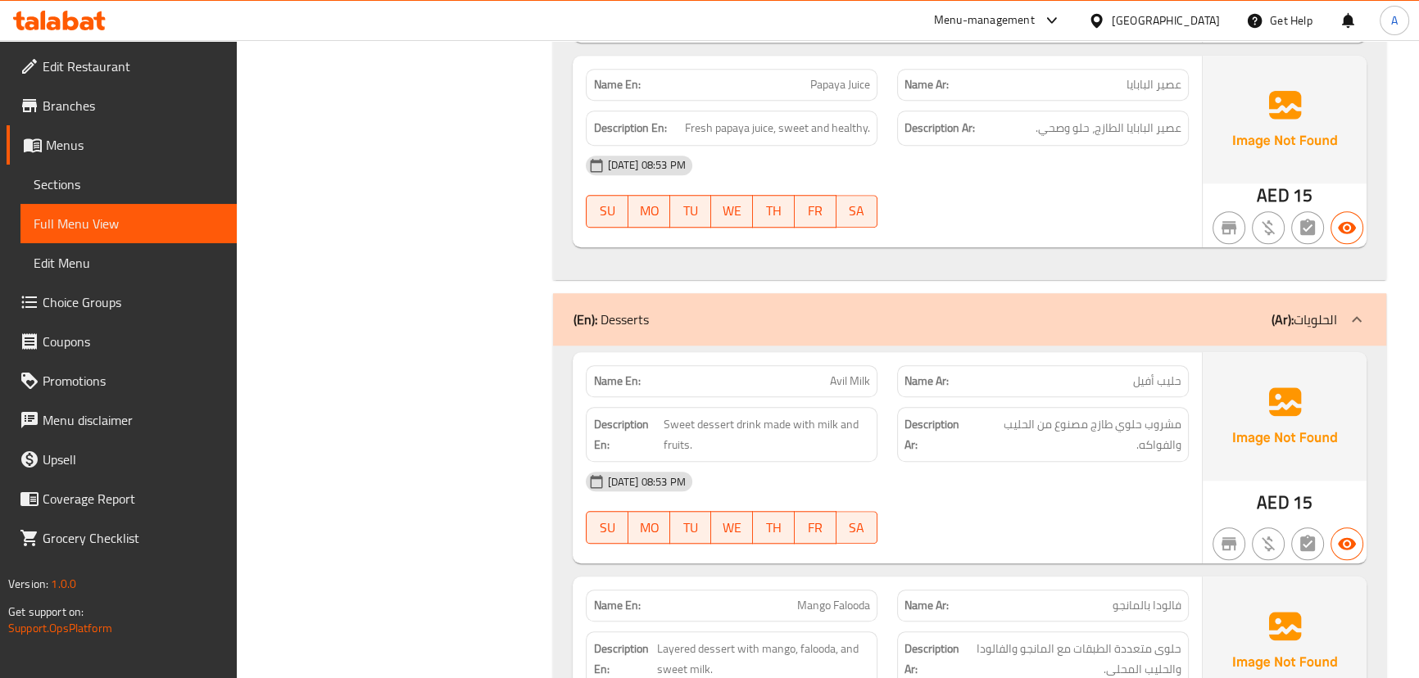
scroll to position [25223, 0]
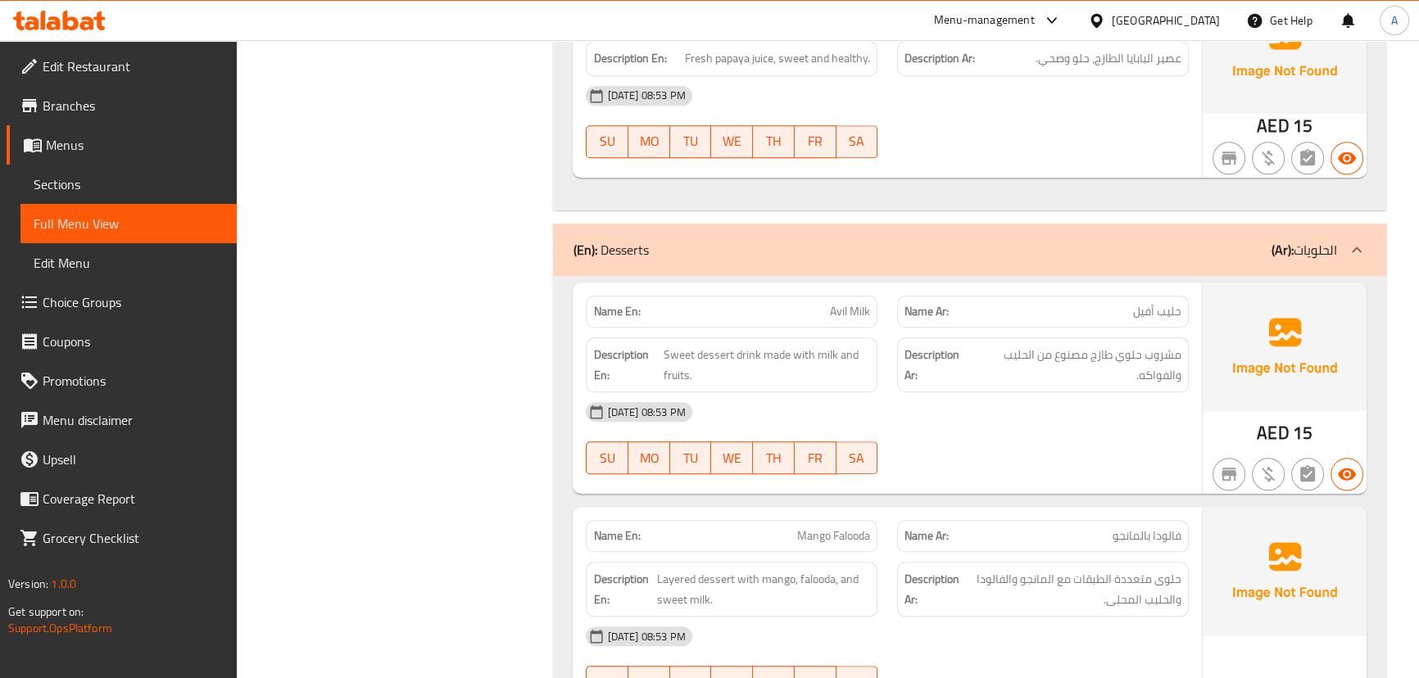
drag, startPoint x: 818, startPoint y: 235, endPoint x: 982, endPoint y: 306, distance: 178.7
click at [942, 283] on div "Name En: Avil Milk Name Ar: حليب أفيل Description En: Sweet dessert drink made …" at bounding box center [887, 388] width 629 height 211
click at [1029, 393] on div "[DATE] 08:53 PM SU MO TU WE TH FR SA" at bounding box center [887, 439] width 622 height 92
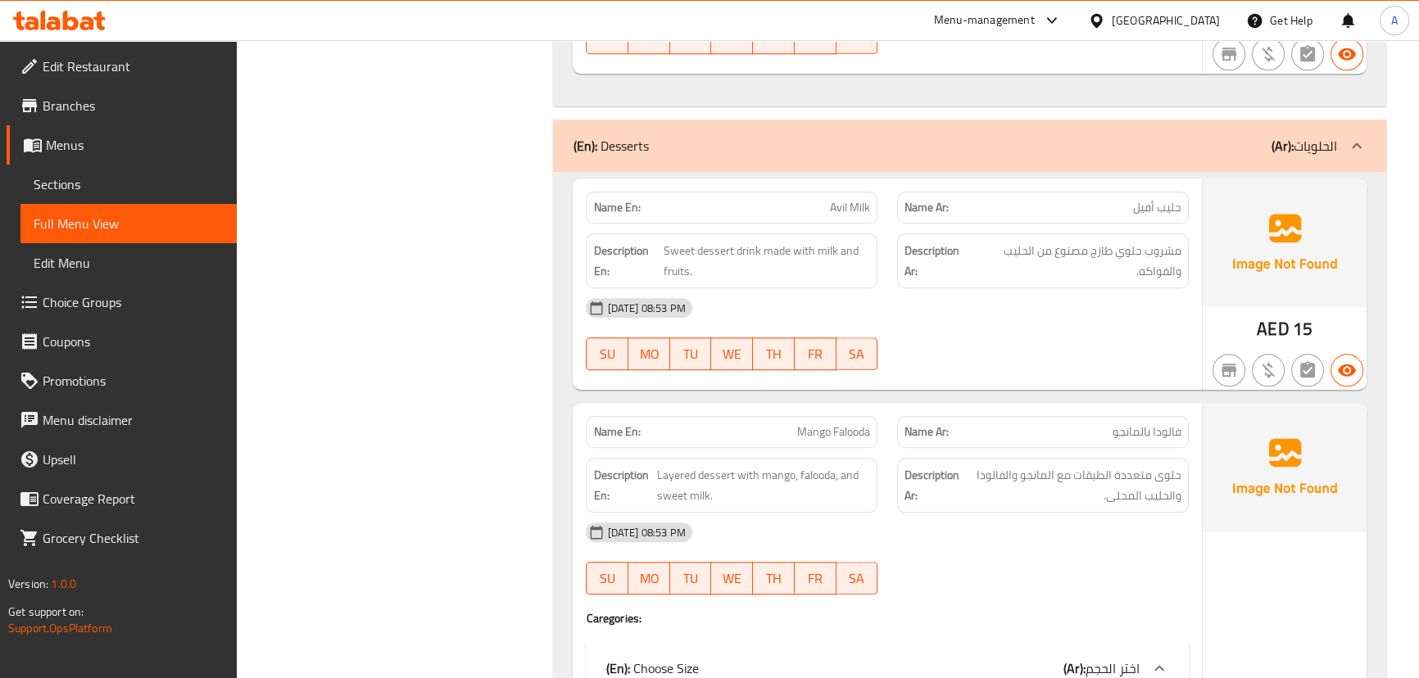
scroll to position [25297, 0]
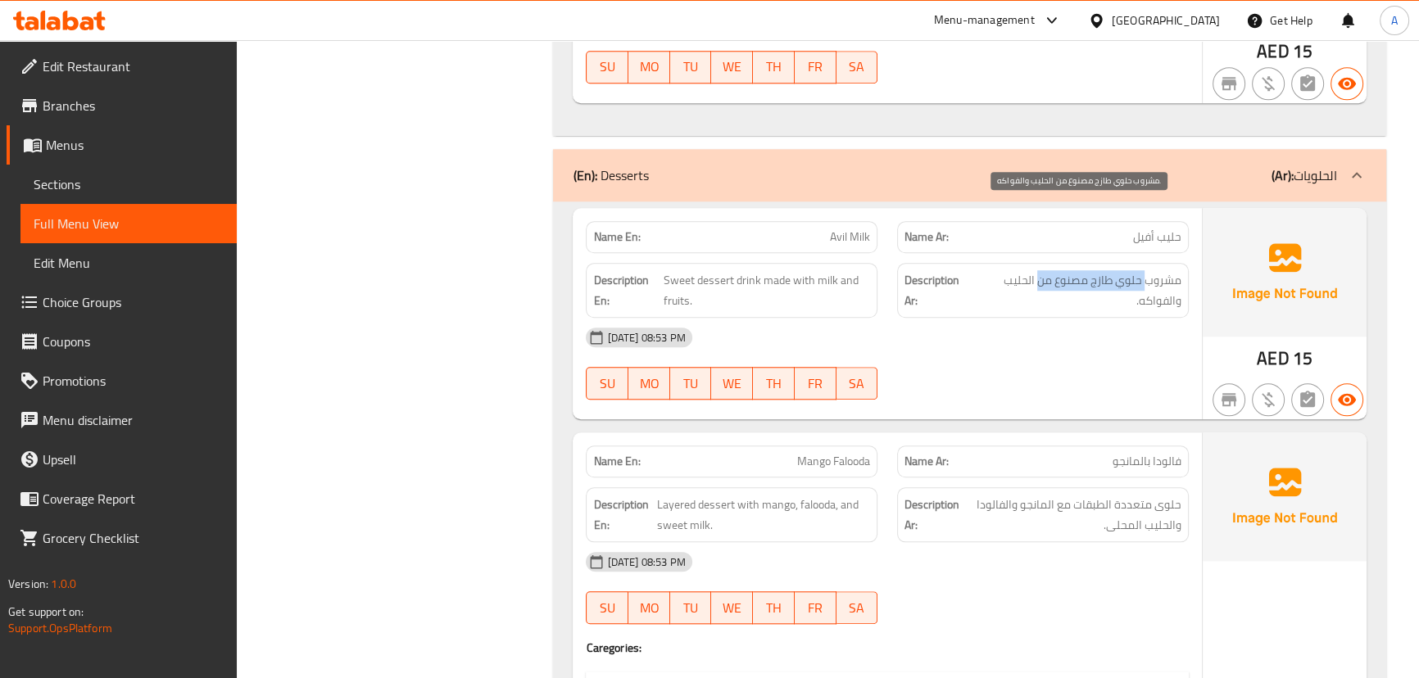
drag, startPoint x: 1144, startPoint y: 211, endPoint x: 1032, endPoint y: 249, distance: 117.9
click at [1036, 270] on span "مشروب حلوي طازج مصنوع من الحليب والفواكه." at bounding box center [1077, 290] width 208 height 40
drag, startPoint x: 1038, startPoint y: 267, endPoint x: 977, endPoint y: 318, distance: 79.7
click at [1037, 318] on div "[DATE] 08:53 PM" at bounding box center [887, 337] width 622 height 39
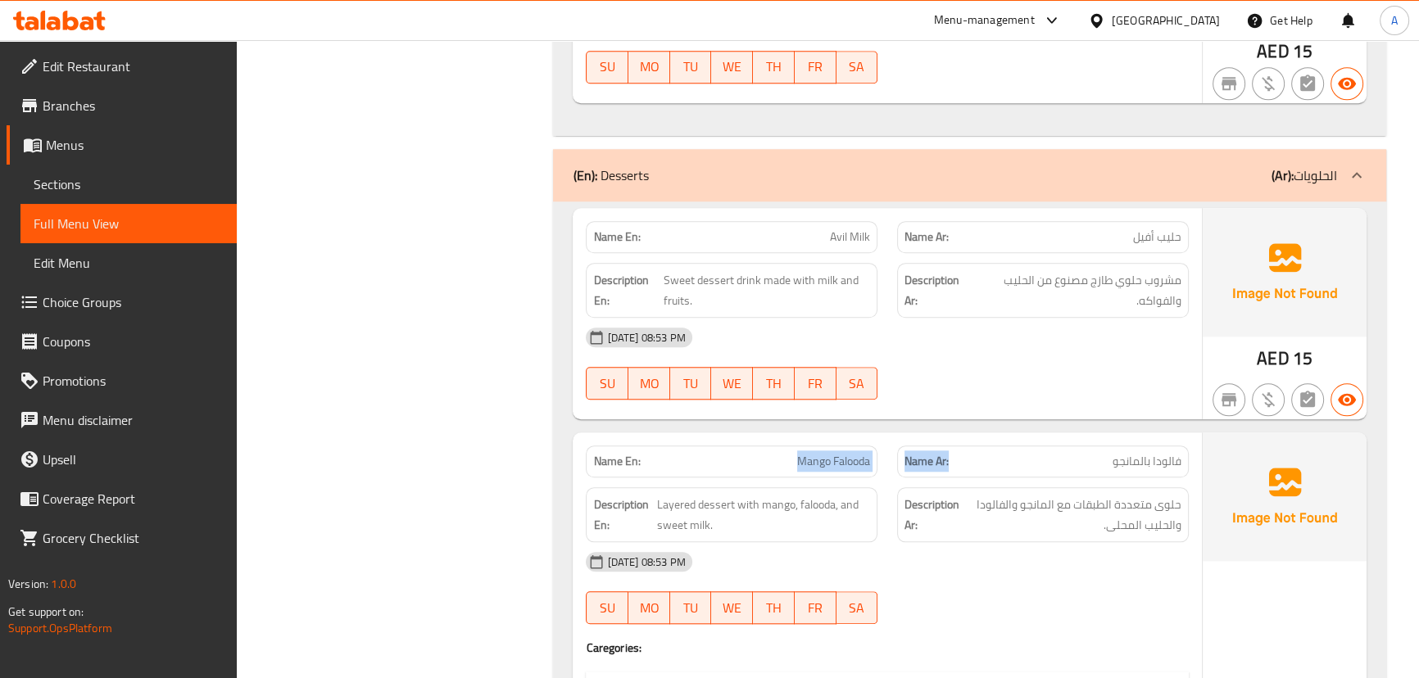
drag, startPoint x: 875, startPoint y: 394, endPoint x: 1016, endPoint y: 350, distance: 147.7
click at [1049, 318] on div "[DATE] 08:53 PM SU MO TU WE TH FR SA" at bounding box center [887, 364] width 622 height 92
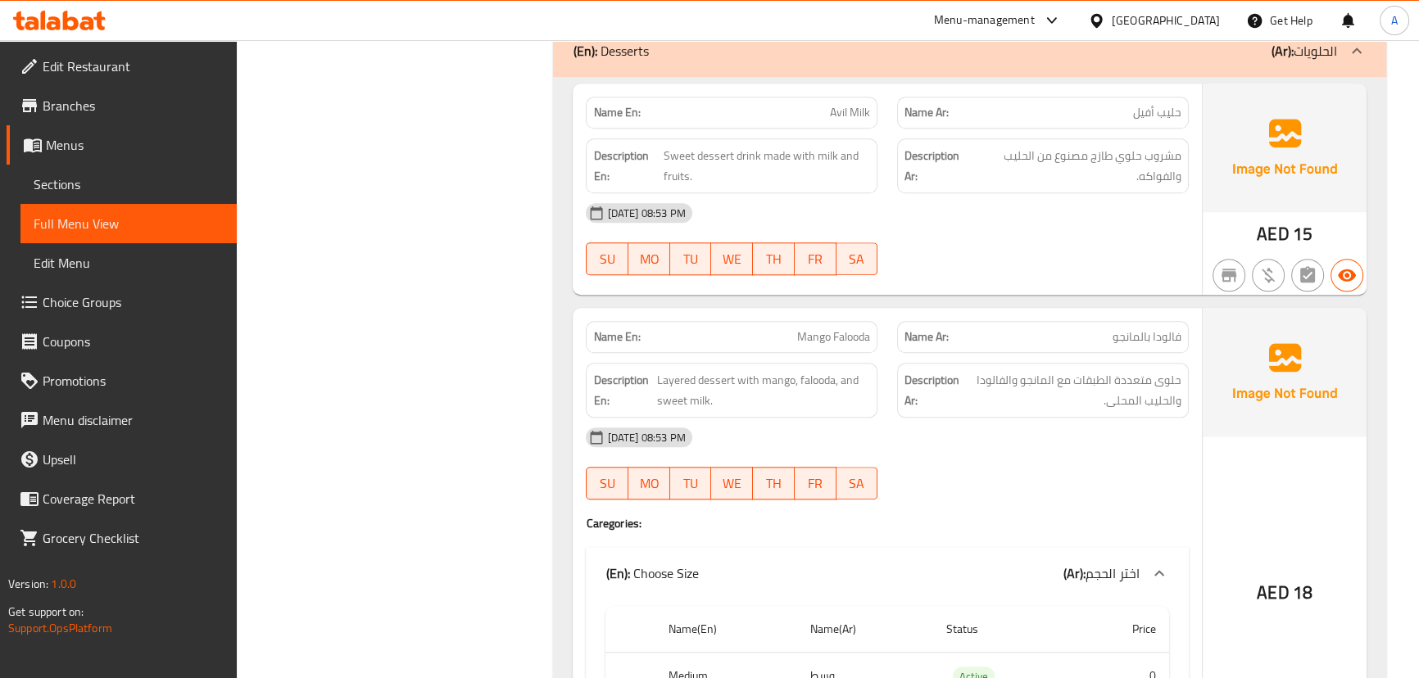
scroll to position [25521, 0]
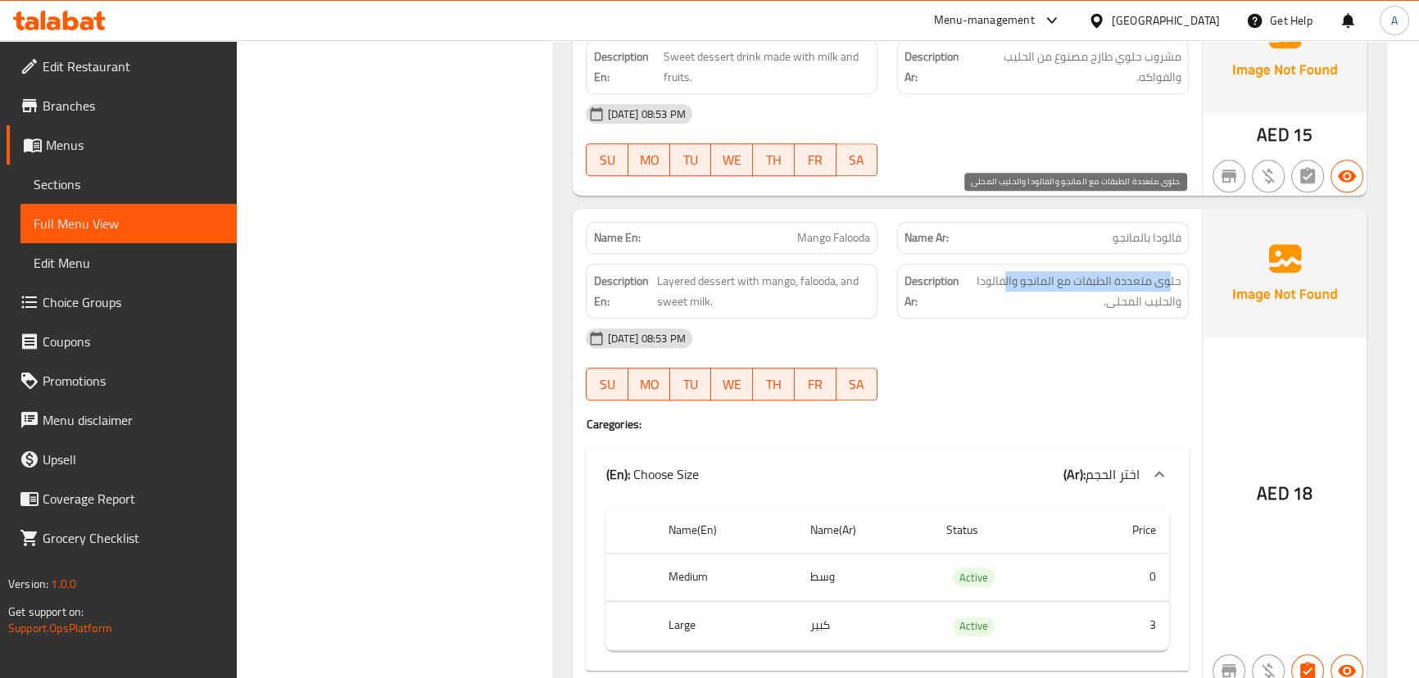
drag, startPoint x: 1153, startPoint y: 213, endPoint x: 1003, endPoint y: 213, distance: 150.0
click at [1003, 271] on span "حلوى متعددة الطبقات مع المانجو والفالودا والحليب المحلى." at bounding box center [1072, 291] width 219 height 40
drag, startPoint x: 1157, startPoint y: 238, endPoint x: 1116, endPoint y: 247, distance: 42.1
click at [1127, 264] on div "Description Ar: حلوى متعددة الطبقات مع المانجو والفالودا والحليب المحلى." at bounding box center [1043, 291] width 292 height 55
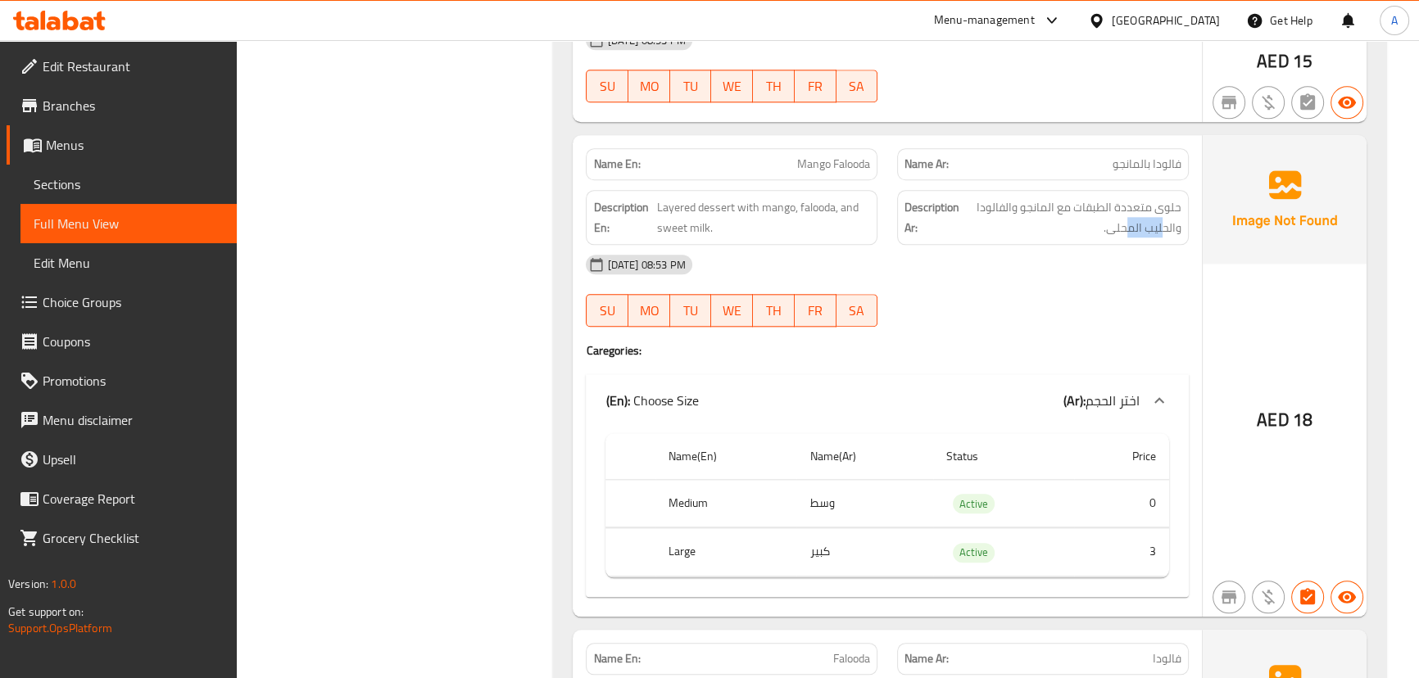
scroll to position [25596, 0]
click at [1011, 316] on div at bounding box center [1042, 326] width 311 height 20
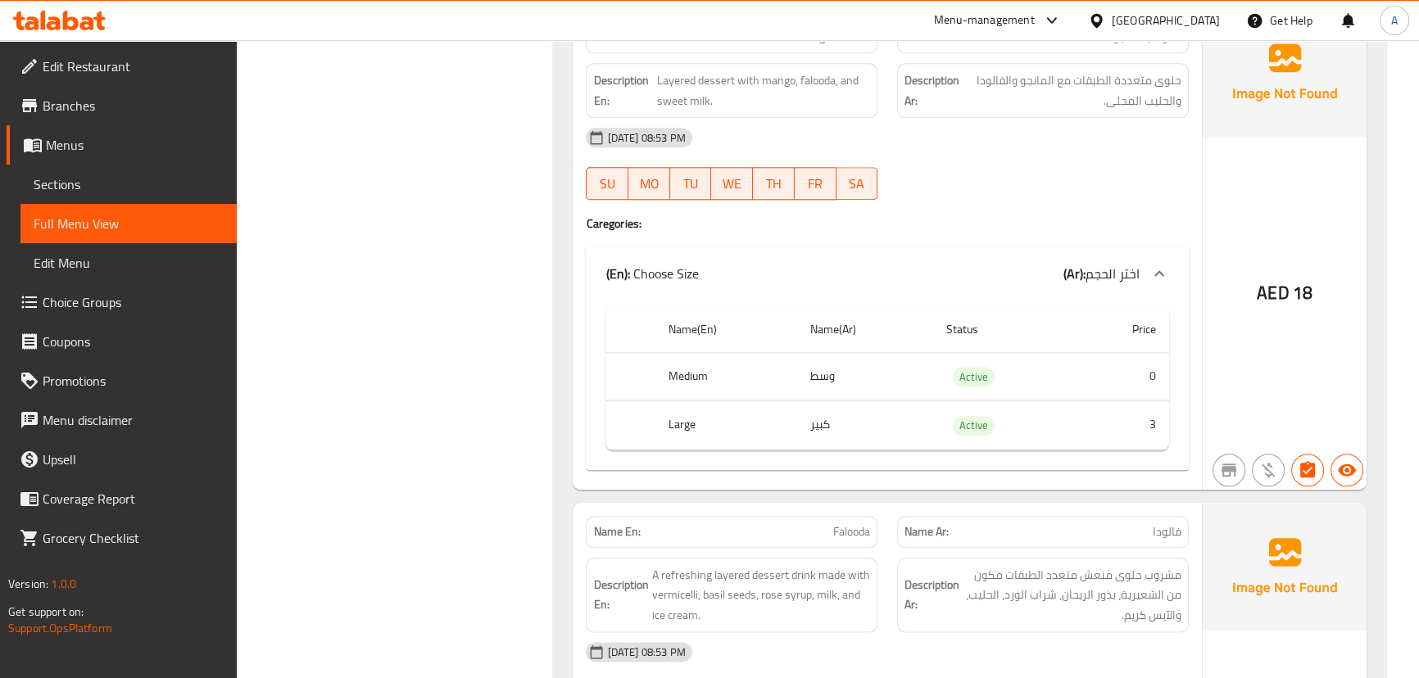
scroll to position [25819, 0]
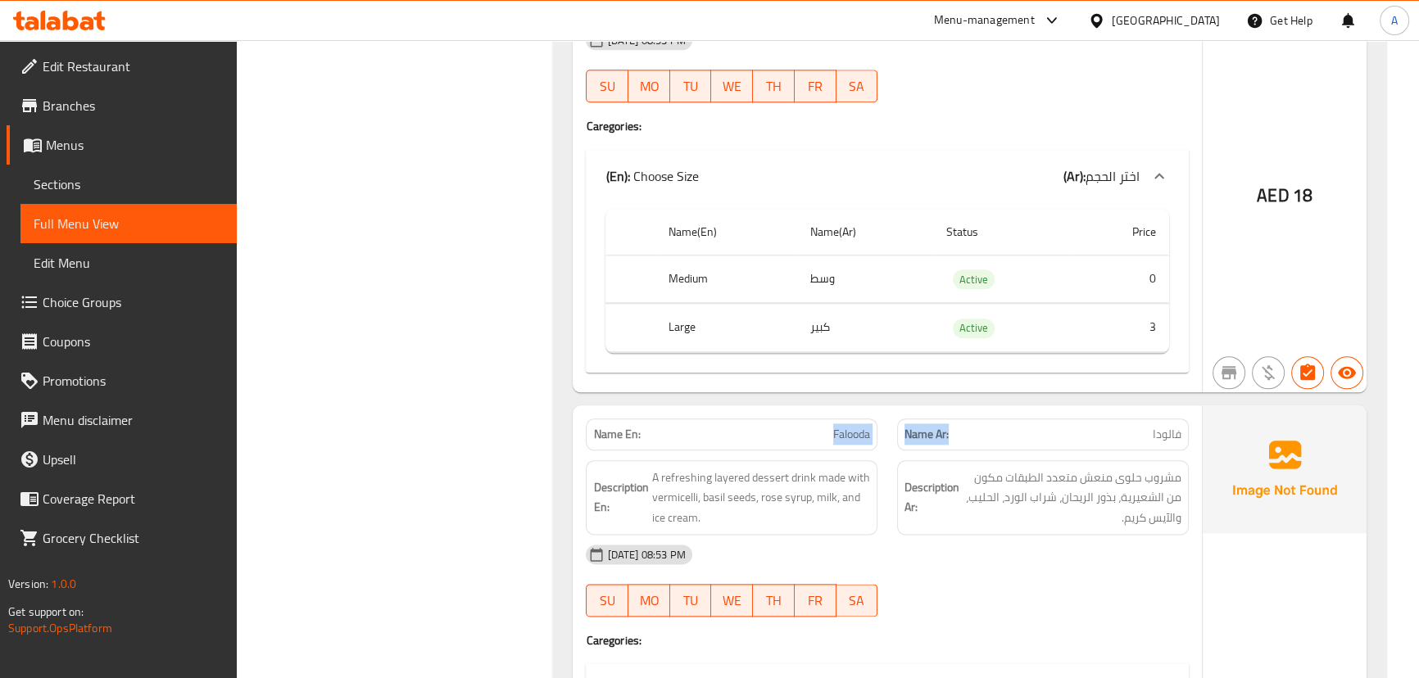
drag, startPoint x: 782, startPoint y: 370, endPoint x: 989, endPoint y: 371, distance: 207.3
click at [975, 409] on div "Name En: Falooda Name Ar: فالودا" at bounding box center [887, 435] width 622 height 52
drag, startPoint x: 1187, startPoint y: 386, endPoint x: 1169, endPoint y: 374, distance: 21.8
click at [1178, 451] on div "Description Ar: مشروب حلوى منعش متعدد الطبقات مكون من الشعيرية، بذور الريحان، ش…" at bounding box center [1042, 498] width 311 height 95
click at [1167, 426] on span "فالودا" at bounding box center [1167, 434] width 29 height 17
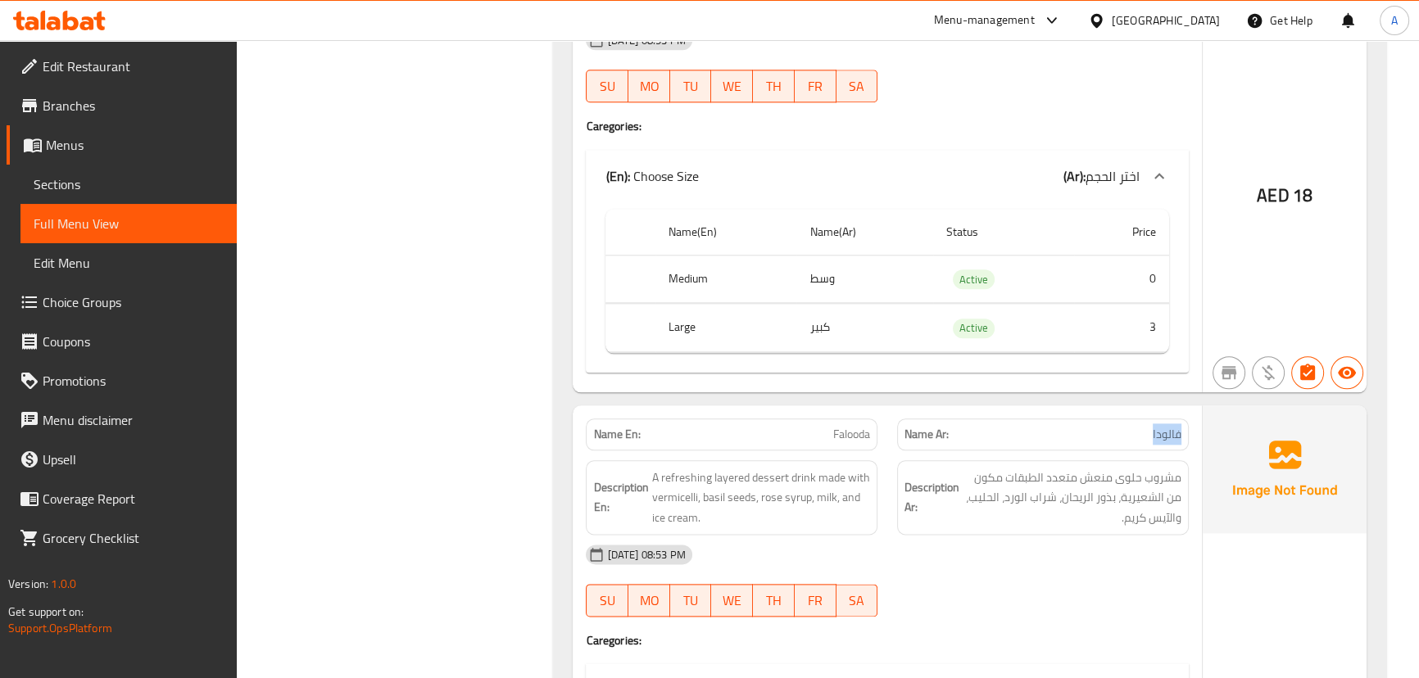
click at [1167, 426] on span "فالودا" at bounding box center [1167, 434] width 29 height 17
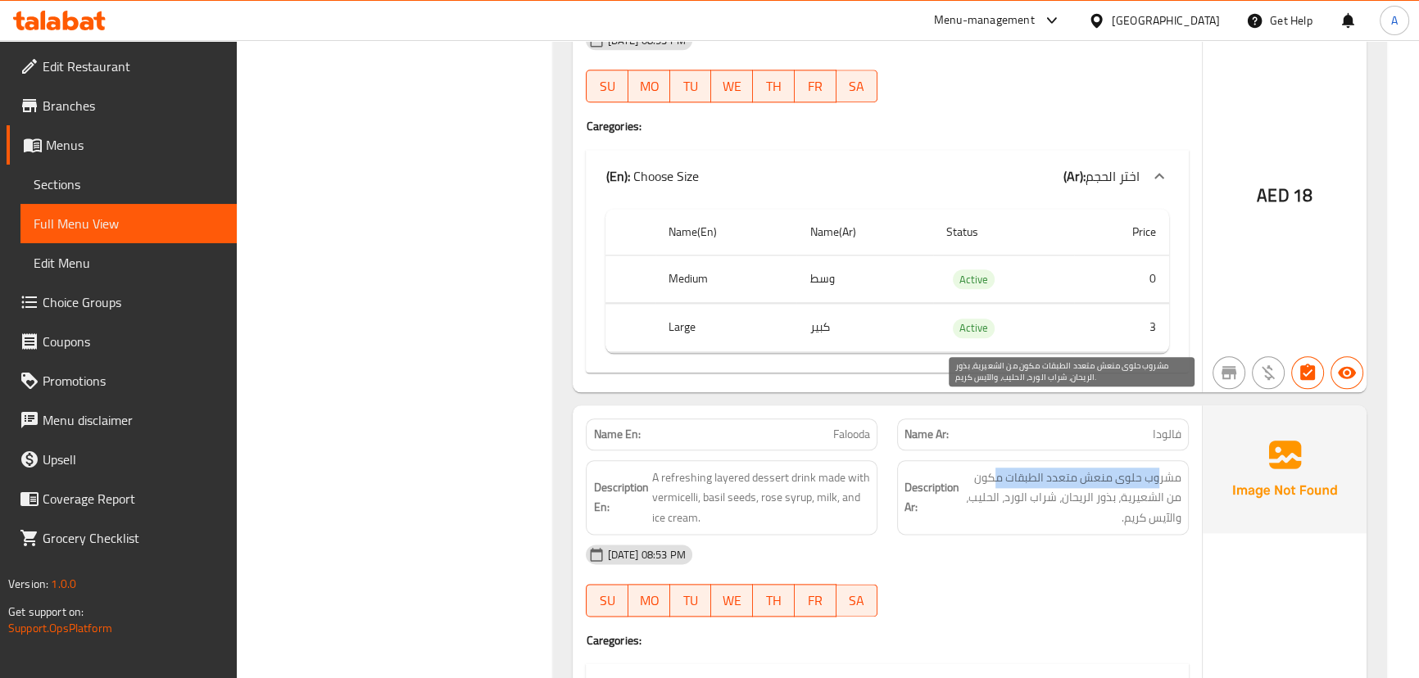
drag, startPoint x: 1159, startPoint y: 409, endPoint x: 1000, endPoint y: 408, distance: 159.8
click at [1000, 468] on span "مشروب حلوى منعش متعدد الطبقات مكون من الشعيرية، بذور الريحان، شراب الورد، الحلي…" at bounding box center [1072, 498] width 219 height 61
drag, startPoint x: 1133, startPoint y: 426, endPoint x: 990, endPoint y: 427, distance: 143.4
click at [990, 468] on span "مشروب حلوى منعش متعدد الطبقات مكون من الشعيرية، بذور الريحان، شراب الورد، الحلي…" at bounding box center [1072, 498] width 219 height 61
click at [1004, 468] on span "مشروب حلوى منعش متعدد الطبقات مكون من الشعيرية، بذور الريحان، شراب الورد، الحلي…" at bounding box center [1072, 498] width 219 height 61
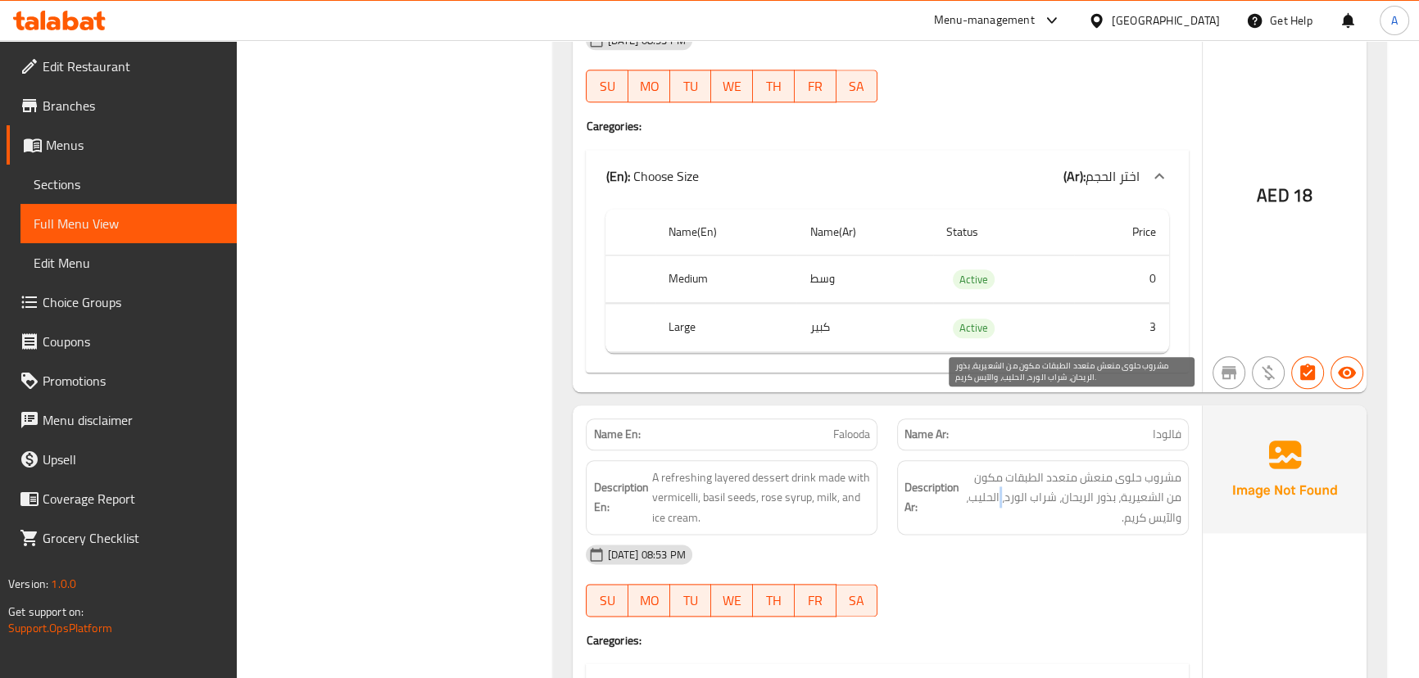
click at [1004, 468] on span "مشروب حلوى منعش متعدد الطبقات مكون من الشعيرية، بذور الريحان، شراب الورد، الحلي…" at bounding box center [1072, 498] width 219 height 61
click at [1090, 468] on span "مشروب حلوى منعش متعدد الطبقات مكون من الشعيرية، بذور الريحان، شراب الورد، الحلي…" at bounding box center [1072, 498] width 219 height 61
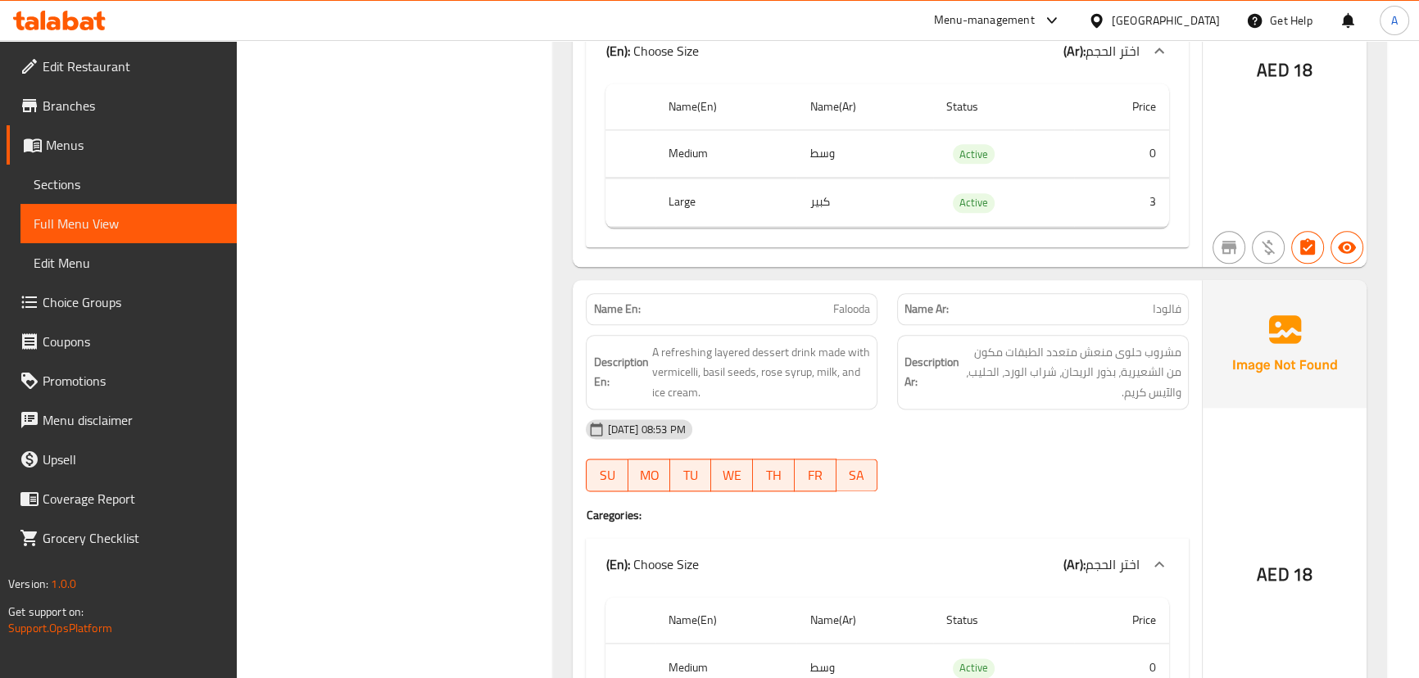
scroll to position [26042, 0]
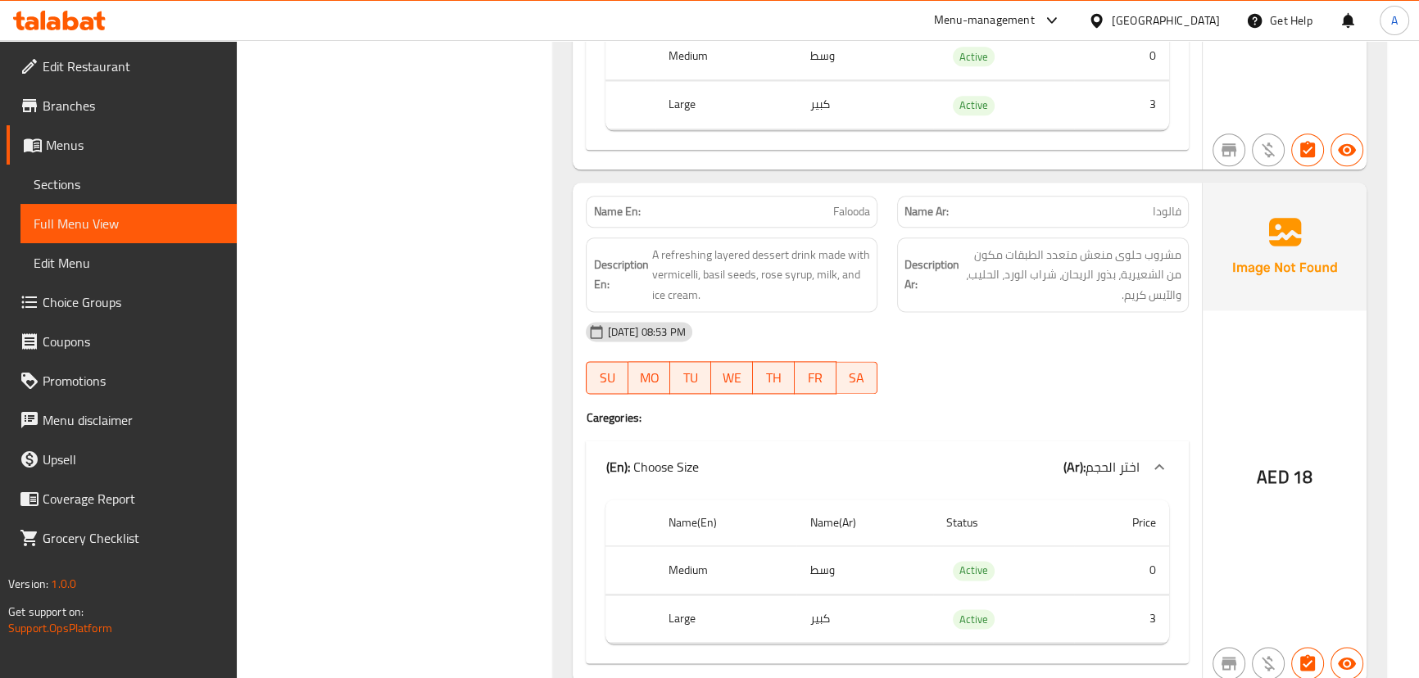
click at [1110, 312] on div "[DATE] 08:53 PM SU MO TU WE TH FR SA" at bounding box center [887, 358] width 622 height 92
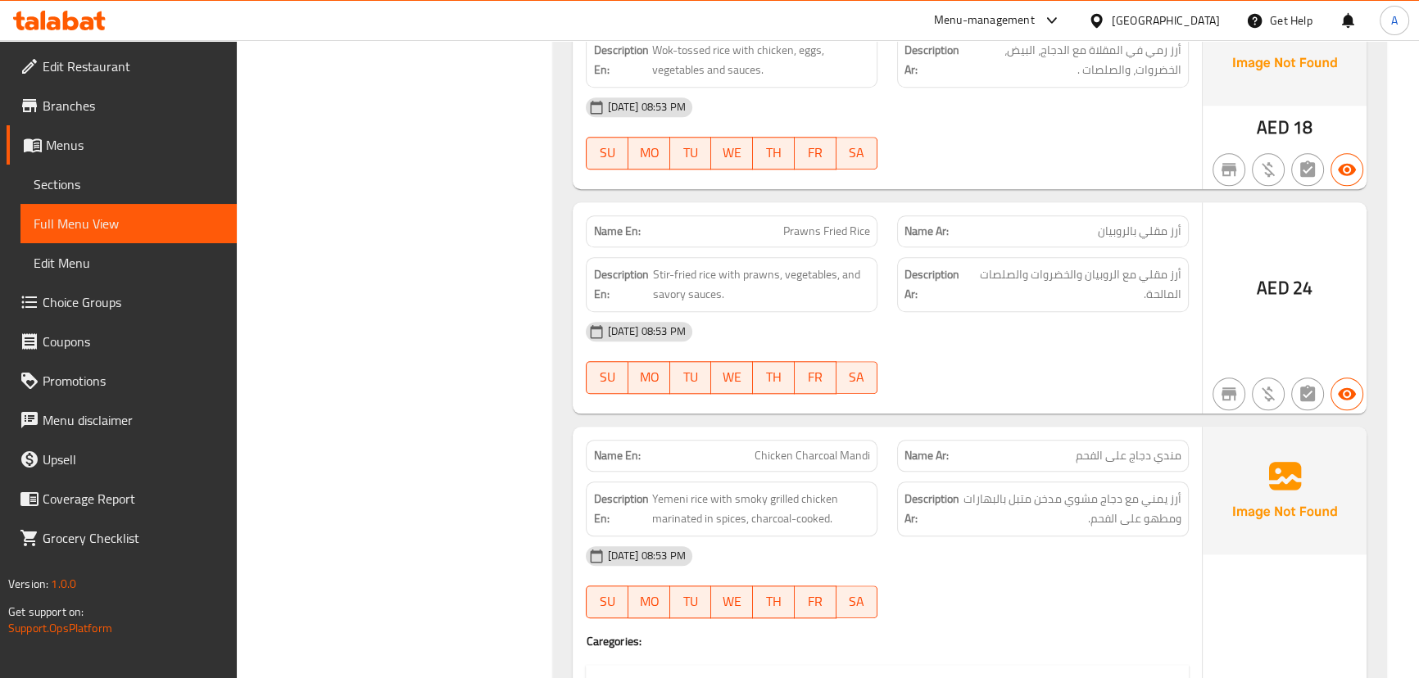
scroll to position [1961, 0]
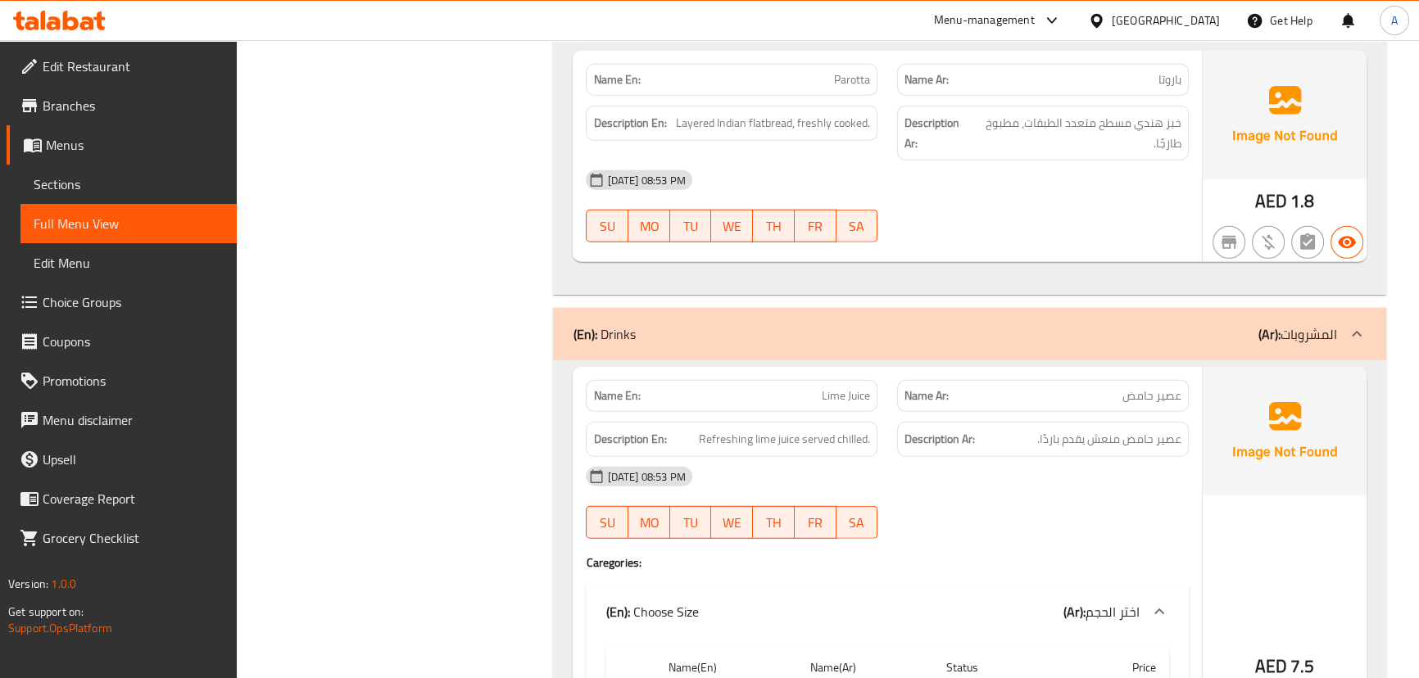
scroll to position [21199, 0]
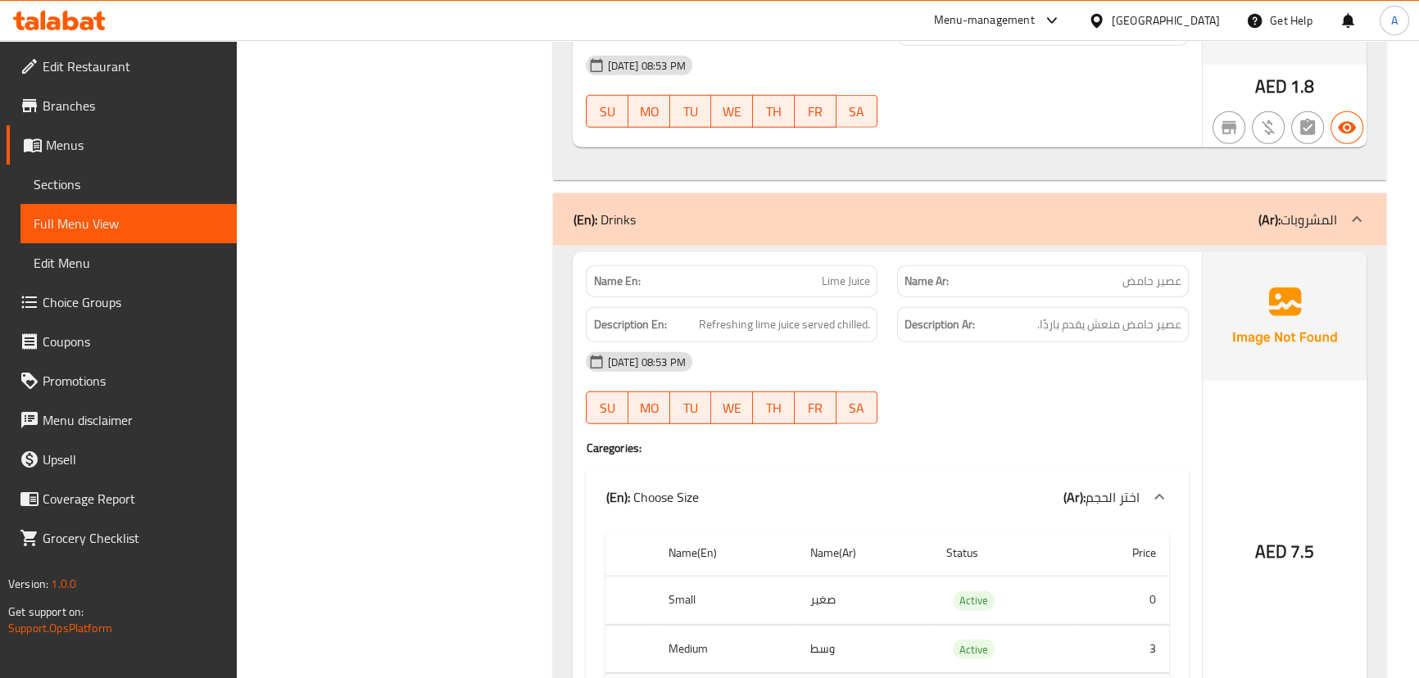
drag, startPoint x: 805, startPoint y: 214, endPoint x: 961, endPoint y: 290, distance: 174.1
click at [850, 273] on p "Name En: Lime Juice" at bounding box center [731, 281] width 277 height 17
click at [962, 343] on div "[DATE] 08:53 PM" at bounding box center [887, 362] width 622 height 39
drag, startPoint x: 1155, startPoint y: 212, endPoint x: 1132, endPoint y: 212, distance: 23.8
click at [1132, 273] on span "عصير حامض" at bounding box center [1152, 281] width 59 height 17
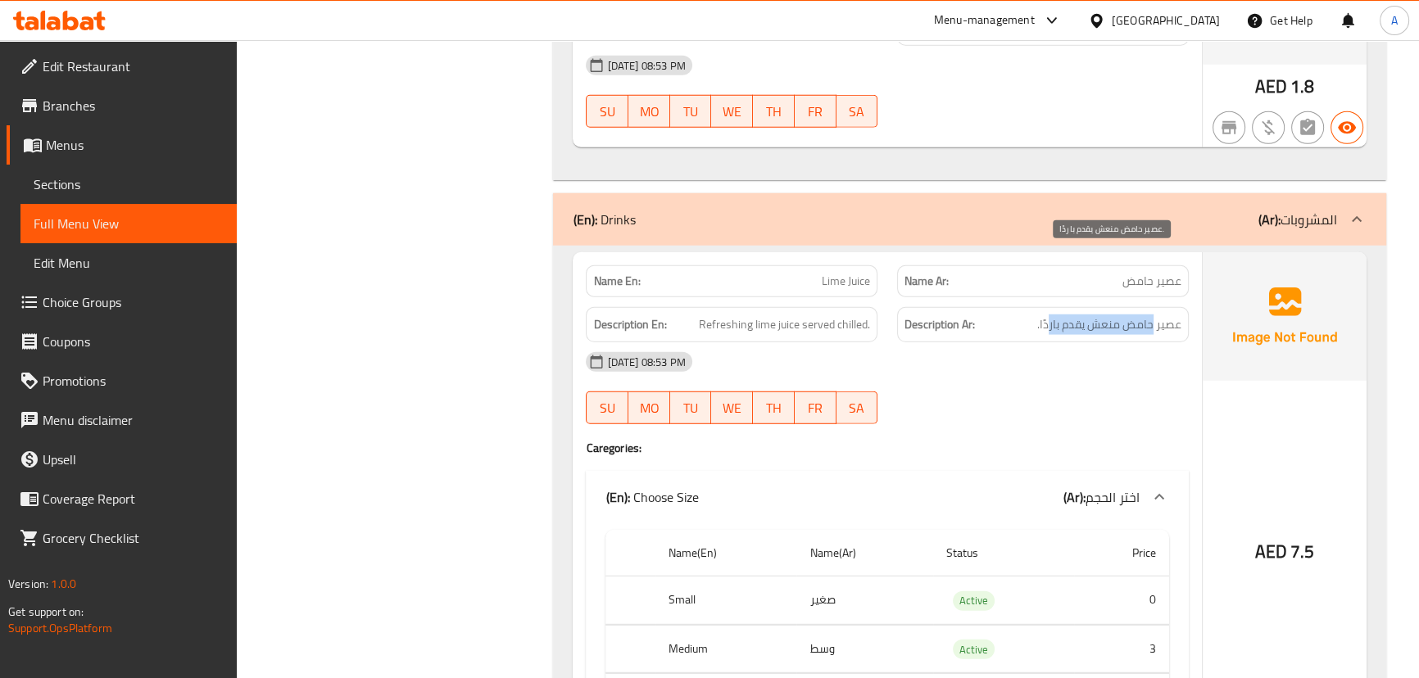
drag, startPoint x: 1155, startPoint y: 250, endPoint x: 951, endPoint y: 252, distance: 204.1
click at [1041, 315] on span "عصير حامض منعش يقدم باردًا." at bounding box center [1109, 325] width 144 height 20
drag, startPoint x: 683, startPoint y: 256, endPoint x: 1041, endPoint y: 311, distance: 362.3
click at [957, 297] on div "Name En: Lime Juice Name Ar: عصير حامض Description En: Refreshing lime juice se…" at bounding box center [887, 507] width 629 height 510
click at [1041, 343] on div "[DATE] 08:53 PM" at bounding box center [887, 362] width 622 height 39
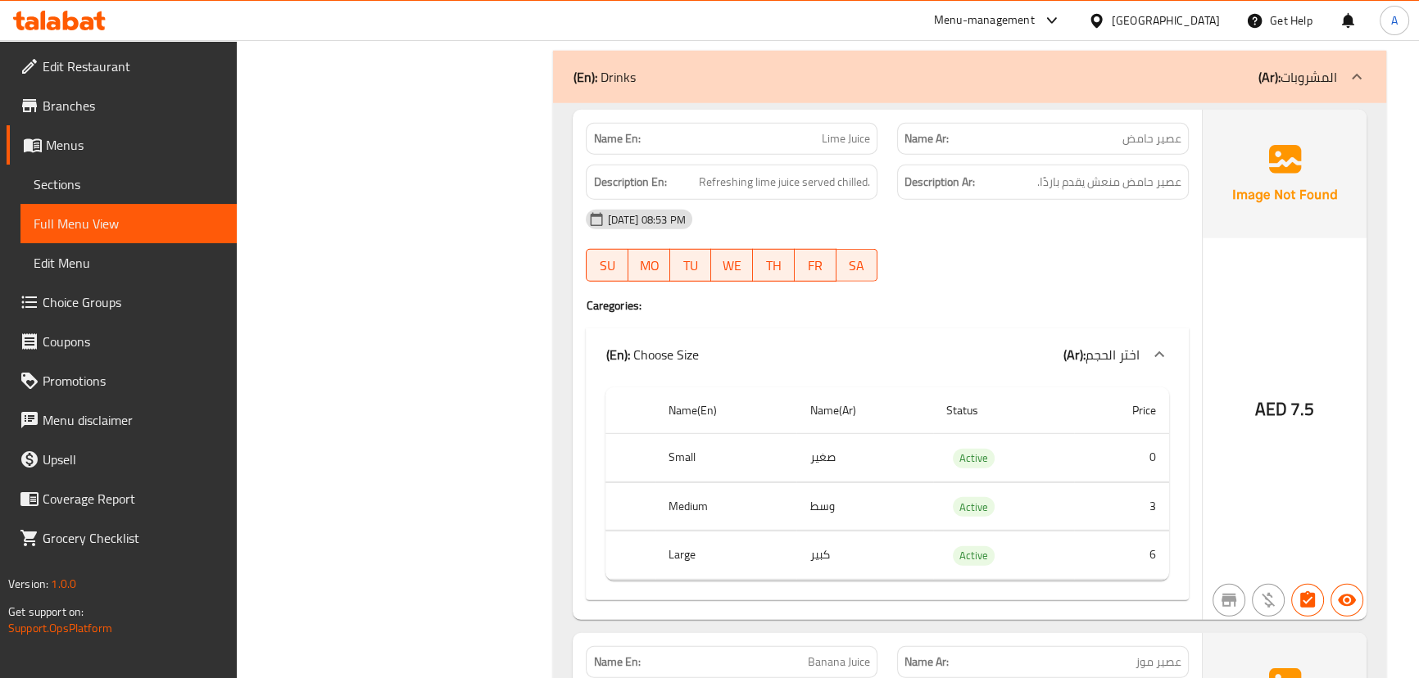
scroll to position [21497, 0]
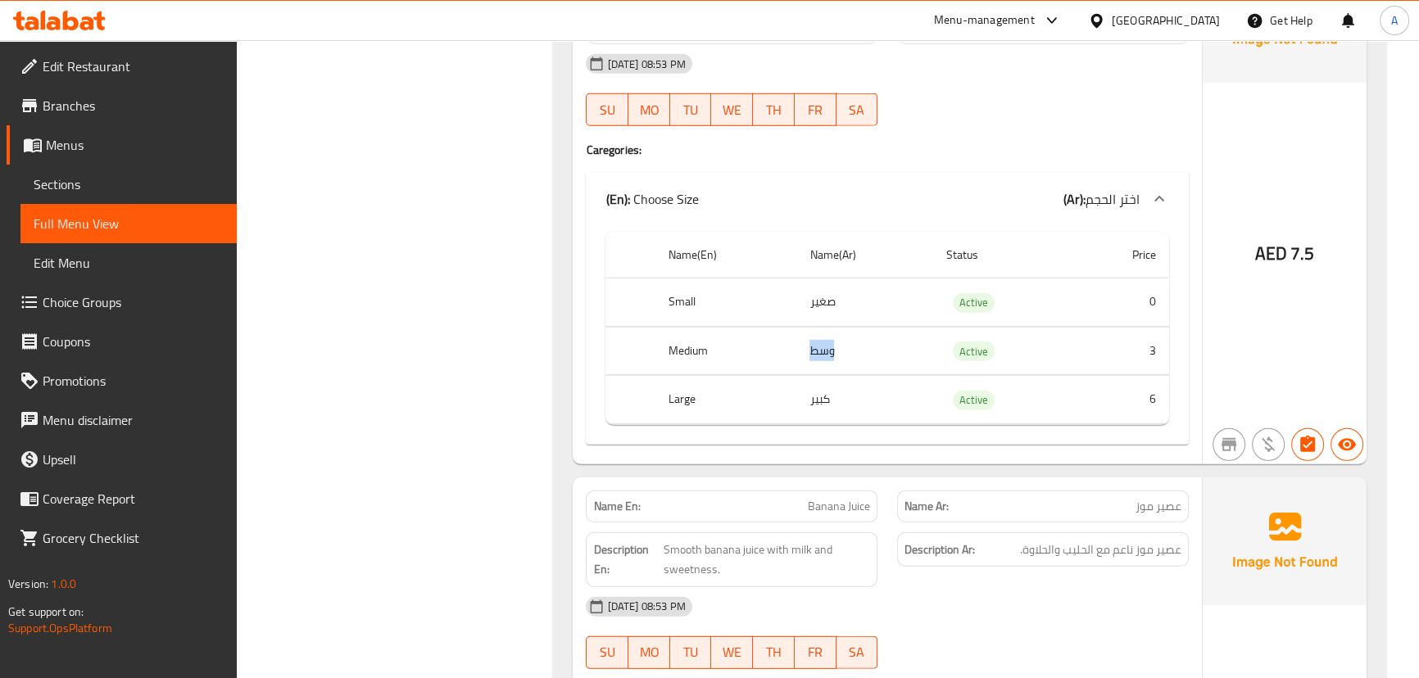
click at [846, 327] on td "وسط" at bounding box center [864, 351] width 137 height 48
drag, startPoint x: 820, startPoint y: 337, endPoint x: 887, endPoint y: 336, distance: 66.4
click at [887, 376] on td "كبير" at bounding box center [864, 400] width 137 height 48
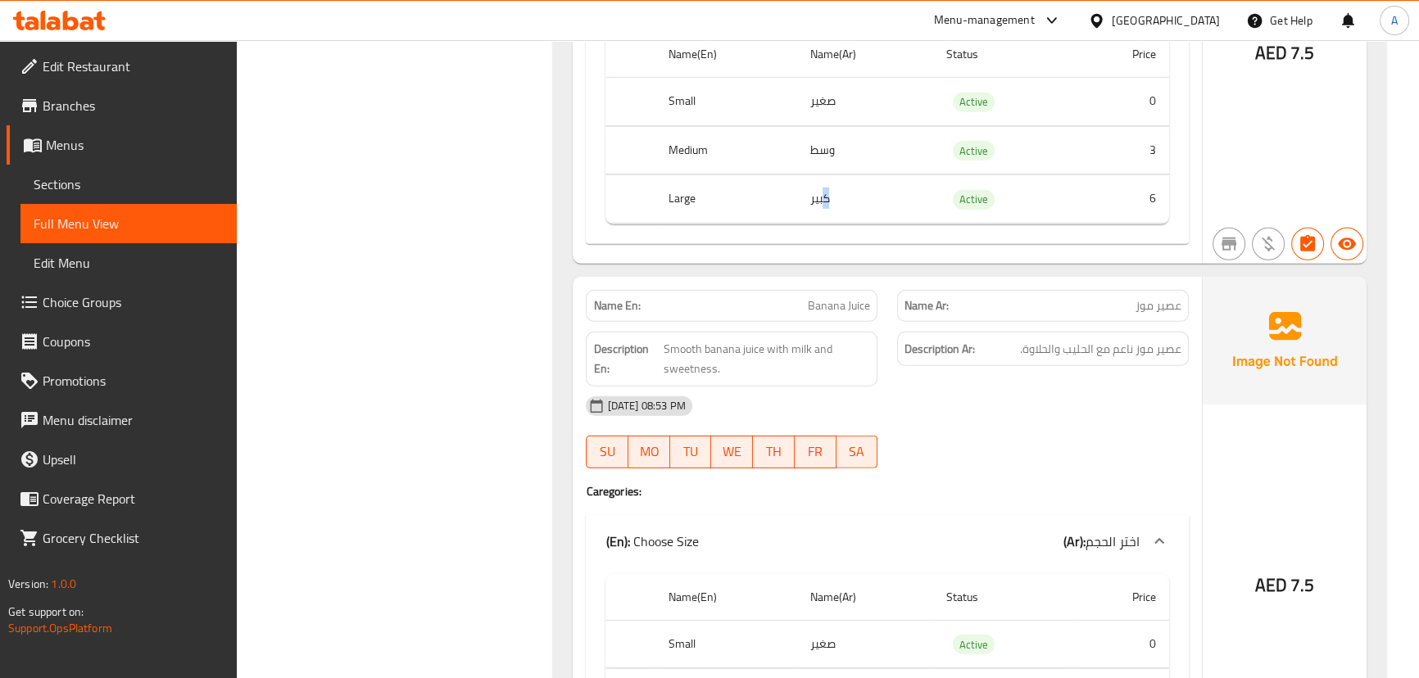
scroll to position [21721, 0]
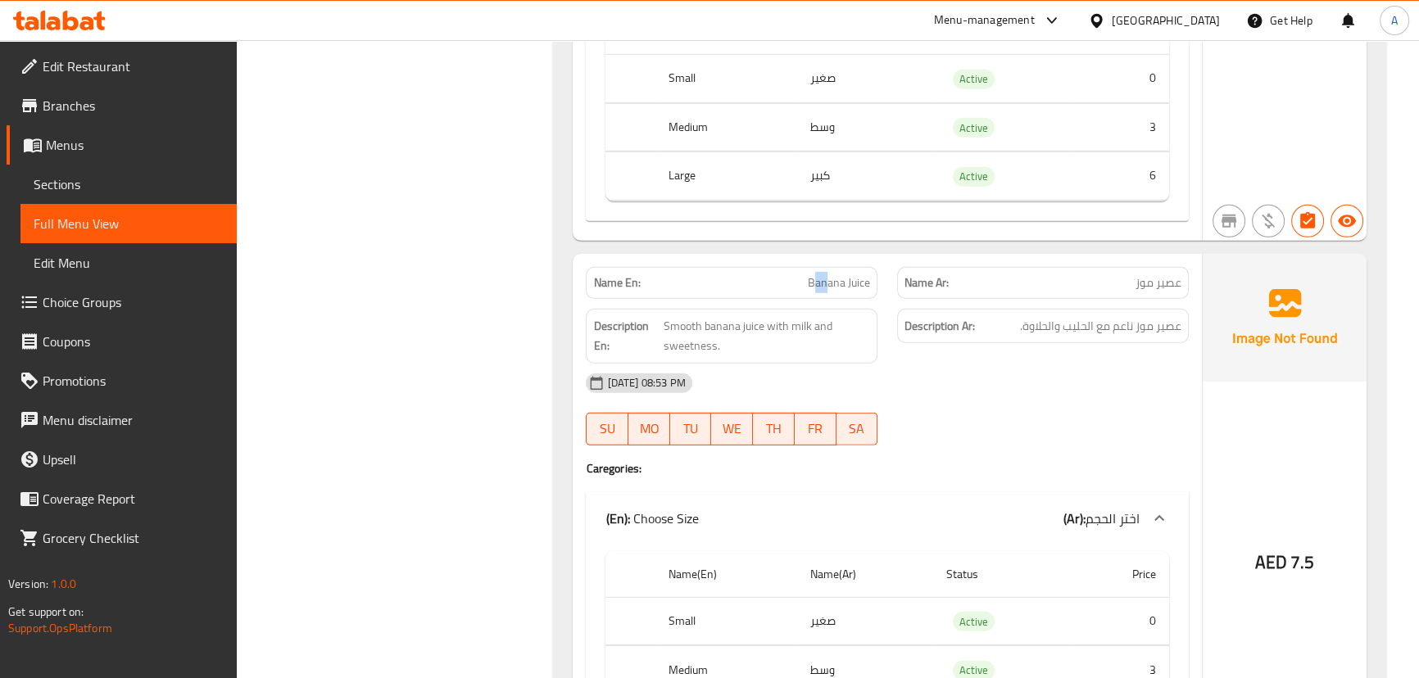
drag, startPoint x: 826, startPoint y: 219, endPoint x: 1023, endPoint y: 329, distance: 226.4
click at [904, 254] on div "Name En: Banana Juice Name Ar: عصير موز Description En: Smooth banana juice wit…" at bounding box center [887, 519] width 629 height 530
click at [1024, 364] on div "[DATE] 08:53 PM" at bounding box center [887, 383] width 622 height 39
drag, startPoint x: 1153, startPoint y: 262, endPoint x: 1051, endPoint y: 281, distance: 104.1
click at [1083, 316] on span "عصير موز ناعم مع الحليب والحلاوة." at bounding box center [1100, 326] width 161 height 20
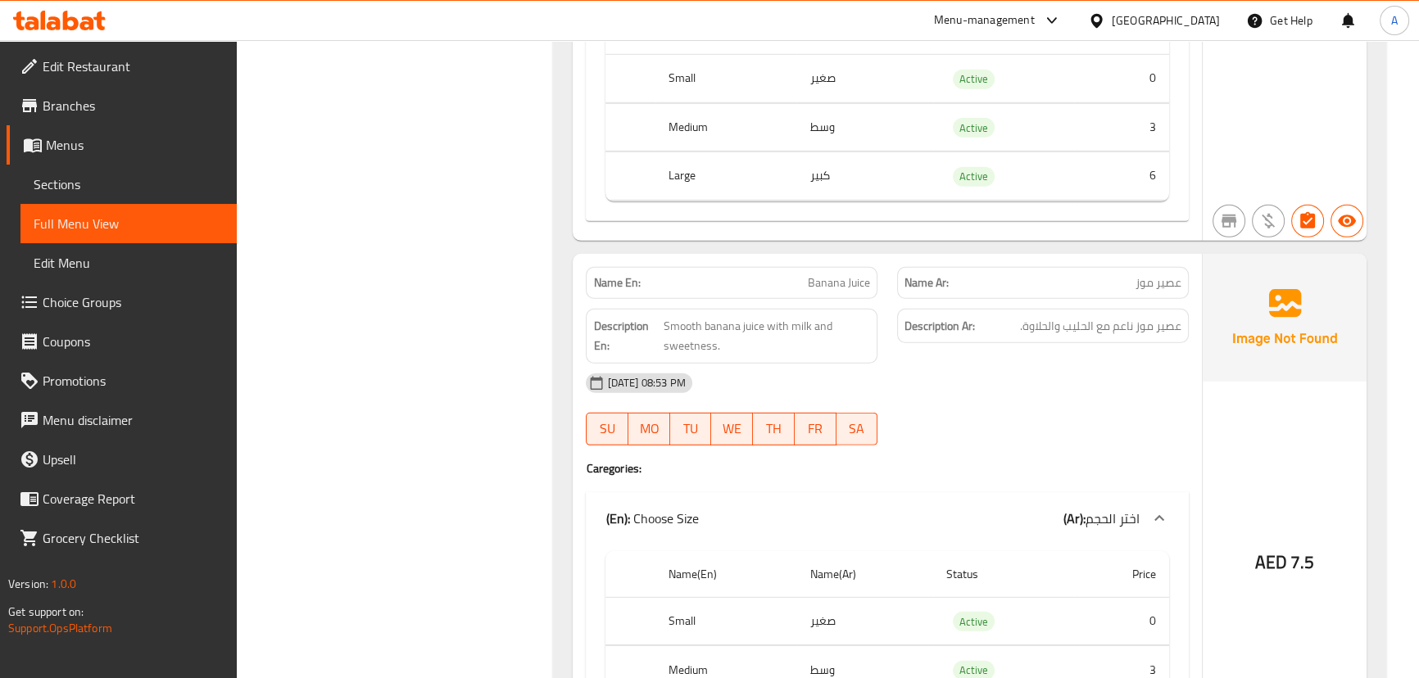
click at [1039, 364] on div "[DATE] 08:53 PM" at bounding box center [887, 383] width 622 height 39
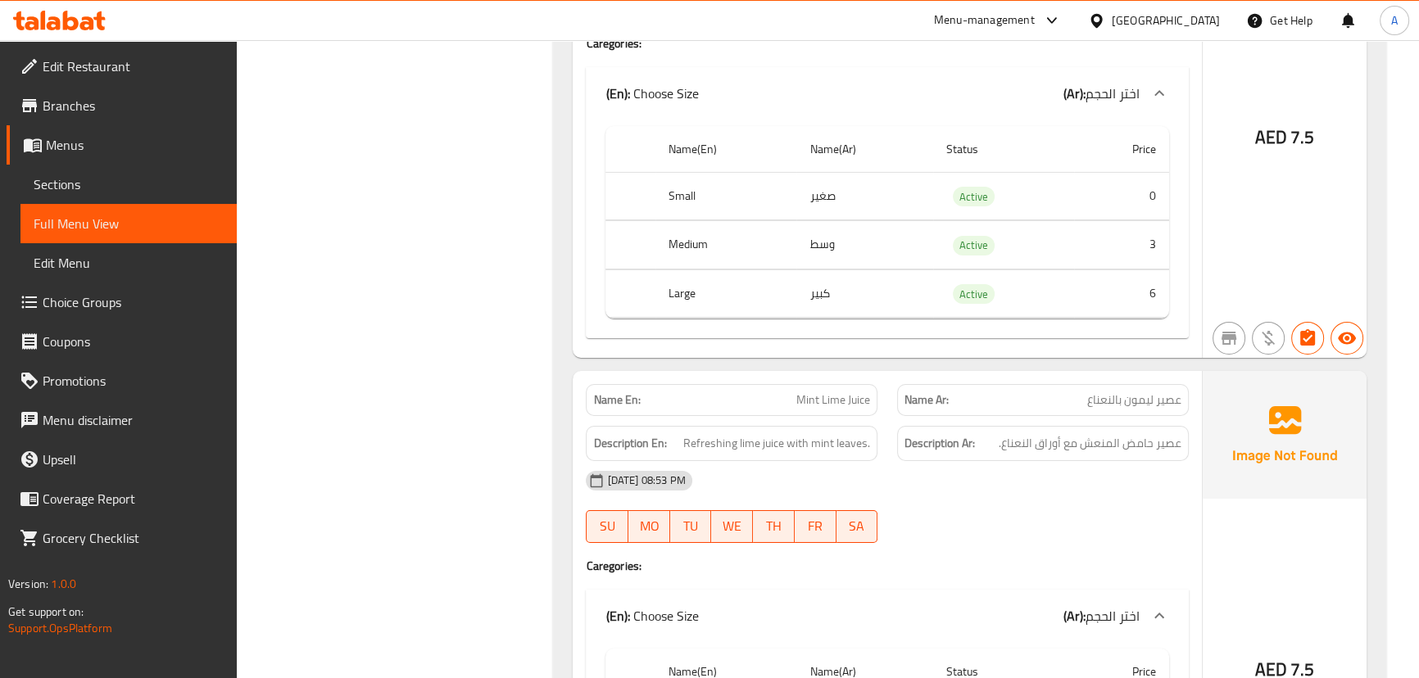
scroll to position [22764, 0]
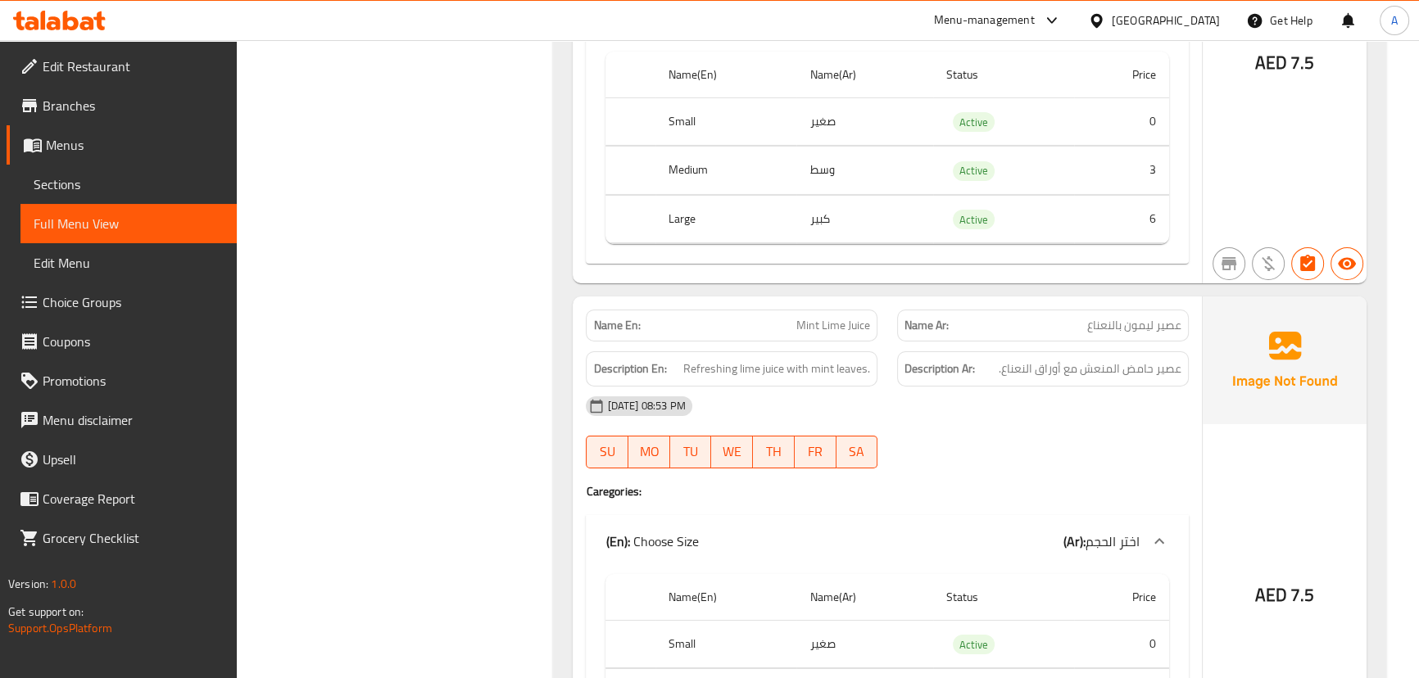
drag, startPoint x: 727, startPoint y: 262, endPoint x: 975, endPoint y: 310, distance: 252.8
click at [846, 310] on div "Name En: Mint Lime Juice" at bounding box center [732, 326] width 292 height 32
drag, startPoint x: 1164, startPoint y: 298, endPoint x: 928, endPoint y: 311, distance: 235.5
click at [1033, 359] on span "عصير حامض المنعش مع أوراق النعناع." at bounding box center [1090, 369] width 183 height 20
drag, startPoint x: 835, startPoint y: 303, endPoint x: 1002, endPoint y: 324, distance: 168.4
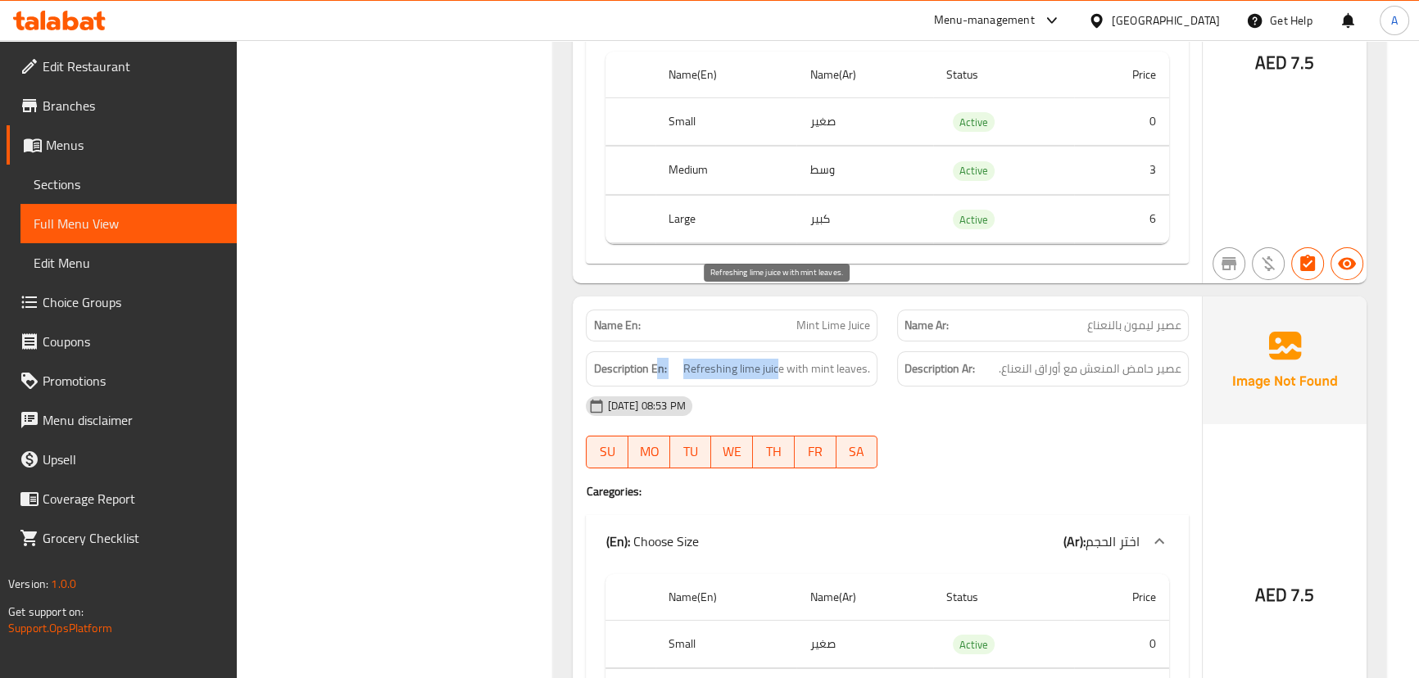
click at [945, 342] on div "Description En: Refreshing lime juice with mint leaves. Description Ar: عصير حا…" at bounding box center [887, 369] width 622 height 55
click at [1022, 387] on div "[DATE] 08:53 PM" at bounding box center [887, 406] width 622 height 39
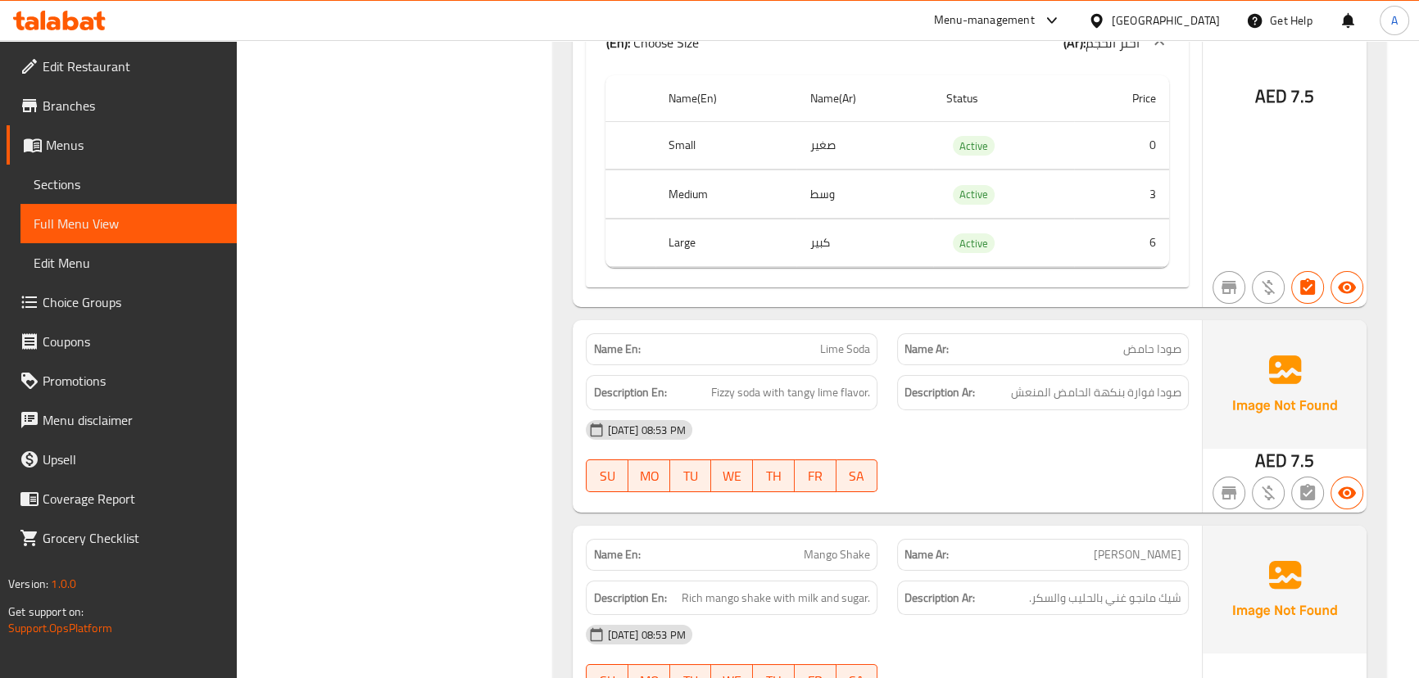
scroll to position [23285, 0]
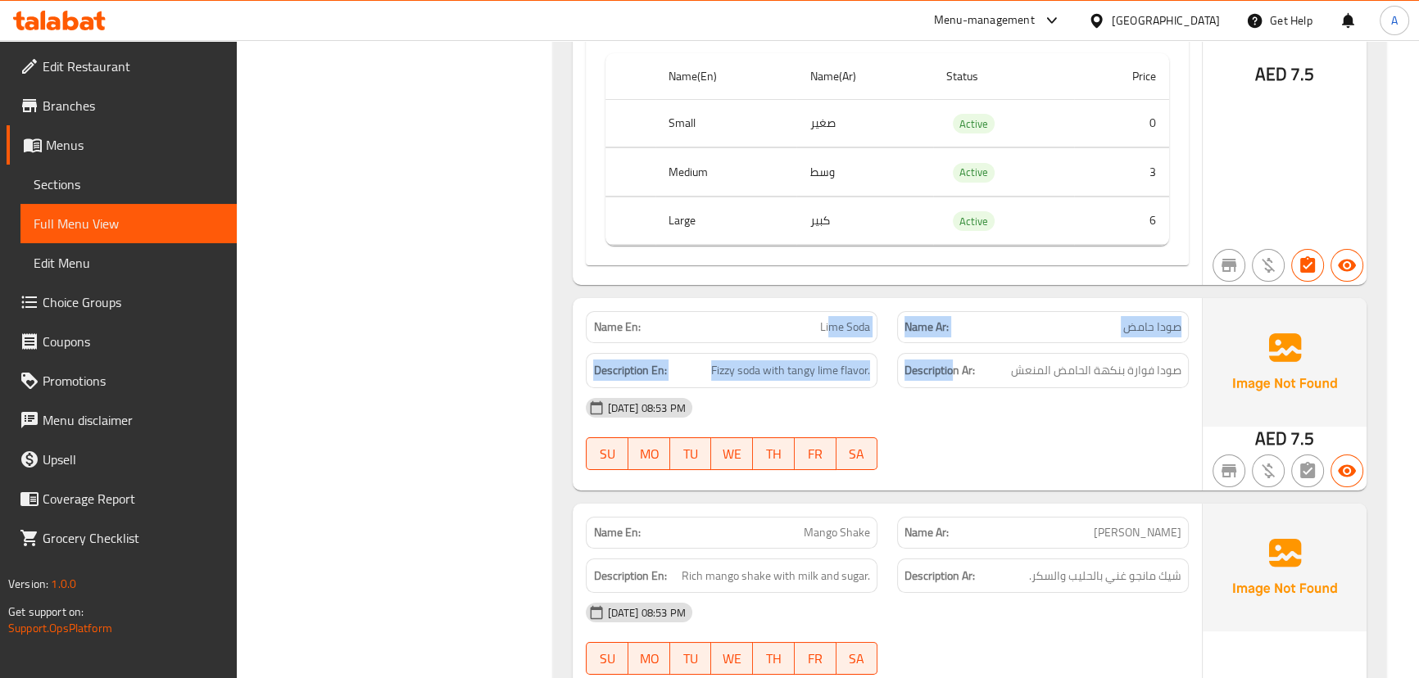
drag, startPoint x: 837, startPoint y: 271, endPoint x: 1033, endPoint y: 295, distance: 197.3
click at [985, 298] on div "Name En: Lime Soda Name Ar: صودا حامض Description En: Fizzy soda with tangy lim…" at bounding box center [887, 394] width 629 height 192
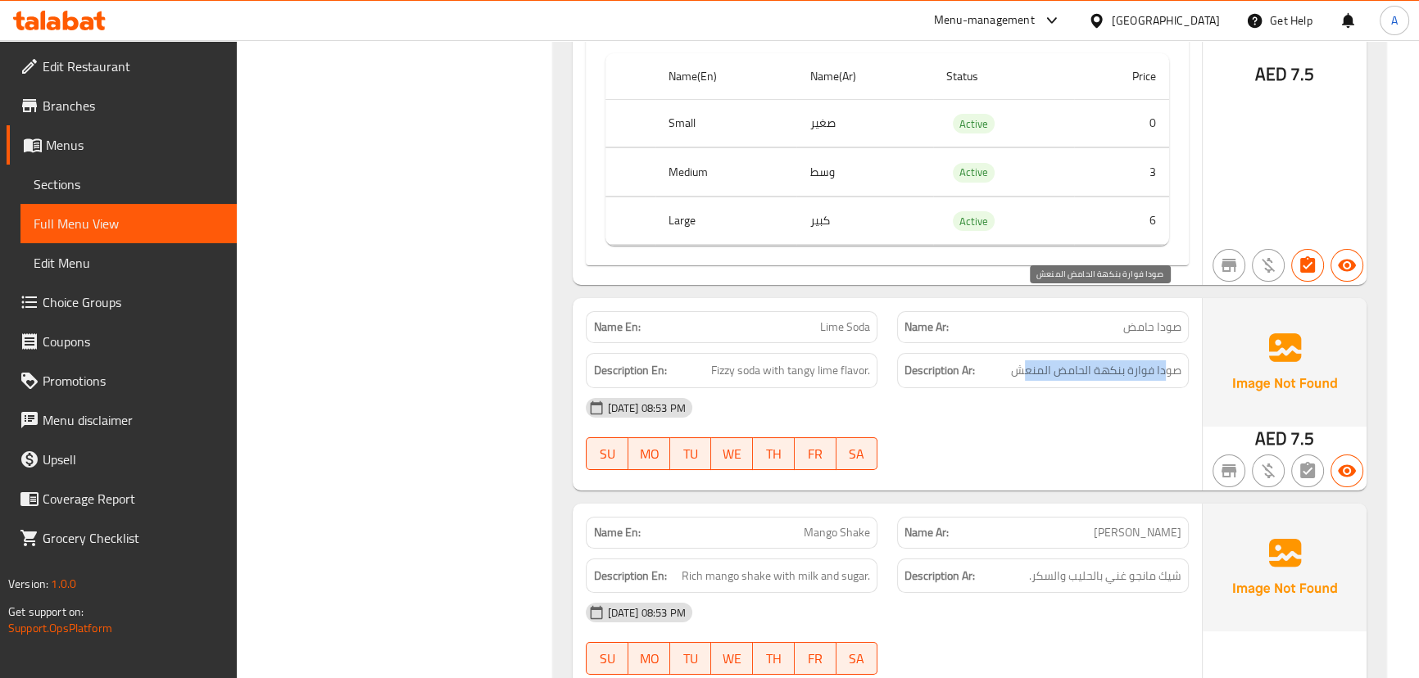
drag, startPoint x: 1166, startPoint y: 304, endPoint x: 867, endPoint y: 306, distance: 299.1
click at [1003, 361] on h6 "Description Ar: صودا فوارة بنكهة الحامض المنعش" at bounding box center [1043, 371] width 277 height 20
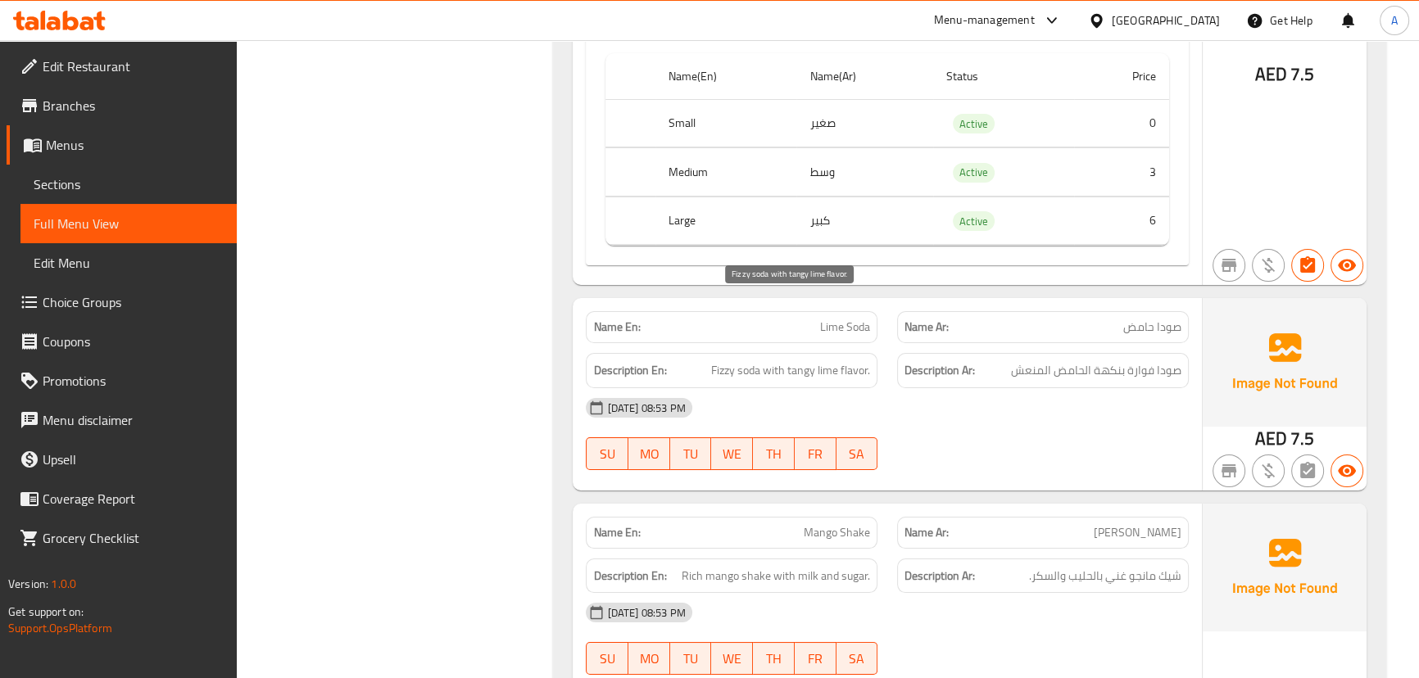
drag, startPoint x: 751, startPoint y: 306, endPoint x: 975, endPoint y: 367, distance: 232.8
click at [834, 353] on div "Description En: Fizzy soda with tangy lime flavor." at bounding box center [732, 370] width 292 height 35
click at [975, 388] on div "[DATE] 08:53 PM SU MO TU WE TH FR SA" at bounding box center [887, 434] width 622 height 92
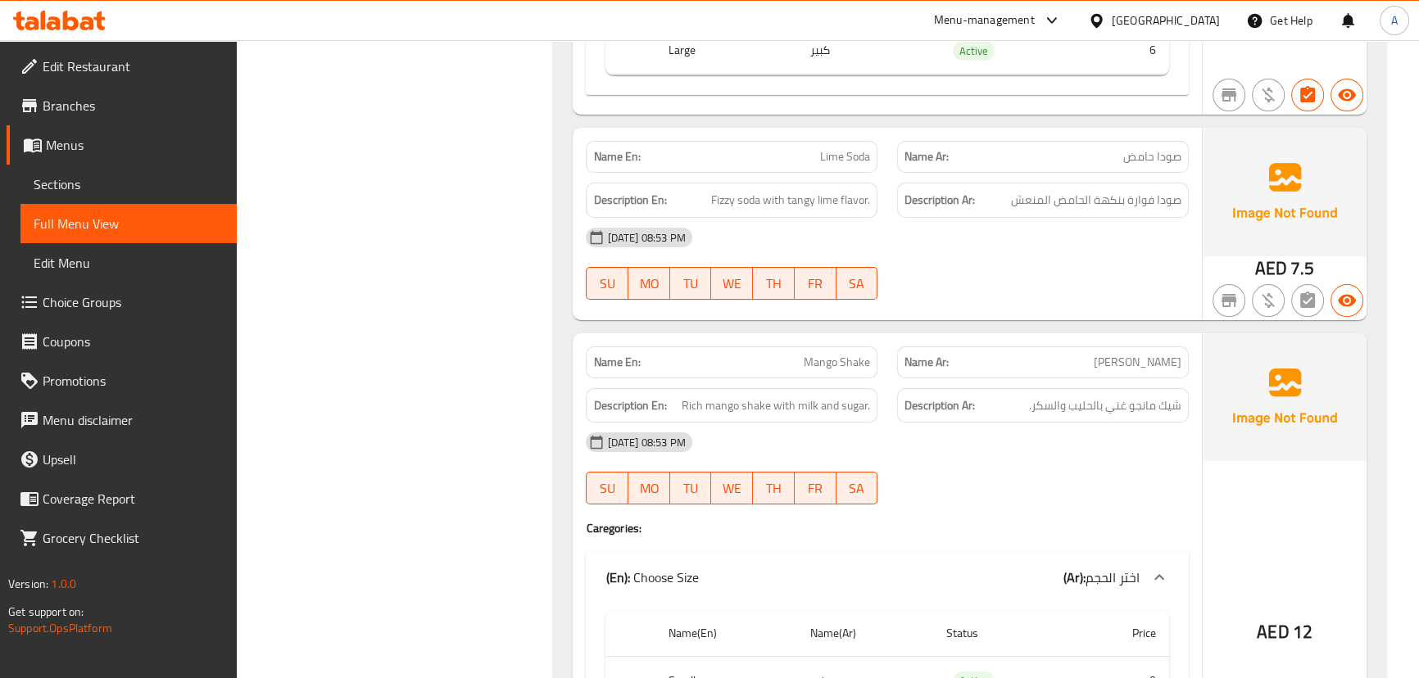
scroll to position [23509, 0]
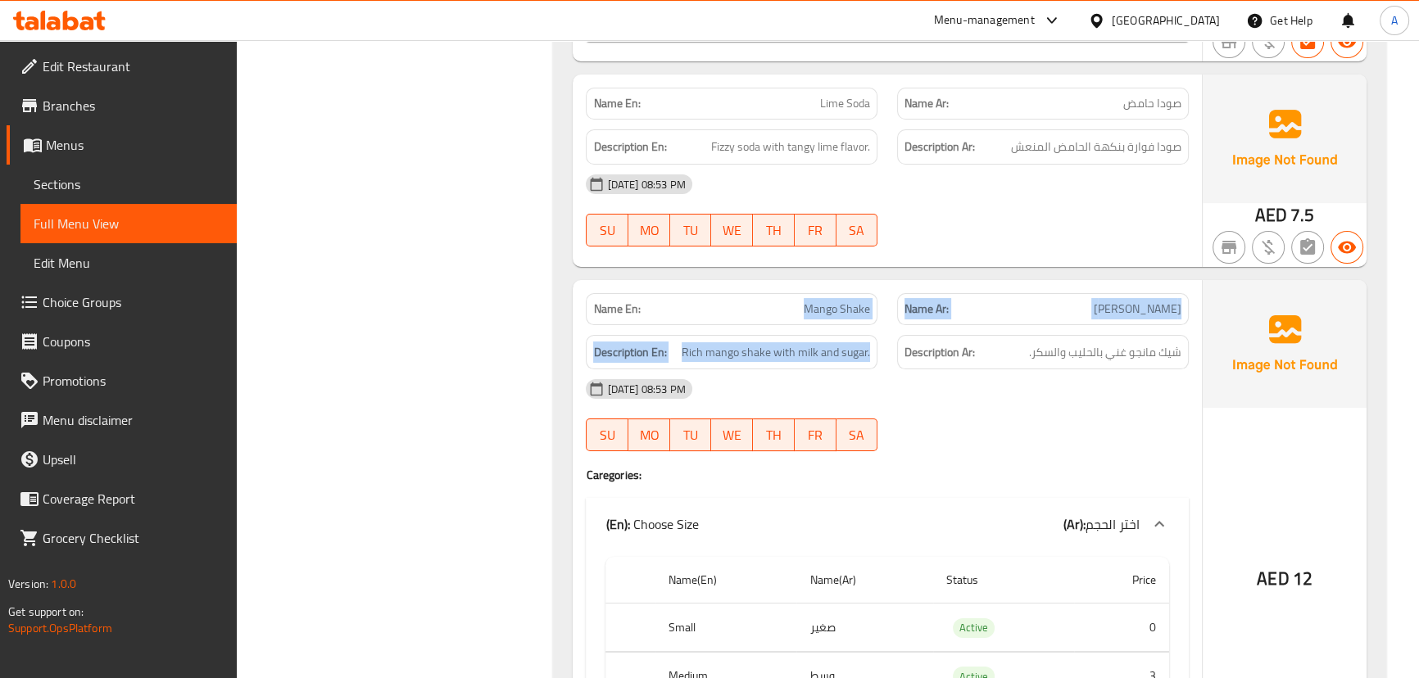
drag, startPoint x: 786, startPoint y: 256, endPoint x: 910, endPoint y: 280, distance: 126.2
click at [899, 280] on div "Name En: Mango Shake Name Ar: [PERSON_NAME] Description En: Rich mango shake wi…" at bounding box center [887, 535] width 629 height 510
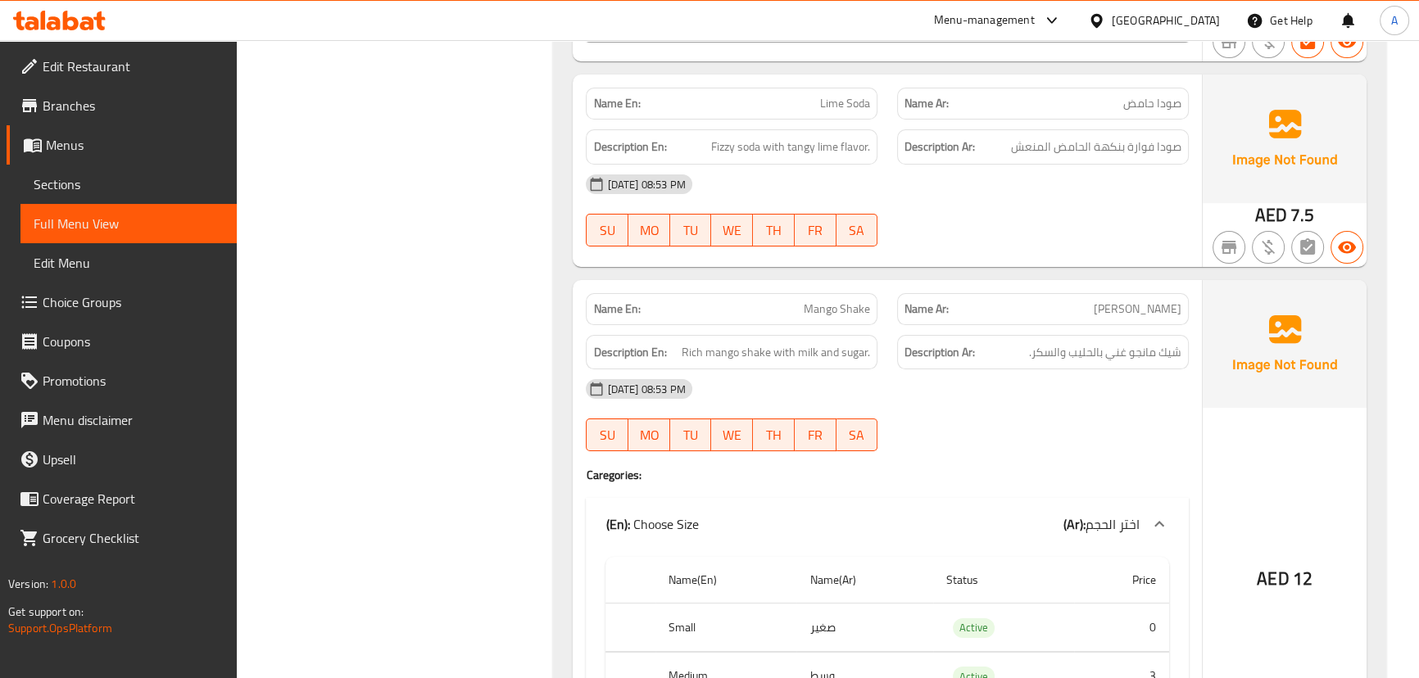
click at [926, 370] on div "[DATE] 08:53 PM" at bounding box center [887, 389] width 622 height 39
click at [1182, 397] on div "Name En: Mango Shake Name Ar: [PERSON_NAME] Description En: Rich mango shake wi…" at bounding box center [887, 535] width 629 height 510
drag, startPoint x: 1168, startPoint y: 289, endPoint x: 887, endPoint y: 287, distance: 280.3
click at [1073, 343] on span "شيك مانجو غني بالحليب والسكر." at bounding box center [1105, 353] width 152 height 20
drag, startPoint x: 825, startPoint y: 287, endPoint x: 961, endPoint y: 326, distance: 141.6
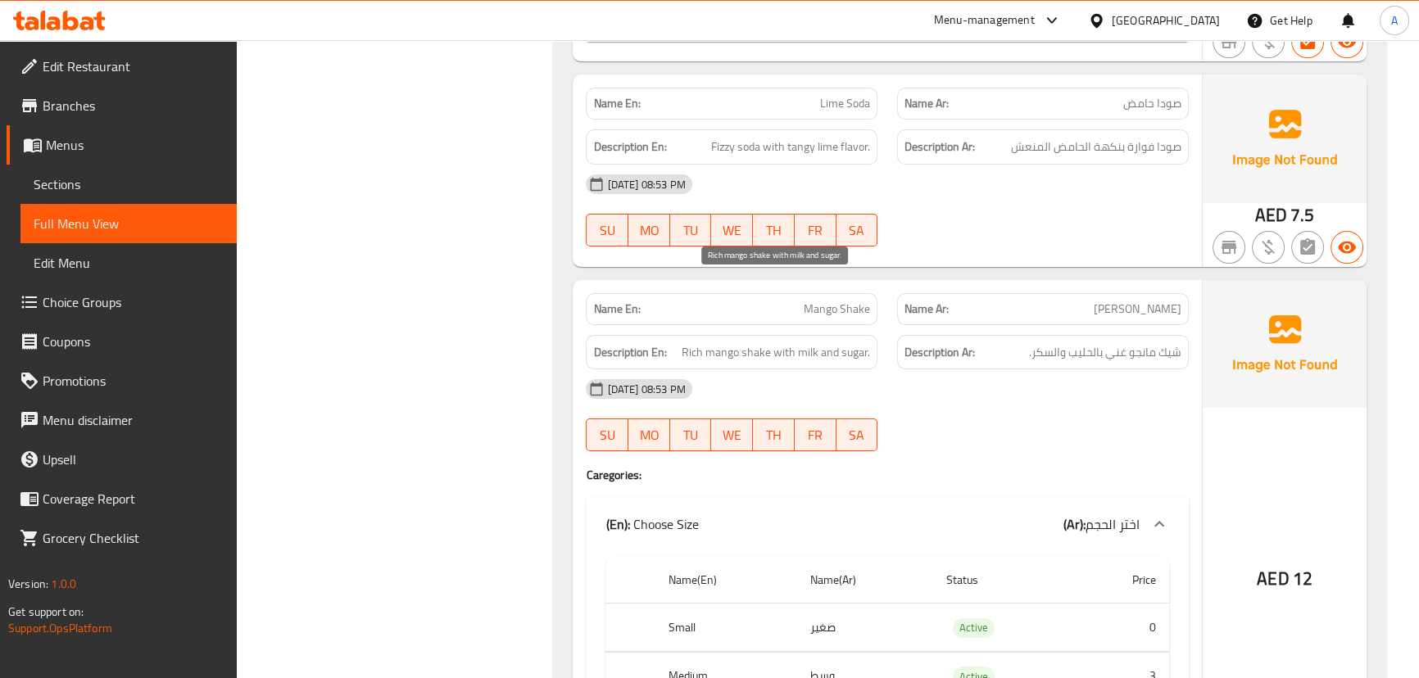
click at [877, 325] on div "Description En: Rich mango shake with milk and sugar." at bounding box center [731, 352] width 311 height 55
click at [1041, 370] on div "[DATE] 08:53 PM SU MO TU WE TH FR SA" at bounding box center [887, 416] width 622 height 92
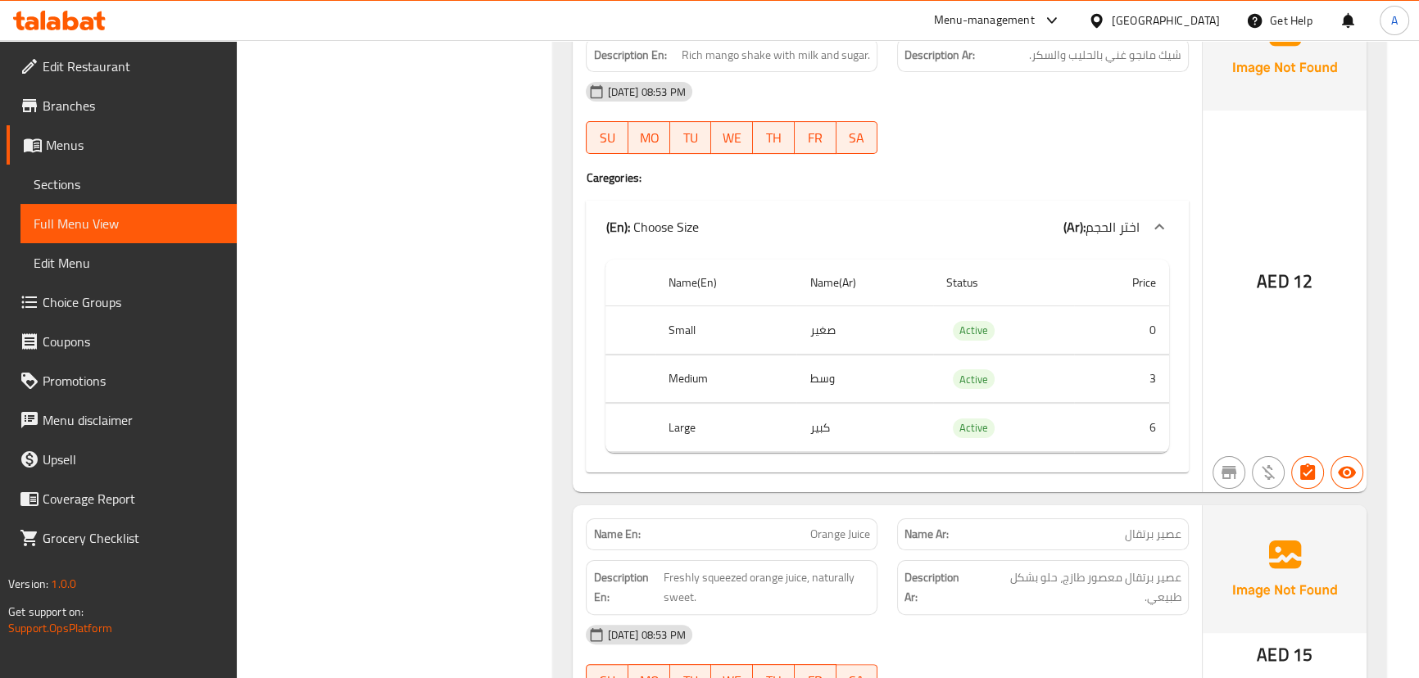
scroll to position [23955, 0]
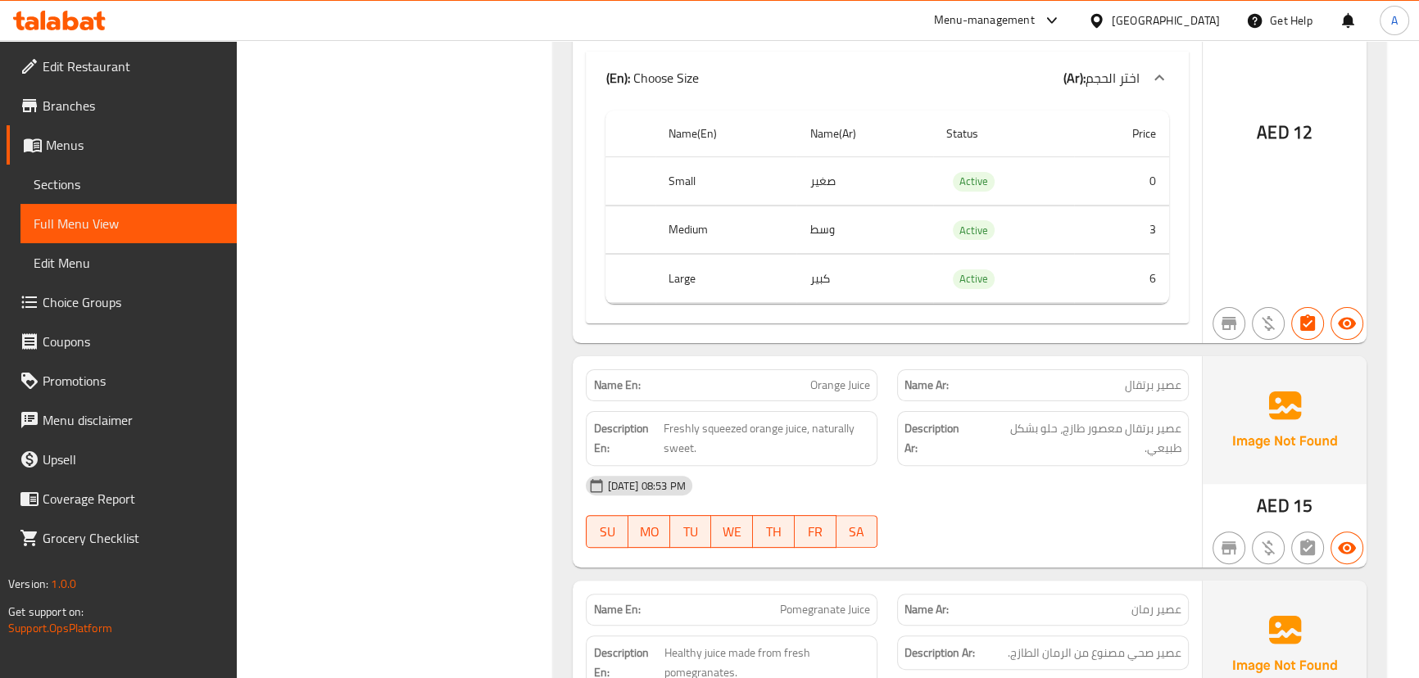
drag, startPoint x: 819, startPoint y: 311, endPoint x: 887, endPoint y: 324, distance: 68.6
click at [867, 377] on span "Orange Juice" at bounding box center [840, 385] width 60 height 17
click at [1005, 419] on span "عصير برتقال معصور طازج، حلو بشكل طبيعي." at bounding box center [1079, 439] width 205 height 40
drag, startPoint x: 1152, startPoint y: 359, endPoint x: 1083, endPoint y: 359, distance: 68.8
click at [1083, 419] on span "عصير برتقال معصور طازج، حلو بشكل طبيعي." at bounding box center [1079, 439] width 205 height 40
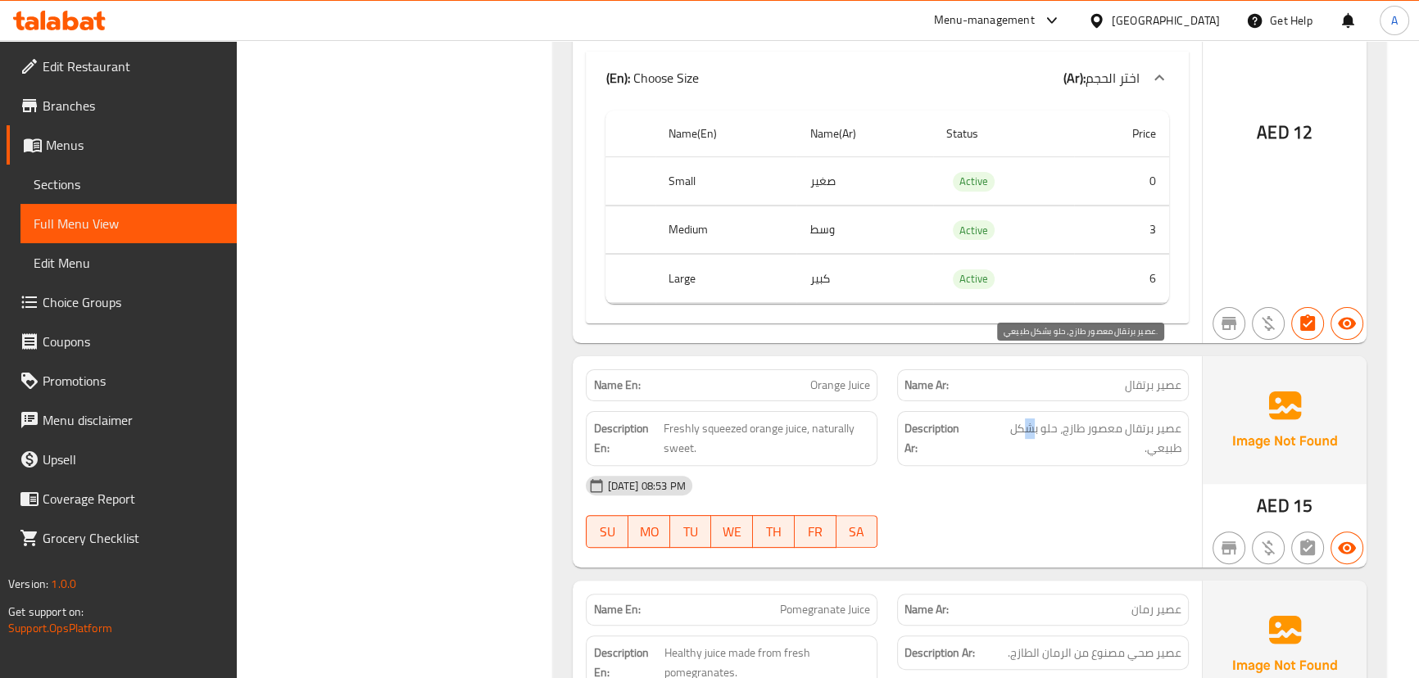
drag, startPoint x: 1034, startPoint y: 359, endPoint x: 1021, endPoint y: 359, distance: 13.1
click at [1021, 419] on span "عصير برتقال معصور طازج، حلو بشكل طبيعي." at bounding box center [1079, 439] width 205 height 40
click at [1046, 466] on div "[DATE] 08:53 PM" at bounding box center [887, 485] width 622 height 39
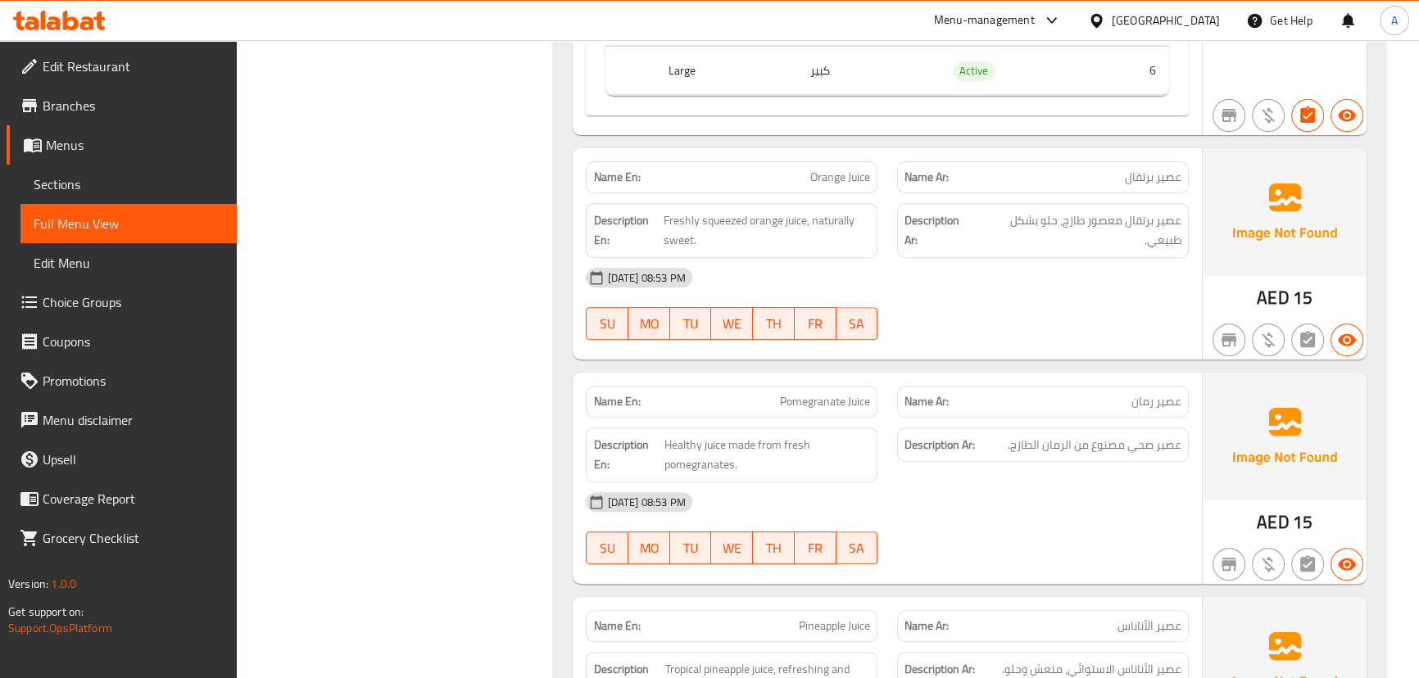
scroll to position [24179, 0]
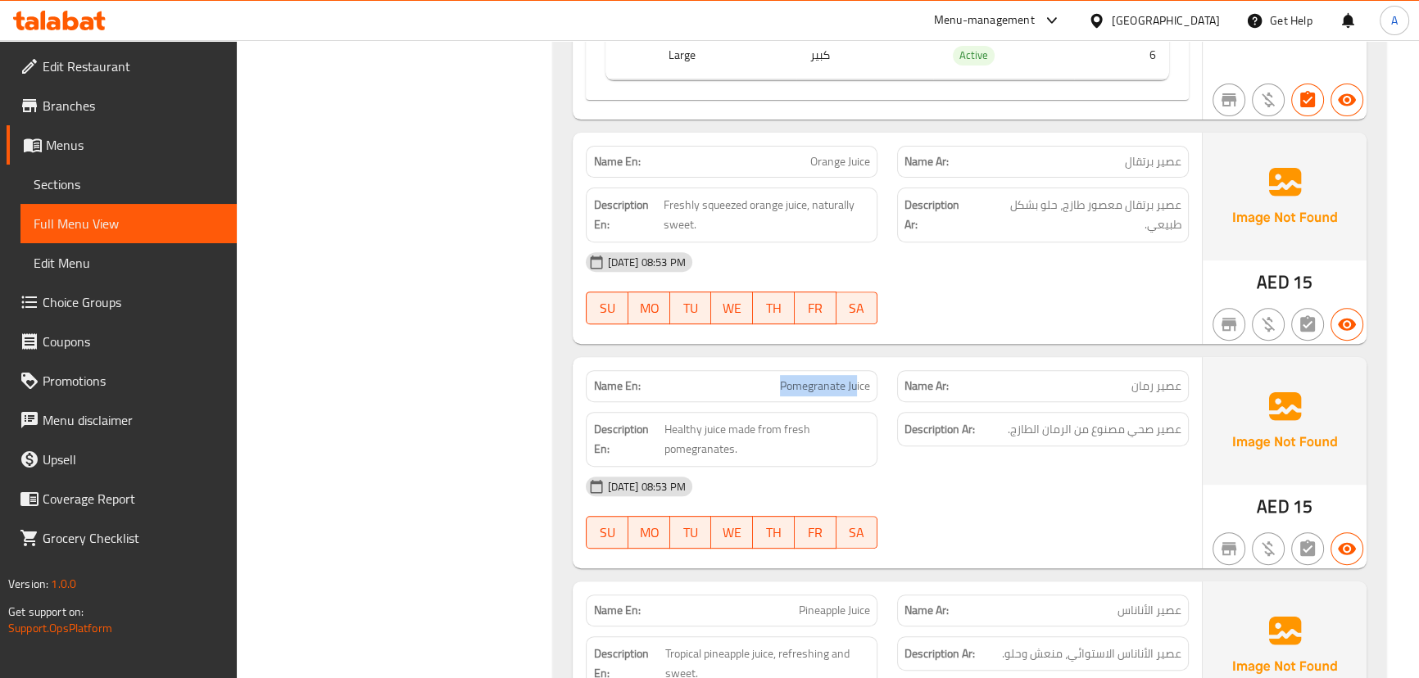
drag, startPoint x: 753, startPoint y: 324, endPoint x: 855, endPoint y: 326, distance: 102.4
click at [855, 378] on p "Name En: Pomegranate Juice" at bounding box center [731, 386] width 277 height 17
click at [946, 467] on div "[DATE] 08:53 PM" at bounding box center [887, 486] width 622 height 39
drag, startPoint x: 1150, startPoint y: 361, endPoint x: 1034, endPoint y: 432, distance: 135.8
click at [1073, 420] on span "عصير صحي مصنوع من الرمان الطازج." at bounding box center [1095, 430] width 174 height 20
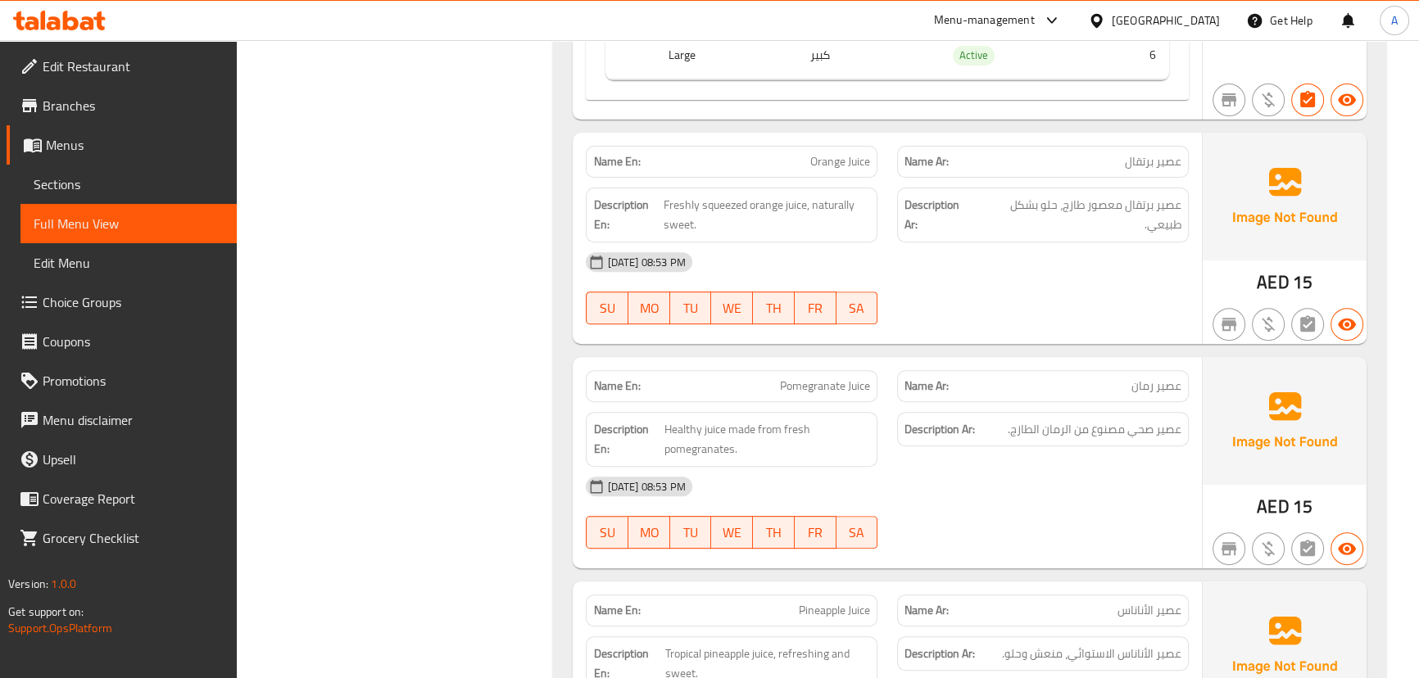
click at [1034, 467] on div "[DATE] 08:53 PM" at bounding box center [887, 486] width 622 height 39
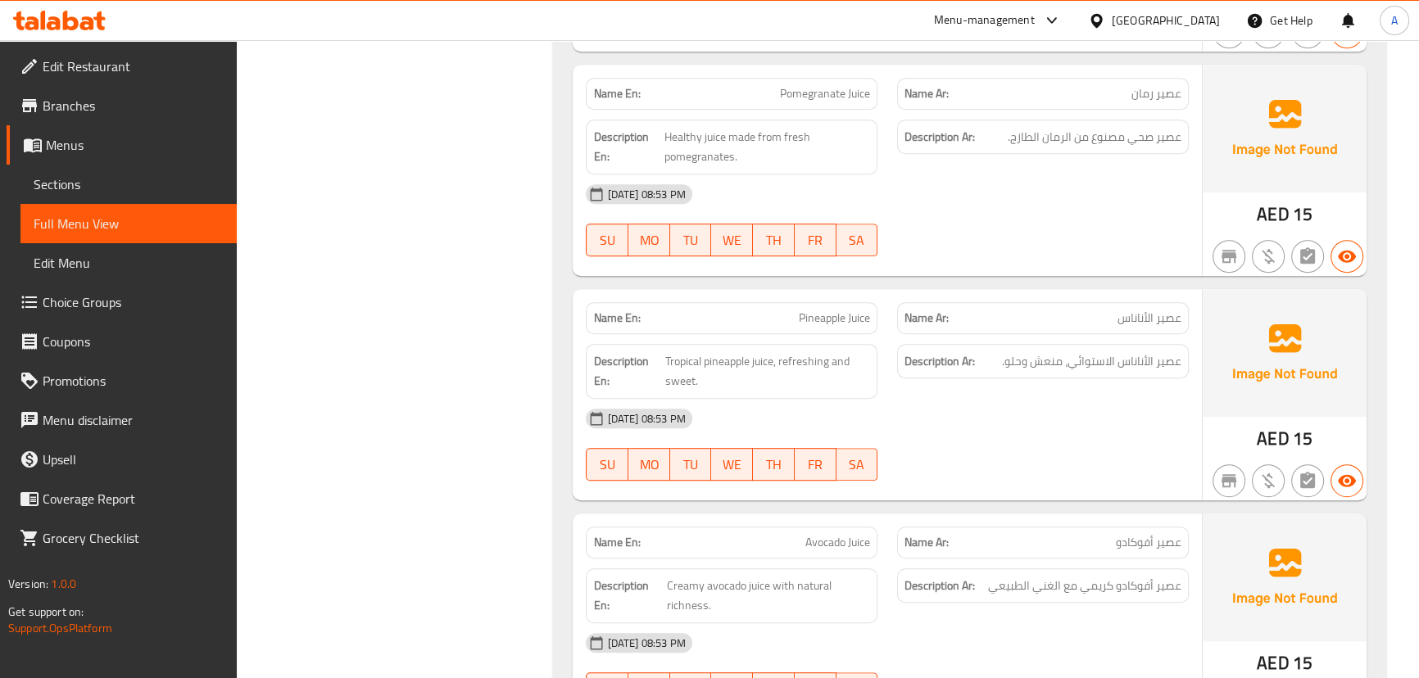
scroll to position [24476, 0]
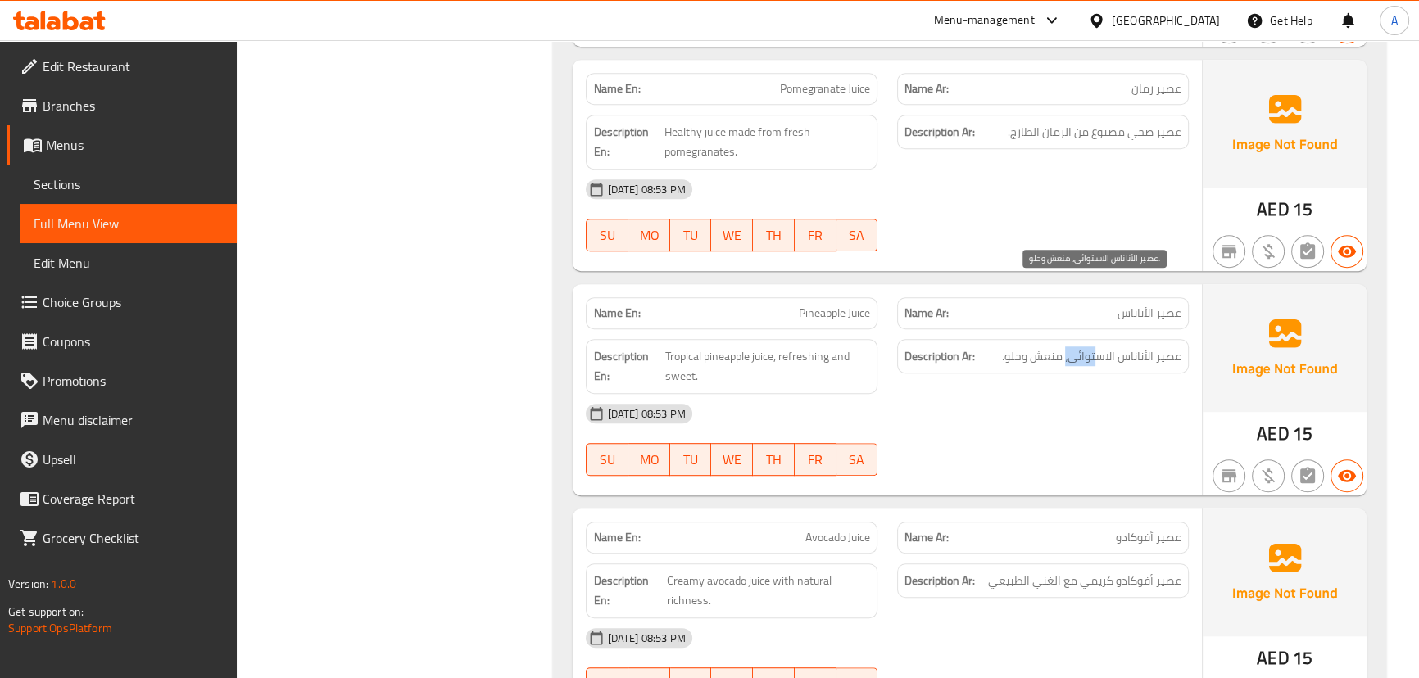
drag, startPoint x: 1079, startPoint y: 288, endPoint x: 1065, endPoint y: 288, distance: 13.9
click at [1065, 347] on span "عصير الأناناس الاستوائي، منعش وحلو." at bounding box center [1091, 357] width 179 height 20
drag, startPoint x: 1047, startPoint y: 288, endPoint x: 1020, endPoint y: 295, distance: 27.8
click at [1021, 347] on span "عصير الأناناس الاستوائي، منعش وحلو." at bounding box center [1091, 357] width 179 height 20
click at [1006, 394] on div "[DATE] 08:53 PM" at bounding box center [887, 413] width 622 height 39
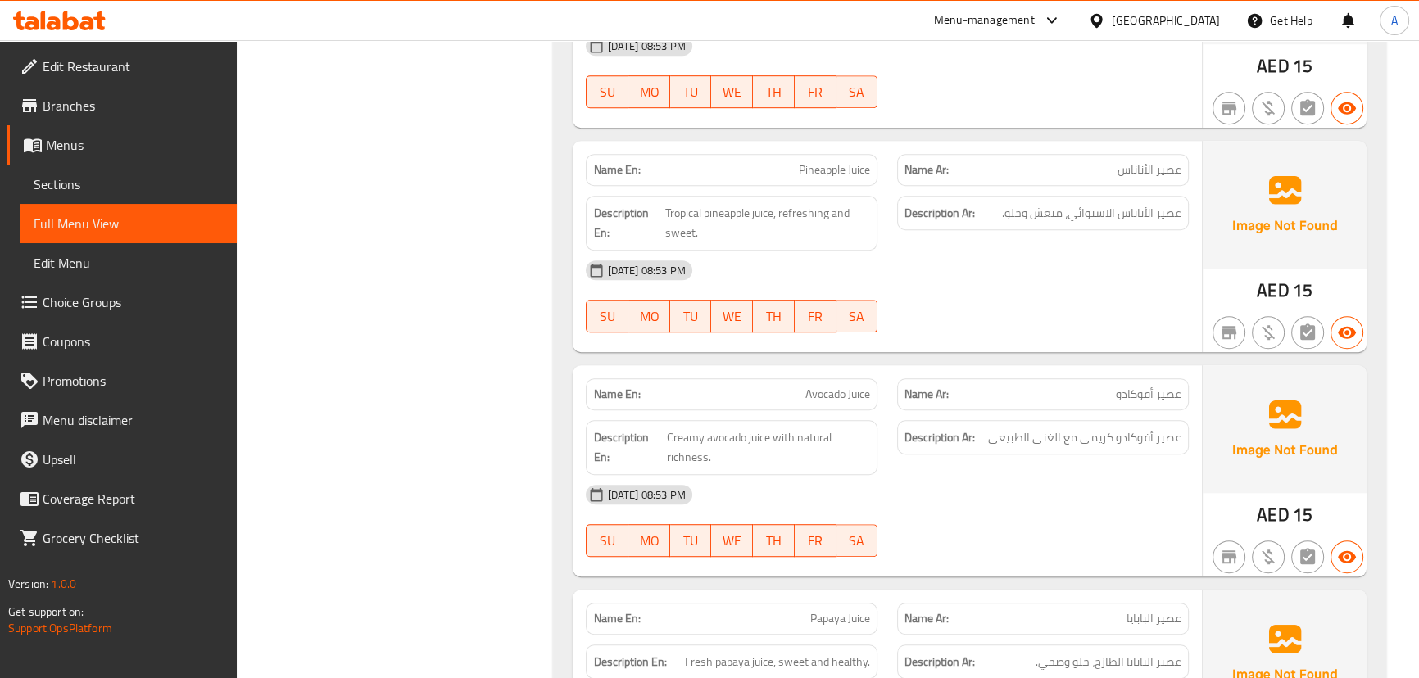
scroll to position [24626, 0]
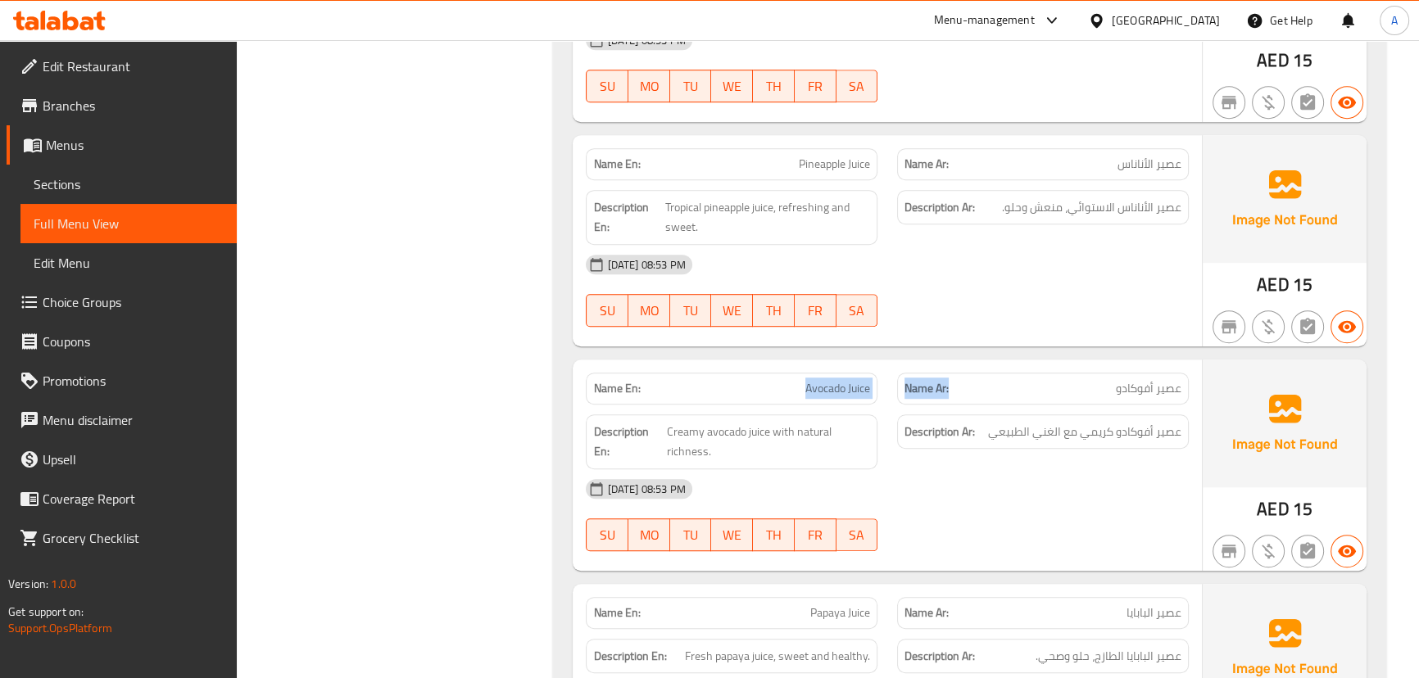
drag, startPoint x: 766, startPoint y: 324, endPoint x: 1008, endPoint y: 348, distance: 242.9
click at [992, 360] on div "Name En: Avocado Juice Name Ar: عصير أفوكادو Description En: Creamy avocado jui…" at bounding box center [887, 465] width 629 height 211
click at [1063, 470] on div "[DATE] 08:53 PM" at bounding box center [887, 489] width 622 height 39
drag, startPoint x: 790, startPoint y: 326, endPoint x: 1000, endPoint y: 368, distance: 213.9
click at [942, 360] on div "Name En: Avocado Juice Name Ar: عصير أفوكادو Description En: Creamy avocado jui…" at bounding box center [887, 465] width 629 height 211
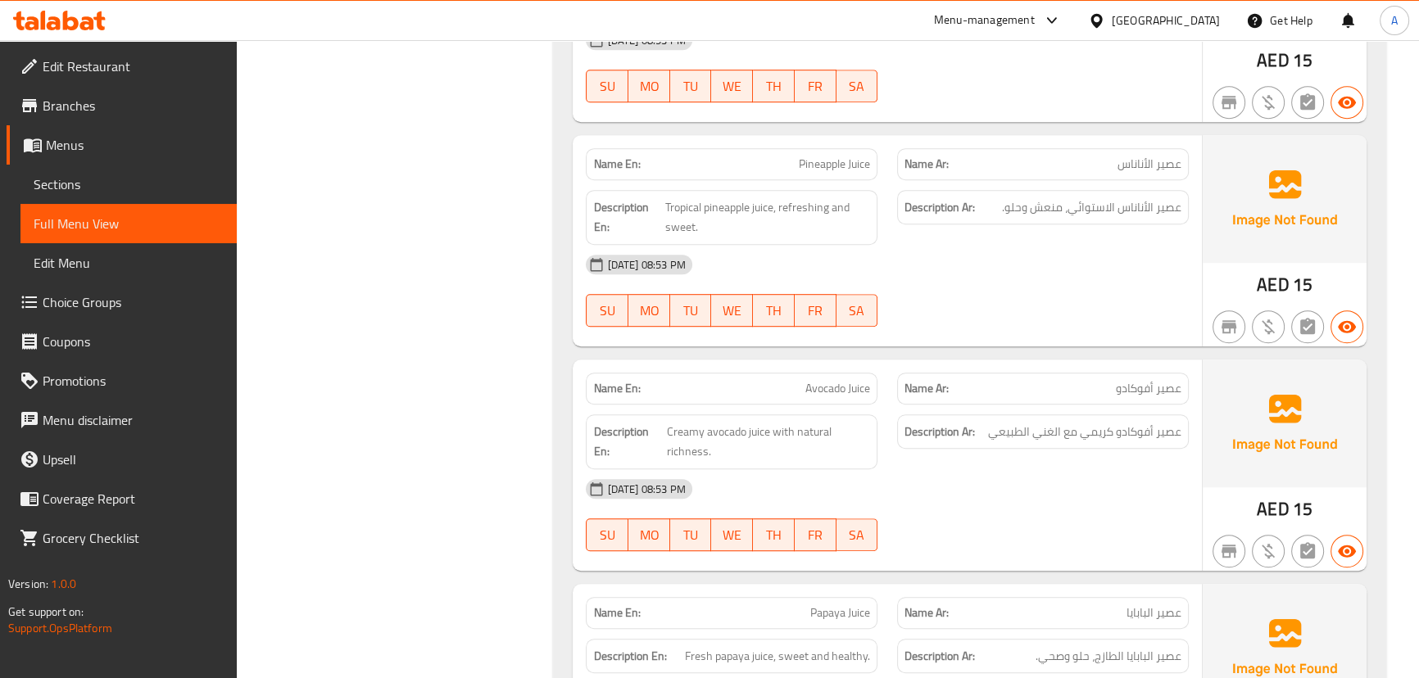
click at [1019, 405] on div "Description Ar: عصير أفوكادو كريمي مع الغني الطبيعي" at bounding box center [1042, 442] width 311 height 75
click at [919, 360] on div "Name En: Avocado Juice Name Ar: عصير أفوكادو Description En: Creamy avocado jui…" at bounding box center [887, 465] width 629 height 211
drag, startPoint x: 1009, startPoint y: 434, endPoint x: 1019, endPoint y: 434, distance: 9.8
click at [1012, 470] on div "[DATE] 08:53 PM" at bounding box center [887, 489] width 622 height 39
drag, startPoint x: 1155, startPoint y: 356, endPoint x: 1035, endPoint y: 406, distance: 129.7
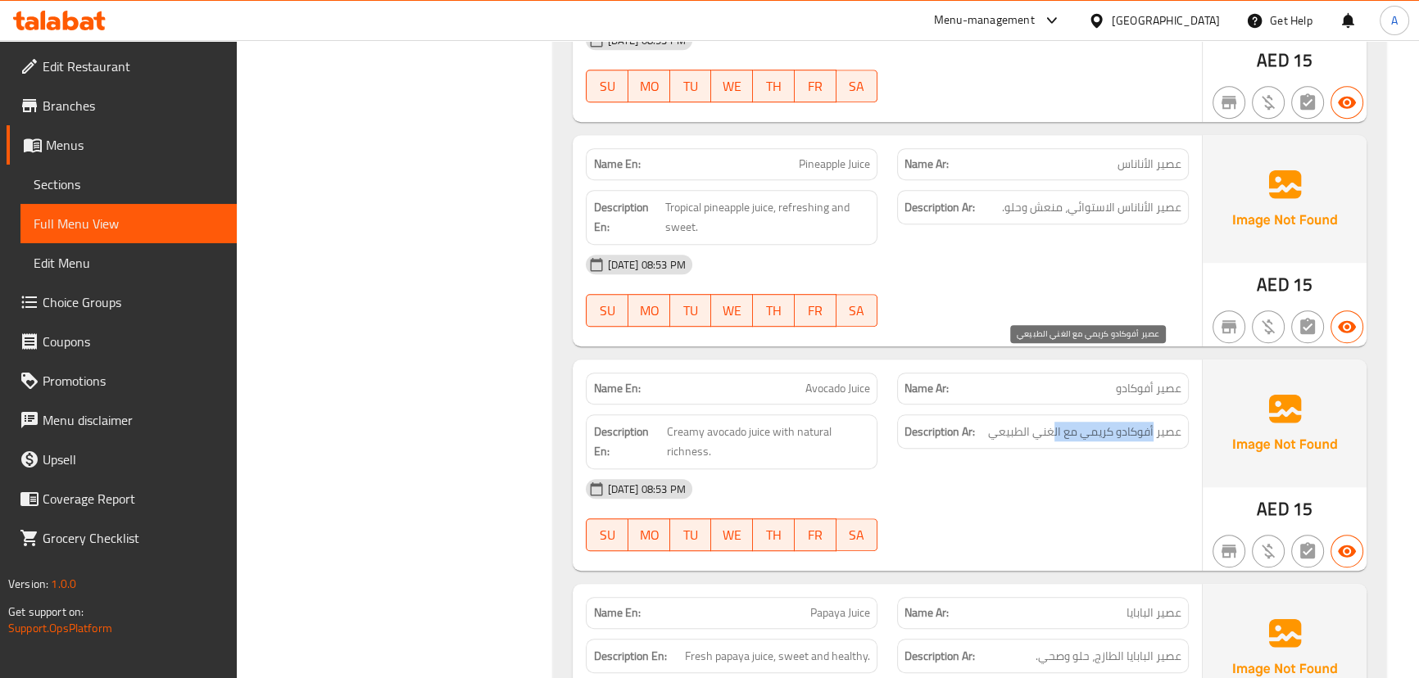
click at [1053, 422] on span "عصير أفوكادو كريمي مع الغني الطبيعي" at bounding box center [1084, 432] width 193 height 20
click at [1026, 470] on div "[DATE] 08:53 PM" at bounding box center [887, 489] width 622 height 39
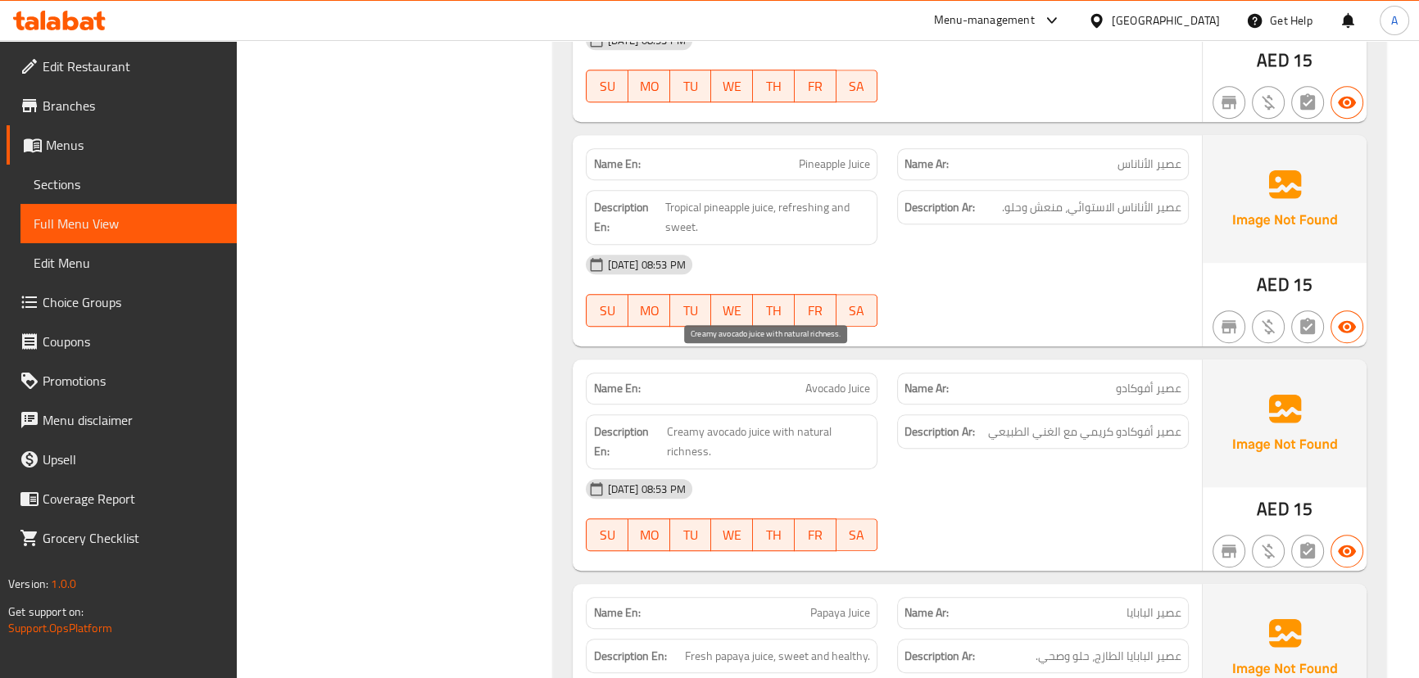
click at [693, 422] on span "Creamy avocado juice with natural richness." at bounding box center [768, 442] width 203 height 40
click at [982, 470] on div "[DATE] 08:53 PM" at bounding box center [887, 489] width 622 height 39
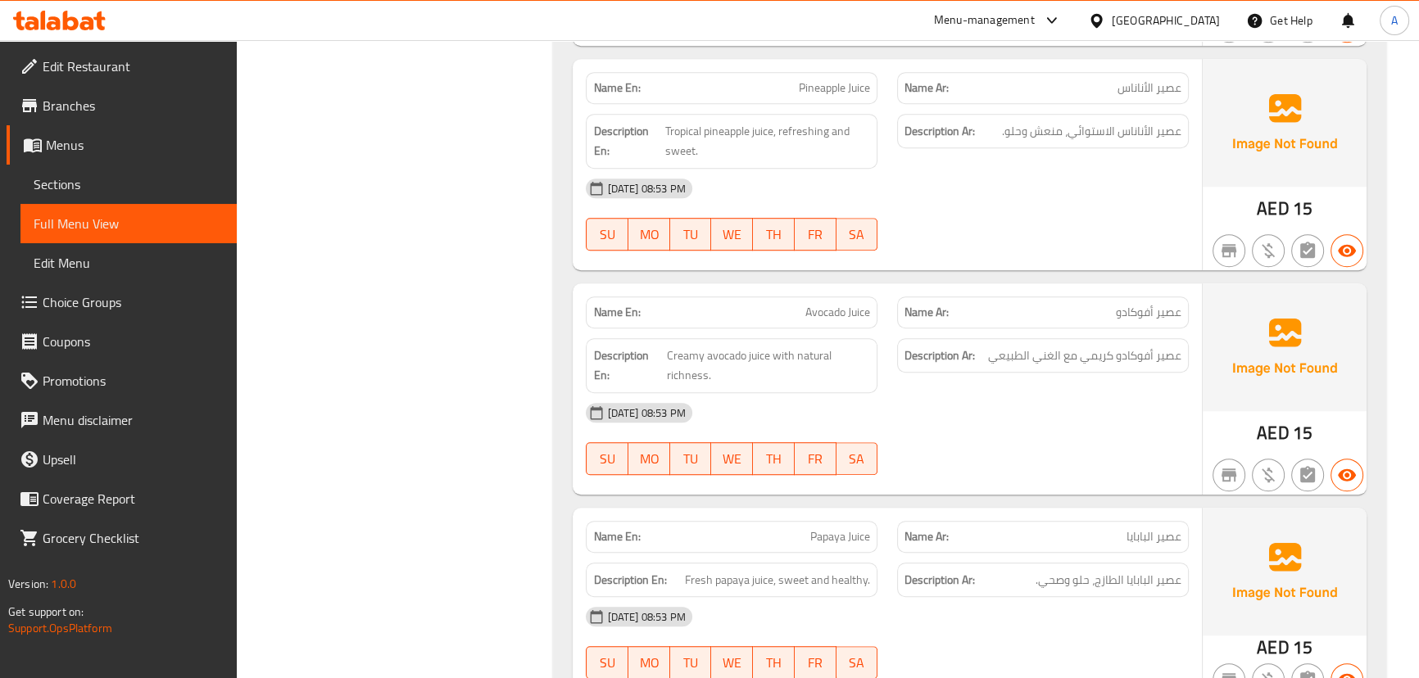
scroll to position [24849, 0]
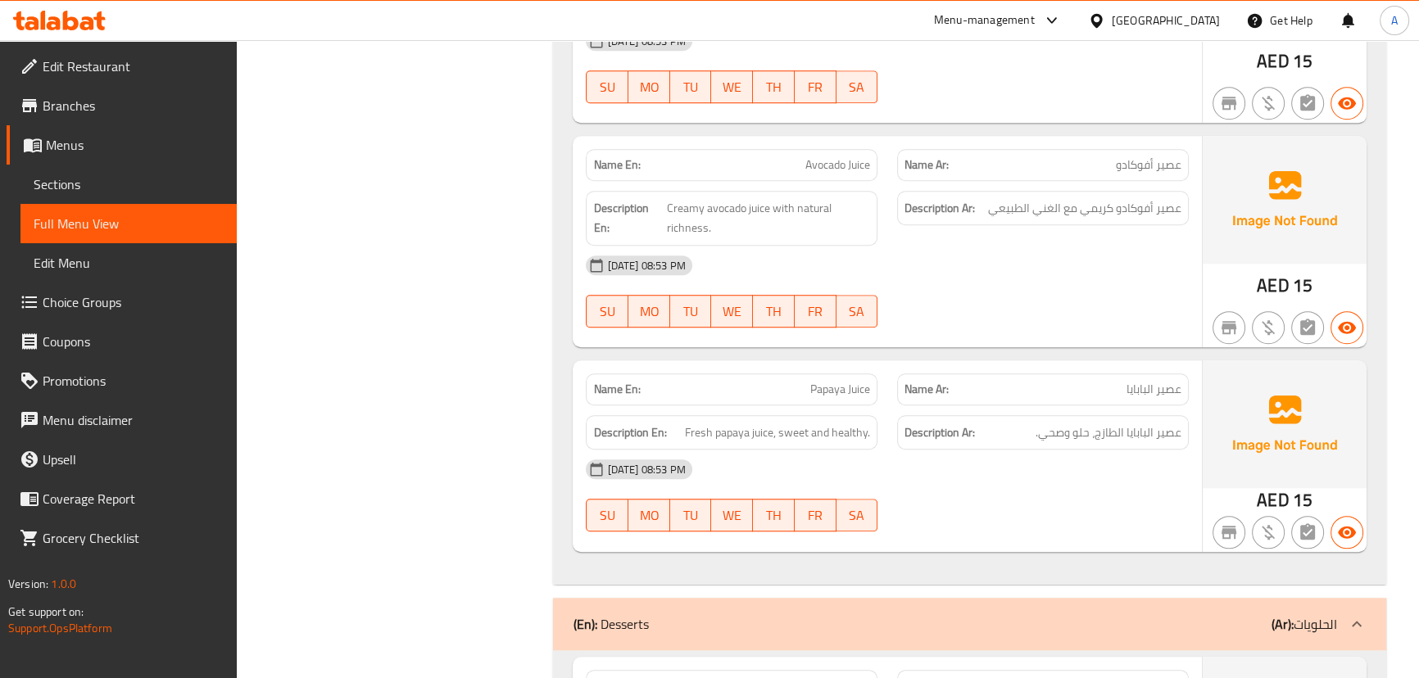
drag, startPoint x: 805, startPoint y: 318, endPoint x: 898, endPoint y: 329, distance: 94.0
click at [893, 364] on div "Name En: [PERSON_NAME] Name Ar: عصير البابايا" at bounding box center [887, 390] width 622 height 52
drag, startPoint x: 1148, startPoint y: 361, endPoint x: 1028, endPoint y: 362, distance: 119.6
click at [1028, 423] on h6 "Description Ar: عصير البابايا الطازج، حلو وصحي." at bounding box center [1043, 433] width 277 height 20
drag, startPoint x: 733, startPoint y: 363, endPoint x: 835, endPoint y: 384, distance: 103.8
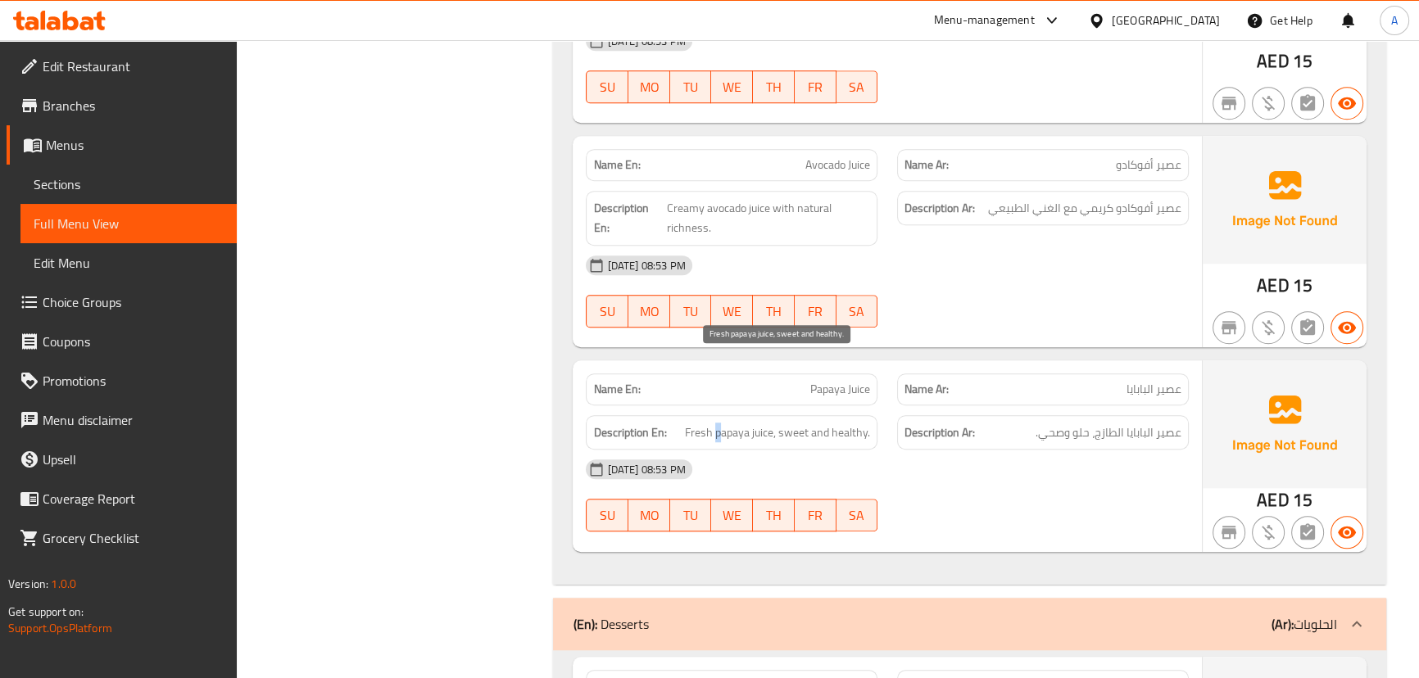
click at [796, 423] on span "Fresh papaya juice, sweet and healthy." at bounding box center [777, 433] width 185 height 20
click at [57, 183] on span "Sections" at bounding box center [129, 185] width 190 height 20
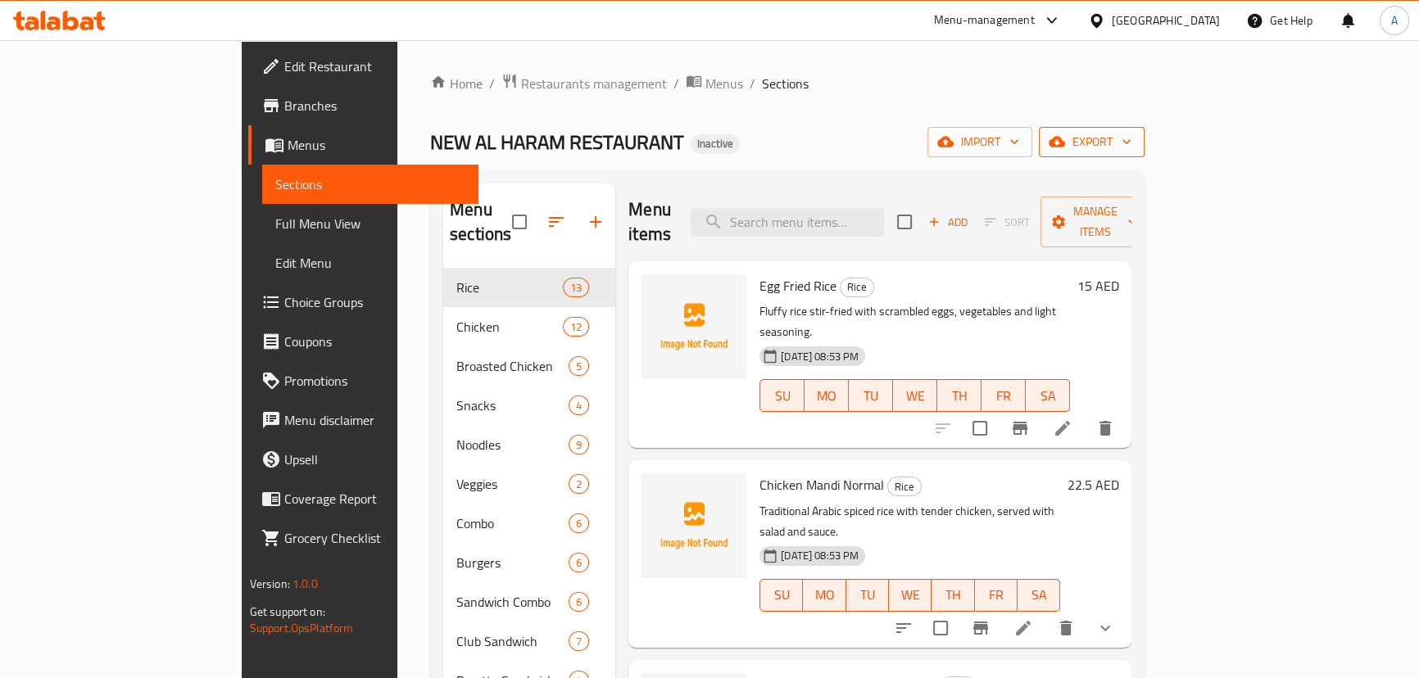
click at [1132, 138] on span "export" at bounding box center [1091, 142] width 79 height 20
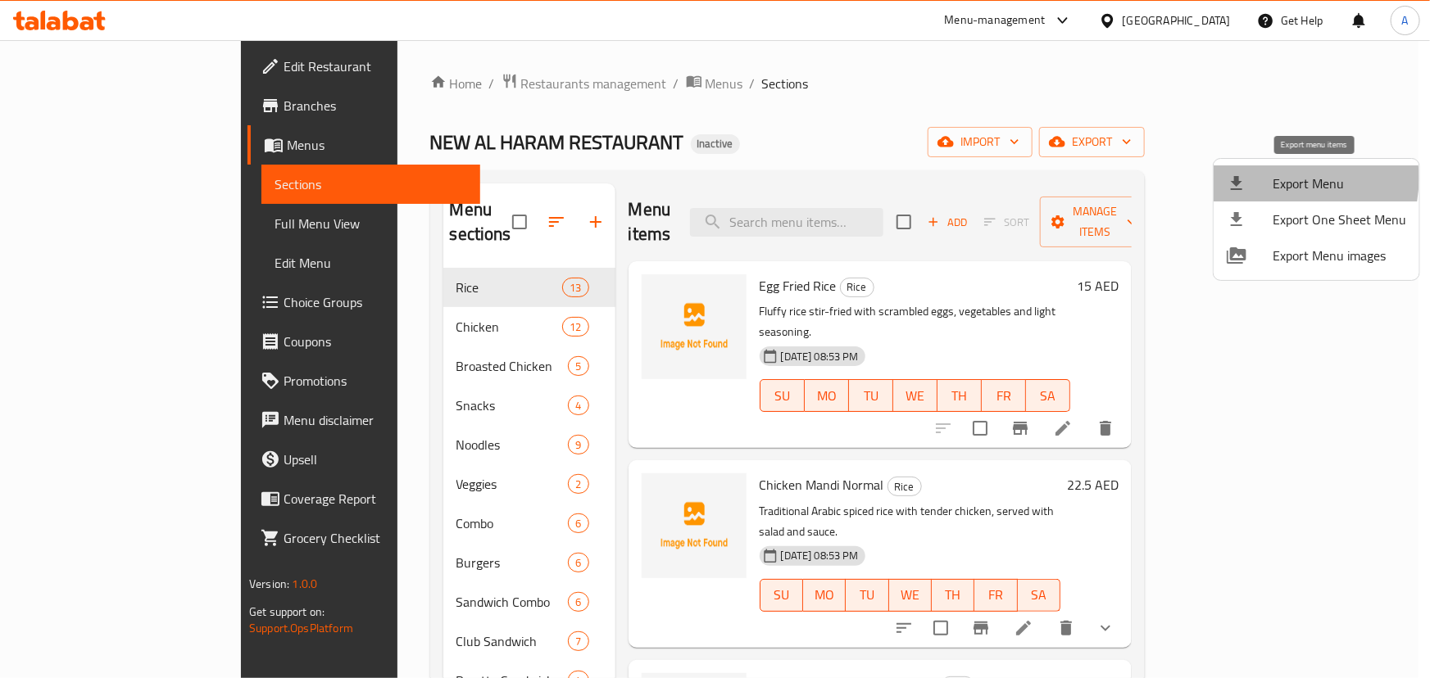
click at [1287, 179] on span "Export Menu" at bounding box center [1340, 184] width 134 height 20
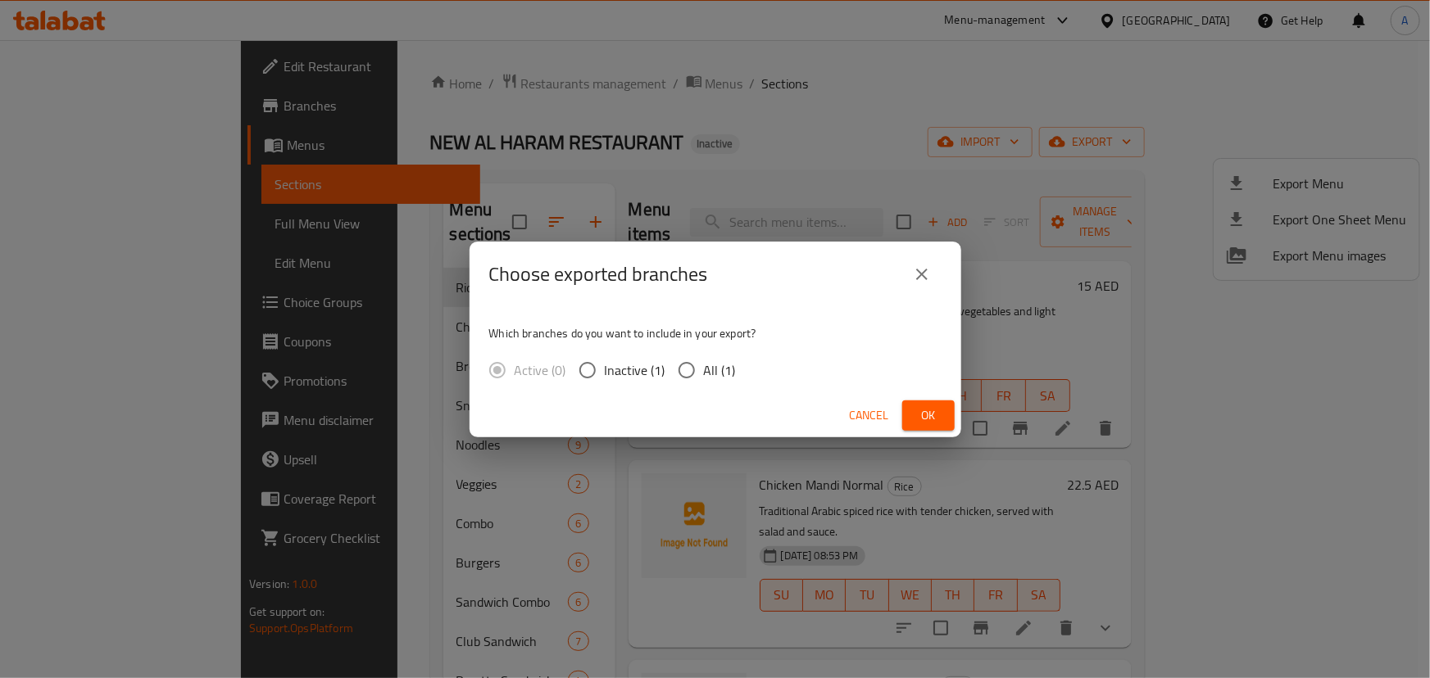
click at [704, 376] on span "All (1)" at bounding box center [720, 371] width 32 height 20
click at [704, 376] on input "All (1)" at bounding box center [686, 370] width 34 height 34
radio input "true"
click at [911, 412] on button "Ok" at bounding box center [928, 416] width 52 height 30
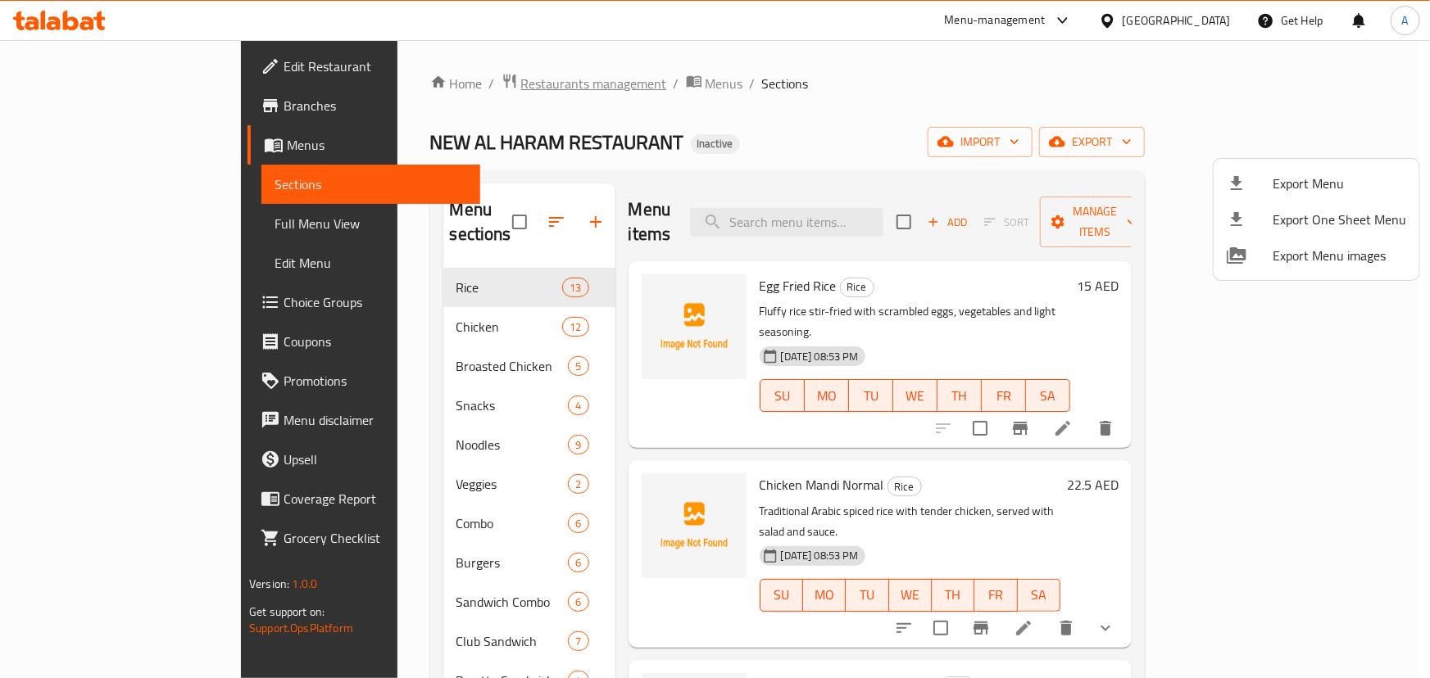
click at [871, 143] on div at bounding box center [715, 339] width 1430 height 678
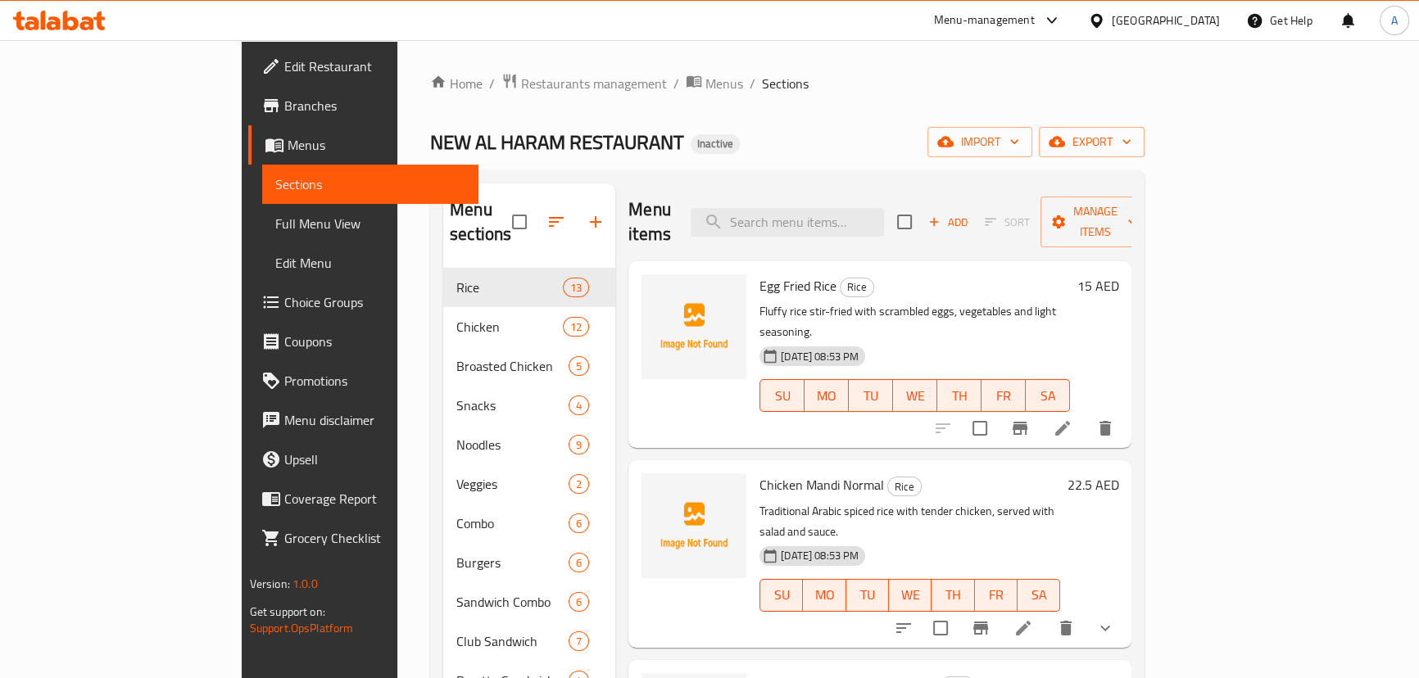
click at [284, 57] on span "Edit Restaurant" at bounding box center [374, 67] width 181 height 20
